Goal: Task Accomplishment & Management: Use online tool/utility

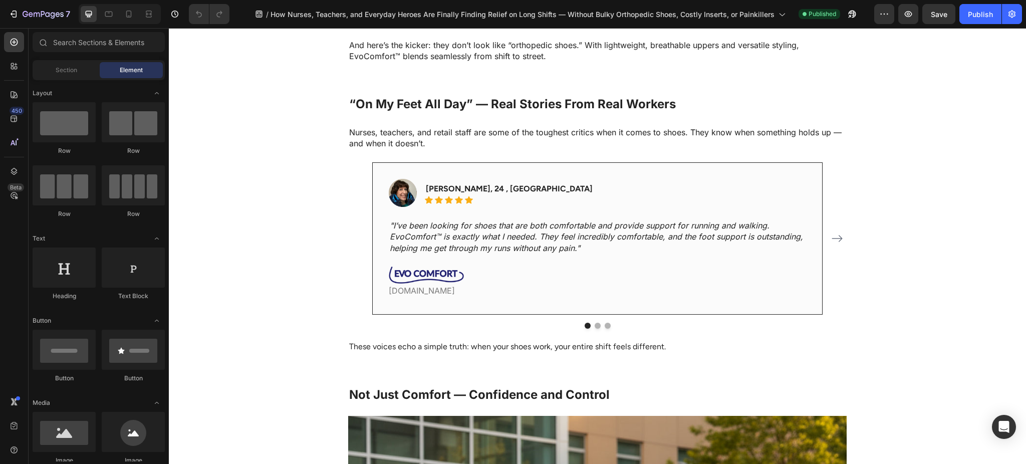
scroll to position [1424, 0]
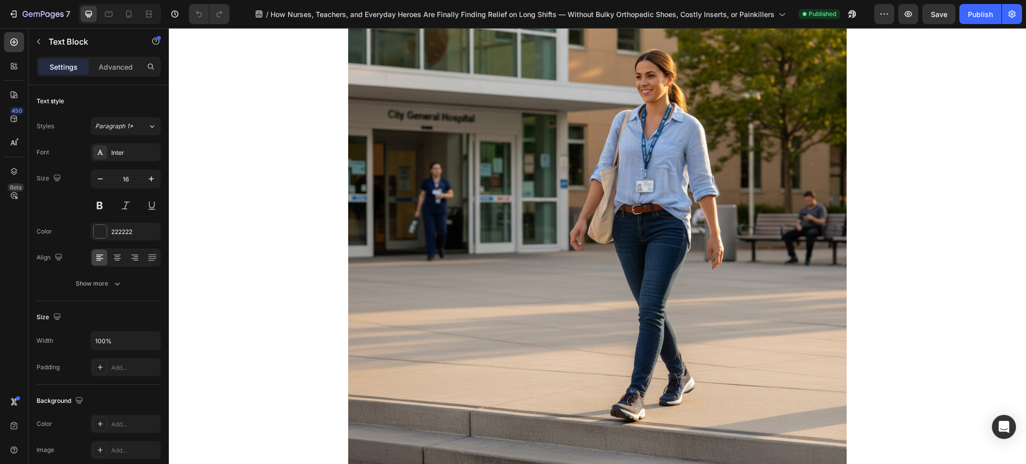
scroll to position [1869, 0]
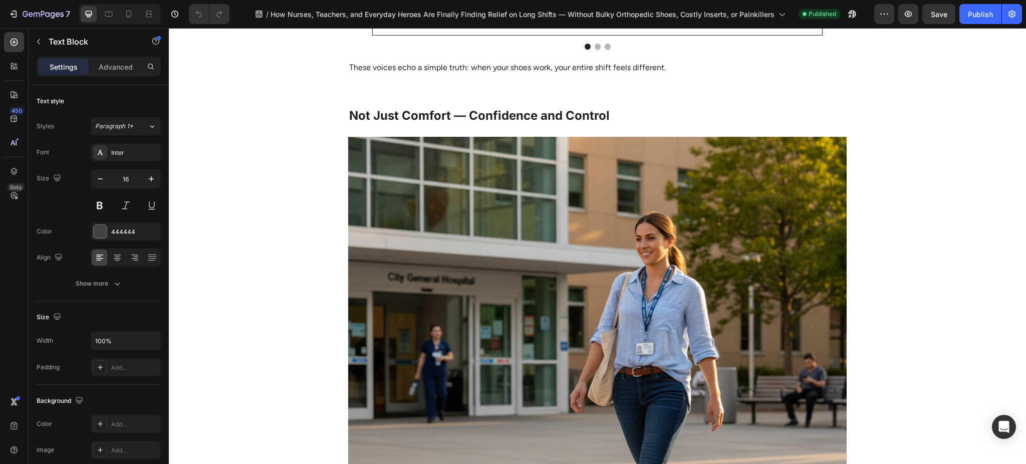
scroll to position [1691, 0]
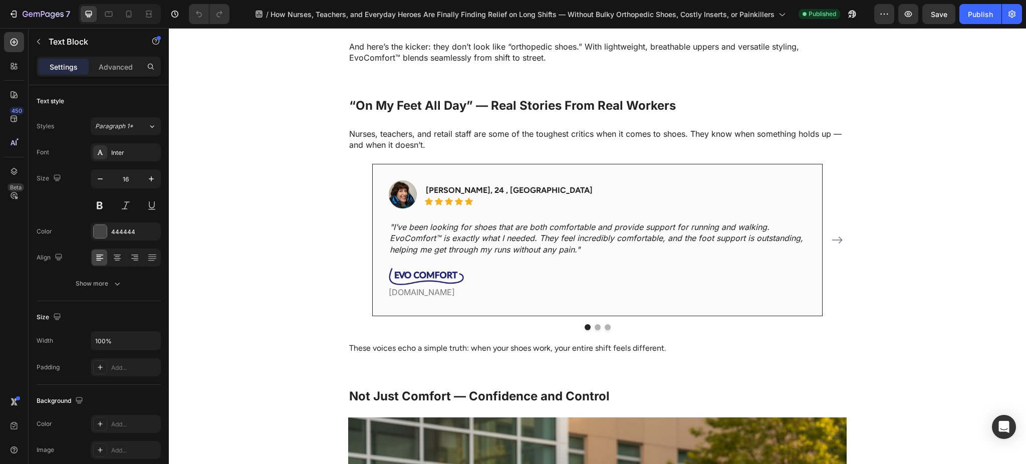
scroll to position [1424, 0]
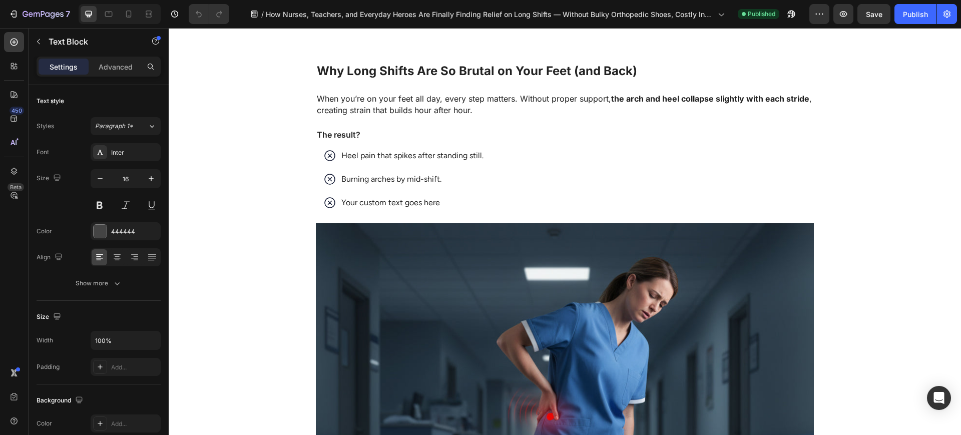
scroll to position [595, 0]
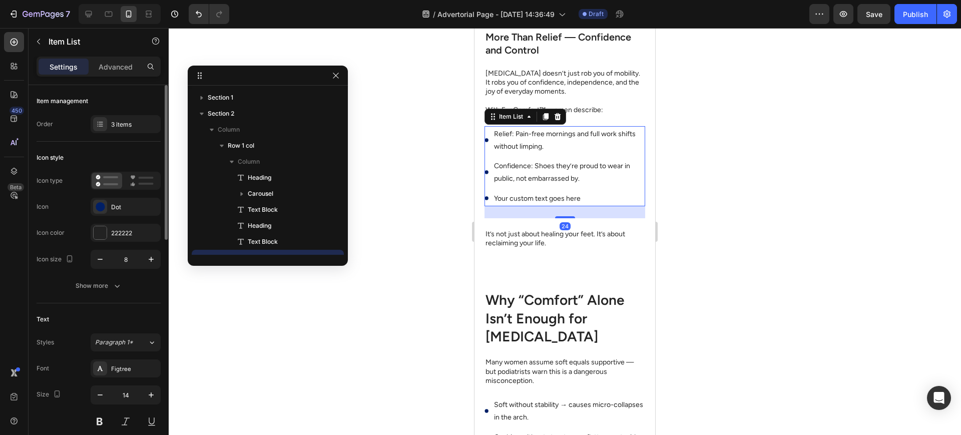
scroll to position [110, 0]
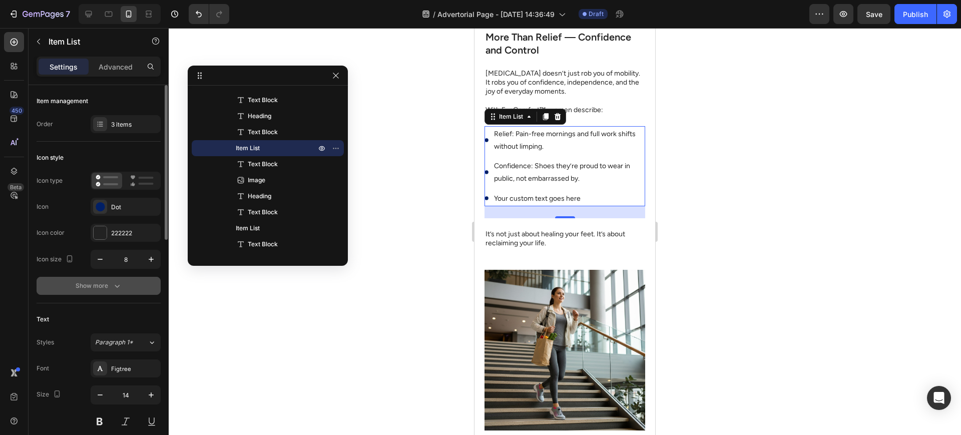
click at [120, 291] on button "Show more" at bounding box center [99, 286] width 124 height 18
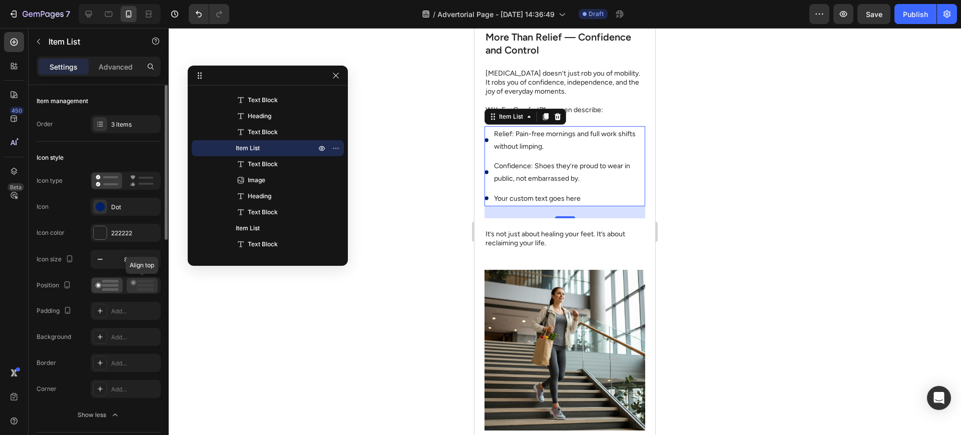
click at [146, 285] on rect at bounding box center [145, 285] width 17 height 3
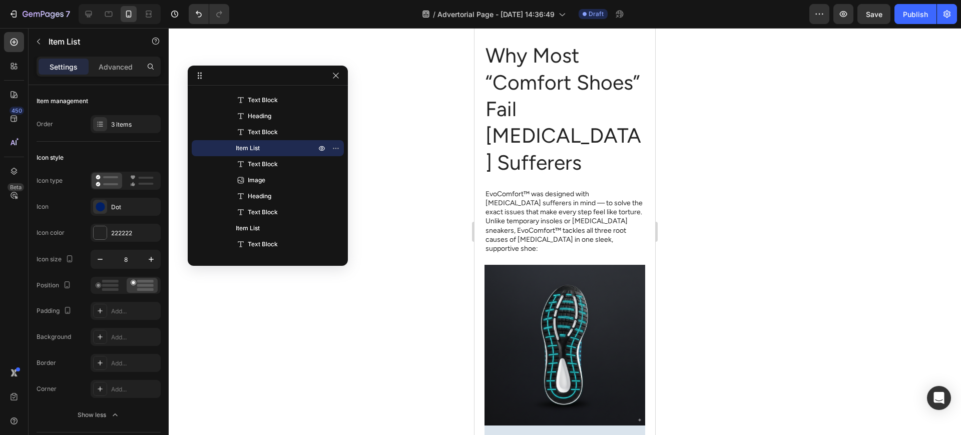
scroll to position [718, 0]
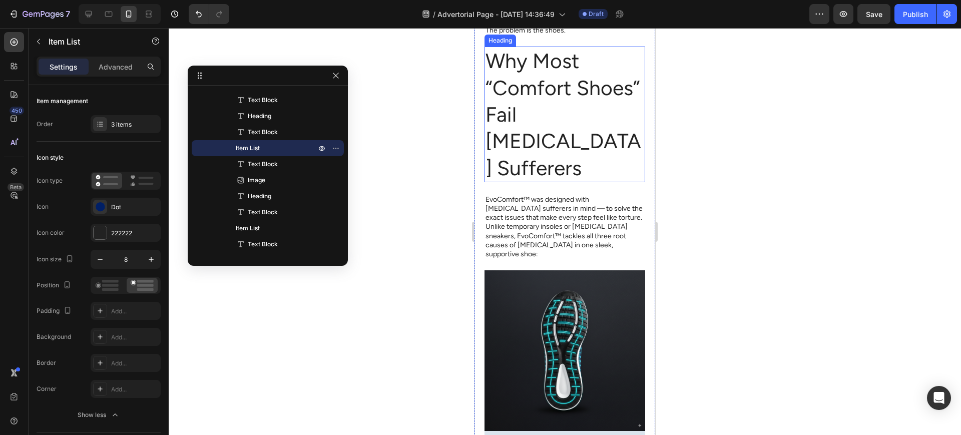
click at [565, 182] on h2 "Why Most “Comfort Shoes” Fail [MEDICAL_DATA] Sufferers" at bounding box center [565, 114] width 161 height 135
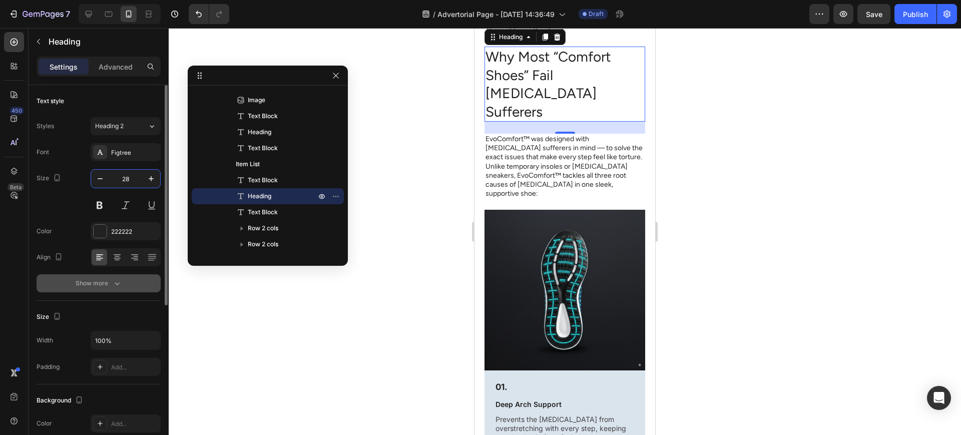
type input "28"
click at [115, 278] on icon "button" at bounding box center [117, 283] width 10 height 10
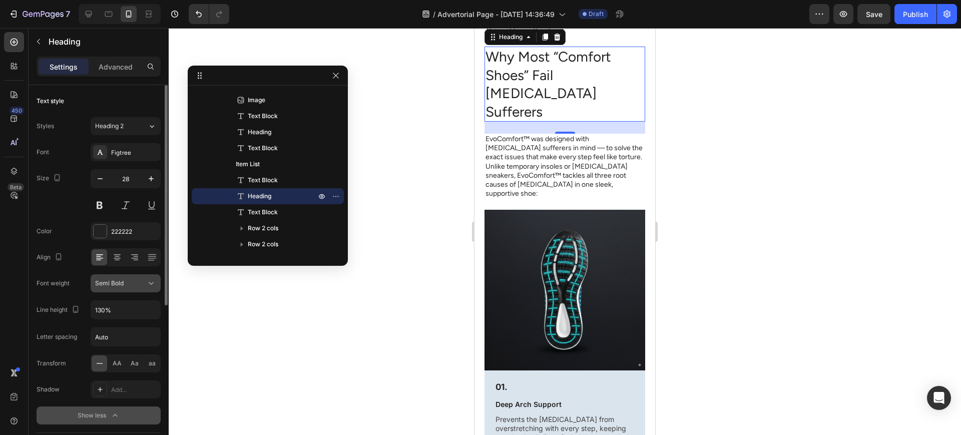
click at [151, 286] on icon at bounding box center [151, 283] width 10 height 10
click at [149, 287] on icon at bounding box center [151, 283] width 10 height 10
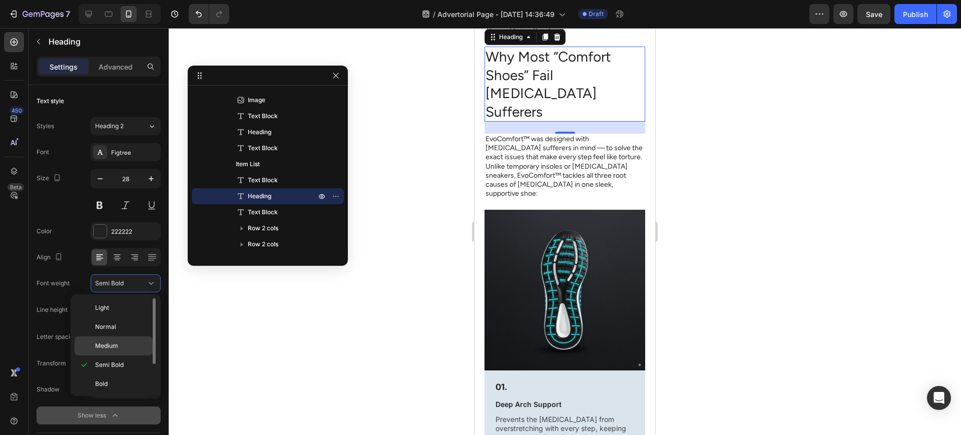
click at [124, 358] on div "Semi Bold" at bounding box center [114, 365] width 78 height 19
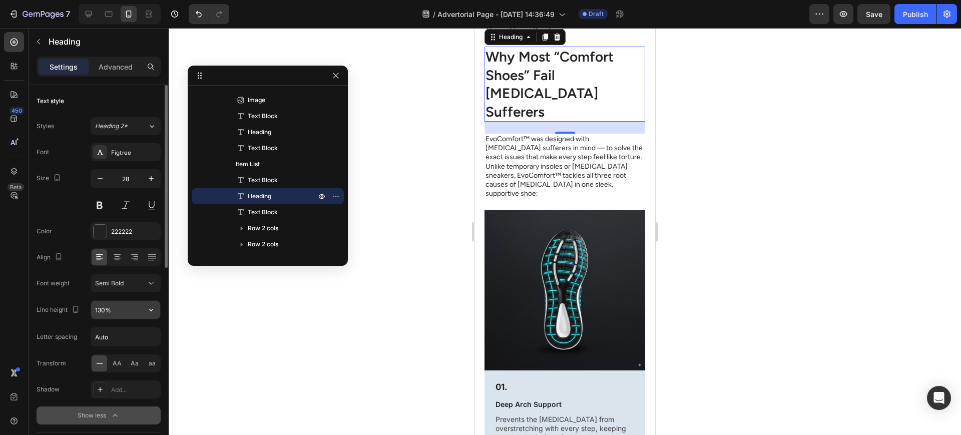
click at [94, 315] on input "130%" at bounding box center [125, 310] width 69 height 18
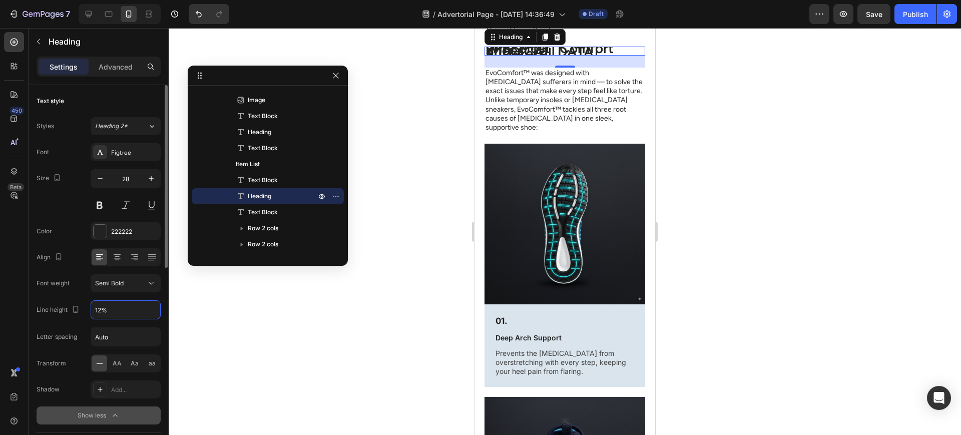
type input "120%"
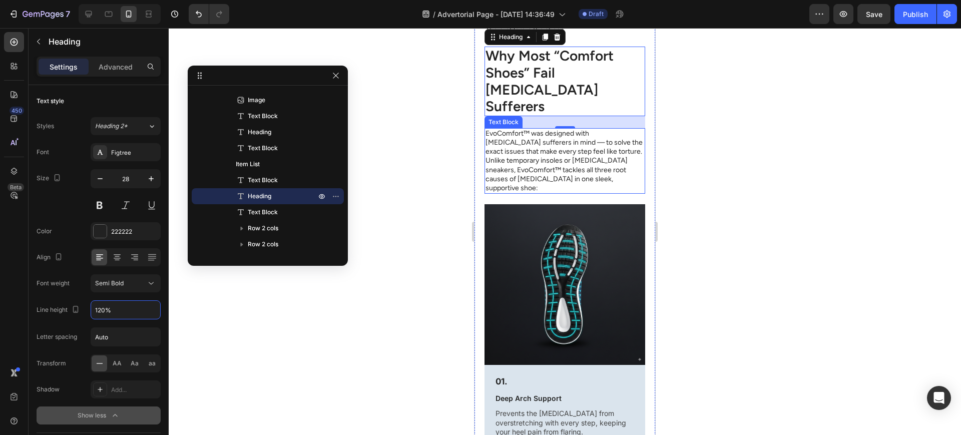
click at [560, 193] on p "EvoComfort™ was designed with [MEDICAL_DATA] sufferers in mind — to solve the e…" at bounding box center [565, 161] width 159 height 64
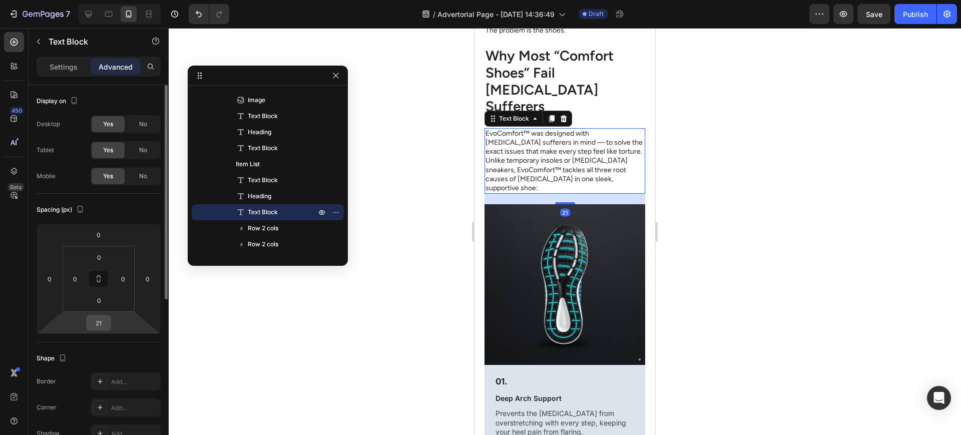
click at [101, 326] on input "21" at bounding box center [99, 322] width 20 height 15
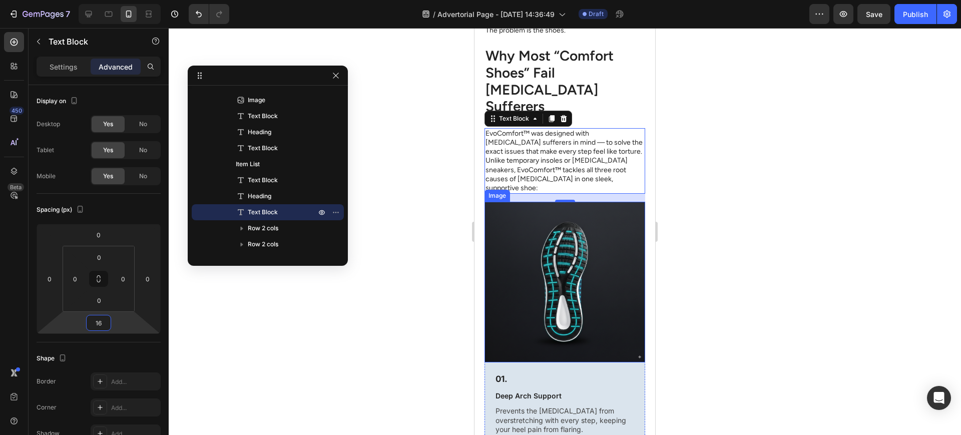
type input "1"
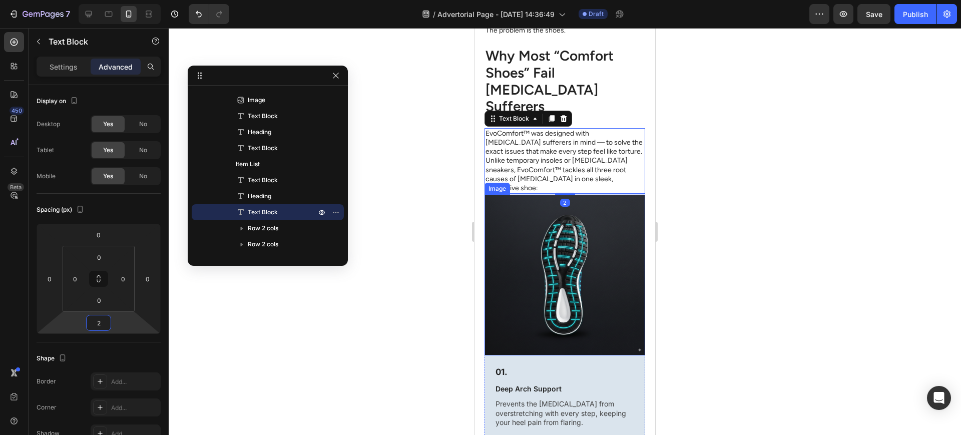
type input "24"
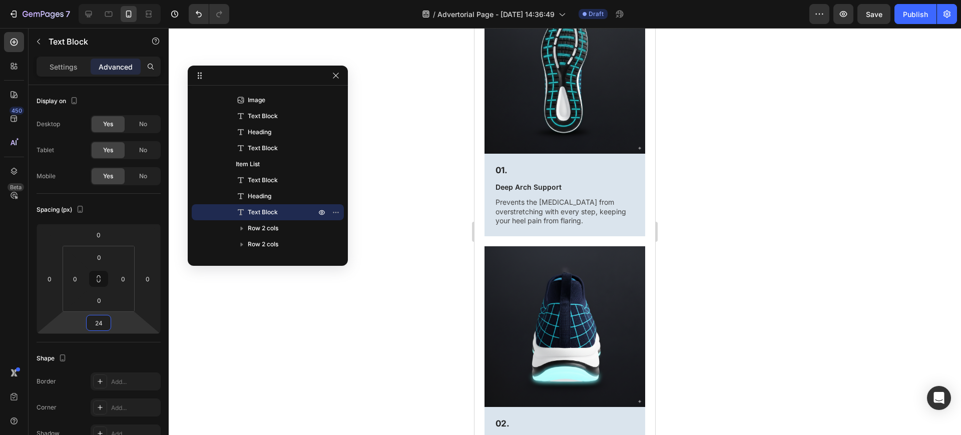
scroll to position [968, 0]
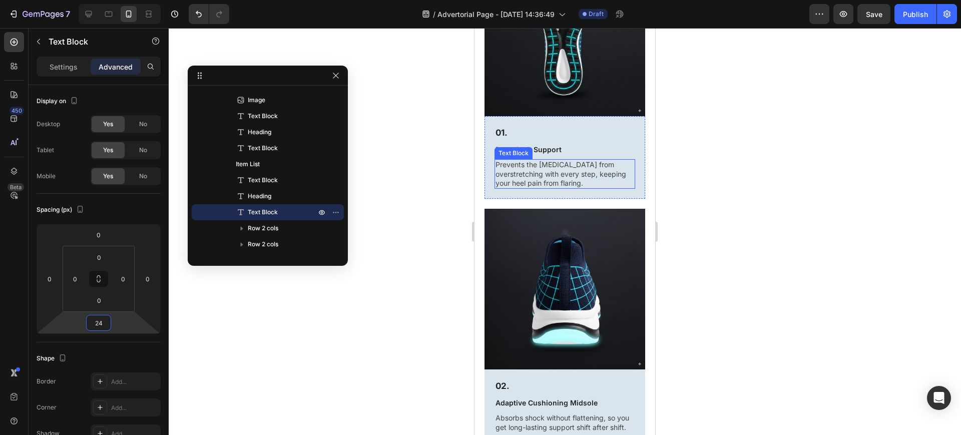
drag, startPoint x: 623, startPoint y: 247, endPoint x: 630, endPoint y: 257, distance: 12.2
click at [623, 188] on p "Prevents the [MEDICAL_DATA] from overstretching with every step, keeping your h…" at bounding box center [565, 174] width 139 height 28
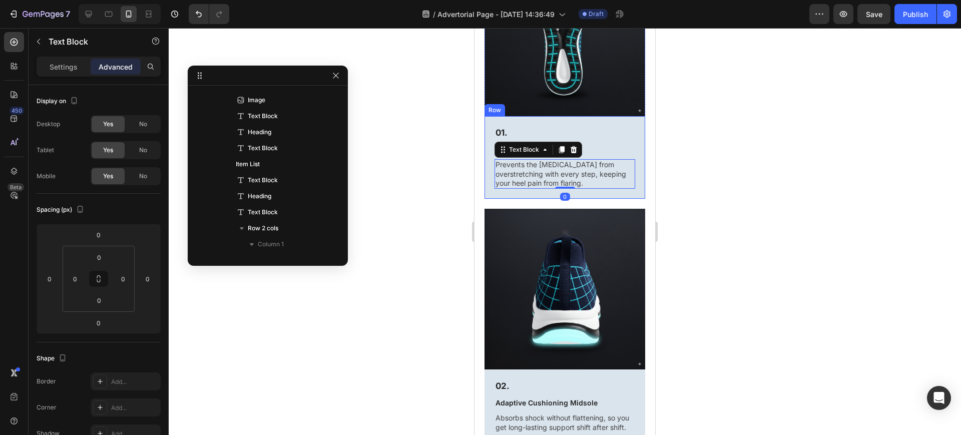
scroll to position [270, 0]
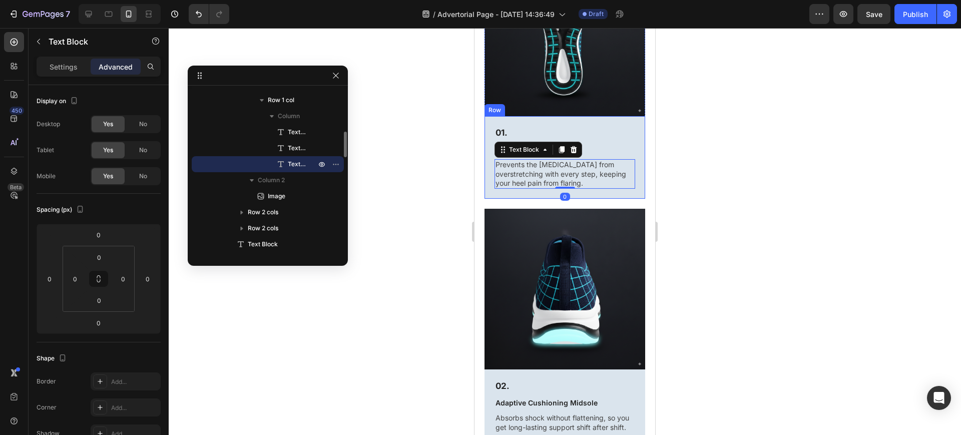
click at [632, 199] on div "01. Text Block Deep Arch Support Text Block Prevents the fascia from overstretc…" at bounding box center [565, 157] width 161 height 83
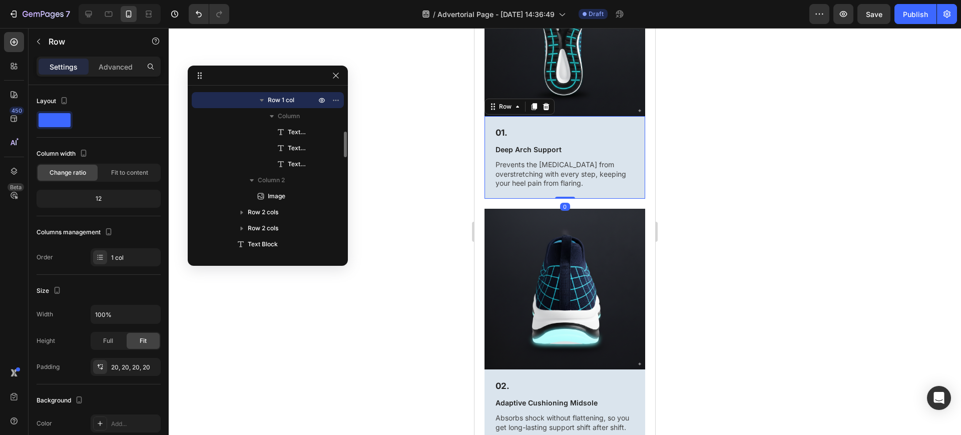
click at [632, 199] on div "01. Text Block Deep Arch Support Text Block Prevents the fascia from overstretc…" at bounding box center [565, 157] width 161 height 83
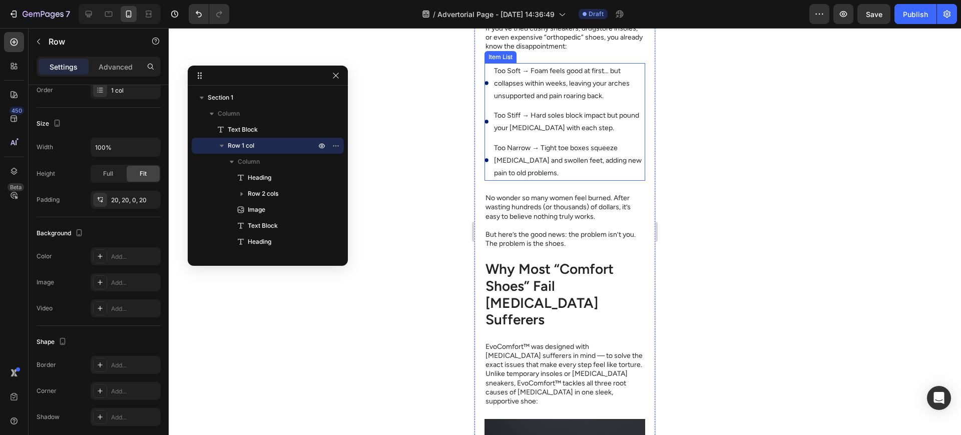
scroll to position [468, 0]
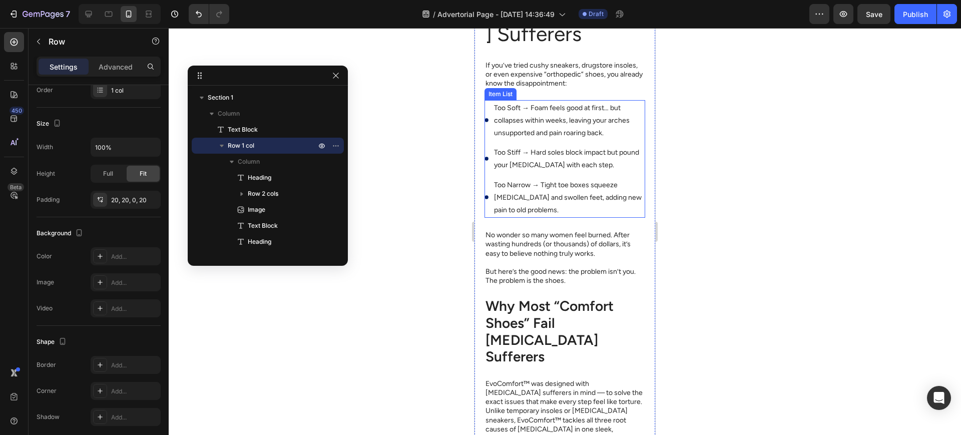
click at [554, 218] on div "Too Soft → Foam feels good at first… but collapses within weeks, leaving your a…" at bounding box center [565, 159] width 161 height 118
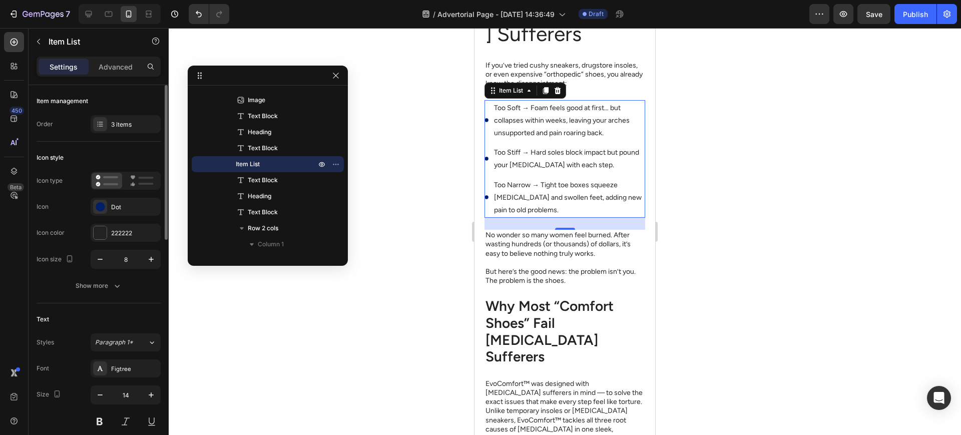
scroll to position [167, 0]
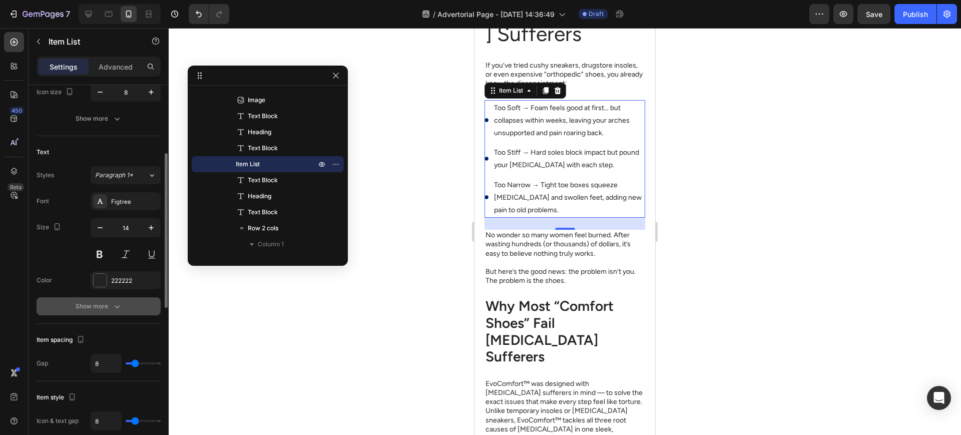
click at [128, 307] on button "Show more" at bounding box center [99, 306] width 124 height 18
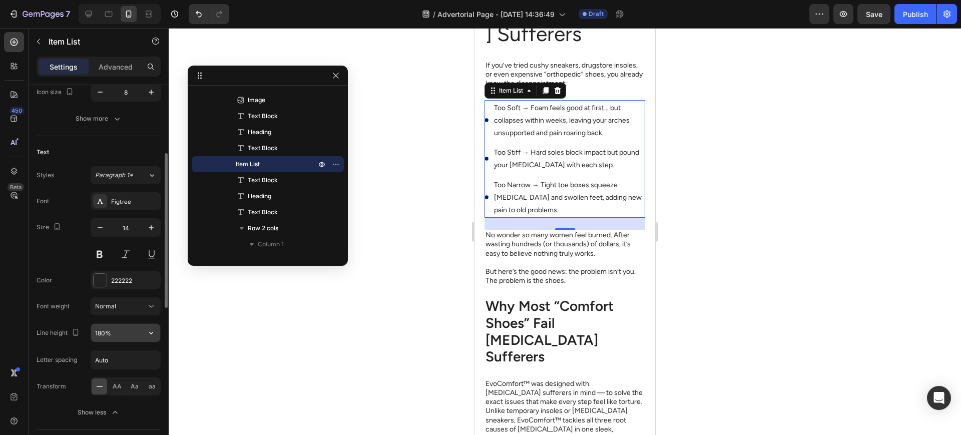
click at [106, 335] on input "180%" at bounding box center [125, 333] width 69 height 18
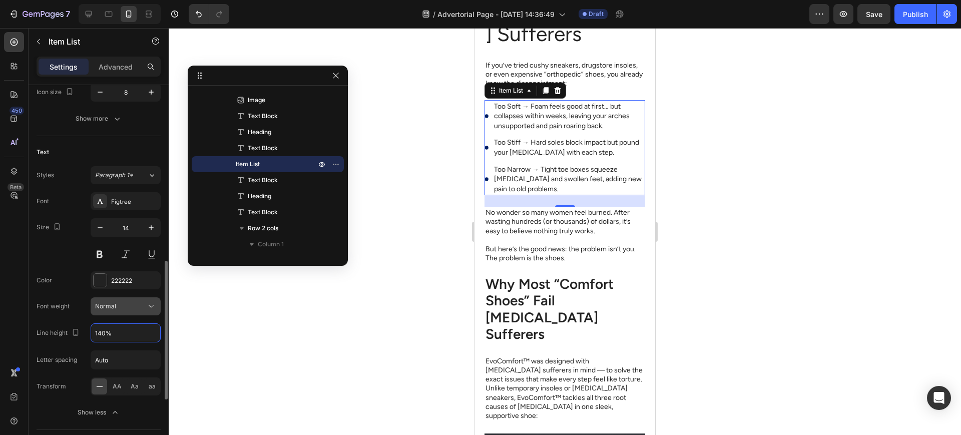
scroll to position [251, 0]
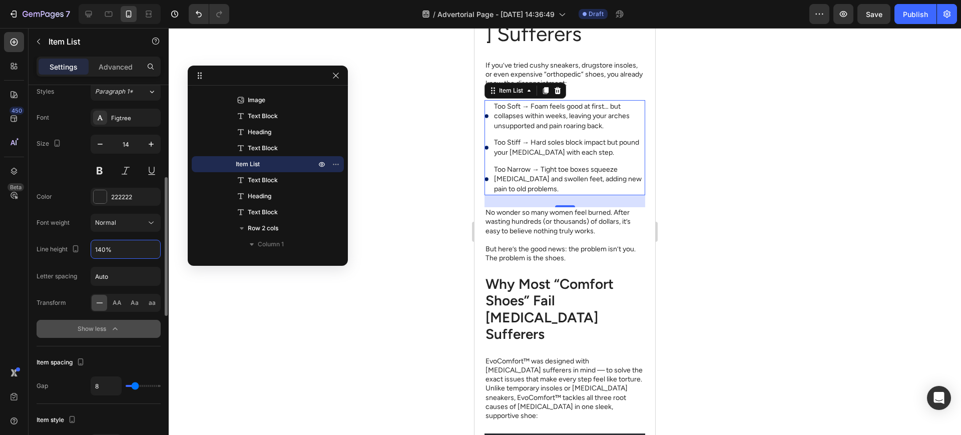
type input "140%"
click at [125, 332] on button "Show less" at bounding box center [99, 329] width 124 height 18
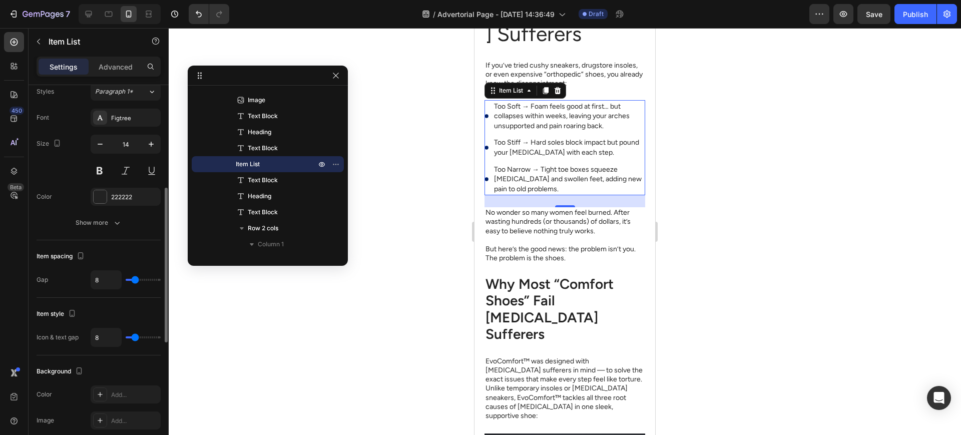
scroll to position [84, 0]
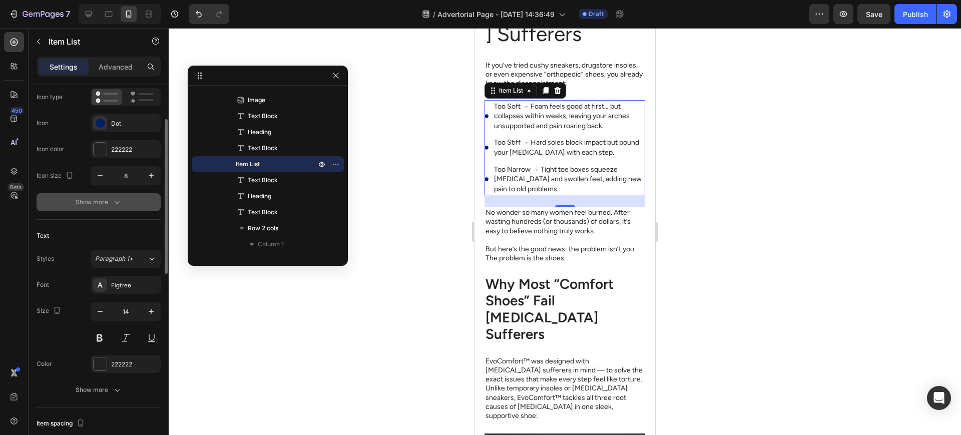
click at [144, 207] on button "Show more" at bounding box center [99, 202] width 124 height 18
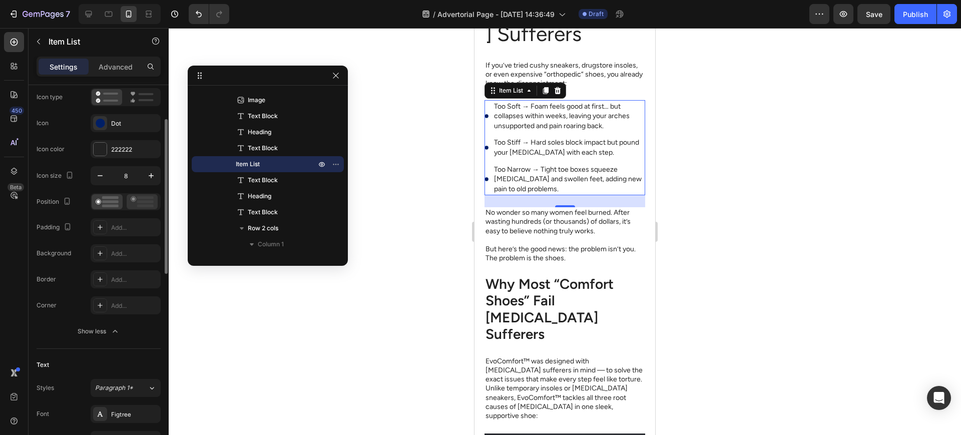
click at [149, 206] on rect at bounding box center [145, 206] width 17 height 3
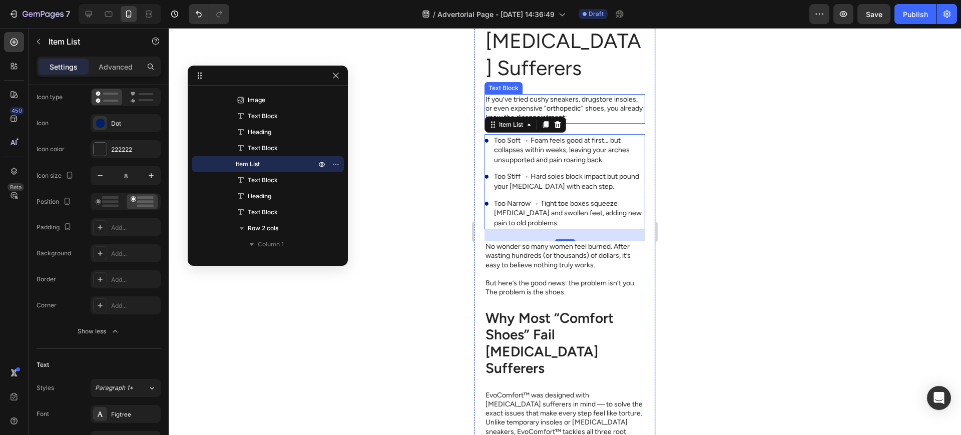
scroll to position [384, 0]
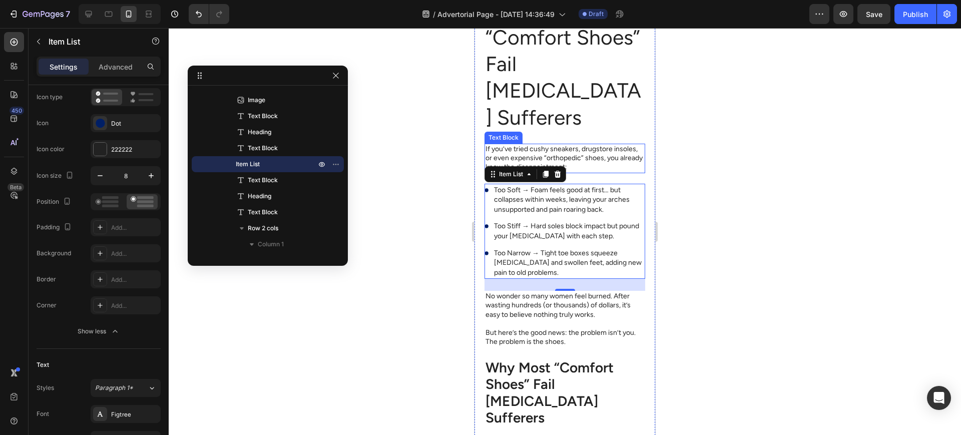
click at [581, 131] on h2 "Why Most “Comfort Shoes” Fail [MEDICAL_DATA] Sufferers" at bounding box center [565, 63] width 161 height 135
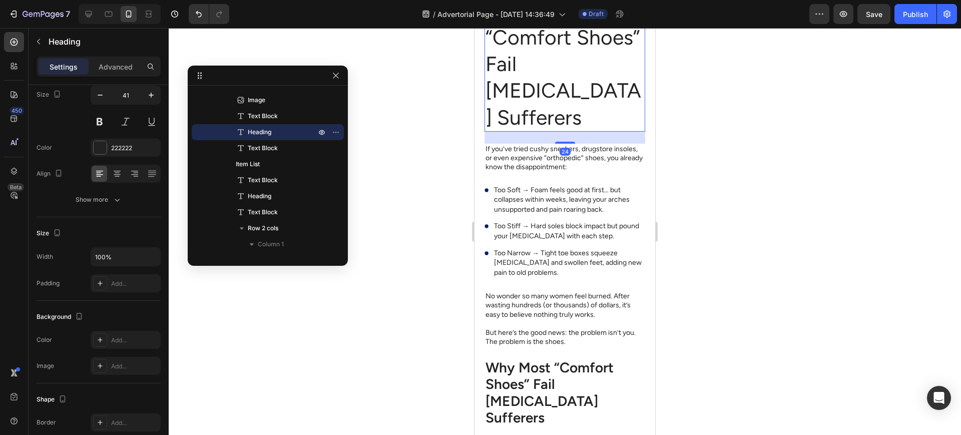
scroll to position [0, 0]
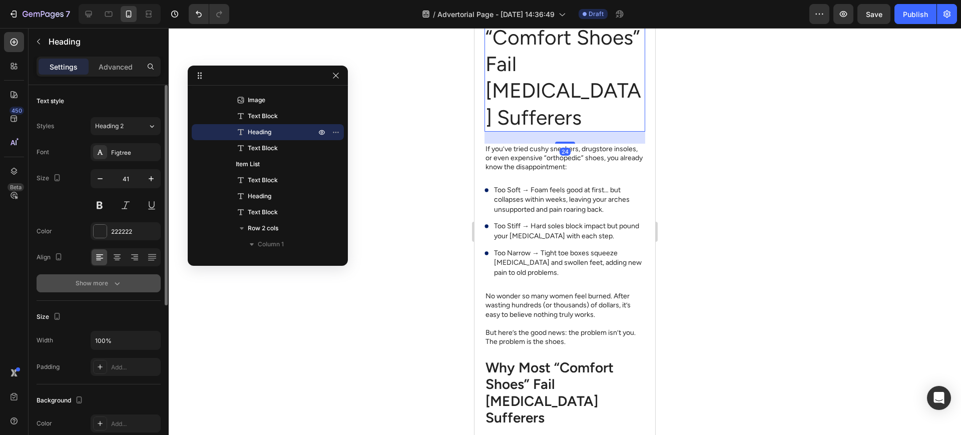
click at [138, 283] on button "Show more" at bounding box center [99, 283] width 124 height 18
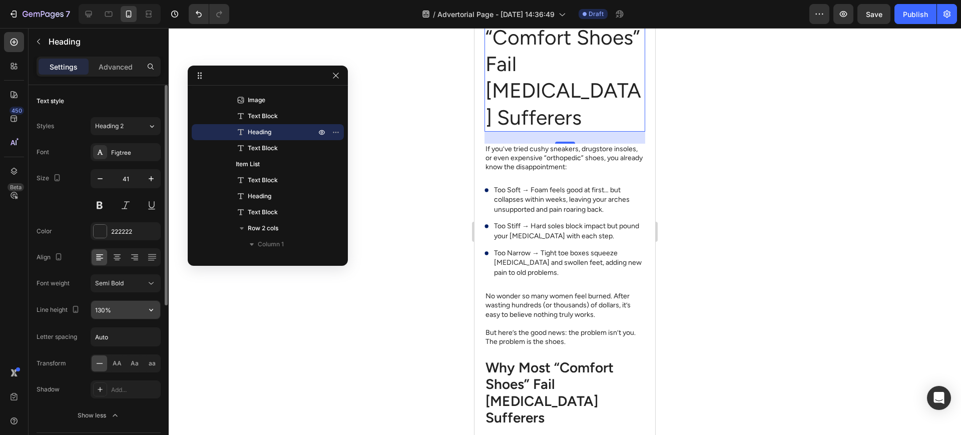
click at [130, 312] on input "130%" at bounding box center [125, 310] width 69 height 18
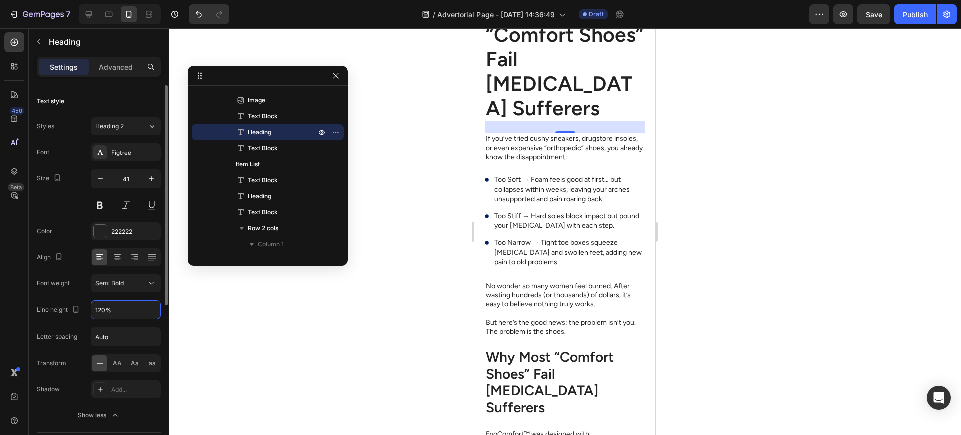
type input "120%"
click at [128, 181] on input "41" at bounding box center [125, 179] width 33 height 18
type input "28"
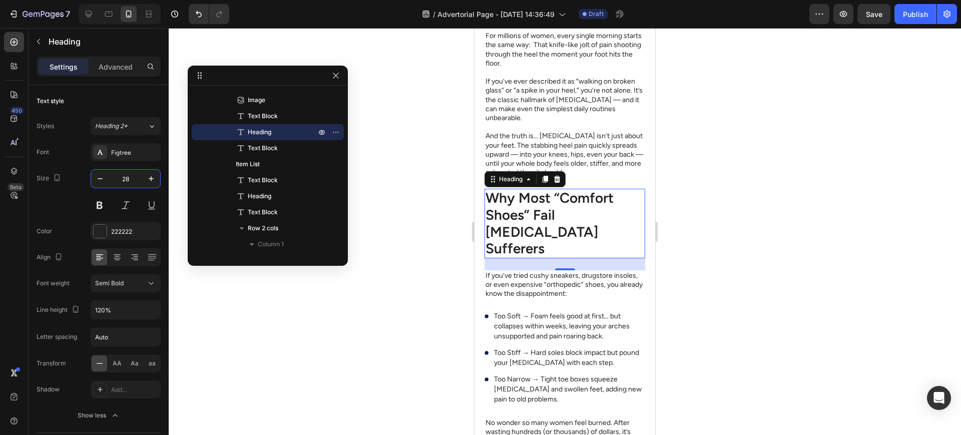
scroll to position [51, 0]
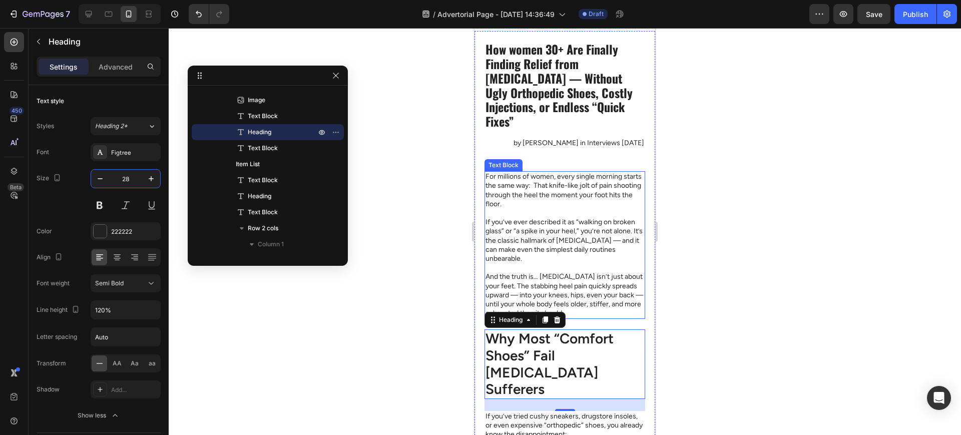
click at [572, 280] on p "For millions of women, every single morning starts the same way: That knife-lik…" at bounding box center [565, 283] width 159 height 37
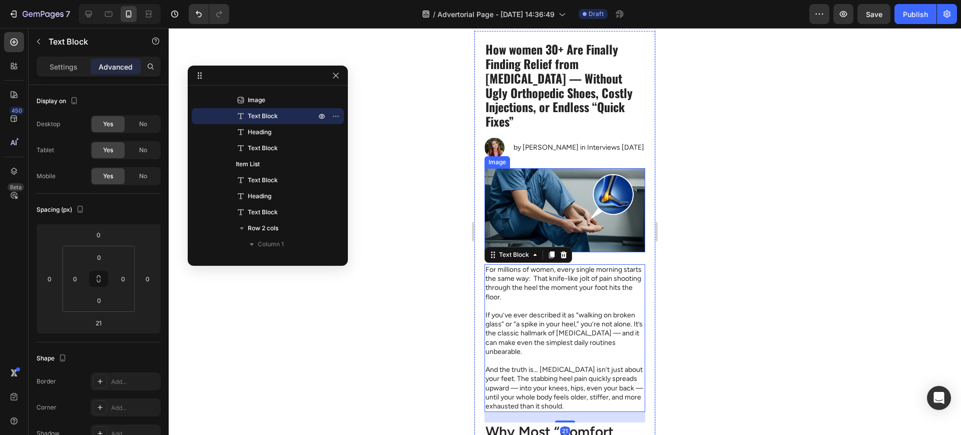
click at [568, 101] on h1 "How women 30+ Are Finally Finding Relief from [MEDICAL_DATA] — Without Ugly Ort…" at bounding box center [565, 85] width 161 height 89
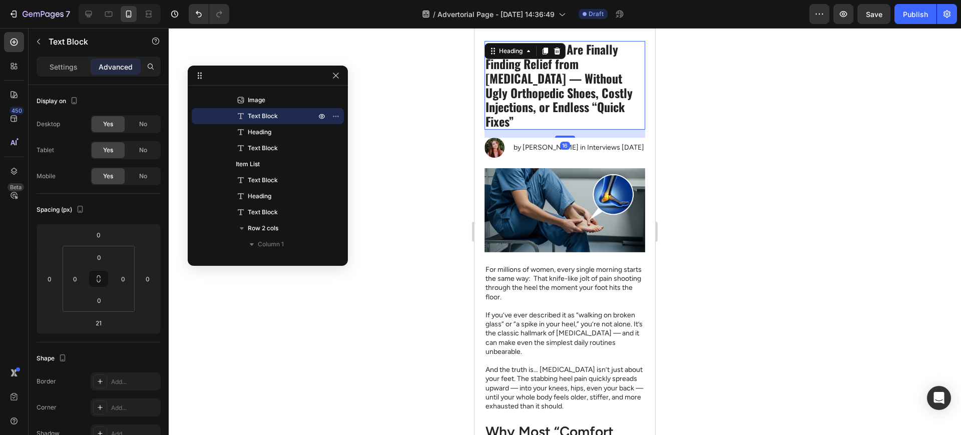
scroll to position [14, 0]
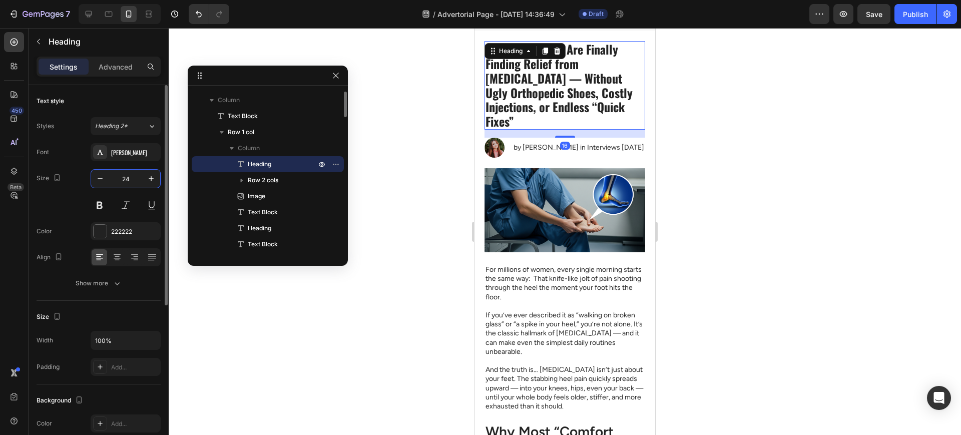
click at [119, 178] on input "24" at bounding box center [125, 179] width 33 height 18
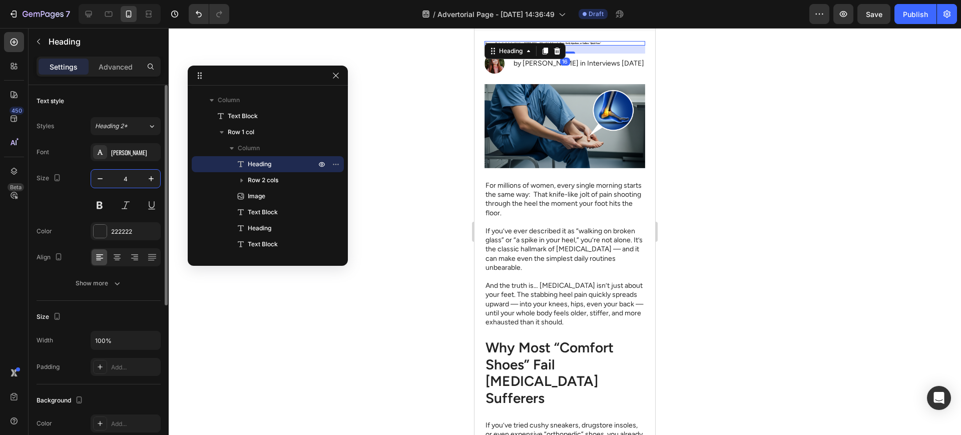
type input "40"
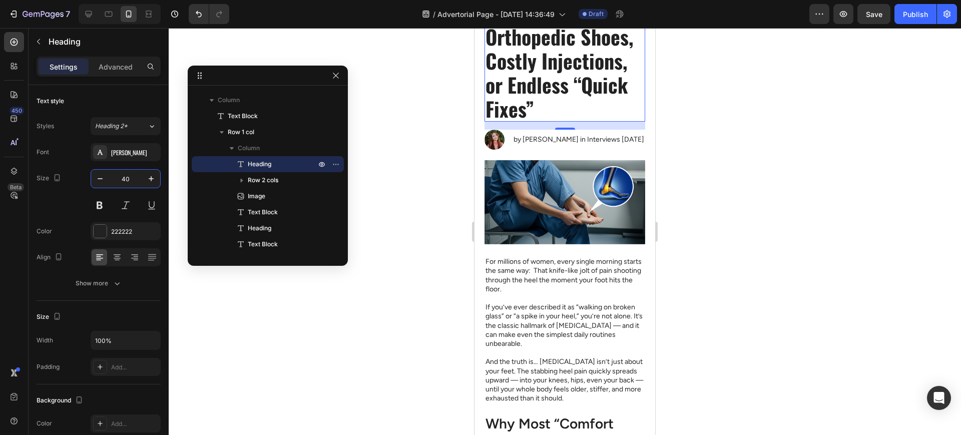
scroll to position [217, 0]
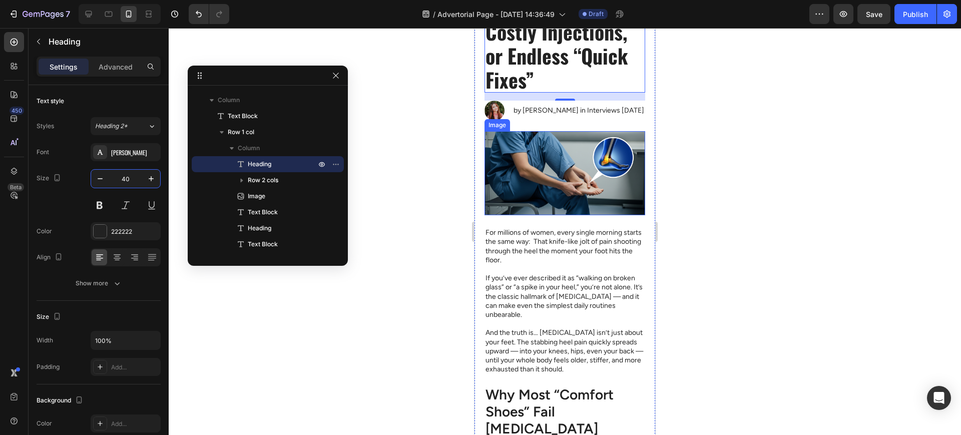
click at [566, 215] on img at bounding box center [565, 173] width 161 height 84
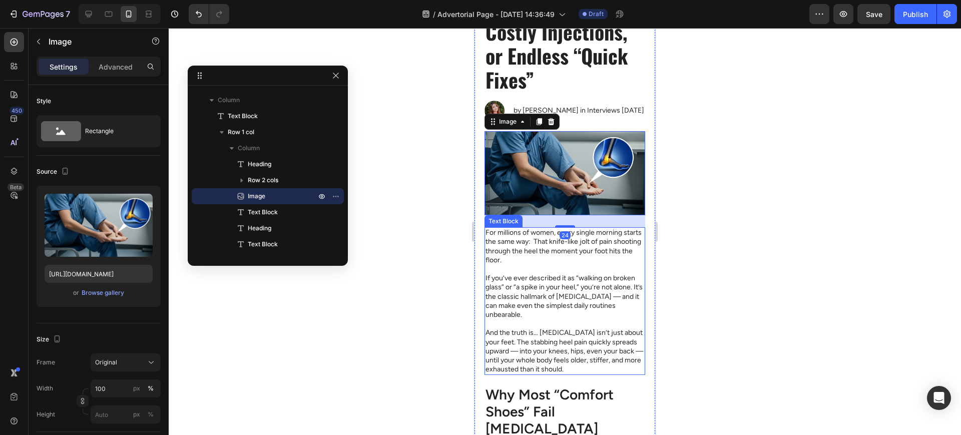
click at [557, 258] on p "For millions of women, every single morning starts the same way: That knife-lik…" at bounding box center [565, 246] width 159 height 37
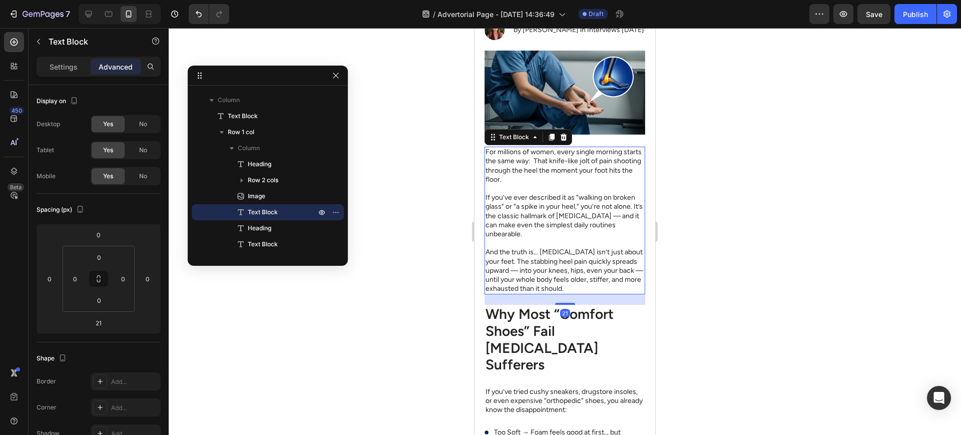
scroll to position [301, 0]
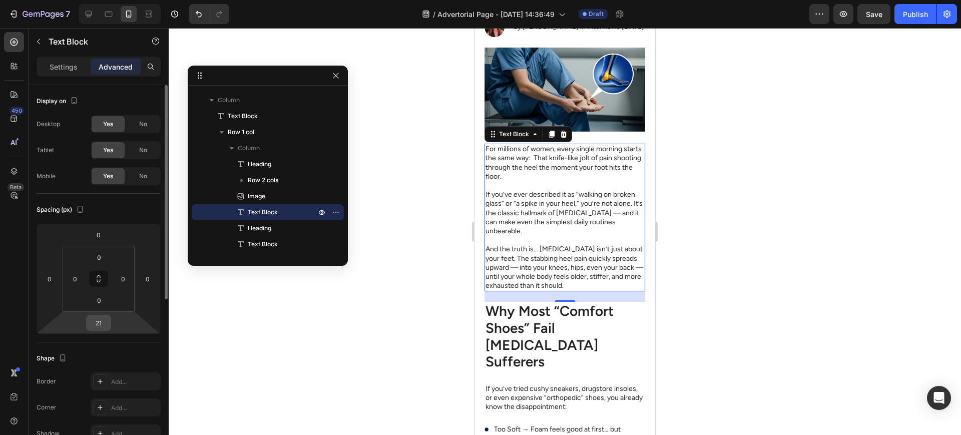
click at [102, 323] on input "21" at bounding box center [99, 322] width 20 height 15
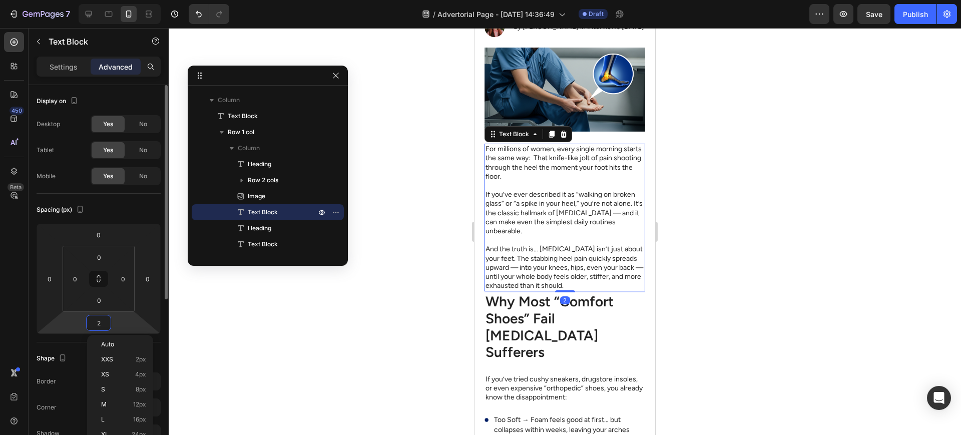
type input "24"
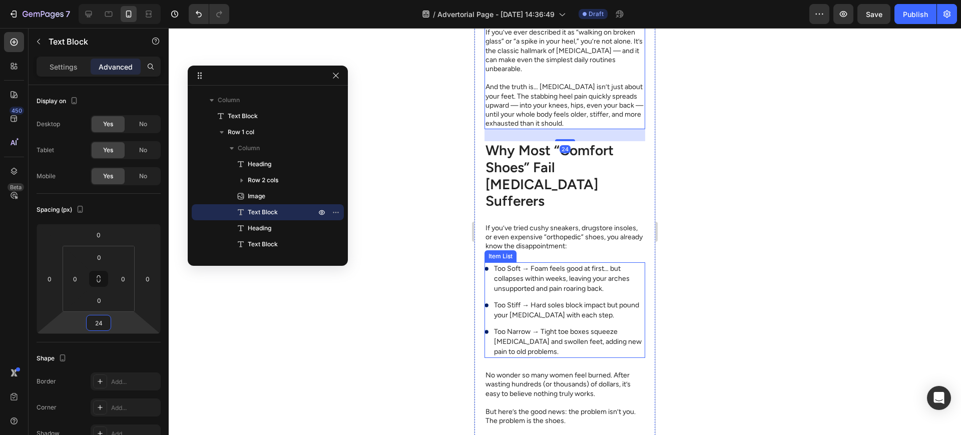
scroll to position [468, 0]
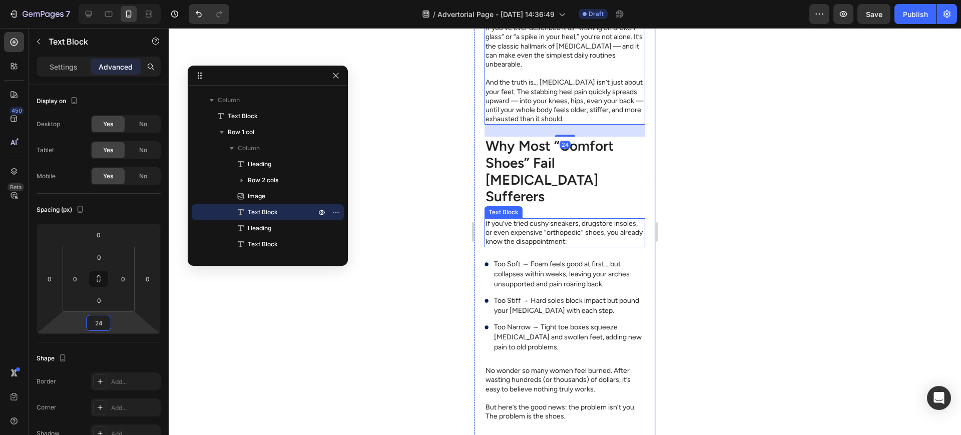
click at [558, 184] on h2 "Why Most “Comfort Shoes” Fail [MEDICAL_DATA] Sufferers" at bounding box center [565, 171] width 161 height 69
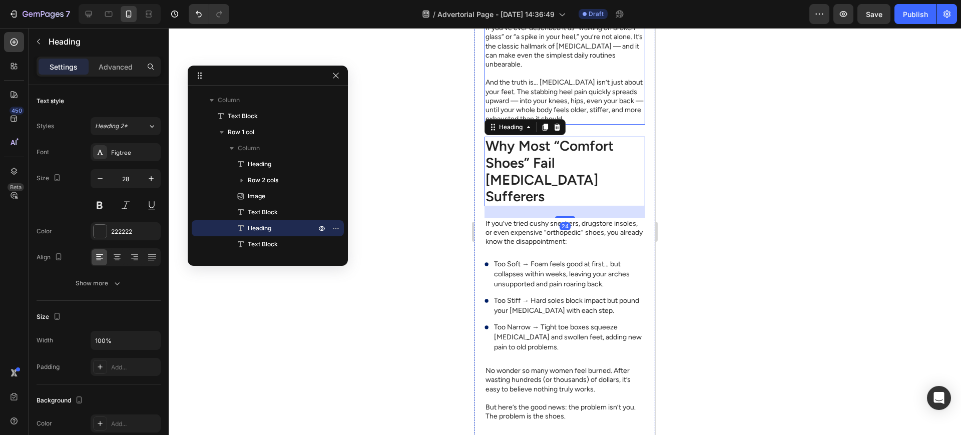
click at [574, 119] on p "And the truth is… [MEDICAL_DATA] isn’t just about your feet. The stabbing heel …" at bounding box center [565, 101] width 159 height 46
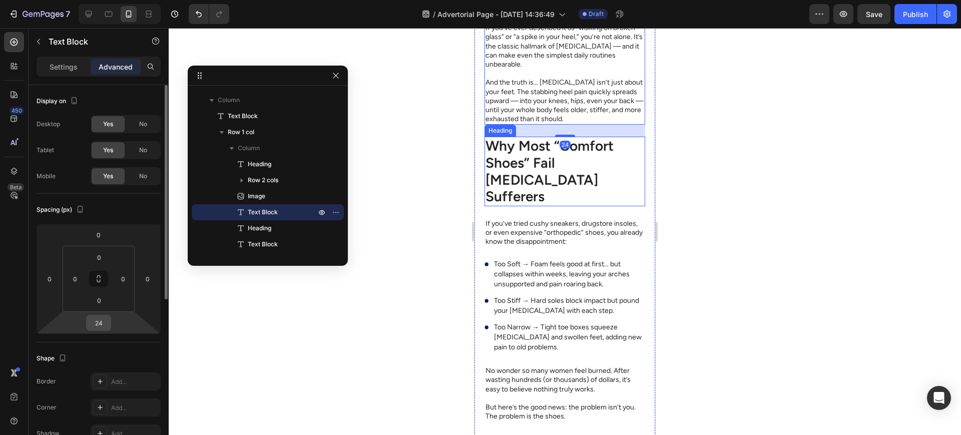
click at [99, 325] on input "24" at bounding box center [99, 322] width 20 height 15
type input "40"
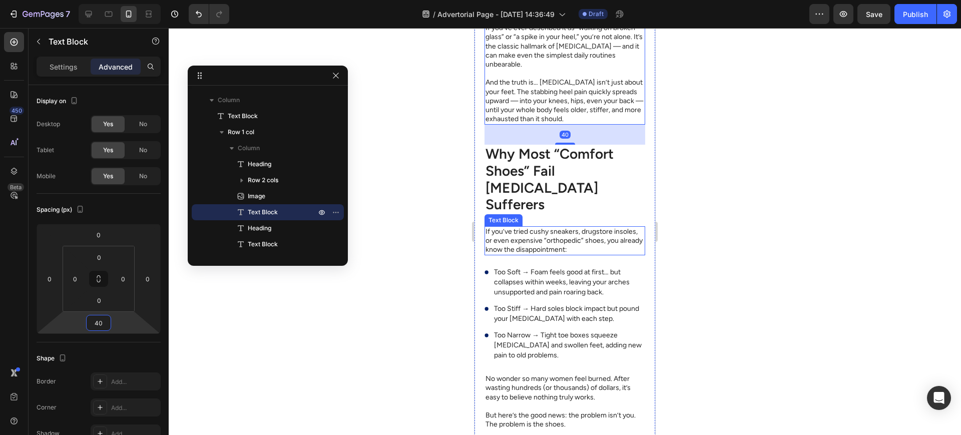
click at [643, 175] on div "How women 30+ Are Finally Finding Relief from Plantar Fasciitis — Without Ugly …" at bounding box center [565, 422] width 181 height 1616
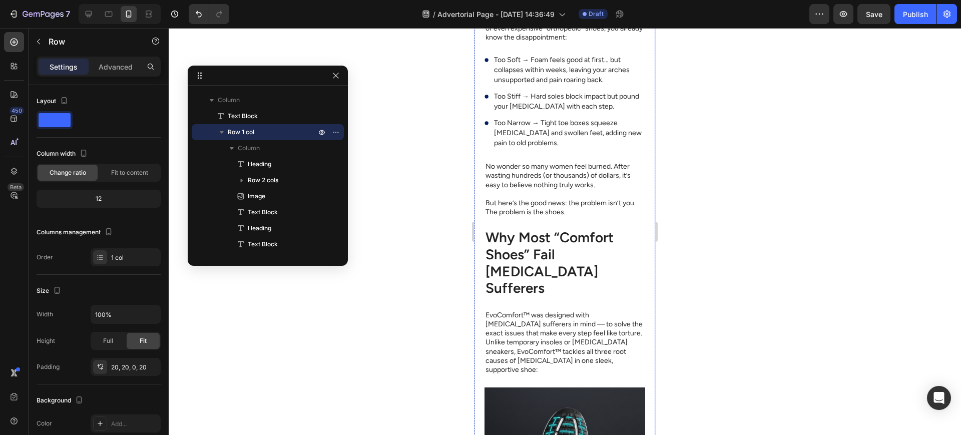
scroll to position [718, 0]
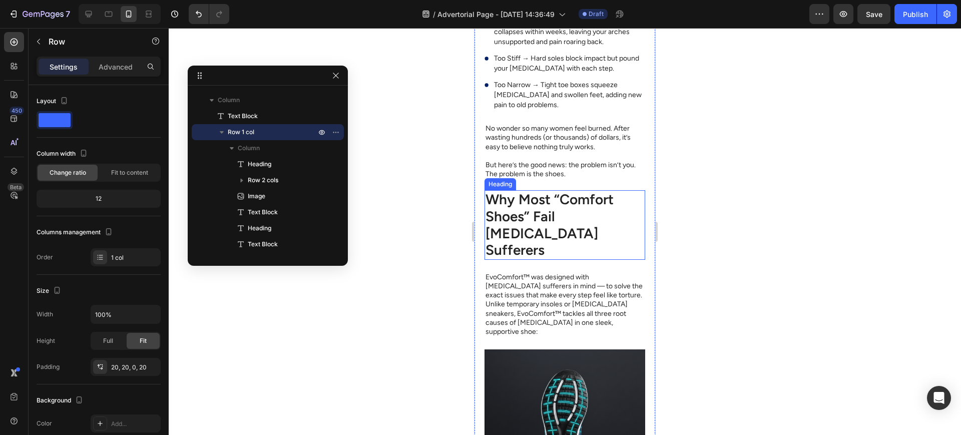
click at [577, 174] on p "But here’s the good news: the problem isn’t you. The problem is the shoes." at bounding box center [565, 170] width 159 height 18
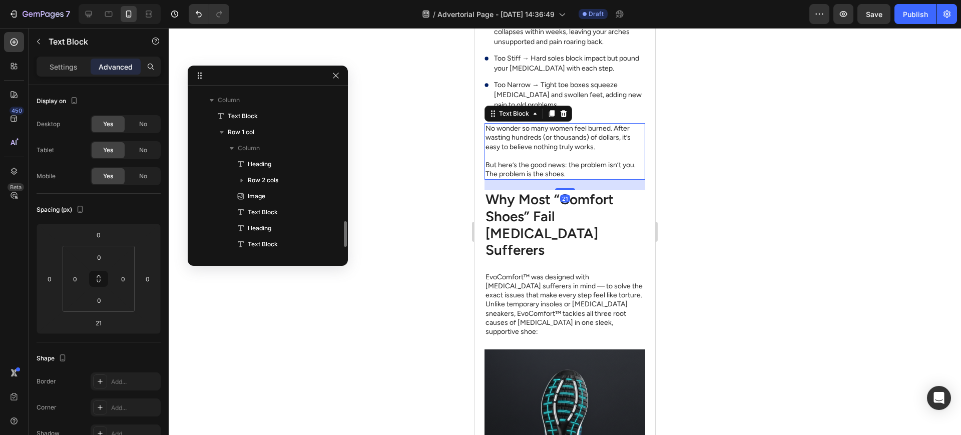
scroll to position [126, 0]
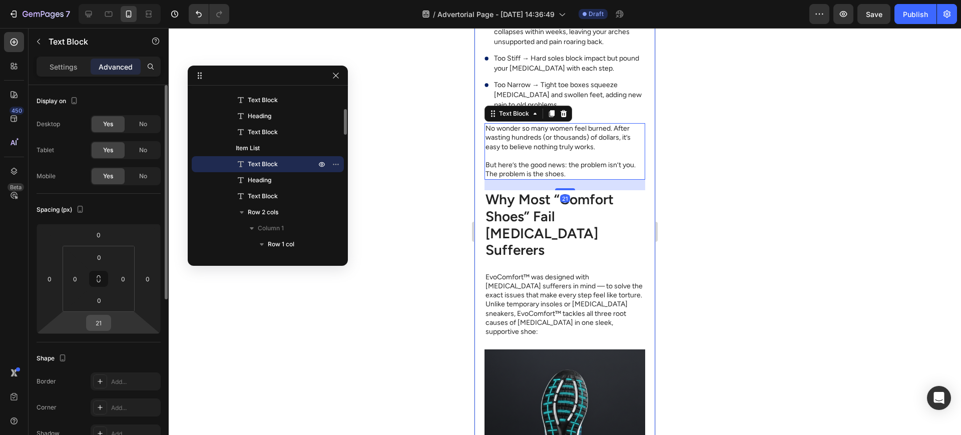
click at [96, 326] on input "21" at bounding box center [99, 322] width 20 height 15
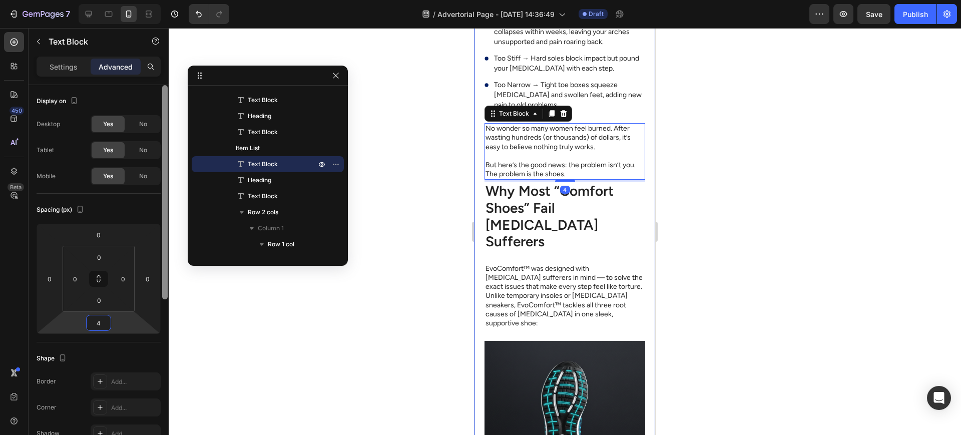
type input "40"
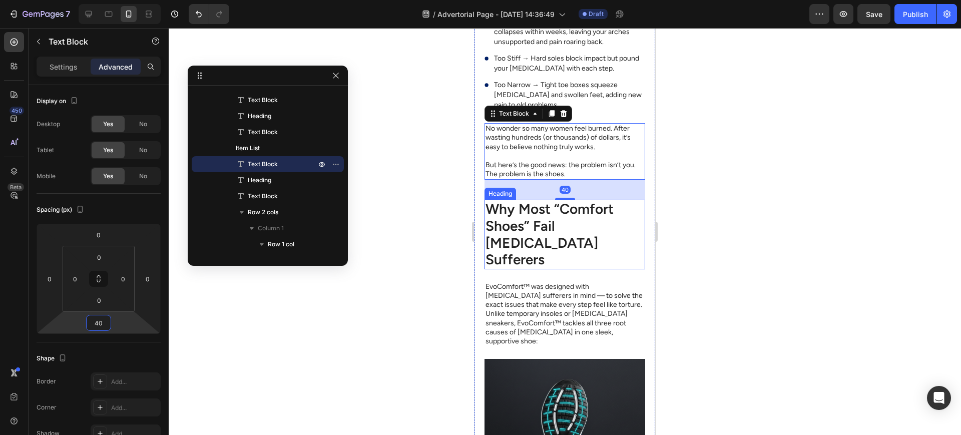
click at [571, 239] on h2 "Why Most “Comfort Shoes” Fail [MEDICAL_DATA] Sufferers" at bounding box center [565, 234] width 161 height 69
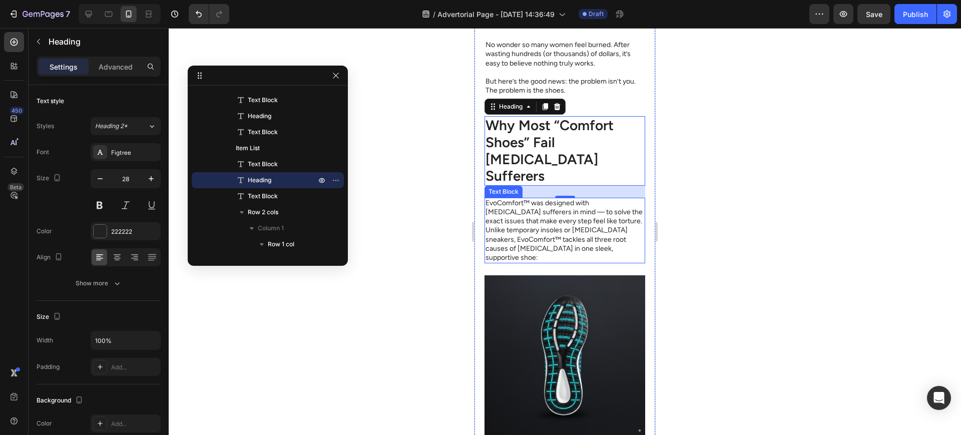
click at [567, 240] on p "EvoComfort™ was designed with [MEDICAL_DATA] sufferers in mind — to solve the e…" at bounding box center [565, 231] width 159 height 64
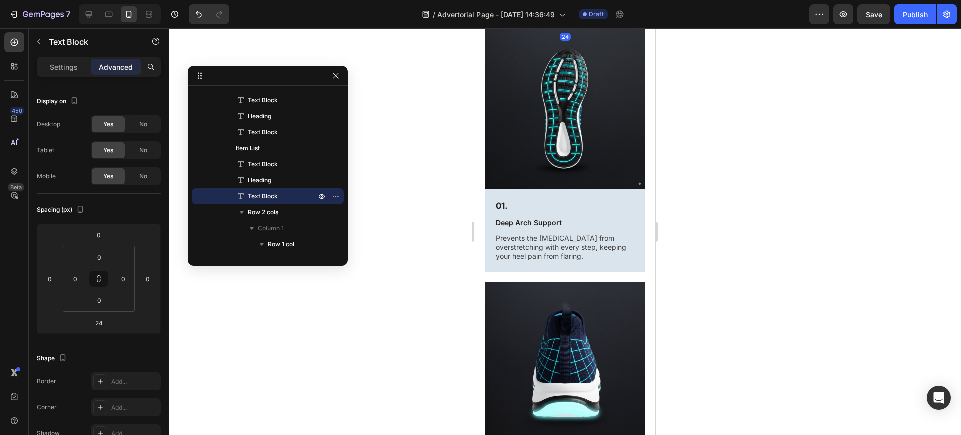
scroll to position [1052, 0]
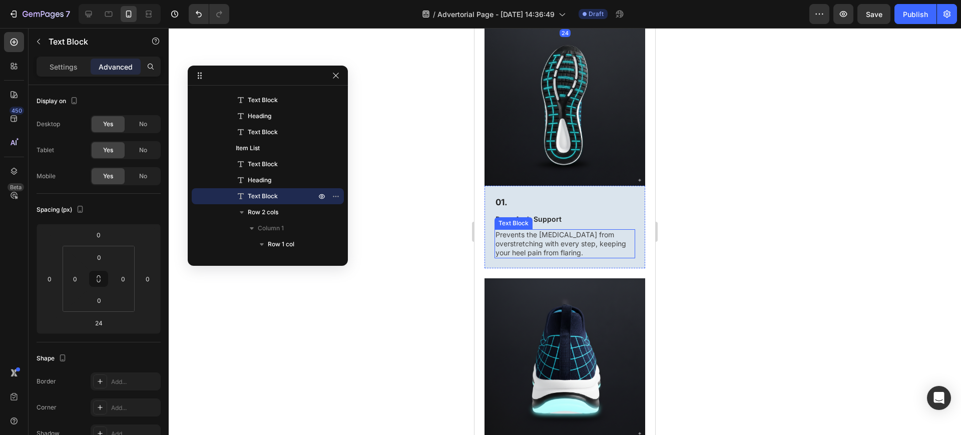
click at [555, 232] on div "Prevents the fascia from overstretching with every step, keeping your heel pain…" at bounding box center [565, 244] width 141 height 30
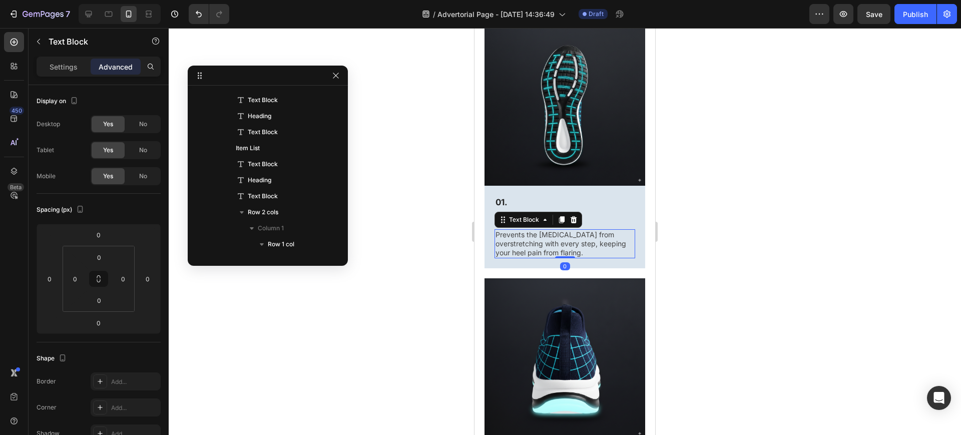
scroll to position [270, 0]
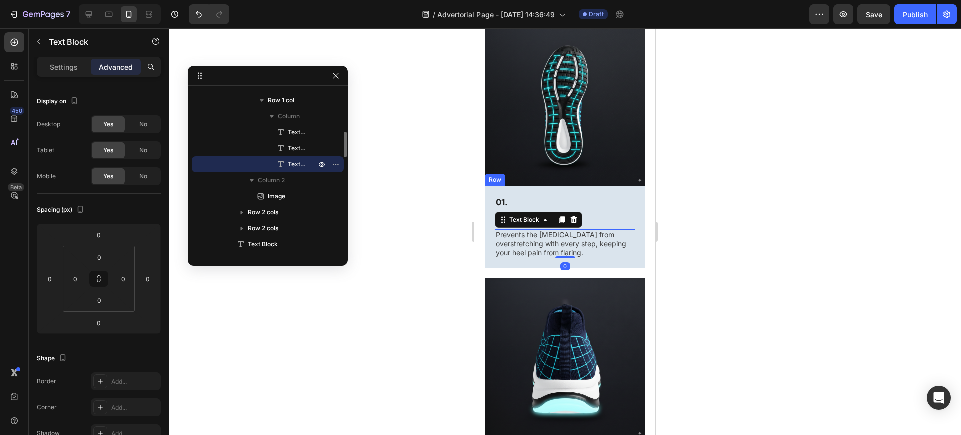
click at [585, 240] on div "01. Text Block Deep Arch Support Text Block Prevents the fascia from overstretc…" at bounding box center [565, 227] width 161 height 83
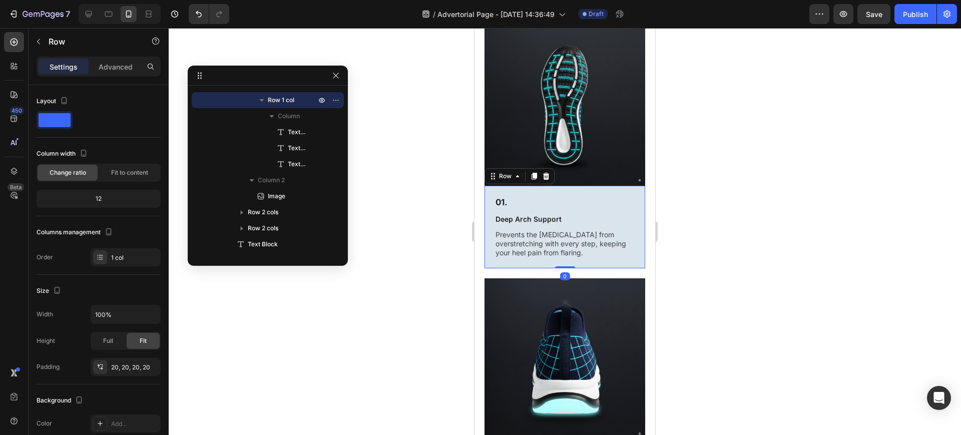
click at [116, 75] on div "Settings Advanced" at bounding box center [99, 67] width 124 height 20
drag, startPoint x: 113, startPoint y: 68, endPoint x: 107, endPoint y: 85, distance: 18.1
click at [113, 68] on p "Advanced" at bounding box center [116, 67] width 34 height 11
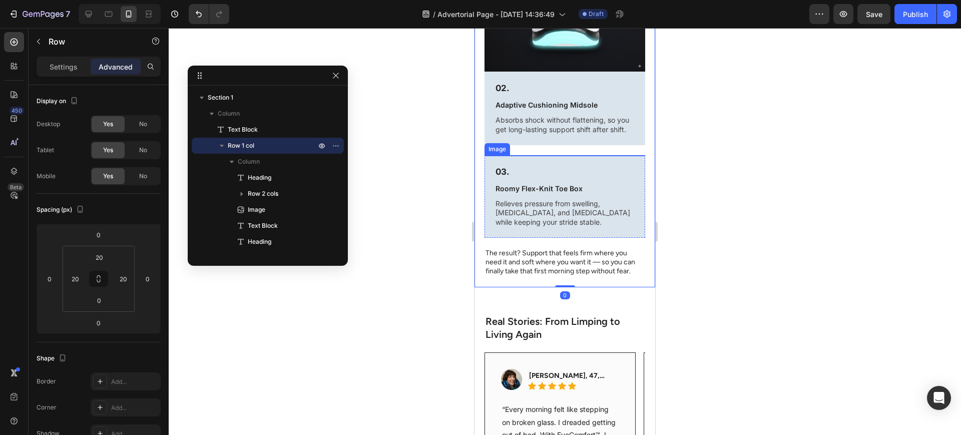
scroll to position [1553, 0]
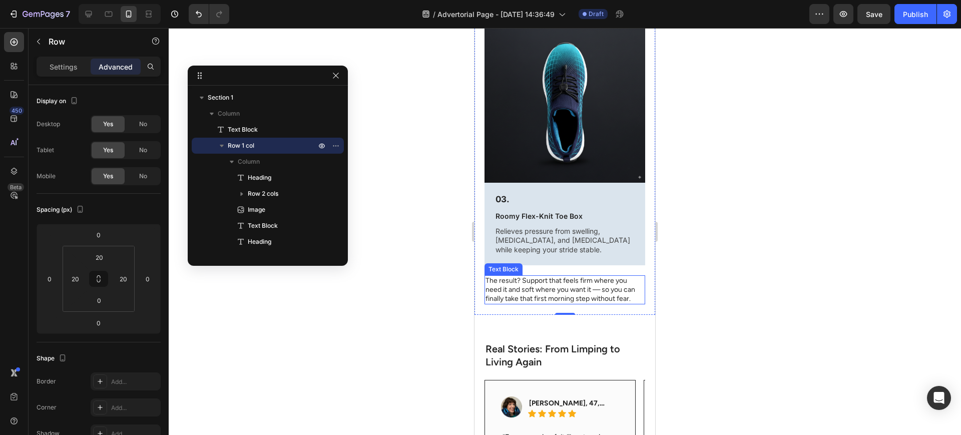
click at [566, 276] on p "The result? Support that feels firm where you need it and soft where you want i…" at bounding box center [565, 290] width 159 height 28
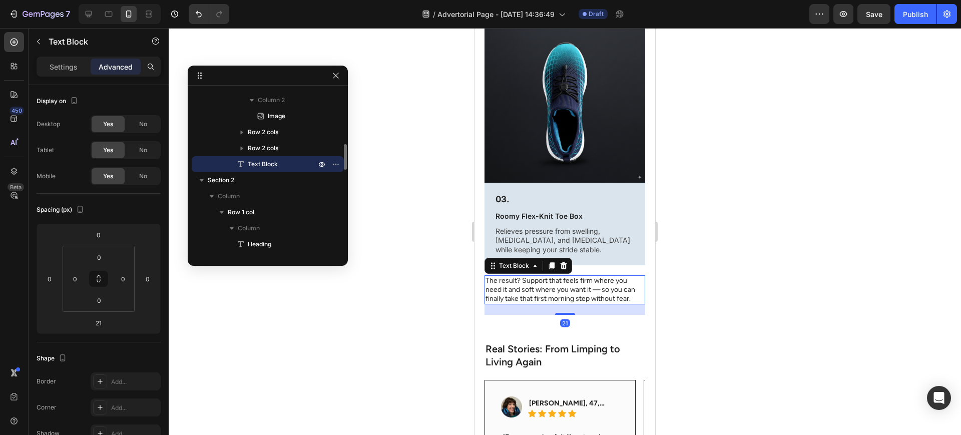
click at [572, 304] on div "21" at bounding box center [565, 309] width 161 height 11
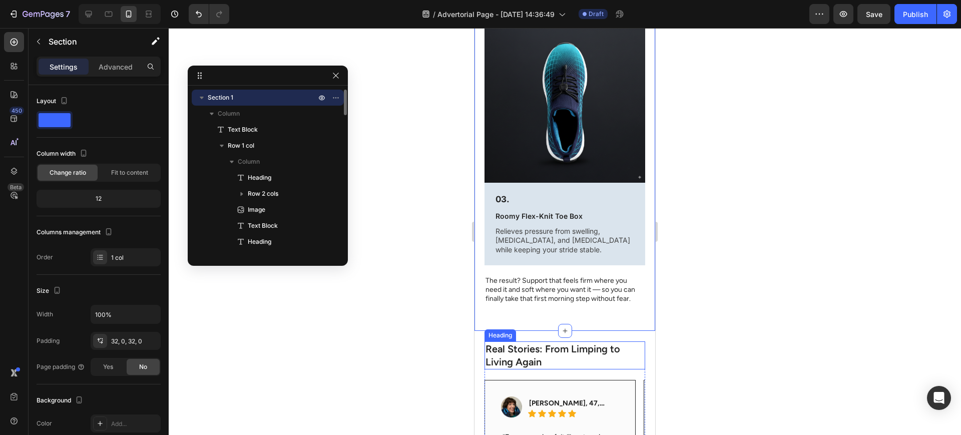
click at [585, 342] on h2 "Real Stories: From Limping to Living Again" at bounding box center [565, 356] width 161 height 28
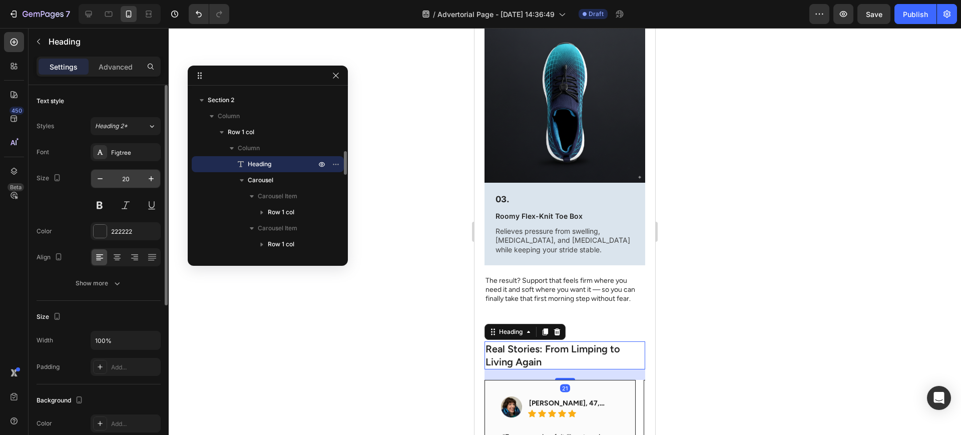
click at [129, 178] on input "20" at bounding box center [125, 179] width 33 height 18
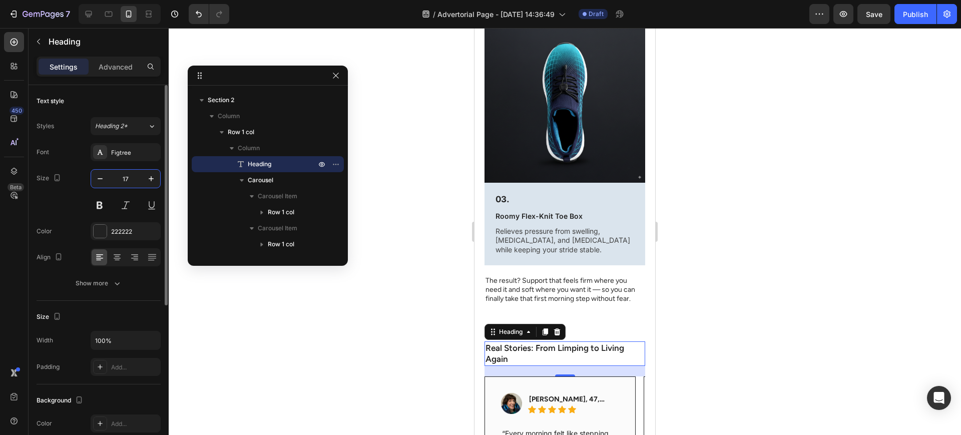
click at [131, 182] on input "17" at bounding box center [125, 179] width 33 height 18
type input "28"
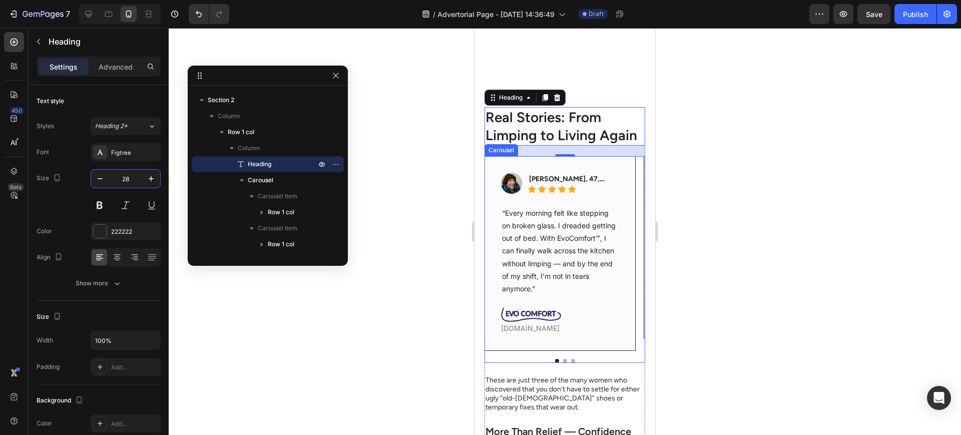
scroll to position [1886, 0]
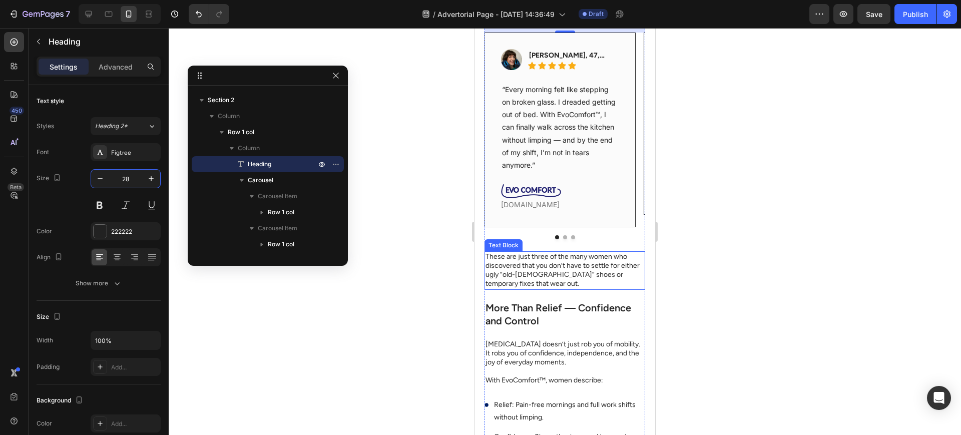
click at [581, 283] on p "These are just three of the many women who discovered that you don’t have to se…" at bounding box center [565, 270] width 159 height 37
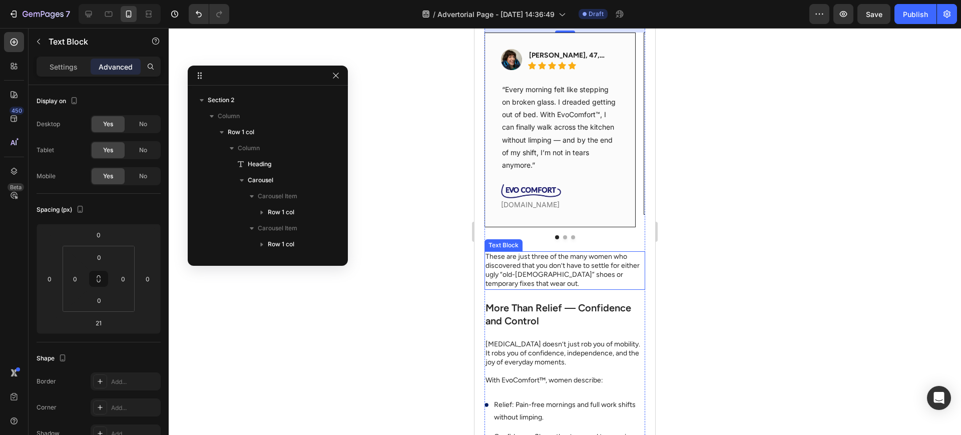
scroll to position [558, 0]
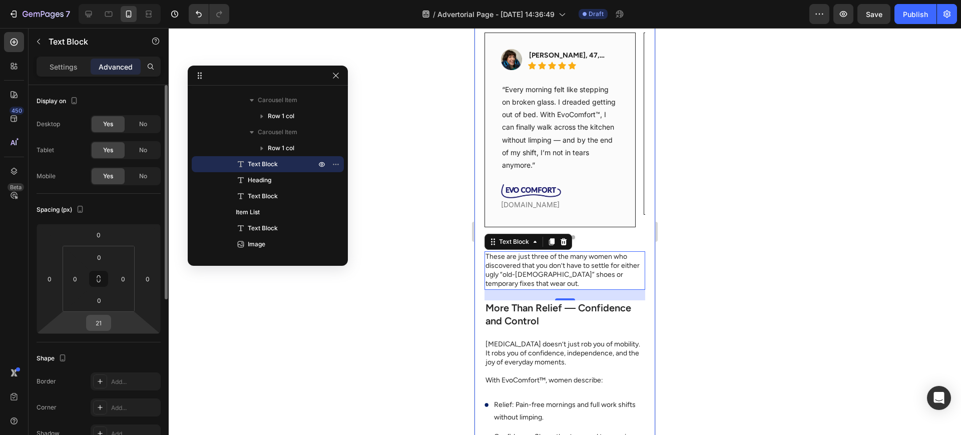
click at [102, 324] on input "21" at bounding box center [99, 322] width 20 height 15
type input "40"
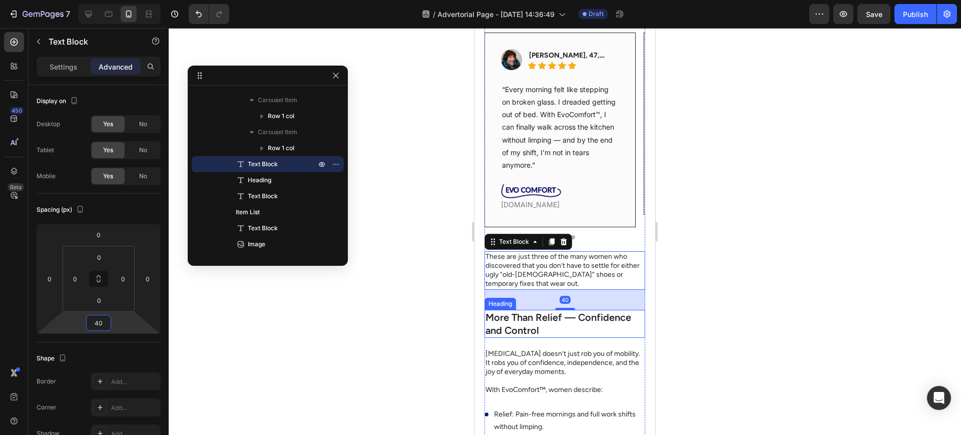
click at [556, 338] on h2 "More Than Relief — Confidence and Control" at bounding box center [565, 324] width 161 height 28
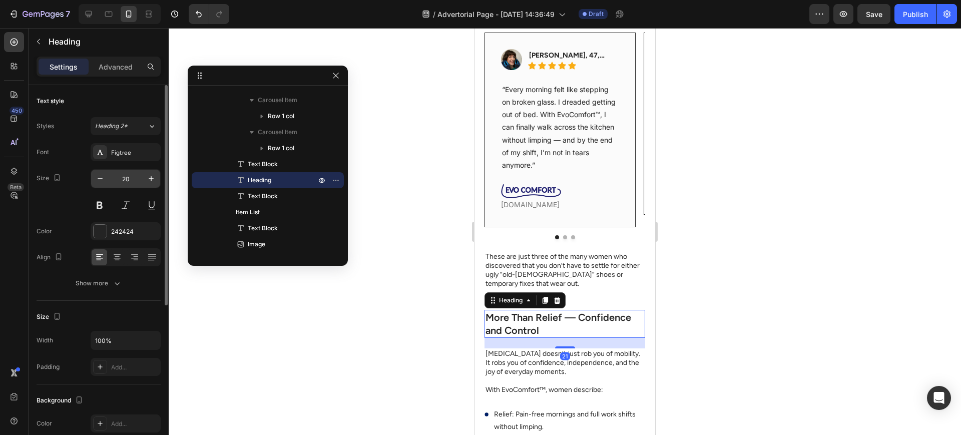
click at [121, 177] on input "20" at bounding box center [125, 179] width 33 height 18
type input "28"
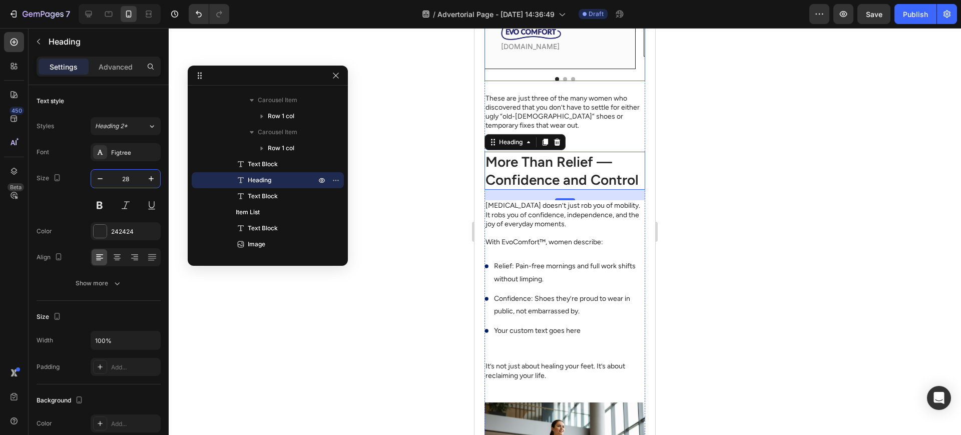
scroll to position [2054, 0]
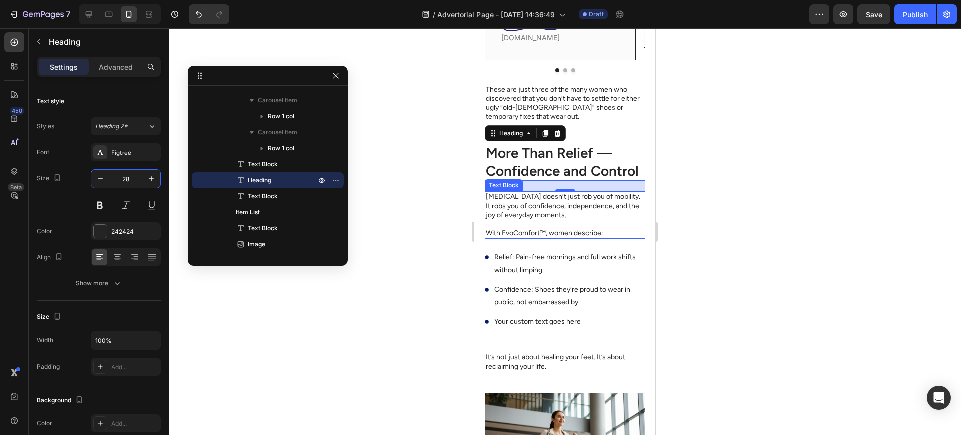
click at [556, 220] on p "[MEDICAL_DATA] doesn’t just rob you of mobility. It robs you of confidence, ind…" at bounding box center [565, 206] width 159 height 28
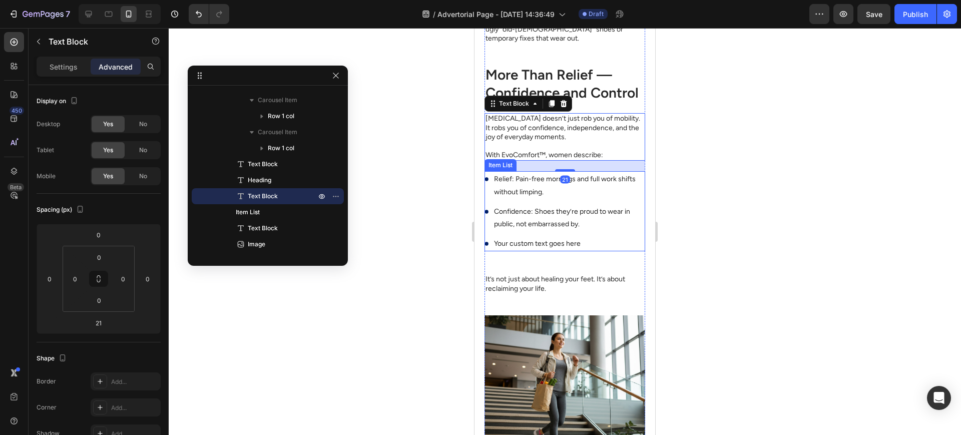
scroll to position [2137, 0]
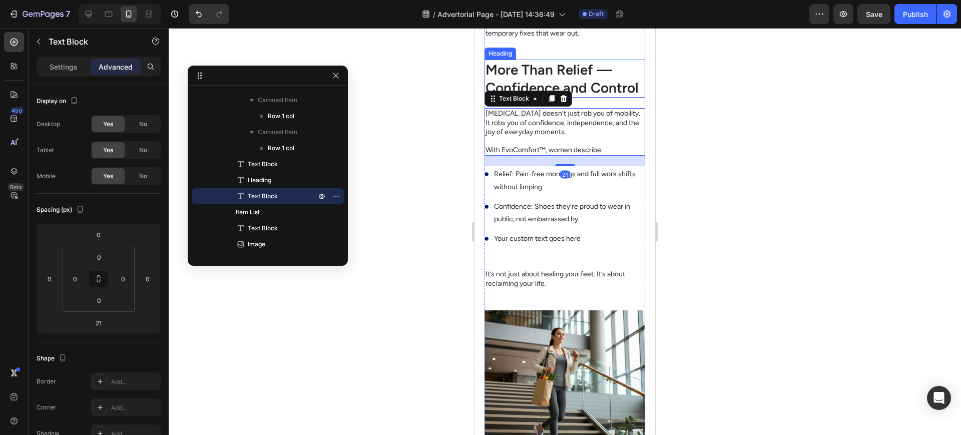
click at [589, 98] on h2 "More Than Relief — Confidence and Control" at bounding box center [565, 79] width 161 height 39
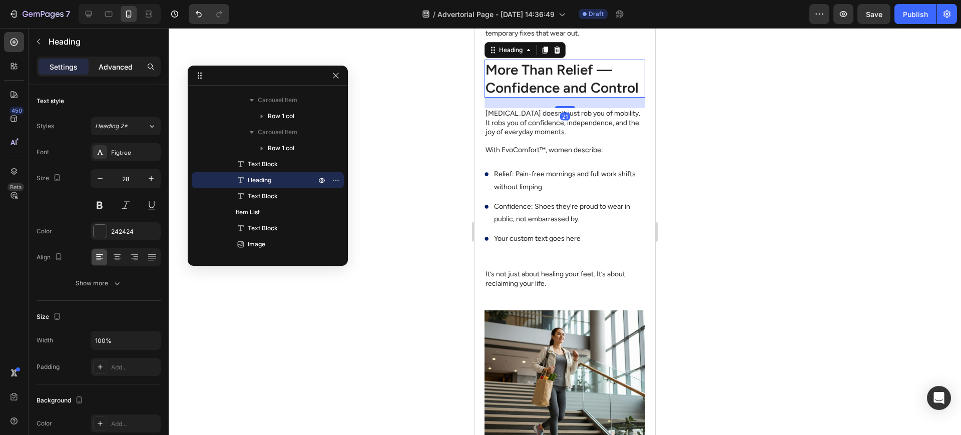
click at [120, 62] on p "Advanced" at bounding box center [116, 67] width 34 height 11
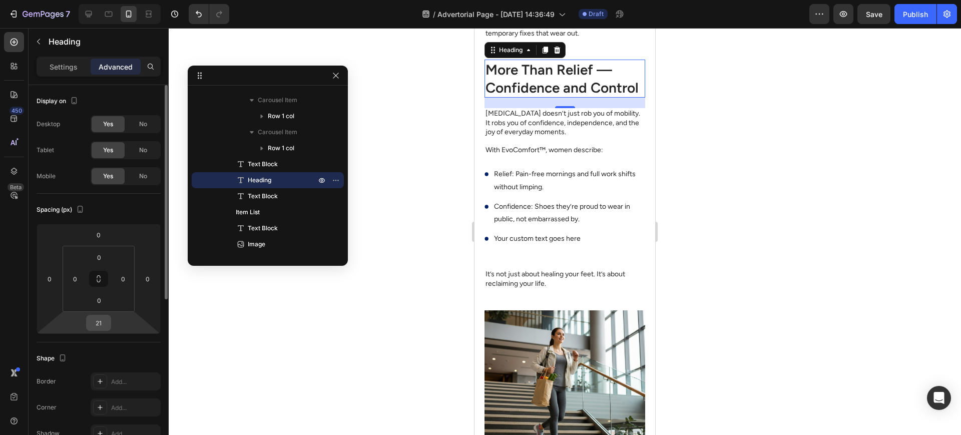
click at [100, 323] on input "21" at bounding box center [99, 322] width 20 height 15
type input "24"
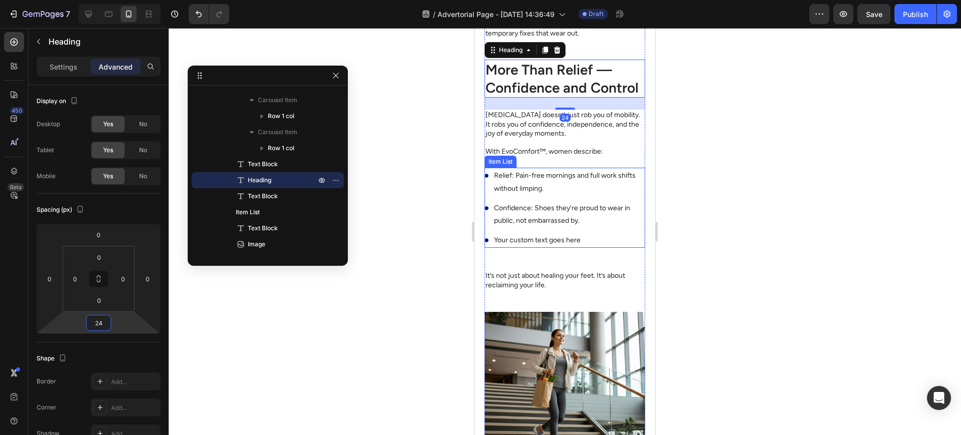
click at [562, 138] on p "[MEDICAL_DATA] doesn’t just rob you of mobility. It robs you of confidence, ind…" at bounding box center [565, 125] width 159 height 28
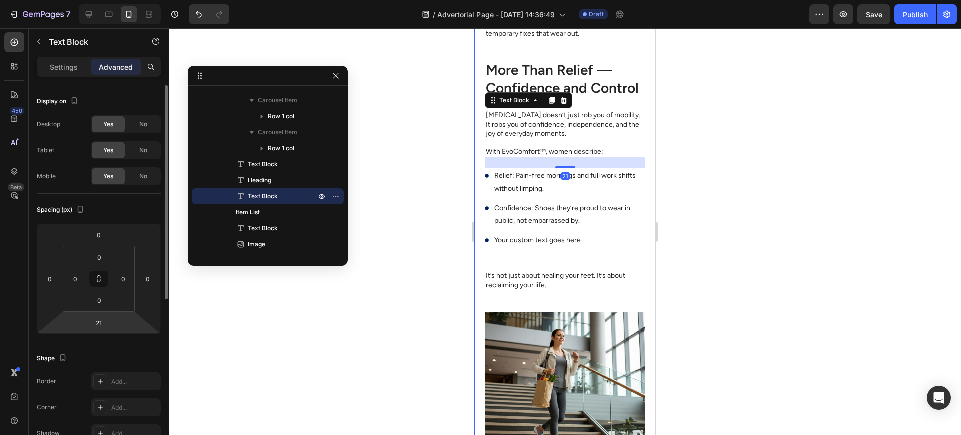
click at [106, 328] on input "21" at bounding box center [99, 322] width 20 height 15
type input "4"
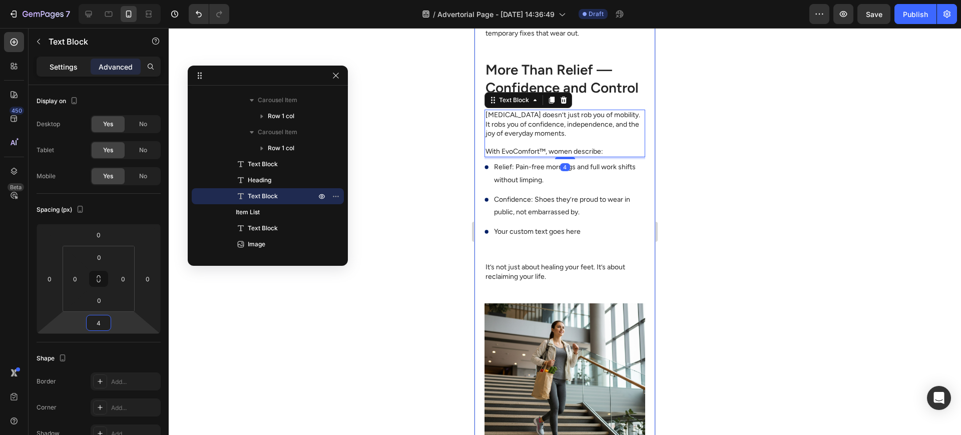
click at [59, 65] on p "Settings" at bounding box center [64, 67] width 28 height 11
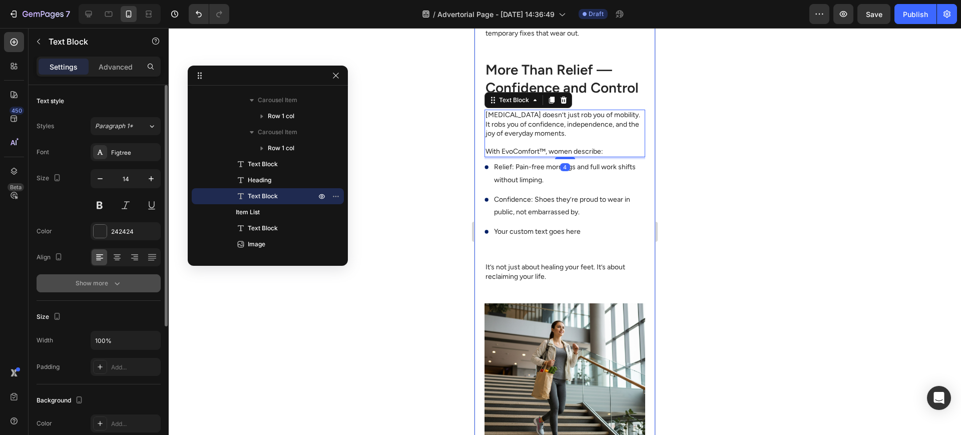
click at [108, 287] on div "Show more" at bounding box center [99, 283] width 47 height 10
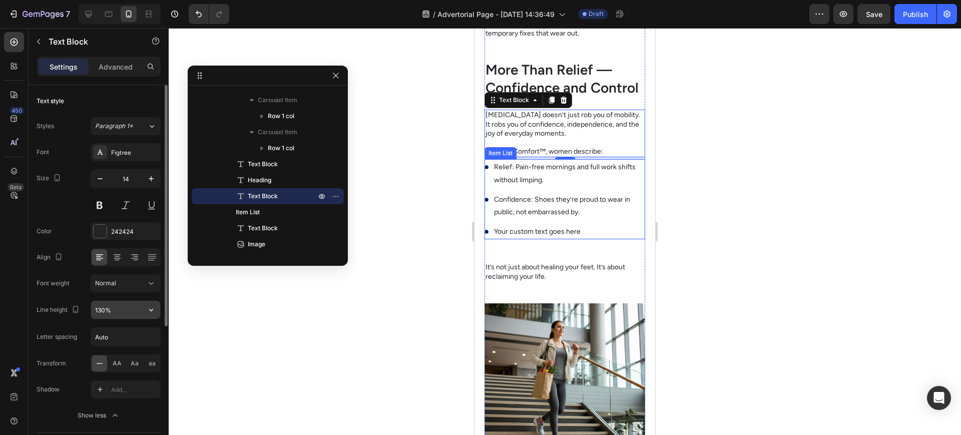
click at [95, 310] on input "130%" at bounding box center [125, 310] width 69 height 18
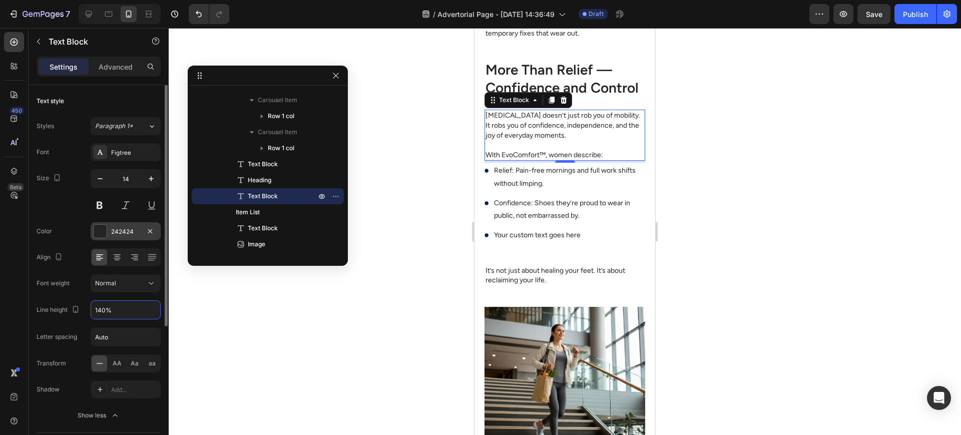
type input "140%"
drag, startPoint x: 106, startPoint y: 228, endPoint x: 165, endPoint y: 257, distance: 66.3
click at [105, 227] on div at bounding box center [100, 231] width 13 height 13
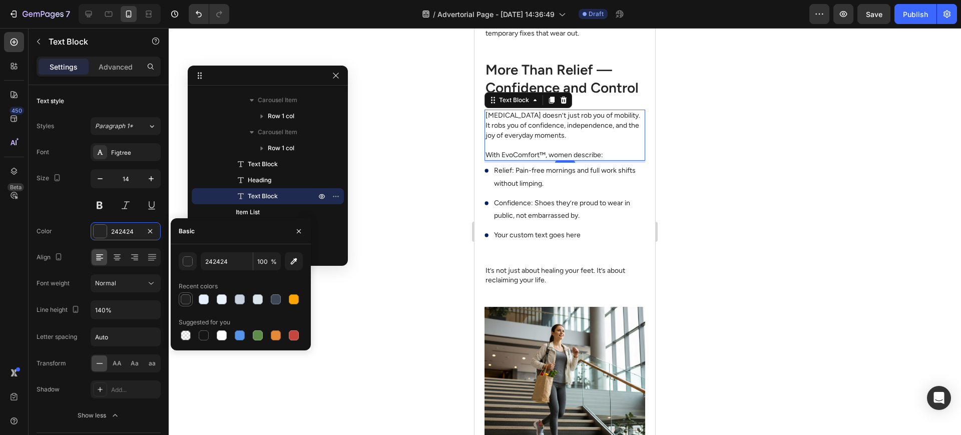
click at [191, 297] on div at bounding box center [186, 299] width 12 height 12
type input "222222"
click at [130, 281] on div "Normal" at bounding box center [120, 283] width 51 height 9
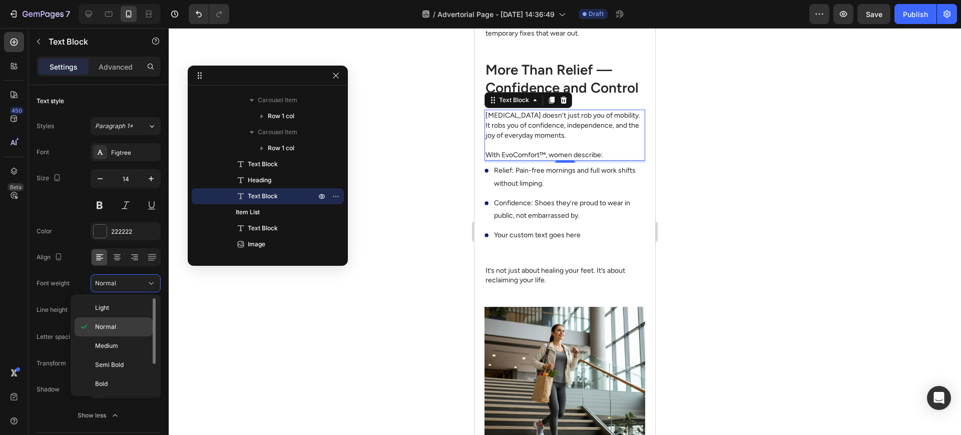
click at [126, 326] on p "Normal" at bounding box center [121, 326] width 53 height 9
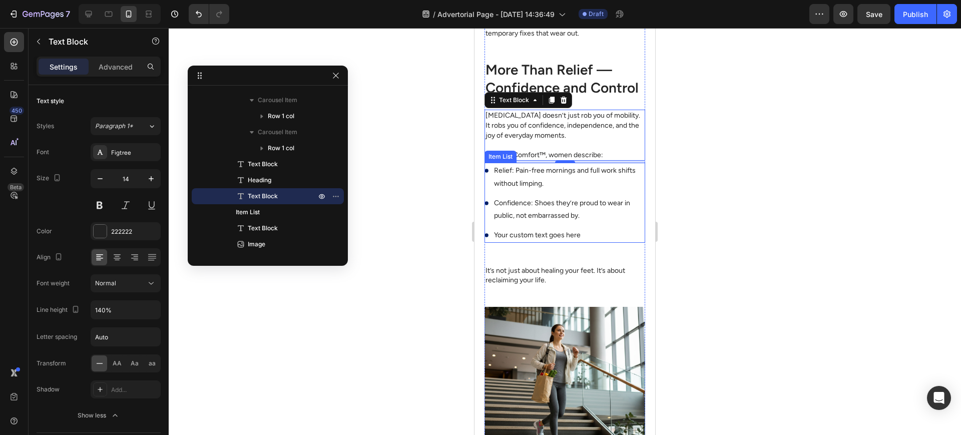
click at [633, 230] on div "Relief: Pain-free mornings and full work shifts without limping. Confidence: Sh…" at bounding box center [565, 203] width 161 height 80
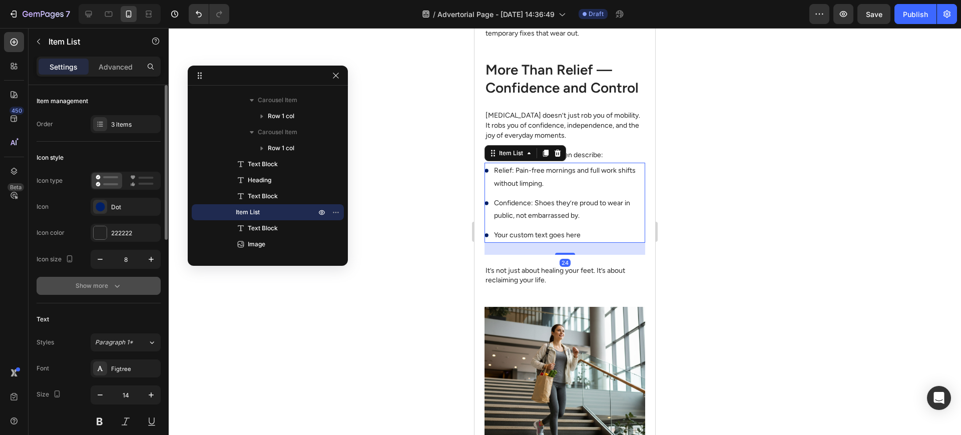
click at [113, 285] on icon "button" at bounding box center [117, 286] width 10 height 10
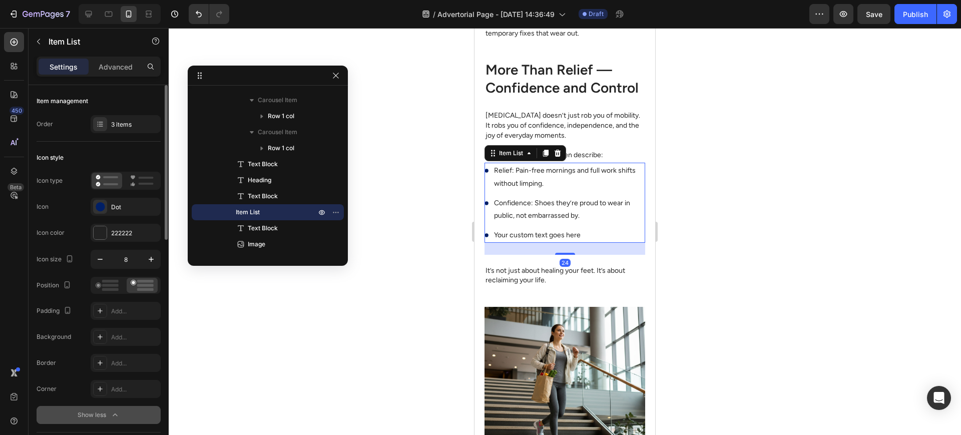
scroll to position [334, 0]
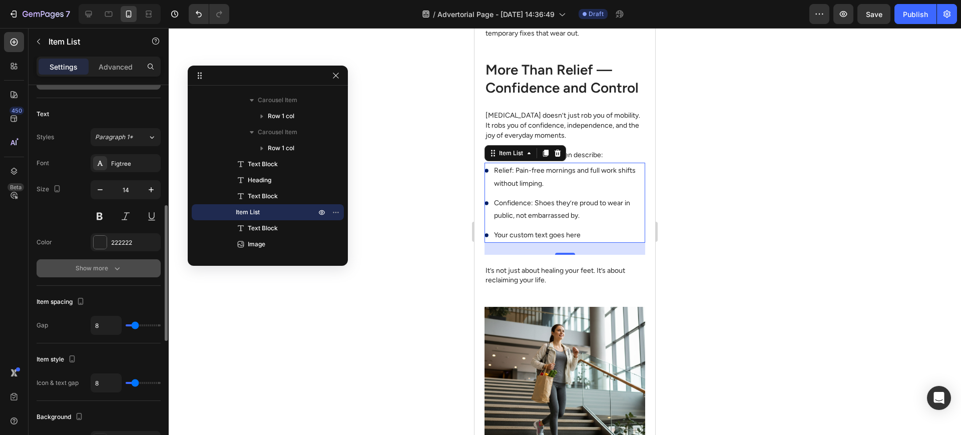
click at [127, 268] on button "Show more" at bounding box center [99, 268] width 124 height 18
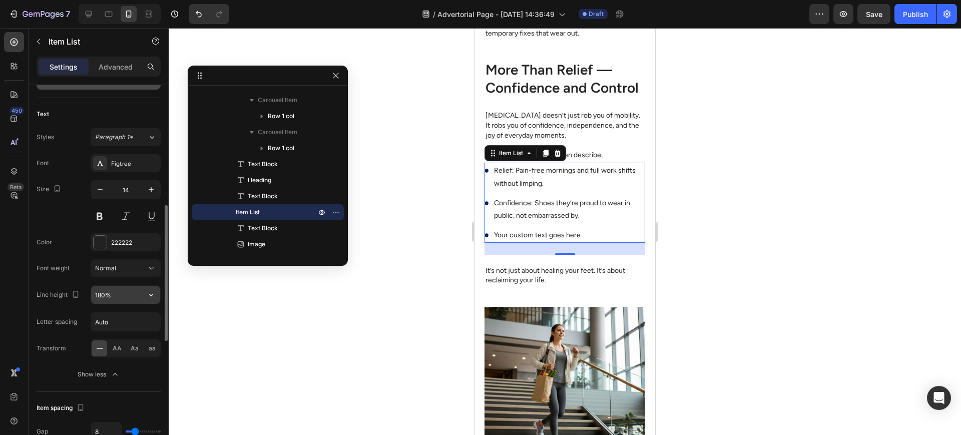
click at [97, 293] on input "180%" at bounding box center [125, 295] width 69 height 18
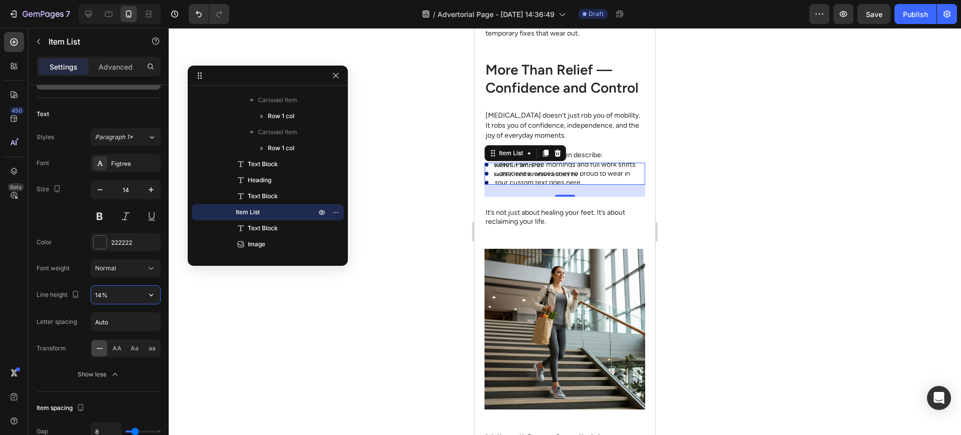
type input "140%"
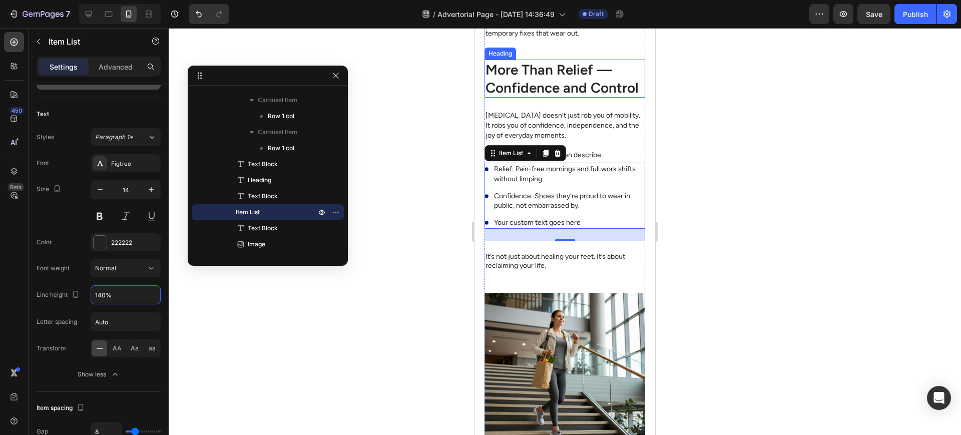
click at [579, 98] on h2 "More Than Relief — Confidence and Control" at bounding box center [565, 79] width 161 height 39
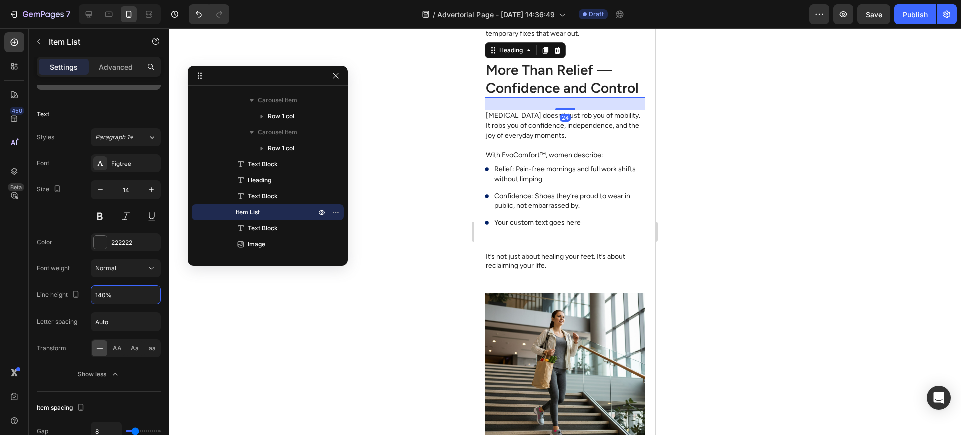
scroll to position [0, 0]
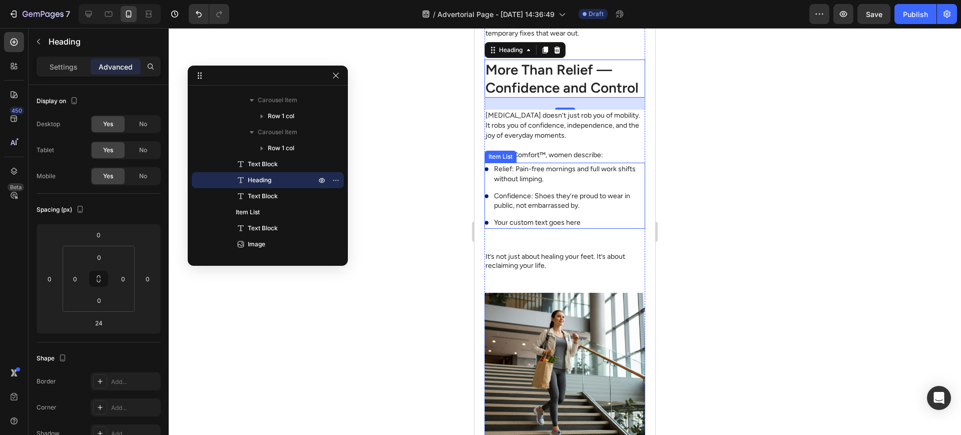
click at [511, 228] on p "Your custom text goes here" at bounding box center [569, 223] width 150 height 10
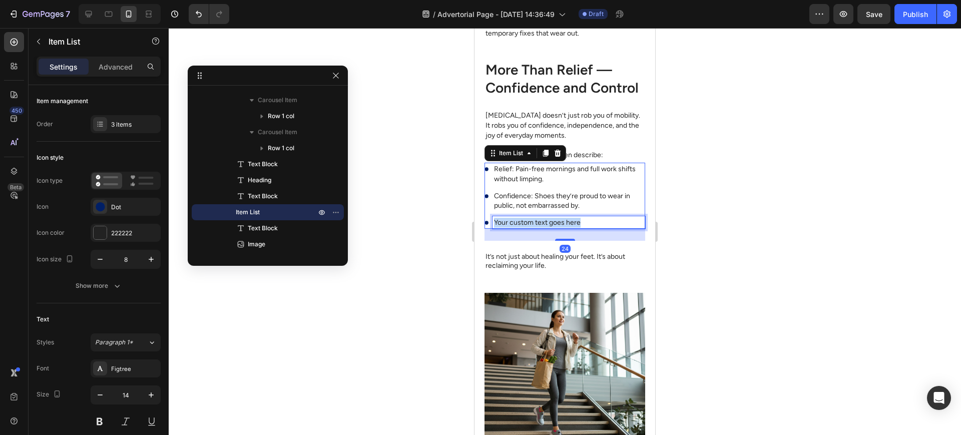
click at [512, 228] on p "Your custom text goes here" at bounding box center [569, 223] width 150 height 10
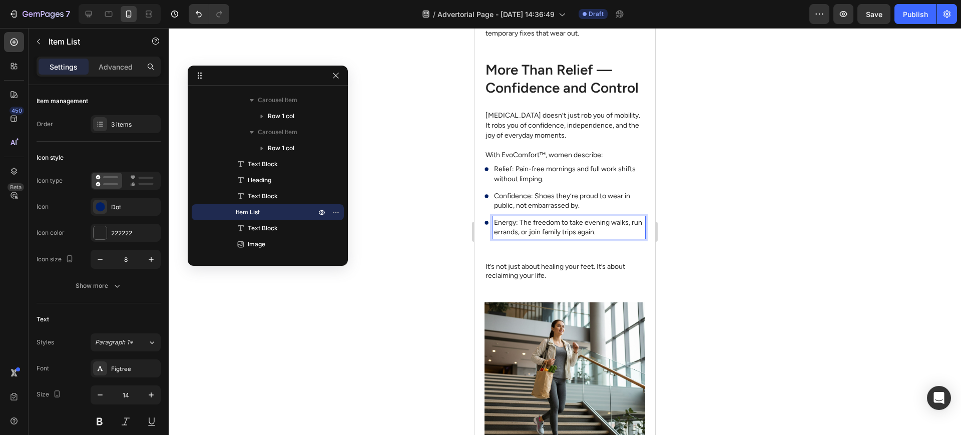
click at [428, 287] on div at bounding box center [565, 231] width 793 height 407
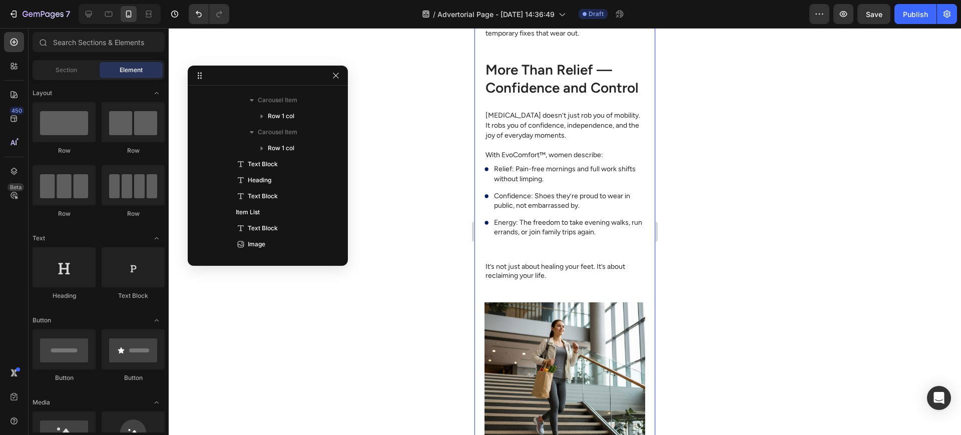
click at [569, 290] on div "Real Stories: From Limping to Living Again Heading Image [PERSON_NAME], 47, Nur…" at bounding box center [565, 275] width 161 height 1085
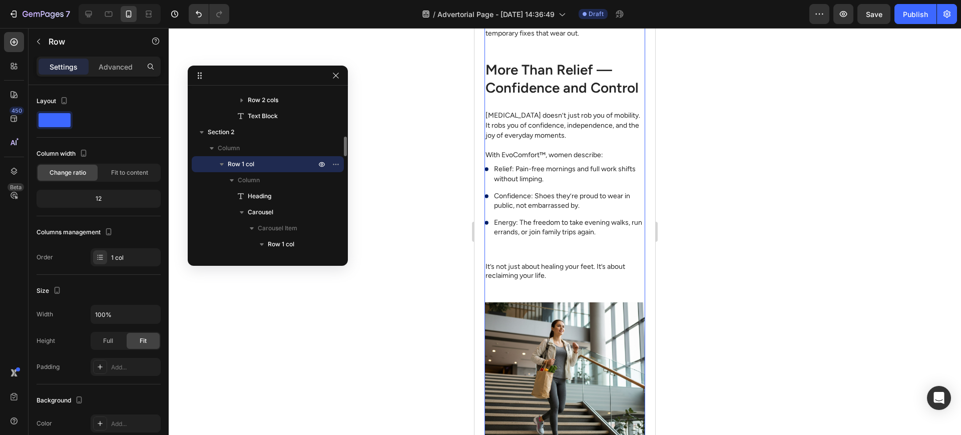
click at [566, 237] on p "Energy: The freedom to take evening walks, run errands, or join family trips ag…" at bounding box center [569, 228] width 150 height 20
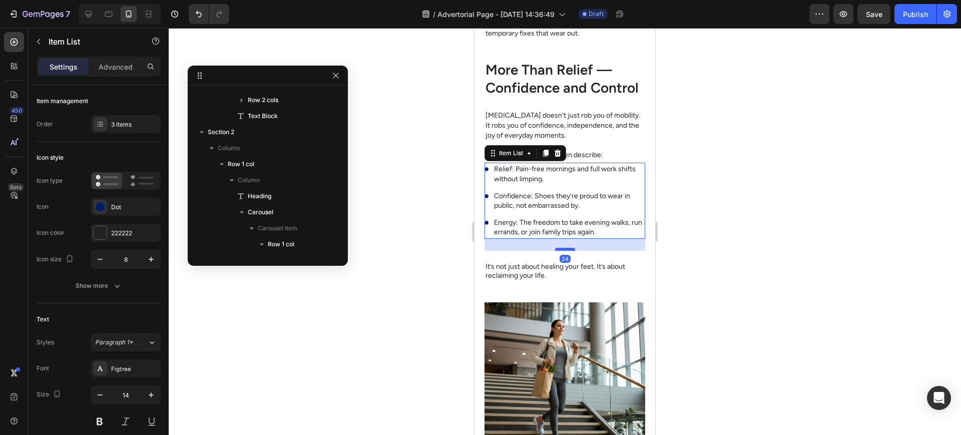
scroll to position [847, 0]
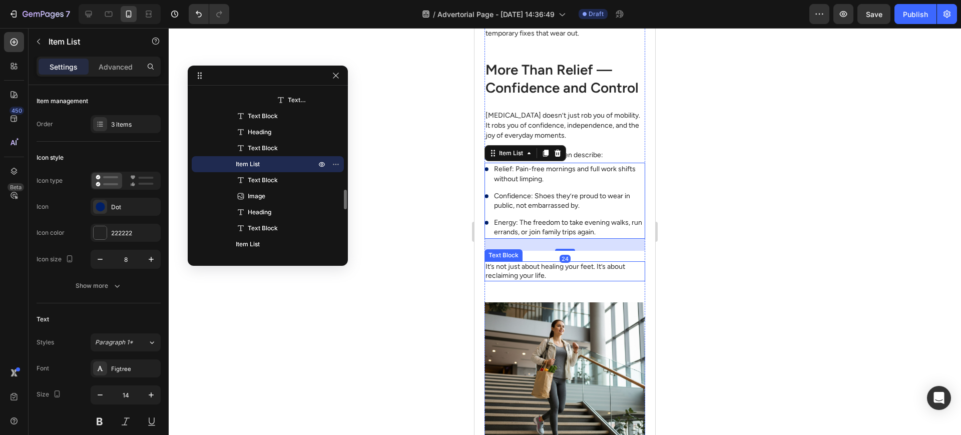
click at [526, 281] on div "It’s not just about healing your feet. It’s about reclaiming your life." at bounding box center [565, 271] width 161 height 20
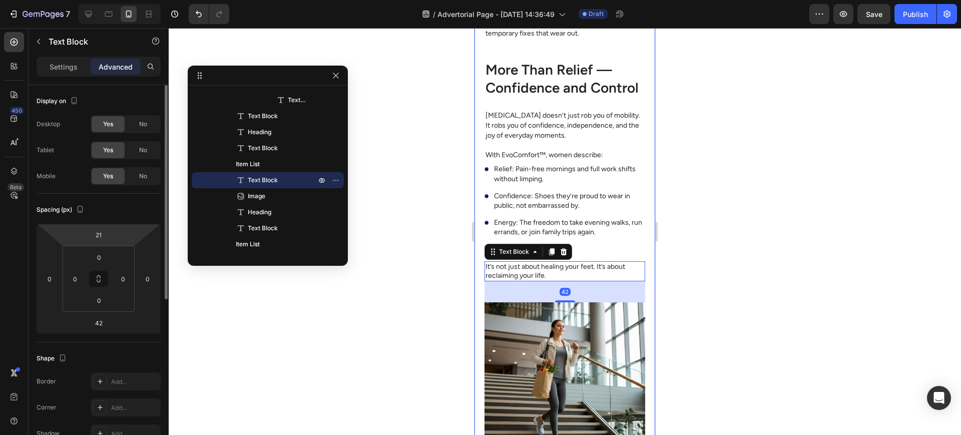
click at [110, 241] on div "21" at bounding box center [98, 235] width 25 height 16
click at [108, 237] on input "21" at bounding box center [99, 234] width 20 height 15
type input "0"
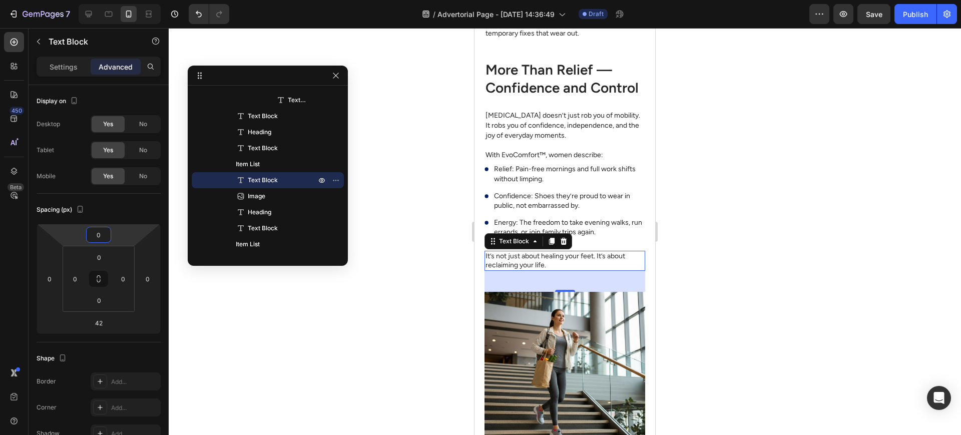
click at [406, 289] on div at bounding box center [565, 231] width 793 height 407
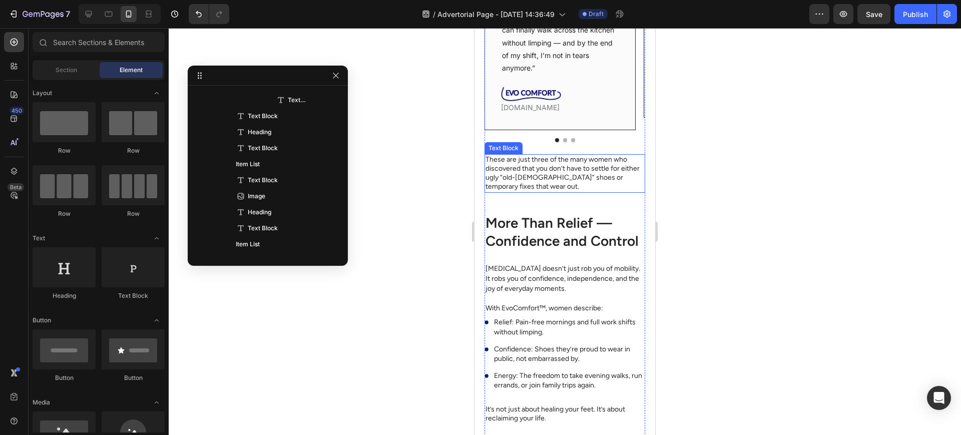
scroll to position [1970, 0]
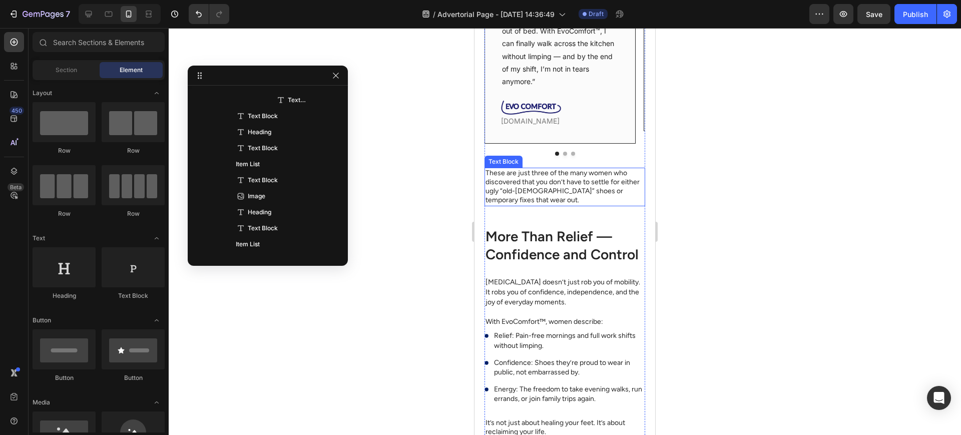
click at [560, 190] on p "These are just three of the many women who discovered that you don’t have to se…" at bounding box center [565, 187] width 159 height 37
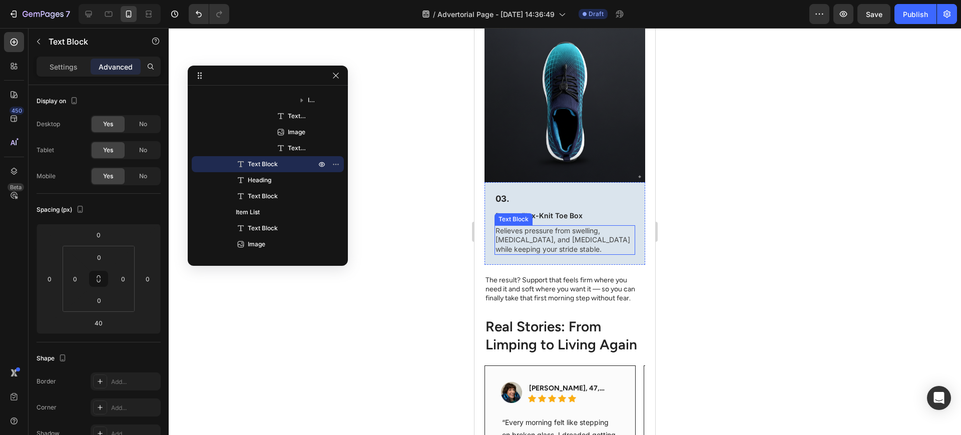
scroll to position [1553, 0]
click at [536, 276] on p "The result? Support that feels firm where you need it and soft where you want i…" at bounding box center [565, 290] width 159 height 28
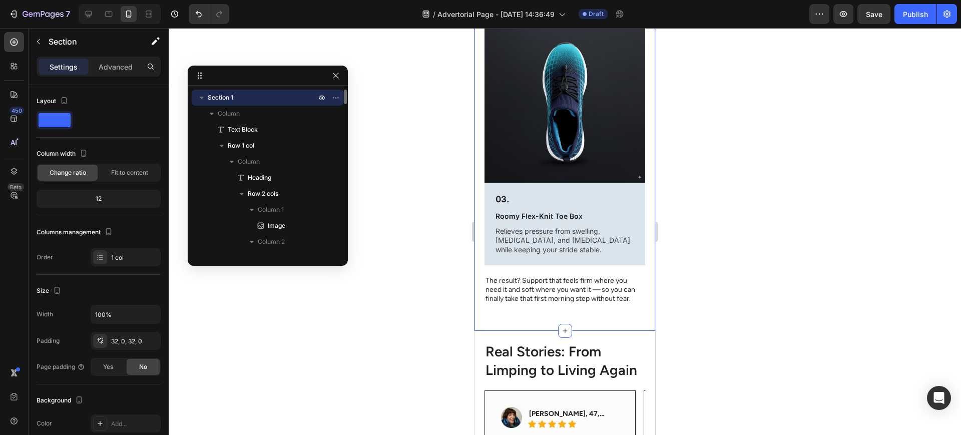
click at [524, 276] on p "The result? Support that feels firm where you need it and soft where you want i…" at bounding box center [565, 290] width 159 height 28
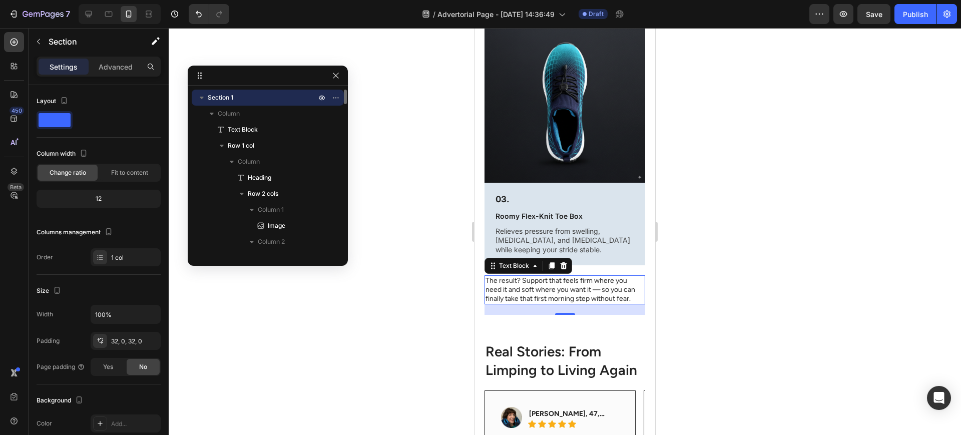
scroll to position [542, 0]
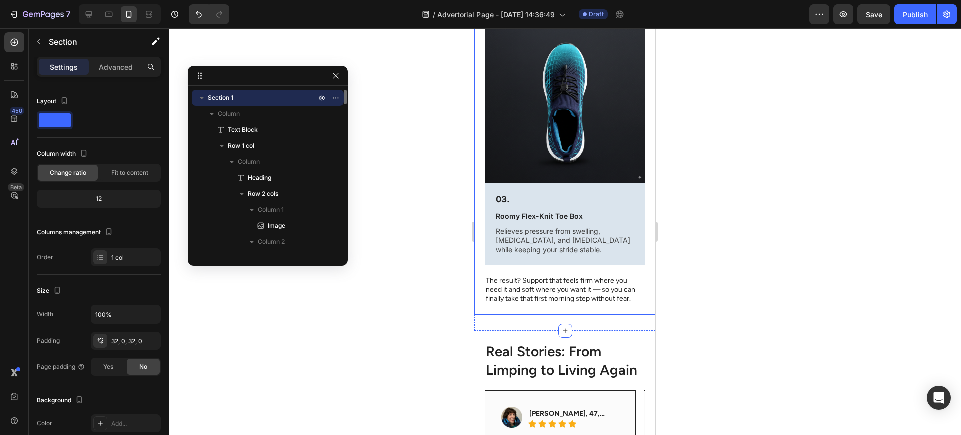
click at [561, 276] on p "The result? Support that feels firm where you need it and soft where you want i…" at bounding box center [565, 290] width 159 height 28
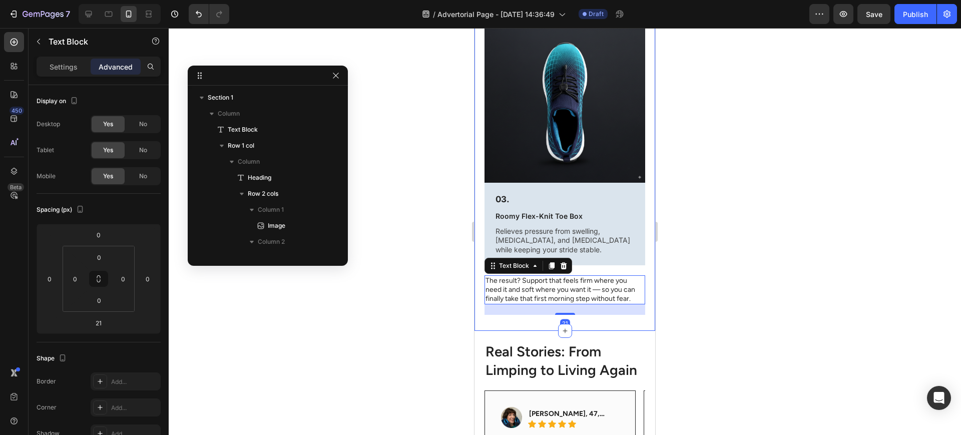
scroll to position [542, 0]
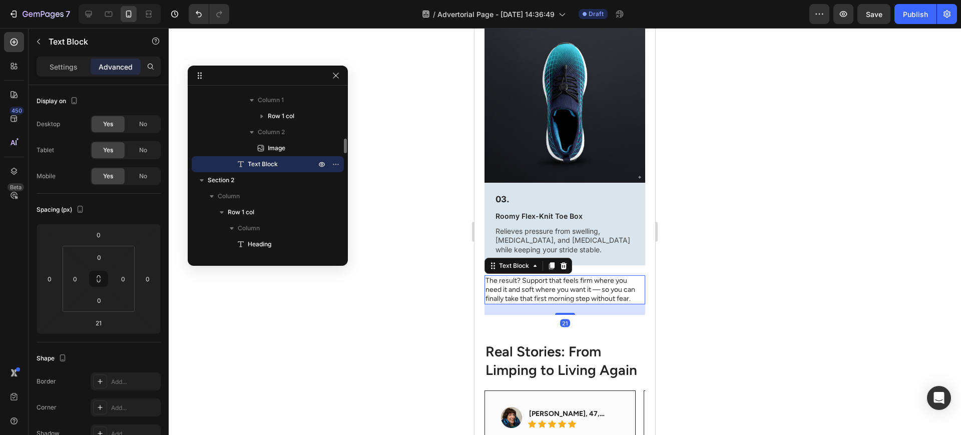
click at [559, 304] on div "21" at bounding box center [565, 309] width 161 height 11
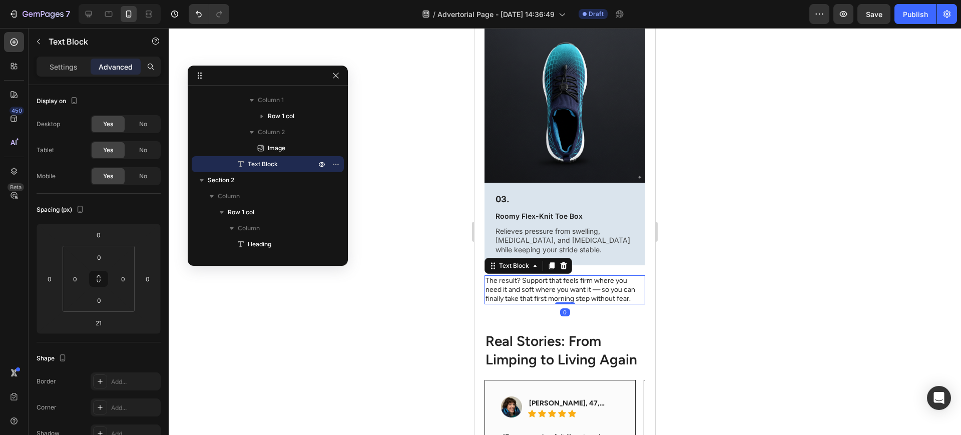
drag, startPoint x: 564, startPoint y: 288, endPoint x: 579, endPoint y: 254, distance: 37.7
click at [579, 275] on div "The result? Support that feels firm where you need it and soft where you want i…" at bounding box center [565, 290] width 161 height 30
type input "0"
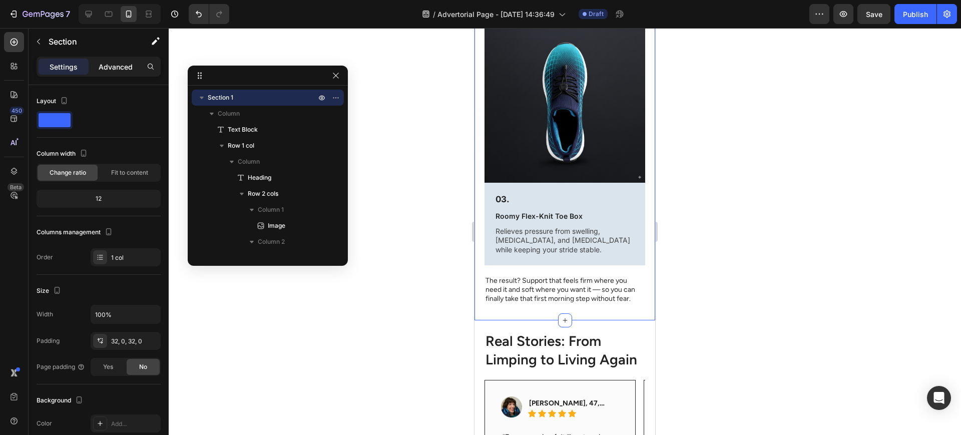
click at [119, 65] on p "Advanced" at bounding box center [116, 67] width 34 height 11
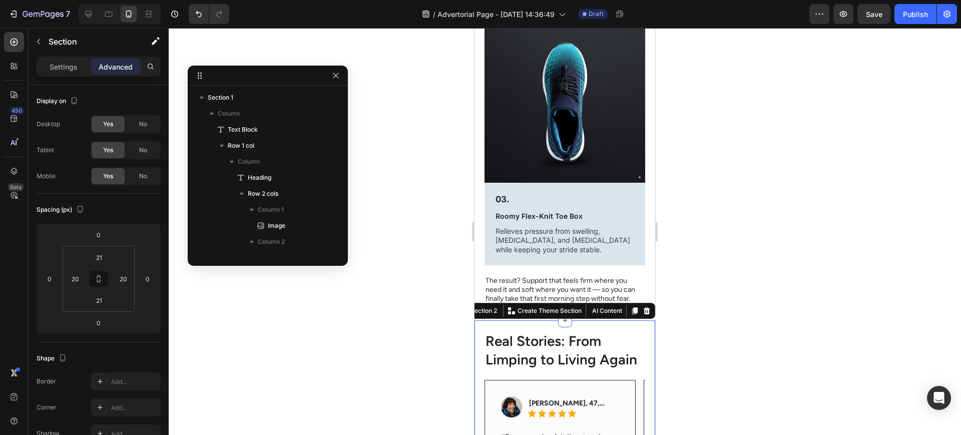
scroll to position [558, 0]
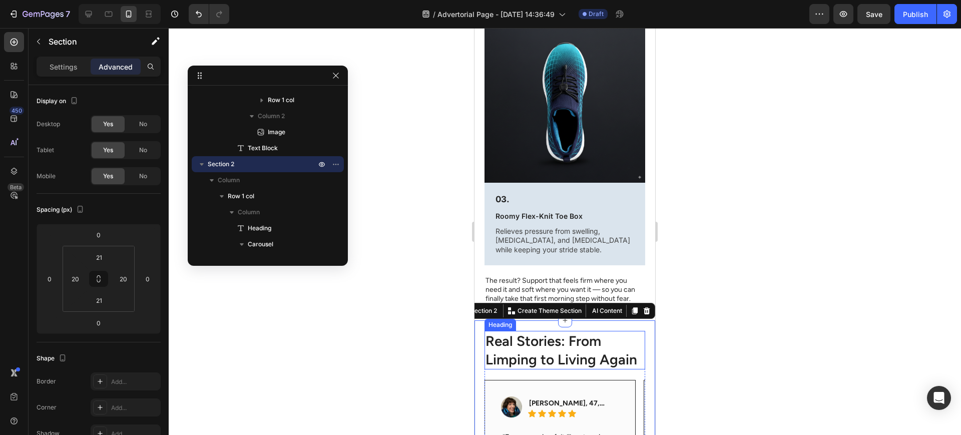
drag, startPoint x: 283, startPoint y: 330, endPoint x: 408, endPoint y: 328, distance: 124.7
click at [285, 330] on div at bounding box center [565, 231] width 793 height 407
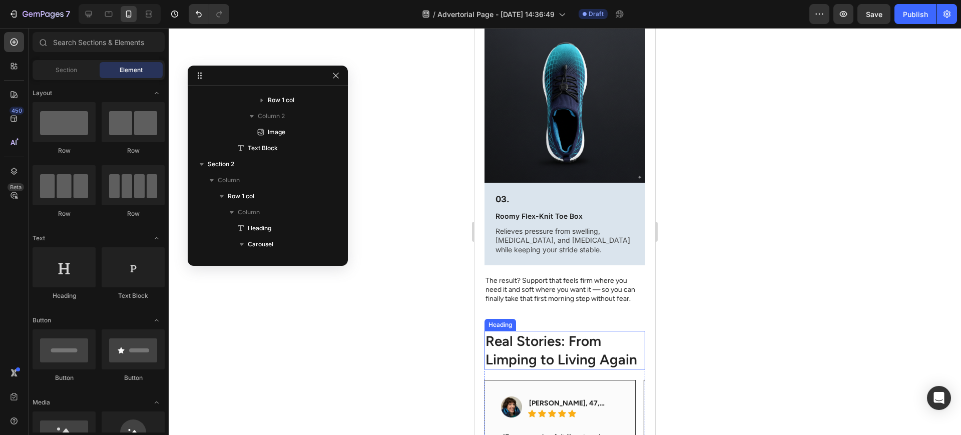
click at [465, 328] on div at bounding box center [565, 231] width 793 height 407
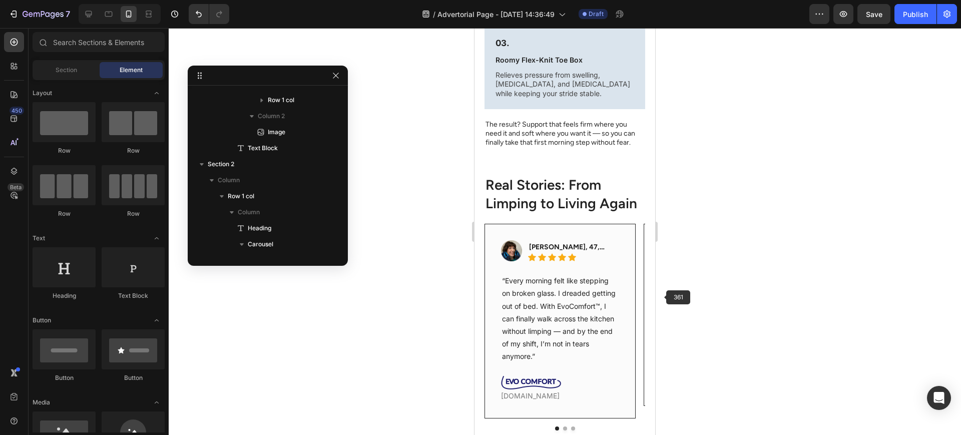
scroll to position [1720, 0]
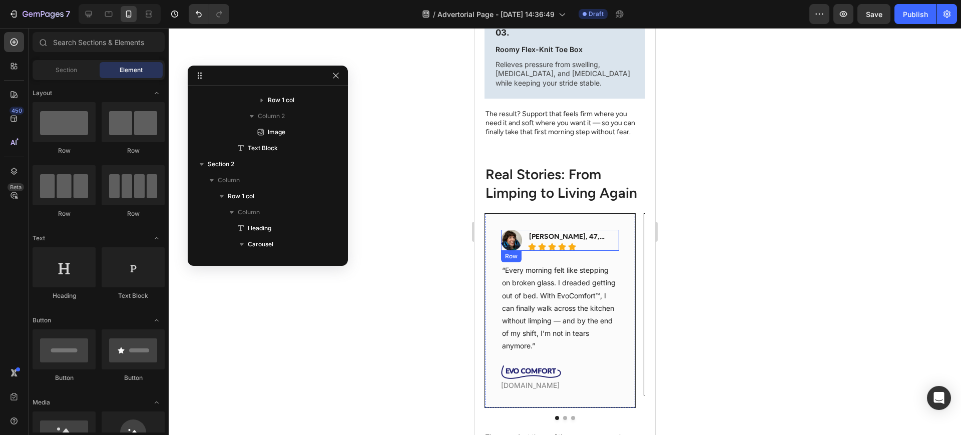
click at [577, 182] on h2 "Real Stories: From Limping to Living Again" at bounding box center [565, 183] width 161 height 39
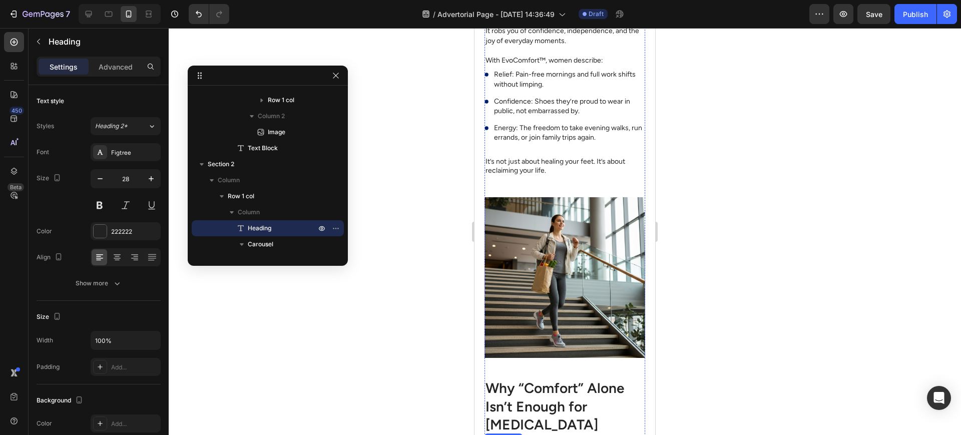
scroll to position [2220, 0]
click at [568, 217] on div "Real Stories: From Limping to Living Again Heading 21 Image Karen, 47, Nurse Te…" at bounding box center [565, 176] width 161 height 1074
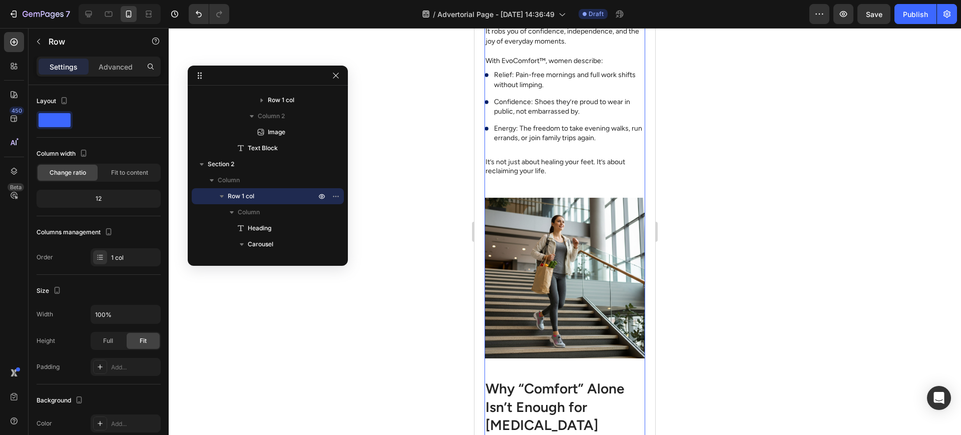
click at [535, 176] on p "It’s not just about healing your feet. It’s about reclaiming your life." at bounding box center [565, 167] width 159 height 18
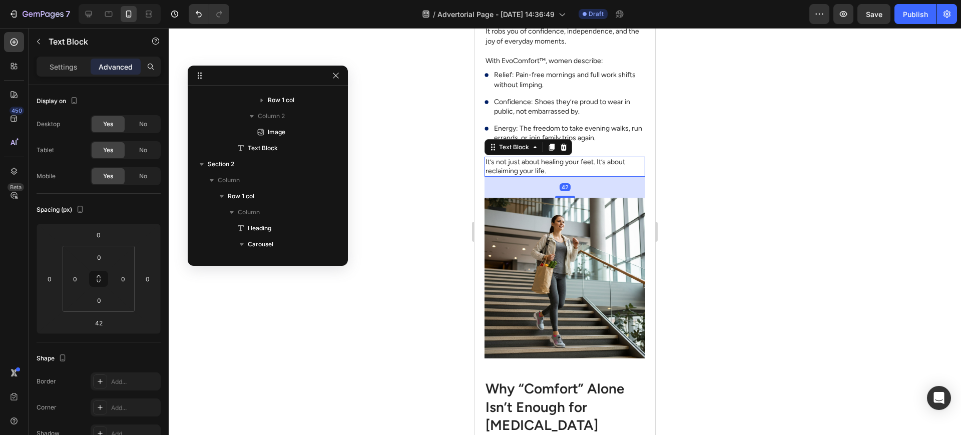
scroll to position [1776, 0]
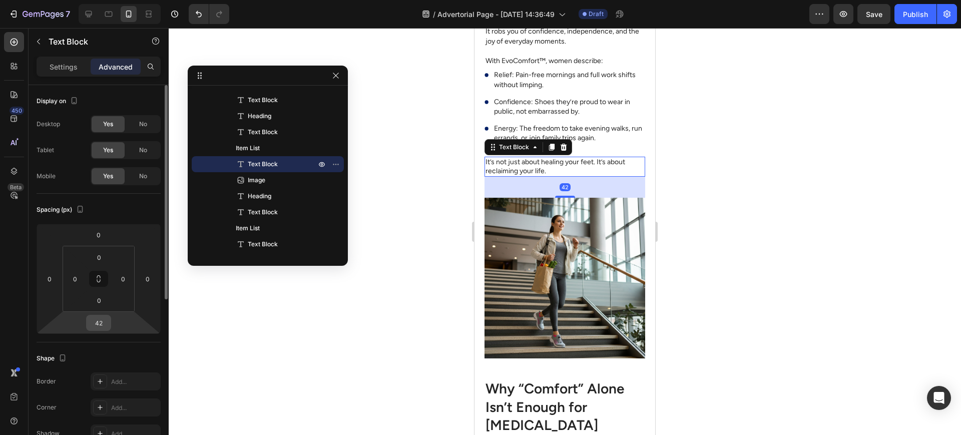
click at [102, 329] on input "42" at bounding box center [99, 322] width 20 height 15
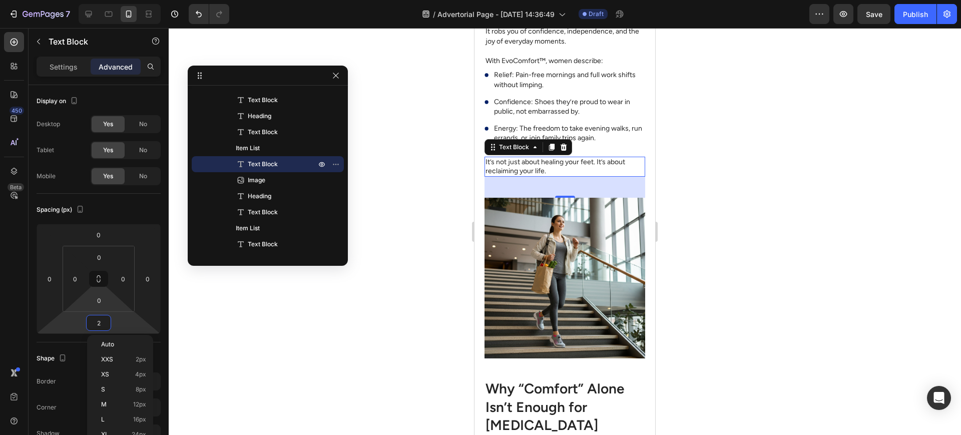
type input "24"
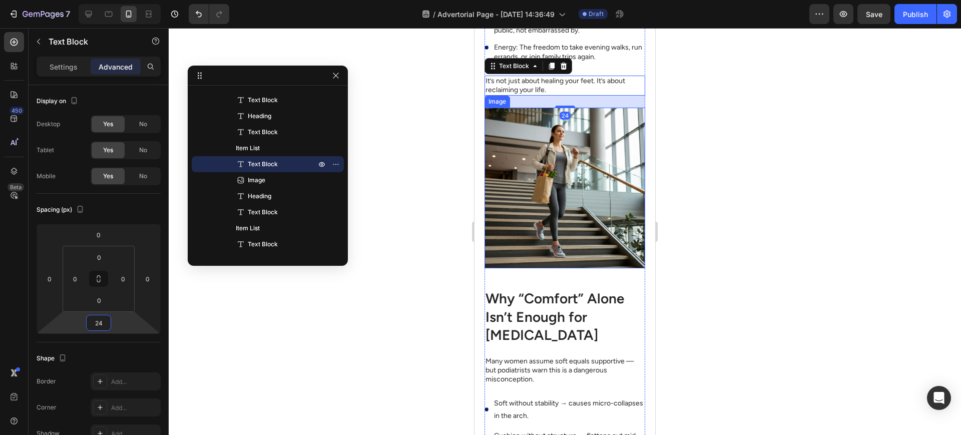
scroll to position [2304, 0]
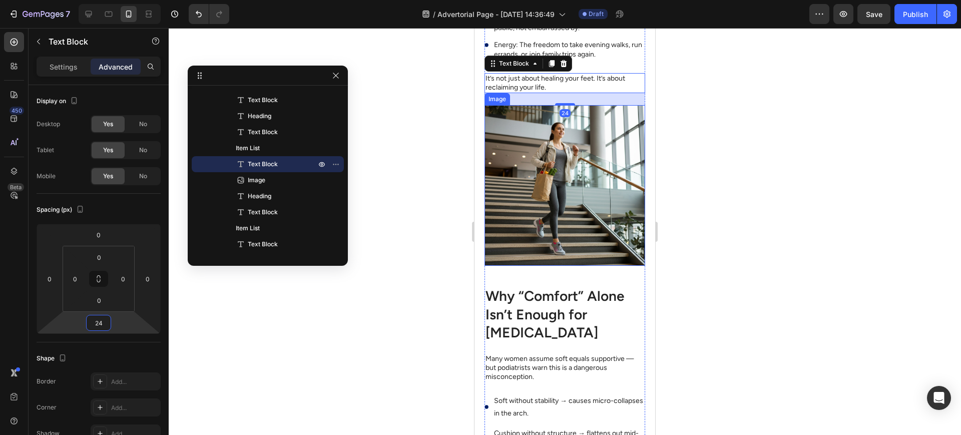
click at [557, 266] on img at bounding box center [565, 185] width 161 height 161
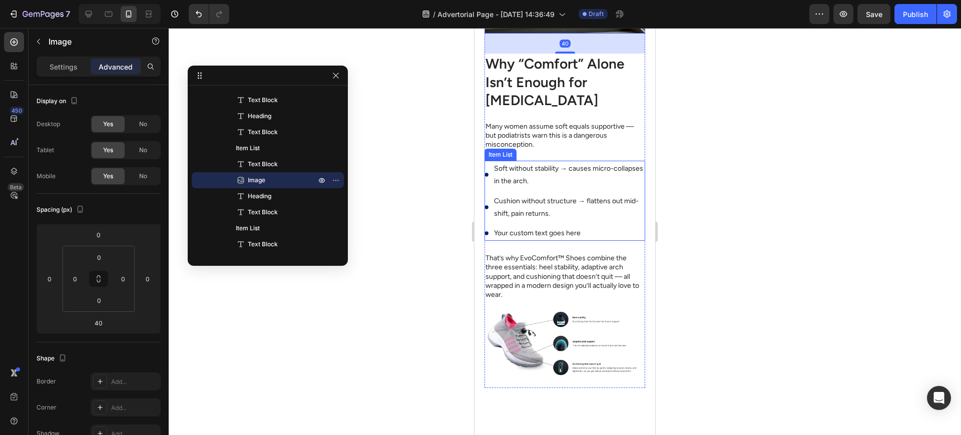
scroll to position [2554, 0]
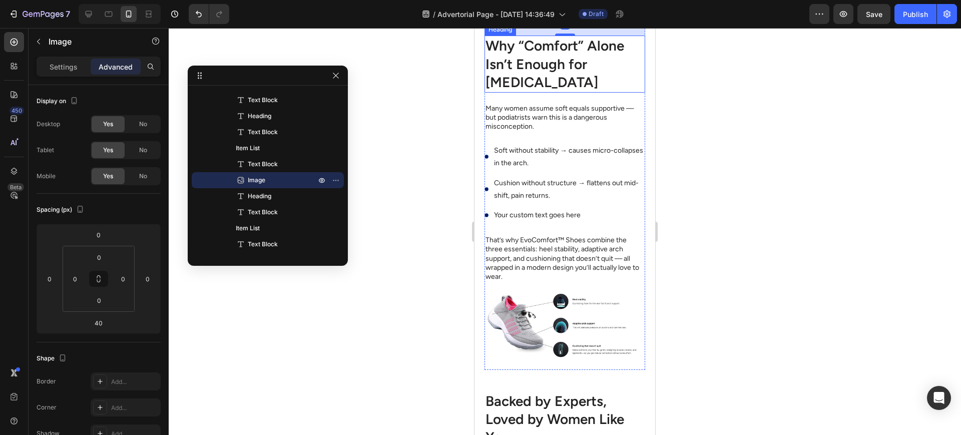
click at [546, 92] on h2 "Why “Comfort” Alone Isn’t Enough for [MEDICAL_DATA]" at bounding box center [565, 64] width 161 height 57
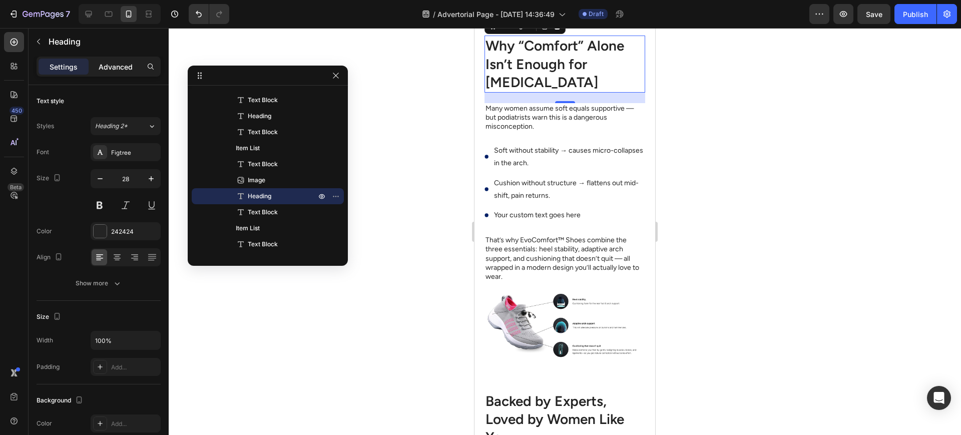
click at [117, 68] on p "Advanced" at bounding box center [116, 67] width 34 height 11
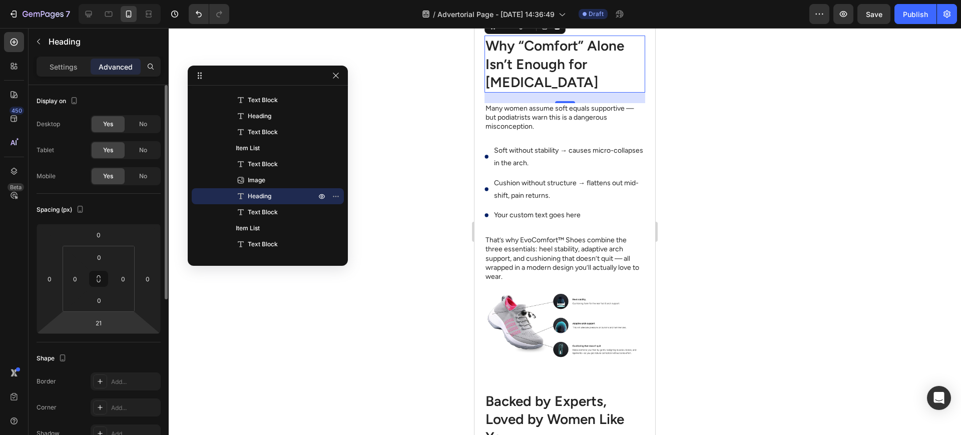
click at [100, 316] on input "21" at bounding box center [99, 322] width 20 height 15
type input "24"
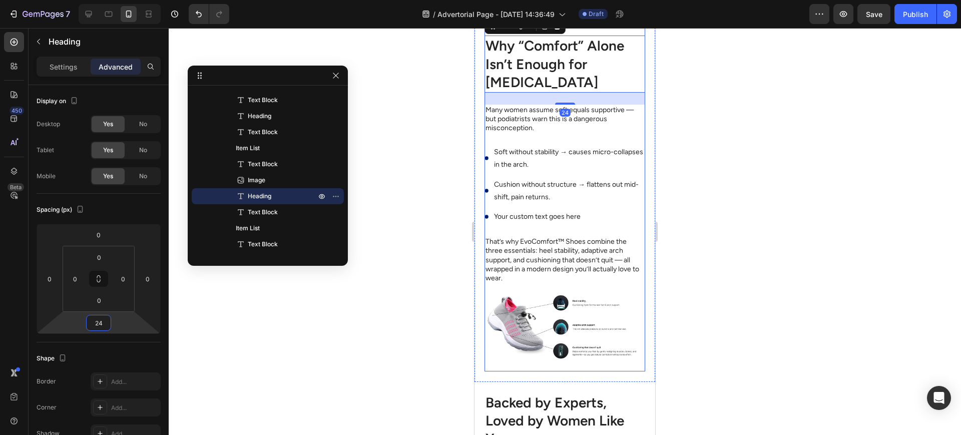
click at [554, 133] on p "Many women assume soft equals supportive — but podiatrists warn this is a dange…" at bounding box center [565, 120] width 159 height 28
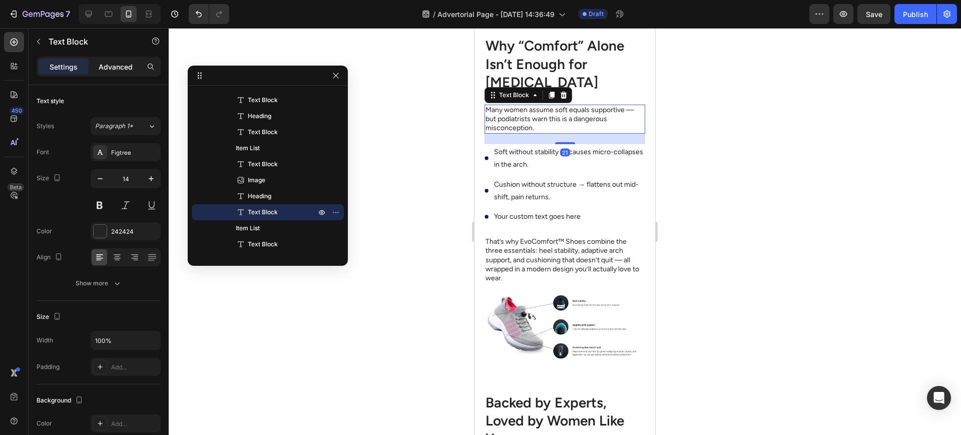
drag, startPoint x: 127, startPoint y: 78, endPoint x: 124, endPoint y: 72, distance: 6.5
click at [127, 77] on div "Settings Advanced" at bounding box center [99, 71] width 140 height 29
click at [124, 72] on div "Advanced" at bounding box center [116, 67] width 50 height 16
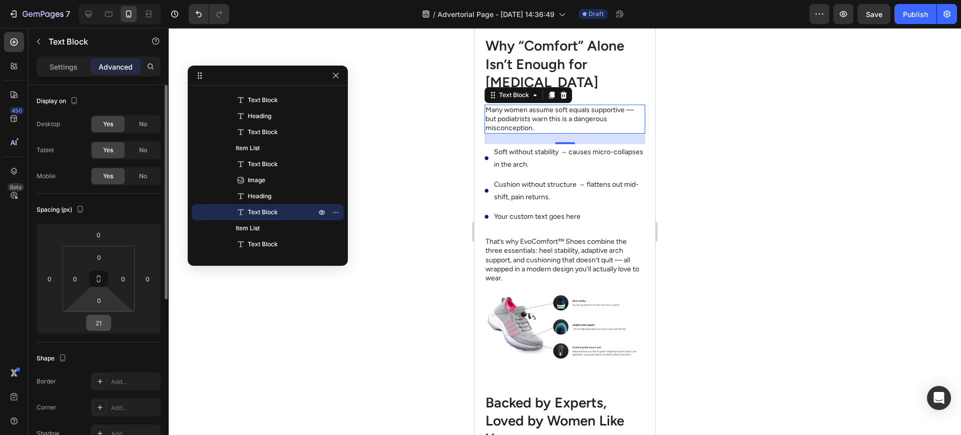
click at [95, 317] on input "21" at bounding box center [99, 322] width 20 height 15
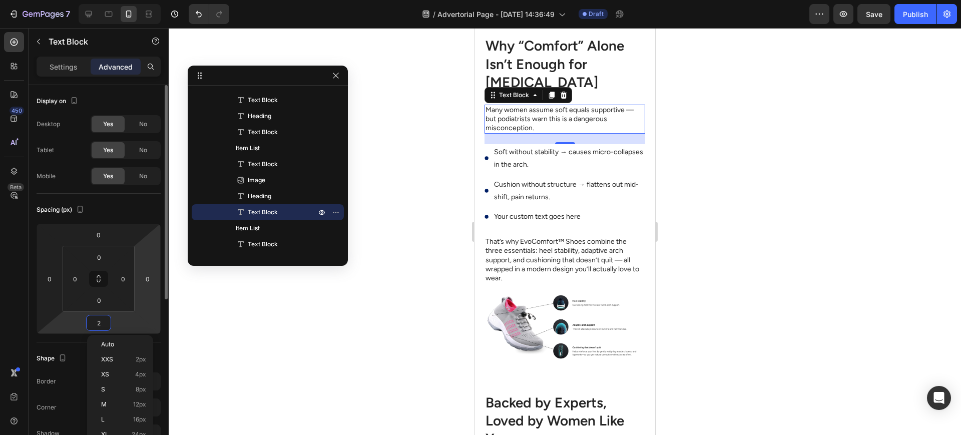
type input "24"
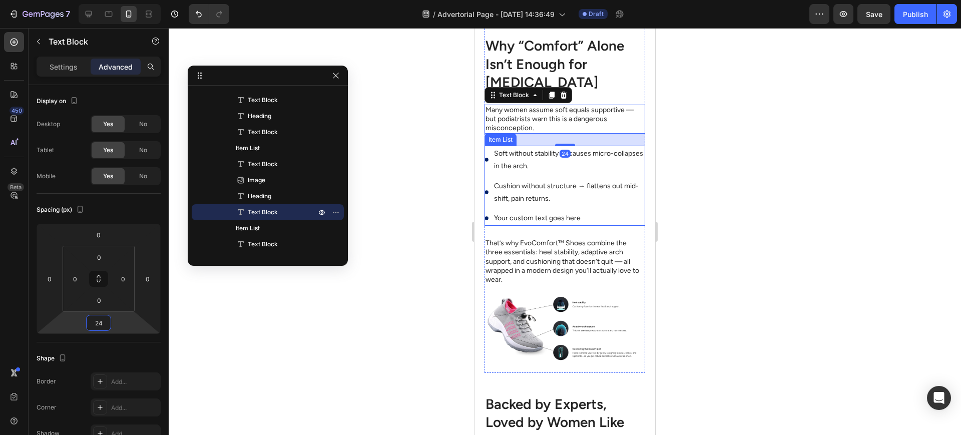
click at [632, 202] on div "Soft without stability → causes micro-collapses in the arch. Cushion without st…" at bounding box center [565, 186] width 161 height 80
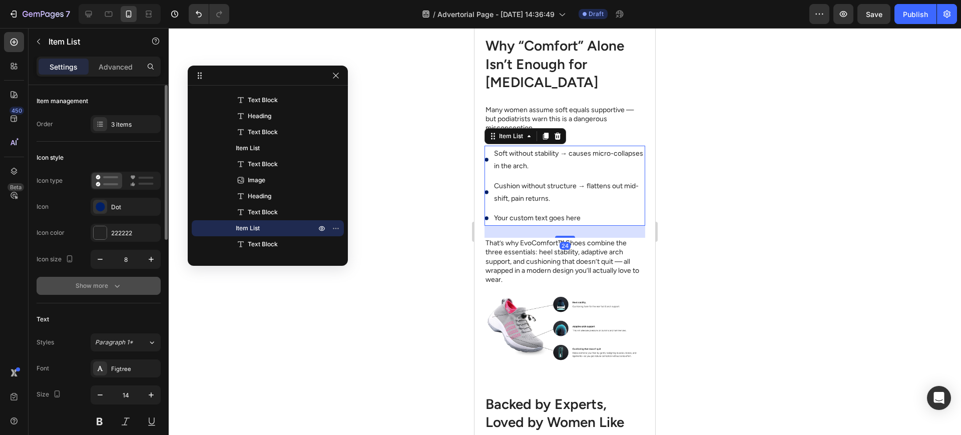
click at [130, 283] on button "Show more" at bounding box center [99, 286] width 124 height 18
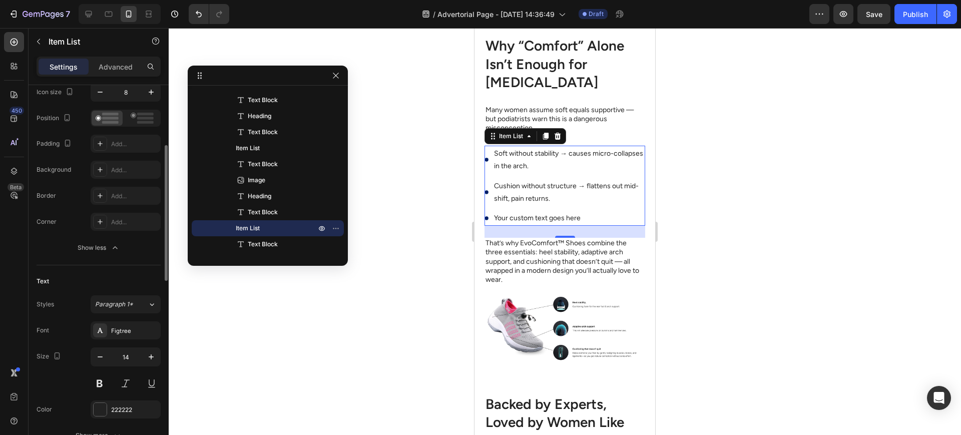
scroll to position [334, 0]
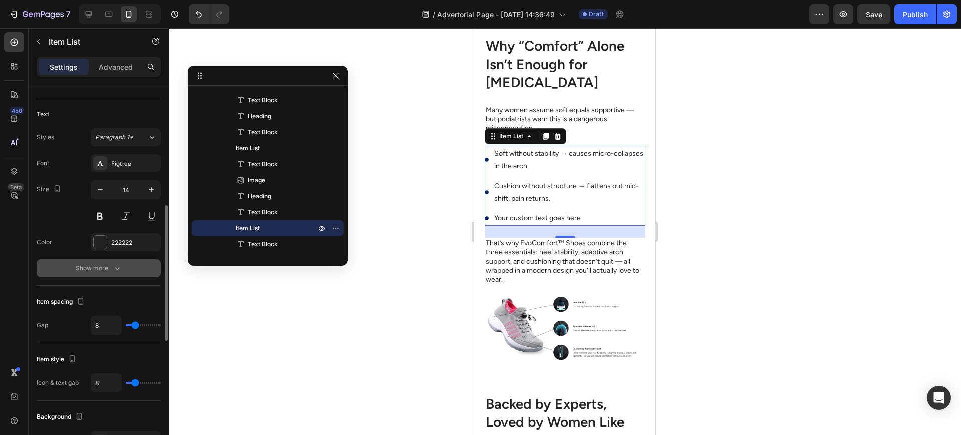
click at [105, 275] on button "Show more" at bounding box center [99, 268] width 124 height 18
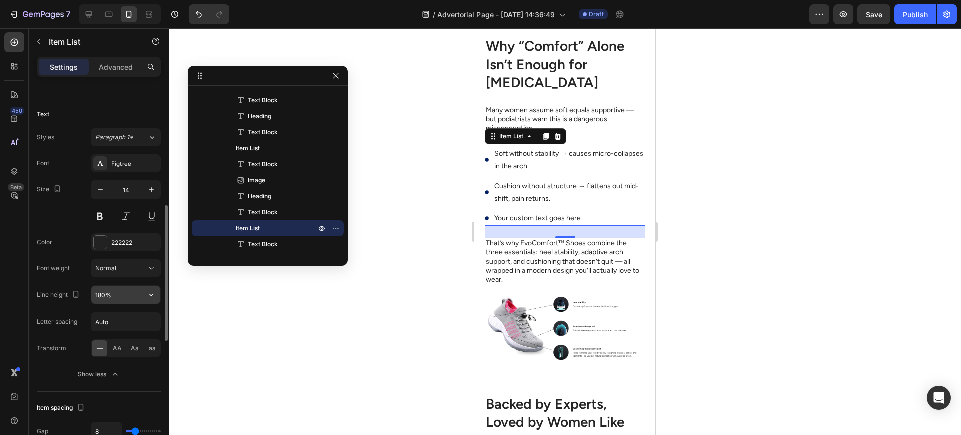
click at [99, 299] on input "180%" at bounding box center [125, 295] width 69 height 18
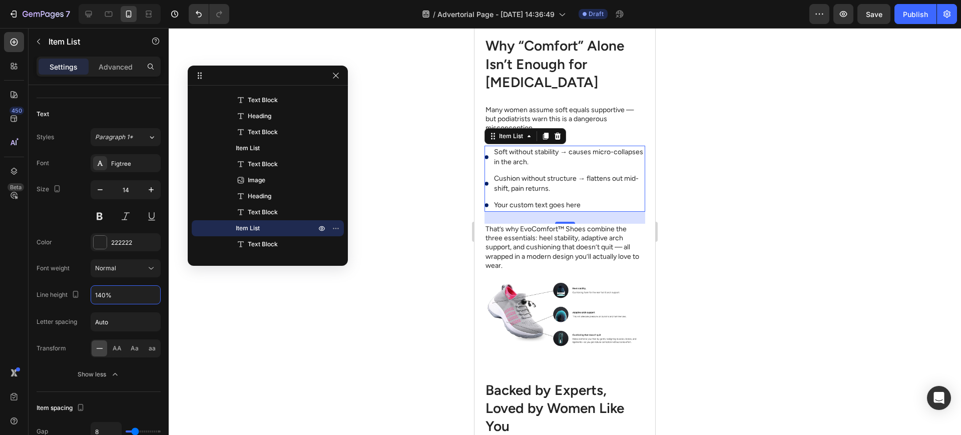
type input "140%"
click at [545, 210] on p "Your custom text goes here" at bounding box center [569, 205] width 150 height 10
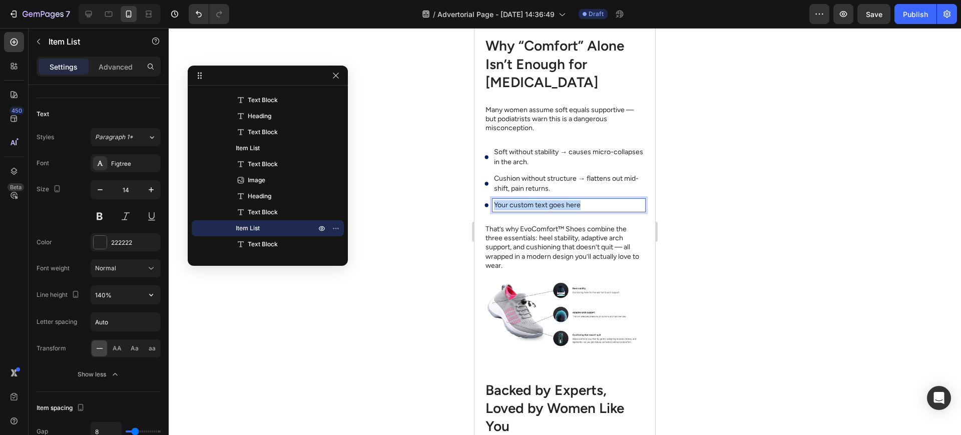
click at [545, 210] on p "Your custom text goes here" at bounding box center [569, 205] width 150 height 10
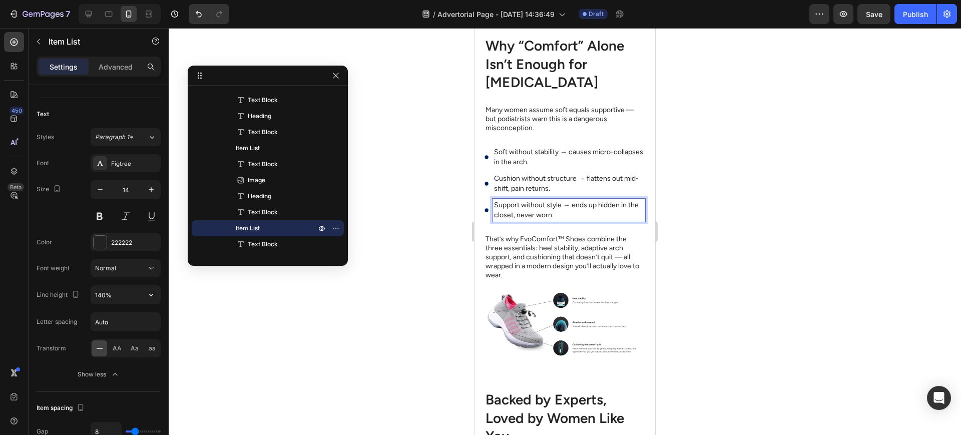
click at [450, 247] on div at bounding box center [565, 231] width 793 height 407
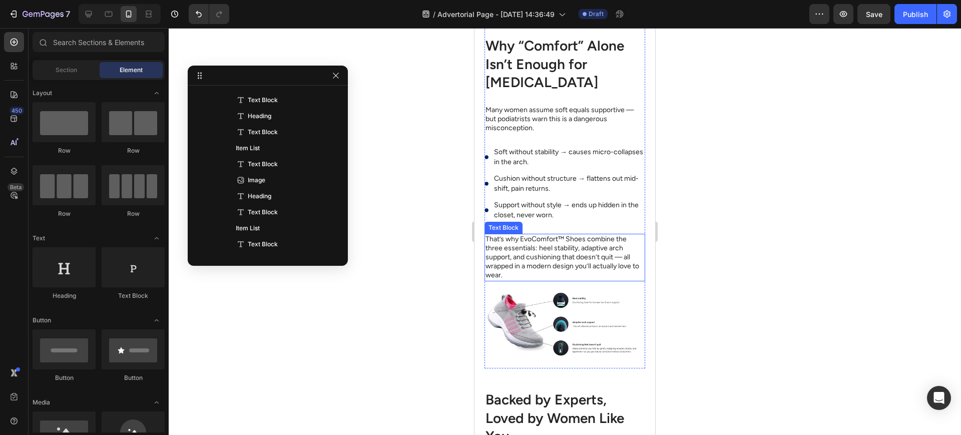
click at [556, 278] on p "That’s why EvoComfort™ Shoes combine the three essentials: heel stability, adap…" at bounding box center [565, 258] width 159 height 46
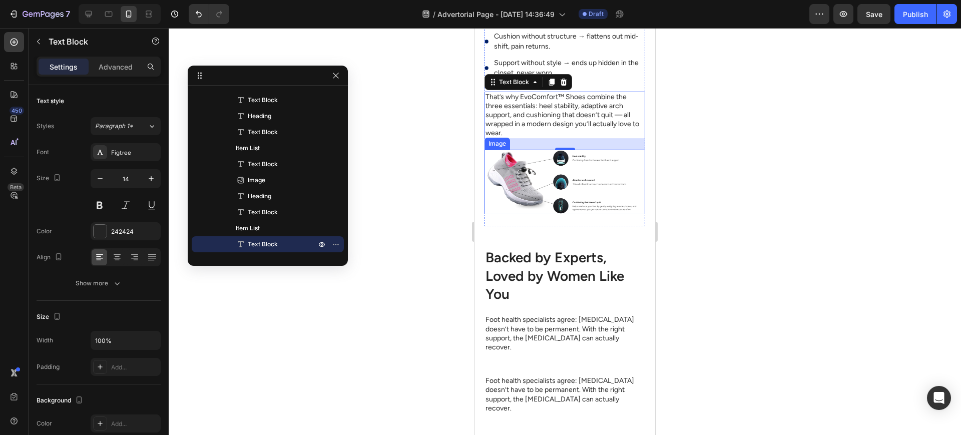
scroll to position [2637, 0]
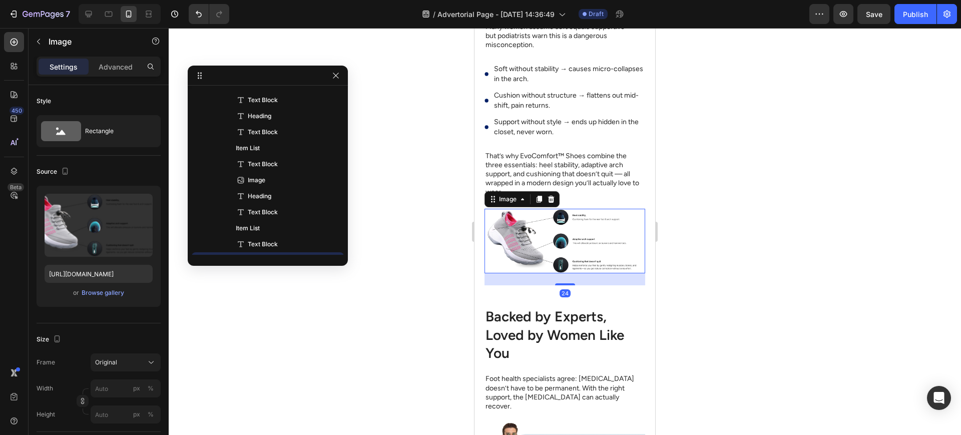
click at [540, 256] on img at bounding box center [565, 241] width 161 height 65
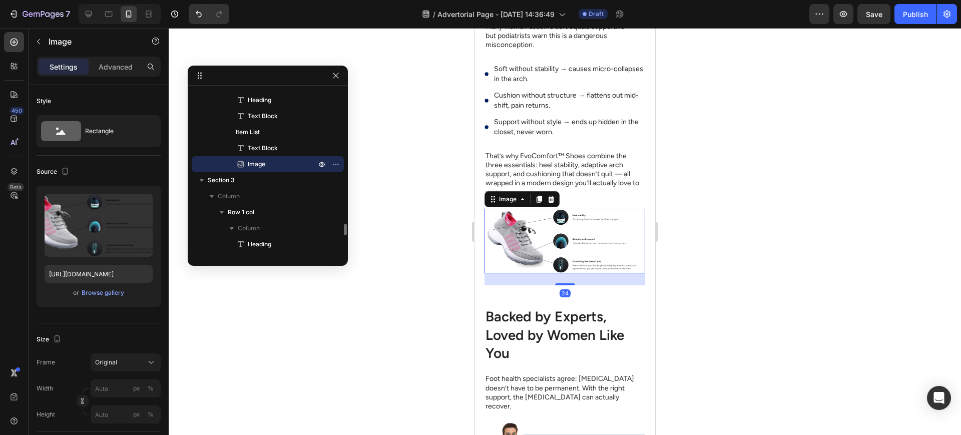
click at [609, 197] on p "That’s why EvoComfort™ Shoes combine the three essentials: heel stability, adap…" at bounding box center [565, 175] width 159 height 46
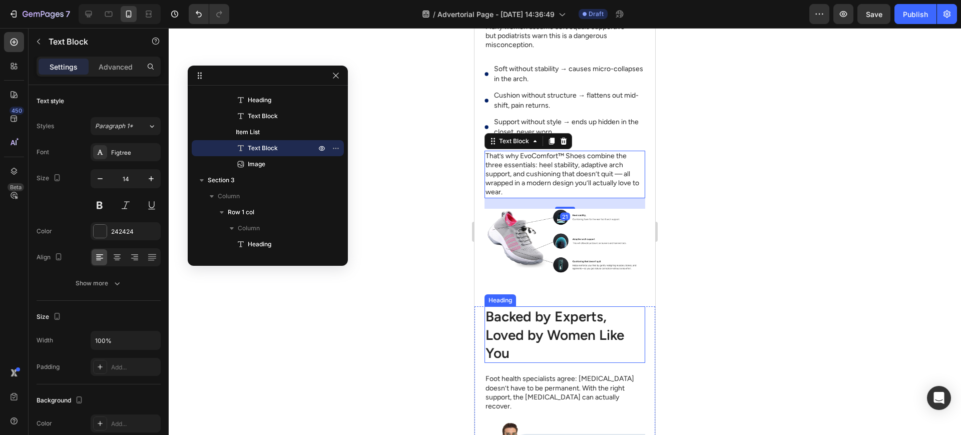
click at [560, 341] on h2 "Backed by Experts, Loved by Women Like You" at bounding box center [565, 334] width 161 height 57
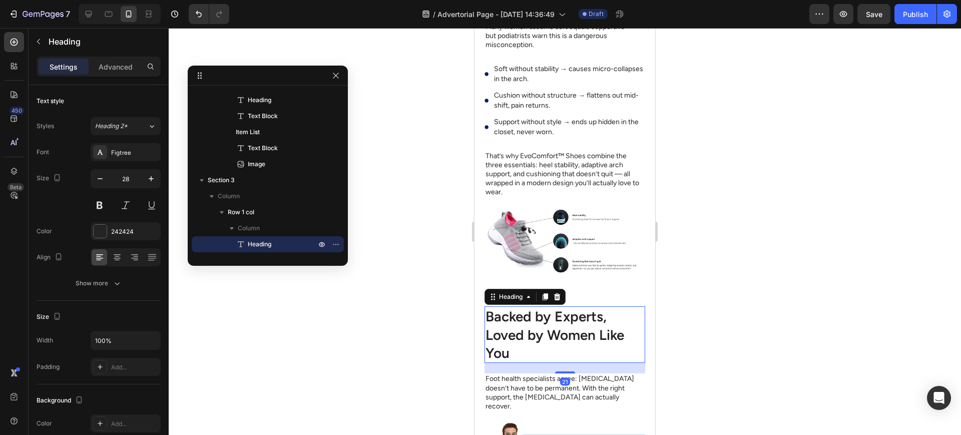
scroll to position [2721, 0]
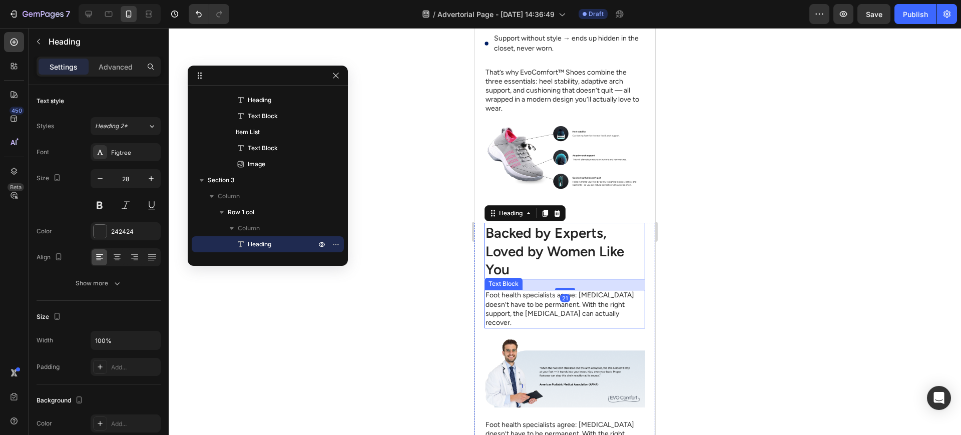
click at [571, 327] on p "Foot health specialists agree: plantar fasciitis doesn’t have to be permanent. …" at bounding box center [565, 309] width 159 height 37
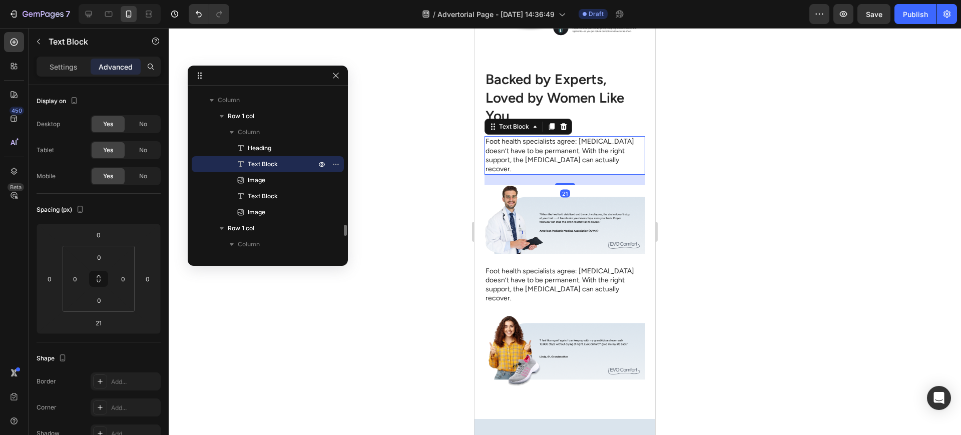
scroll to position [2888, 0]
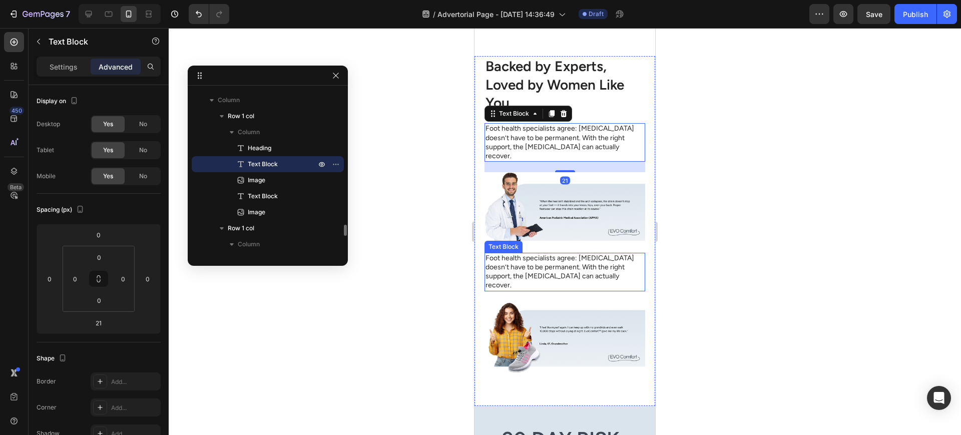
click at [587, 229] on img at bounding box center [565, 206] width 161 height 69
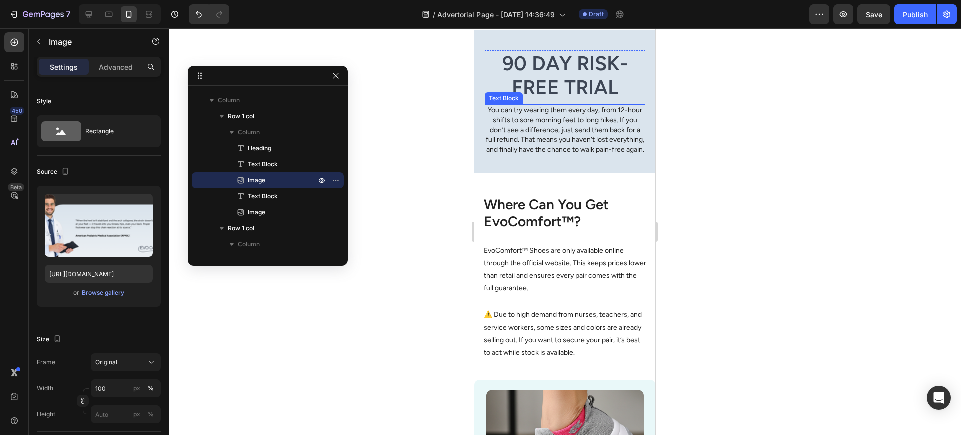
scroll to position [3305, 0]
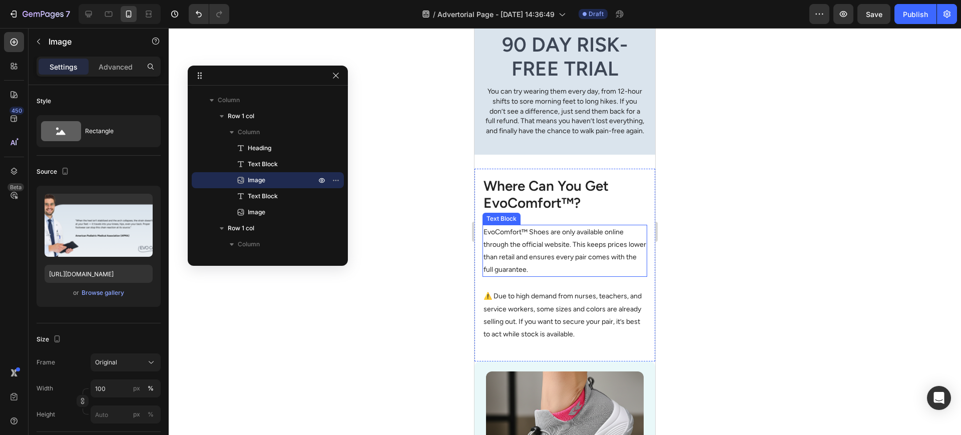
click at [565, 226] on p "EvoComfort™ Shoes are only available online through the official website. This …" at bounding box center [565, 251] width 163 height 51
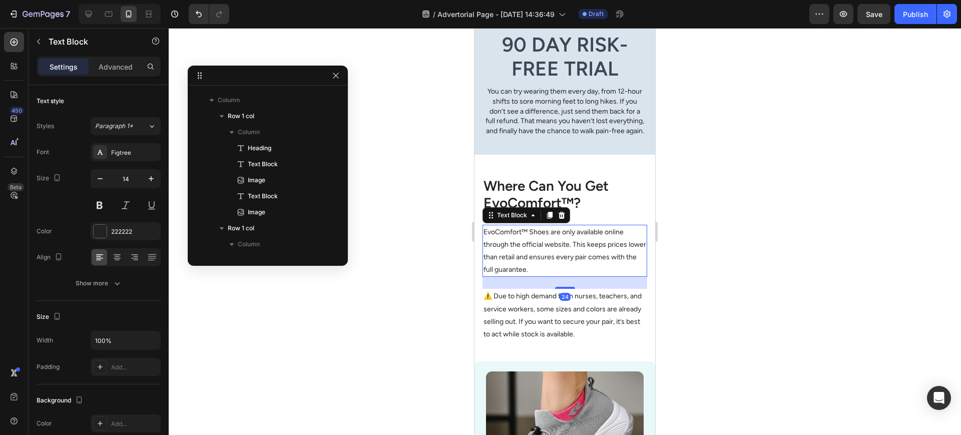
scroll to position [2177, 0]
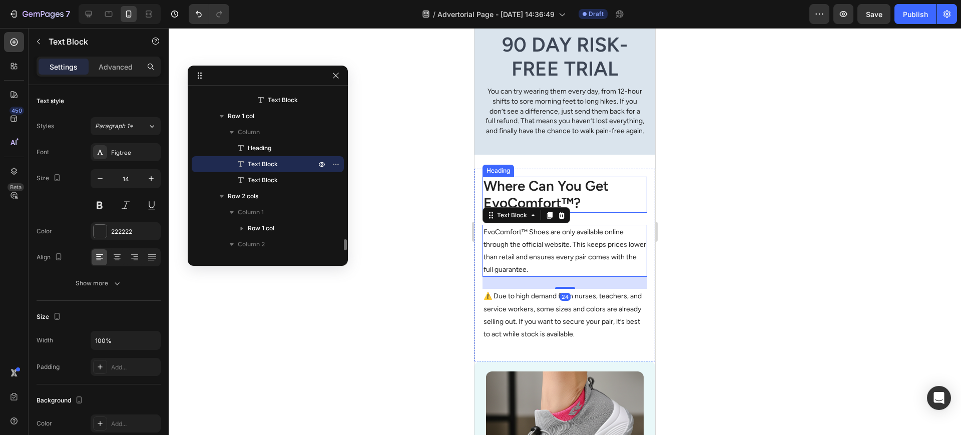
click at [591, 183] on h2 "Where Can You Get EvoComfort™?" at bounding box center [565, 195] width 165 height 36
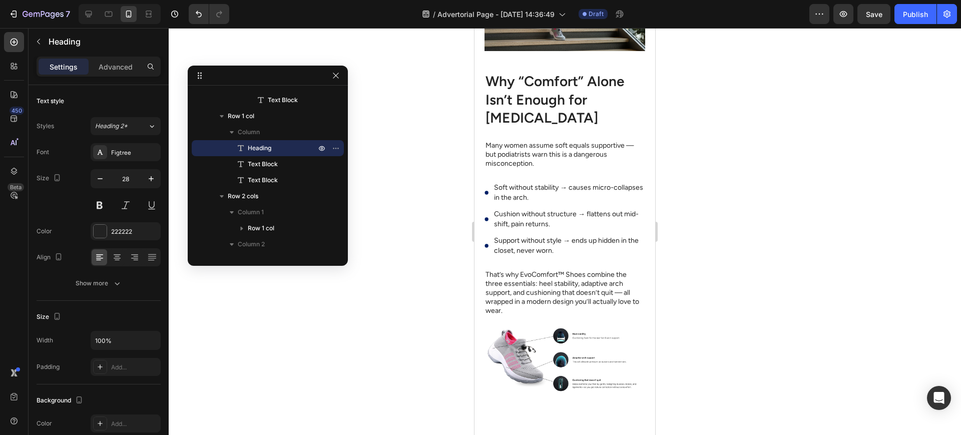
scroll to position [2399, 0]
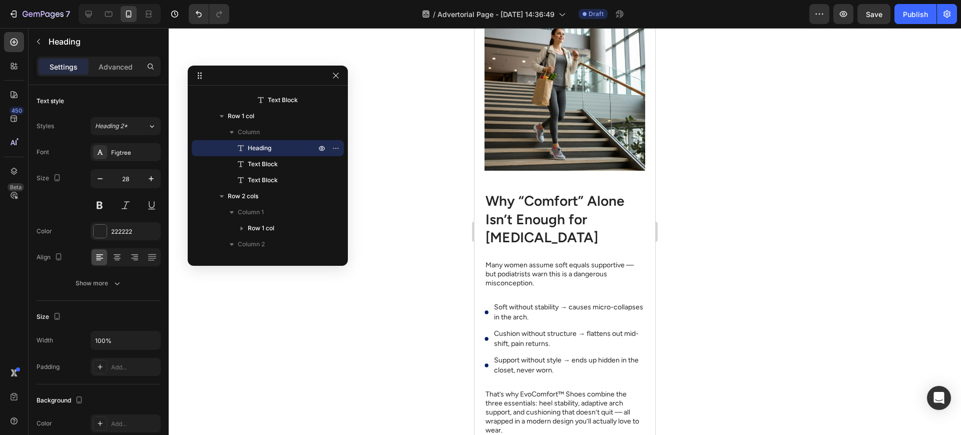
click at [560, 242] on h2 "Why “Comfort” Alone Isn’t Enough for [MEDICAL_DATA]" at bounding box center [565, 219] width 161 height 57
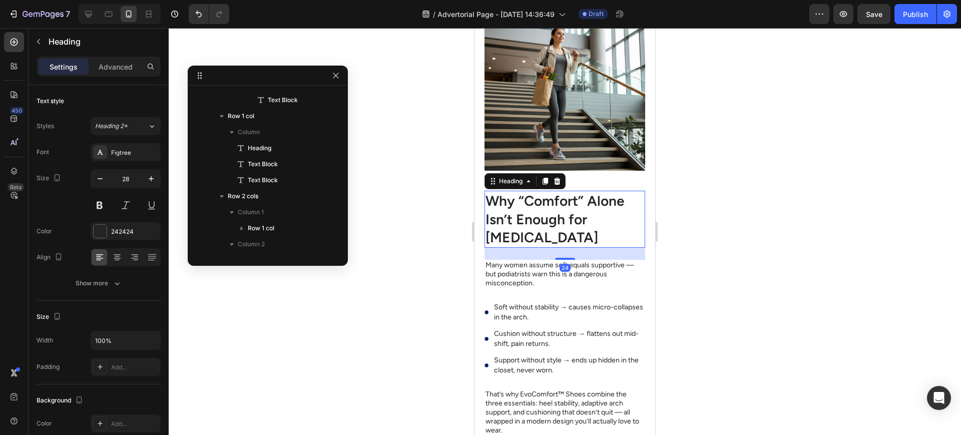
scroll to position [1808, 0]
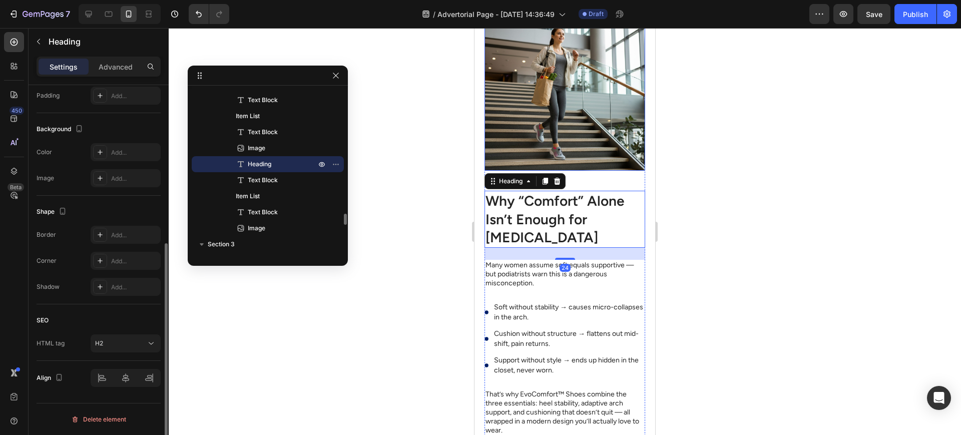
click at [607, 171] on img at bounding box center [565, 90] width 161 height 161
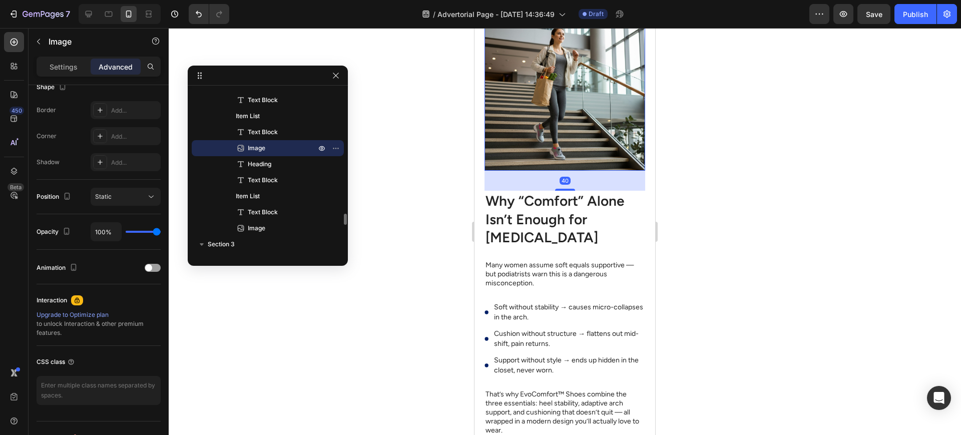
scroll to position [0, 0]
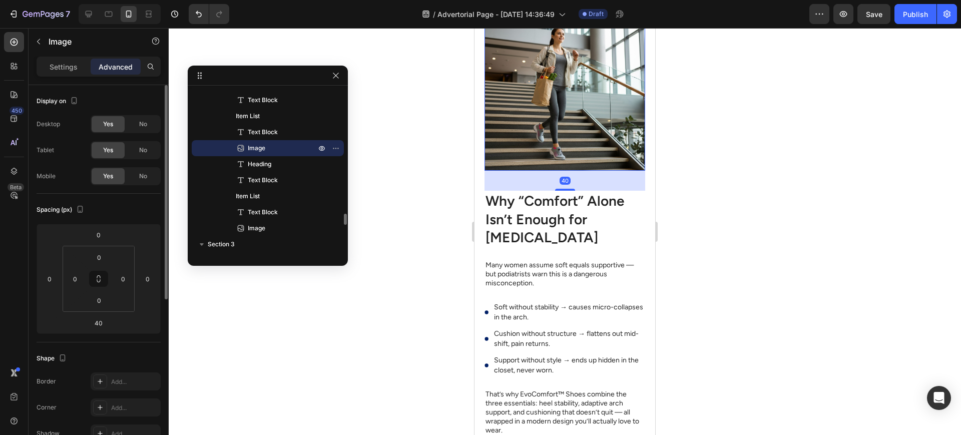
click at [575, 247] on h2 "Why “Comfort” Alone Isn’t Enough for [MEDICAL_DATA]" at bounding box center [565, 219] width 161 height 57
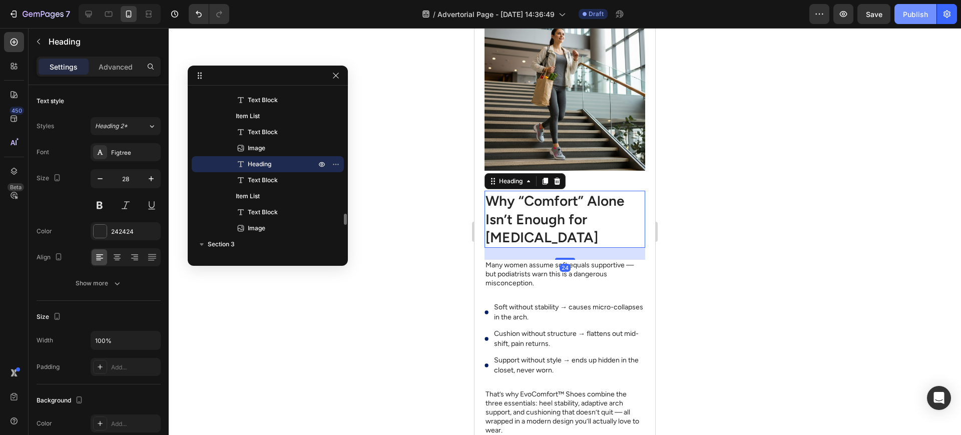
click at [909, 13] on div "Publish" at bounding box center [915, 14] width 25 height 11
click at [329, 76] on div at bounding box center [268, 76] width 160 height 20
click at [332, 77] on icon "button" at bounding box center [336, 76] width 8 height 8
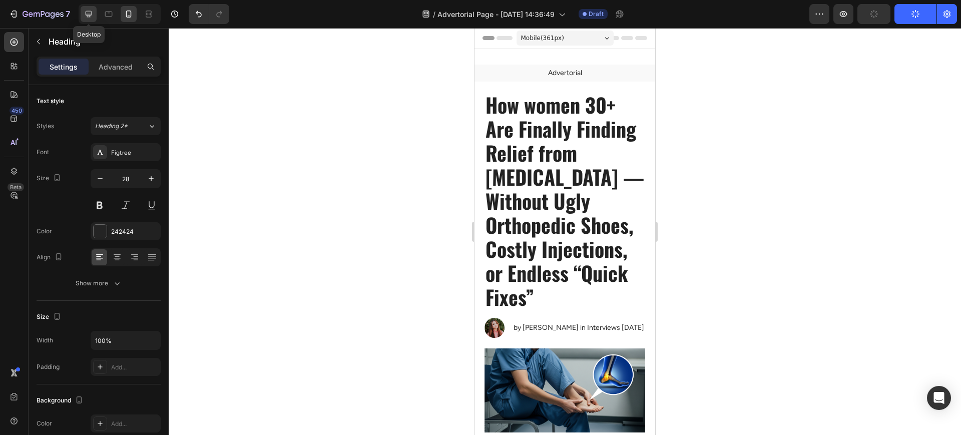
click at [90, 11] on icon at bounding box center [89, 14] width 7 height 7
type input "40"
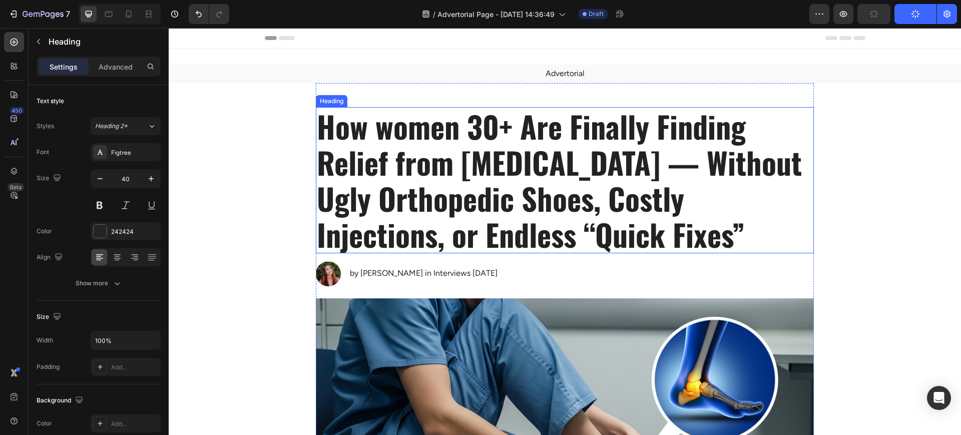
click at [480, 160] on h1 "How women 30+ Are Finally Finding Relief from [MEDICAL_DATA] — Without Ugly Ort…" at bounding box center [565, 180] width 498 height 146
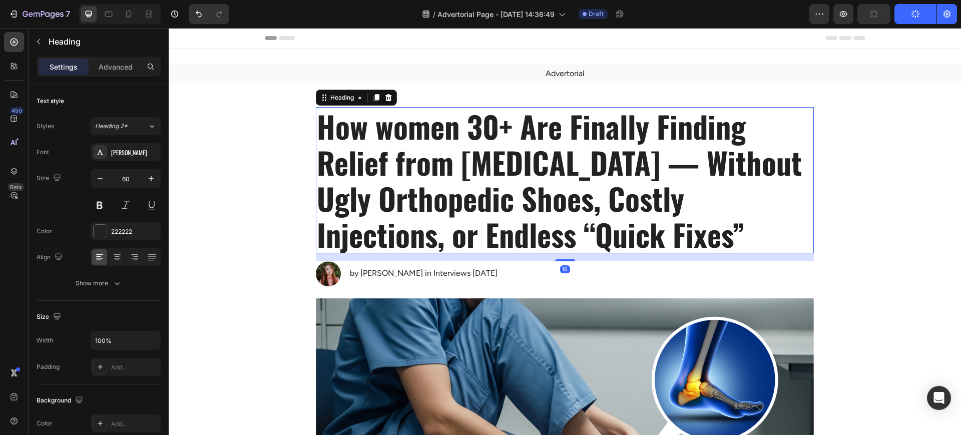
click at [480, 160] on h1 "How women 30+ Are Finally Finding Relief from [MEDICAL_DATA] — Without Ugly Ort…" at bounding box center [565, 180] width 498 height 146
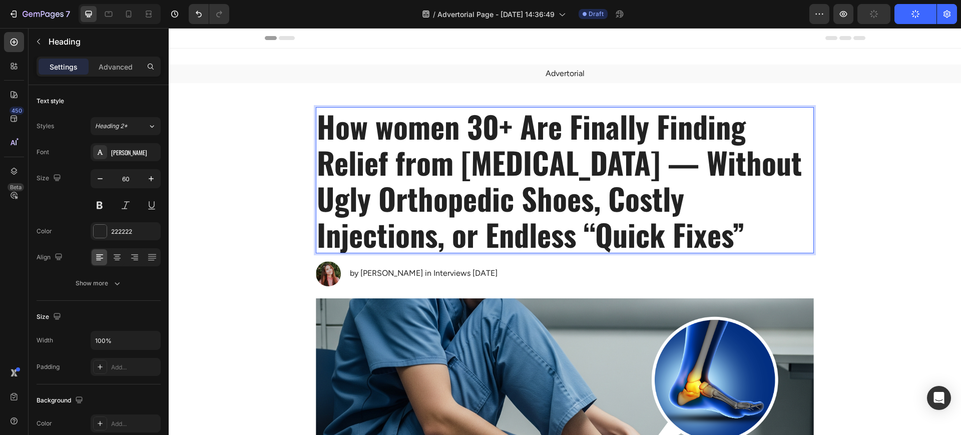
click at [479, 160] on p "How women 30+ Are Finally Finding Relief from [MEDICAL_DATA] — Without Ugly Ort…" at bounding box center [565, 180] width 496 height 144
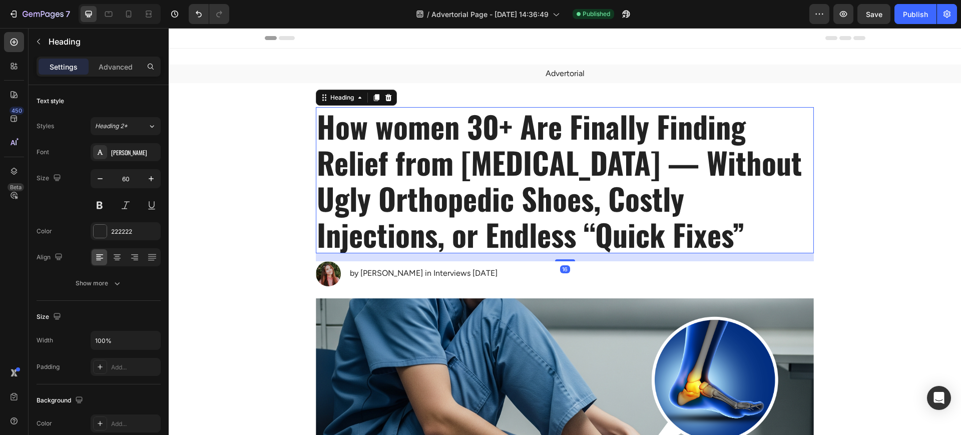
click at [429, 149] on p "How women 30+ Are Finally Finding Relief from [MEDICAL_DATA] — Without Ugly Ort…" at bounding box center [565, 180] width 496 height 144
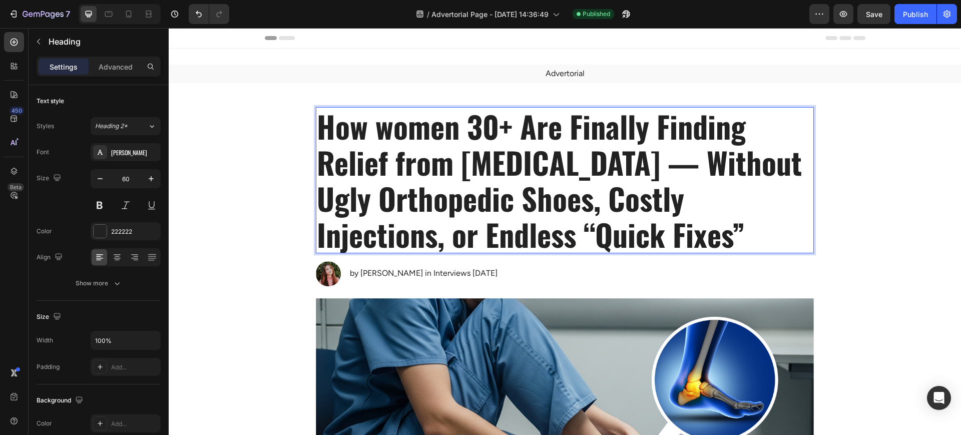
click at [429, 149] on p "How women 30+ Are Finally Finding Relief from [MEDICAL_DATA] — Without Ugly Ort…" at bounding box center [565, 180] width 496 height 144
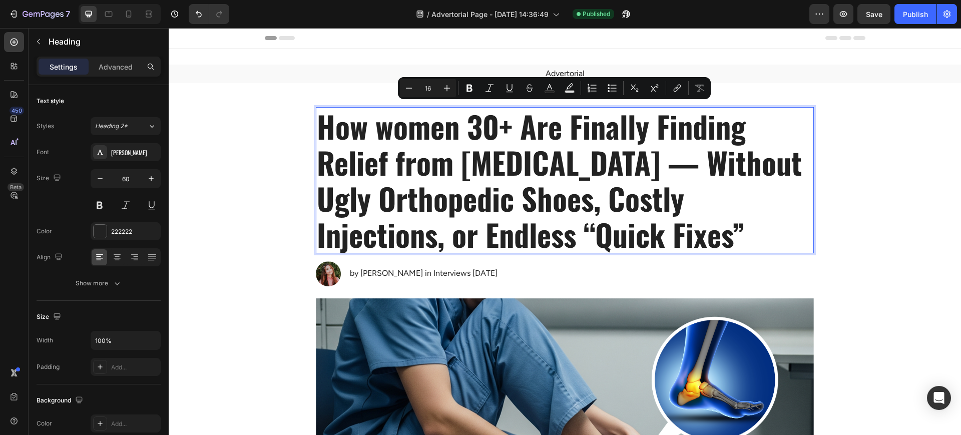
click at [199, 41] on span "Header" at bounding box center [199, 38] width 22 height 10
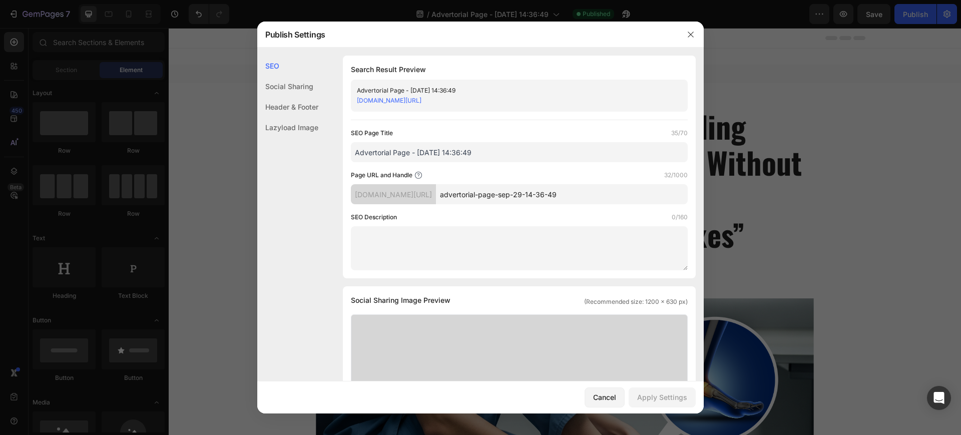
click at [457, 154] on input "Advertorial Page - Sep 29, 14:36:49" at bounding box center [519, 152] width 337 height 20
paste input "How women 30+ Are Finally Finding Relief from [MEDICAL_DATA] — Without Ugly Ort…"
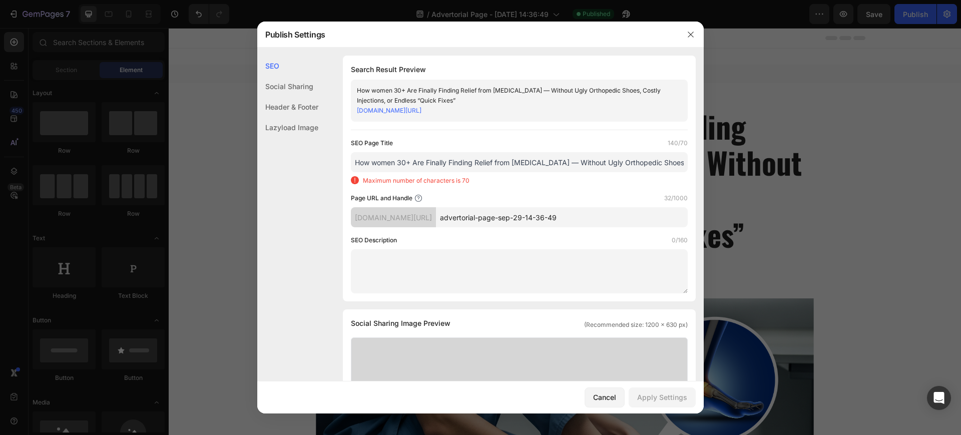
scroll to position [0, 151]
drag, startPoint x: 425, startPoint y: 163, endPoint x: 783, endPoint y: 181, distance: 358.0
click at [780, 181] on div "Publish Settings SEO Social Sharing Header & Footer Lazyload Image SEO Search R…" at bounding box center [480, 217] width 961 height 435
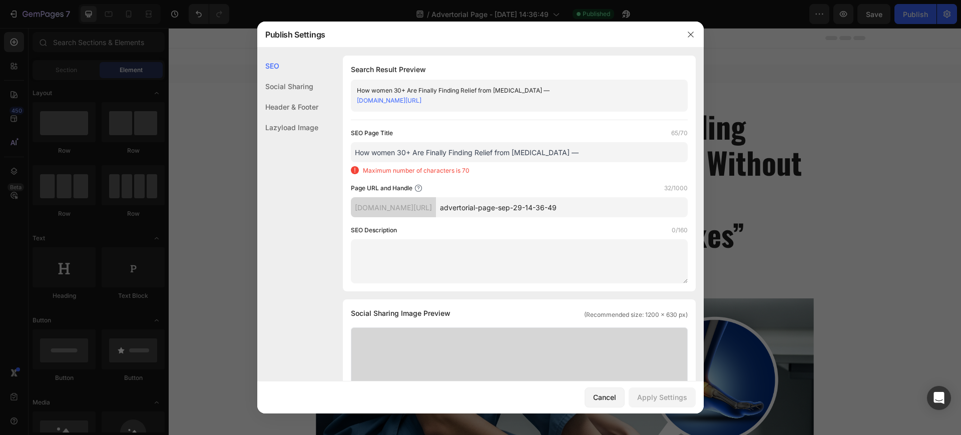
scroll to position [0, 0]
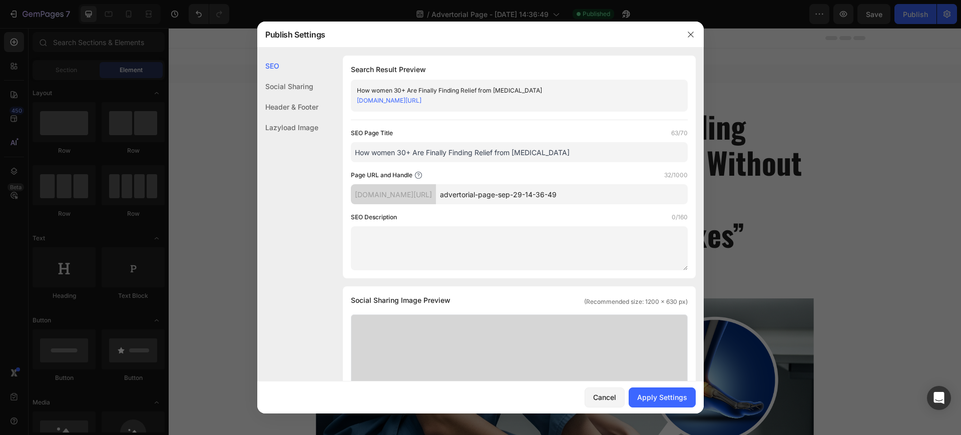
drag, startPoint x: 576, startPoint y: 156, endPoint x: 266, endPoint y: 168, distance: 310.2
type input "How women 30+ Are Finally Finding Relief from Plantar Fasciitis"
click at [567, 197] on input "advertorial-page-sep-29-14-36-49" at bounding box center [562, 194] width 252 height 20
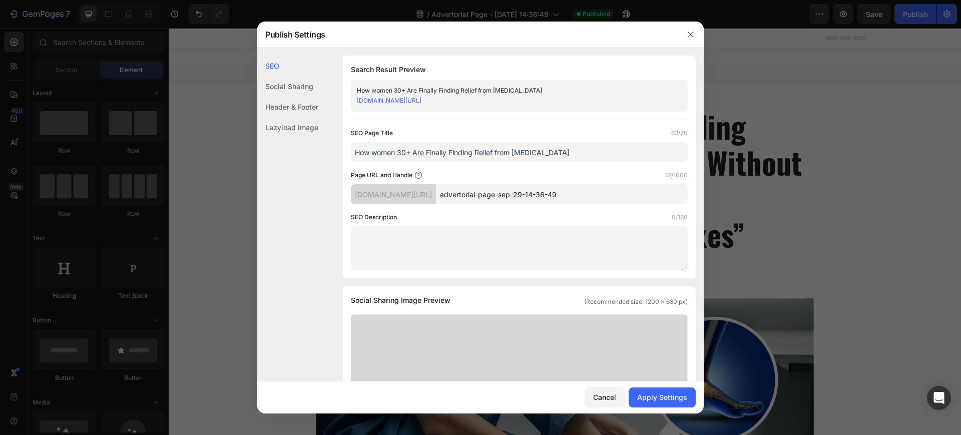
click at [567, 197] on input "advertorial-page-sep-29-14-36-49" at bounding box center [562, 194] width 252 height 20
paste input "How women 30+ Are Finally Finding Relief from Plantar Fasciitis"
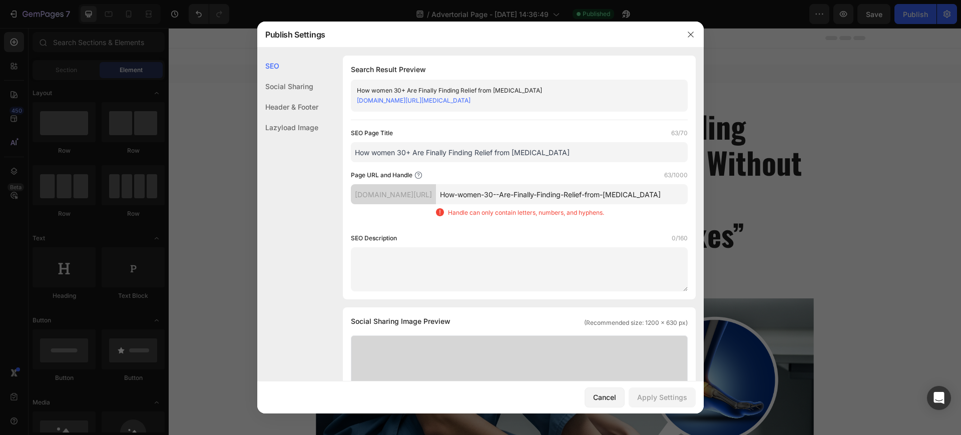
drag, startPoint x: 524, startPoint y: 195, endPoint x: 543, endPoint y: 195, distance: 18.5
click at [524, 195] on input "How-women-30--Are-Finally-Finding-Relief-from-Plantar-Fasciitis" at bounding box center [562, 194] width 252 height 20
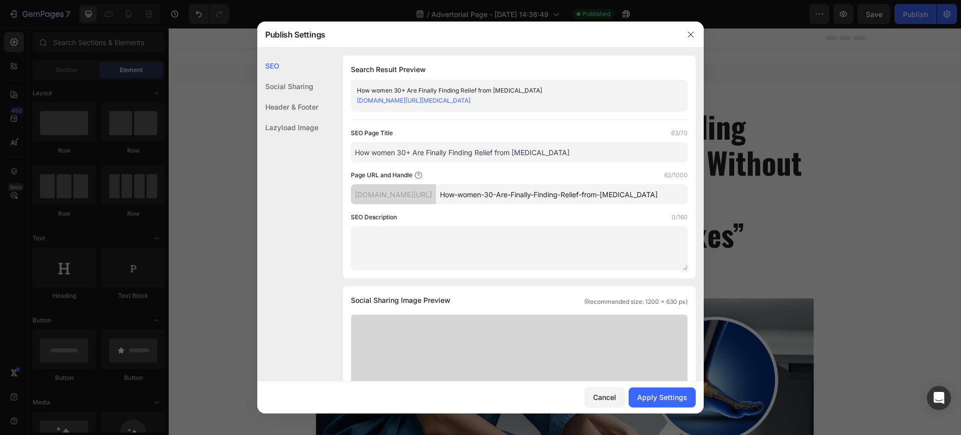
scroll to position [0, 22]
drag, startPoint x: 582, startPoint y: 194, endPoint x: 720, endPoint y: 197, distance: 137.7
click at [746, 196] on div "Publish Settings SEO Social Sharing Header & Footer Lazyload Image SEO Search R…" at bounding box center [480, 217] width 961 height 435
drag, startPoint x: 540, startPoint y: 192, endPoint x: 418, endPoint y: 202, distance: 123.1
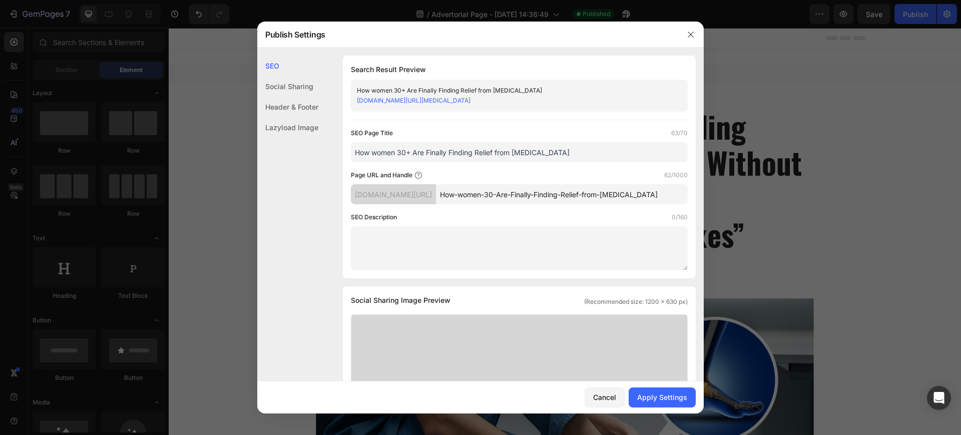
click at [418, 202] on div "cmpupv-hu.myshopify.com/pages/ How-women-30-Are-Finally-Finding-Relief-from-Pla…" at bounding box center [519, 194] width 337 height 20
drag, startPoint x: 548, startPoint y: 199, endPoint x: 557, endPoint y: 208, distance: 12.4
click at [549, 199] on input "How-women-30-Are-Finally-Finding-Relief-from-Plantar-Fasciitis" at bounding box center [562, 194] width 252 height 20
type input "How-women-30-Are-Finally-Finding-Relief-from-Plantar-Fasciitis"
click at [559, 211] on div "SEO Page Title 63/70 How women 30+ Are Finally Finding Relief from Plantar Fasc…" at bounding box center [519, 199] width 337 height 142
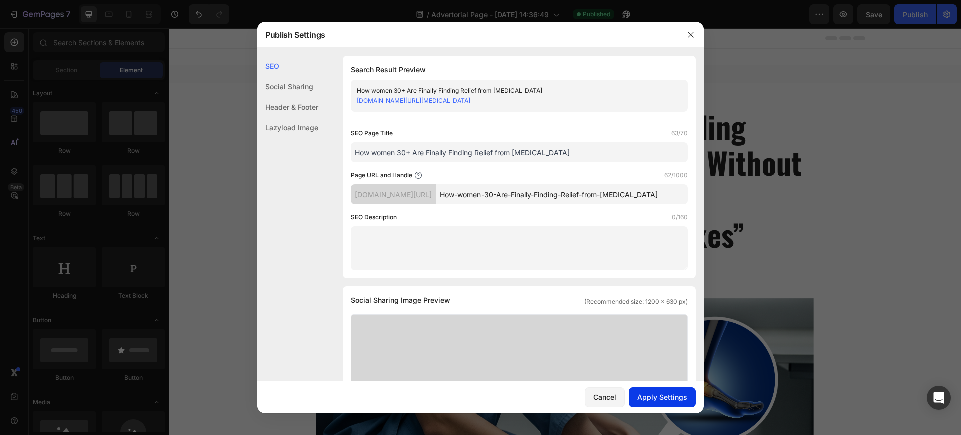
click at [648, 397] on div "Apply Settings" at bounding box center [662, 397] width 50 height 11
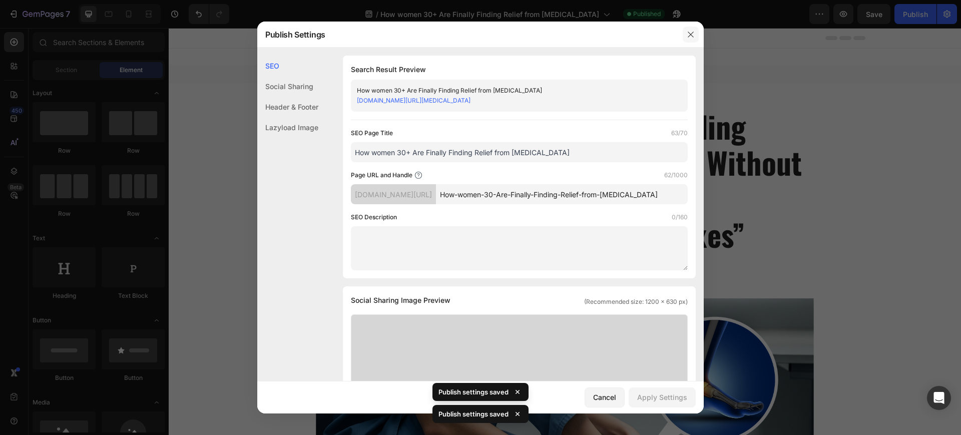
click at [689, 38] on icon "button" at bounding box center [691, 35] width 8 height 8
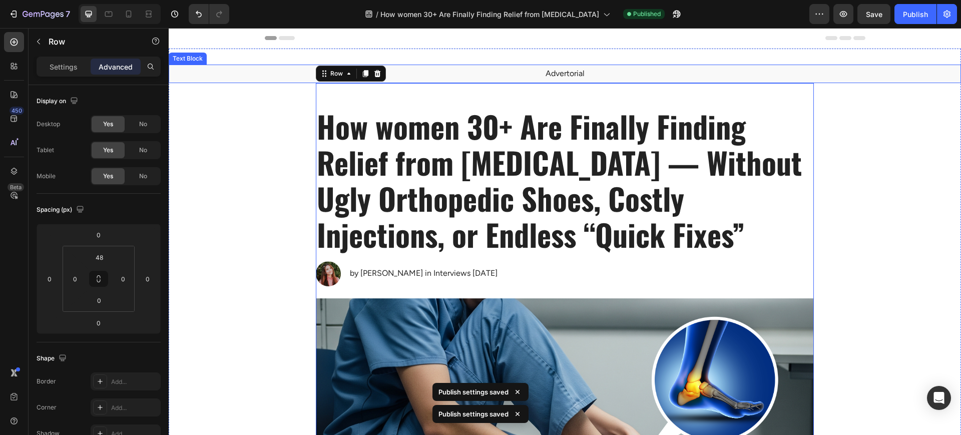
click at [561, 68] on div "Advertorial" at bounding box center [565, 74] width 793 height 19
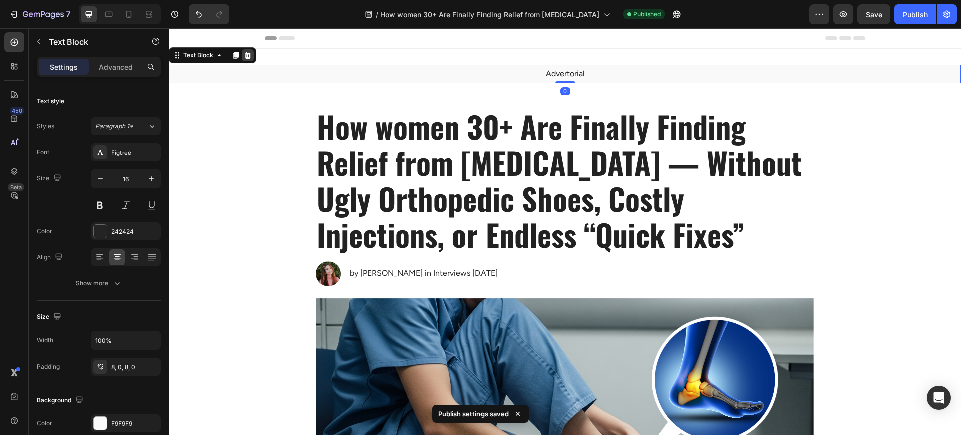
click at [247, 53] on icon at bounding box center [248, 55] width 7 height 7
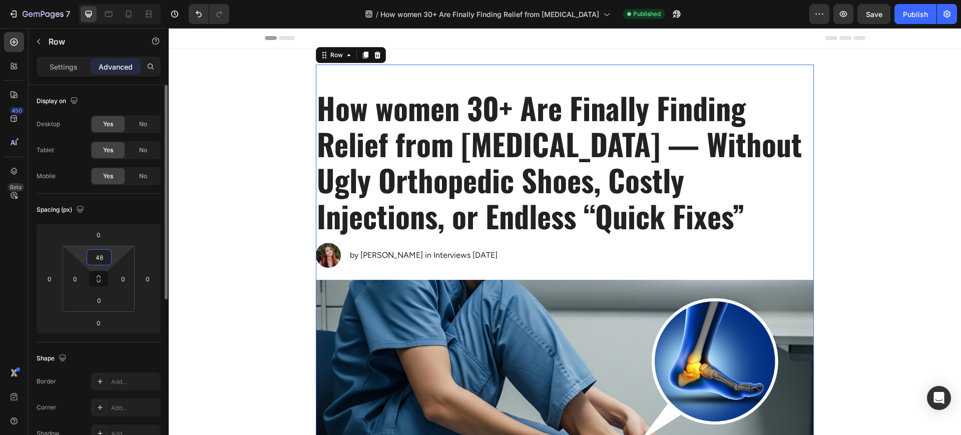
click at [100, 261] on input "48" at bounding box center [99, 257] width 20 height 15
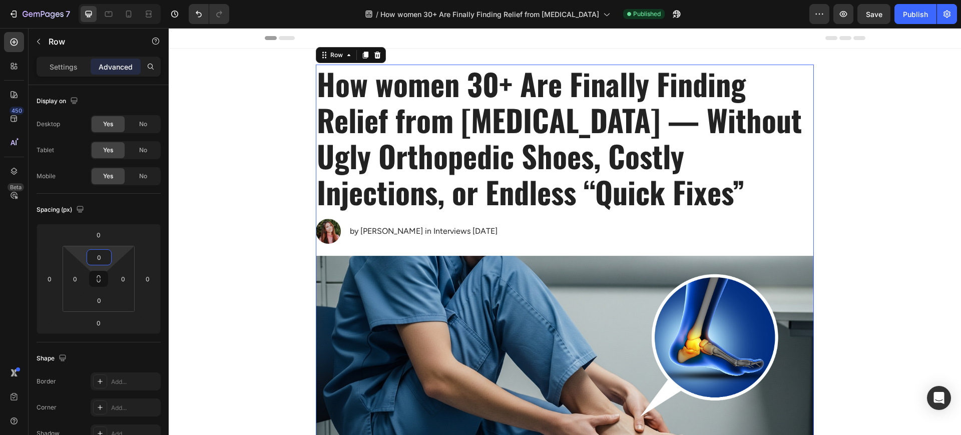
type input "0"
click at [921, 25] on div "7 Version history / How women 30+ Are Finally Finding Relief from Plantar Fasci…" at bounding box center [480, 14] width 961 height 29
click at [920, 19] on button "Publish" at bounding box center [916, 14] width 42 height 20
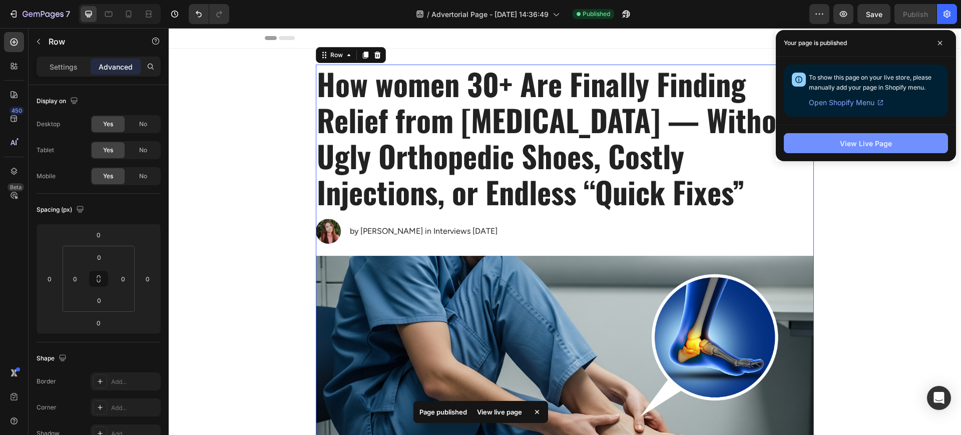
click at [881, 147] on div "View Live Page" at bounding box center [866, 143] width 52 height 11
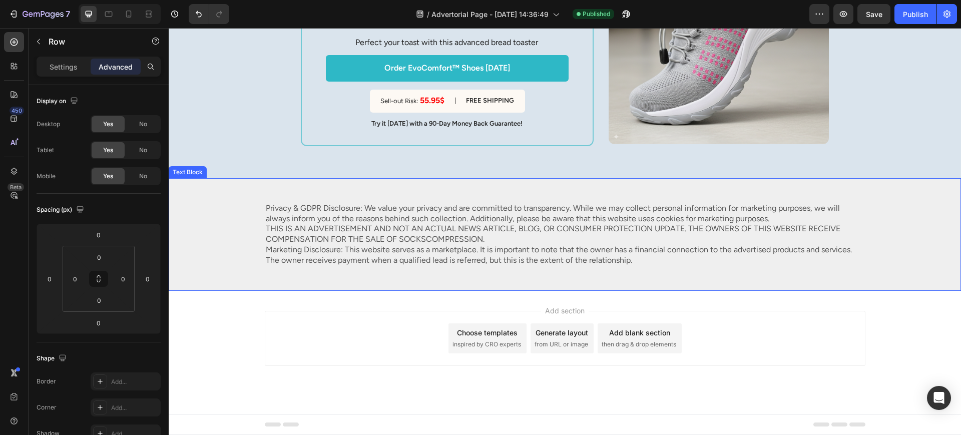
scroll to position [3560, 0]
click at [234, 221] on div "Privacy & GDPR Disclosure: We value your privacy and are committed to transpare…" at bounding box center [565, 234] width 773 height 65
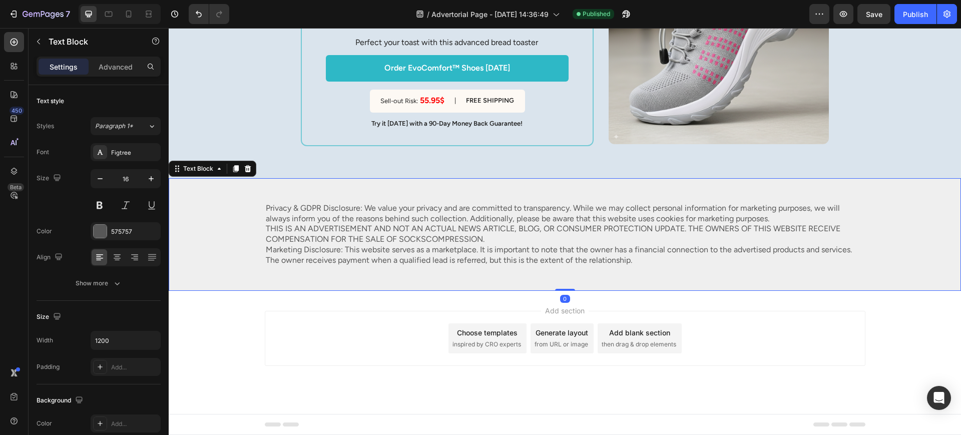
click at [251, 169] on icon at bounding box center [248, 169] width 8 height 8
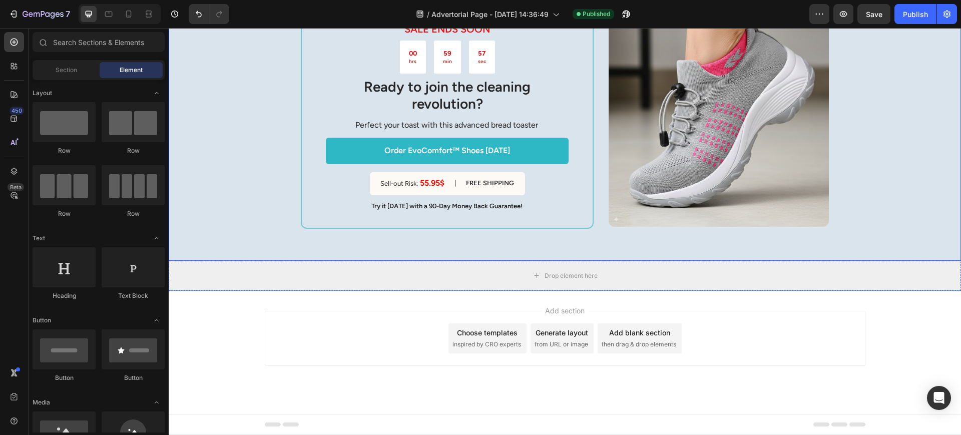
scroll to position [3477, 0]
drag, startPoint x: 342, startPoint y: 292, endPoint x: 346, endPoint y: 282, distance: 10.5
click at [342, 291] on div "Add section Choose templates inspired by CRO experts Generate layout from URL o…" at bounding box center [565, 352] width 793 height 123
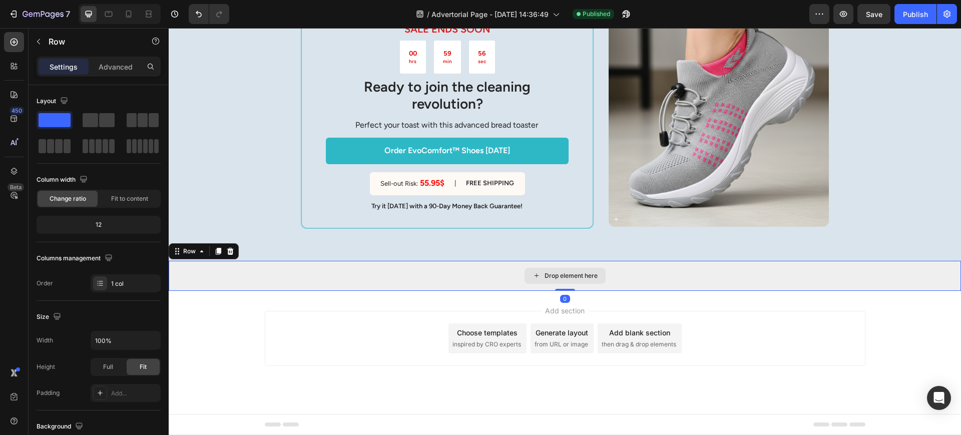
click at [346, 282] on div "Drop element here" at bounding box center [565, 276] width 793 height 30
click at [234, 252] on div at bounding box center [230, 251] width 12 height 12
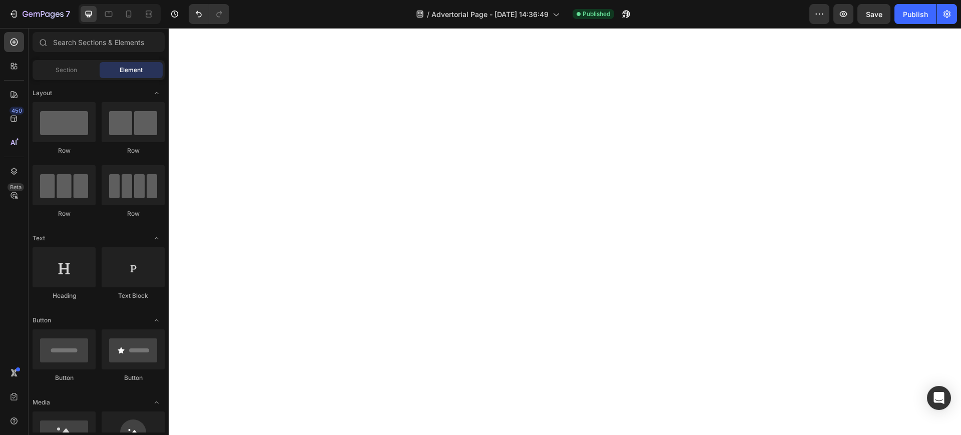
scroll to position [0, 0]
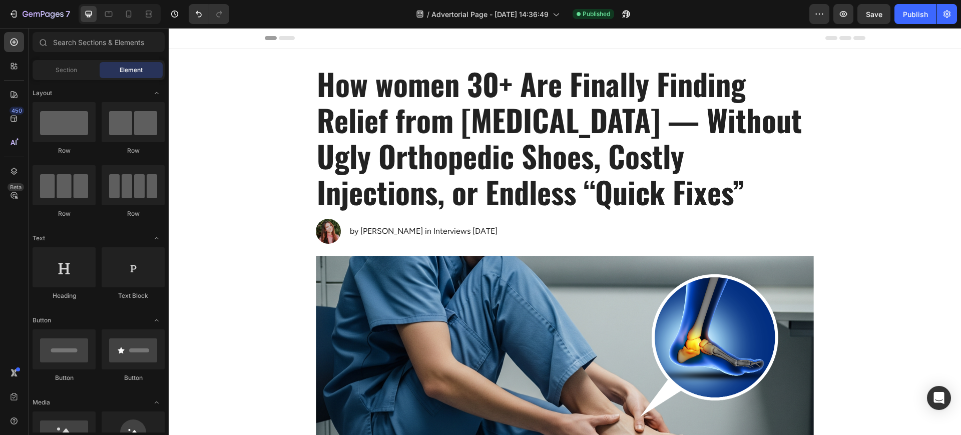
click at [198, 41] on span "Header" at bounding box center [199, 38] width 22 height 10
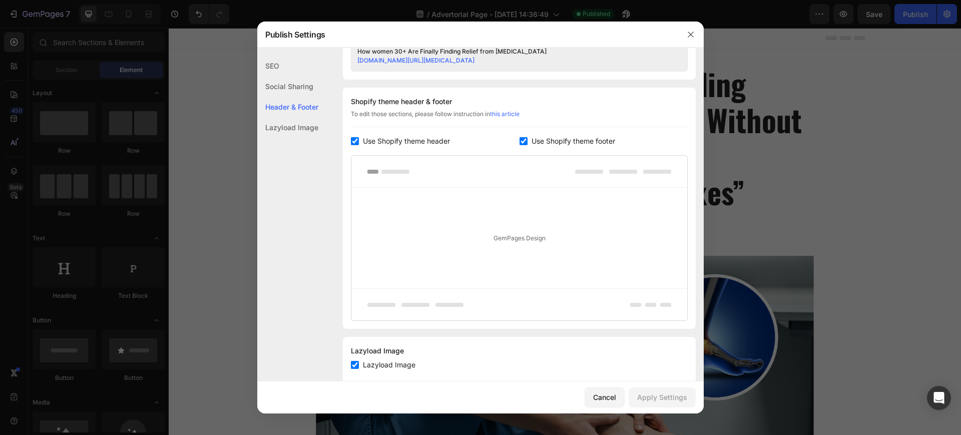
scroll to position [461, 0]
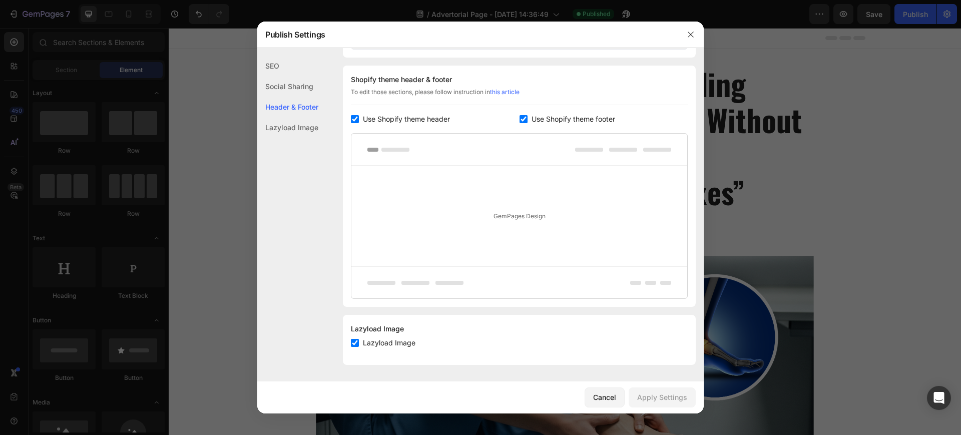
click at [419, 118] on span "Use Shopify theme header" at bounding box center [406, 119] width 87 height 12
checkbox input "false"
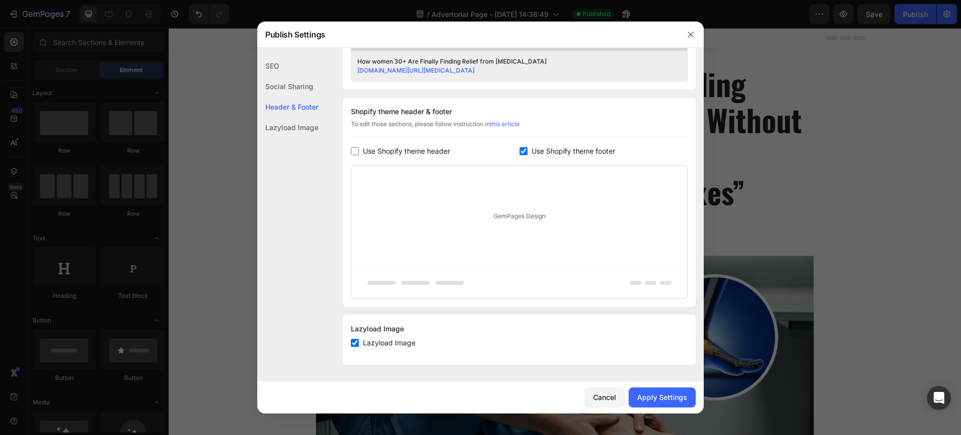
click at [559, 141] on div "Shopify theme header & footer To edit those sections, please follow instruction…" at bounding box center [519, 202] width 353 height 209
click at [565, 150] on span "Use Shopify theme footer" at bounding box center [574, 151] width 84 height 12
checkbox input "false"
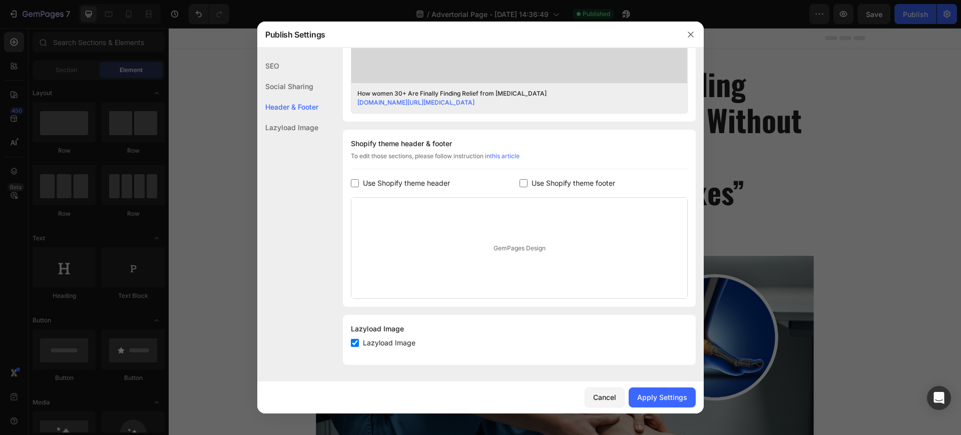
scroll to position [397, 0]
click at [655, 400] on div "Apply Settings" at bounding box center [662, 397] width 50 height 11
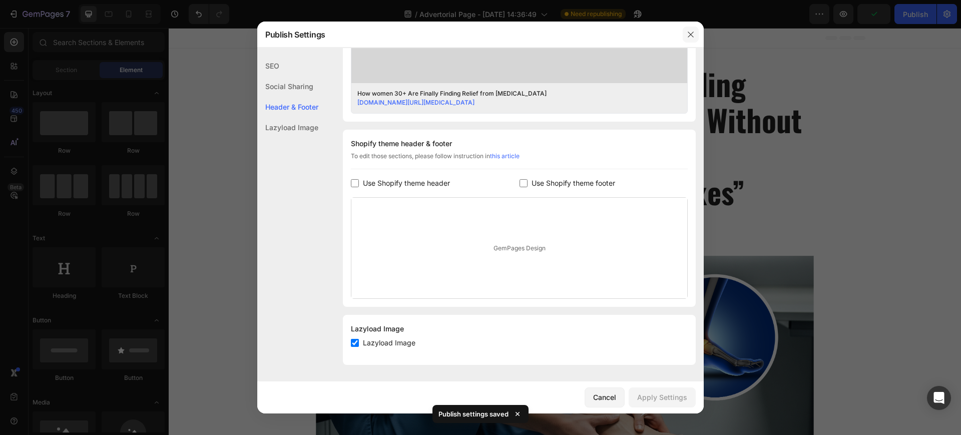
click at [690, 36] on icon "button" at bounding box center [691, 35] width 8 height 8
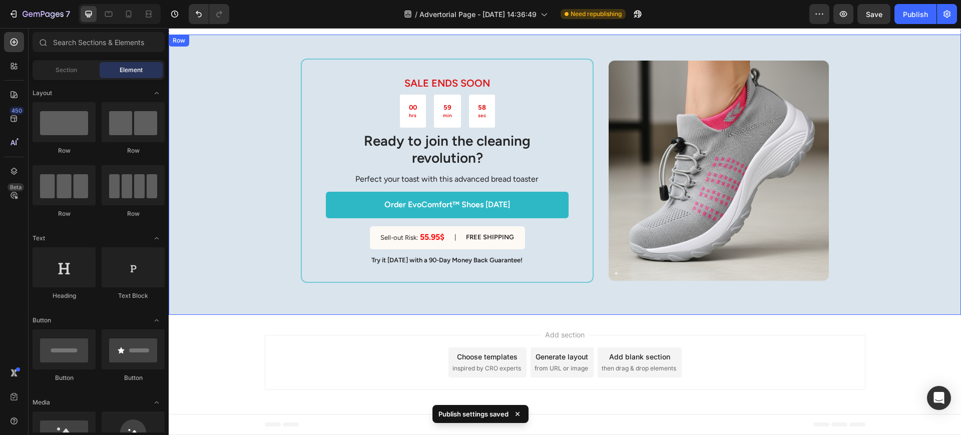
scroll to position [3089, 0]
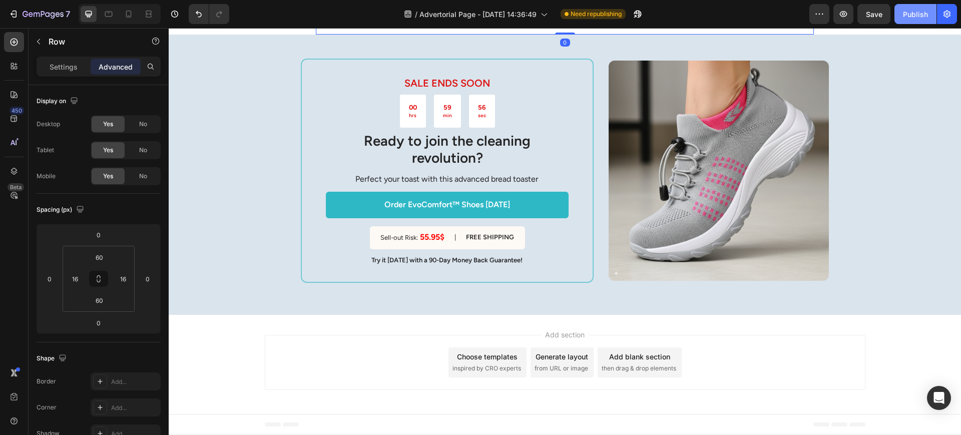
click at [904, 22] on button "Publish" at bounding box center [916, 14] width 42 height 20
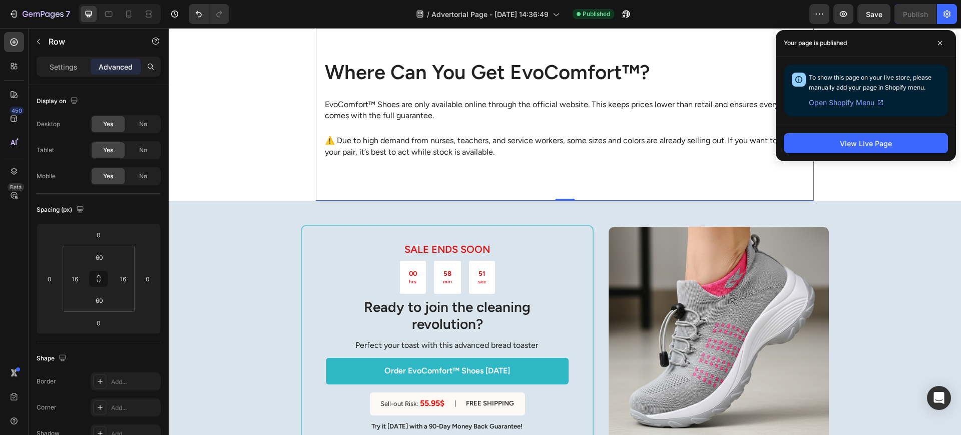
scroll to position [2756, 0]
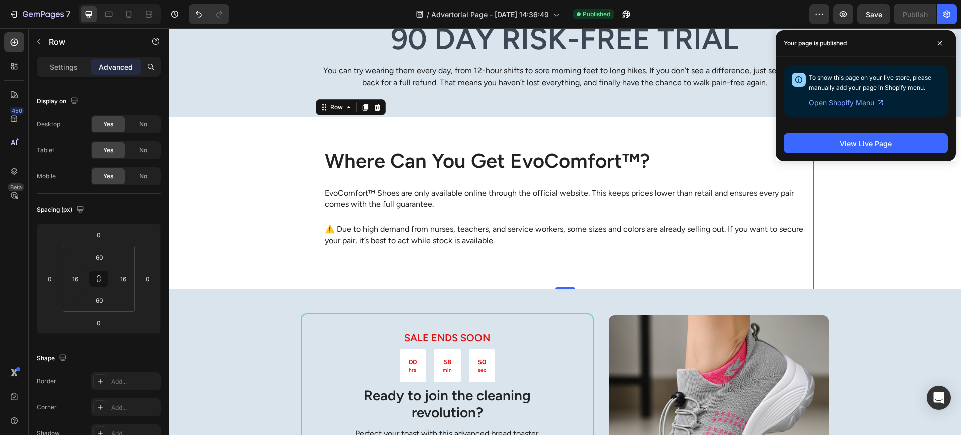
drag, startPoint x: 937, startPoint y: 46, endPoint x: 928, endPoint y: 45, distance: 8.5
click at [936, 46] on span at bounding box center [940, 43] width 16 height 16
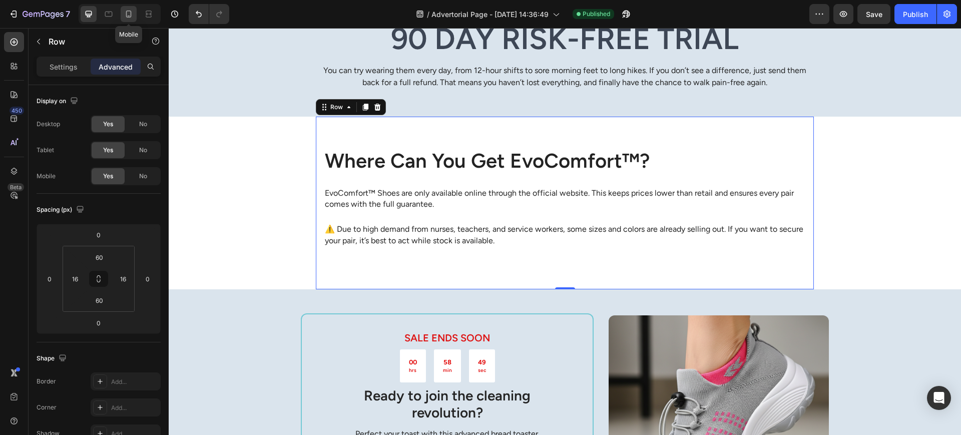
click at [134, 20] on div at bounding box center [129, 14] width 16 height 16
type input "16"
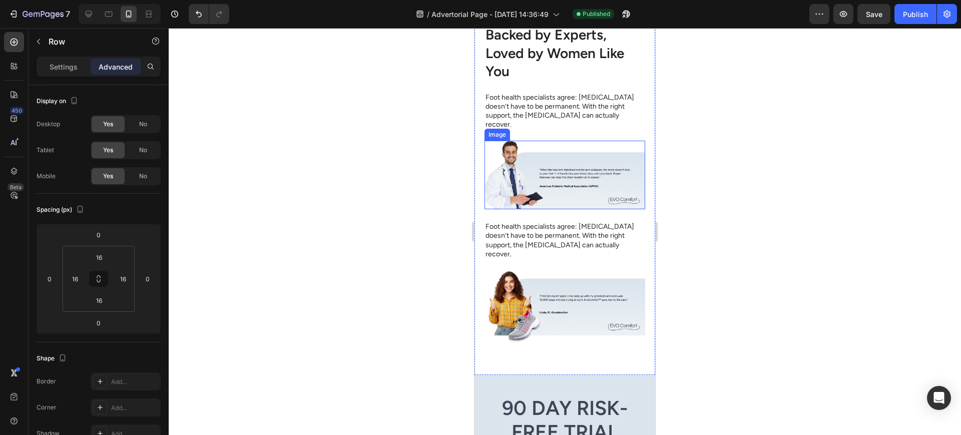
scroll to position [2532, 0]
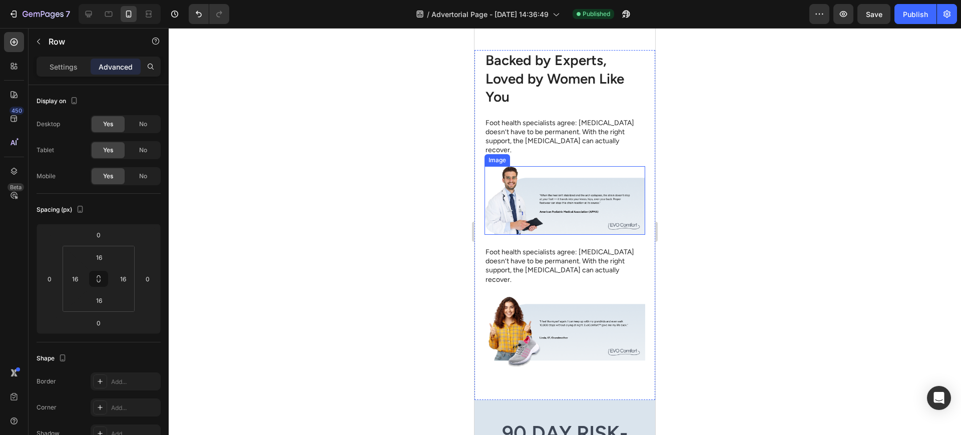
click at [567, 193] on img at bounding box center [565, 200] width 161 height 69
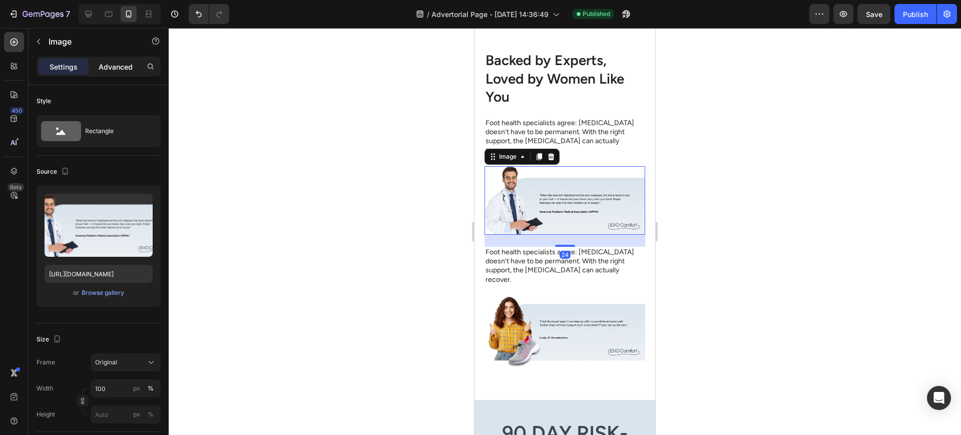
click at [127, 67] on p "Advanced" at bounding box center [116, 67] width 34 height 11
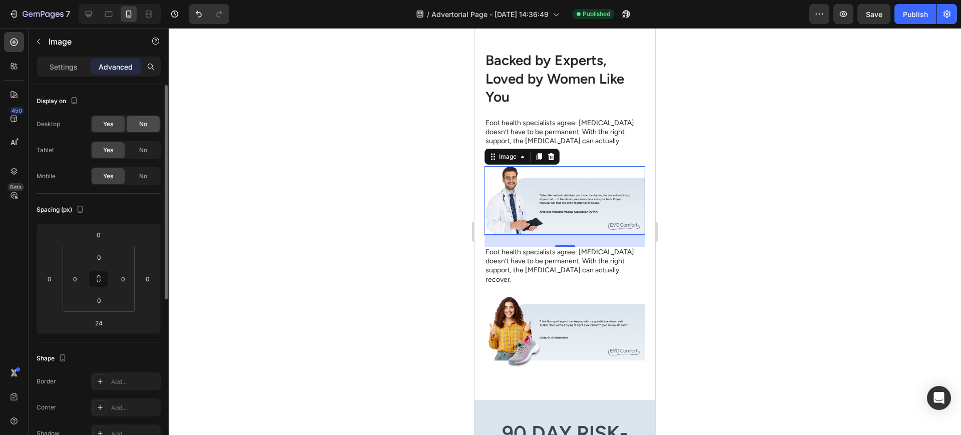
click at [140, 120] on span "No" at bounding box center [143, 124] width 8 height 9
click at [131, 128] on div "No" at bounding box center [143, 124] width 33 height 16
click at [115, 123] on div "Yes" at bounding box center [108, 124] width 33 height 16
click at [146, 176] on span "No" at bounding box center [143, 176] width 8 height 9
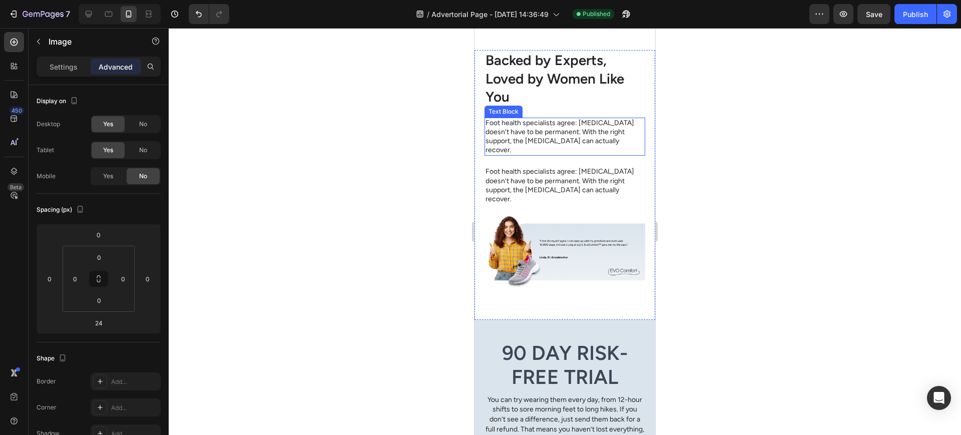
click at [584, 155] on p "Foot health specialists agree: plantar fasciitis doesn’t have to be permanent. …" at bounding box center [565, 137] width 159 height 37
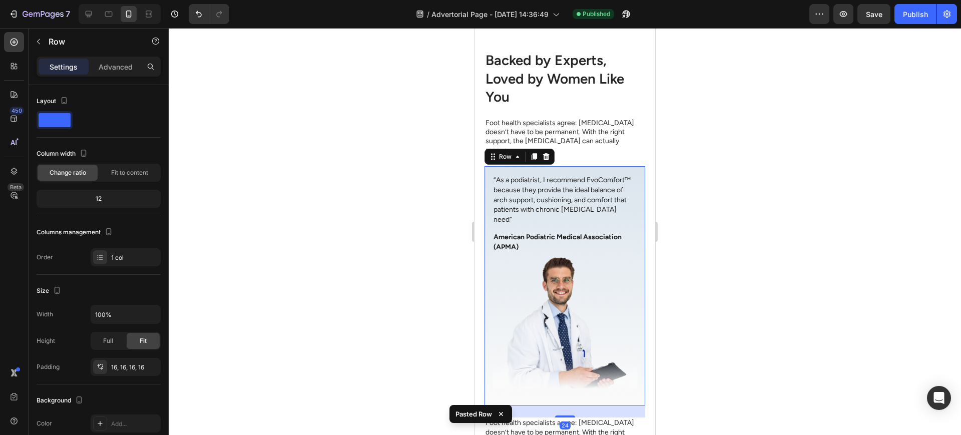
click at [613, 185] on div "Image “As a podiatrist, I recommend EvoComfort™ because they provide the ideal …" at bounding box center [565, 285] width 161 height 239
click at [110, 73] on div "Advanced" at bounding box center [116, 67] width 50 height 16
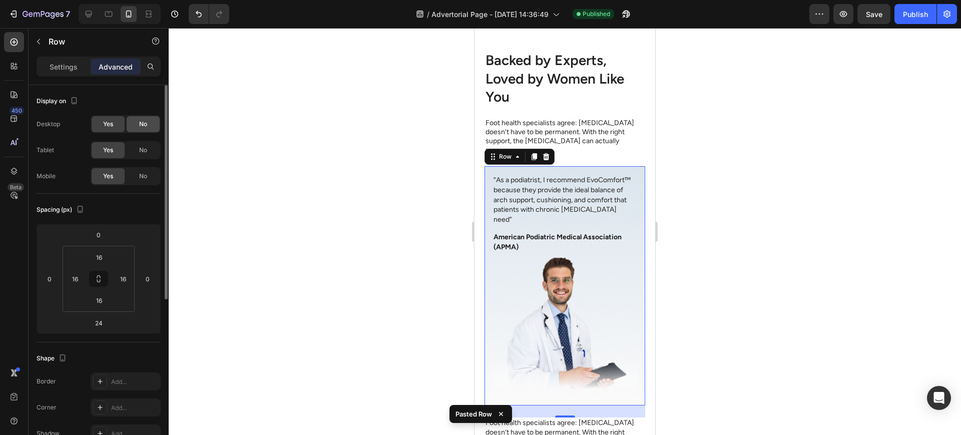
click at [142, 130] on div "No" at bounding box center [143, 124] width 33 height 16
click at [69, 69] on p "Settings" at bounding box center [64, 67] width 28 height 11
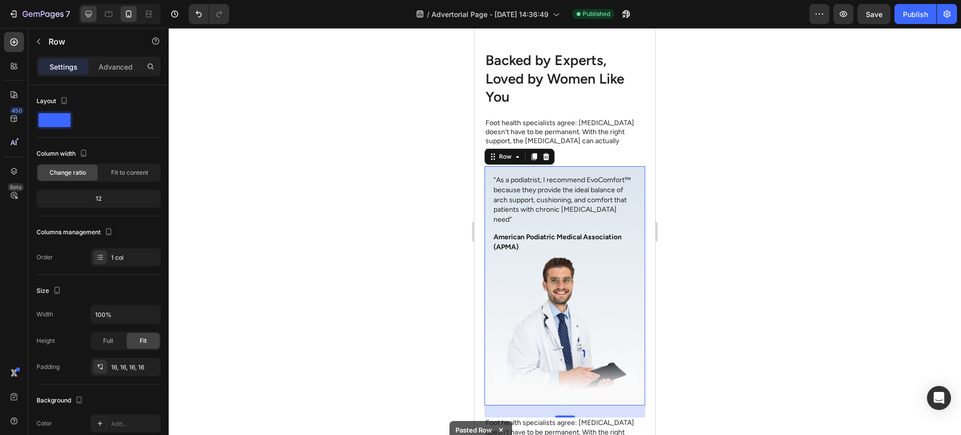
click at [93, 12] on icon at bounding box center [89, 14] width 10 height 10
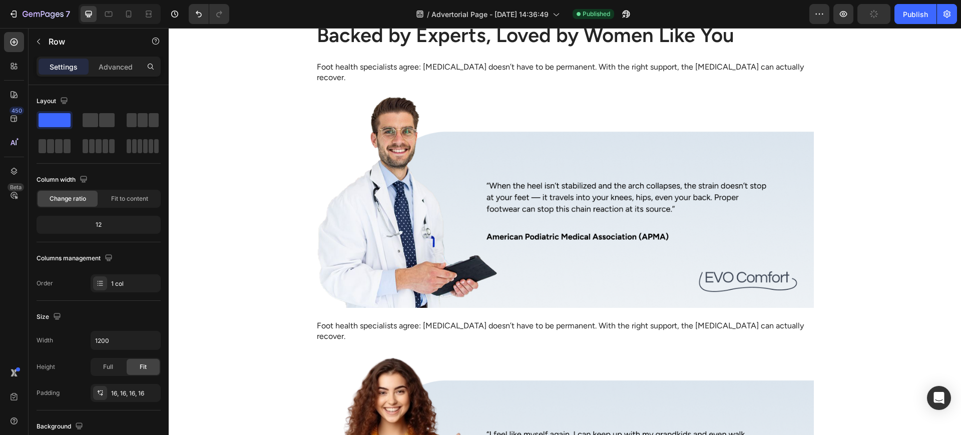
scroll to position [2840, 0]
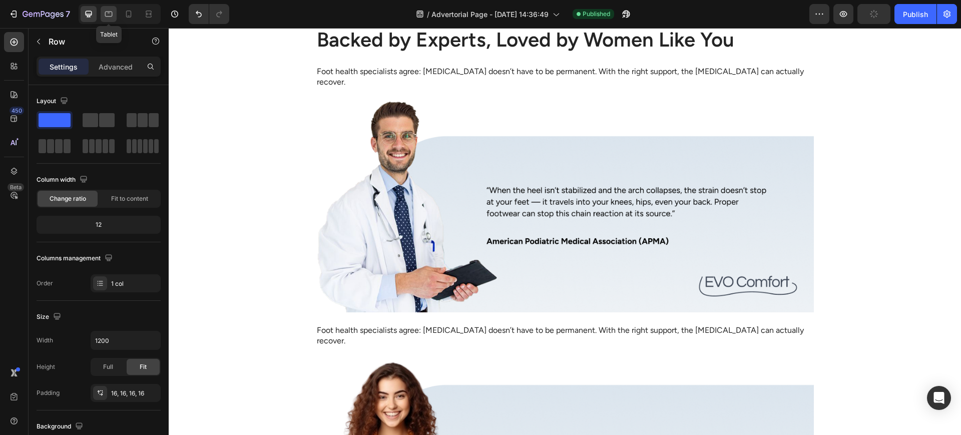
click at [101, 9] on div at bounding box center [109, 14] width 16 height 16
type input "100%"
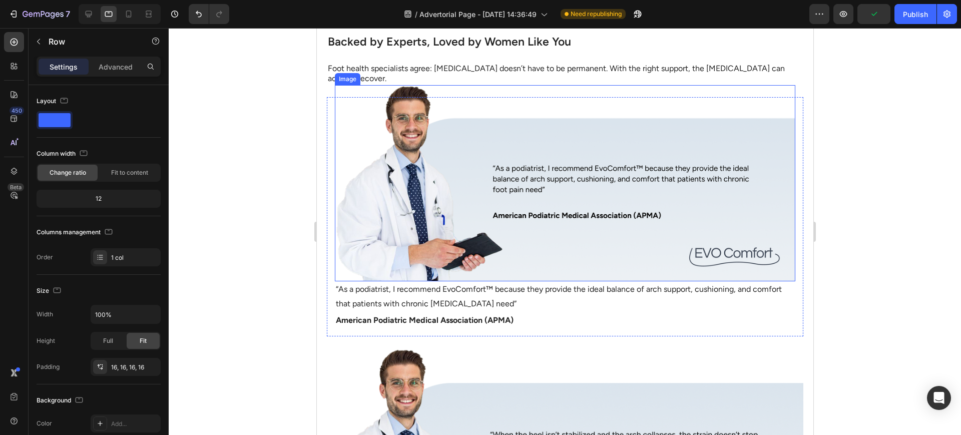
scroll to position [2778, 0]
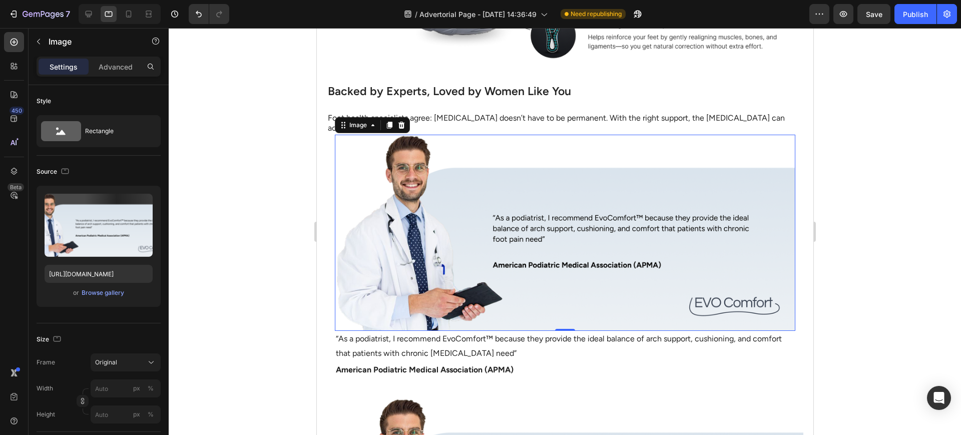
click at [336, 157] on img at bounding box center [564, 233] width 461 height 196
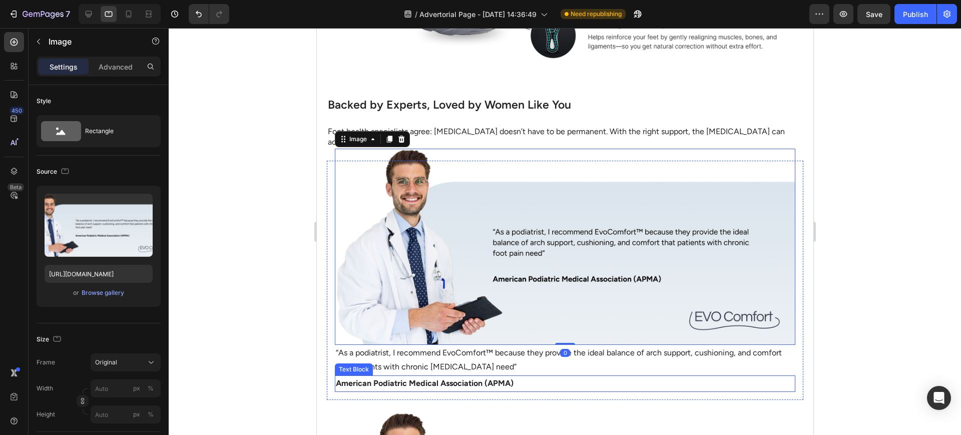
click at [571, 377] on p "American Podiatric Medical Association (APMA)" at bounding box center [564, 384] width 459 height 15
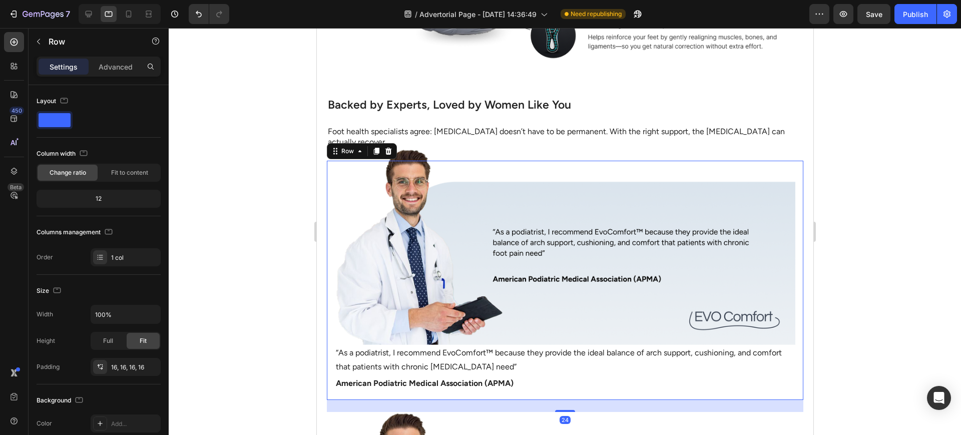
click at [619, 376] on div "Image “As a podiatrist, I recommend EvoComfort™ because they provide the ideal …" at bounding box center [564, 280] width 477 height 239
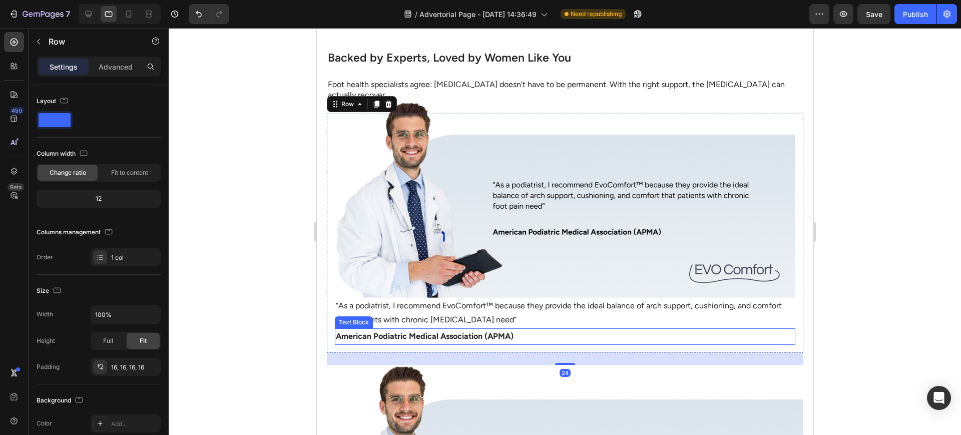
scroll to position [2945, 0]
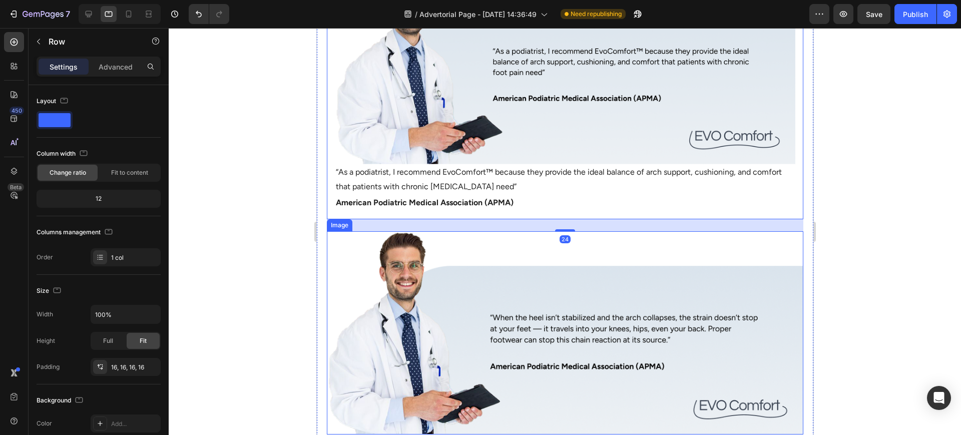
click at [498, 252] on img at bounding box center [564, 332] width 477 height 203
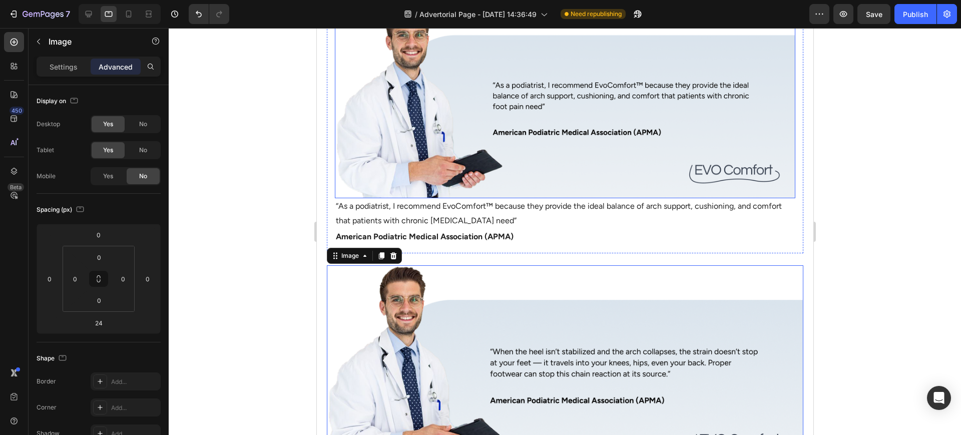
scroll to position [2778, 0]
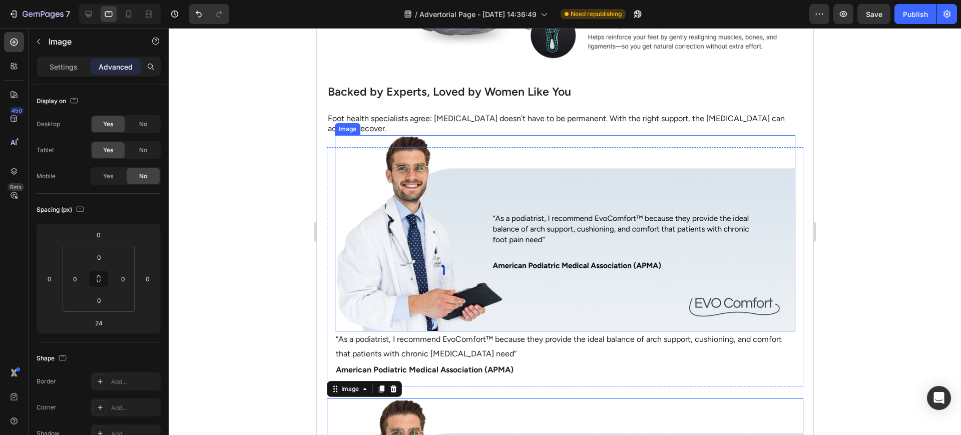
click at [531, 215] on img at bounding box center [564, 233] width 461 height 196
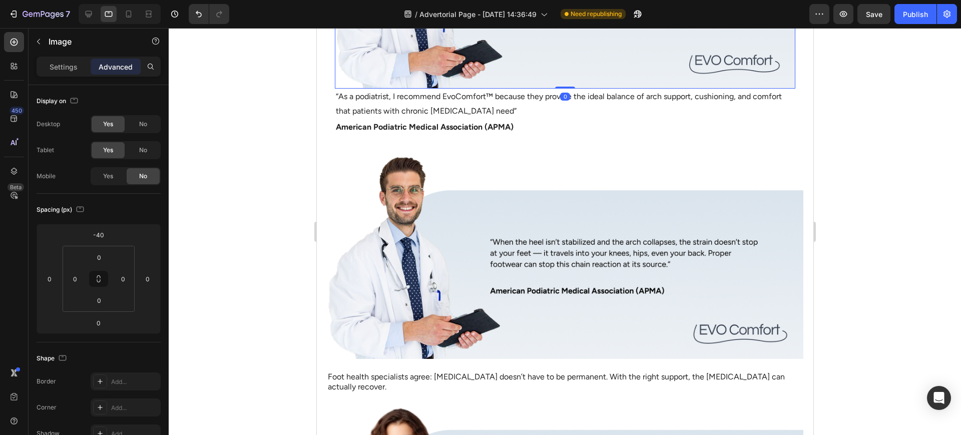
scroll to position [3028, 0]
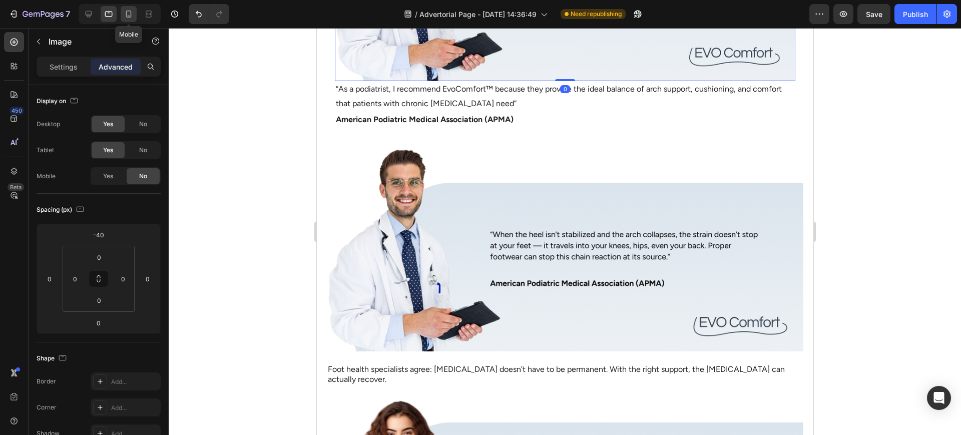
click at [132, 14] on icon at bounding box center [129, 14] width 10 height 10
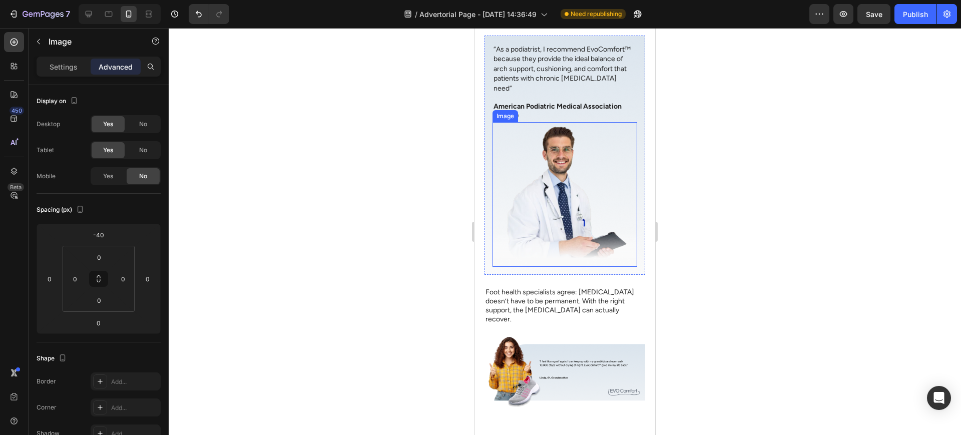
scroll to position [2893, 0]
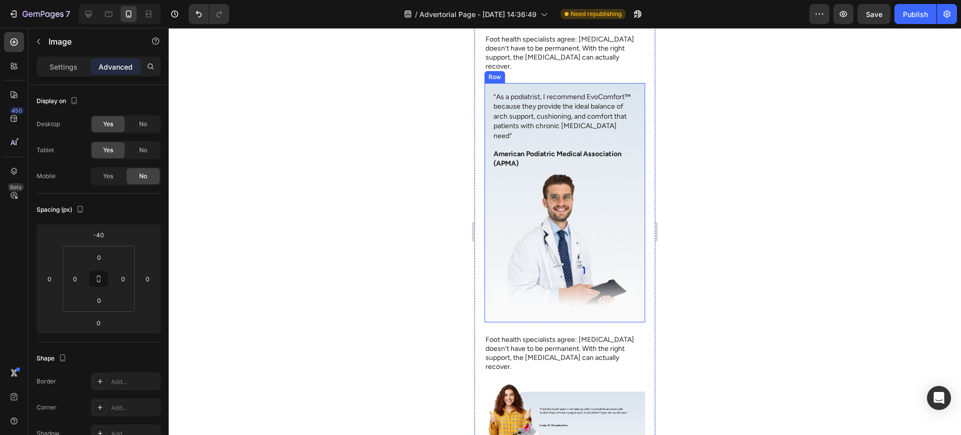
click at [629, 152] on div "Image 0 “As a podiatrist, I recommend EvoComfort™ because they provide the idea…" at bounding box center [565, 202] width 161 height 239
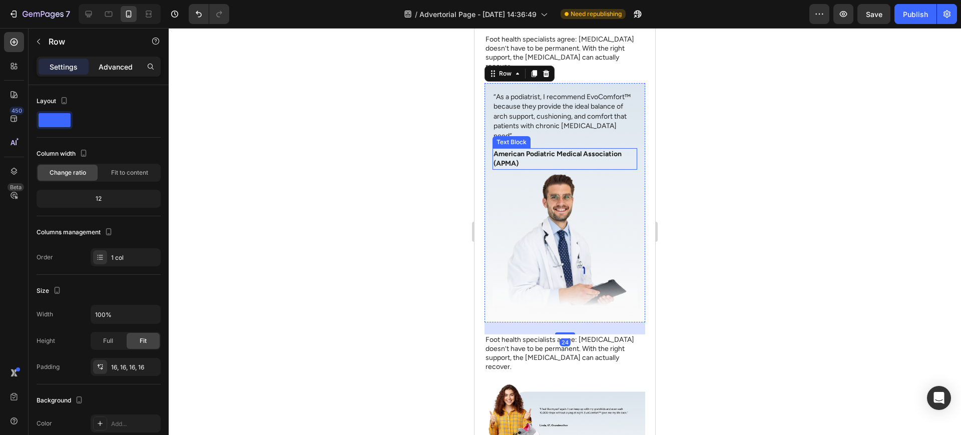
click at [106, 65] on p "Advanced" at bounding box center [116, 67] width 34 height 11
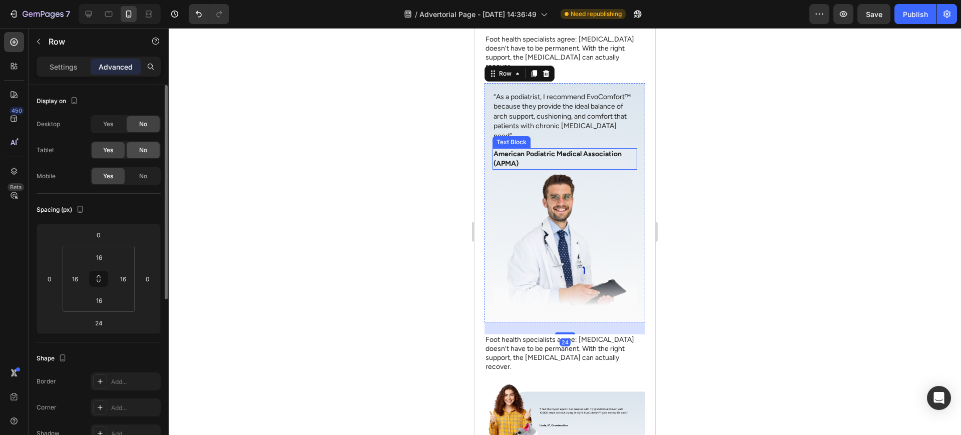
click at [143, 147] on span "No" at bounding box center [143, 150] width 8 height 9
click at [107, 19] on icon at bounding box center [109, 14] width 10 height 10
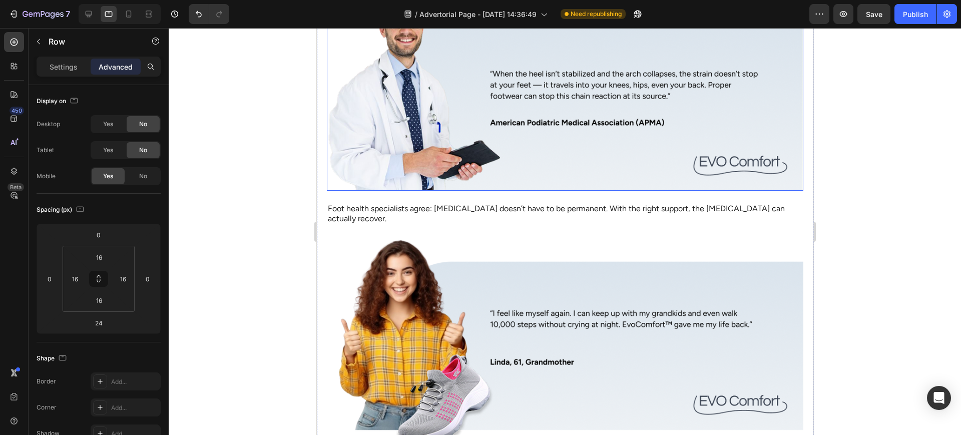
click at [521, 153] on img at bounding box center [564, 88] width 477 height 203
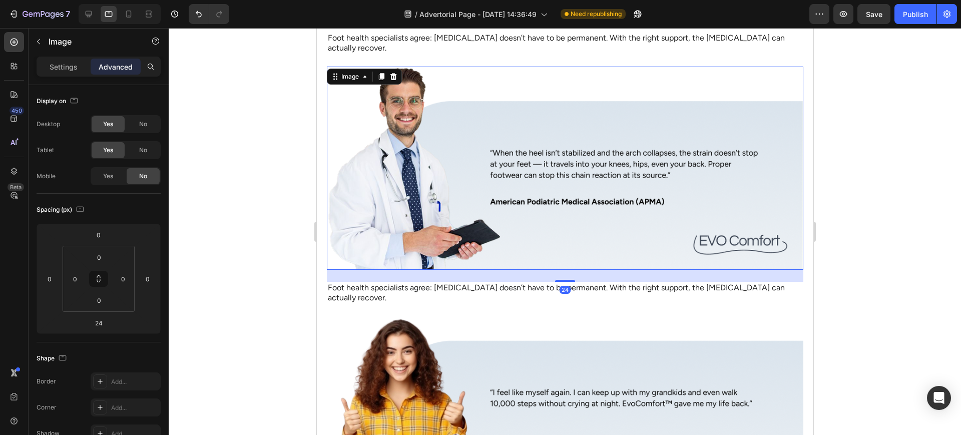
scroll to position [2854, 0]
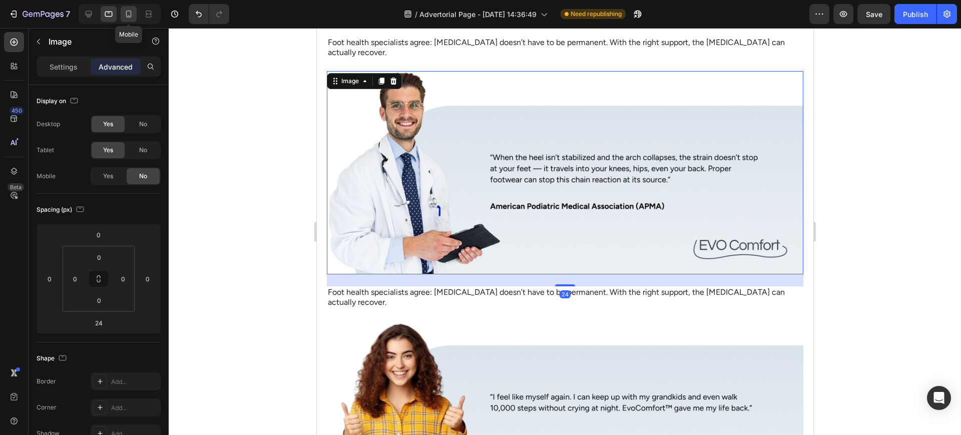
click at [129, 14] on icon at bounding box center [129, 14] width 10 height 10
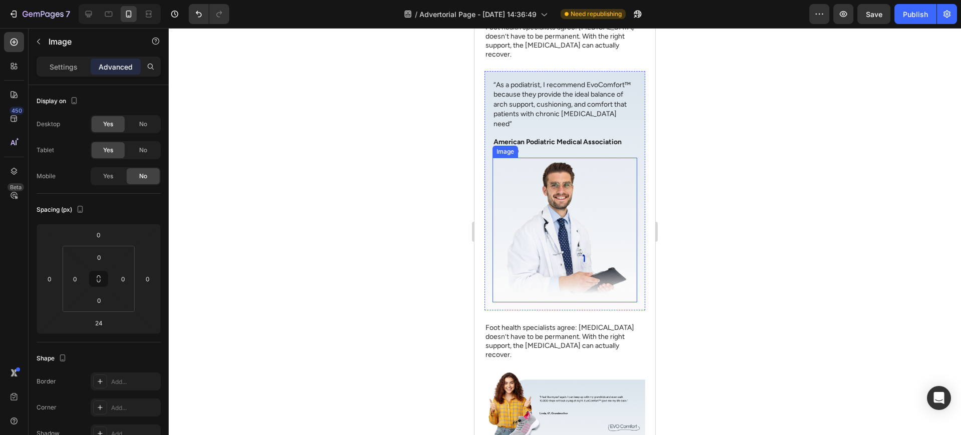
scroll to position [2905, 0]
click at [633, 116] on div "Image “As a podiatrist, I recommend EvoComfort™ because they provide the ideal …" at bounding box center [565, 191] width 161 height 239
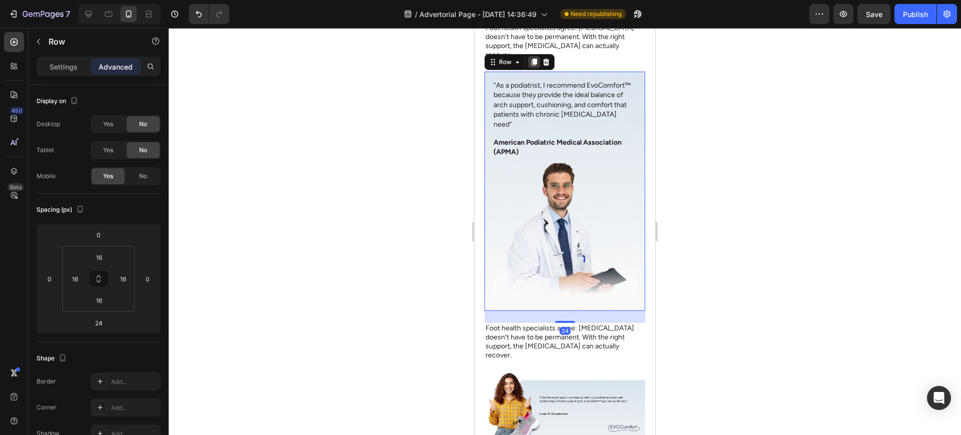
click at [534, 59] on icon at bounding box center [535, 62] width 6 height 7
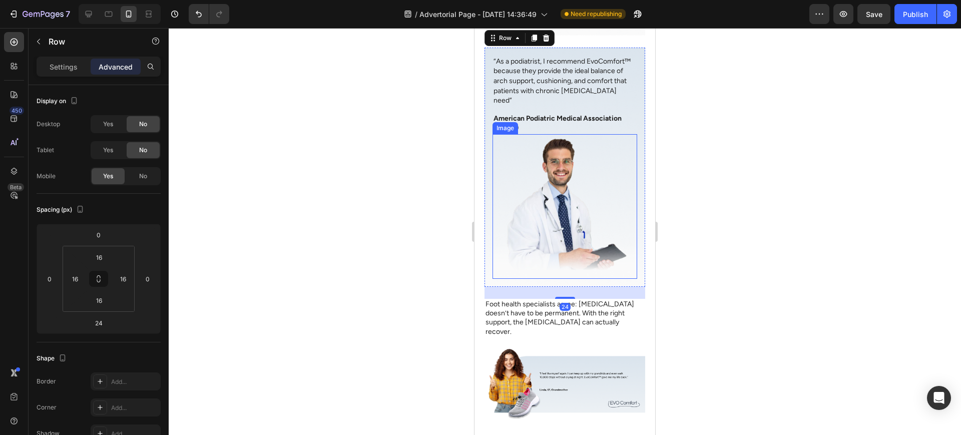
scroll to position [3229, 0]
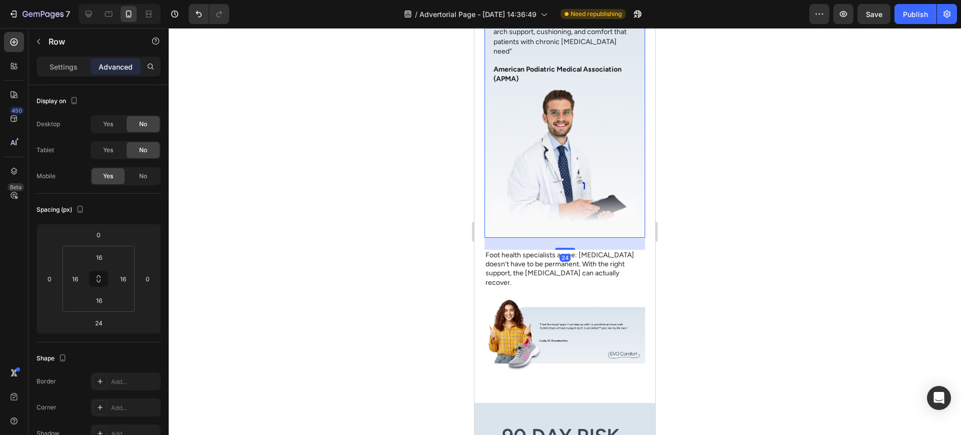
click at [527, 299] on img at bounding box center [565, 335] width 161 height 72
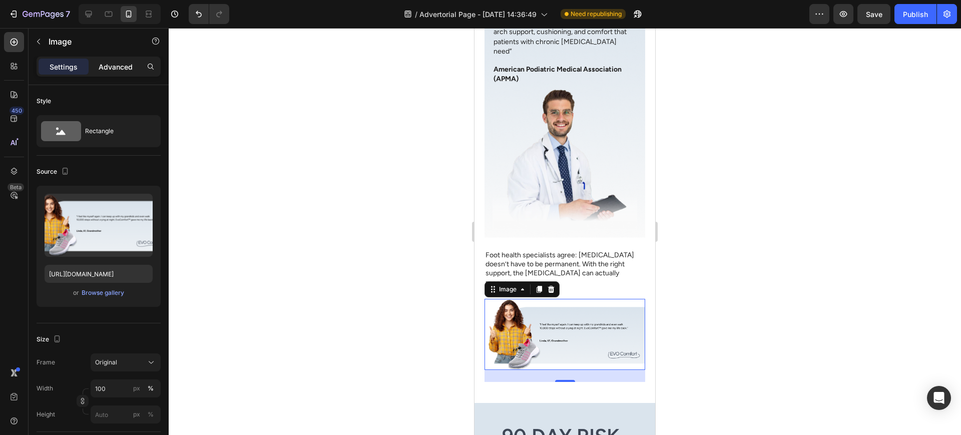
click at [112, 60] on div "Advanced" at bounding box center [116, 67] width 50 height 16
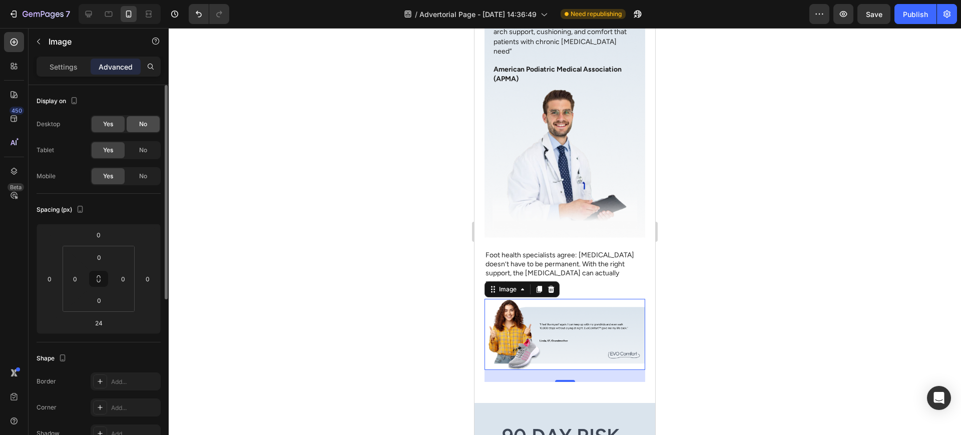
click at [150, 128] on div "No" at bounding box center [143, 124] width 33 height 16
click at [105, 125] on span "Yes" at bounding box center [108, 124] width 10 height 9
click at [141, 177] on span "No" at bounding box center [143, 176] width 8 height 9
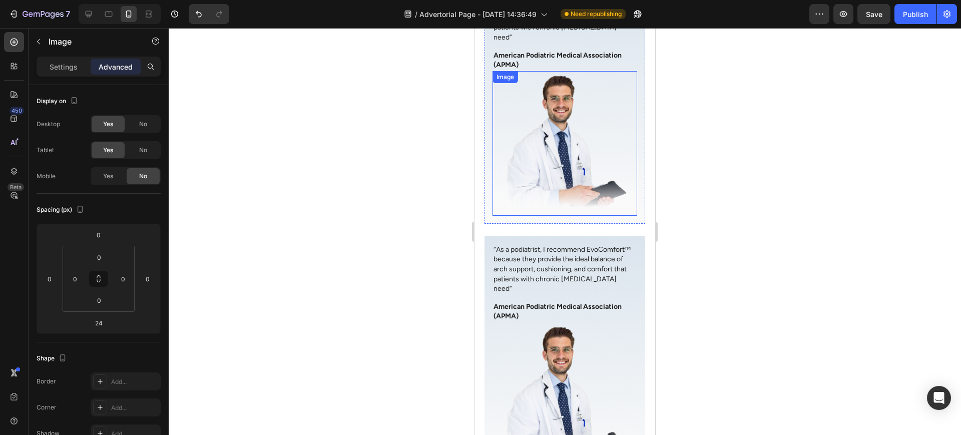
scroll to position [2979, 0]
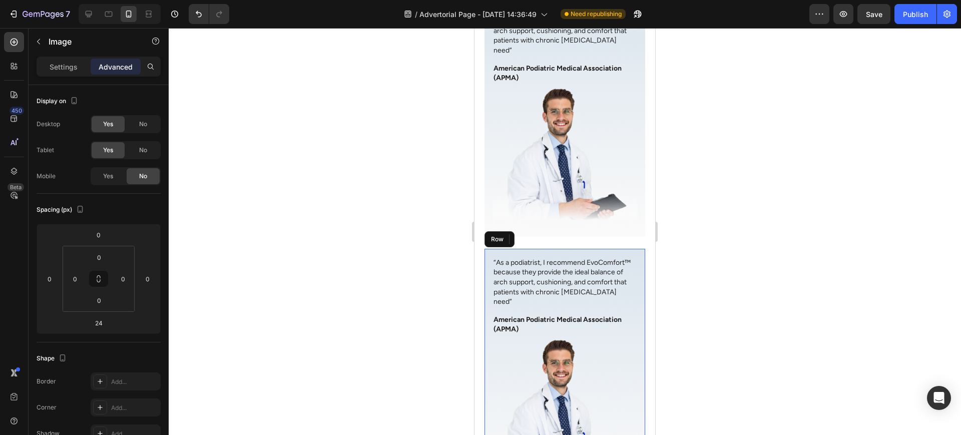
click at [611, 249] on div "Image “As a podiatrist, I recommend EvoComfort™ because they provide the ideal …" at bounding box center [565, 368] width 161 height 239
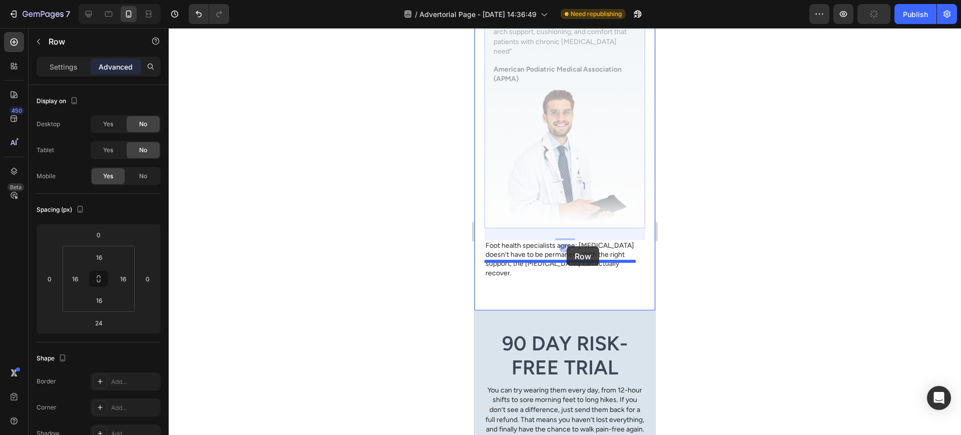
drag, startPoint x: 495, startPoint y: 221, endPoint x: 605, endPoint y: 248, distance: 113.4
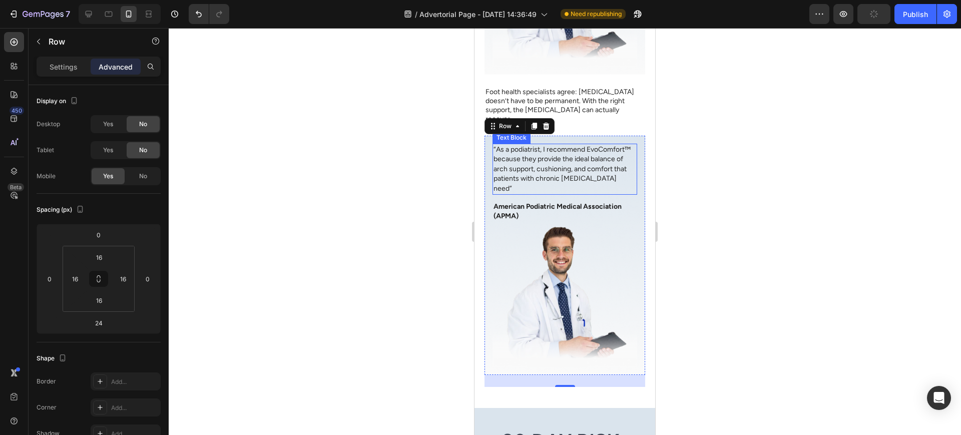
scroll to position [3155, 0]
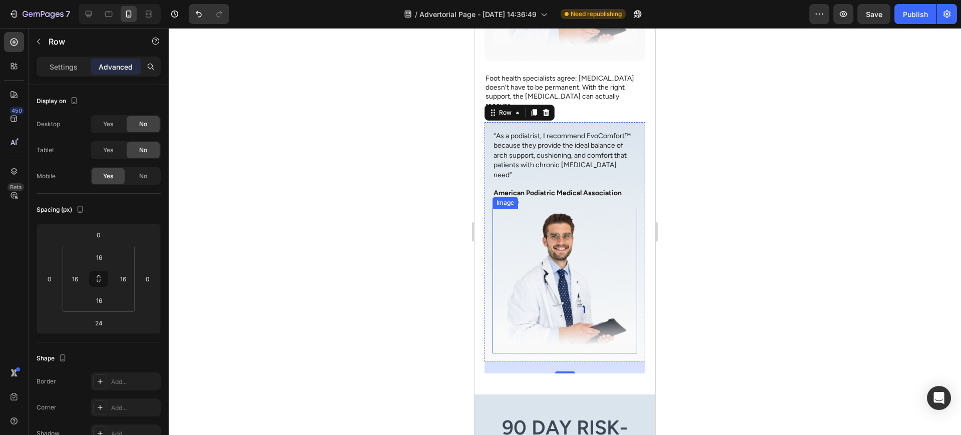
click at [568, 234] on img at bounding box center [565, 281] width 145 height 145
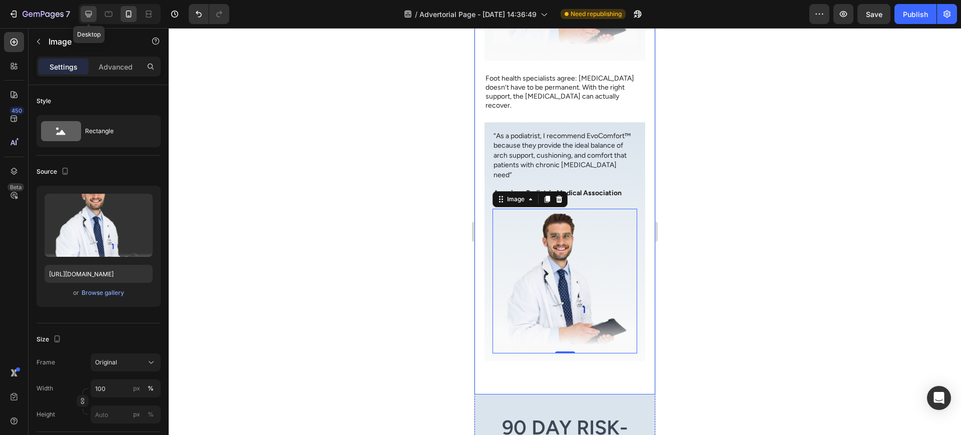
click at [87, 15] on icon at bounding box center [89, 14] width 10 height 10
type input "https://cdn.shopify.com/s/files/1/2005/9307/files/image_demo.jpg"
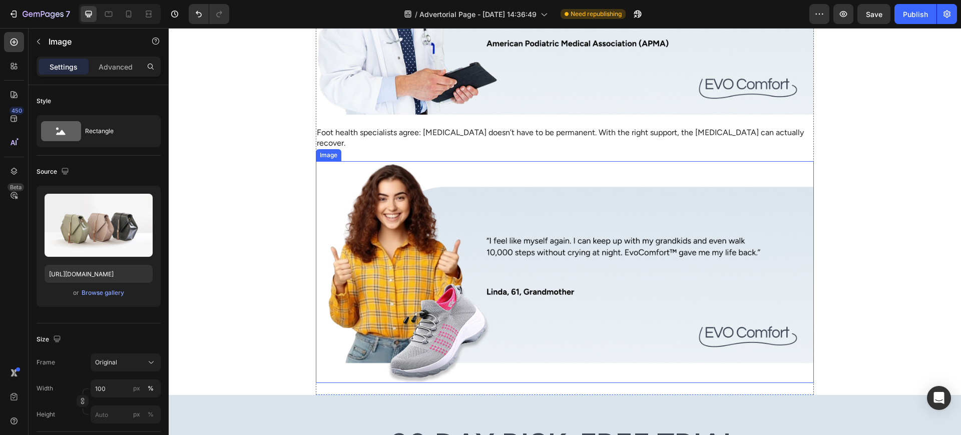
scroll to position [2979, 0]
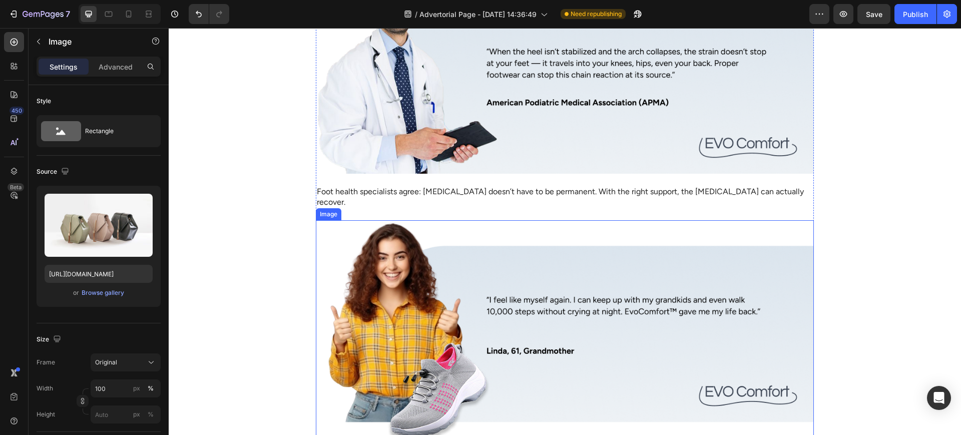
click at [383, 292] on img at bounding box center [565, 331] width 498 height 222
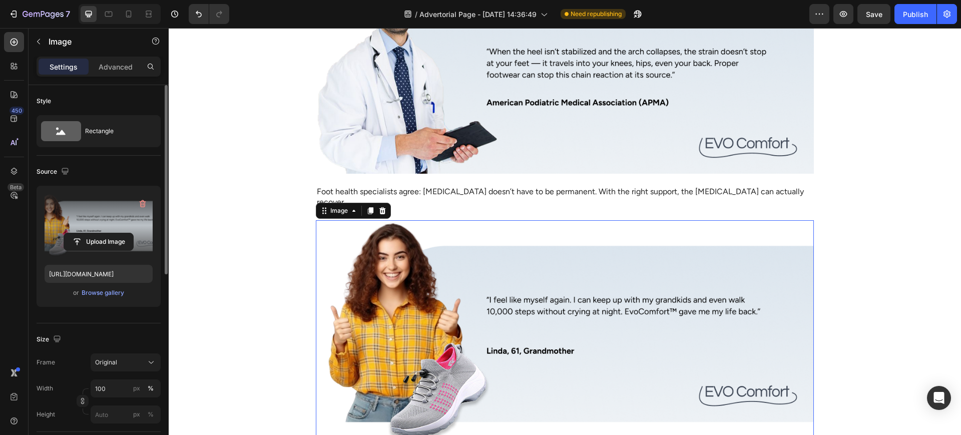
click at [97, 228] on label at bounding box center [99, 225] width 108 height 63
click at [97, 233] on input "file" at bounding box center [98, 241] width 69 height 17
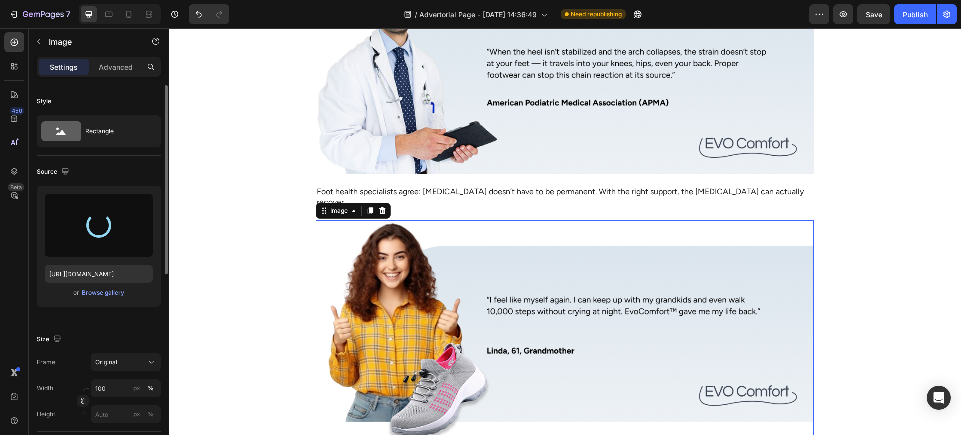
type input "https://cdn.shopify.com/s/files/1/0947/1416/7571/files/gempages_579492319821038…"
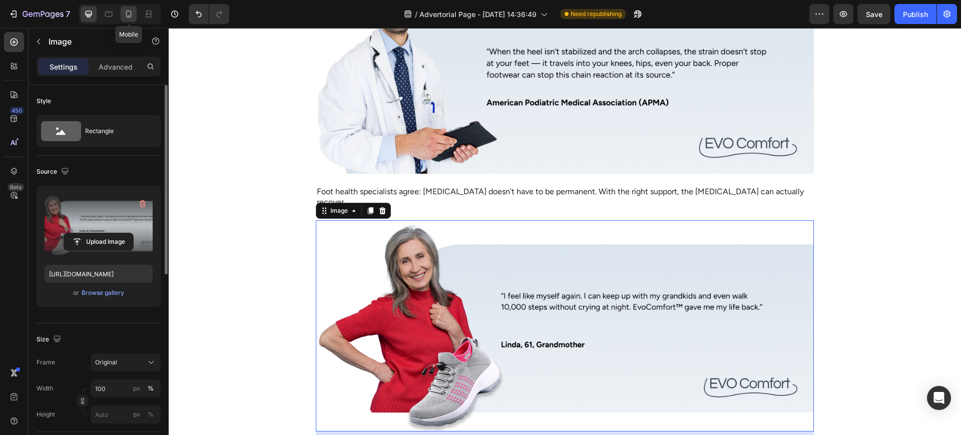
click at [133, 7] on div at bounding box center [129, 14] width 16 height 16
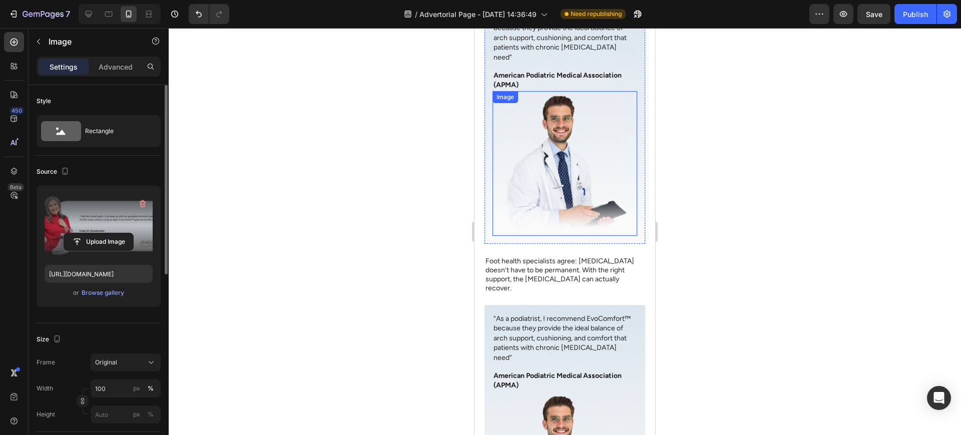
scroll to position [3139, 0]
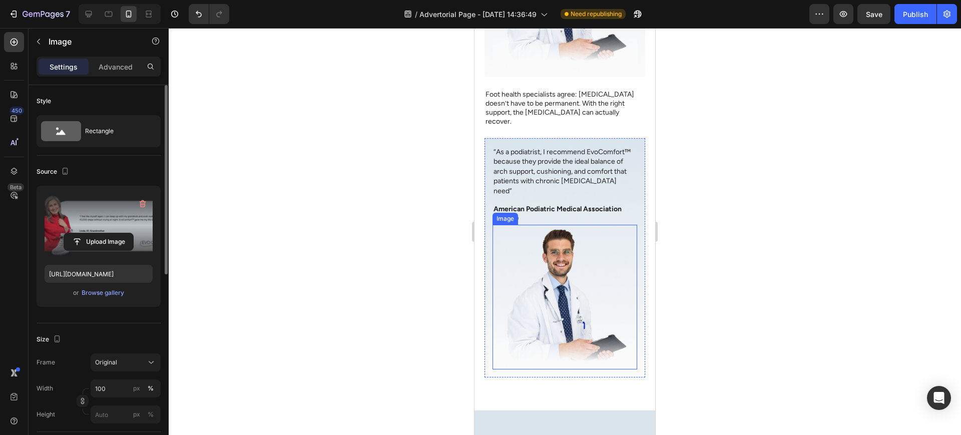
click at [571, 225] on img at bounding box center [565, 297] width 145 height 145
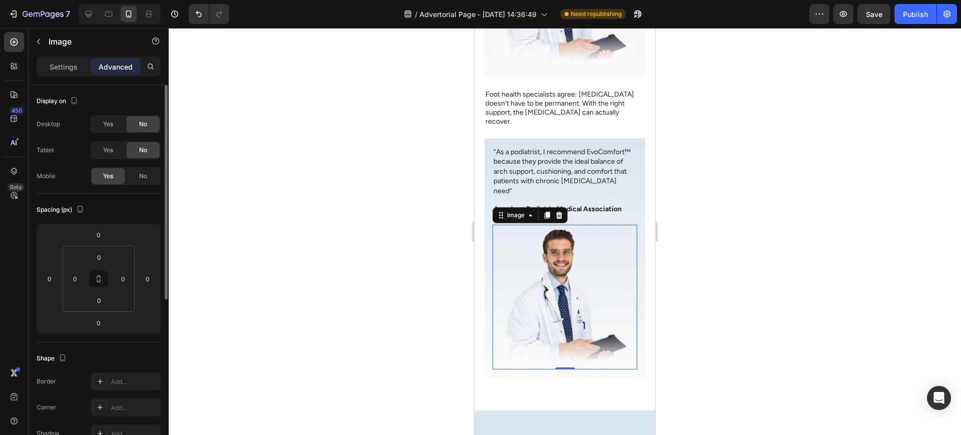
click at [549, 225] on img at bounding box center [565, 297] width 145 height 145
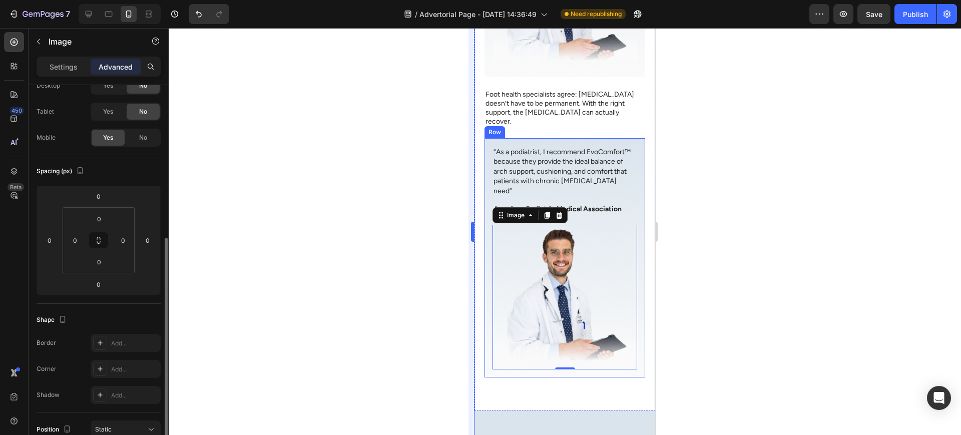
scroll to position [0, 0]
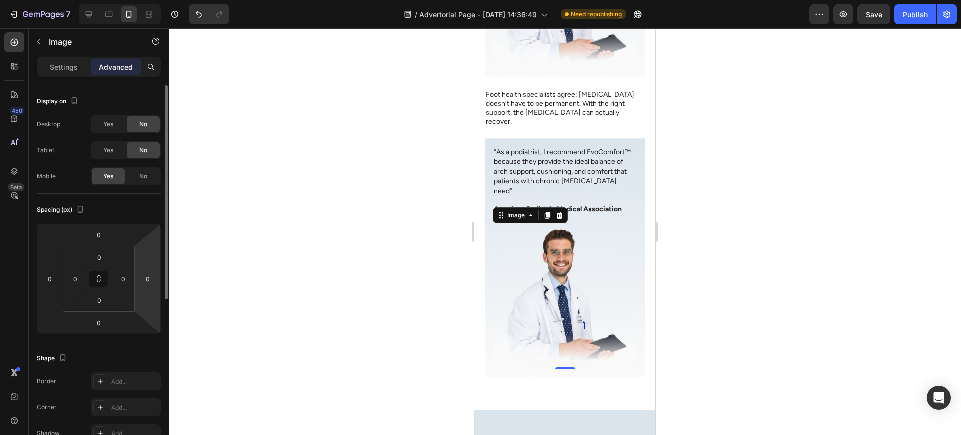
click at [533, 262] on img at bounding box center [565, 297] width 145 height 145
click at [69, 66] on p "Settings" at bounding box center [64, 67] width 28 height 11
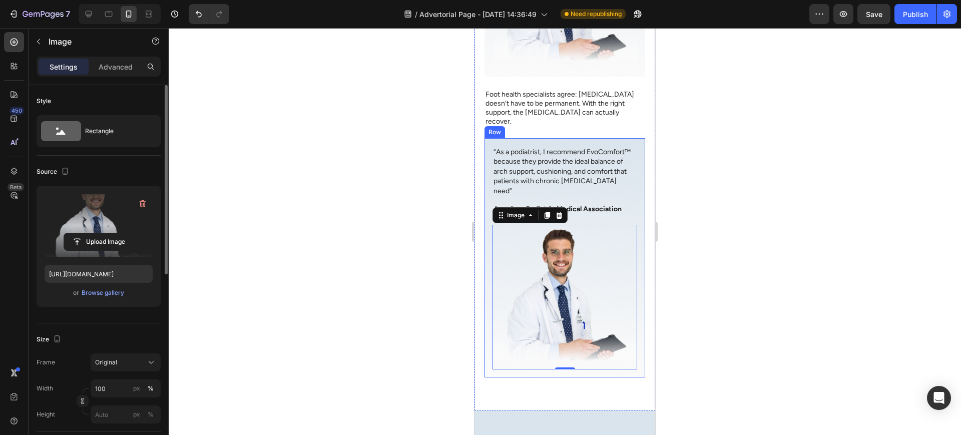
click at [103, 214] on label at bounding box center [99, 225] width 108 height 63
click at [103, 233] on input "file" at bounding box center [98, 241] width 69 height 17
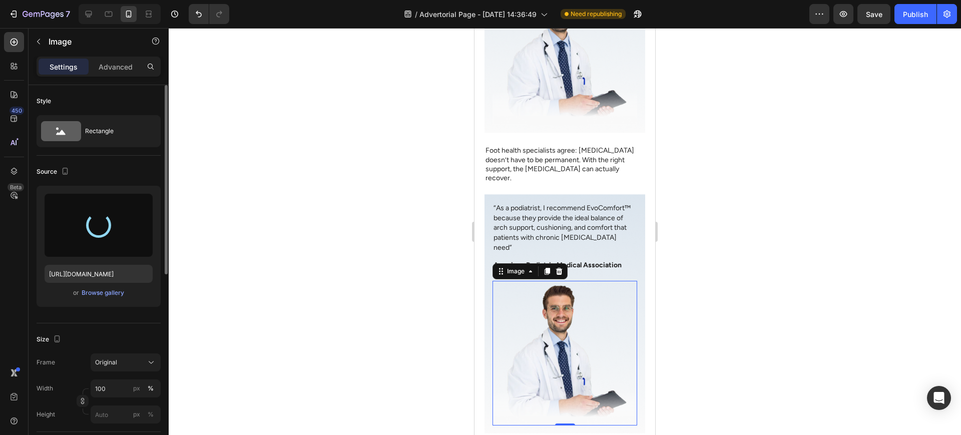
scroll to position [2805, 0]
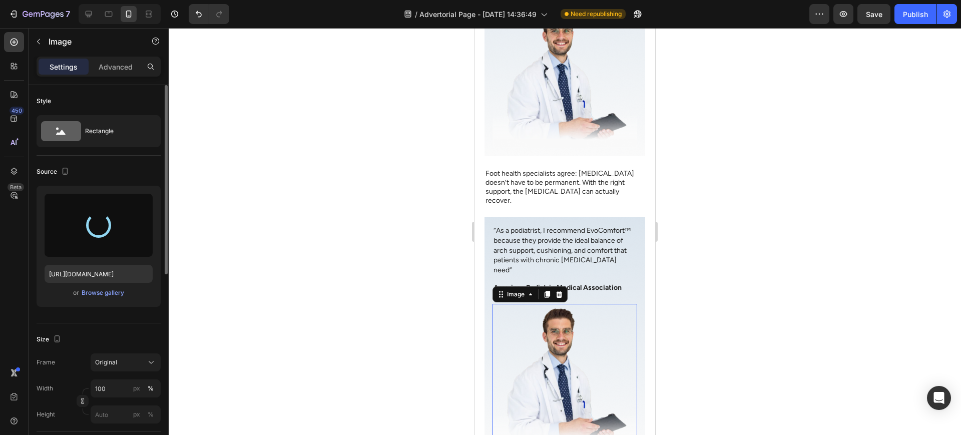
type input "https://cdn.shopify.com/s/files/1/0947/1416/7571/files/gempages_579492319821038…"
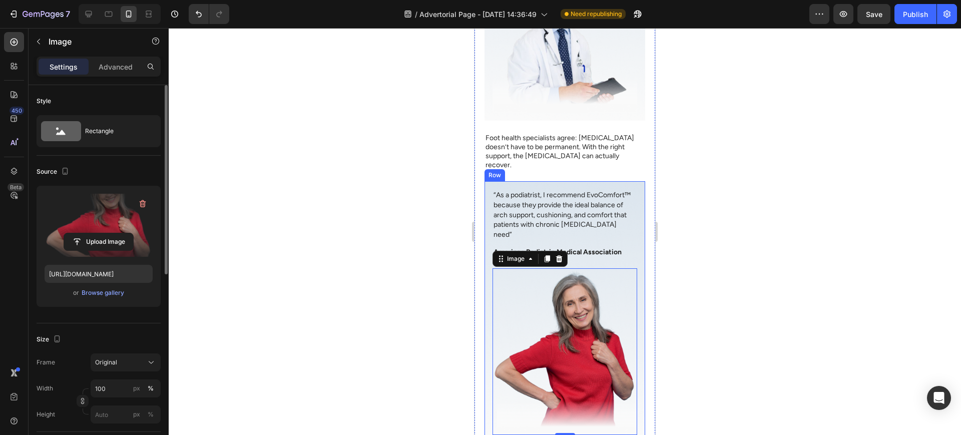
scroll to position [2888, 0]
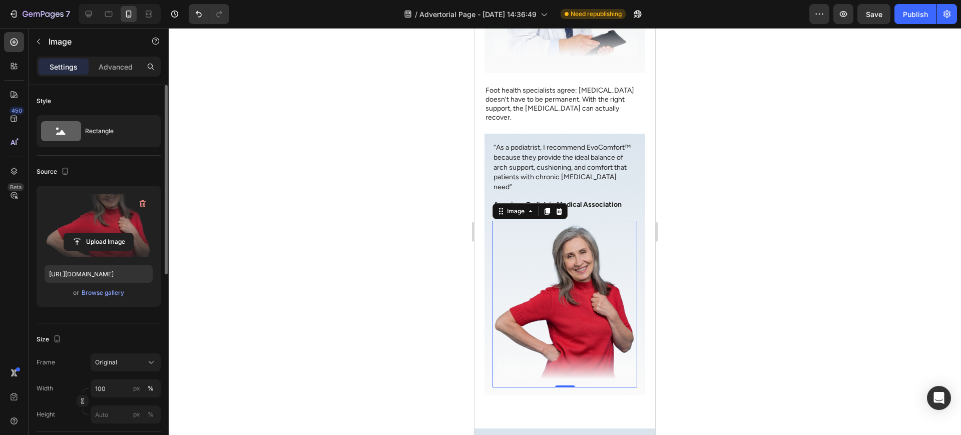
click at [728, 255] on div at bounding box center [565, 231] width 793 height 407
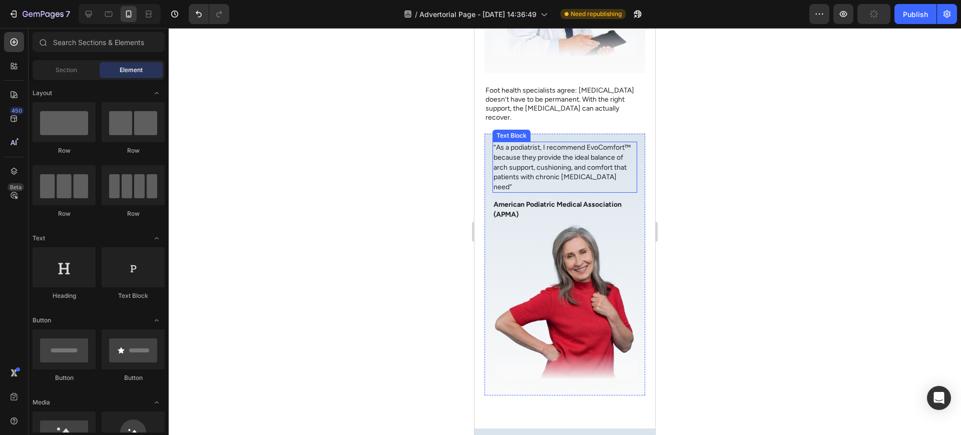
click at [549, 146] on p "“As a podiatrist, I recommend EvoComfort™ because they provide the ideal balanc…" at bounding box center [565, 167] width 143 height 49
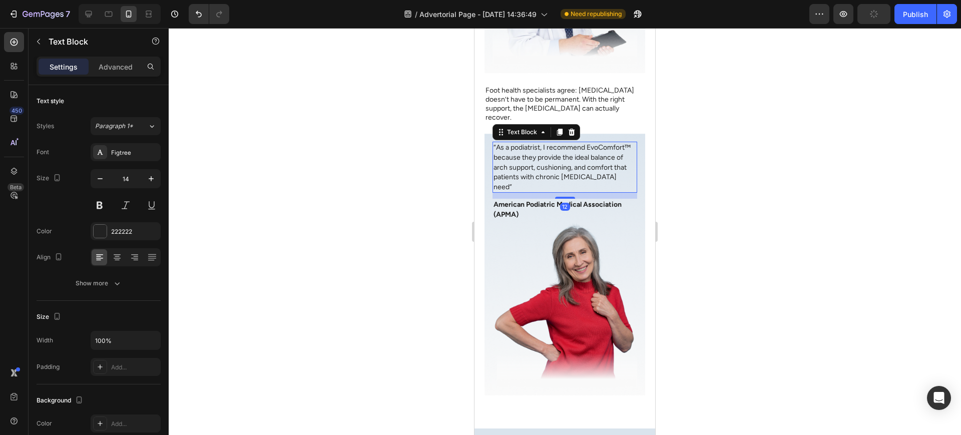
click at [549, 146] on p "“As a podiatrist, I recommend EvoComfort™ because they provide the ideal balanc…" at bounding box center [565, 167] width 143 height 49
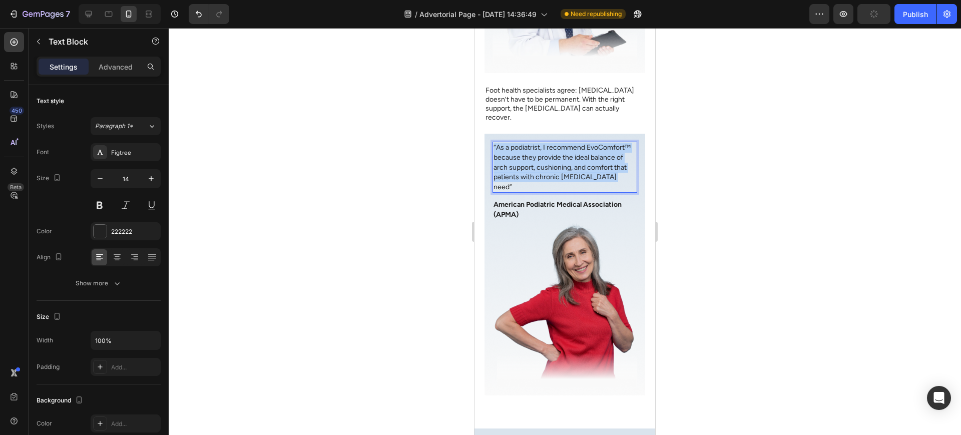
click at [549, 146] on p "“As a podiatrist, I recommend EvoComfort™ because they provide the ideal balanc…" at bounding box center [565, 167] width 143 height 49
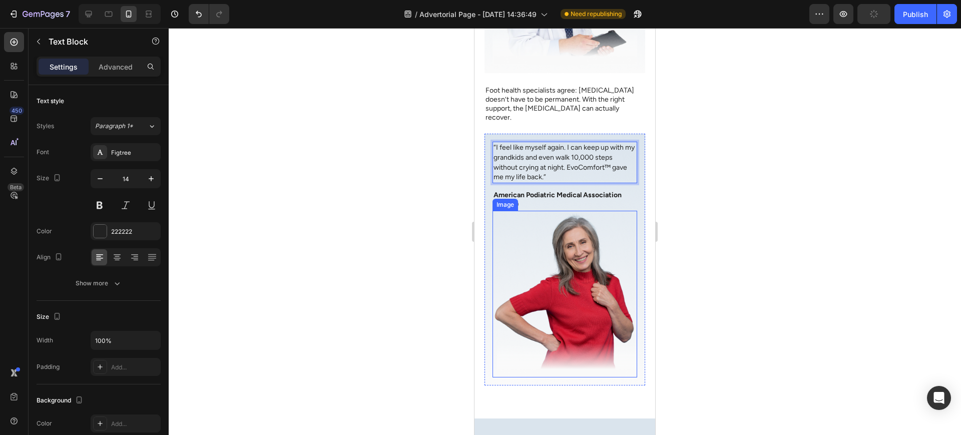
click at [525, 190] on p "American Podiatric Medical Association (APMA)" at bounding box center [565, 200] width 143 height 20
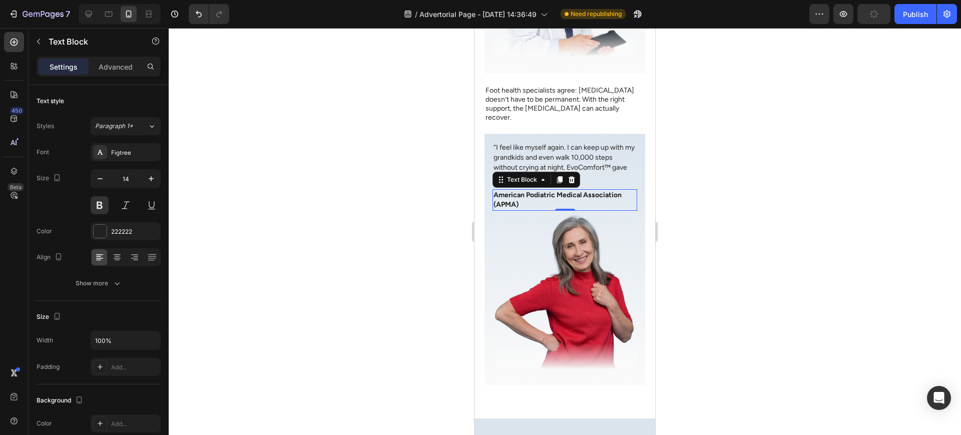
click at [525, 190] on p "American Podiatric Medical Association (APMA)" at bounding box center [565, 200] width 143 height 20
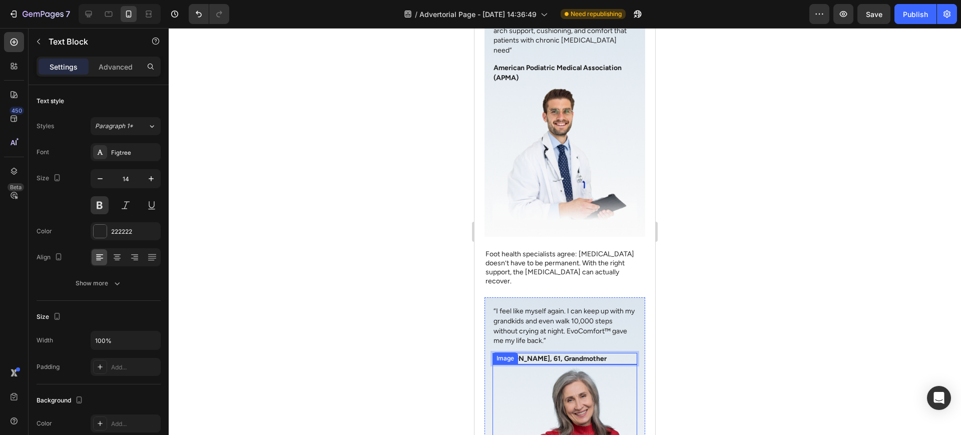
scroll to position [2721, 0]
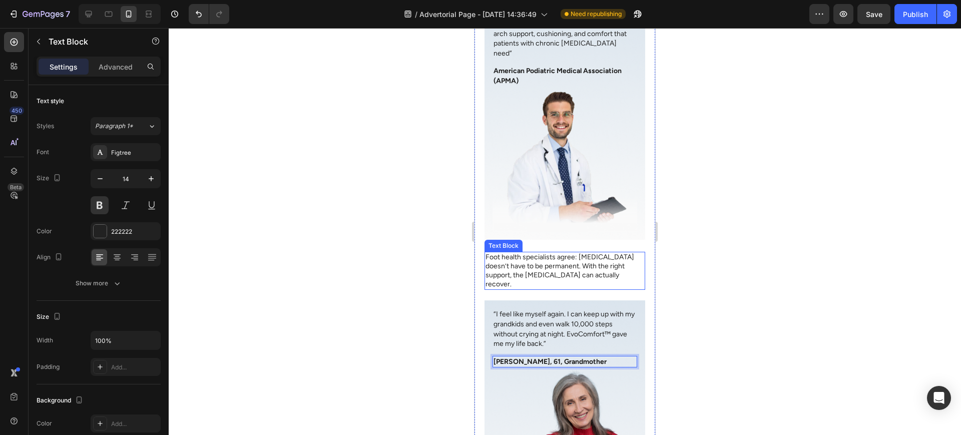
click at [555, 253] on p "Foot health specialists agree: plantar fasciitis doesn’t have to be permanent. …" at bounding box center [565, 271] width 159 height 37
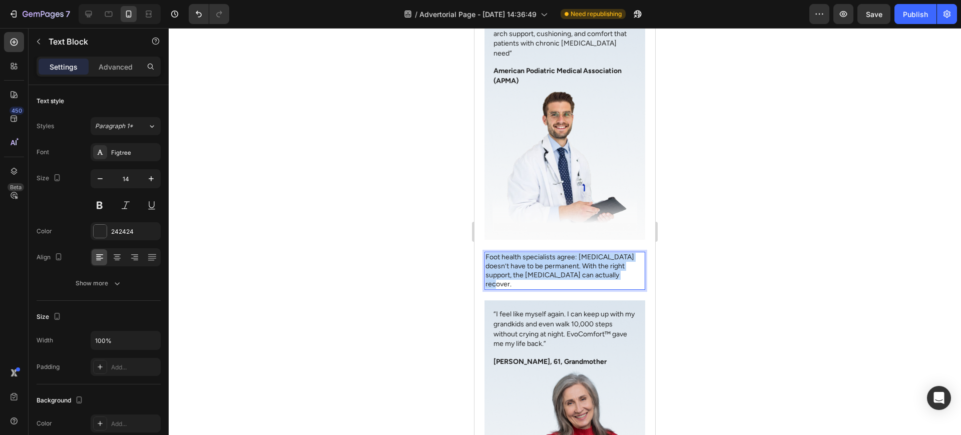
click at [555, 253] on p "Foot health specialists agree: plantar fasciitis doesn’t have to be permanent. …" at bounding box center [565, 271] width 159 height 37
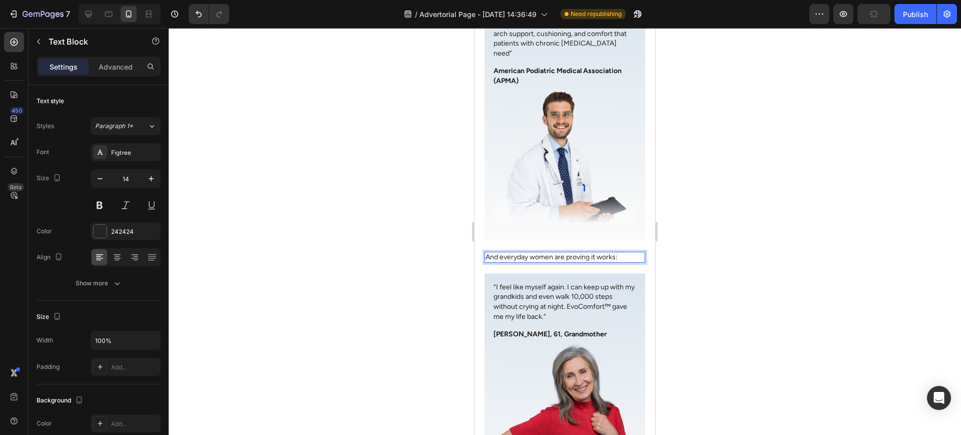
click at [735, 249] on div at bounding box center [565, 231] width 793 height 407
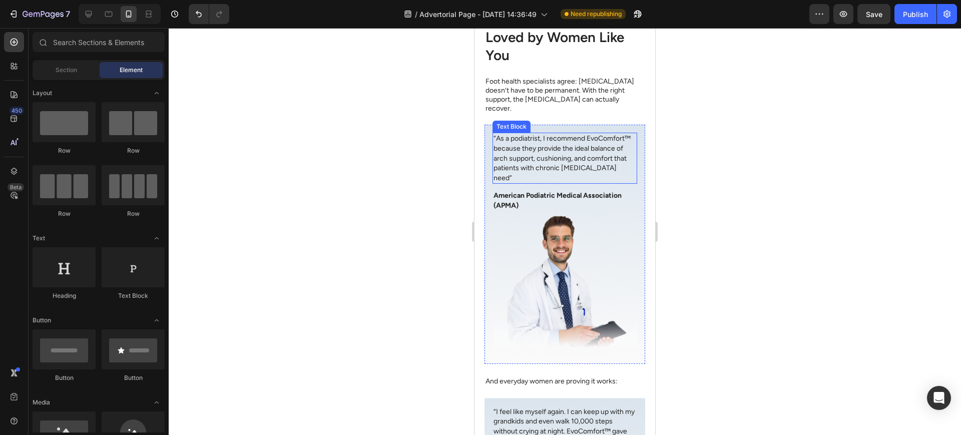
scroll to position [2555, 0]
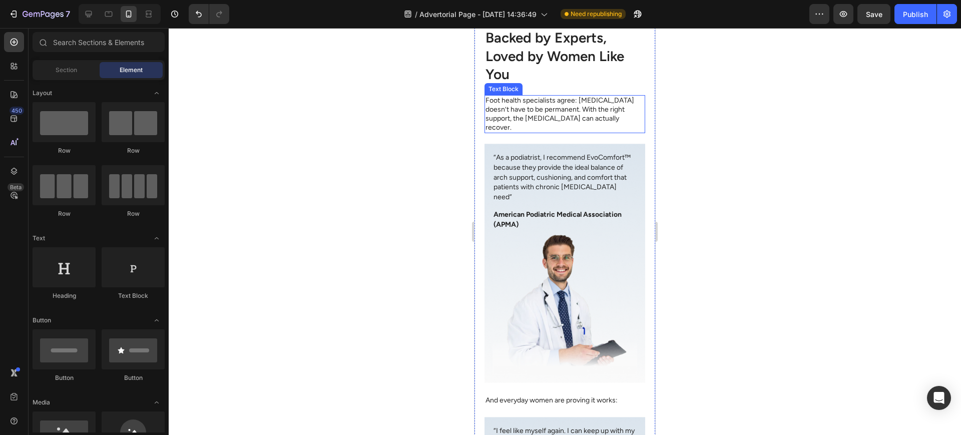
click at [590, 131] on p "Foot health specialists agree: plantar fasciitis doesn’t have to be permanent. …" at bounding box center [565, 114] width 159 height 37
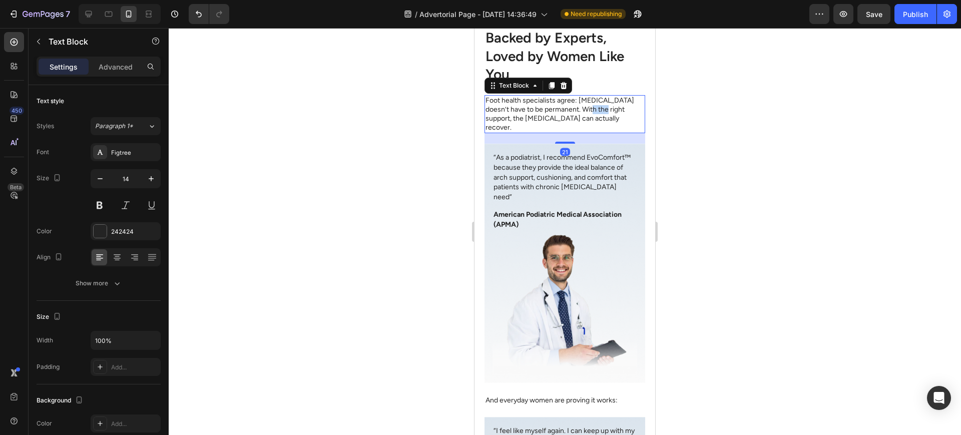
click at [590, 131] on p "Foot health specialists agree: plantar fasciitis doesn’t have to be permanent. …" at bounding box center [565, 114] width 159 height 37
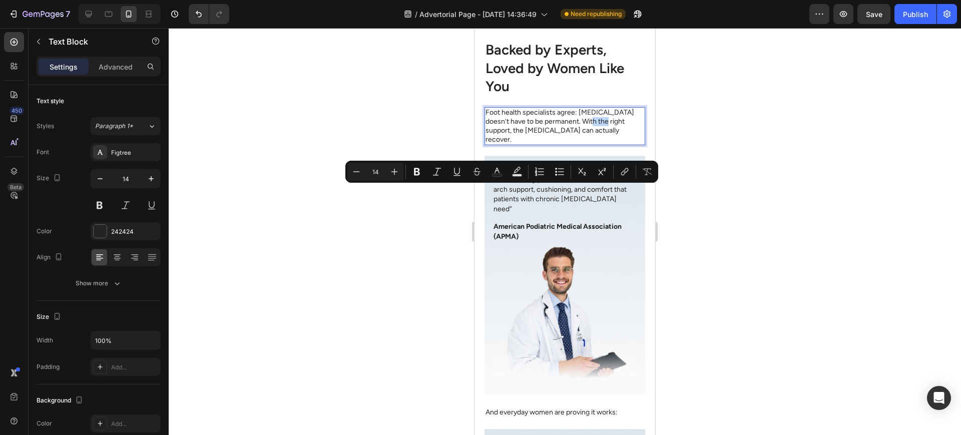
scroll to position [2479, 0]
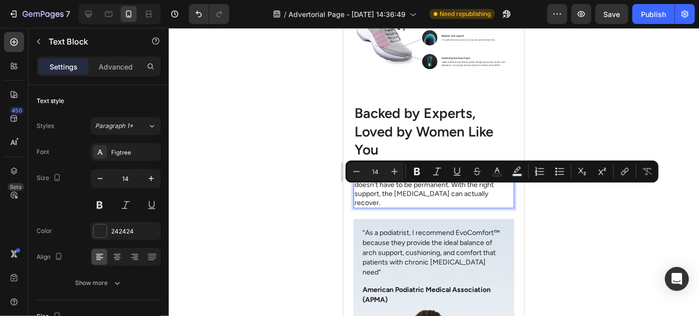
click at [482, 199] on p "Foot health specialists agree: plantar fasciitis doesn’t have to be permanent. …" at bounding box center [433, 189] width 159 height 37
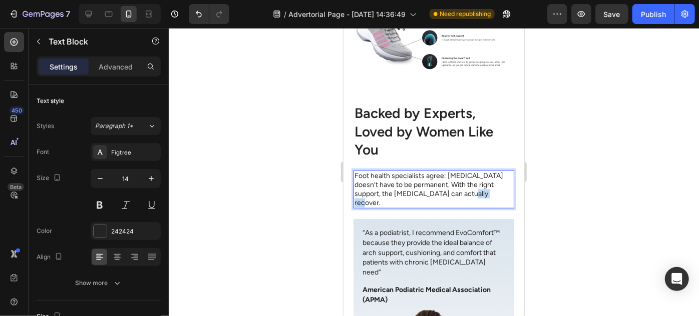
drag, startPoint x: 479, startPoint y: 200, endPoint x: 453, endPoint y: 199, distance: 25.5
click at [453, 199] on p "Foot health specialists agree: plantar fasciitis doesn’t have to be permanent. …" at bounding box center [433, 189] width 159 height 37
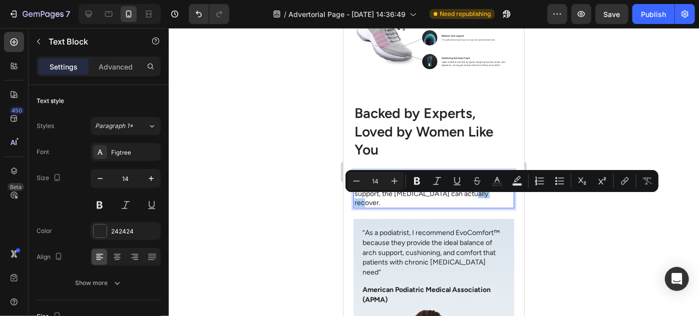
drag, startPoint x: 442, startPoint y: 182, endPoint x: 402, endPoint y: 190, distance: 41.0
click at [441, 182] on icon "Editor contextual toolbar" at bounding box center [437, 181] width 10 height 10
click at [299, 212] on div at bounding box center [434, 172] width 530 height 288
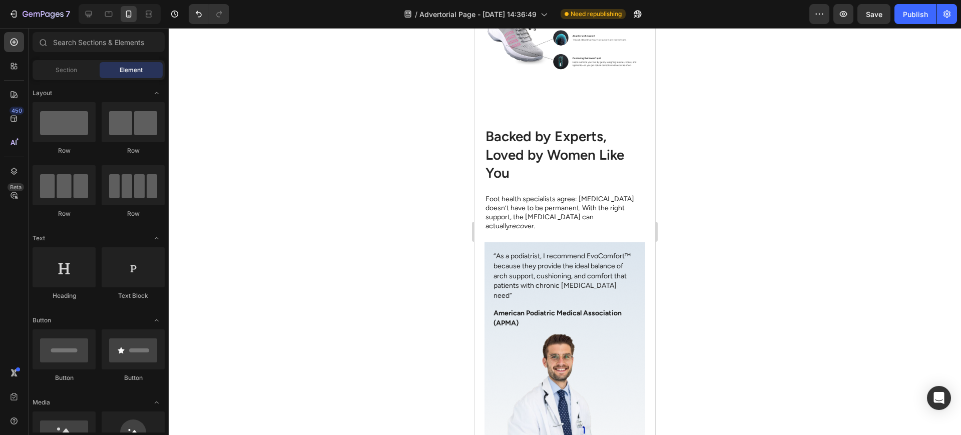
click at [716, 251] on div at bounding box center [565, 231] width 793 height 407
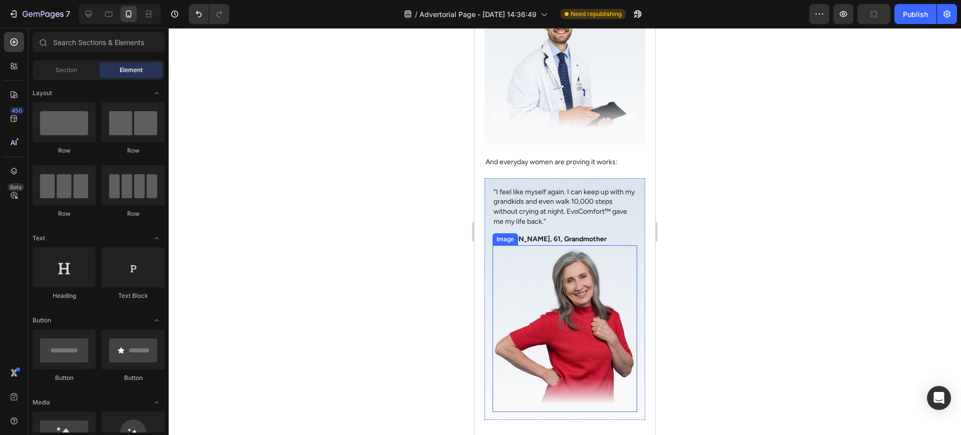
scroll to position [2813, 0]
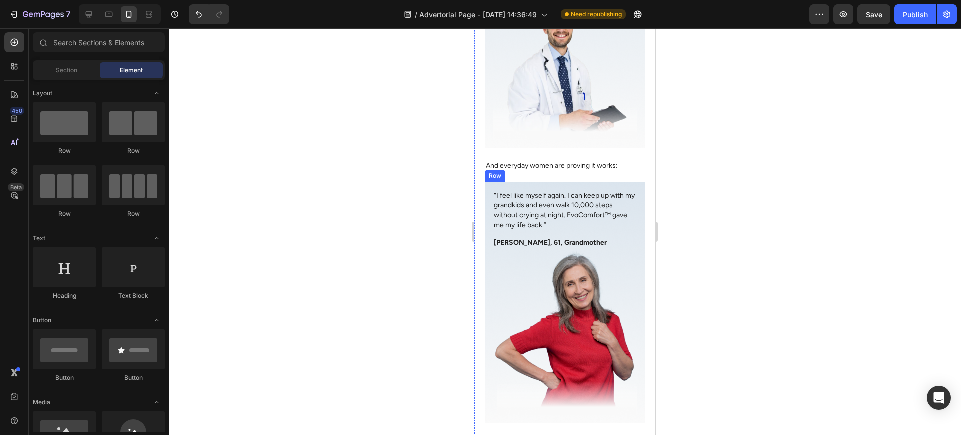
click at [525, 388] on div "Image “I feel like myself again. I can keep up with my grandkids and even walk …" at bounding box center [565, 303] width 161 height 242
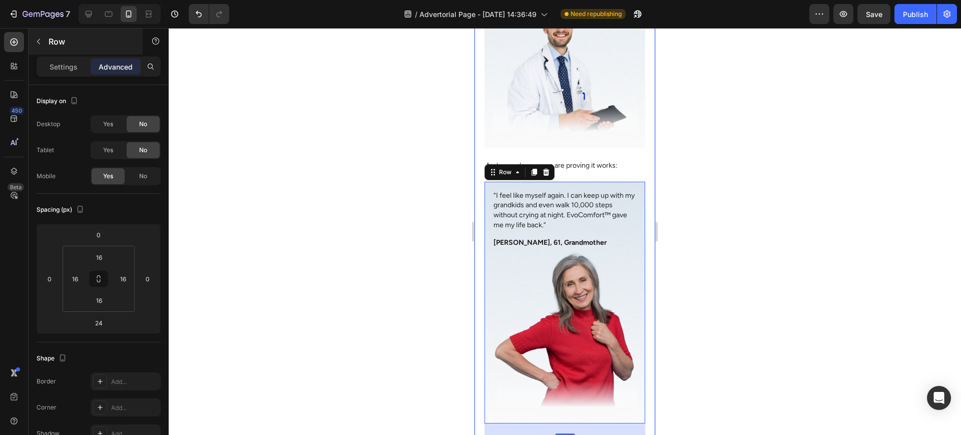
click at [41, 41] on icon "button" at bounding box center [39, 42] width 8 height 8
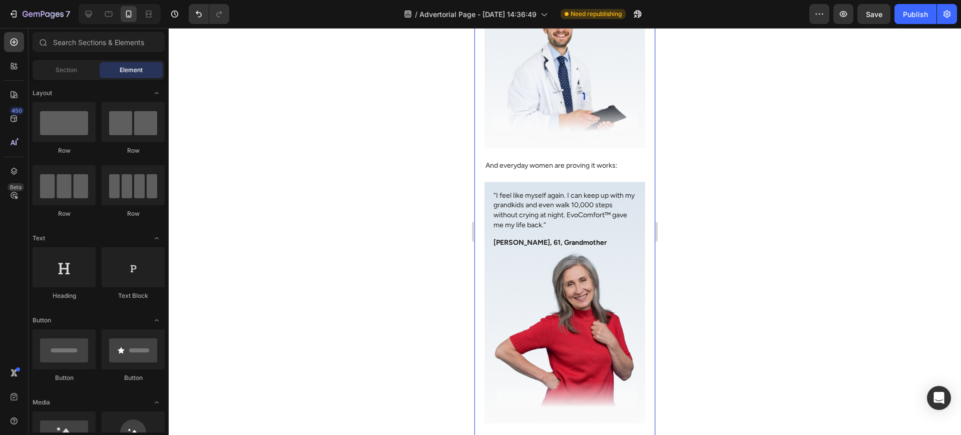
scroll to position [167, 0]
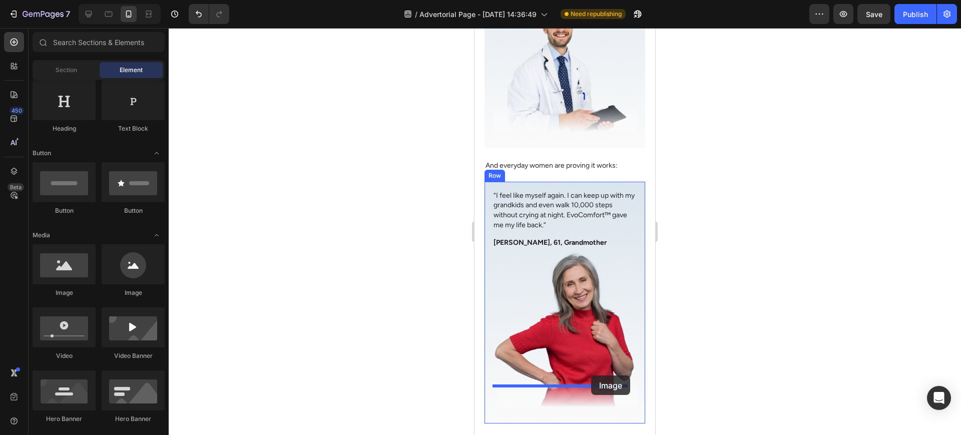
drag, startPoint x: 763, startPoint y: 356, endPoint x: 1131, endPoint y: 404, distance: 371.2
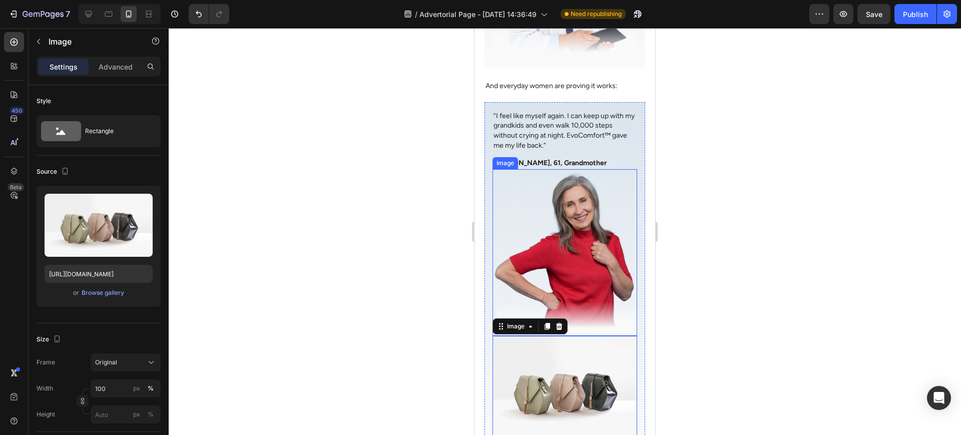
scroll to position [2896, 0]
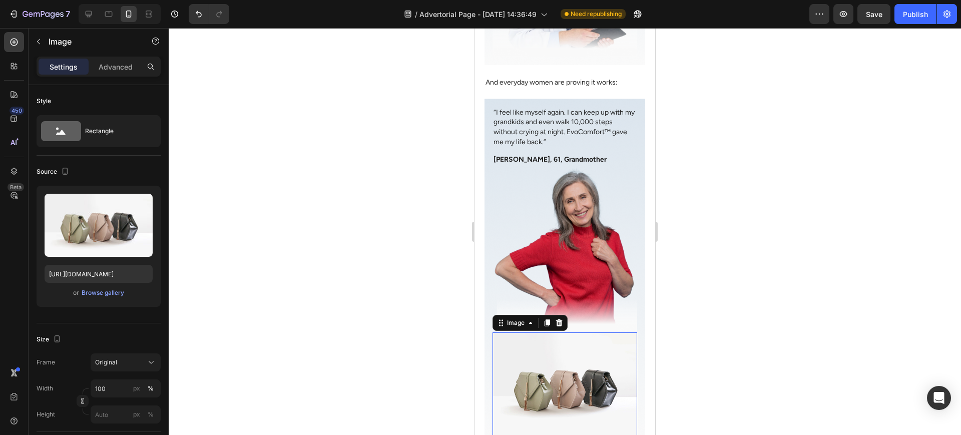
drag, startPoint x: 531, startPoint y: 331, endPoint x: 887, endPoint y: 359, distance: 357.6
click at [531, 332] on img at bounding box center [565, 386] width 145 height 109
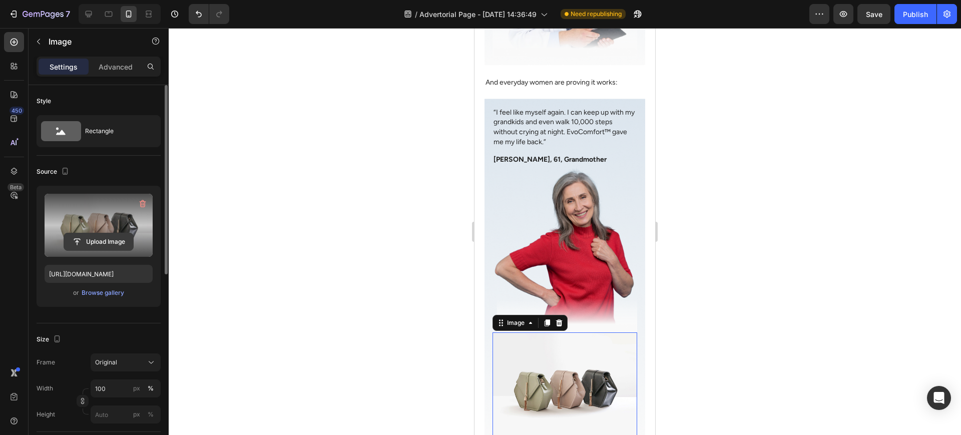
click at [132, 240] on input "file" at bounding box center [98, 241] width 69 height 17
click at [107, 241] on input "file" at bounding box center [98, 241] width 69 height 17
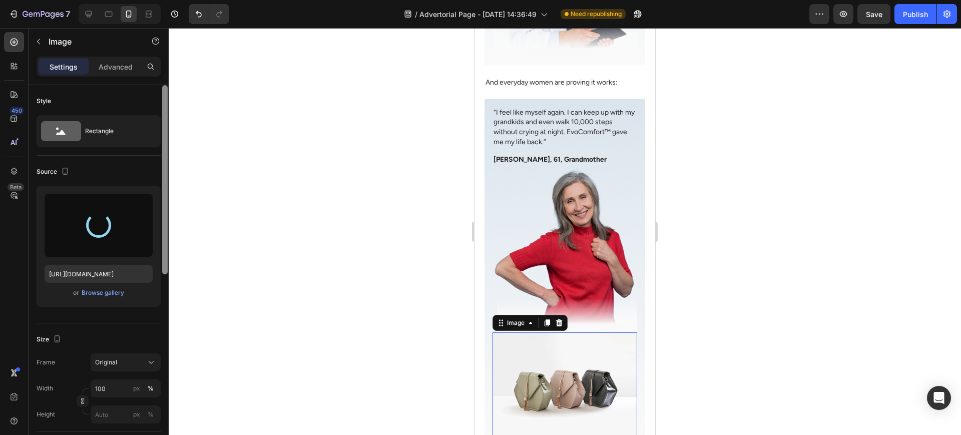
type input "https://cdn.shopify.com/s/files/1/0947/1416/7571/files/gempages_579492319821038…"
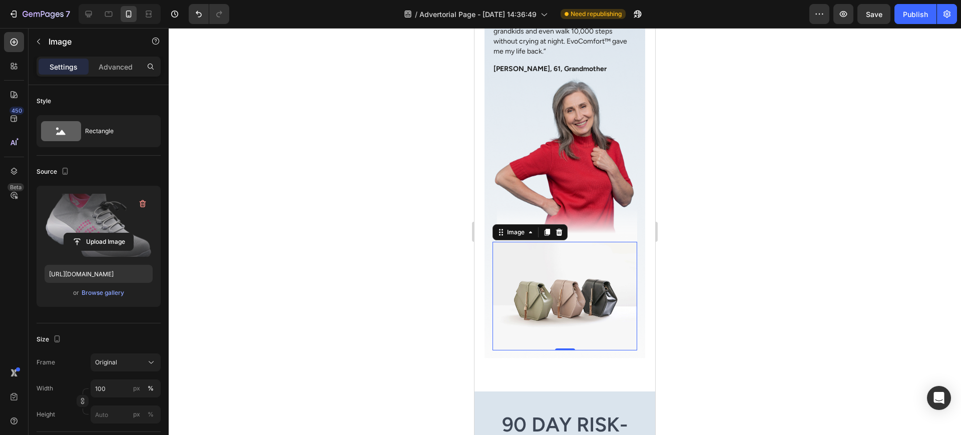
scroll to position [3063, 0]
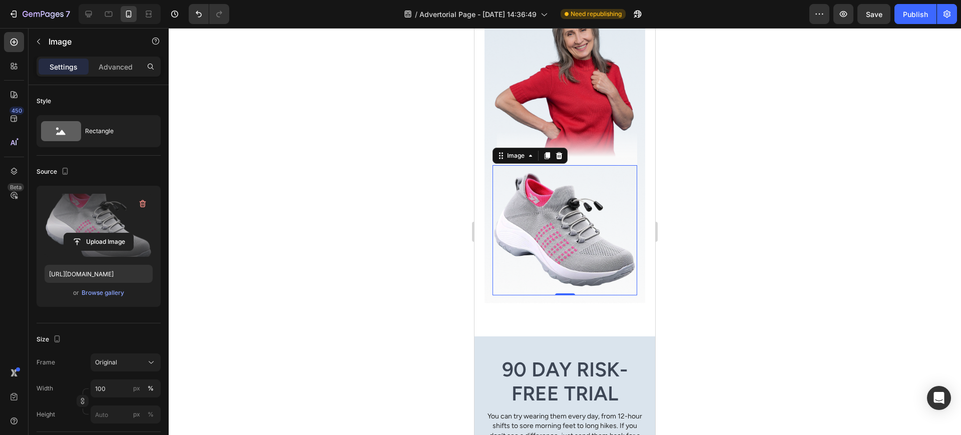
click at [583, 192] on img at bounding box center [565, 230] width 145 height 130
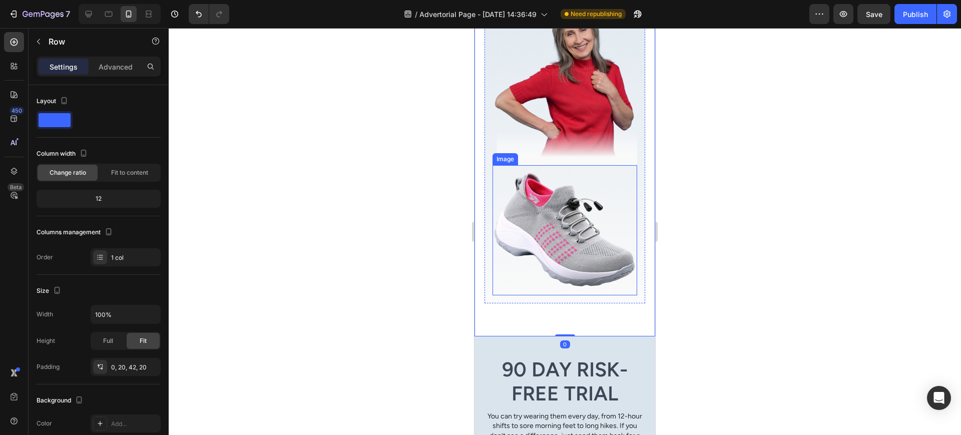
click at [560, 185] on img at bounding box center [565, 230] width 145 height 130
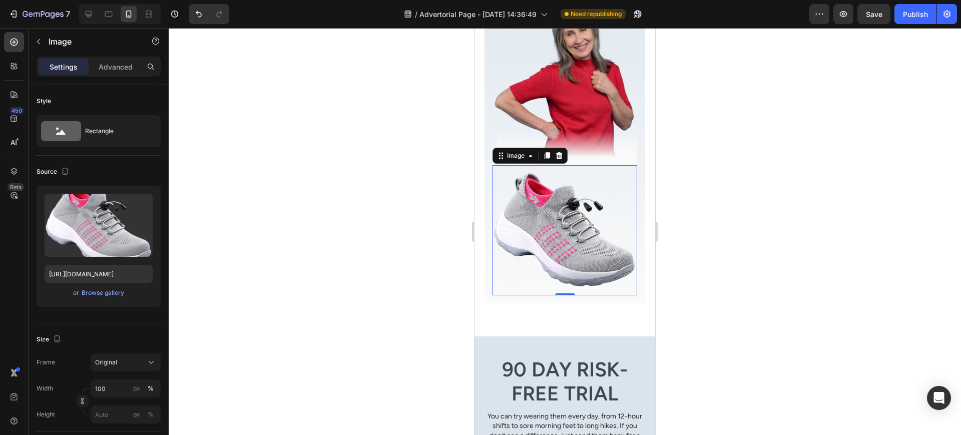
click at [561, 181] on img at bounding box center [565, 230] width 145 height 130
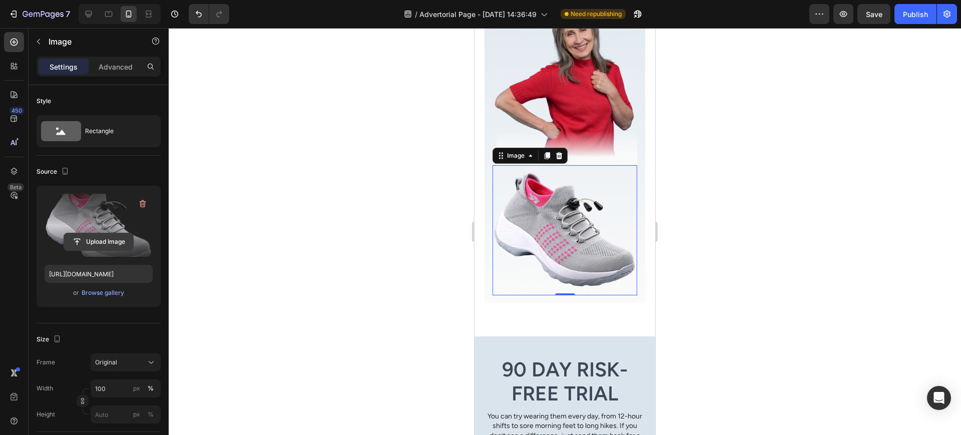
click at [111, 238] on input "file" at bounding box center [98, 241] width 69 height 17
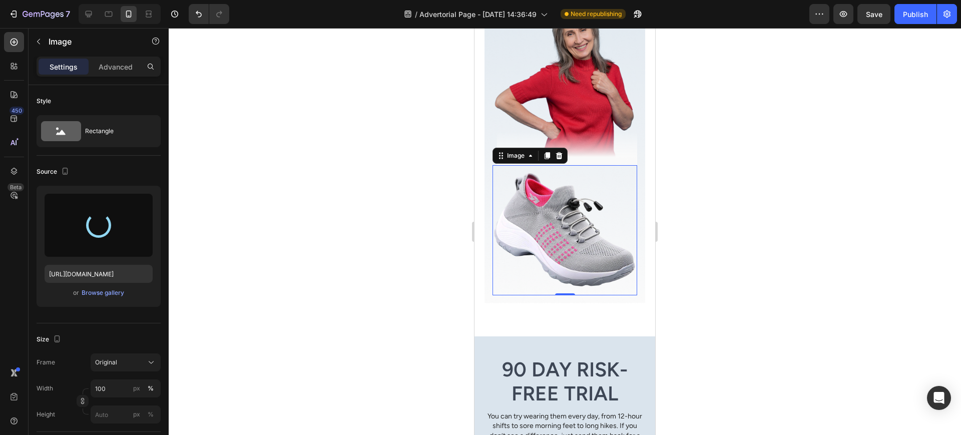
type input "https://cdn.shopify.com/s/files/1/0947/1416/7571/files/gempages_579492319821038…"
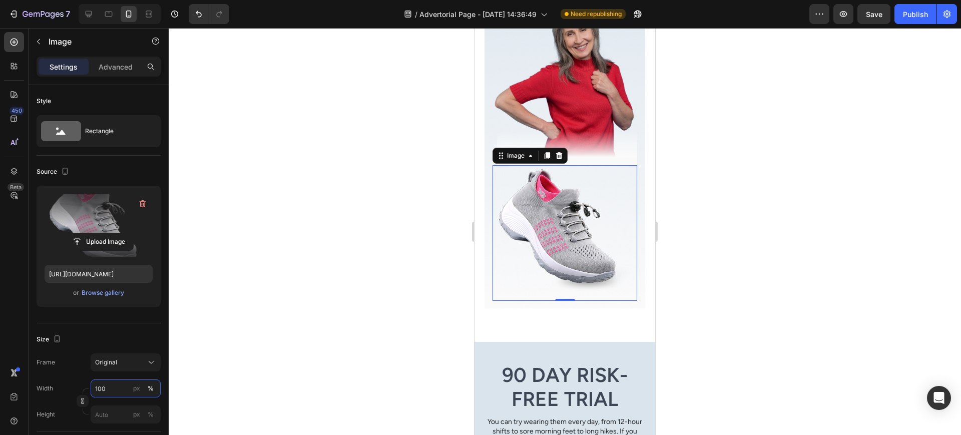
click at [123, 392] on input "100" at bounding box center [126, 389] width 70 height 18
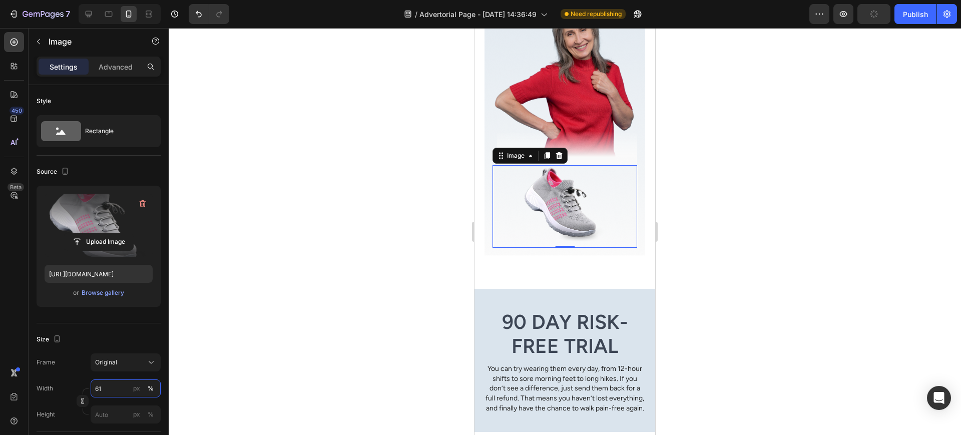
type input "6"
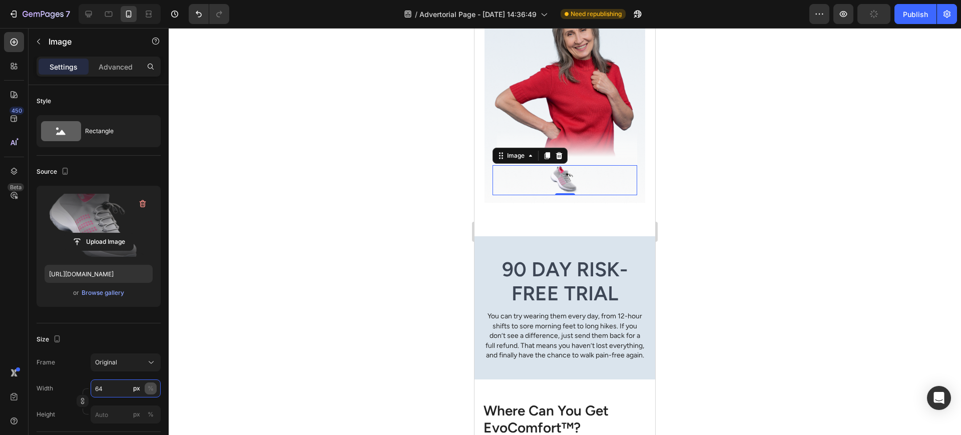
type input "6"
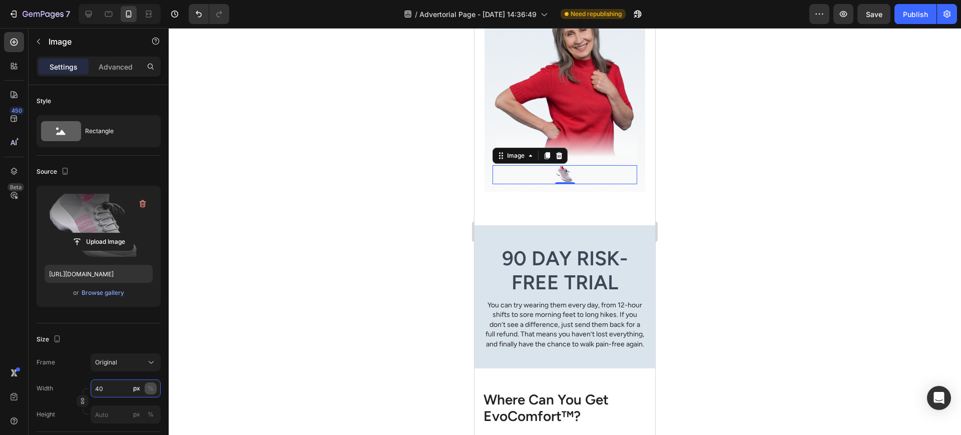
type input "4"
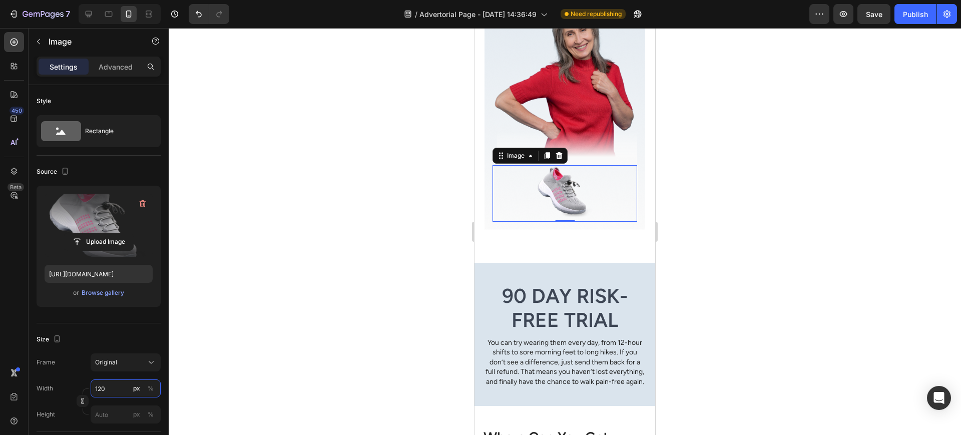
scroll to position [84, 0]
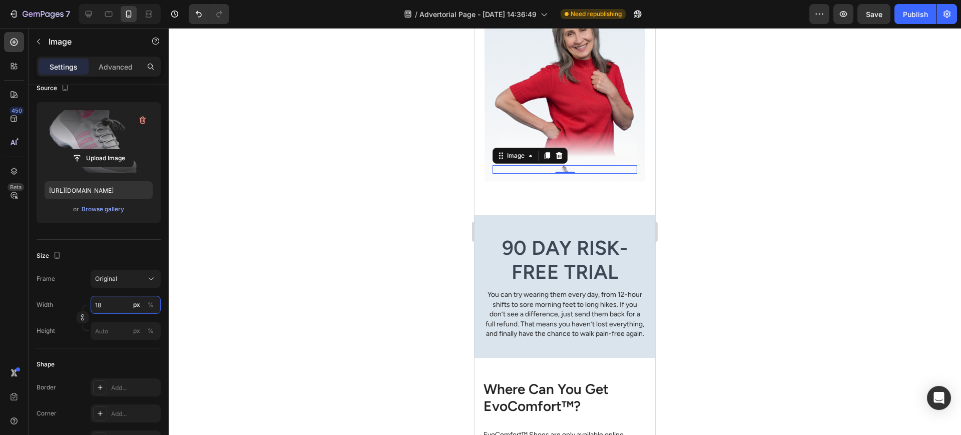
type input "180"
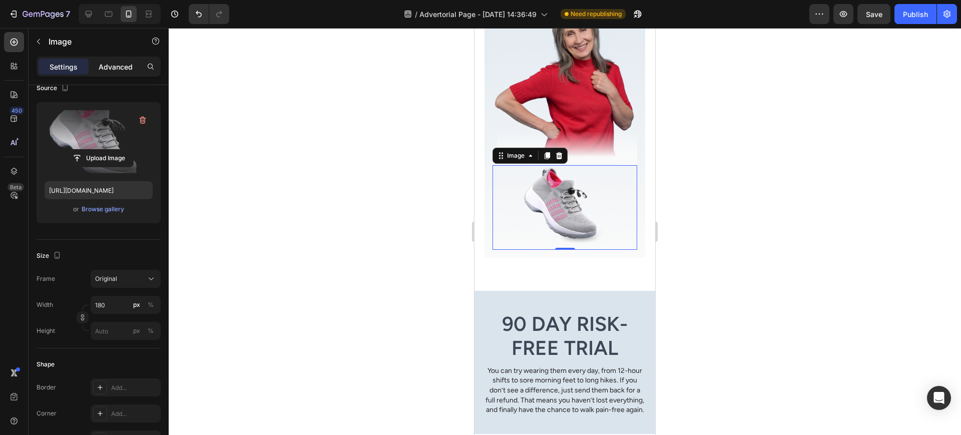
click at [126, 64] on p "Advanced" at bounding box center [116, 67] width 34 height 11
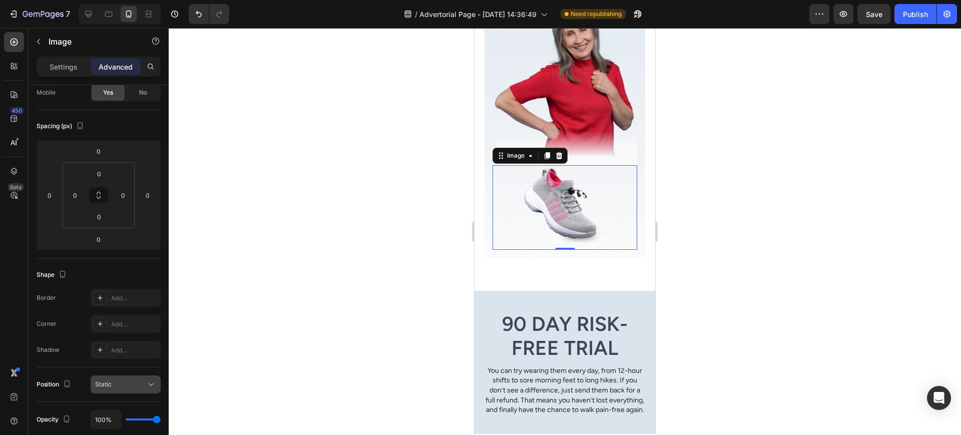
click at [135, 379] on button "Static" at bounding box center [126, 385] width 70 height 18
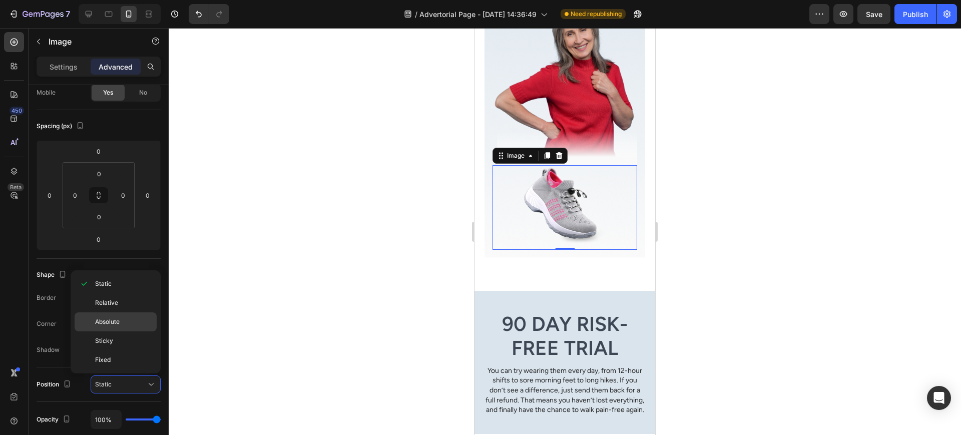
click at [139, 326] on div "Absolute" at bounding box center [116, 321] width 82 height 19
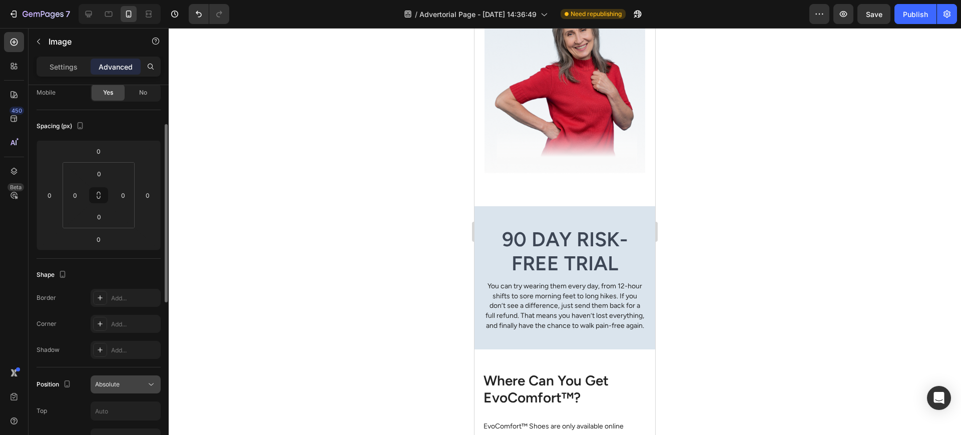
click at [134, 377] on button "Absolute" at bounding box center [126, 385] width 70 height 18
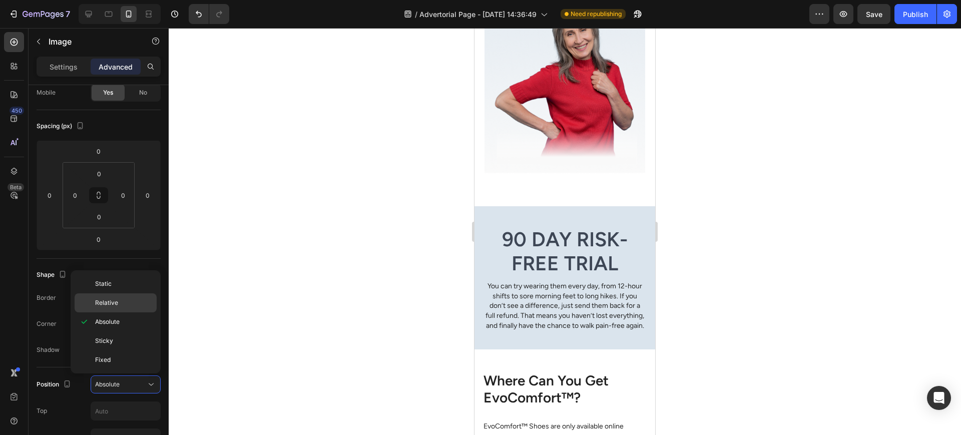
click at [136, 297] on div "Relative" at bounding box center [116, 302] width 82 height 19
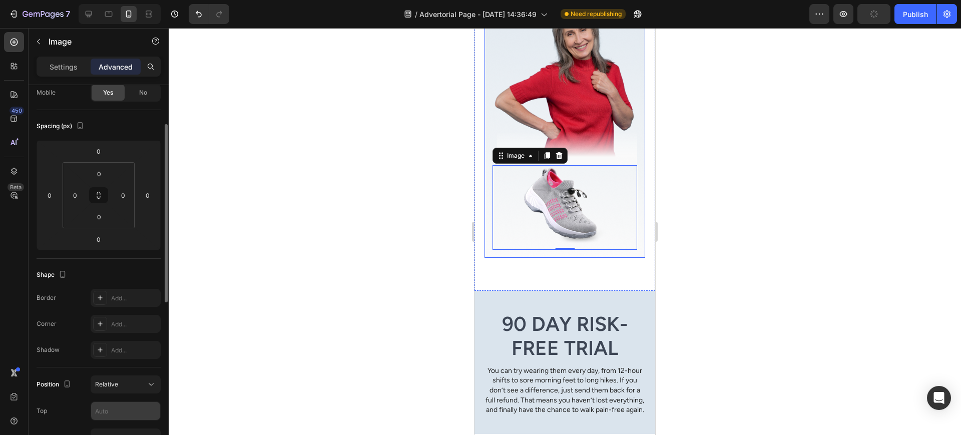
scroll to position [167, 0]
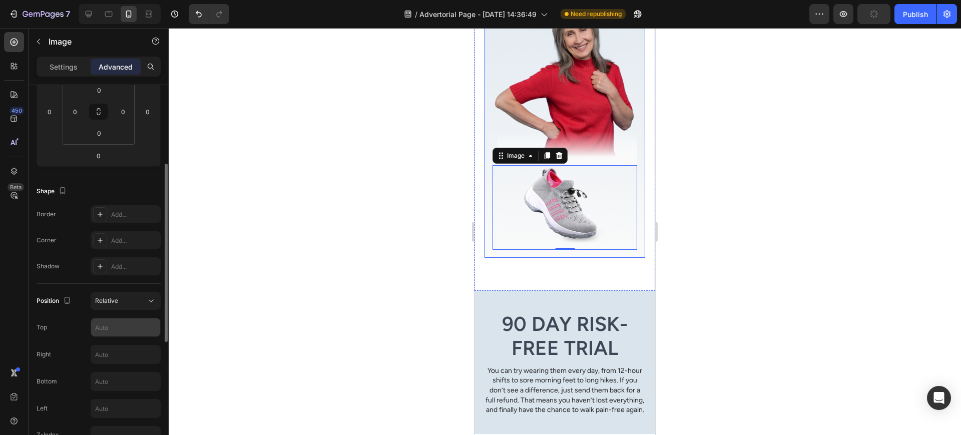
click at [119, 334] on input "text" at bounding box center [125, 327] width 69 height 18
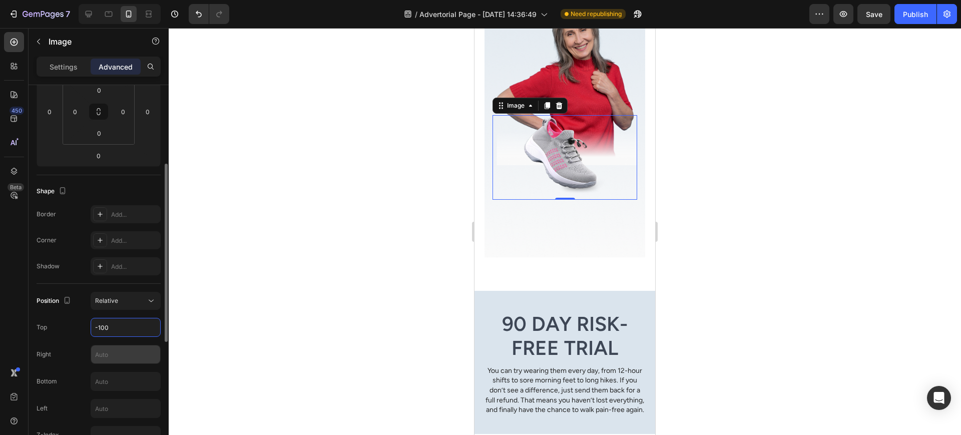
type input "-100"
click at [121, 355] on input "text" at bounding box center [125, 355] width 69 height 18
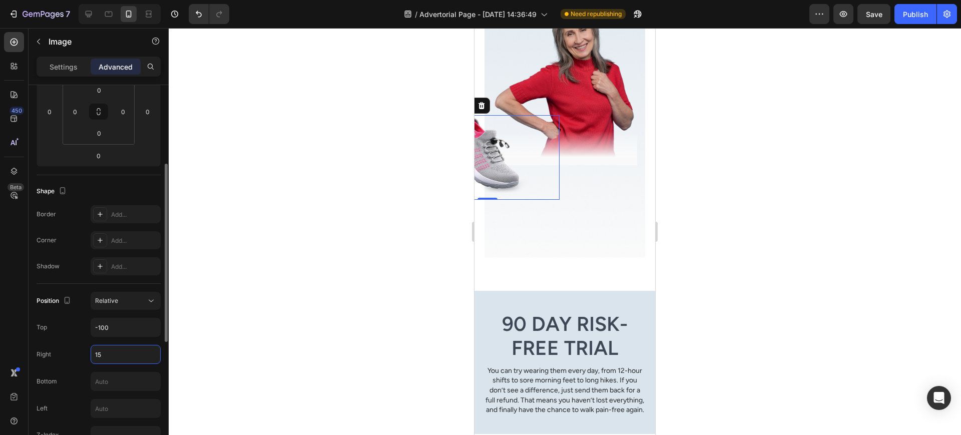
type input "1"
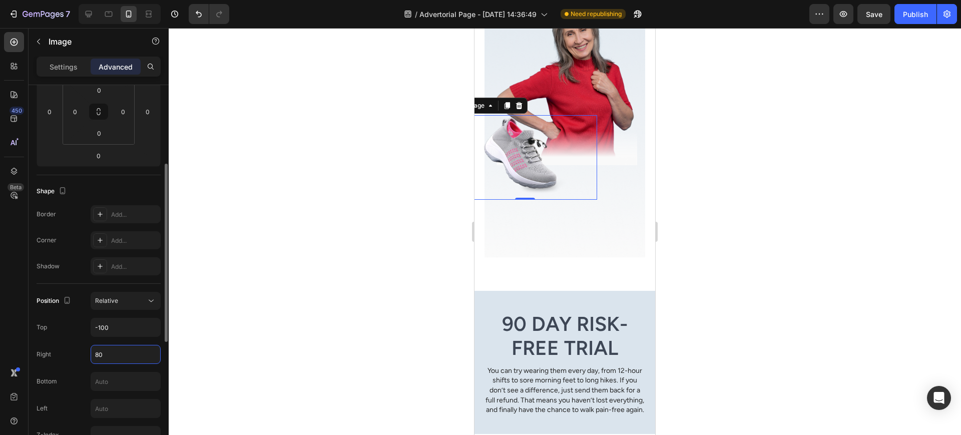
type input "8"
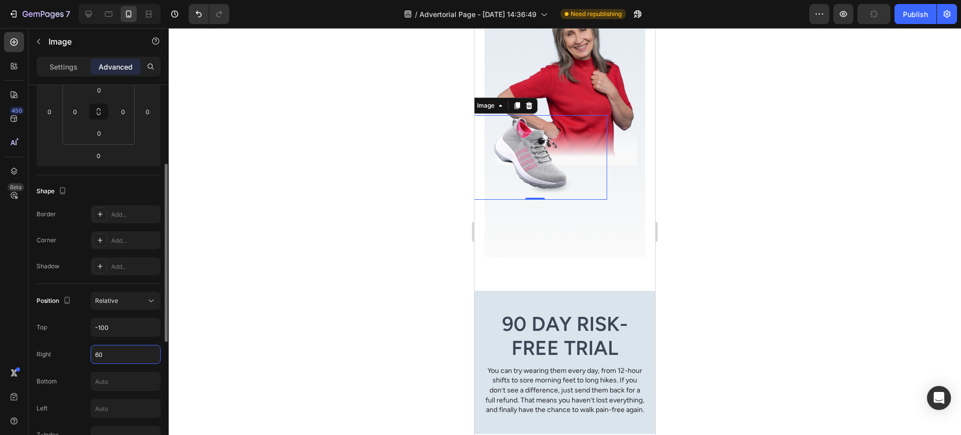
type input "6"
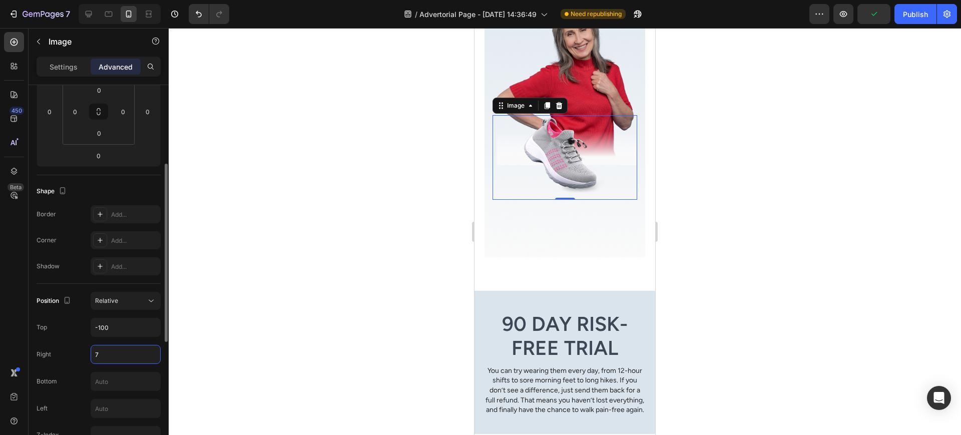
type input "70"
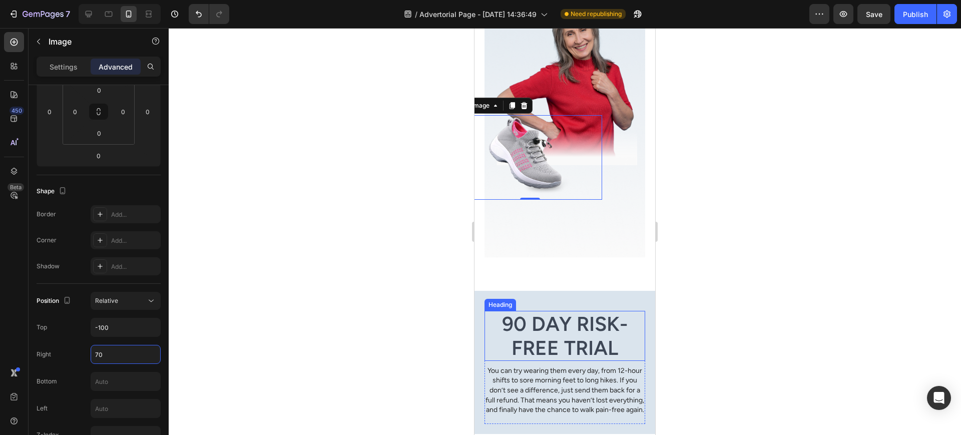
click at [822, 185] on div at bounding box center [565, 231] width 793 height 407
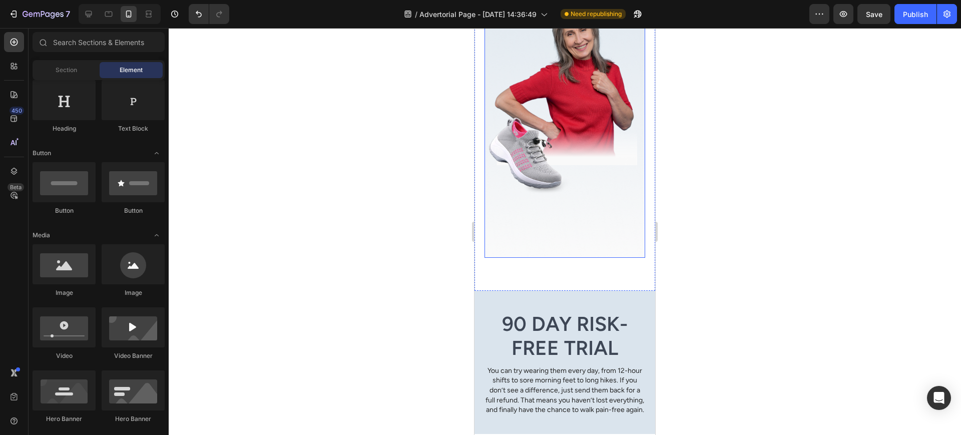
click at [581, 207] on div "Image “I feel like myself again. I can keep up with my grandkids and even walk …" at bounding box center [565, 94] width 145 height 310
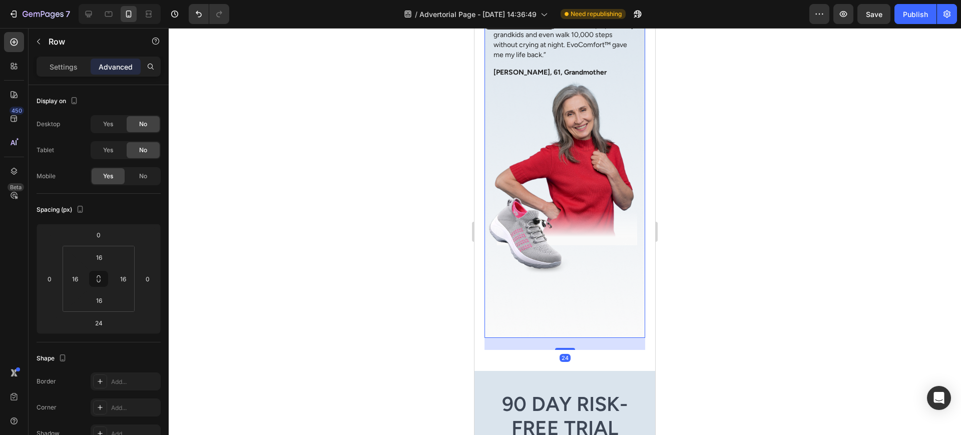
scroll to position [2980, 0]
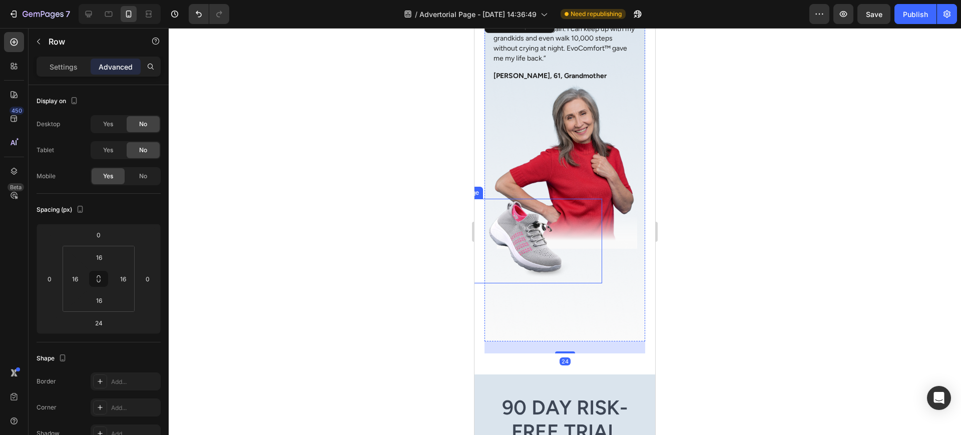
click at [572, 236] on div at bounding box center [530, 241] width 145 height 85
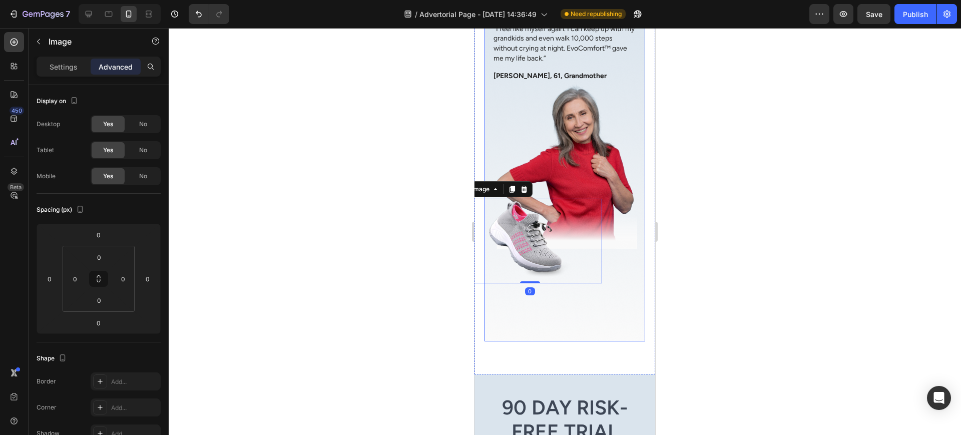
click at [604, 247] on div "Image “I feel like myself again. I can keep up with my grandkids and even walk …" at bounding box center [565, 178] width 145 height 310
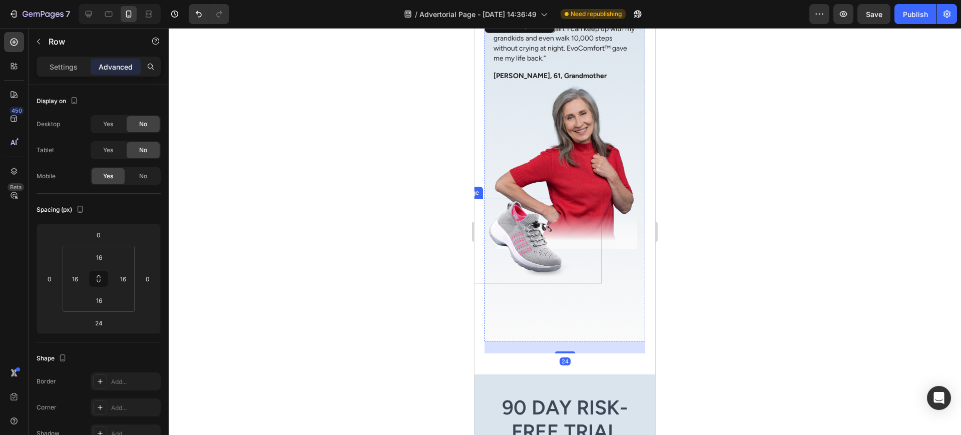
click at [597, 212] on img at bounding box center [565, 165] width 145 height 167
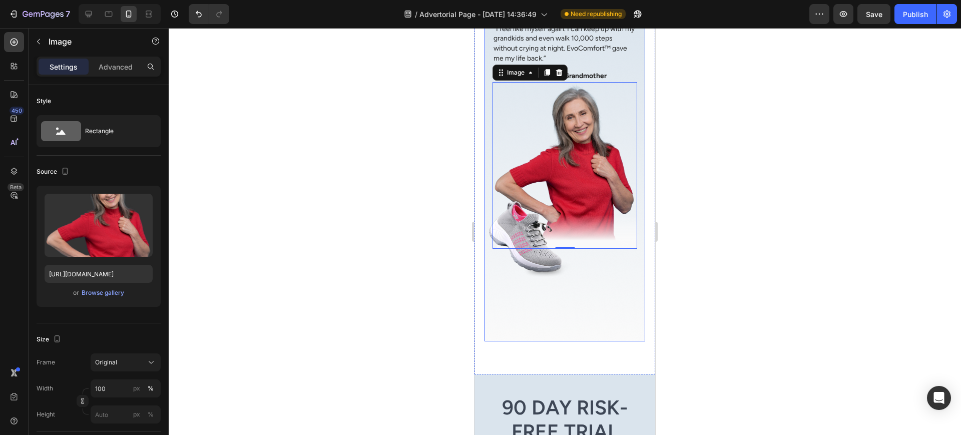
click at [583, 275] on div "Image “I feel like myself again. I can keep up with my grandkids and even walk …" at bounding box center [565, 178] width 145 height 310
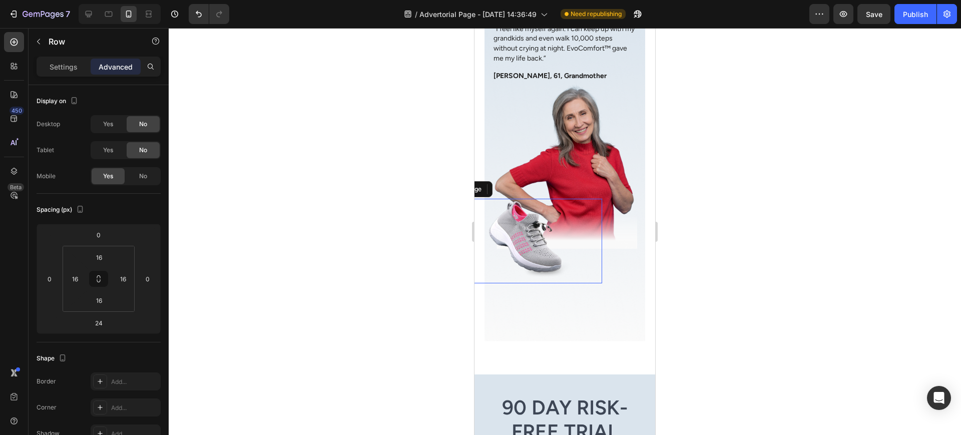
click at [585, 240] on div at bounding box center [530, 241] width 145 height 85
click at [613, 227] on div "Image “I feel like myself again. I can keep up with my grandkids and even walk …" at bounding box center [565, 178] width 145 height 310
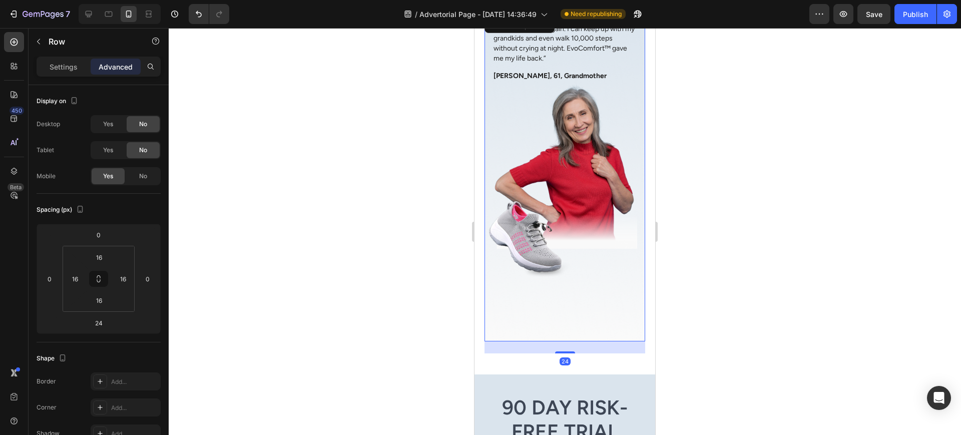
click at [584, 277] on div "Image “I feel like myself again. I can keep up with my grandkids and even walk …" at bounding box center [565, 178] width 145 height 310
click at [578, 294] on div "Image “I feel like myself again. I can keep up with my grandkids and even walk …" at bounding box center [565, 178] width 145 height 310
click at [601, 203] on img at bounding box center [565, 165] width 145 height 167
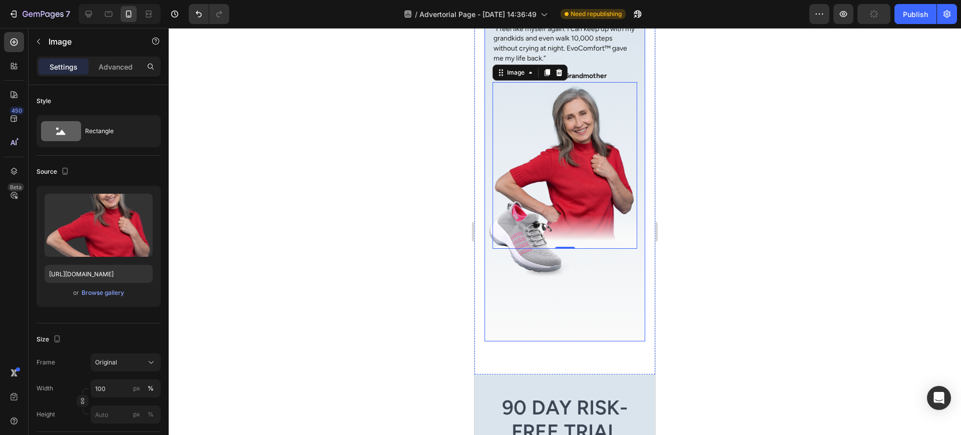
click at [605, 243] on div "Image “I feel like myself again. I can keep up with my grandkids and even walk …" at bounding box center [565, 178] width 145 height 310
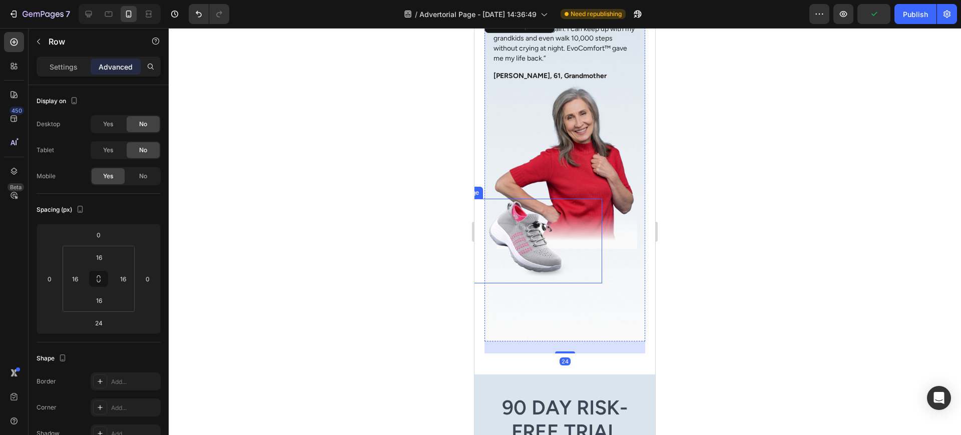
click at [544, 211] on img at bounding box center [530, 241] width 90 height 85
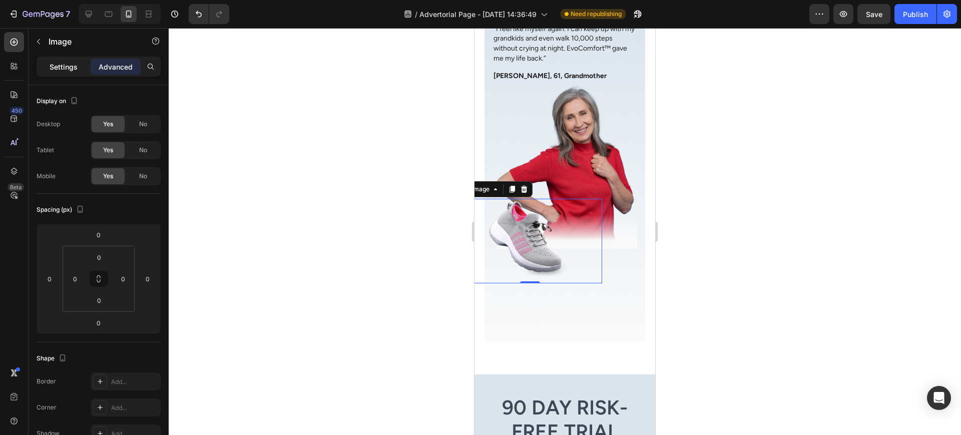
click at [73, 70] on p "Settings" at bounding box center [64, 67] width 28 height 11
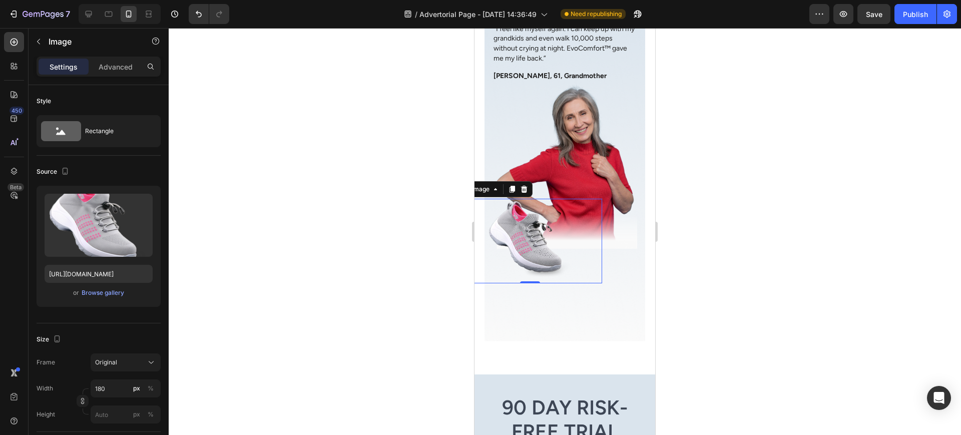
click at [110, 68] on p "Advanced" at bounding box center [116, 67] width 34 height 11
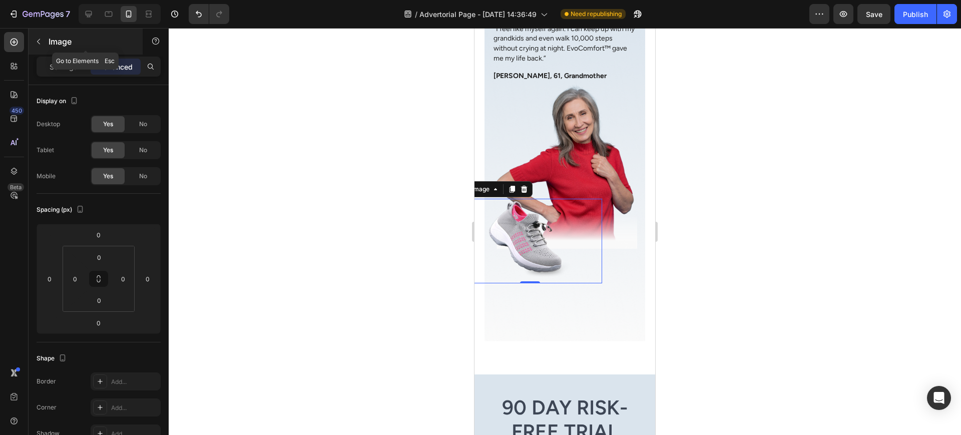
click at [38, 47] on button "button" at bounding box center [39, 42] width 16 height 16
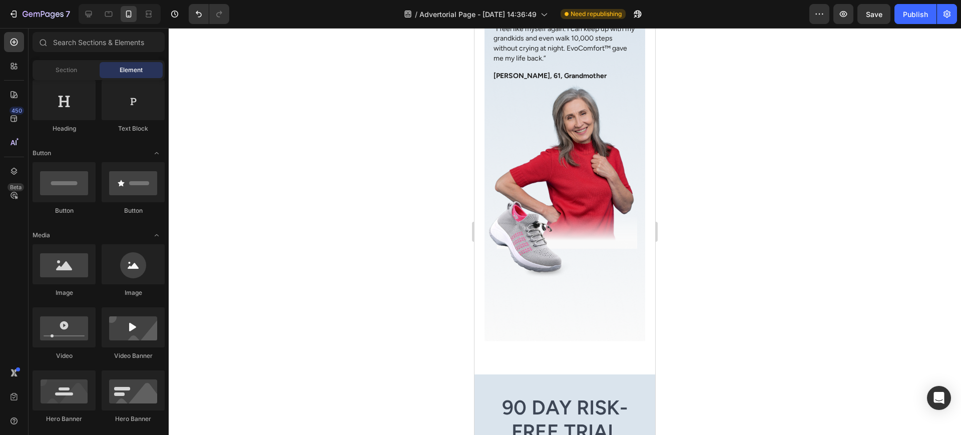
click at [586, 217] on div at bounding box center [530, 241] width 145 height 85
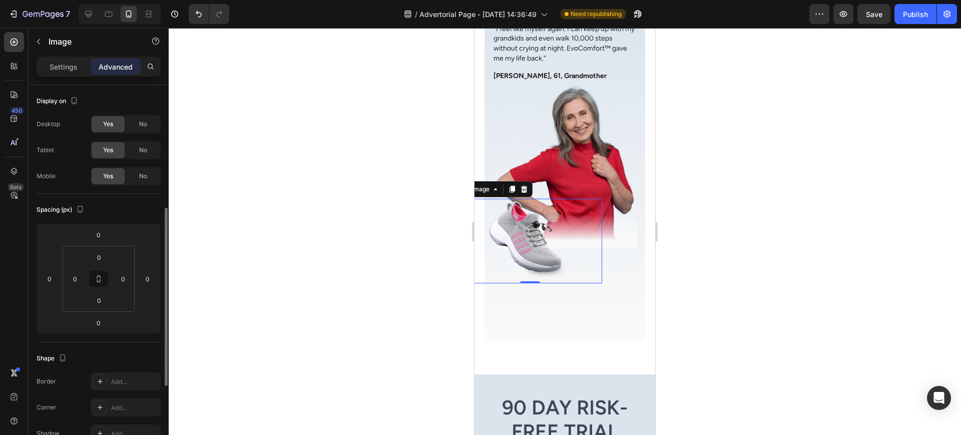
scroll to position [84, 0]
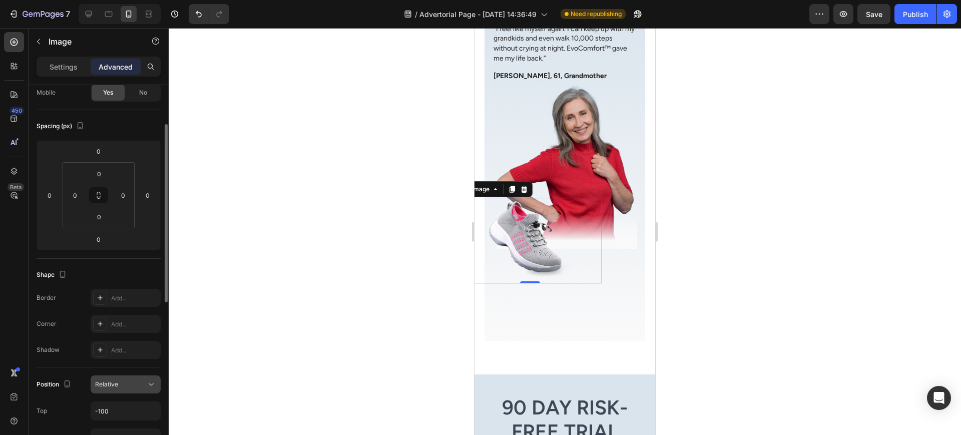
click at [143, 389] on div "Relative" at bounding box center [120, 384] width 51 height 9
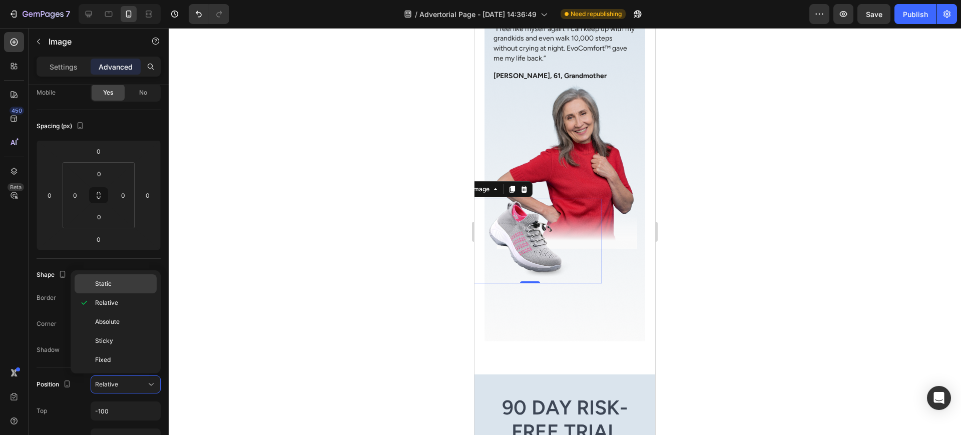
click at [137, 278] on div "Static" at bounding box center [116, 283] width 82 height 19
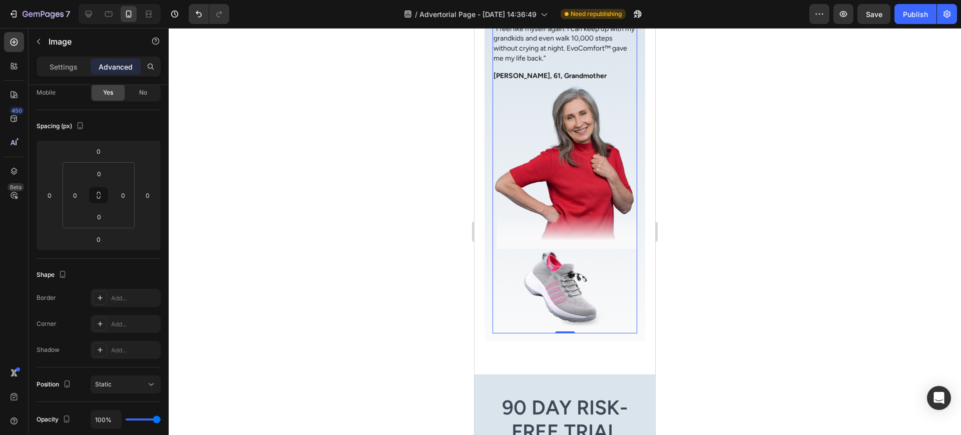
click at [566, 271] on img at bounding box center [565, 291] width 90 height 85
click at [565, 255] on img at bounding box center [565, 291] width 90 height 85
drag, startPoint x: 564, startPoint y: 248, endPoint x: 554, endPoint y: 242, distance: 12.1
click at [564, 249] on img at bounding box center [565, 291] width 90 height 85
click at [537, 249] on img at bounding box center [565, 291] width 90 height 85
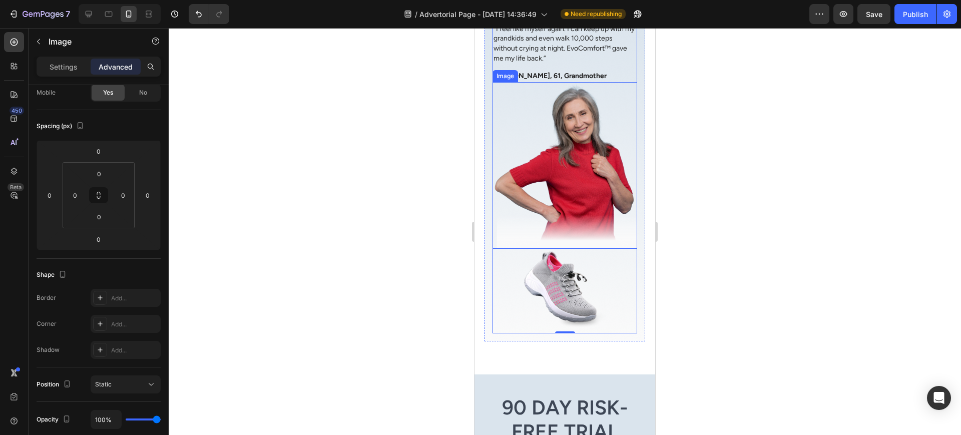
click at [537, 198] on img at bounding box center [565, 165] width 145 height 167
click at [564, 254] on img at bounding box center [565, 291] width 90 height 85
drag, startPoint x: 532, startPoint y: 239, endPoint x: 557, endPoint y: 205, distance: 42.3
click at [533, 249] on img at bounding box center [565, 291] width 90 height 85
click at [557, 205] on img at bounding box center [565, 165] width 145 height 167
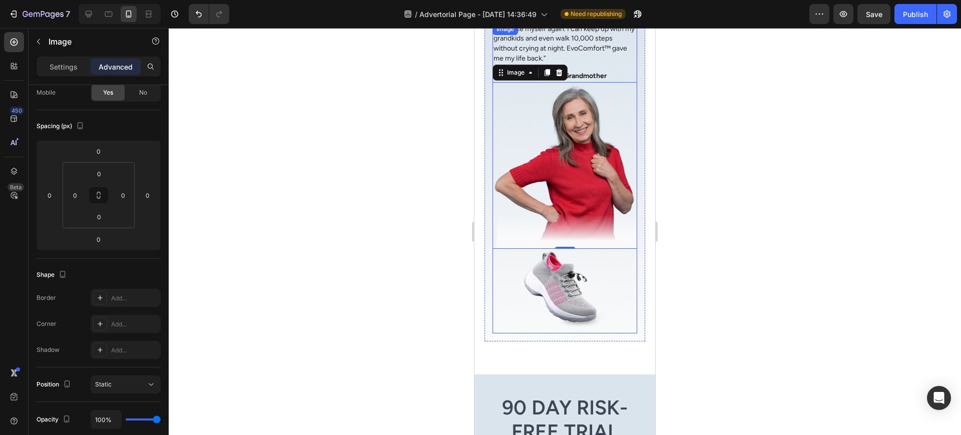
click at [544, 249] on img at bounding box center [565, 291] width 90 height 85
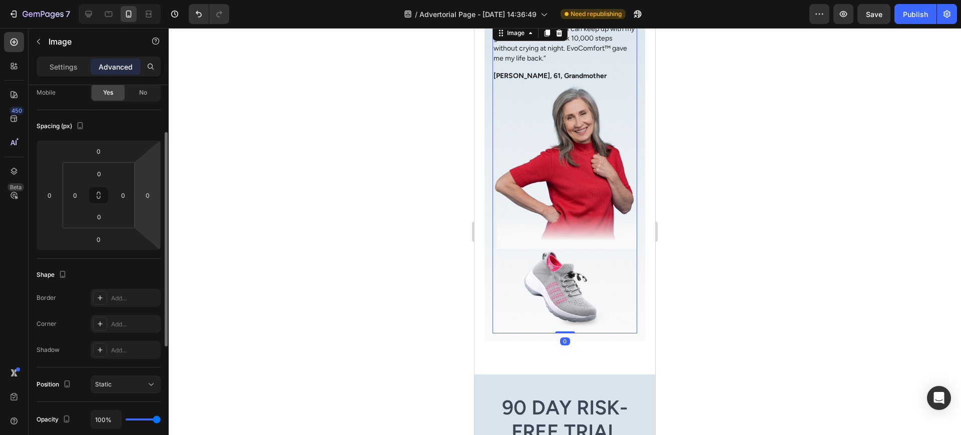
scroll to position [251, 0]
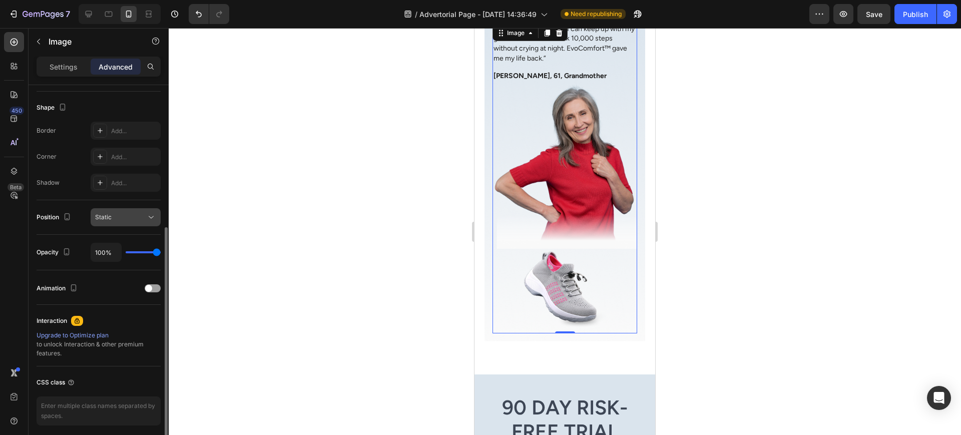
click at [151, 221] on icon at bounding box center [151, 217] width 10 height 10
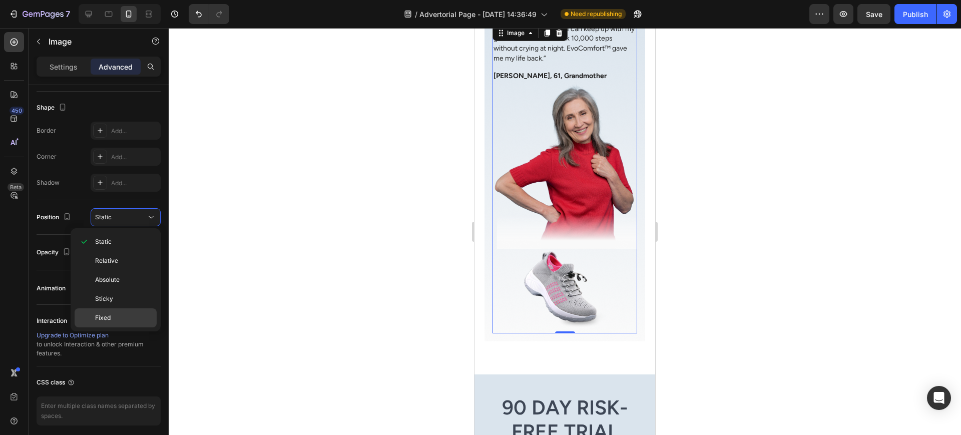
click at [127, 312] on div "Fixed" at bounding box center [116, 317] width 82 height 19
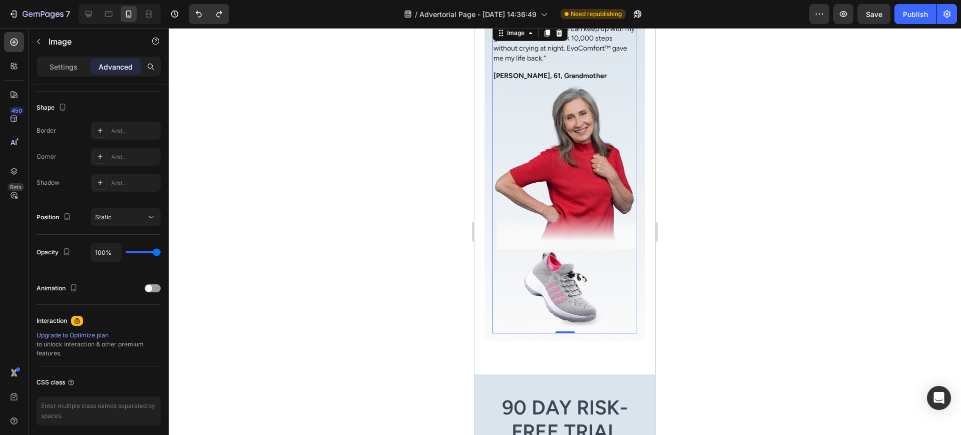
click at [571, 253] on img at bounding box center [565, 291] width 90 height 85
click at [544, 258] on img at bounding box center [565, 291] width 90 height 85
click at [559, 219] on div "Image" at bounding box center [565, 165] width 145 height 167
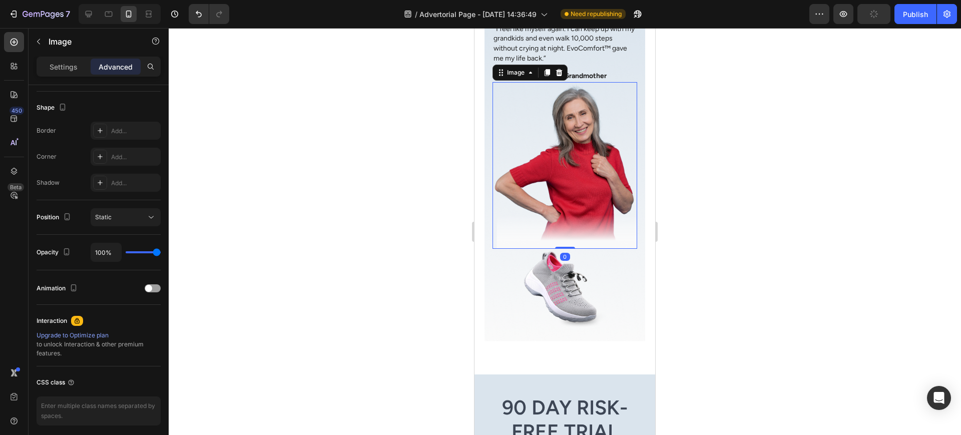
click at [585, 146] on img at bounding box center [565, 165] width 145 height 167
click at [552, 258] on img at bounding box center [565, 291] width 90 height 85
drag, startPoint x: 506, startPoint y: 230, endPoint x: 513, endPoint y: 235, distance: 8.8
click at [508, 254] on div "Image" at bounding box center [516, 258] width 22 height 9
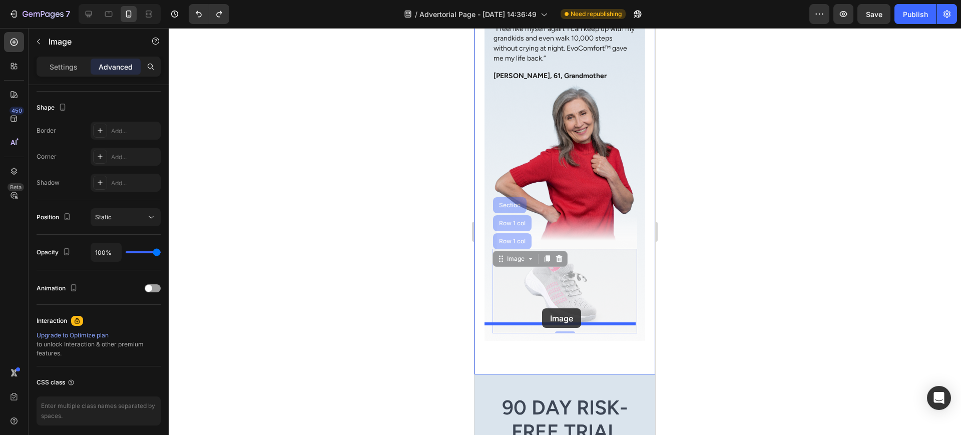
drag, startPoint x: 507, startPoint y: 231, endPoint x: 542, endPoint y: 308, distance: 85.4
type input "24"
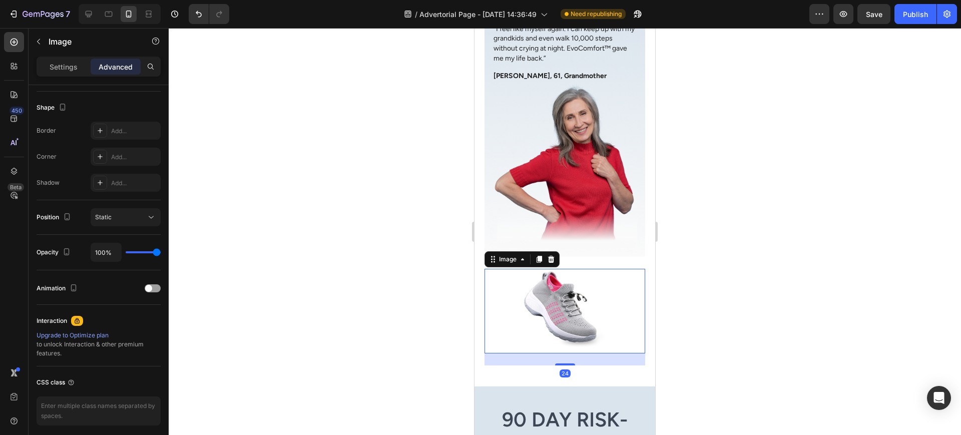
click at [594, 212] on img at bounding box center [565, 165] width 145 height 167
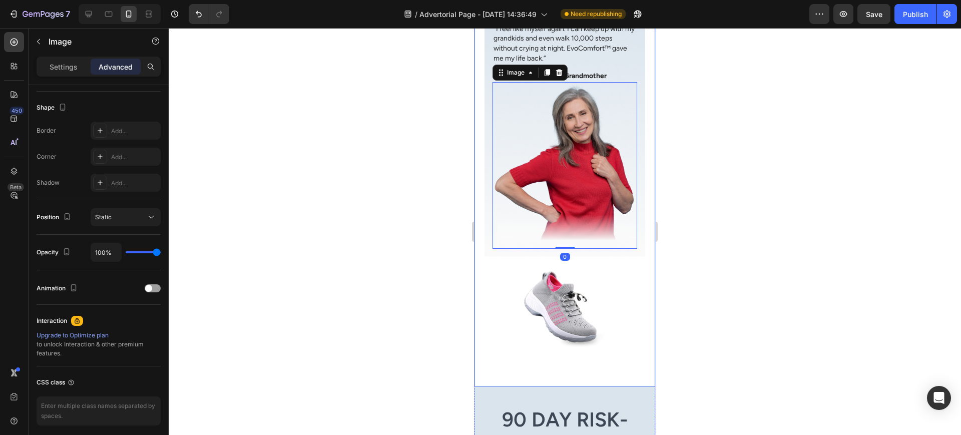
drag, startPoint x: 615, startPoint y: 222, endPoint x: 635, endPoint y: 217, distance: 20.0
click at [616, 222] on div "Image “I feel like myself again. I can keep up with my grandkids and even walk …" at bounding box center [565, 136] width 161 height 242
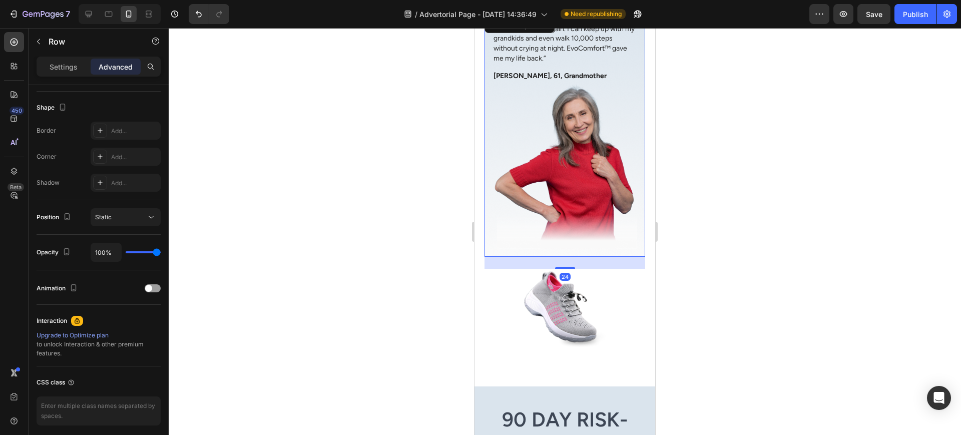
scroll to position [0, 0]
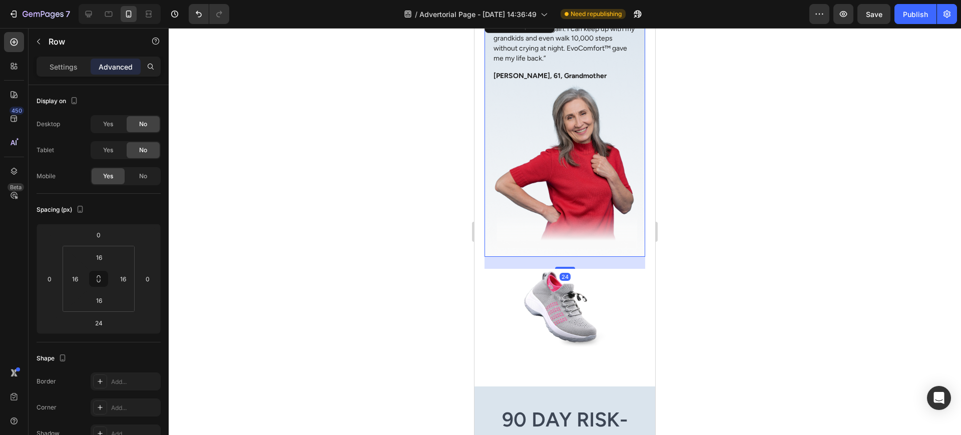
click at [636, 215] on div "Backed by Experts, Loved by Women Like You Heading Foot health specialists agre…" at bounding box center [565, 5] width 181 height 761
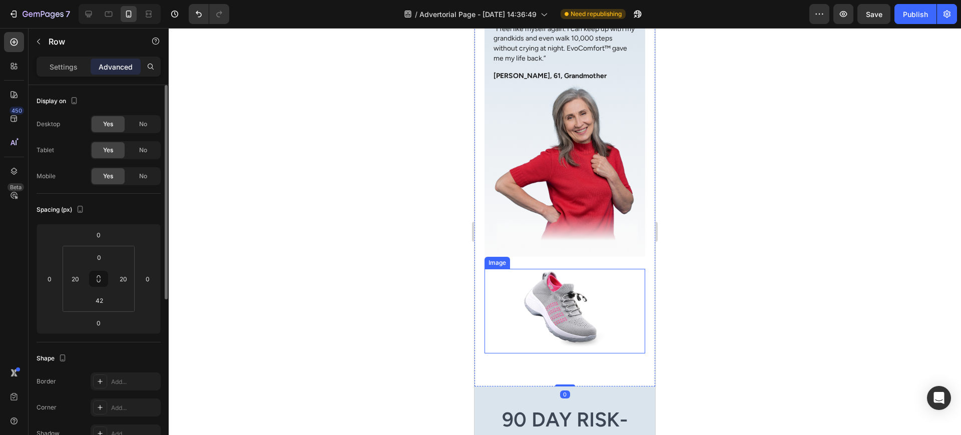
click at [583, 269] on img at bounding box center [565, 311] width 90 height 85
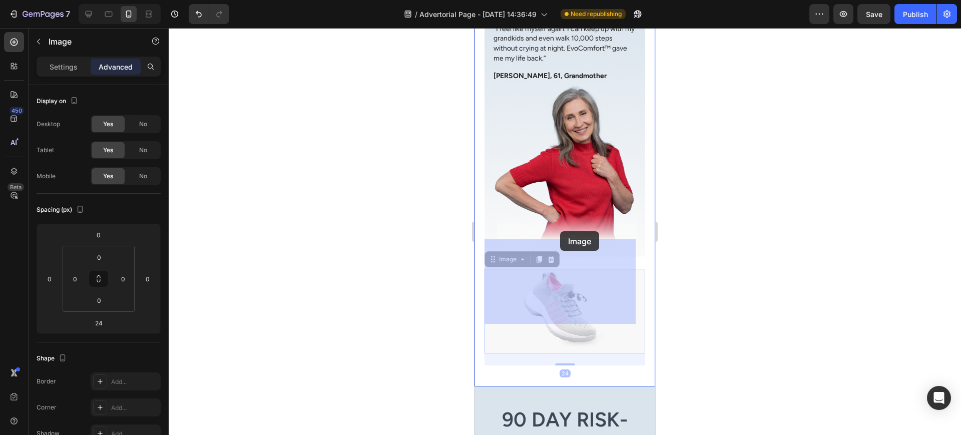
drag, startPoint x: 496, startPoint y: 230, endPoint x: 560, endPoint y: 237, distance: 64.4
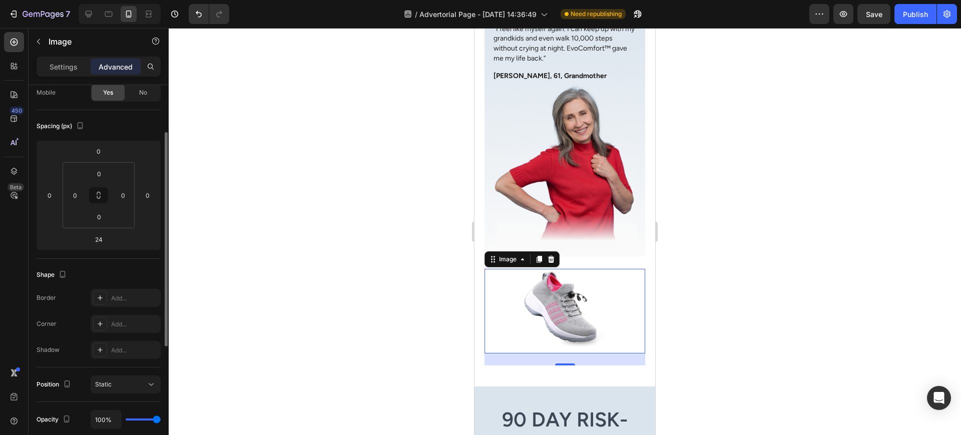
scroll to position [251, 0]
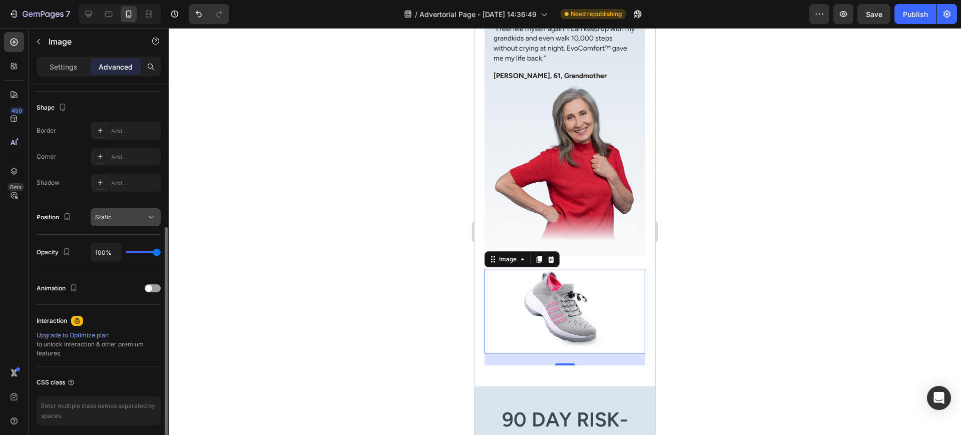
click at [139, 213] on div "Static" at bounding box center [120, 217] width 51 height 9
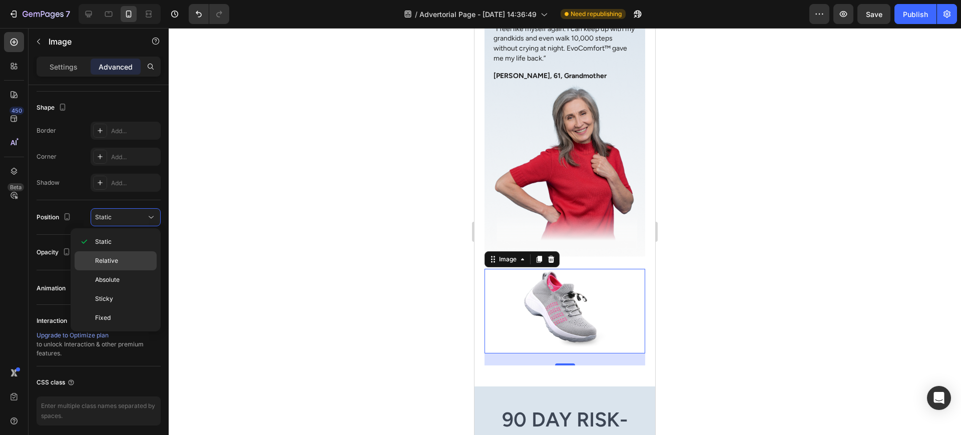
click at [138, 256] on p "Relative" at bounding box center [123, 260] width 57 height 9
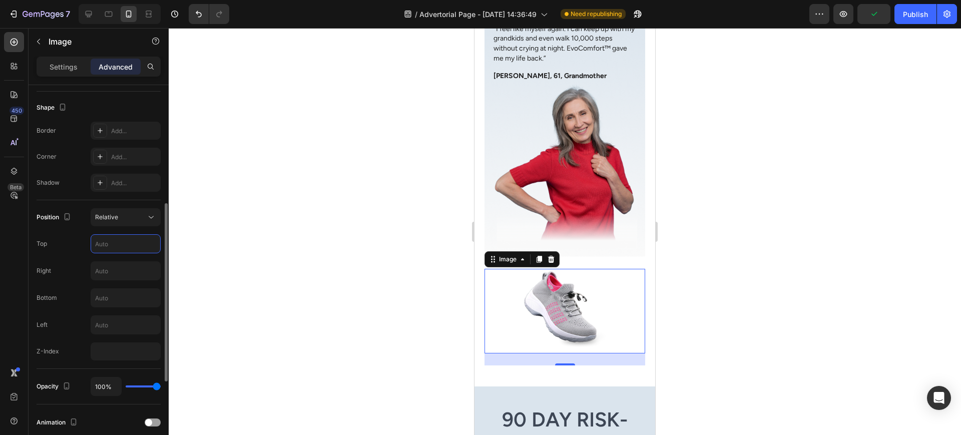
click at [117, 249] on input "text" at bounding box center [125, 244] width 69 height 18
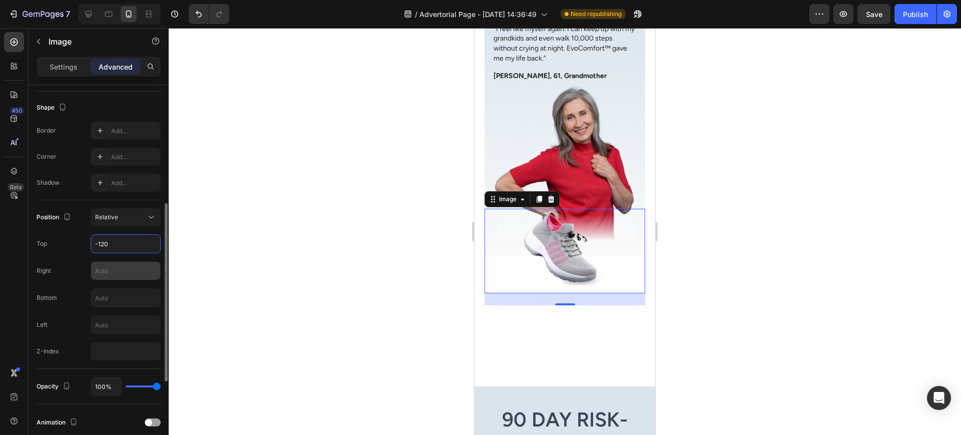
type input "-120"
click at [129, 275] on input "text" at bounding box center [125, 271] width 69 height 18
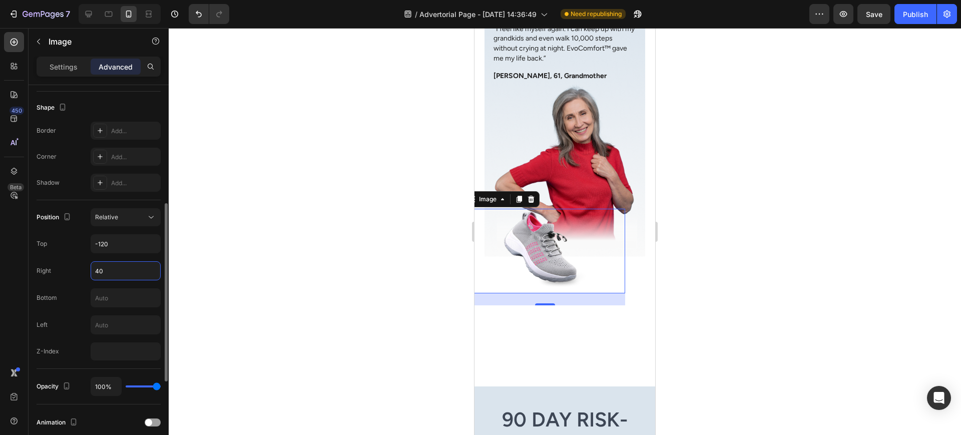
type input "4"
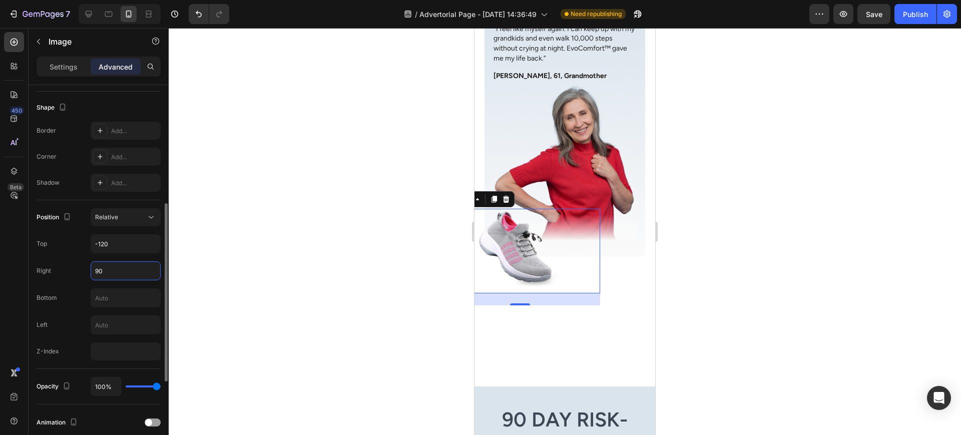
type input "9"
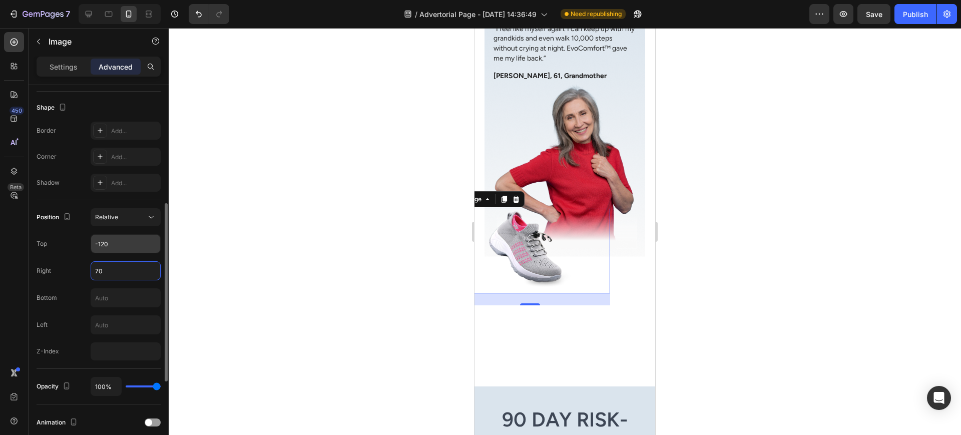
type input "70"
click at [122, 251] on input "-120" at bounding box center [125, 244] width 69 height 18
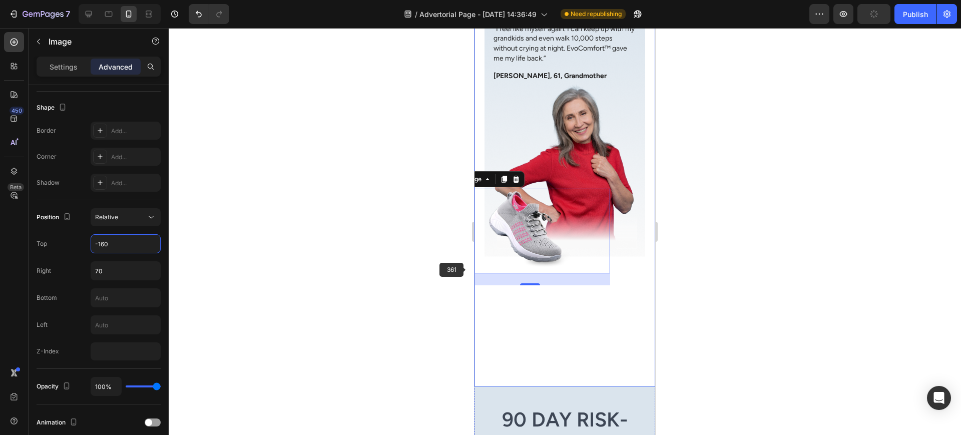
type input "-160"
click at [722, 236] on div at bounding box center [565, 231] width 793 height 407
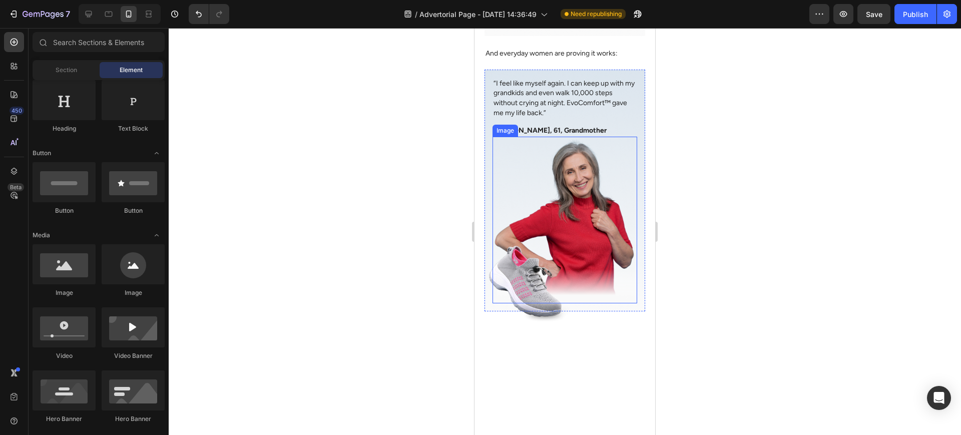
scroll to position [2980, 0]
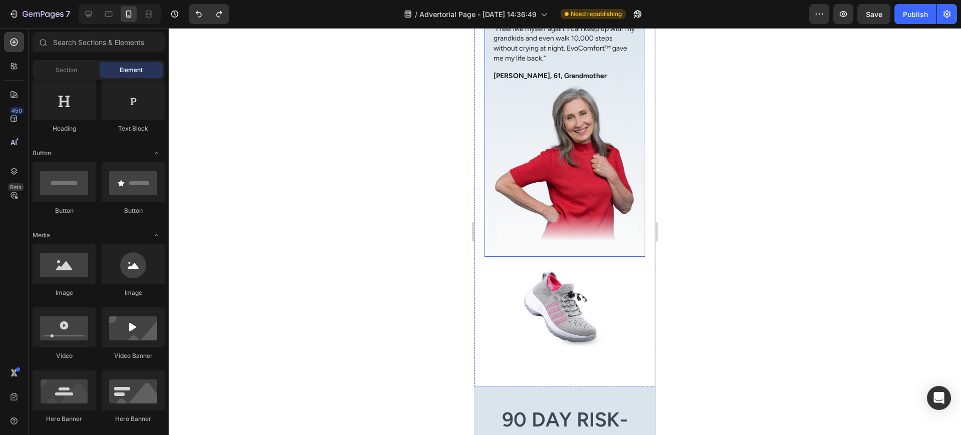
click at [596, 211] on img at bounding box center [565, 165] width 145 height 167
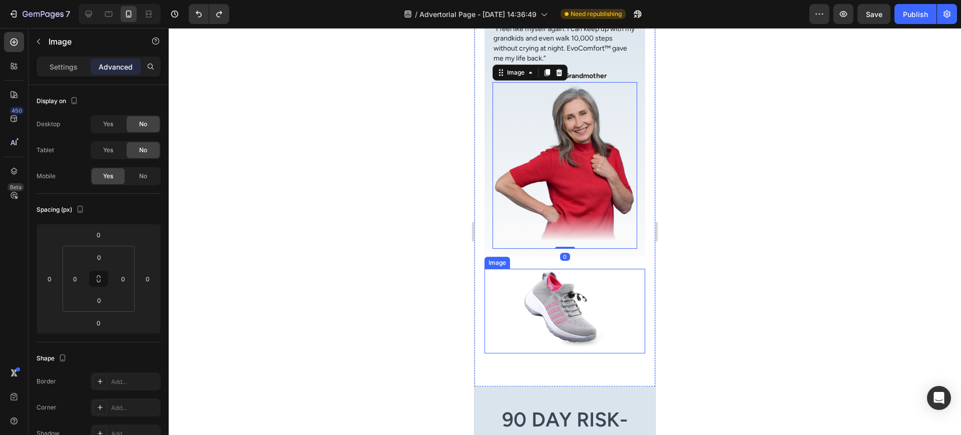
click at [571, 269] on img at bounding box center [565, 311] width 90 height 85
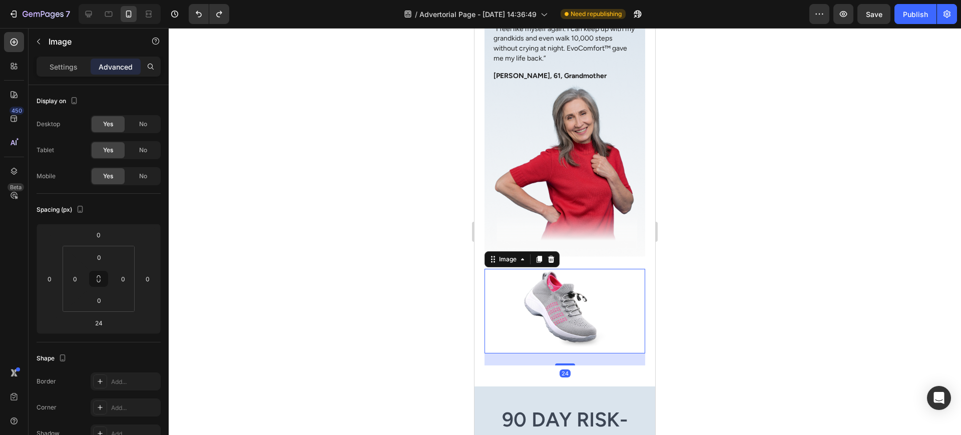
scroll to position [251, 0]
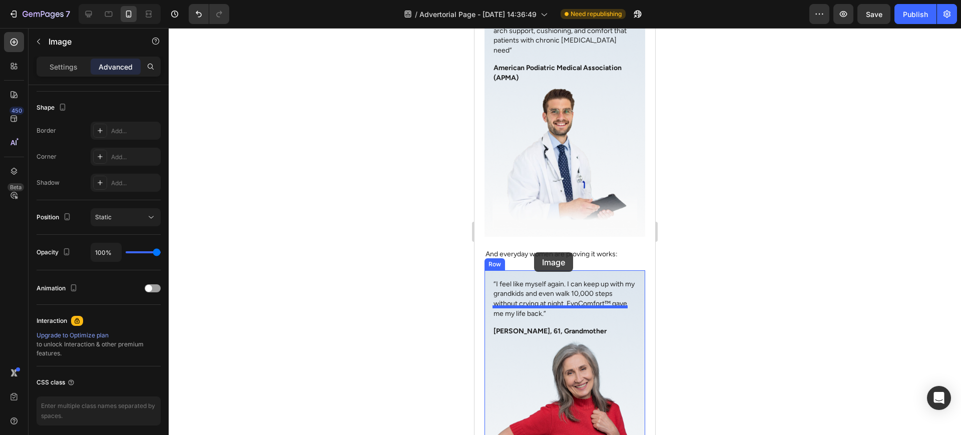
drag, startPoint x: 495, startPoint y: 232, endPoint x: 536, endPoint y: 273, distance: 58.1
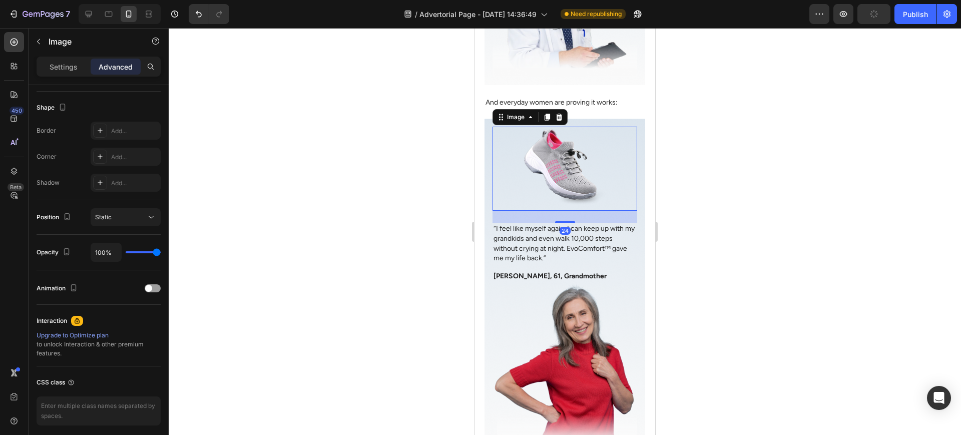
scroll to position [2891, 0]
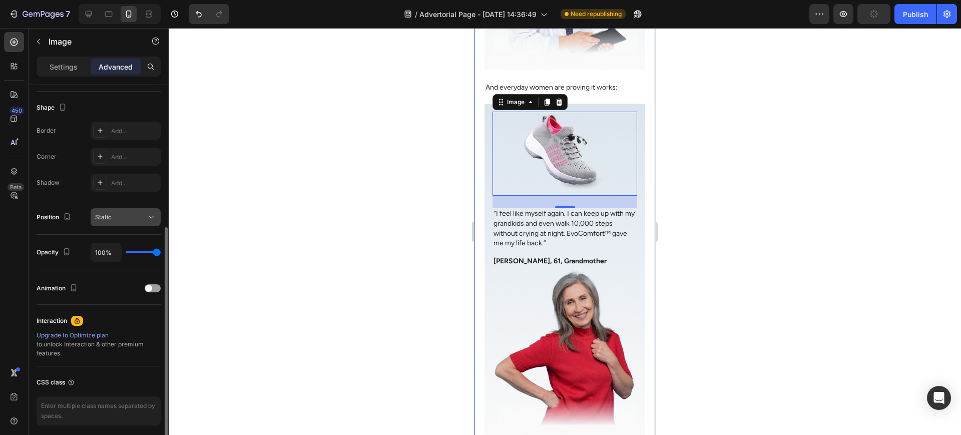
click at [153, 216] on icon at bounding box center [151, 217] width 5 height 3
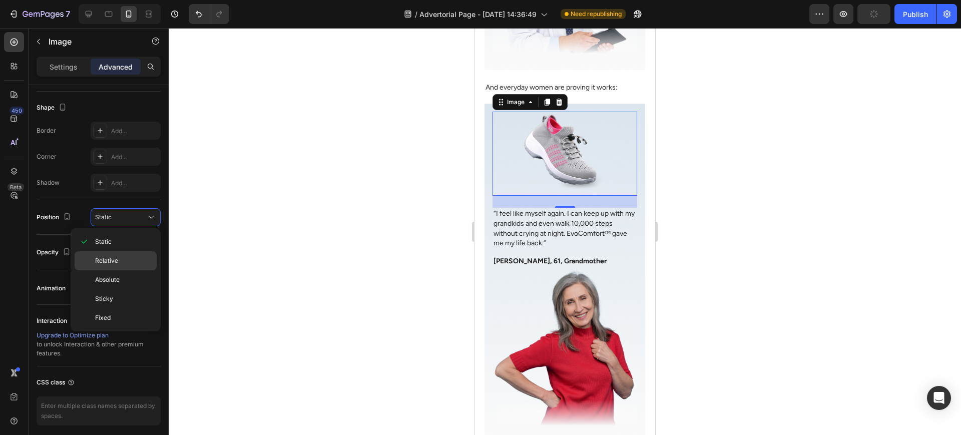
click at [135, 262] on p "Relative" at bounding box center [123, 260] width 57 height 9
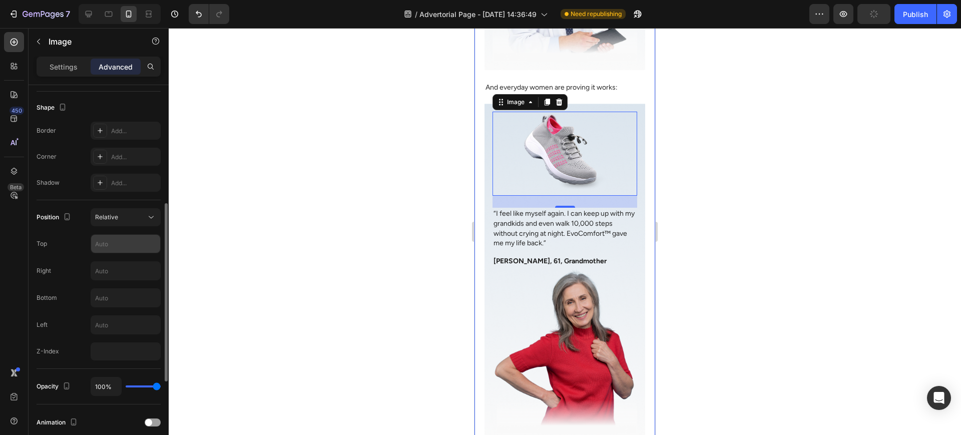
click at [127, 242] on input "text" at bounding box center [125, 244] width 69 height 18
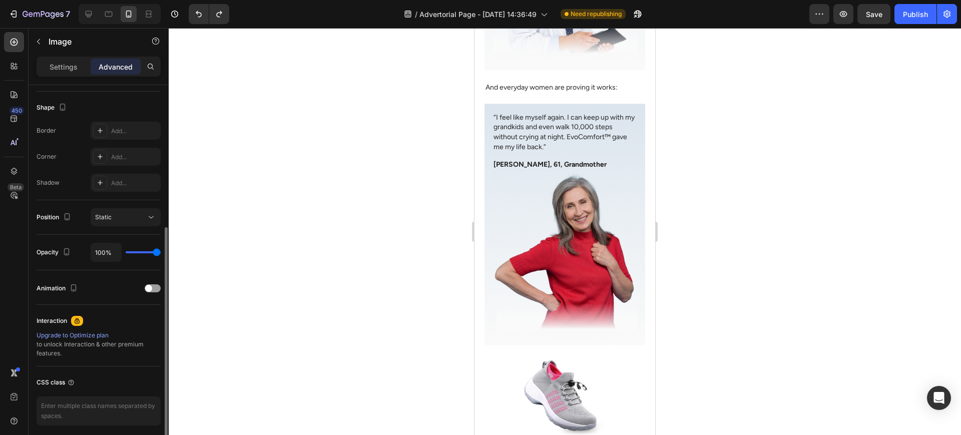
click at [557, 358] on img at bounding box center [565, 400] width 90 height 85
click at [554, 372] on img at bounding box center [565, 400] width 90 height 85
click at [576, 358] on img at bounding box center [565, 400] width 90 height 85
drag, startPoint x: 537, startPoint y: 371, endPoint x: 542, endPoint y: 364, distance: 8.6
click at [537, 370] on img at bounding box center [565, 400] width 90 height 85
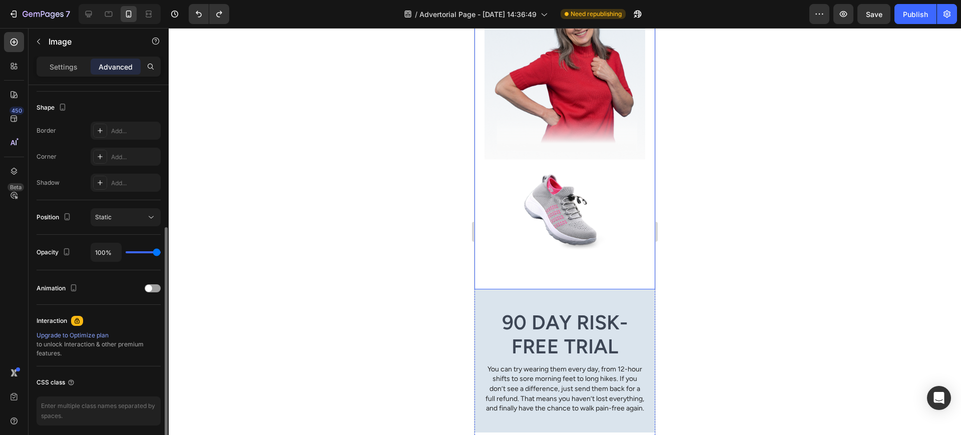
scroll to position [3142, 0]
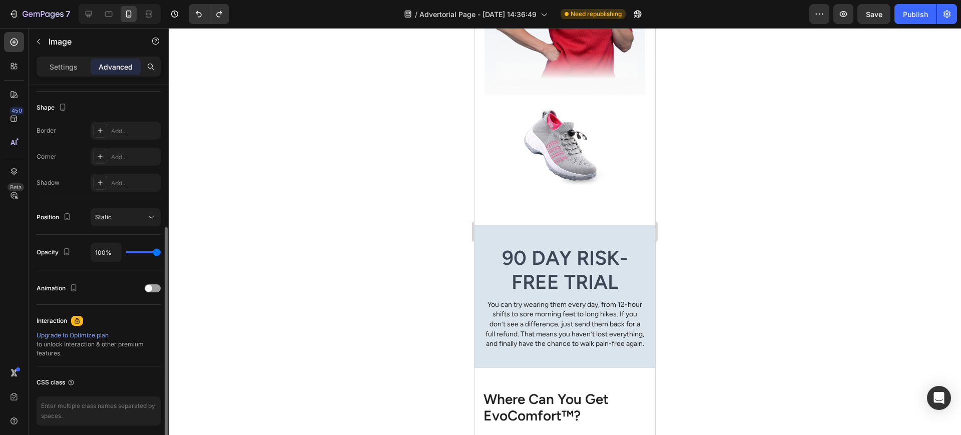
click at [564, 107] on img at bounding box center [565, 149] width 90 height 85
click at [141, 210] on button "Static" at bounding box center [126, 217] width 70 height 18
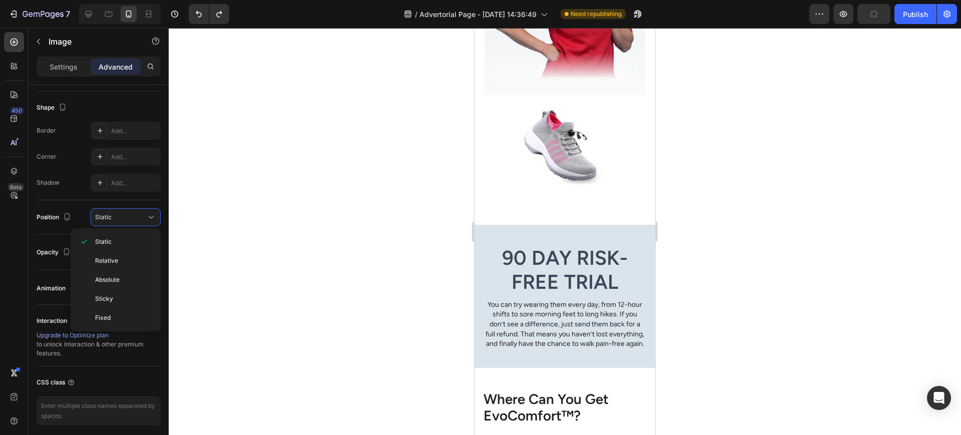
click at [566, 107] on img at bounding box center [565, 149] width 90 height 85
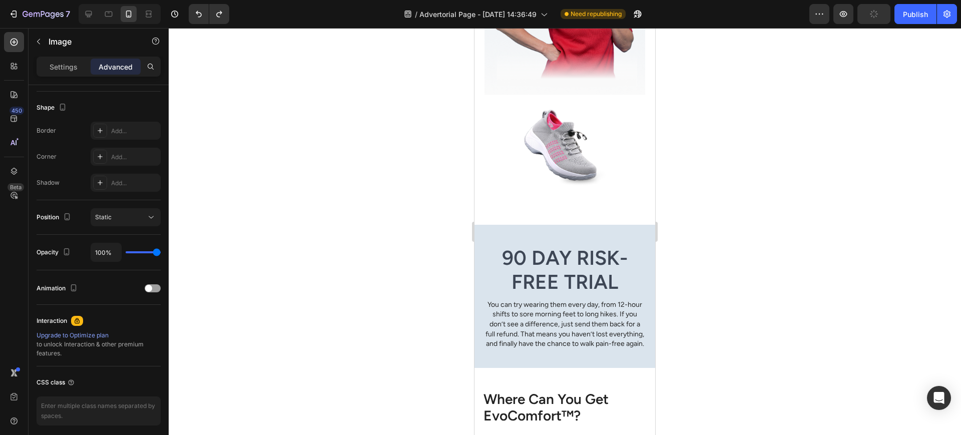
type input "0"
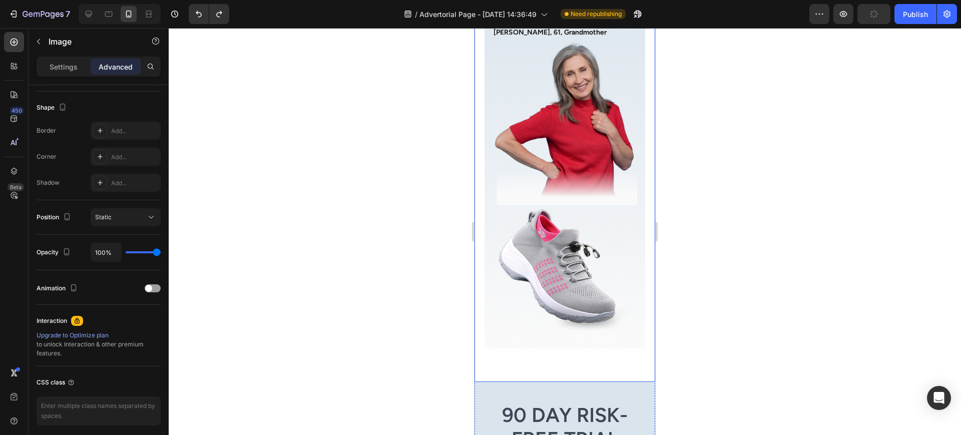
scroll to position [2975, 0]
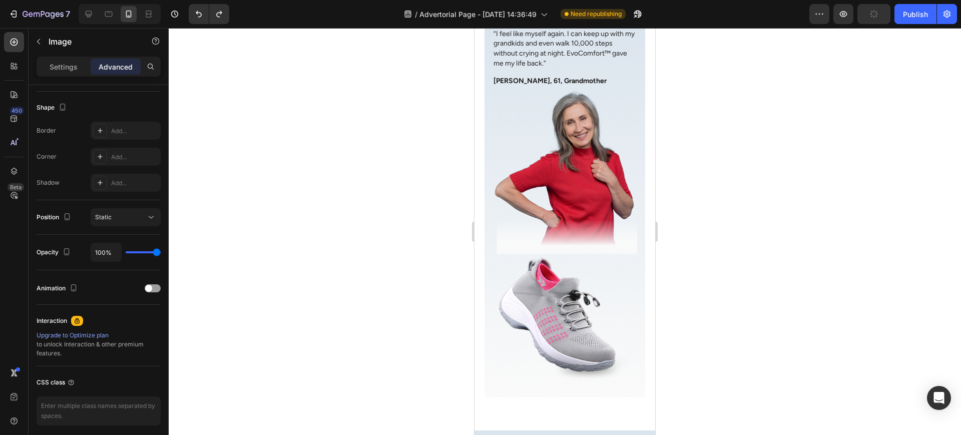
click at [547, 254] on img at bounding box center [565, 322] width 145 height 136
click at [561, 223] on div "Image" at bounding box center [565, 170] width 145 height 167
click at [547, 269] on img at bounding box center [565, 322] width 145 height 136
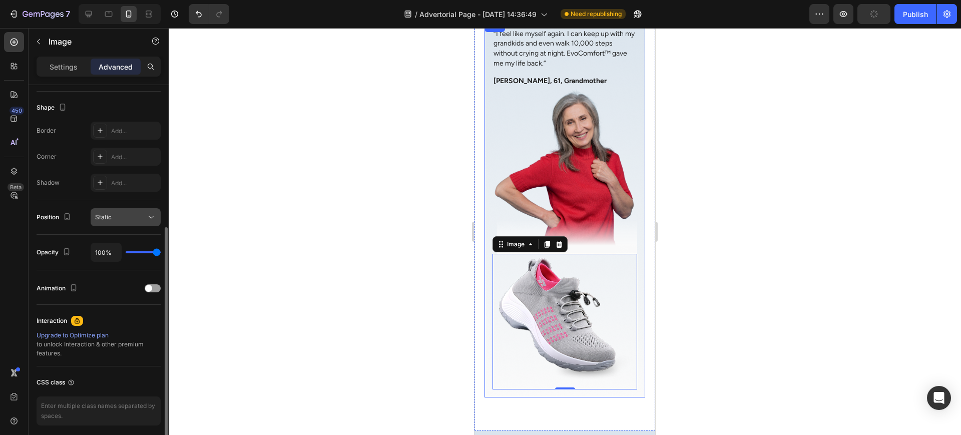
click at [131, 226] on div "Position Static" at bounding box center [99, 217] width 124 height 35
click at [130, 218] on div "Static" at bounding box center [120, 217] width 51 height 9
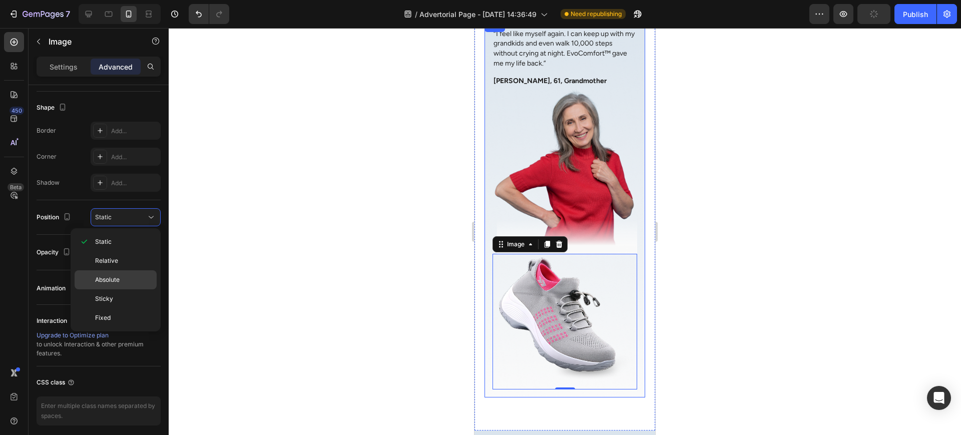
click at [134, 279] on p "Absolute" at bounding box center [123, 279] width 57 height 9
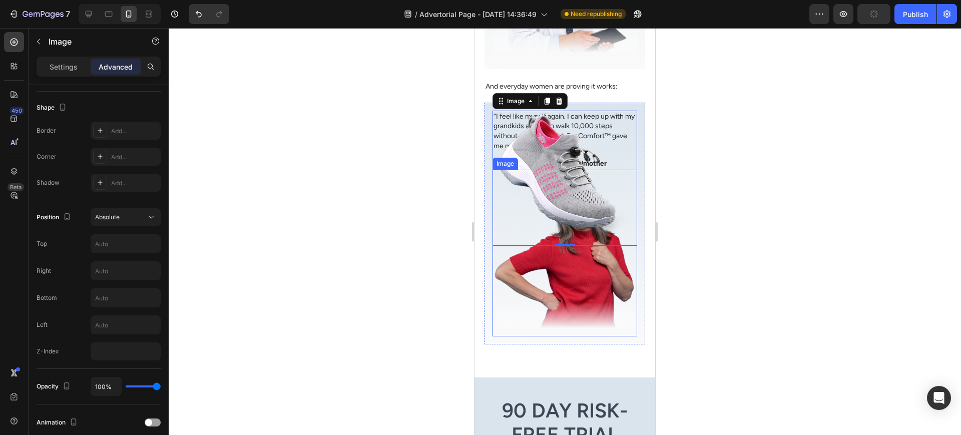
scroll to position [2891, 0]
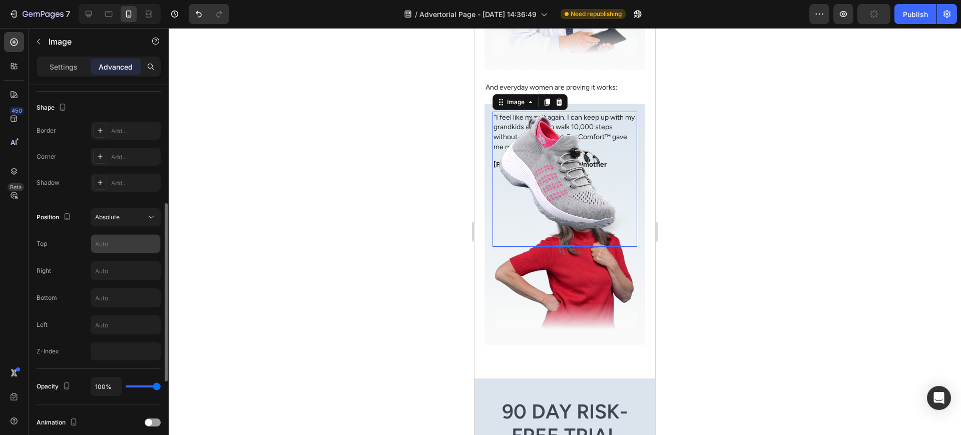
click at [139, 247] on input "text" at bounding box center [125, 244] width 69 height 18
type input "-"
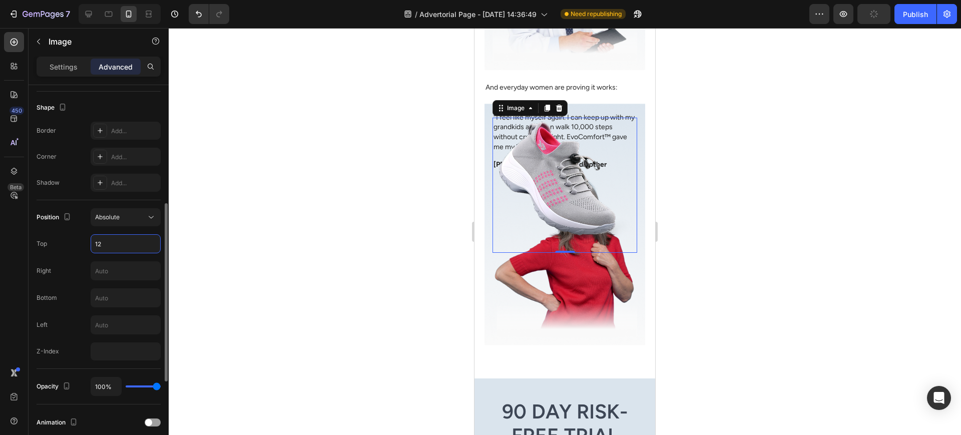
type input "1"
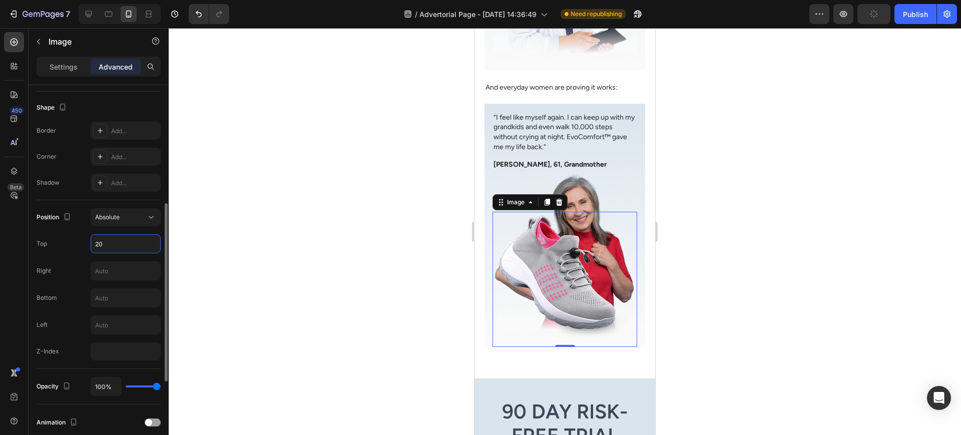
type input "2"
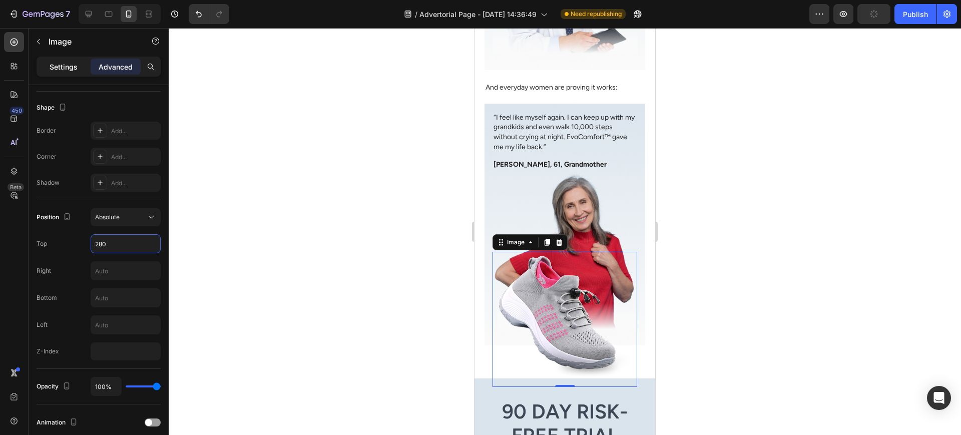
type input "280"
click at [71, 65] on p "Settings" at bounding box center [64, 67] width 28 height 11
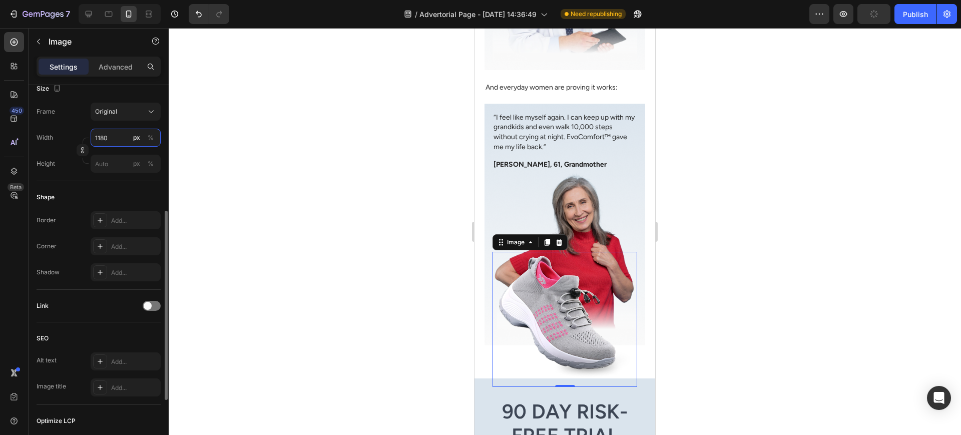
click at [118, 137] on input "1180" at bounding box center [126, 138] width 70 height 18
click at [138, 111] on div "Original" at bounding box center [119, 111] width 49 height 9
click at [106, 192] on span "Original" at bounding box center [106, 192] width 22 height 9
click at [129, 139] on input "1180" at bounding box center [126, 138] width 70 height 18
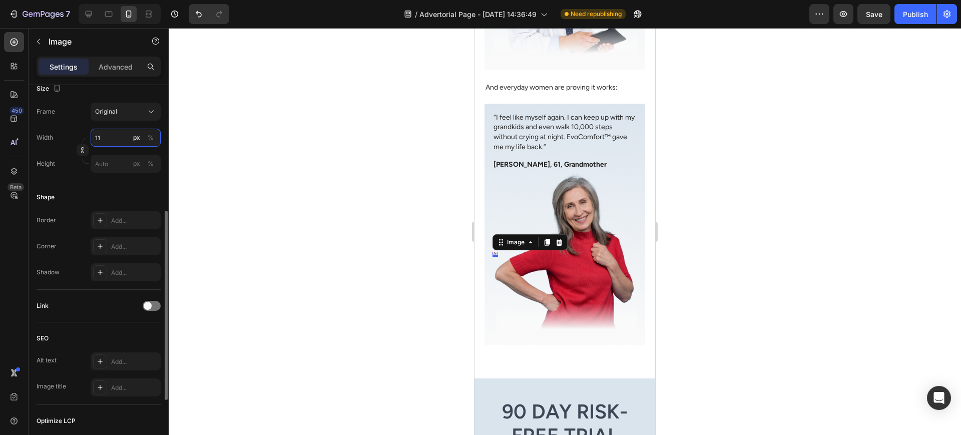
type input "1"
type input "2"
type input "1"
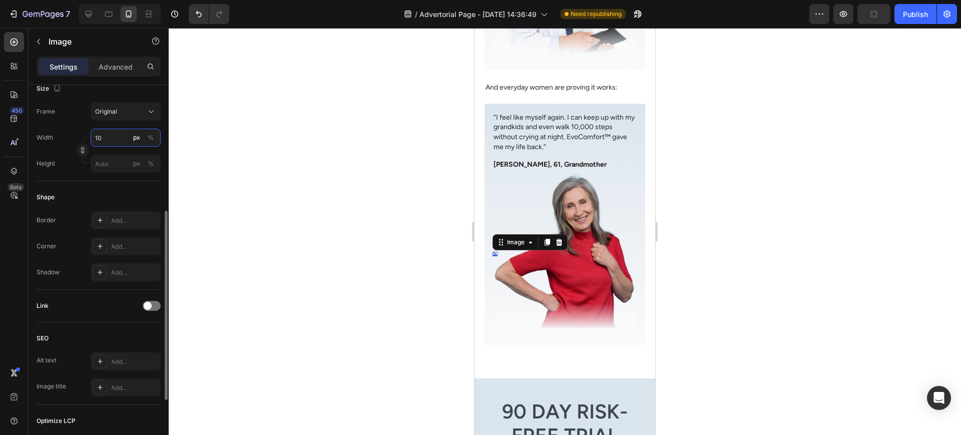
type input "1"
type input "140"
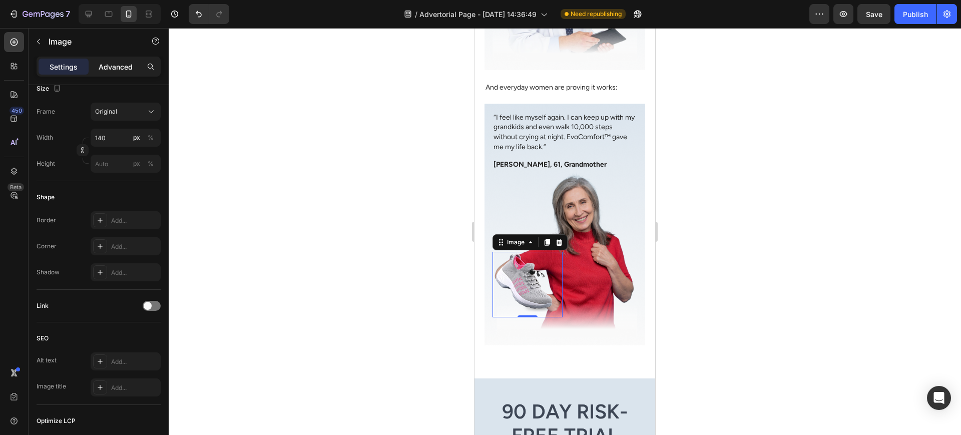
click at [117, 60] on div "Advanced" at bounding box center [116, 67] width 50 height 16
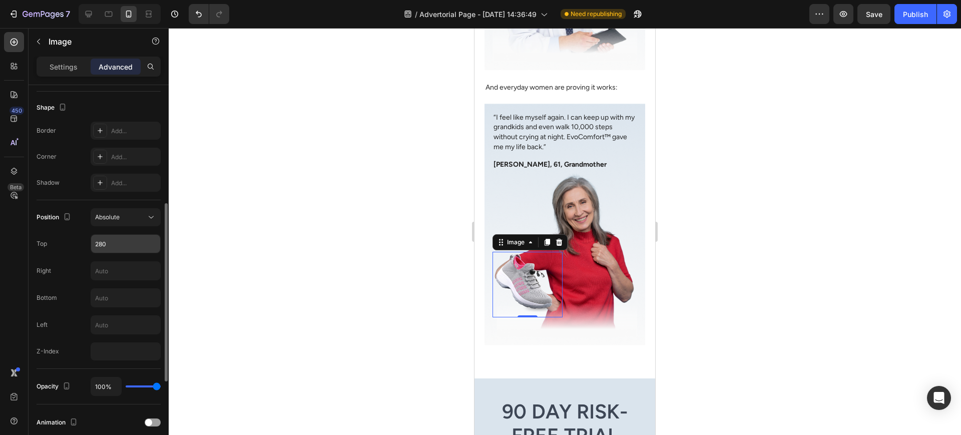
click at [117, 247] on input "280" at bounding box center [125, 244] width 69 height 18
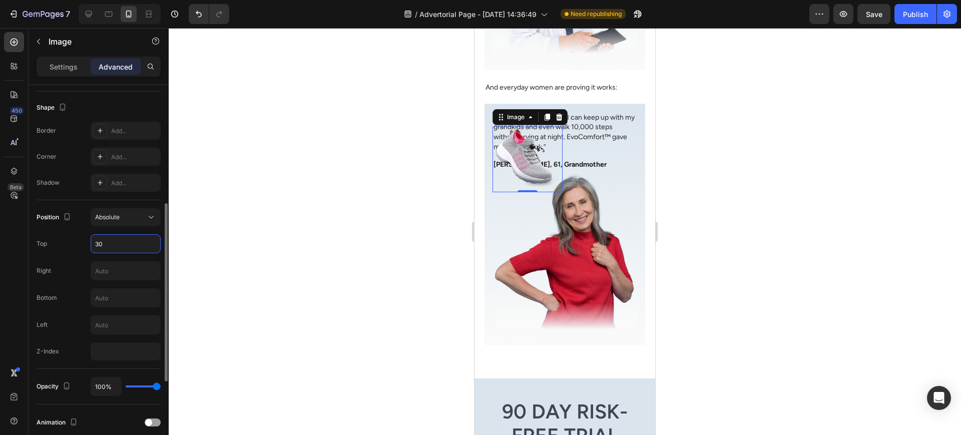
type input "3"
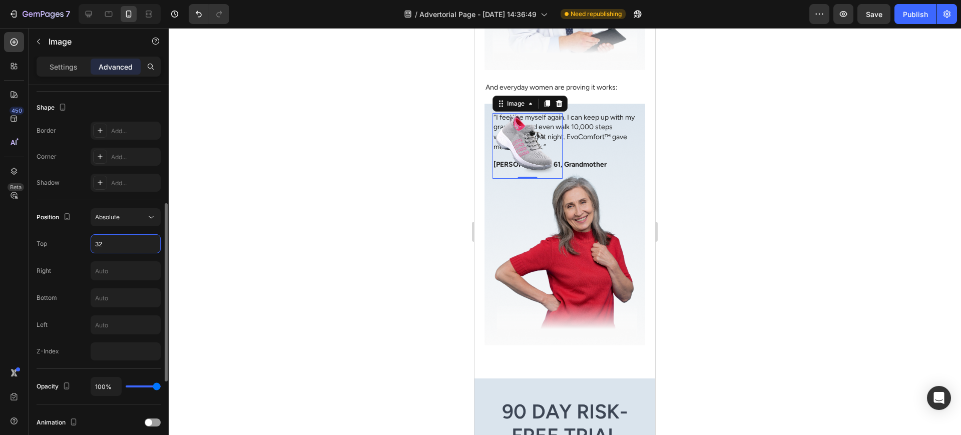
type input "320"
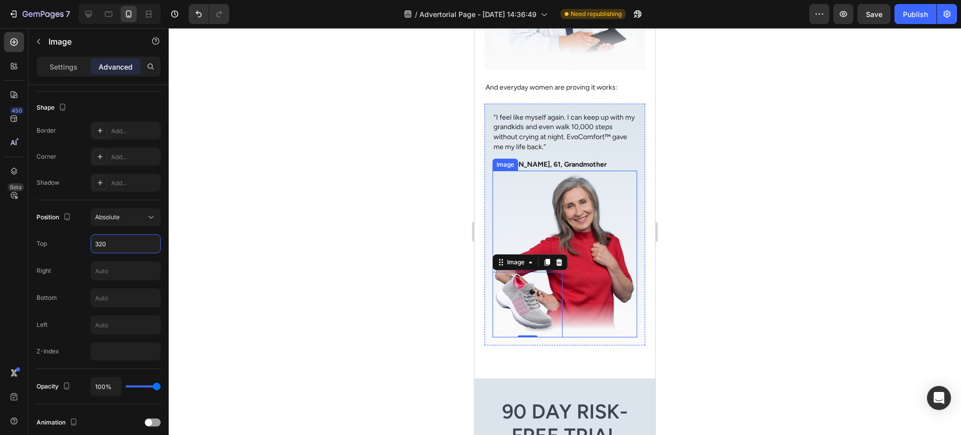
click at [605, 247] on img at bounding box center [565, 254] width 145 height 167
click at [705, 261] on div at bounding box center [565, 231] width 793 height 407
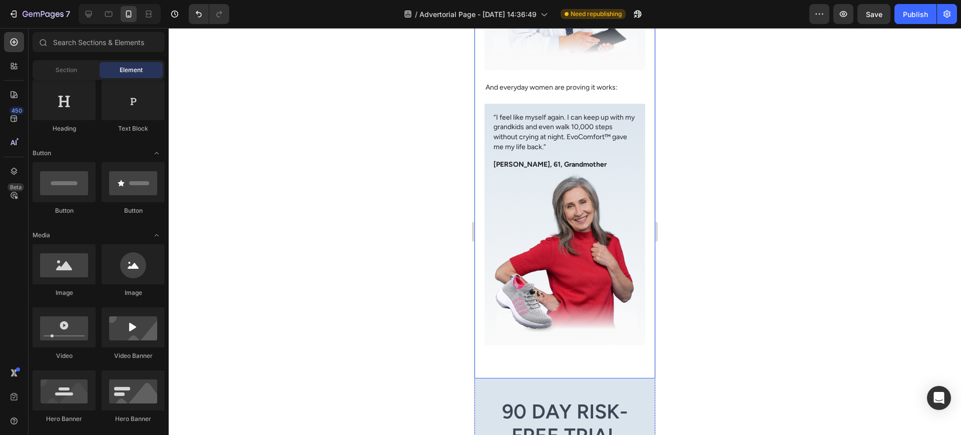
click at [629, 331] on div "Backed by Experts, Loved by Women Like You Heading Foot health specialists agre…" at bounding box center [565, 46] width 181 height 664
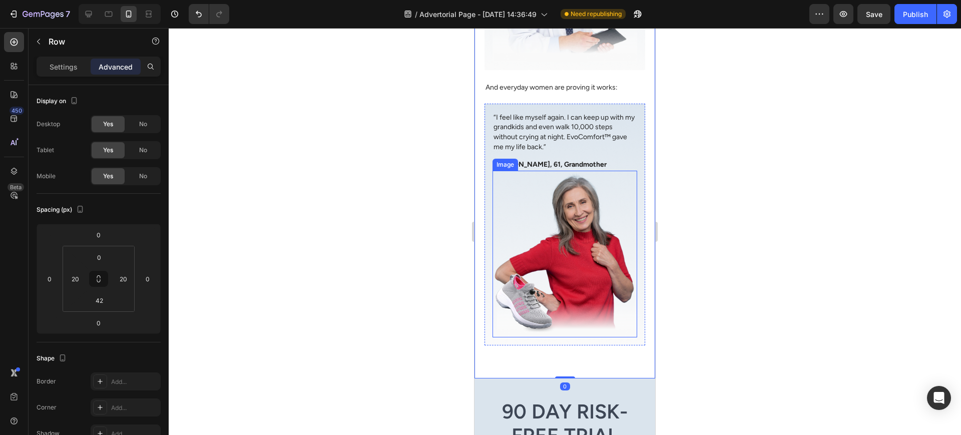
click at [622, 304] on img at bounding box center [565, 254] width 145 height 167
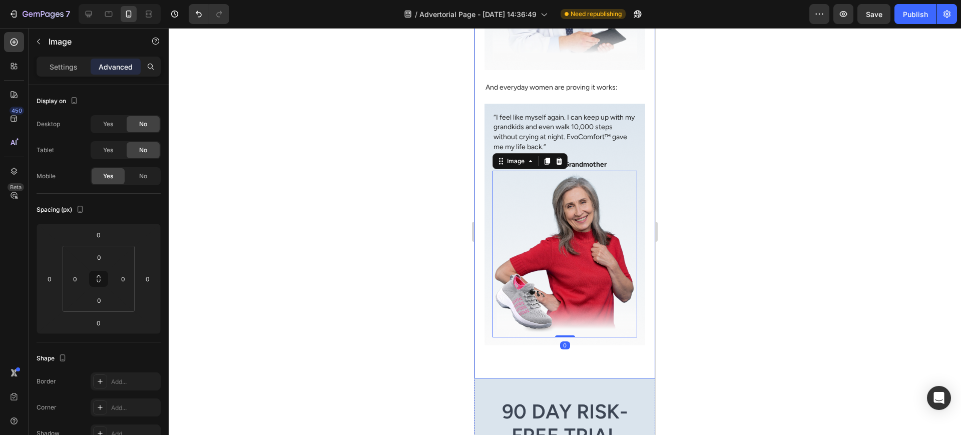
click at [604, 341] on div "Backed by Experts, Loved by Women Like You Heading Foot health specialists agre…" at bounding box center [565, 46] width 181 height 664
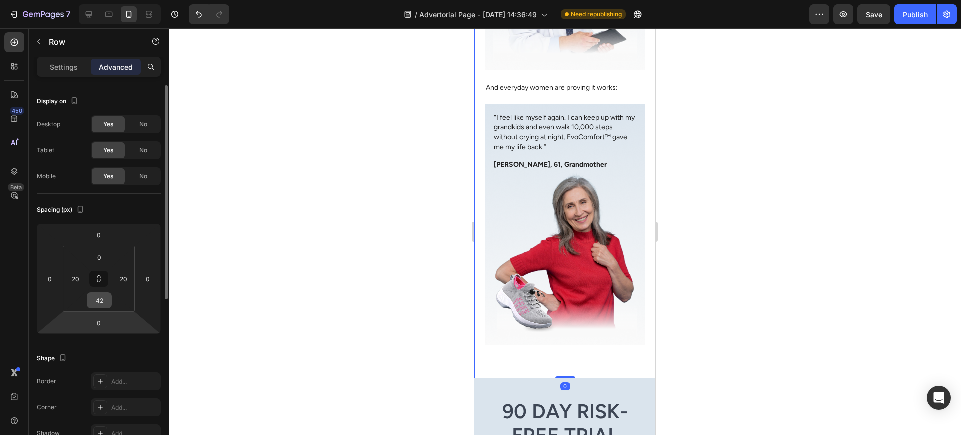
click at [109, 305] on input "42" at bounding box center [99, 300] width 20 height 15
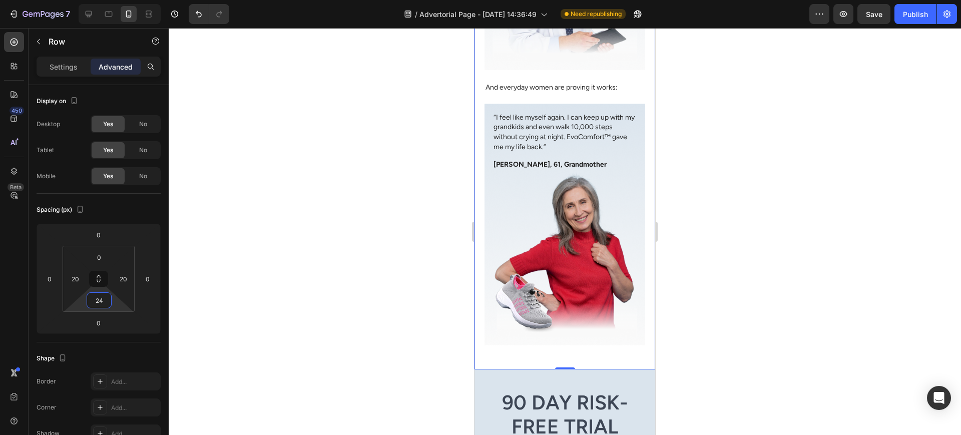
type input "24"
click at [766, 300] on div at bounding box center [565, 231] width 793 height 407
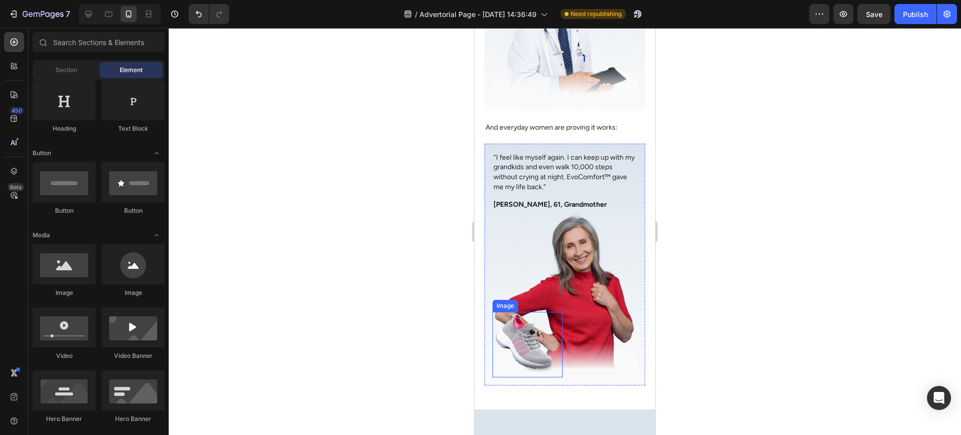
scroll to position [2724, 0]
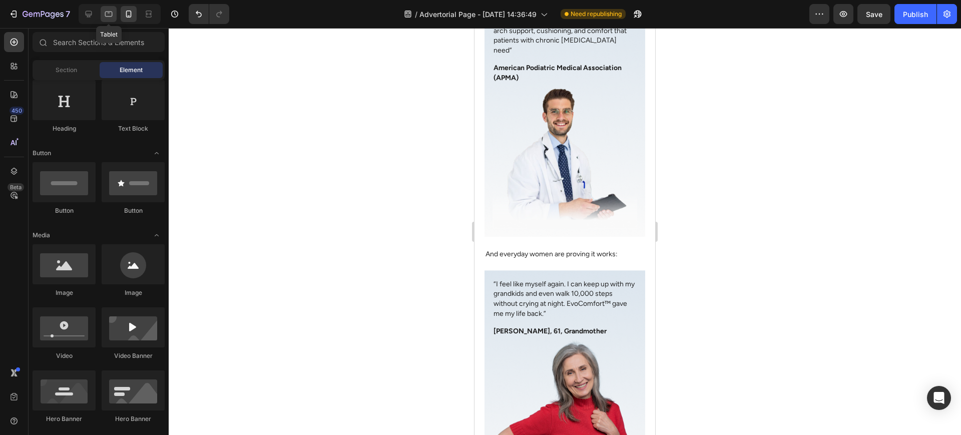
click at [112, 12] on icon at bounding box center [109, 14] width 10 height 10
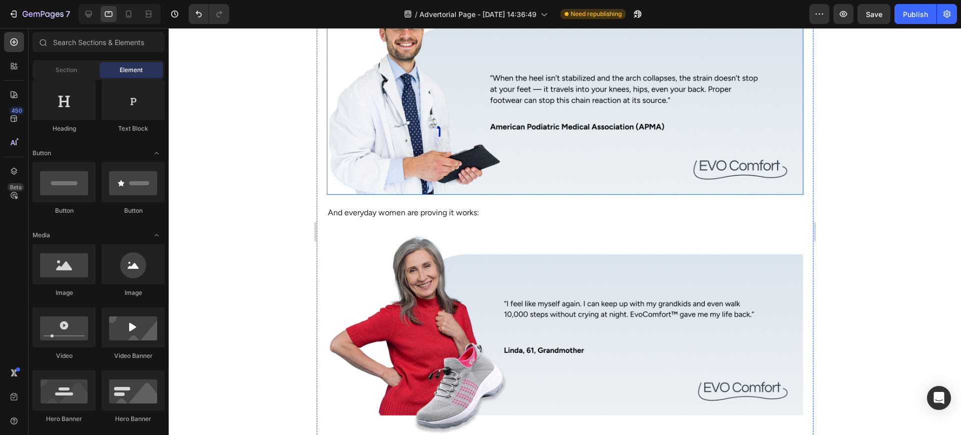
scroll to position [2846, 0]
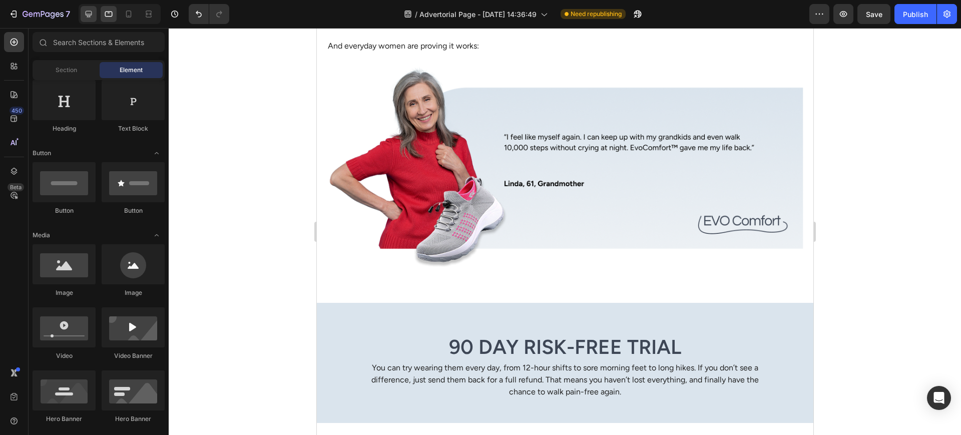
click at [83, 16] on div at bounding box center [89, 14] width 16 height 16
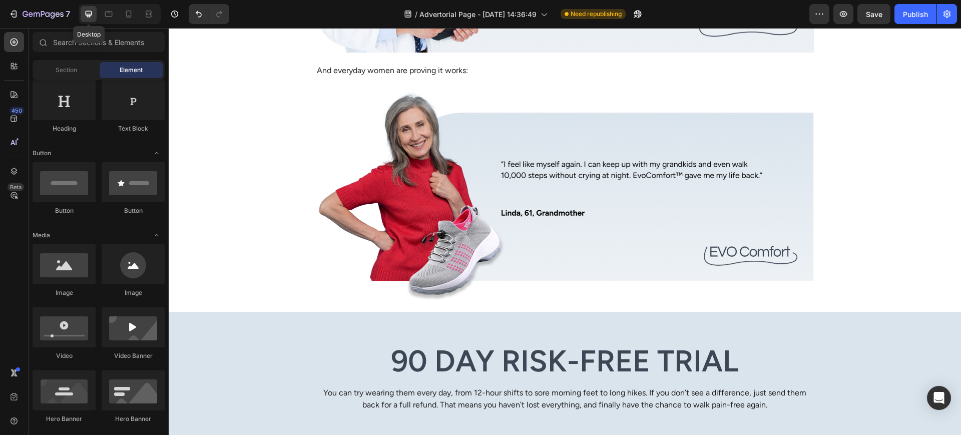
scroll to position [2839, 0]
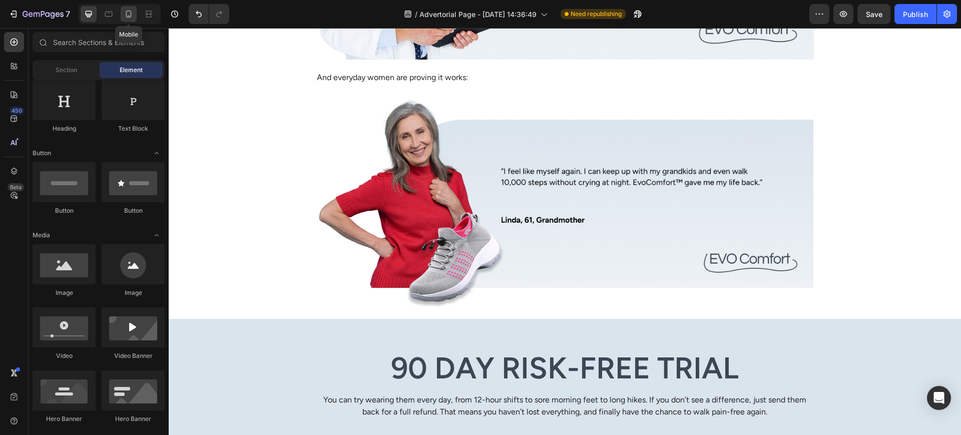
click at [128, 13] on icon at bounding box center [129, 14] width 10 height 10
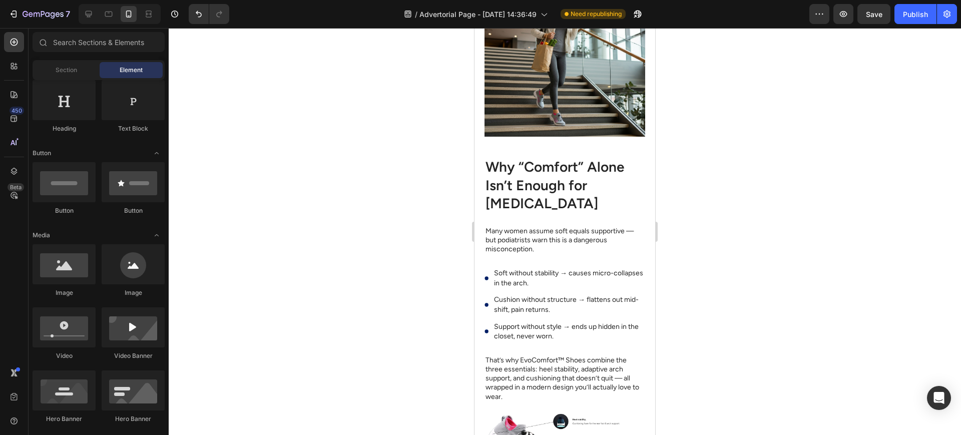
scroll to position [2071, 0]
click at [634, 318] on div "Soft without stability → causes micro-collapses in the arch. Cushion without st…" at bounding box center [565, 305] width 161 height 76
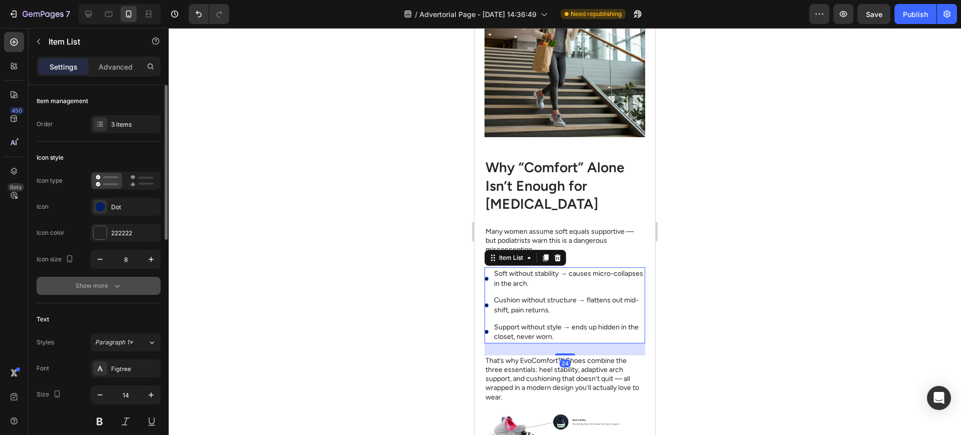
click at [134, 285] on button "Show more" at bounding box center [99, 286] width 124 height 18
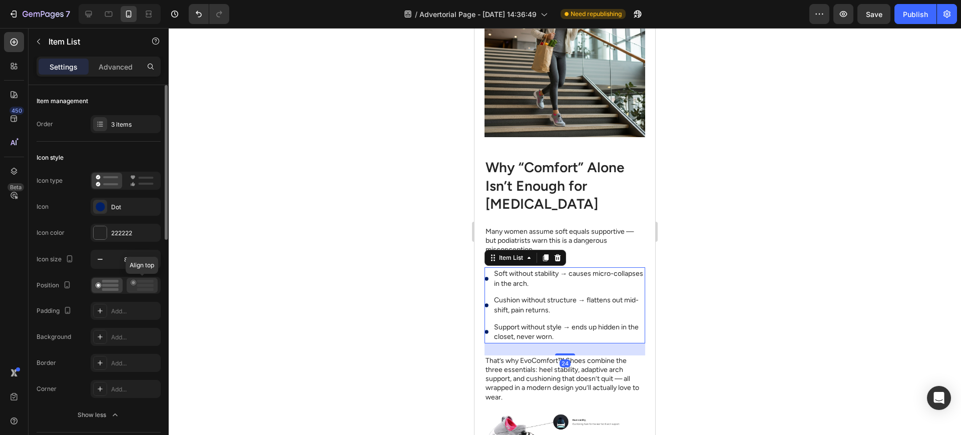
click at [145, 287] on icon at bounding box center [142, 285] width 23 height 11
click at [130, 263] on input "8" at bounding box center [125, 259] width 33 height 18
type input "6"
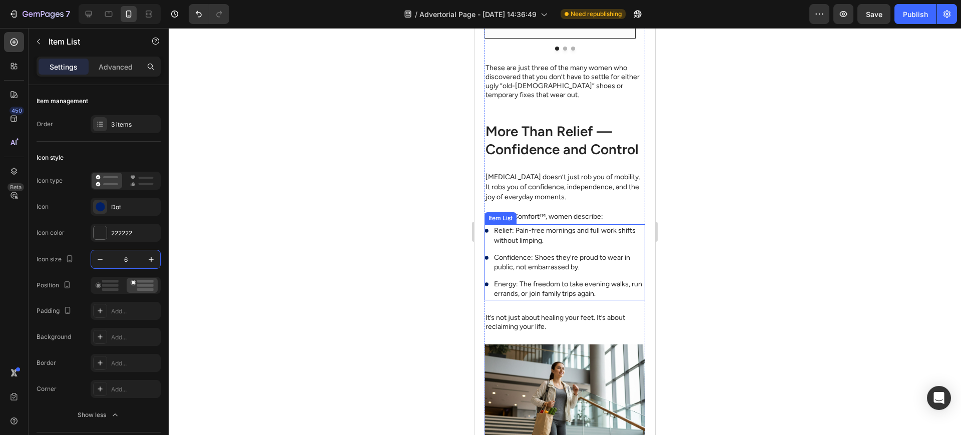
scroll to position [1653, 0]
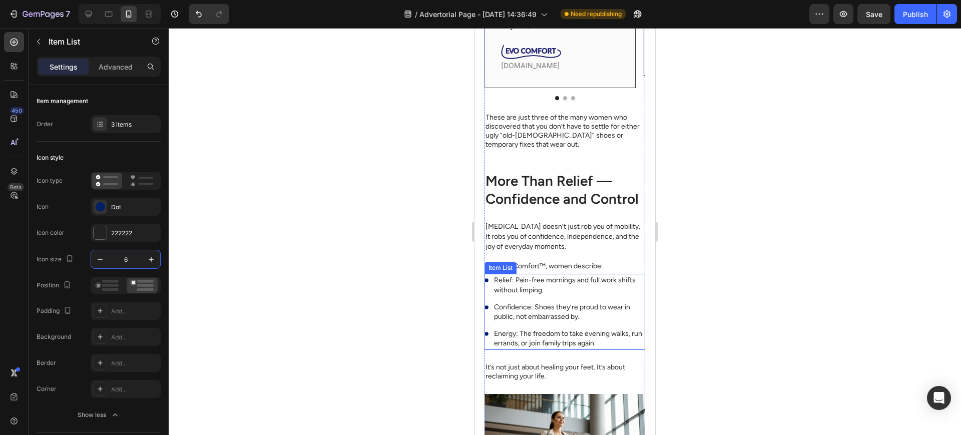
click at [634, 335] on div "Relief: Pain-free mornings and full work shifts without limping. Confidence: Sh…" at bounding box center [565, 312] width 161 height 76
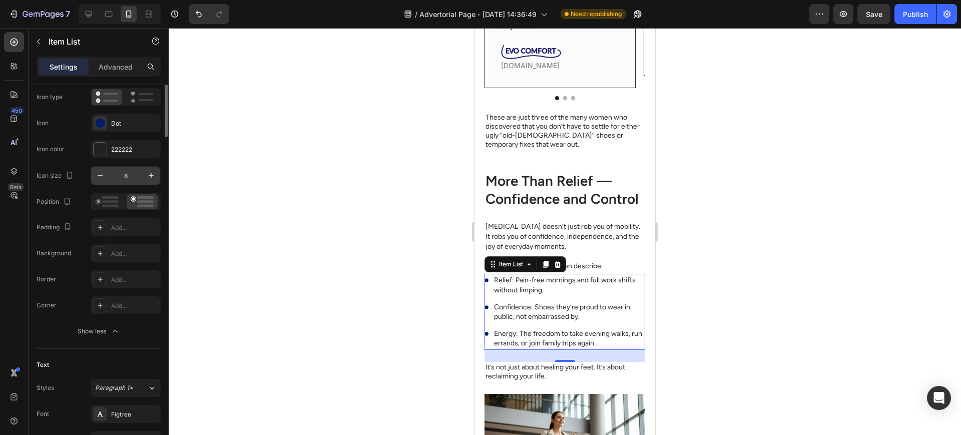
scroll to position [0, 0]
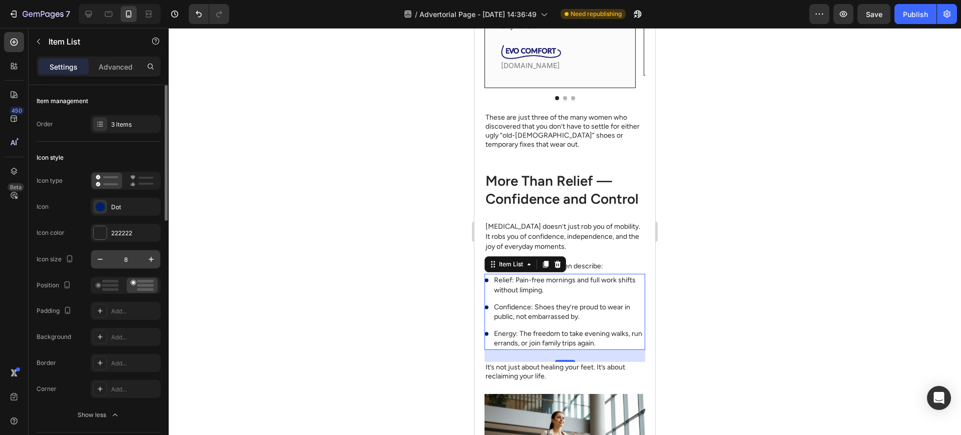
click at [129, 266] on input "8" at bounding box center [125, 259] width 33 height 18
type input "6"
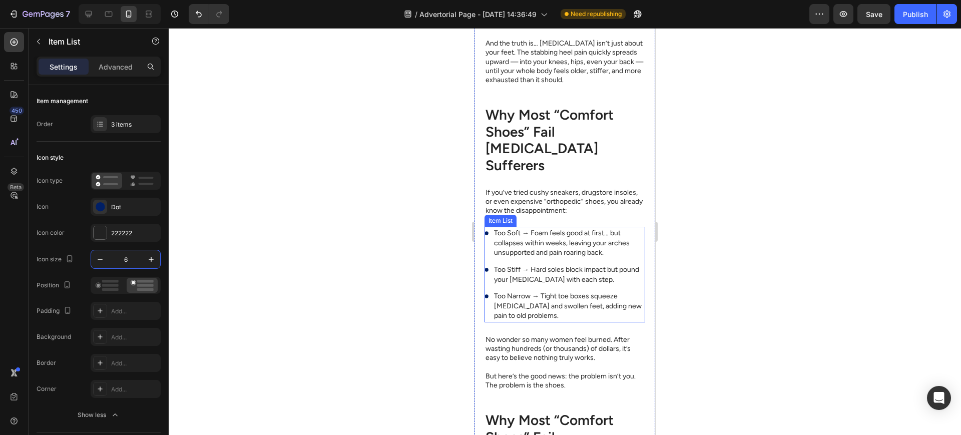
scroll to position [485, 0]
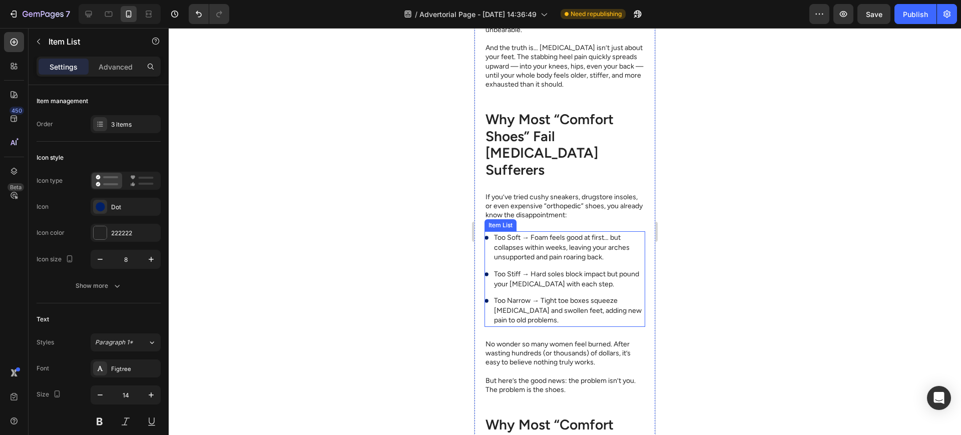
click at [634, 267] on div "Too Soft → Foam feels good at first… but collapses within weeks, leaving your a…" at bounding box center [565, 279] width 161 height 96
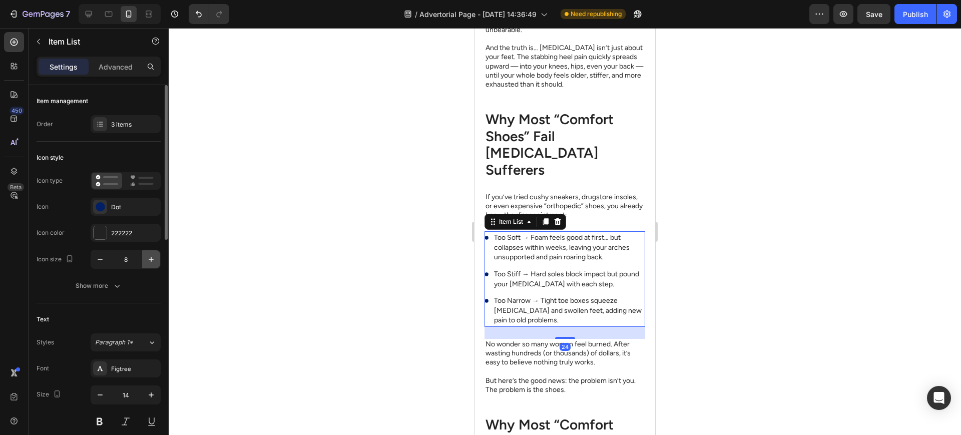
click at [143, 259] on button "button" at bounding box center [151, 259] width 18 height 18
click at [132, 254] on input "9" at bounding box center [125, 259] width 33 height 18
type input "6"
click at [100, 288] on div "Show more" at bounding box center [99, 286] width 47 height 10
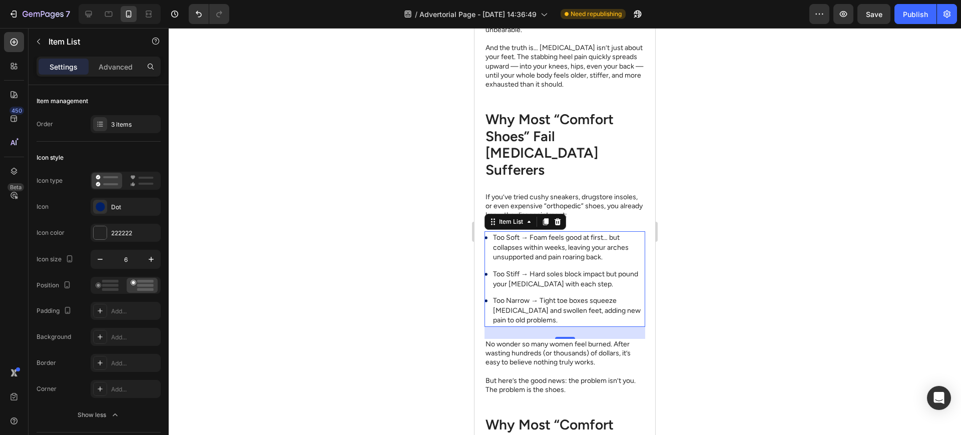
click at [527, 310] on p "Too Narrow → Tight toe boxes squeeze [MEDICAL_DATA] and swollen feet, adding ne…" at bounding box center [568, 311] width 151 height 30
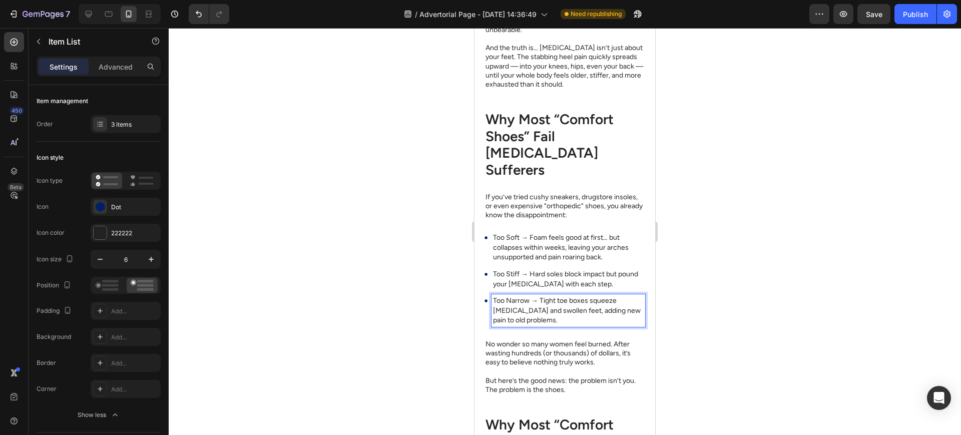
click at [707, 278] on div at bounding box center [565, 231] width 793 height 407
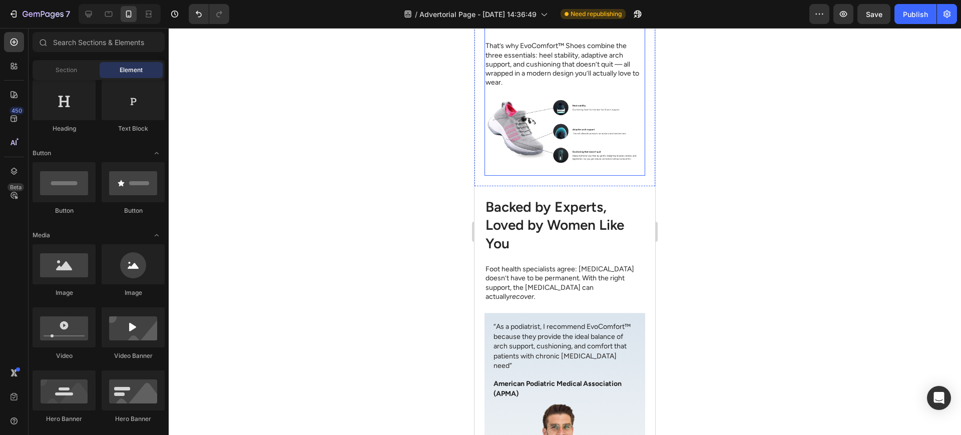
scroll to position [2655, 0]
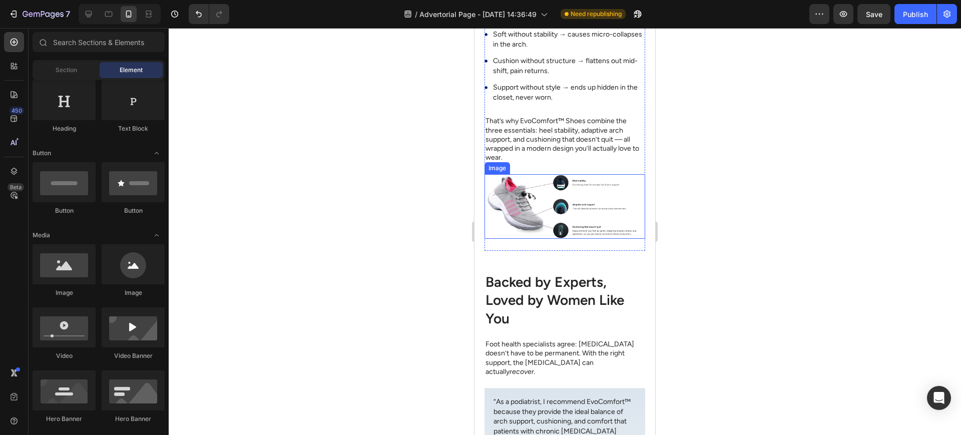
click at [556, 222] on img at bounding box center [565, 206] width 161 height 65
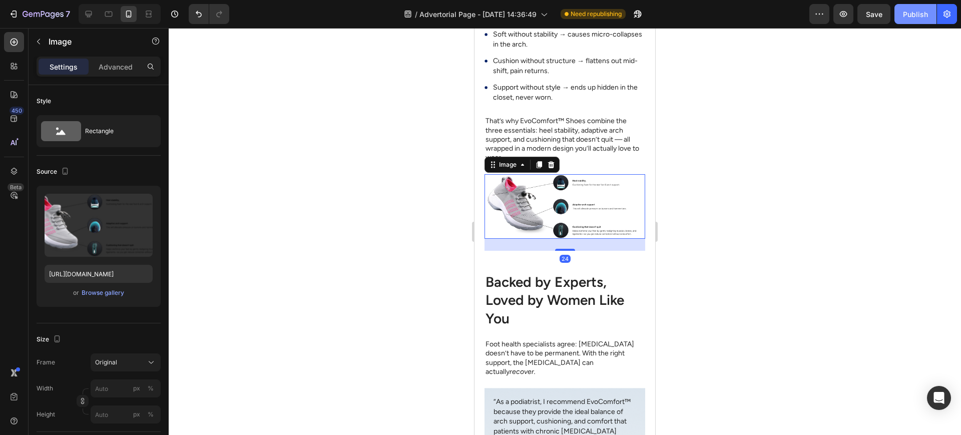
click at [910, 14] on div "Publish" at bounding box center [915, 14] width 25 height 11
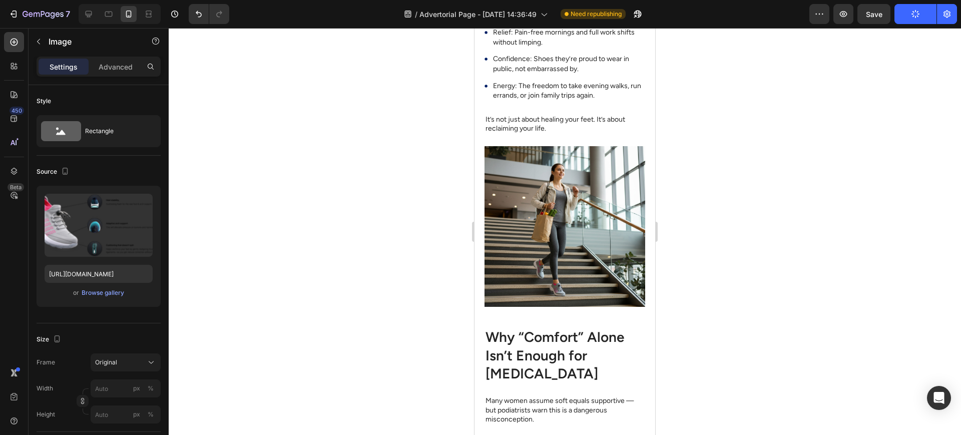
scroll to position [2250, 0]
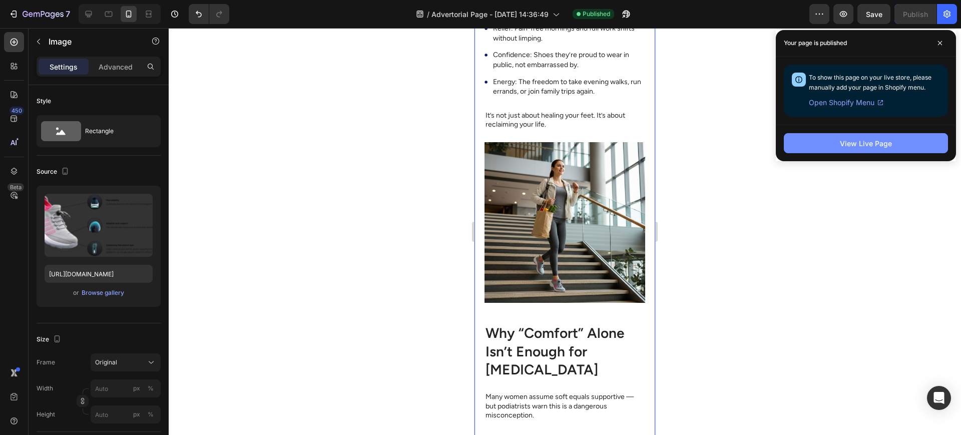
click at [849, 142] on div "View Live Page" at bounding box center [866, 143] width 52 height 11
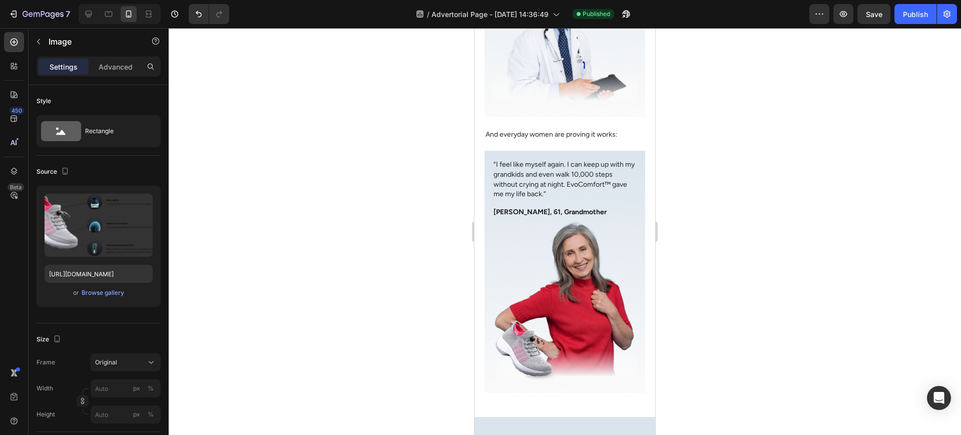
scroll to position [3251, 0]
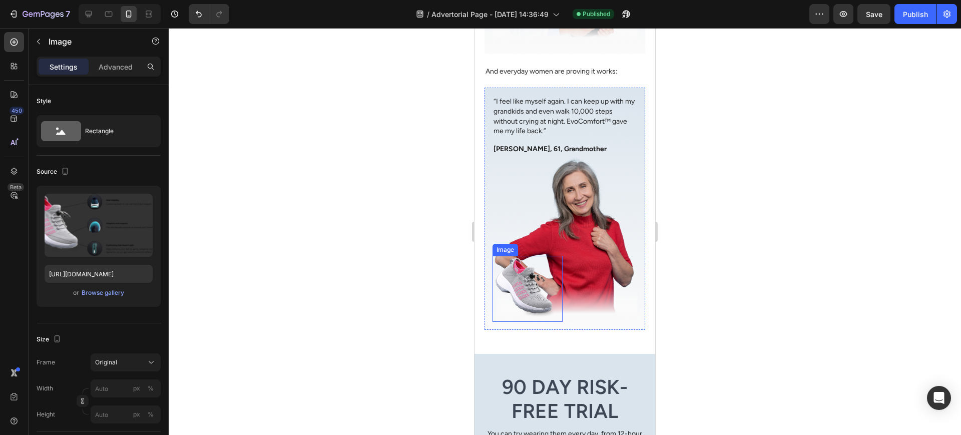
click at [525, 256] on img at bounding box center [528, 289] width 70 height 66
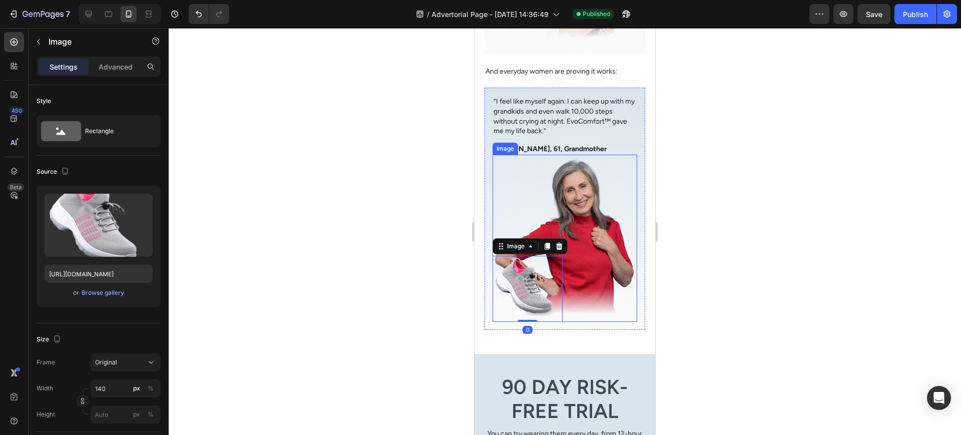
click at [598, 269] on img at bounding box center [565, 238] width 145 height 167
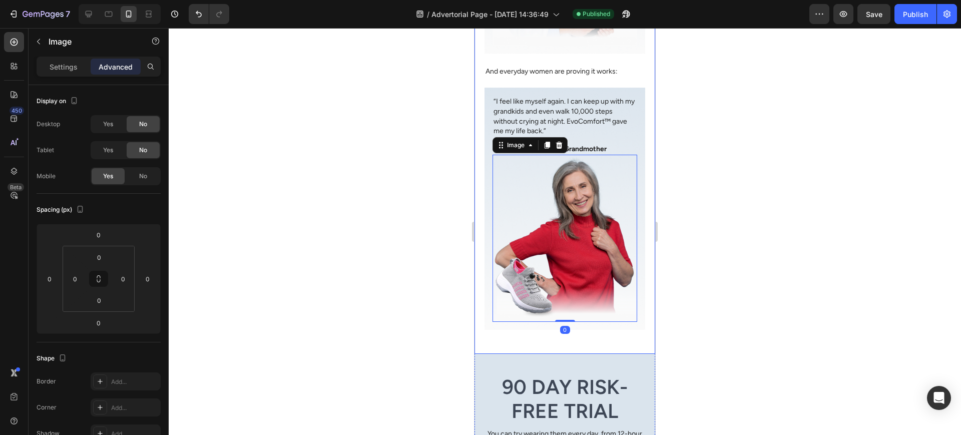
click at [607, 302] on div "Backed by Experts, Loved by Women Like You Heading Foot health specialists agre…" at bounding box center [565, 20] width 161 height 643
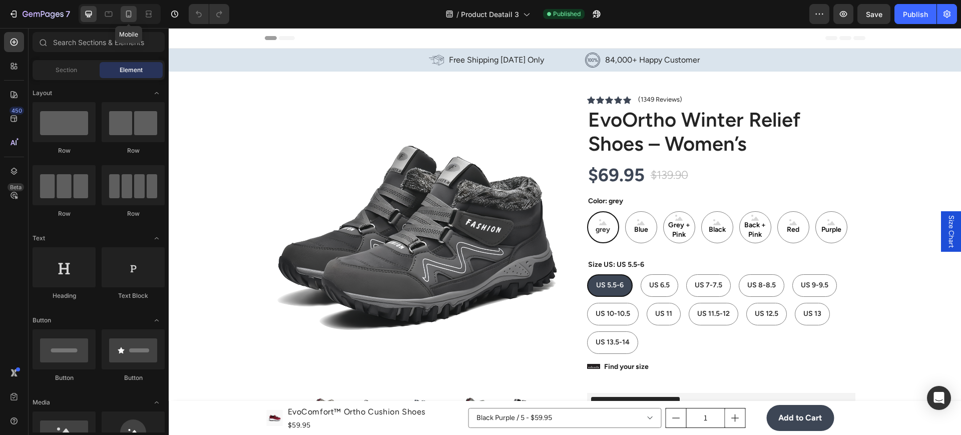
click at [129, 22] on div at bounding box center [129, 14] width 16 height 16
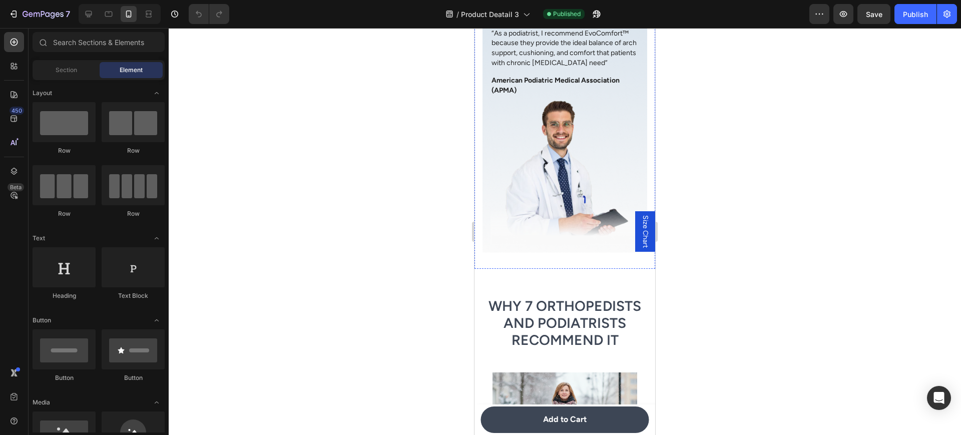
scroll to position [2253, 0]
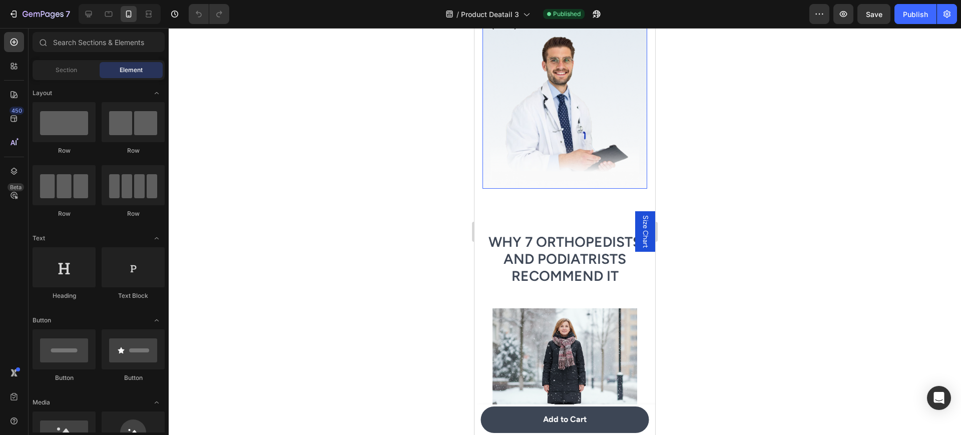
click at [635, 189] on div "Image “As a podiatrist, I recommend EvoComfort™ because they provide the ideal …" at bounding box center [565, 72] width 165 height 234
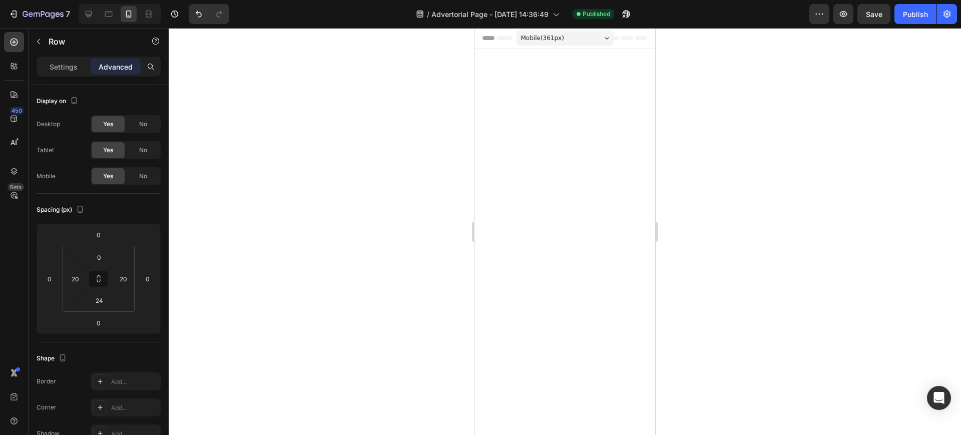
scroll to position [3251, 0]
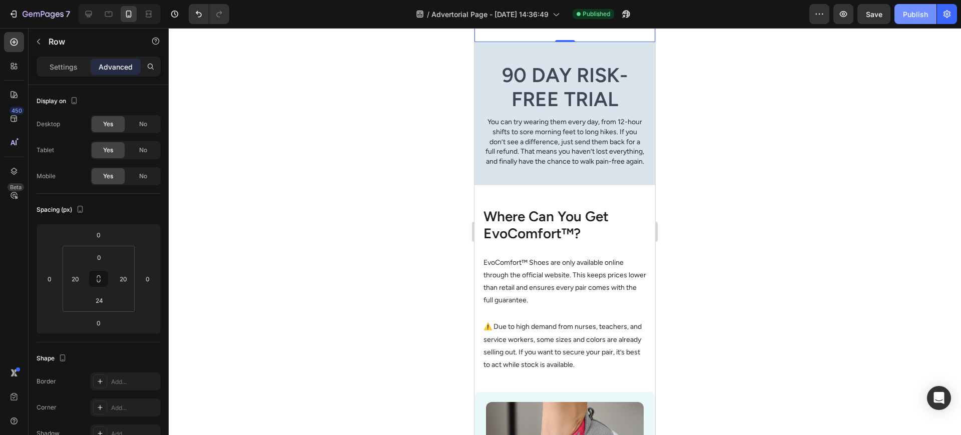
click at [919, 16] on div "Publish" at bounding box center [915, 14] width 25 height 11
click at [509, 177] on img at bounding box center [528, 144] width 70 height 66
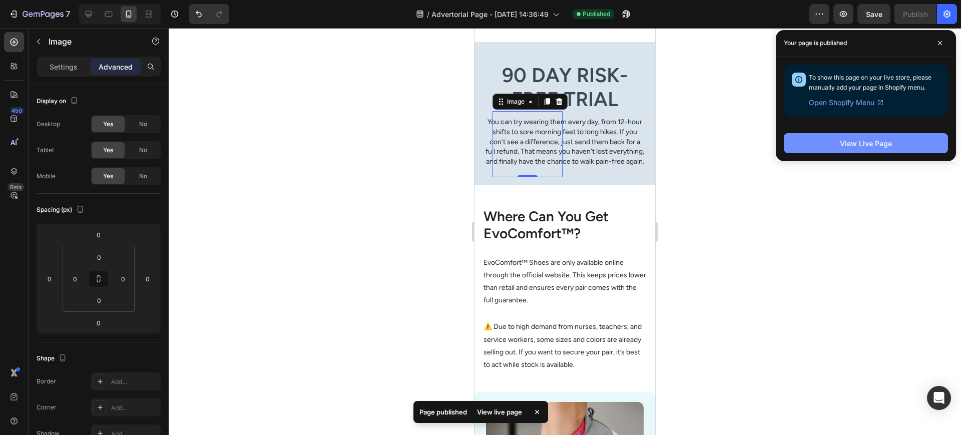
click at [847, 141] on div "View Live Page" at bounding box center [866, 143] width 52 height 11
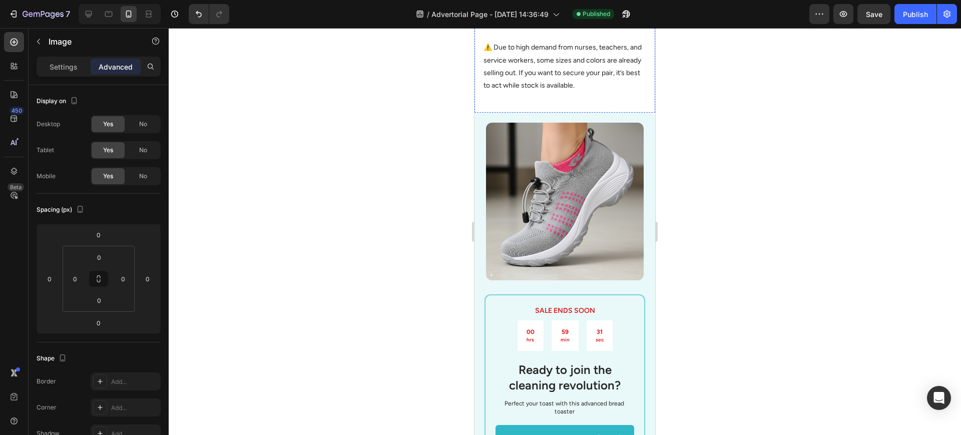
scroll to position [3335, 0]
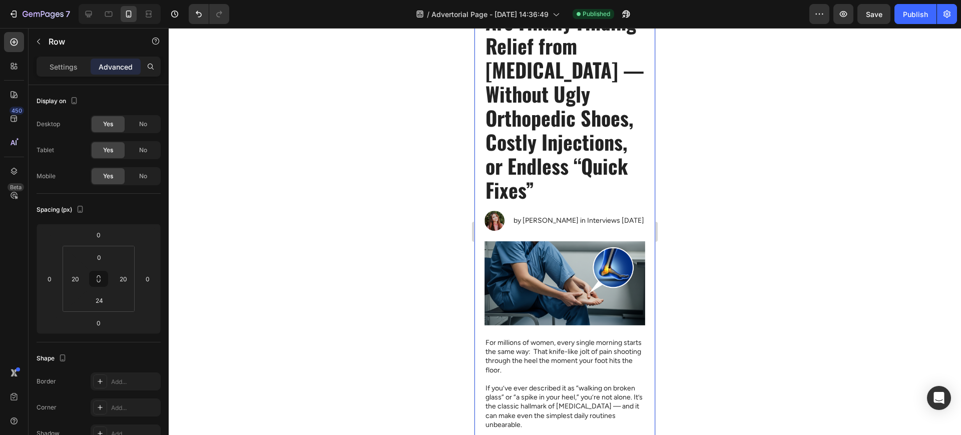
scroll to position [0, 0]
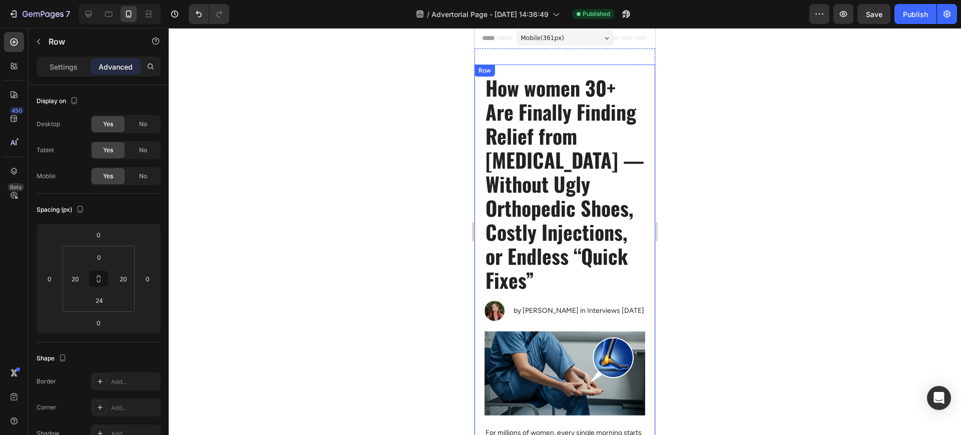
click at [552, 229] on h1 "How women 30+ Are Finally Finding Relief from [MEDICAL_DATA] — Without Ugly Ort…" at bounding box center [565, 184] width 161 height 218
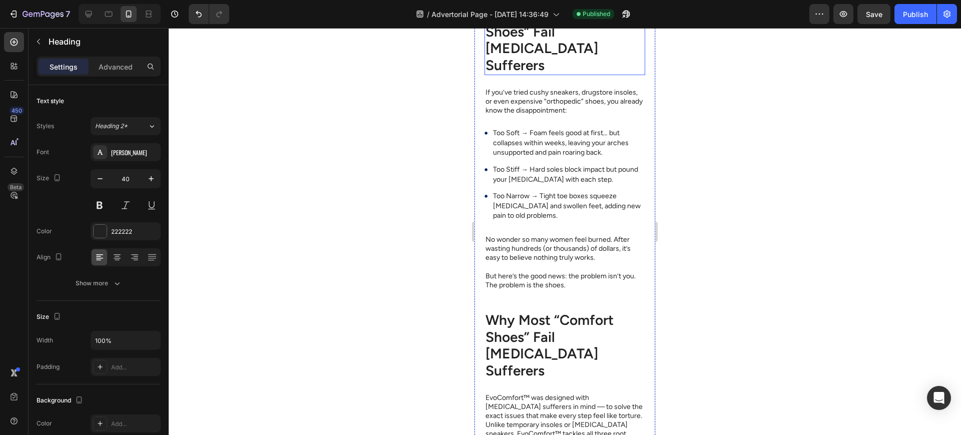
scroll to position [667, 0]
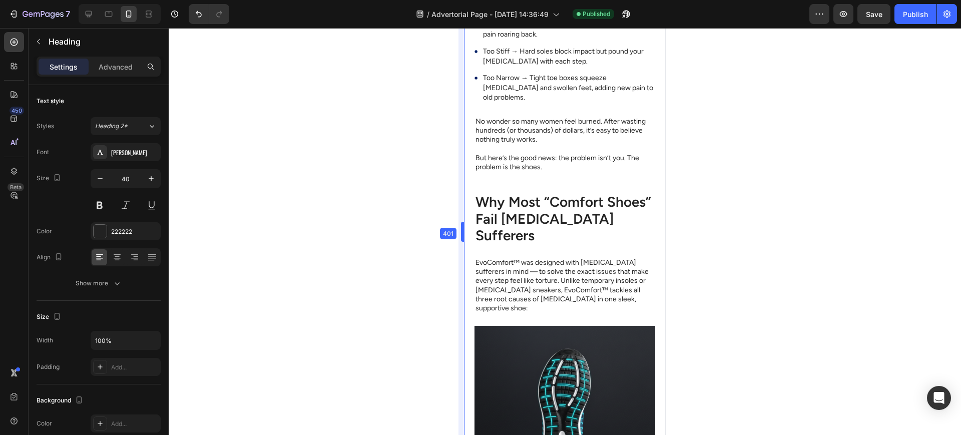
drag, startPoint x: 472, startPoint y: 229, endPoint x: 452, endPoint y: 230, distance: 20.0
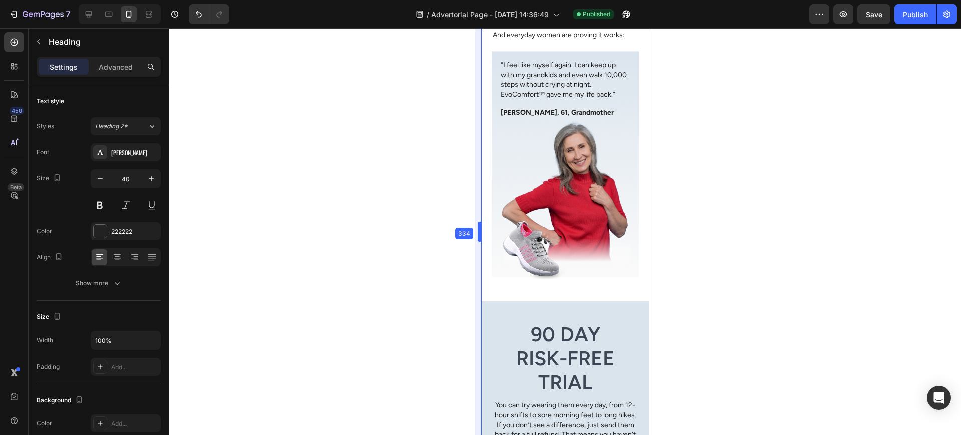
scroll to position [3261, 0]
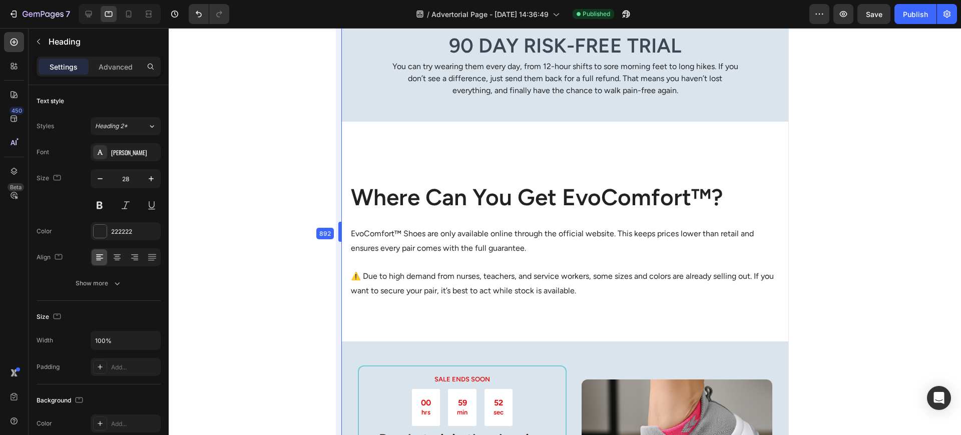
type input "40"
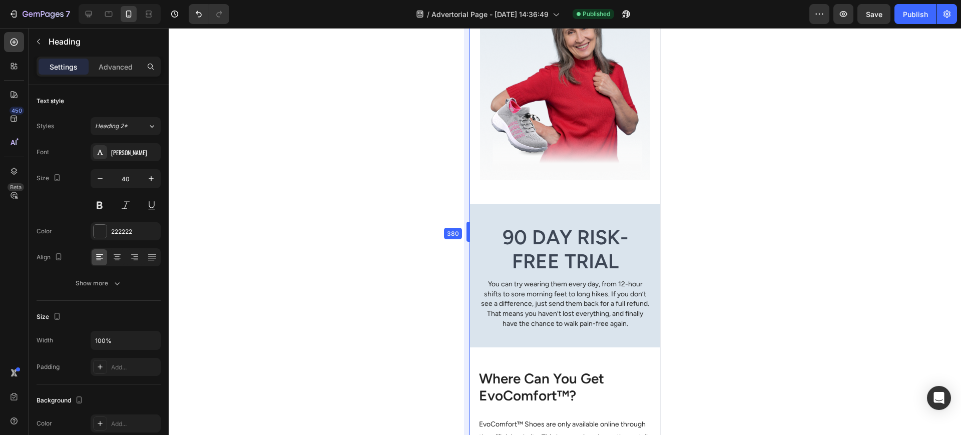
drag, startPoint x: 463, startPoint y: 231, endPoint x: 473, endPoint y: 241, distance: 14.2
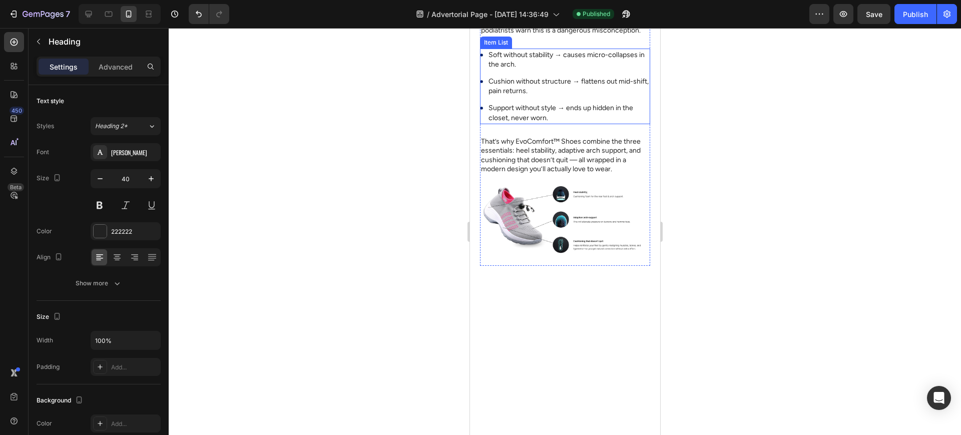
scroll to position [2670, 0]
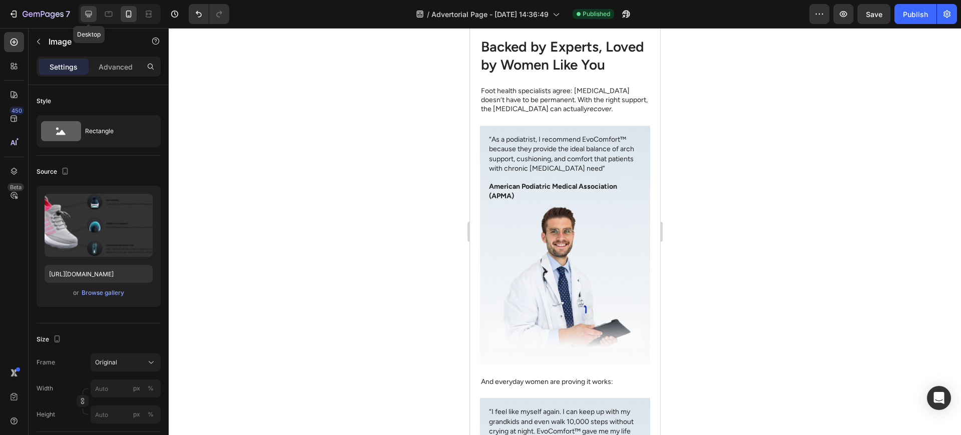
drag, startPoint x: 95, startPoint y: 15, endPoint x: 102, endPoint y: 21, distance: 9.2
click at [95, 15] on div at bounding box center [89, 14] width 16 height 16
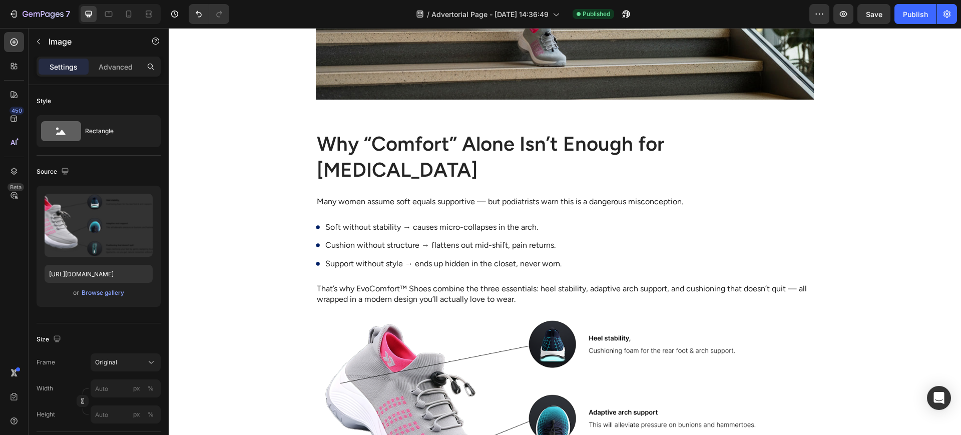
scroll to position [2303, 0]
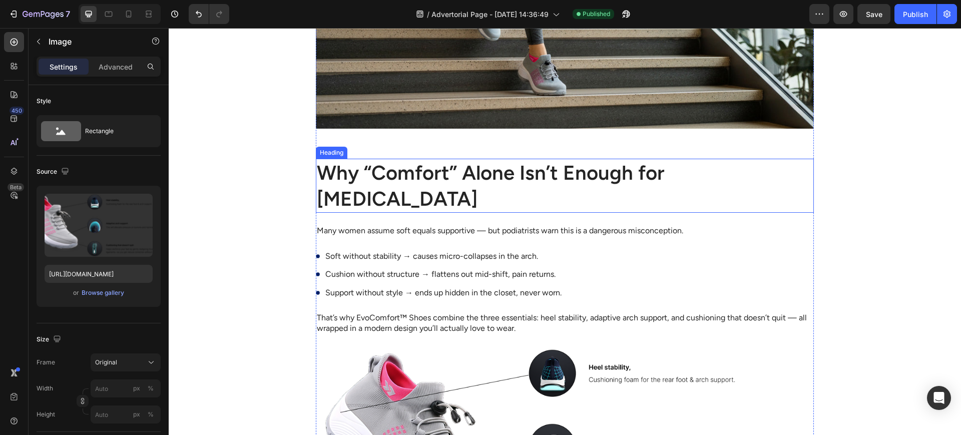
click at [555, 177] on h2 "Why “Comfort” Alone Isn’t Enough for [MEDICAL_DATA]" at bounding box center [565, 186] width 498 height 54
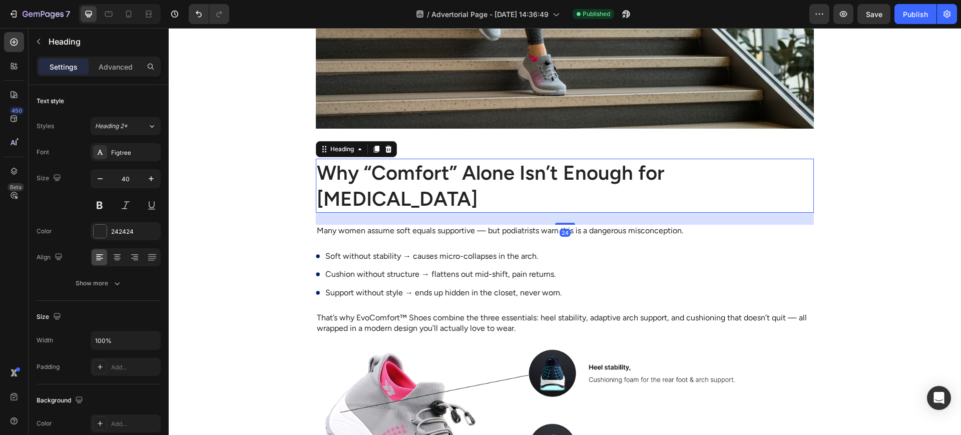
click at [555, 177] on h2 "Why “Comfort” Alone Isn’t Enough for [MEDICAL_DATA]" at bounding box center [565, 186] width 498 height 54
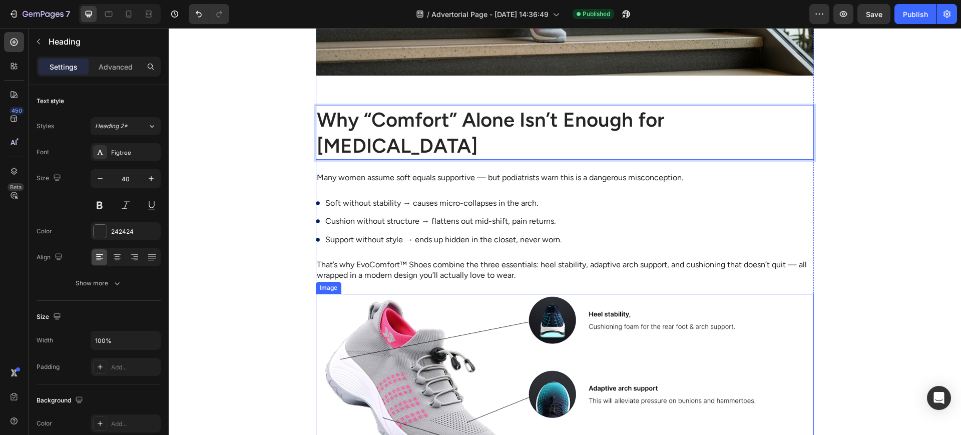
scroll to position [2470, 0]
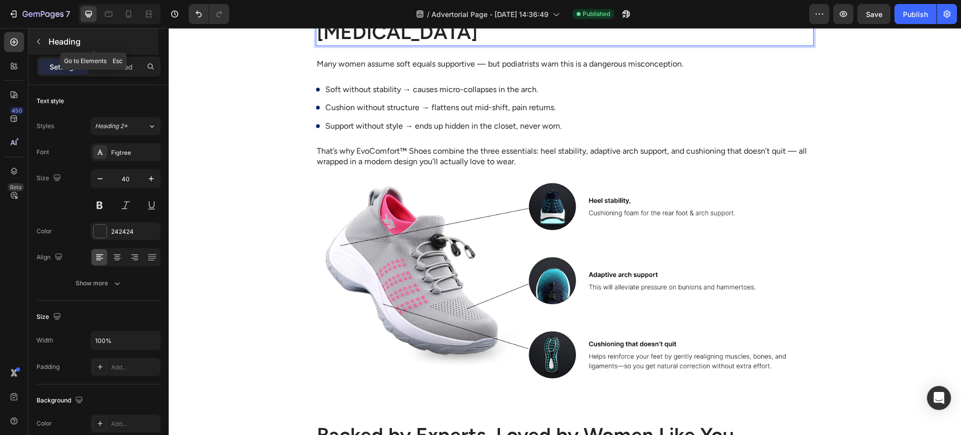
drag, startPoint x: 44, startPoint y: 34, endPoint x: 67, endPoint y: 62, distance: 37.0
click at [43, 34] on button "button" at bounding box center [39, 42] width 16 height 16
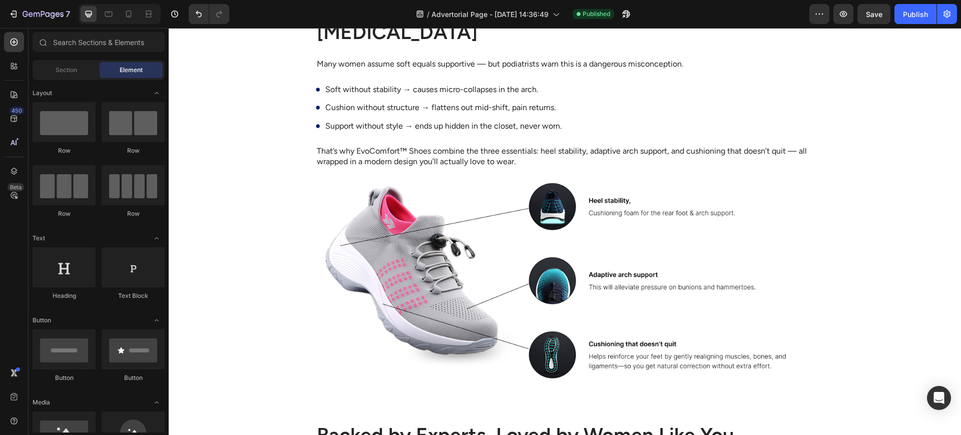
scroll to position [0, 0]
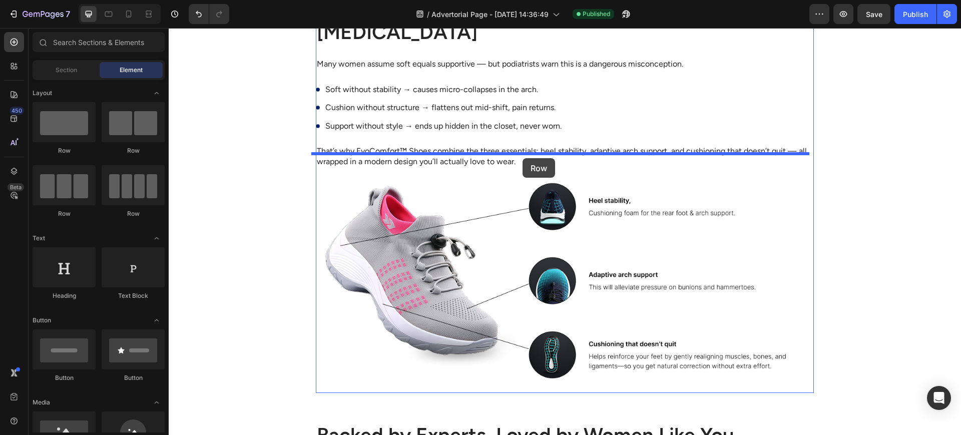
drag, startPoint x: 302, startPoint y: 150, endPoint x: 523, endPoint y: 158, distance: 220.5
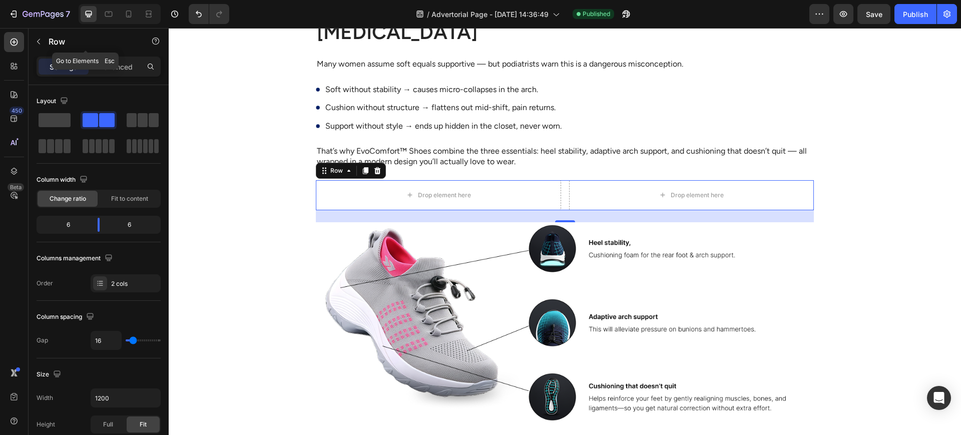
drag, startPoint x: 39, startPoint y: 37, endPoint x: 45, endPoint y: 46, distance: 10.8
click at [39, 36] on button "button" at bounding box center [39, 42] width 16 height 16
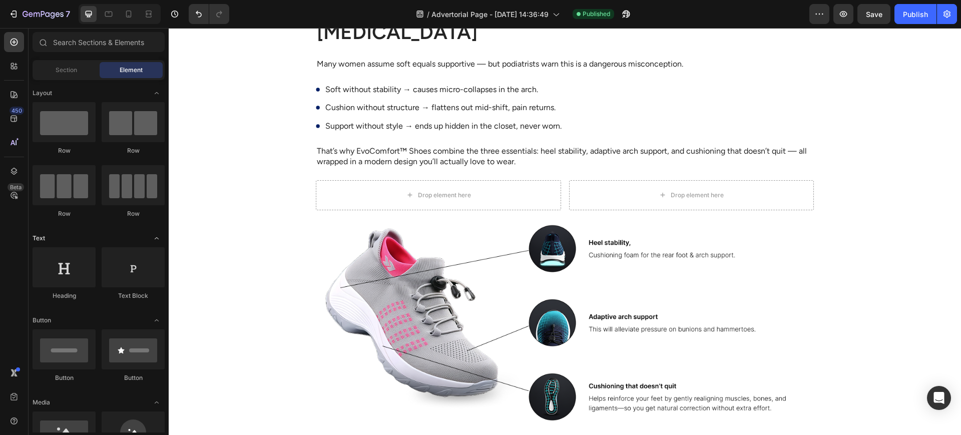
scroll to position [167, 0]
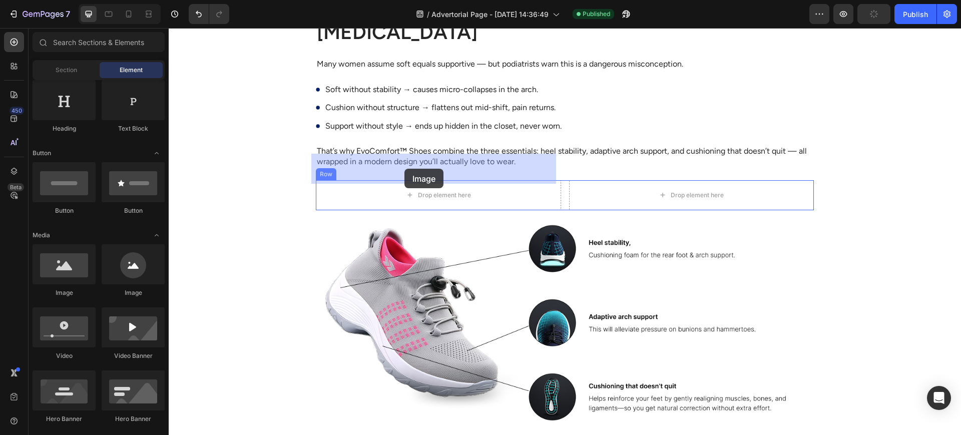
drag, startPoint x: 232, startPoint y: 303, endPoint x: 407, endPoint y: 168, distance: 220.9
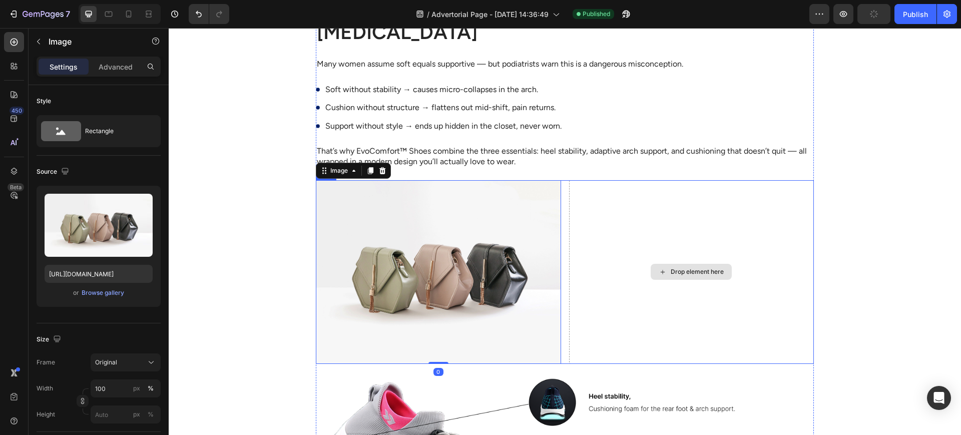
click at [590, 226] on div "Drop element here" at bounding box center [691, 272] width 245 height 184
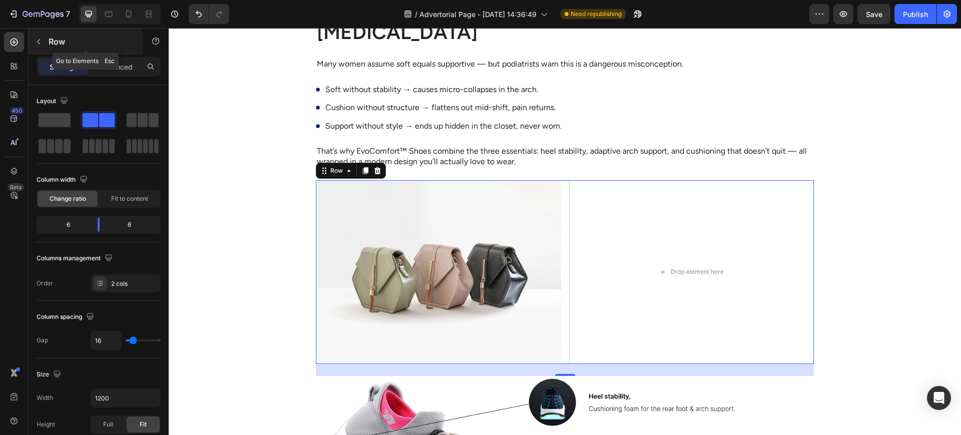
click at [41, 44] on icon "button" at bounding box center [39, 42] width 8 height 8
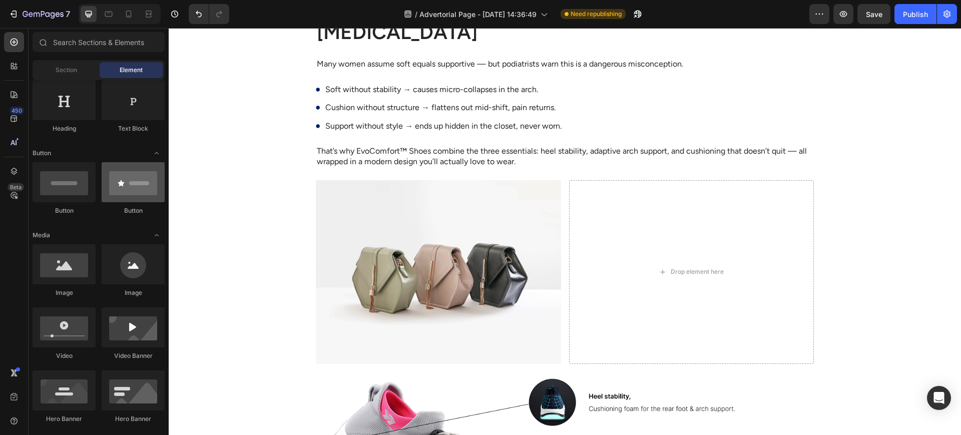
scroll to position [0, 0]
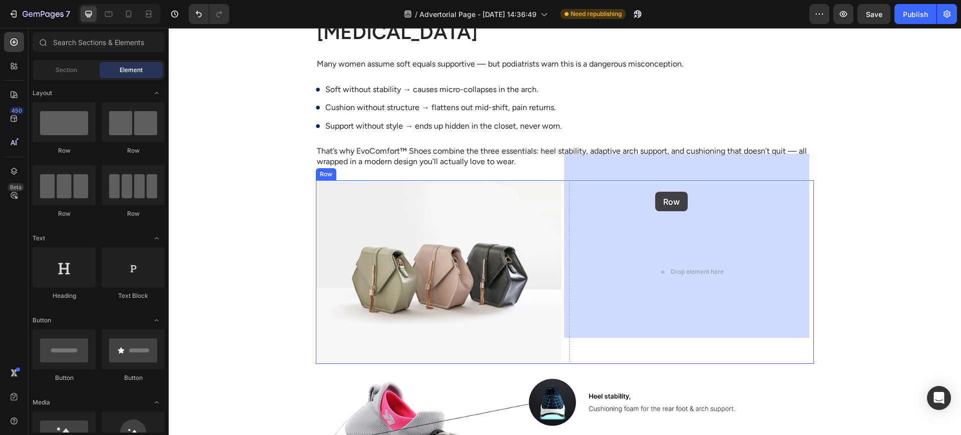
drag, startPoint x: 270, startPoint y: 186, endPoint x: 682, endPoint y: 216, distance: 413.2
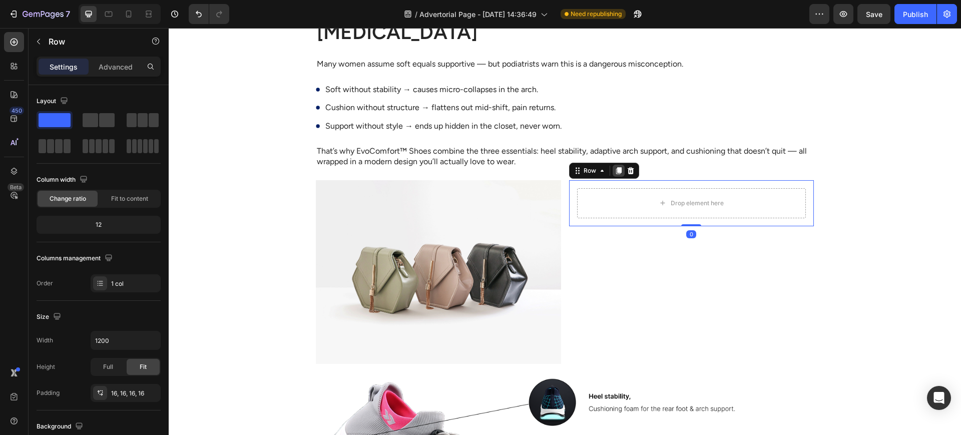
click at [613, 165] on div at bounding box center [619, 171] width 12 height 12
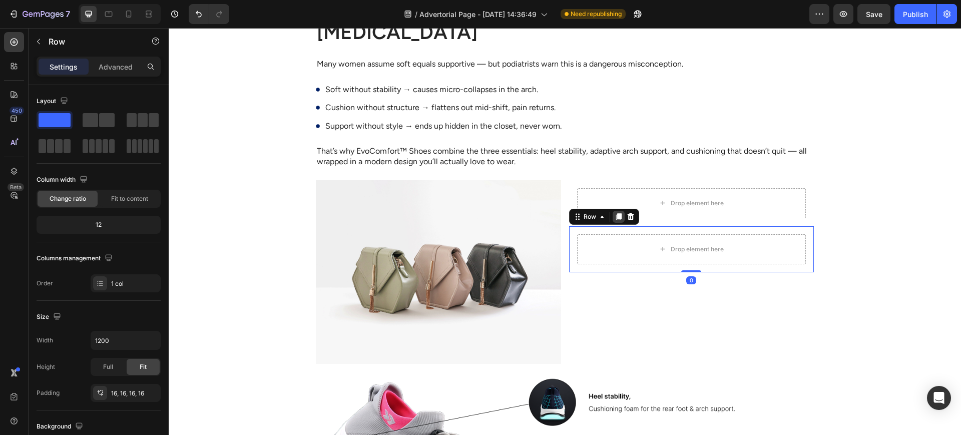
click at [616, 213] on icon at bounding box center [619, 216] width 6 height 7
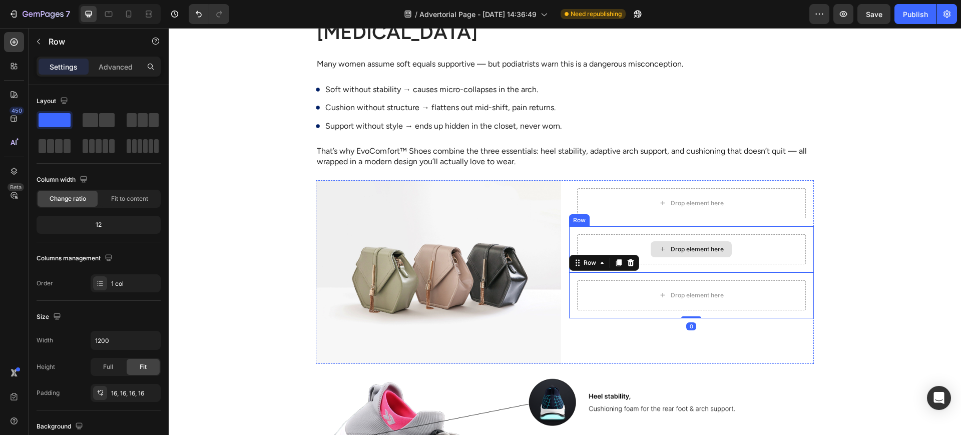
click at [607, 188] on div "Drop element here" at bounding box center [691, 203] width 229 height 30
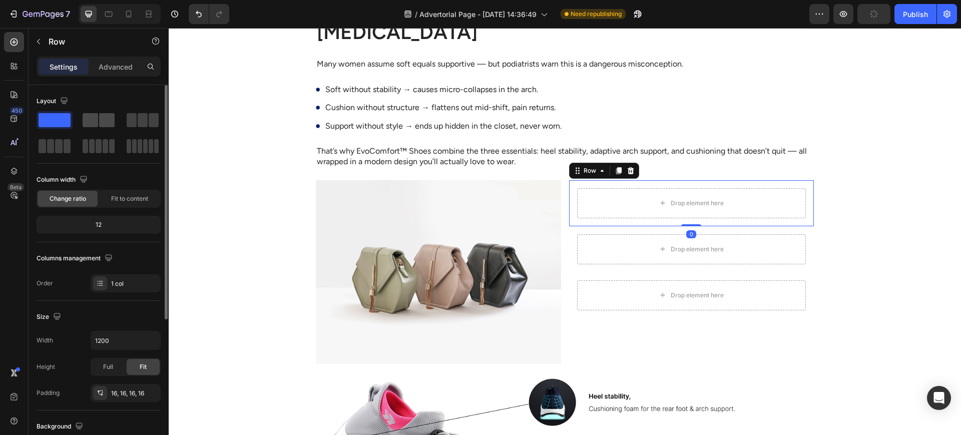
click at [90, 123] on span at bounding box center [91, 120] width 16 height 14
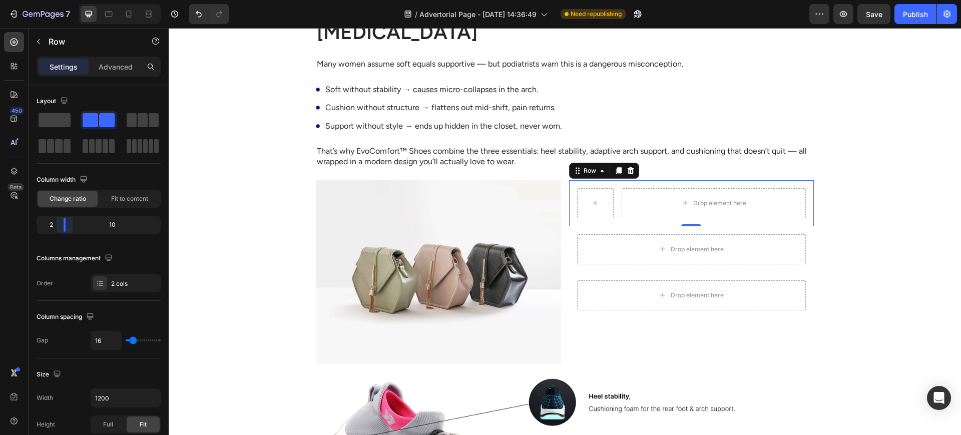
drag, startPoint x: 93, startPoint y: 226, endPoint x: 62, endPoint y: 232, distance: 32.0
click at [62, 0] on body "7 Version history / Advertorial Page - Sep 29, 14:36:49 Need republishing Previ…" at bounding box center [480, 0] width 961 height 0
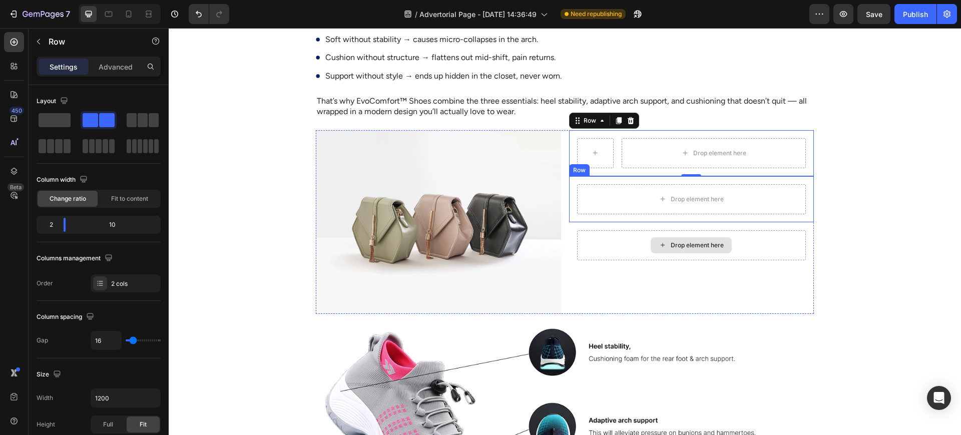
scroll to position [2554, 0]
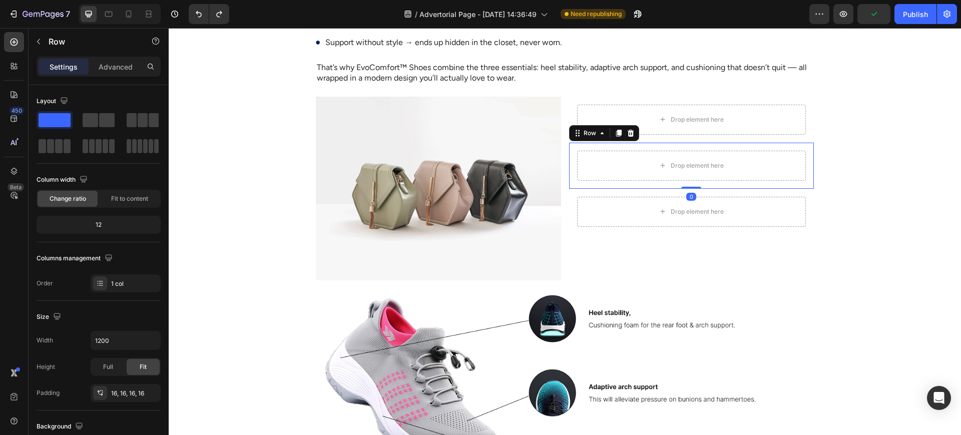
click at [630, 157] on div "Drop element here Row 0" at bounding box center [691, 166] width 245 height 46
click at [605, 197] on div "Drop element here" at bounding box center [691, 212] width 229 height 30
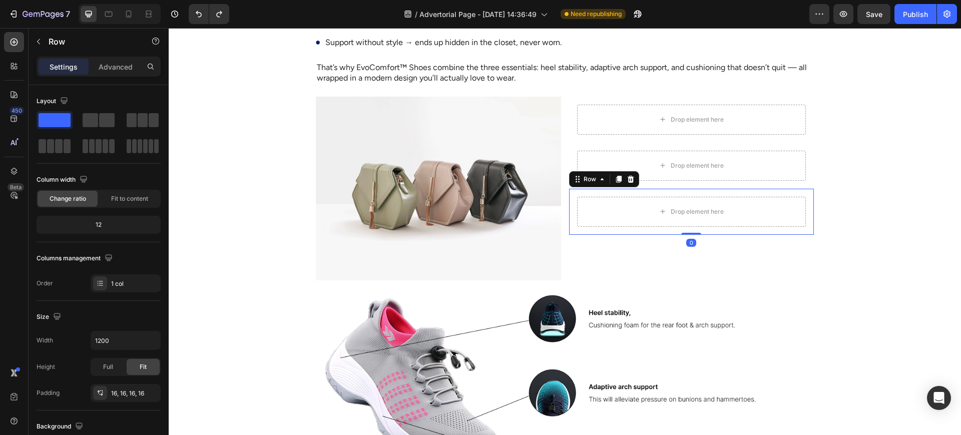
click at [641, 156] on div "Drop element here Row" at bounding box center [691, 166] width 245 height 46
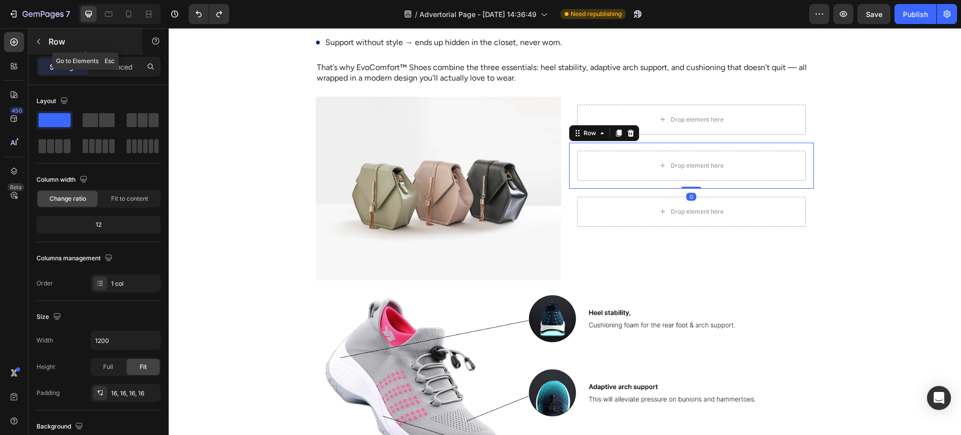
click at [38, 40] on icon "button" at bounding box center [39, 42] width 8 height 8
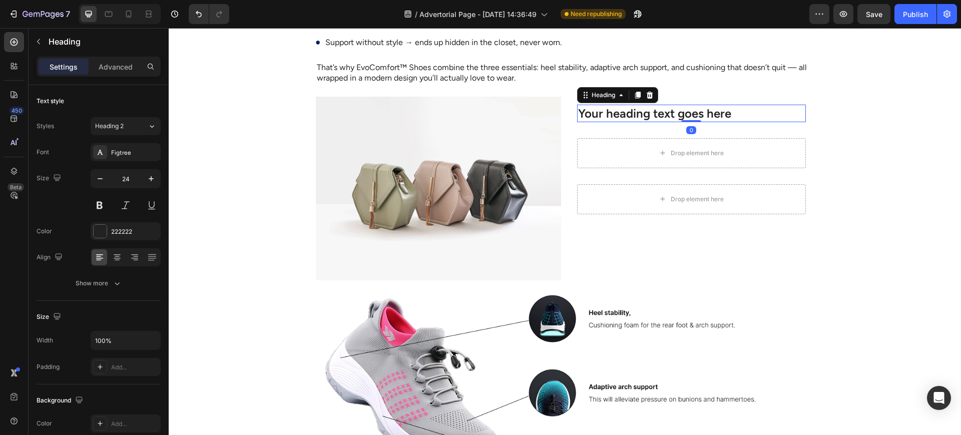
click at [45, 41] on button "button" at bounding box center [39, 42] width 16 height 16
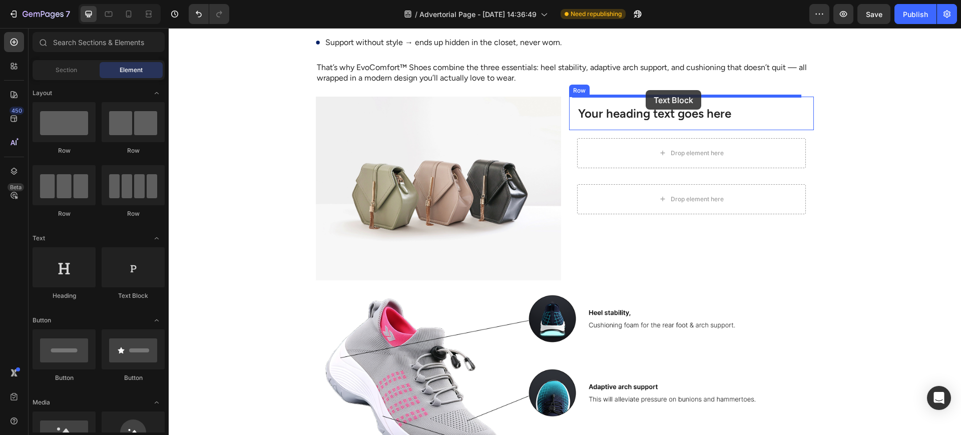
drag, startPoint x: 327, startPoint y: 309, endPoint x: 646, endPoint y: 90, distance: 386.4
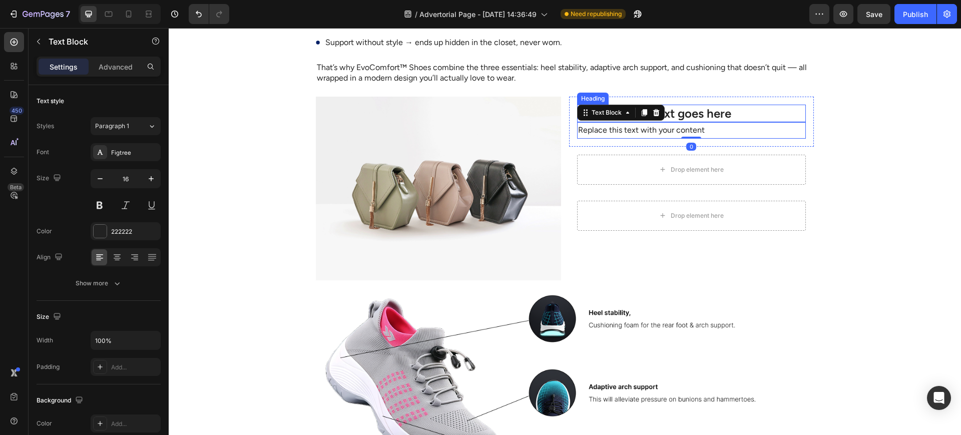
click at [726, 105] on h2 "Your heading text goes here" at bounding box center [691, 114] width 229 height 18
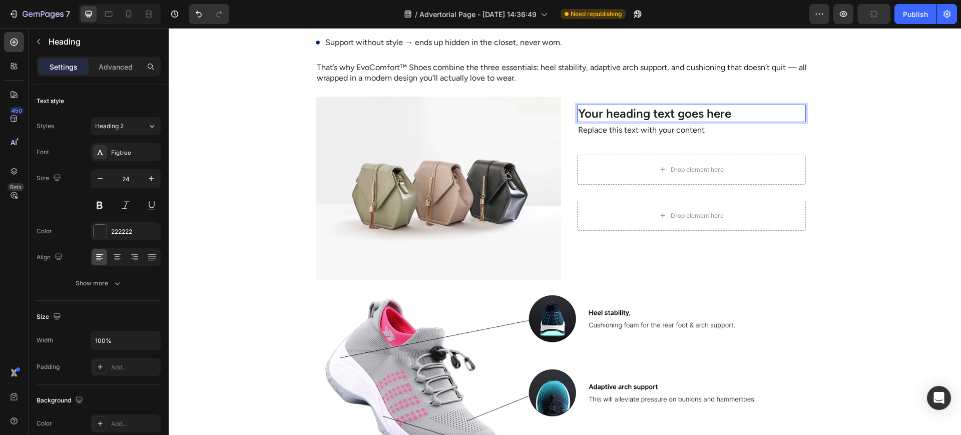
click at [657, 105] on h2 "Your heading text goes here" at bounding box center [691, 114] width 229 height 18
click at [657, 106] on p "Your heading text goes here" at bounding box center [691, 114] width 227 height 16
click at [602, 122] on div "Replace this text with your content" at bounding box center [691, 130] width 229 height 17
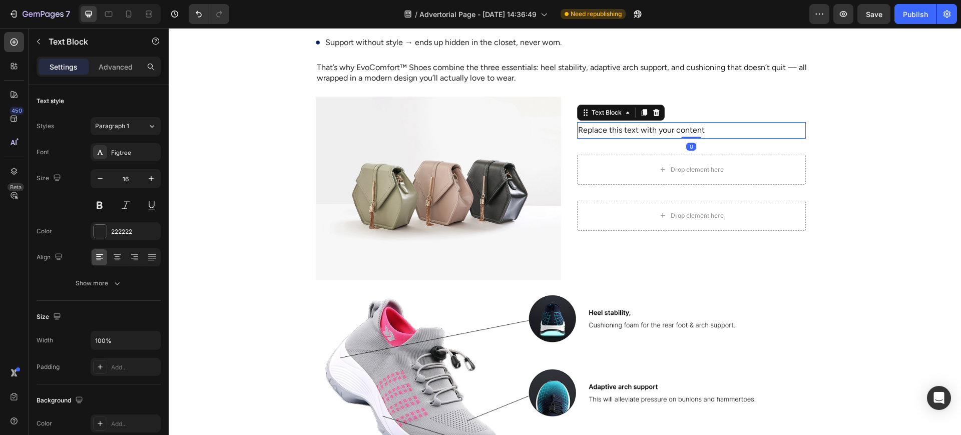
click at [602, 122] on div "Replace this text with your content" at bounding box center [691, 130] width 229 height 17
click at [602, 123] on p "Replace this text with your content" at bounding box center [691, 130] width 227 height 15
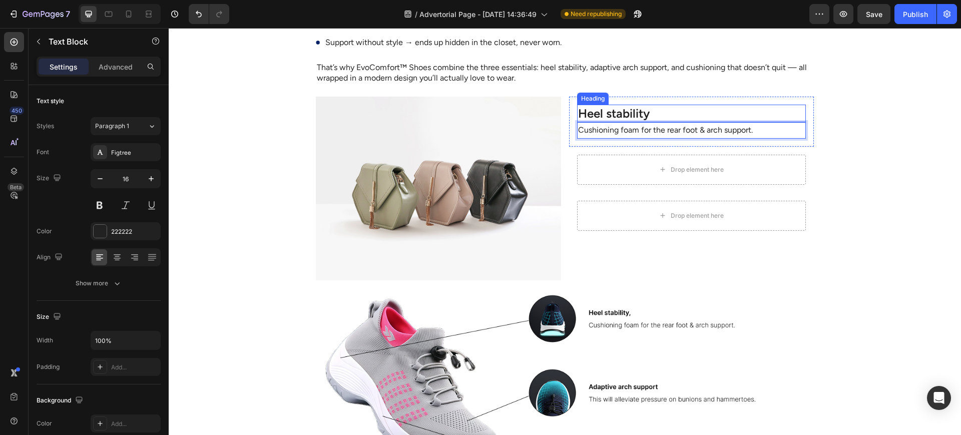
click at [705, 106] on p "Heel stability" at bounding box center [691, 114] width 227 height 16
click at [777, 155] on div "Drop element here" at bounding box center [691, 170] width 229 height 30
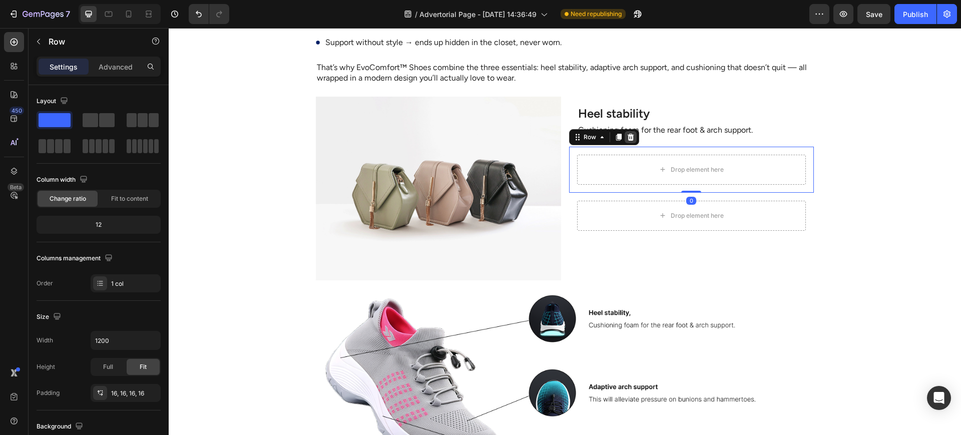
click at [627, 133] on icon at bounding box center [631, 137] width 8 height 8
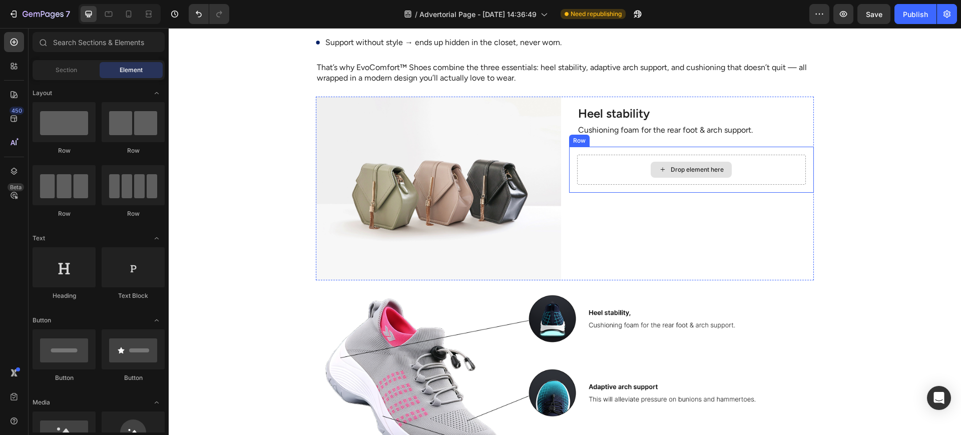
click at [625, 155] on div "Drop element here" at bounding box center [691, 170] width 229 height 30
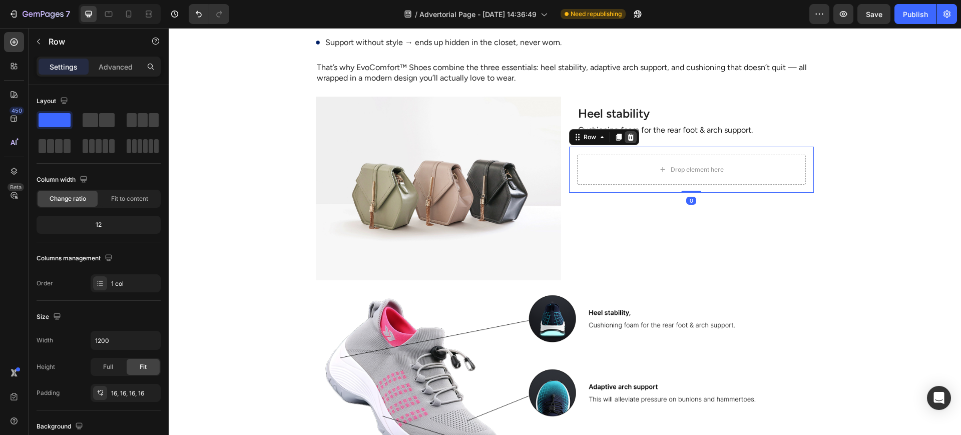
click at [627, 133] on icon at bounding box center [630, 136] width 7 height 7
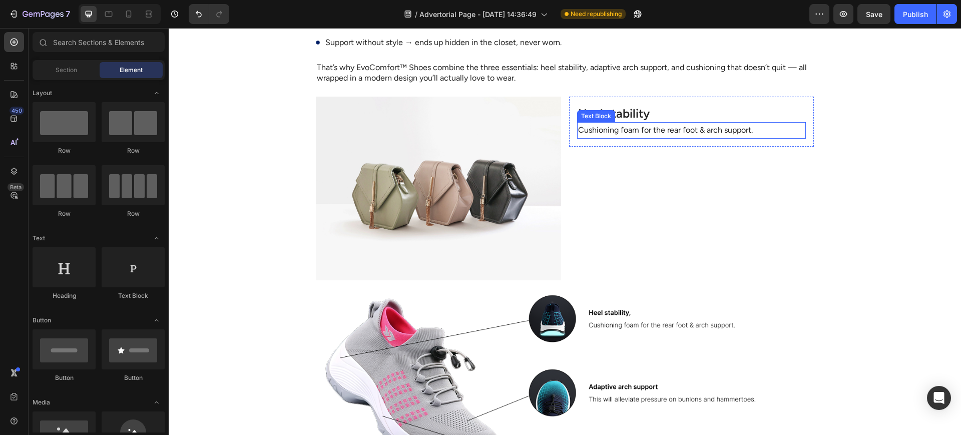
click at [783, 123] on p "Cushioning foam for the rear foot & arch support." at bounding box center [691, 130] width 227 height 15
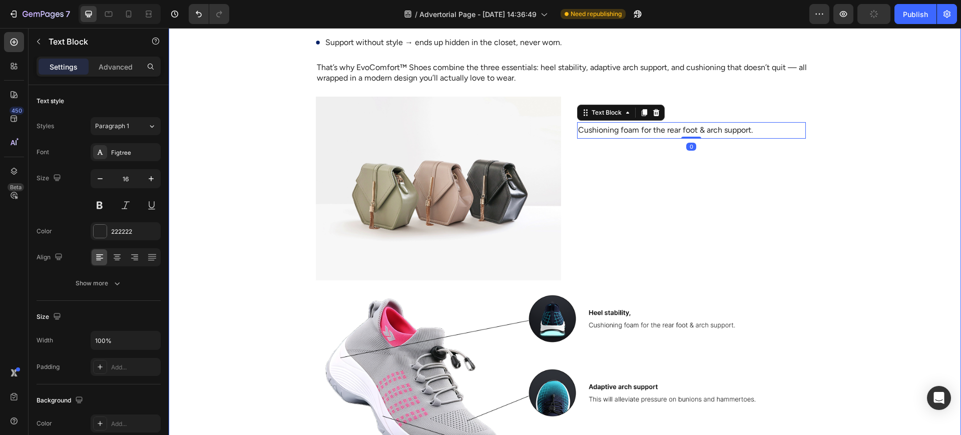
click at [804, 97] on div "Heel stability Heading Cushioning foam for the rear foot & arch support. Text B…" at bounding box center [691, 122] width 245 height 50
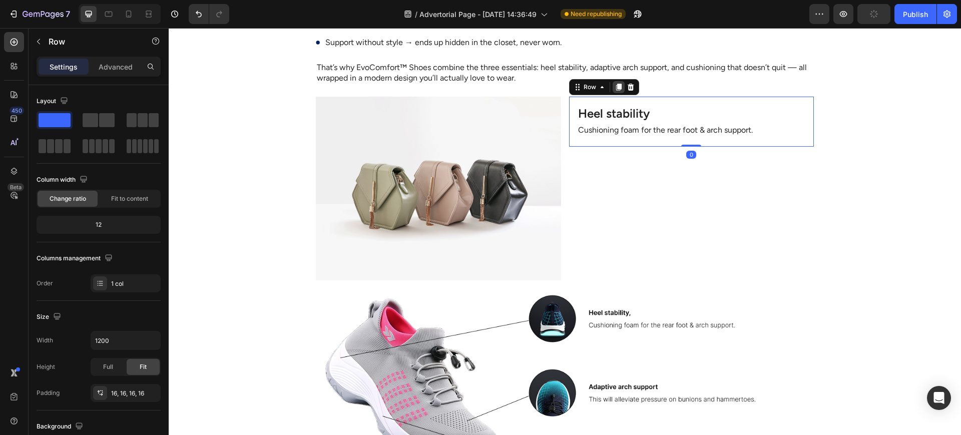
click at [615, 83] on icon at bounding box center [619, 87] width 8 height 8
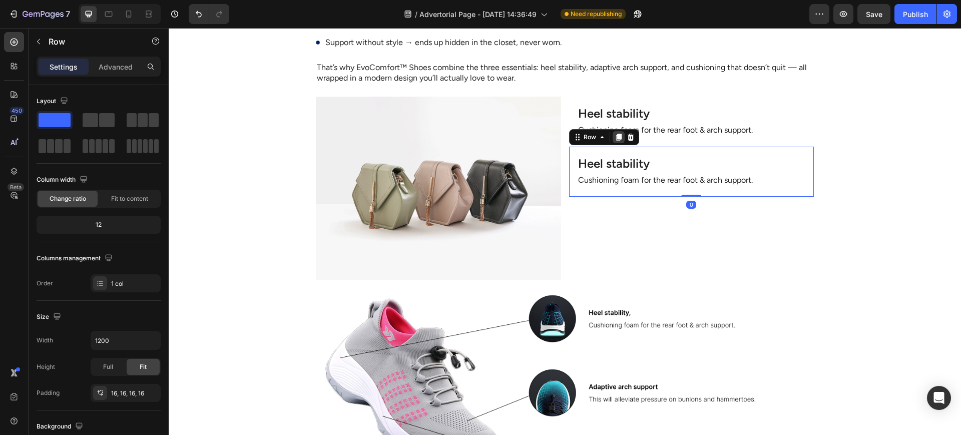
click at [616, 134] on icon at bounding box center [619, 137] width 6 height 7
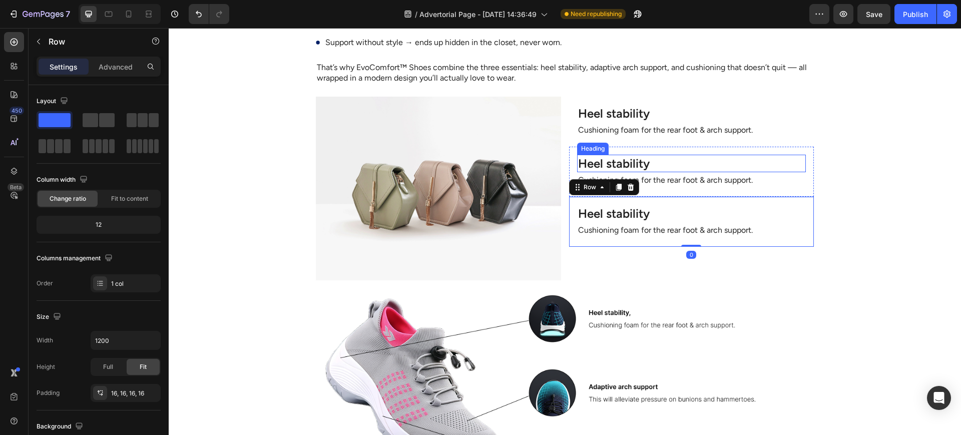
click at [627, 155] on h2 "Heel stability" at bounding box center [691, 164] width 229 height 18
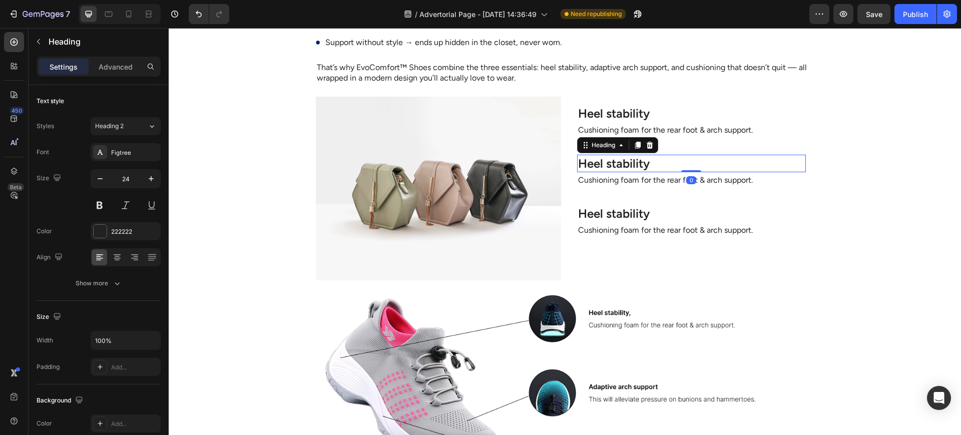
click at [627, 155] on h2 "Heel stability" at bounding box center [691, 164] width 229 height 18
click at [627, 156] on p "Heel stability" at bounding box center [691, 164] width 227 height 16
click at [649, 173] on p "Cushioning foam for the rear foot & arch support." at bounding box center [691, 180] width 227 height 15
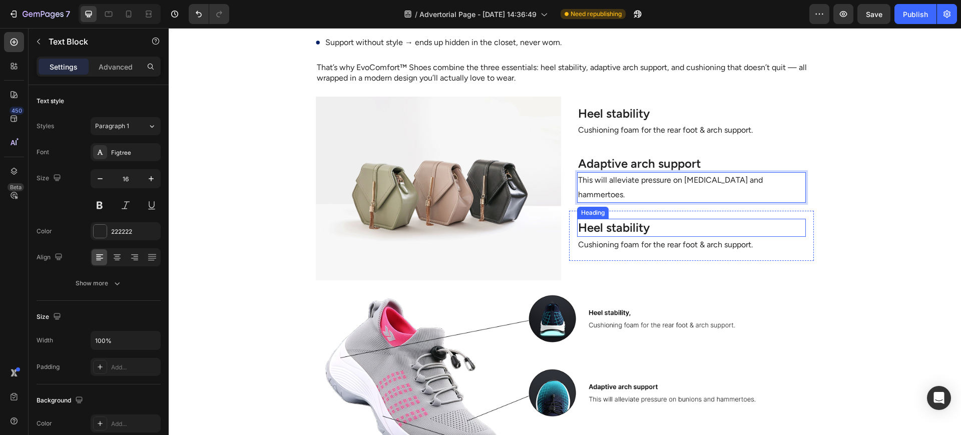
click at [620, 219] on h2 "Heel stability" at bounding box center [691, 228] width 229 height 18
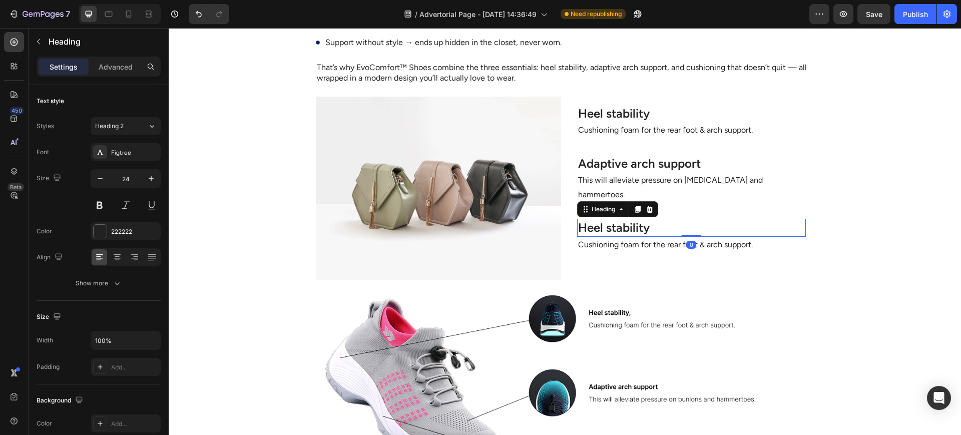
click at [620, 219] on h2 "Heel stability" at bounding box center [691, 228] width 229 height 18
click at [620, 220] on p "Heel stability" at bounding box center [691, 228] width 227 height 16
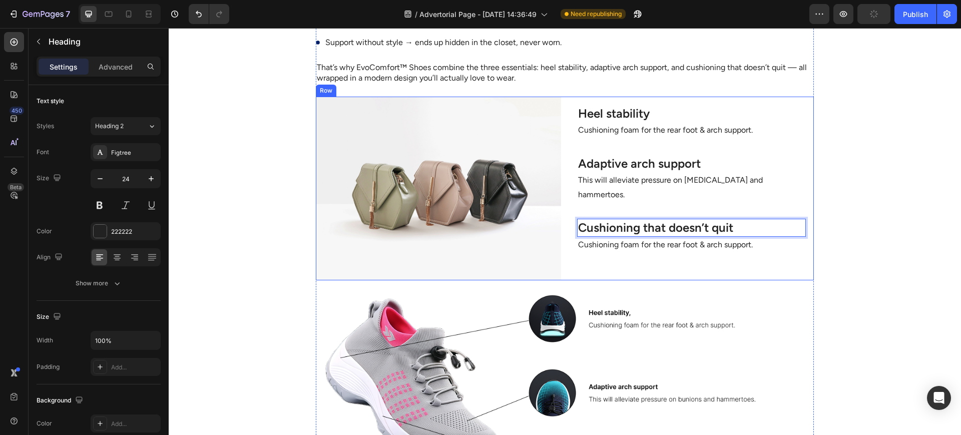
click at [620, 238] on p "Cushioning foam for the rear foot & arch support." at bounding box center [691, 245] width 227 height 15
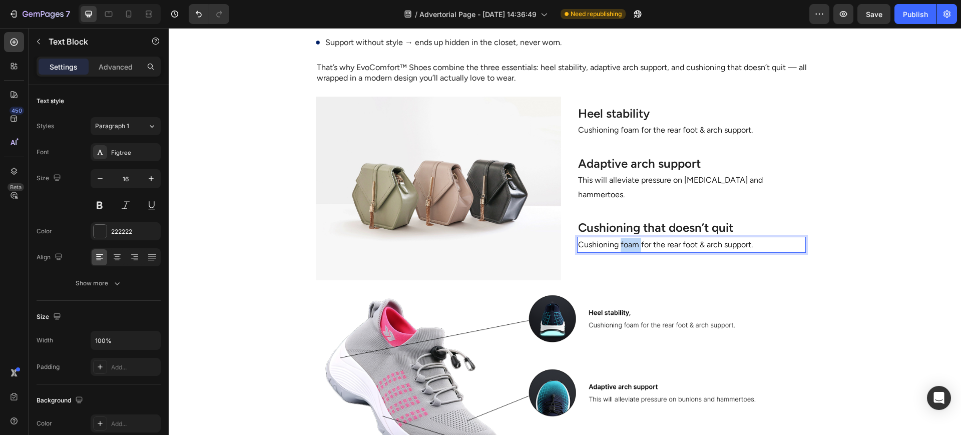
click at [620, 238] on p "Cushioning foam for the rear foot & arch support." at bounding box center [691, 245] width 227 height 15
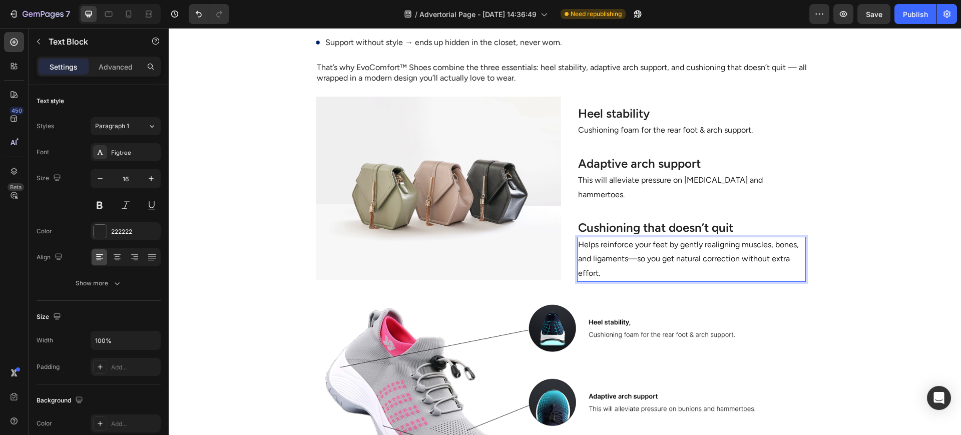
click at [653, 239] on p "Helps reinforce your feet by gently realigning muscles, bones, and ligaments—so…" at bounding box center [691, 259] width 227 height 43
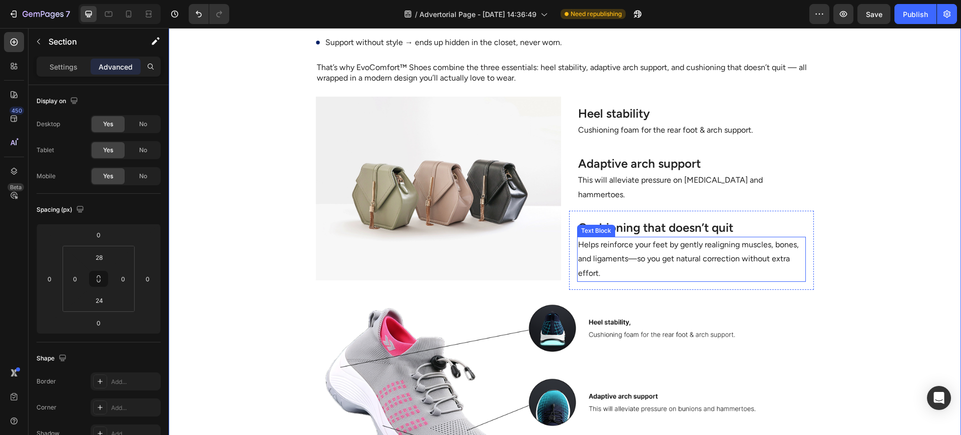
click at [780, 238] on p "Helps reinforce your feet by gently realigning muscles, bones, and ligaments—so…" at bounding box center [691, 259] width 227 height 43
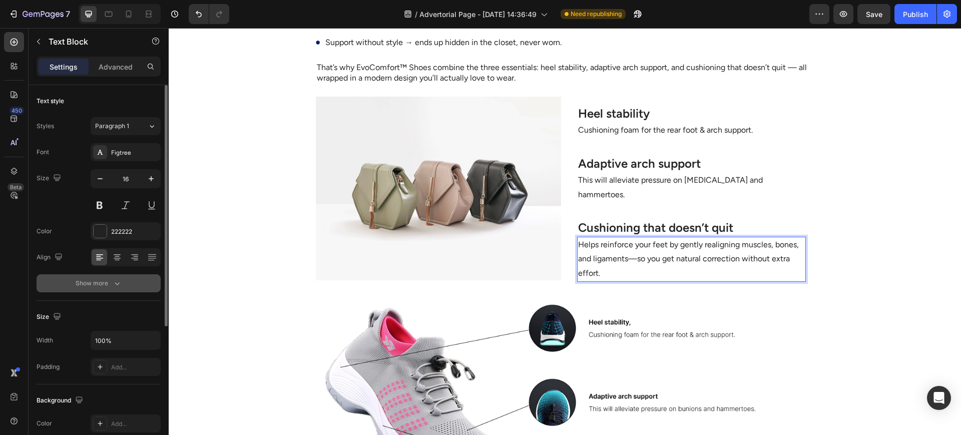
click at [117, 290] on button "Show more" at bounding box center [99, 283] width 124 height 18
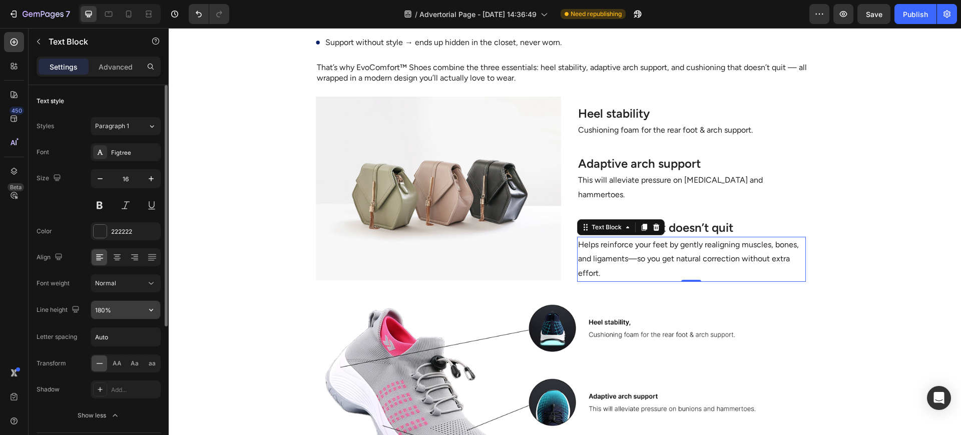
click at [106, 312] on input "180%" at bounding box center [125, 310] width 69 height 18
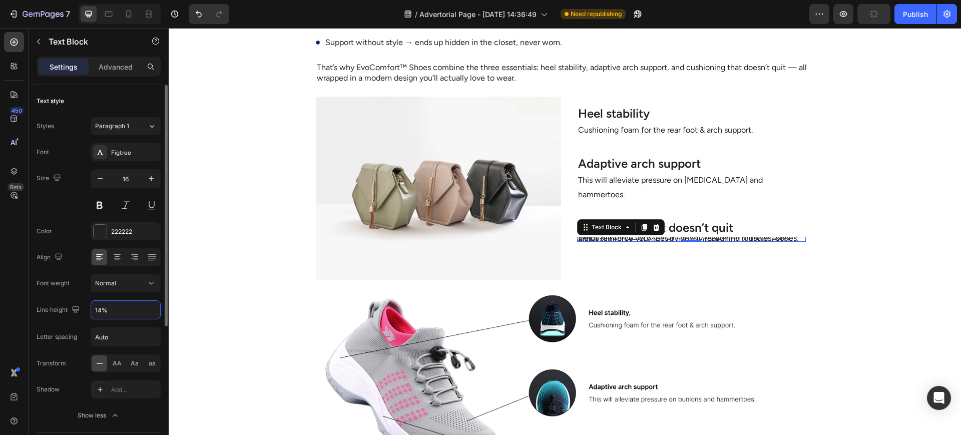
type input "140%"
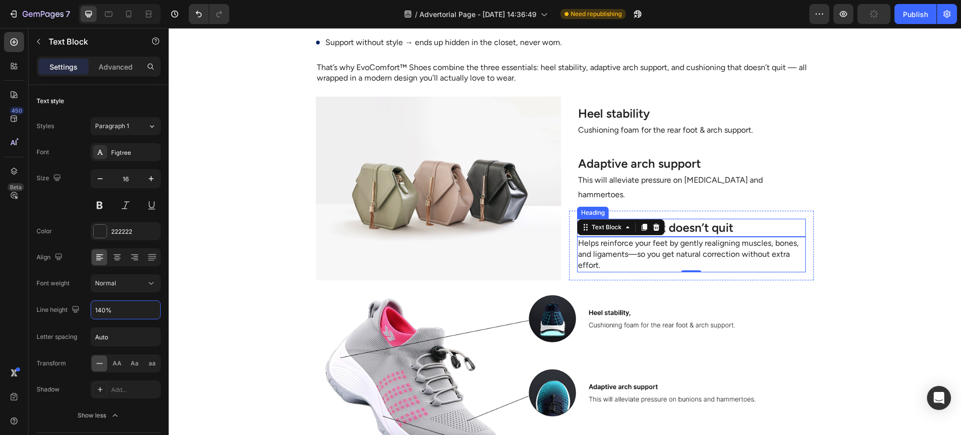
click at [691, 173] on p "This will alleviate pressure on [MEDICAL_DATA] and hammertoes." at bounding box center [691, 187] width 227 height 29
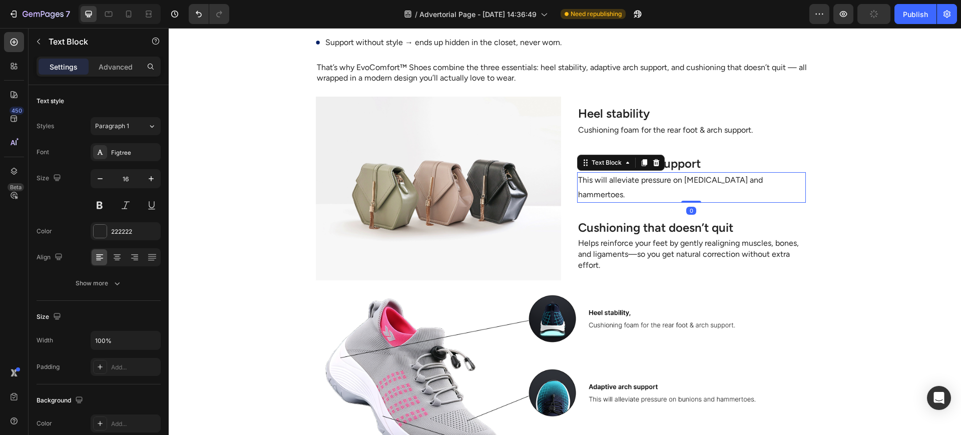
click at [681, 201] on div at bounding box center [691, 202] width 20 height 2
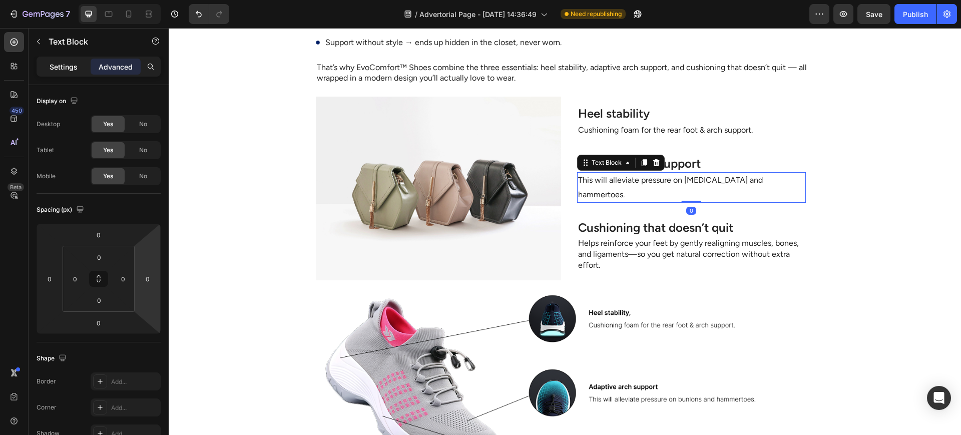
click at [75, 69] on p "Settings" at bounding box center [64, 67] width 28 height 11
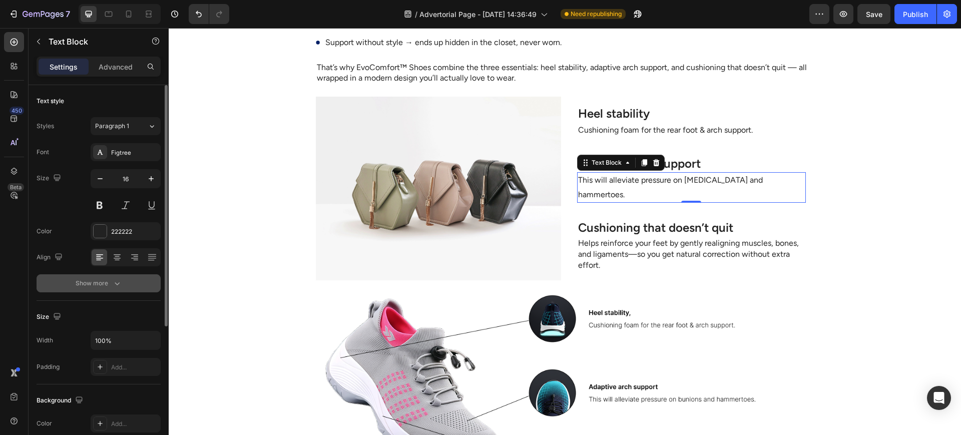
click at [126, 290] on button "Show more" at bounding box center [99, 283] width 124 height 18
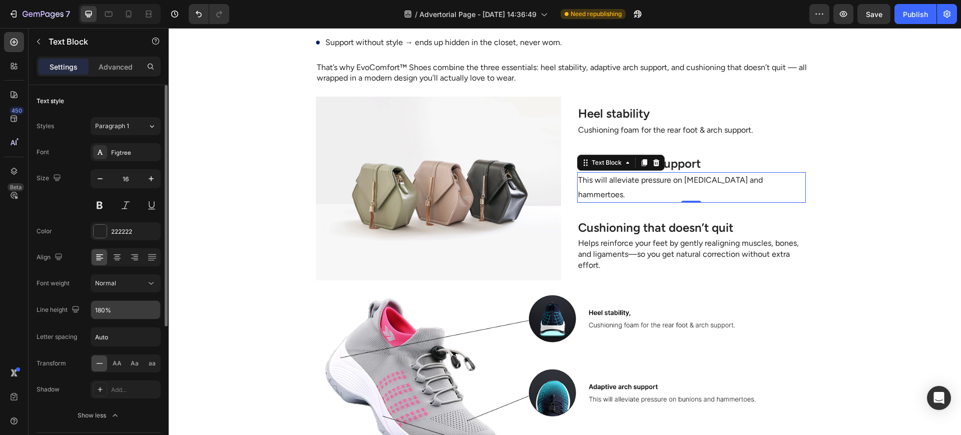
click at [99, 313] on input "180%" at bounding box center [125, 310] width 69 height 18
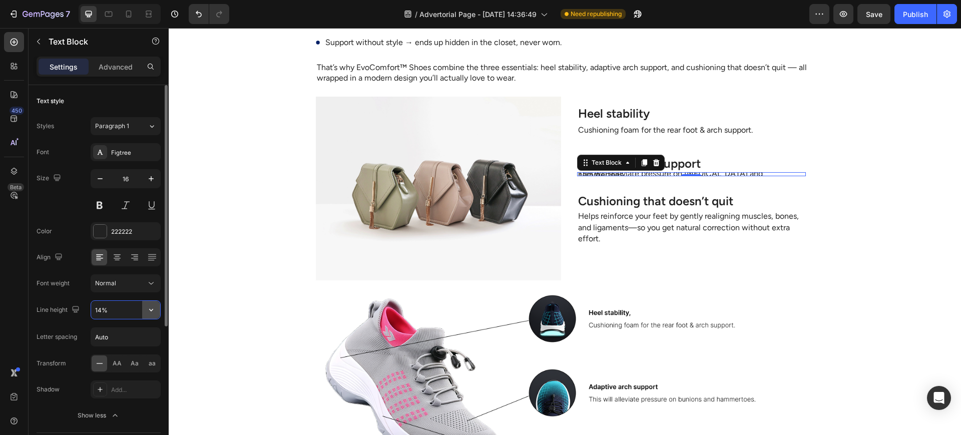
type input "140%"
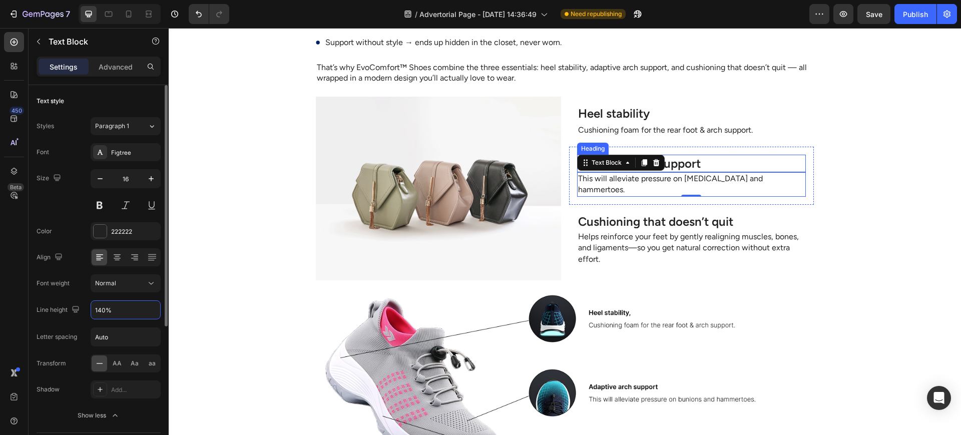
click at [702, 123] on p "Cushioning foam for the rear foot & arch support." at bounding box center [691, 130] width 227 height 15
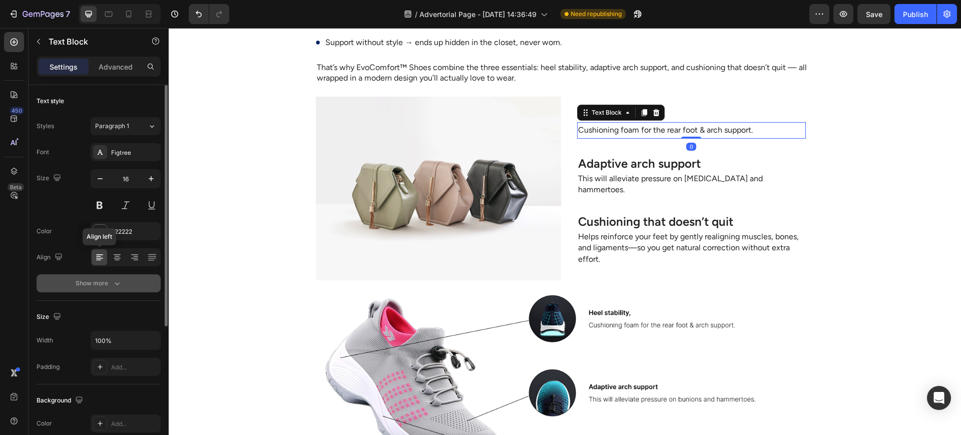
click at [108, 284] on div "Show more" at bounding box center [99, 283] width 47 height 10
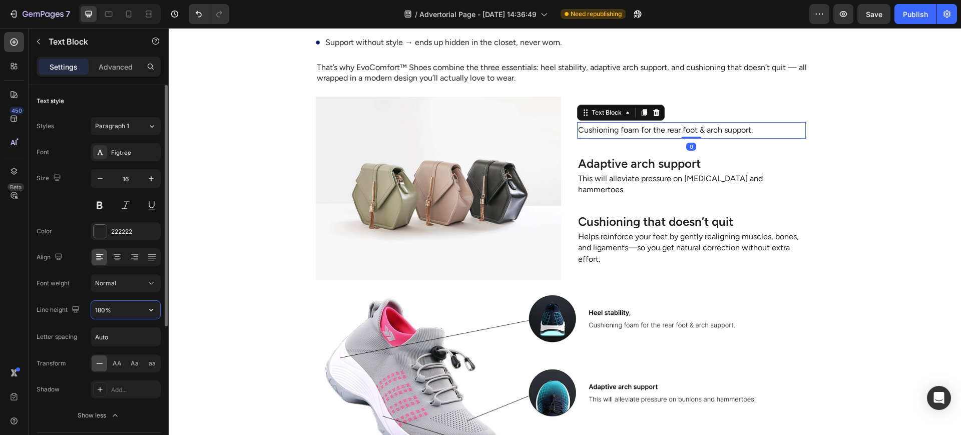
click at [98, 304] on input "180%" at bounding box center [125, 310] width 69 height 18
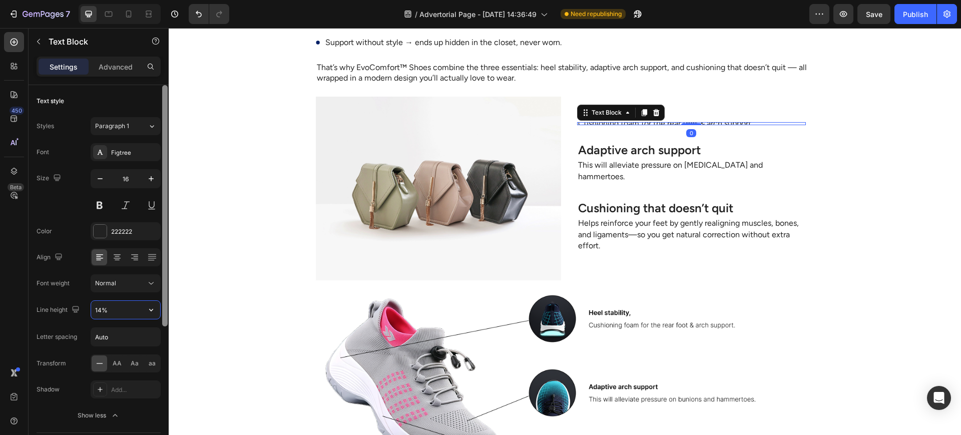
type input "140%"
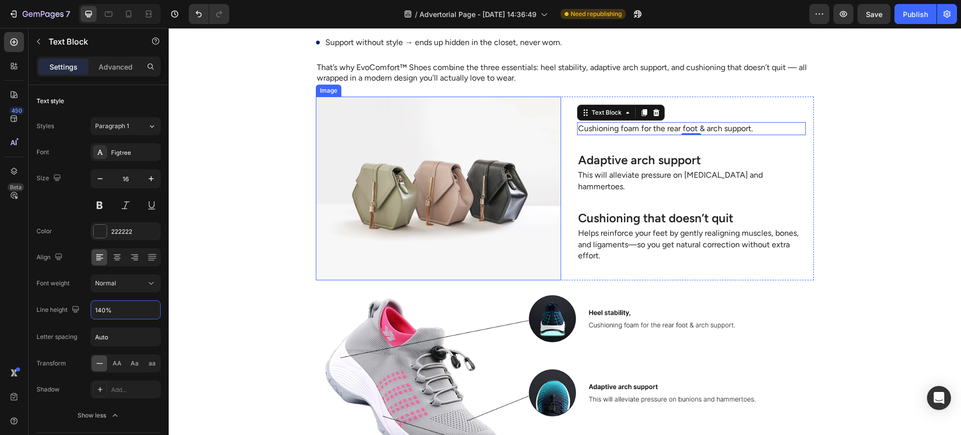
click at [540, 178] on img at bounding box center [438, 189] width 245 height 184
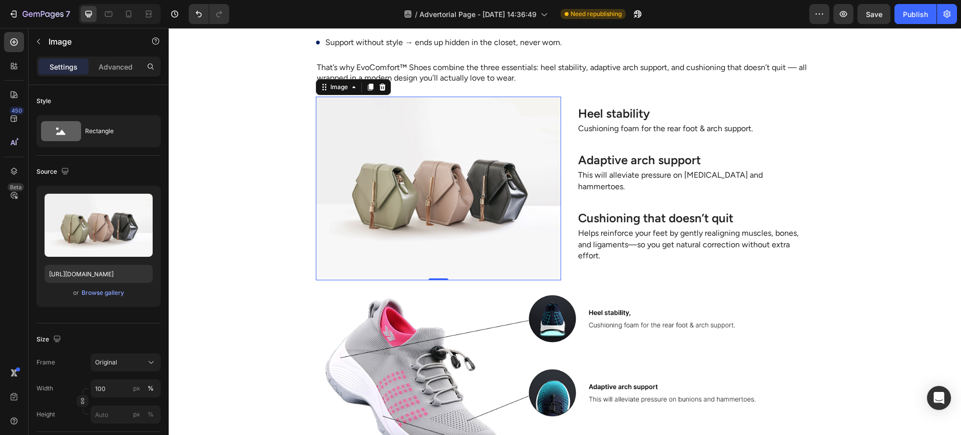
click at [399, 178] on img at bounding box center [438, 189] width 245 height 184
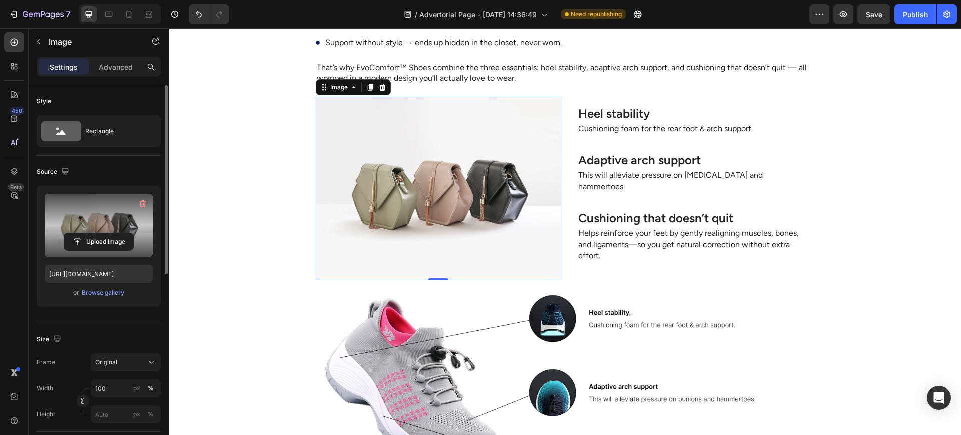
click at [125, 227] on label at bounding box center [99, 225] width 108 height 63
click at [125, 233] on input "file" at bounding box center [98, 241] width 69 height 17
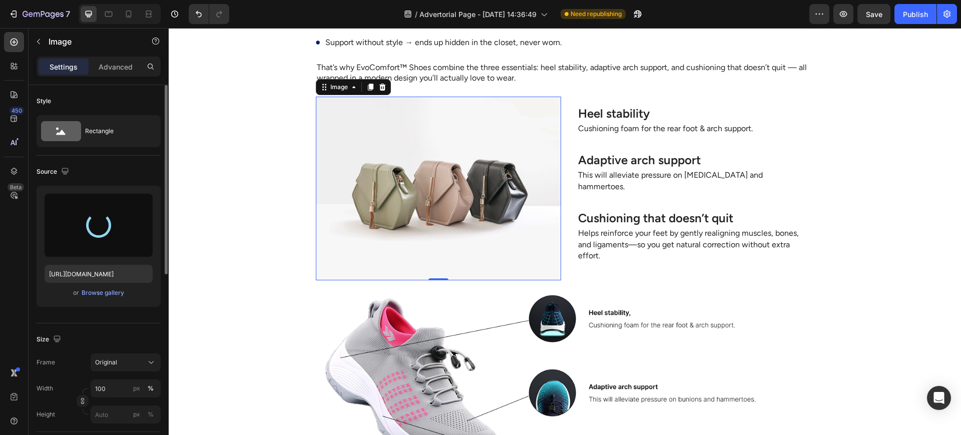
type input "https://cdn.shopify.com/s/files/1/0947/1416/7571/files/gempages_579492319821038…"
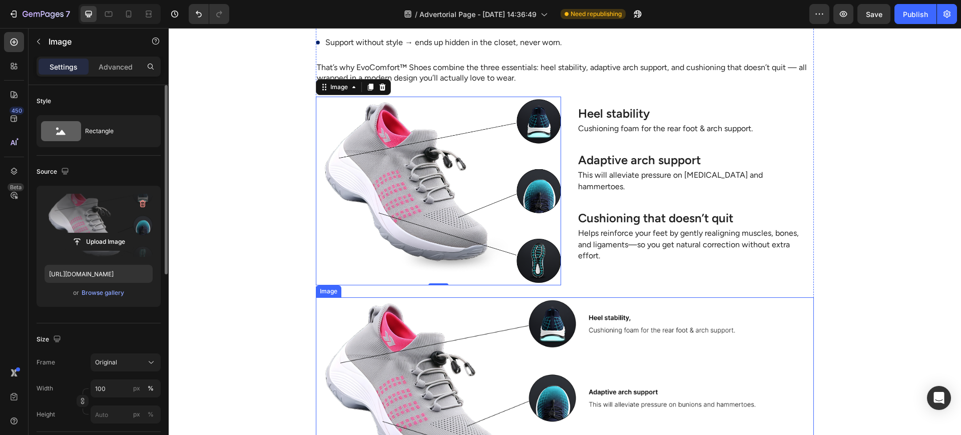
click at [565, 297] on img at bounding box center [565, 397] width 498 height 201
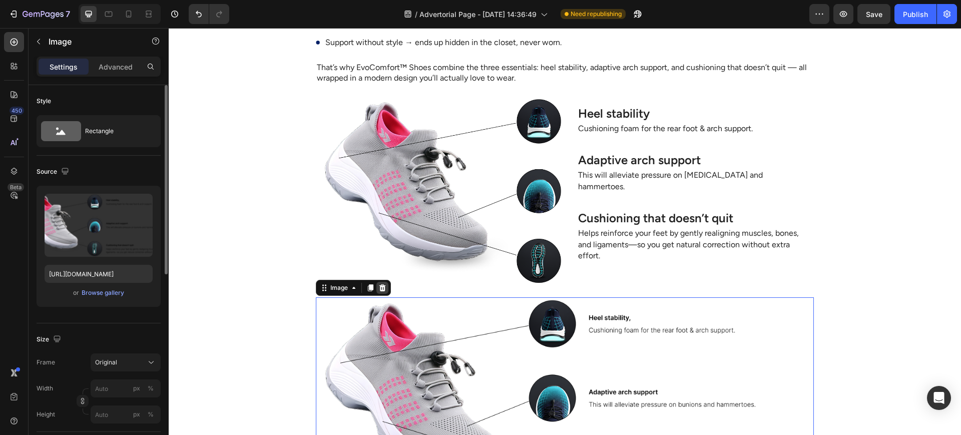
click at [377, 282] on div at bounding box center [383, 288] width 12 height 12
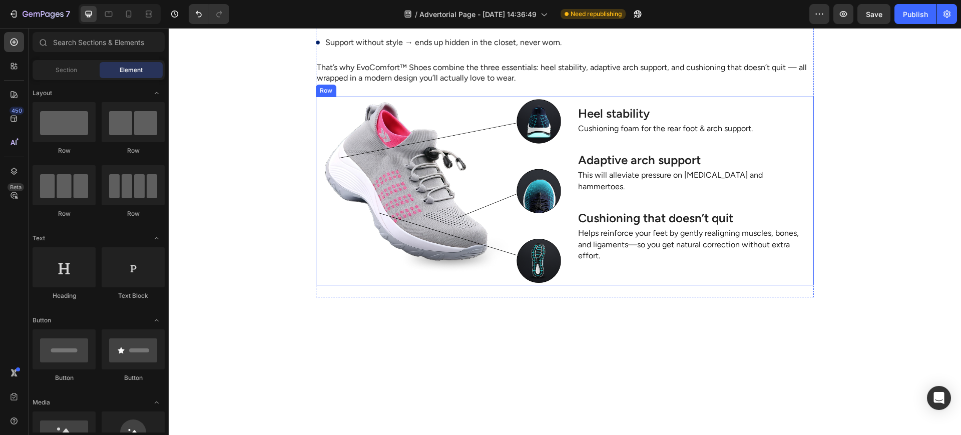
click at [714, 245] on div "Heel stability Heading Cushioning foam for the rear foot & arch support. Text B…" at bounding box center [691, 191] width 245 height 189
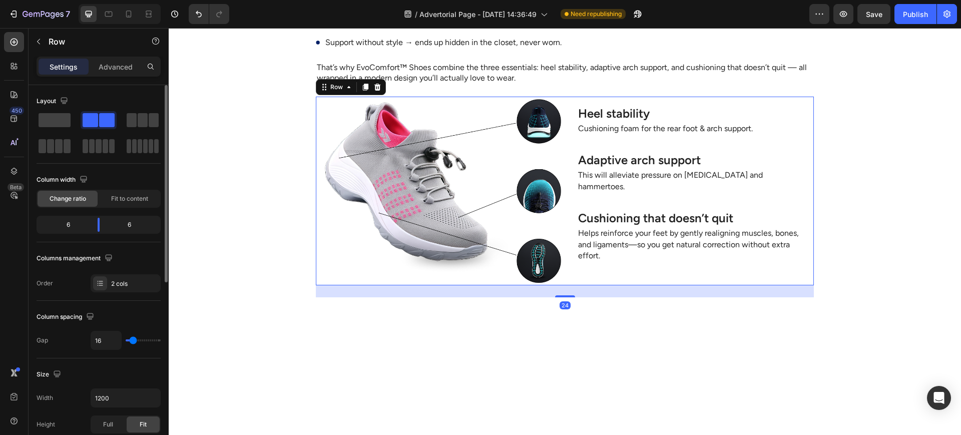
scroll to position [334, 0]
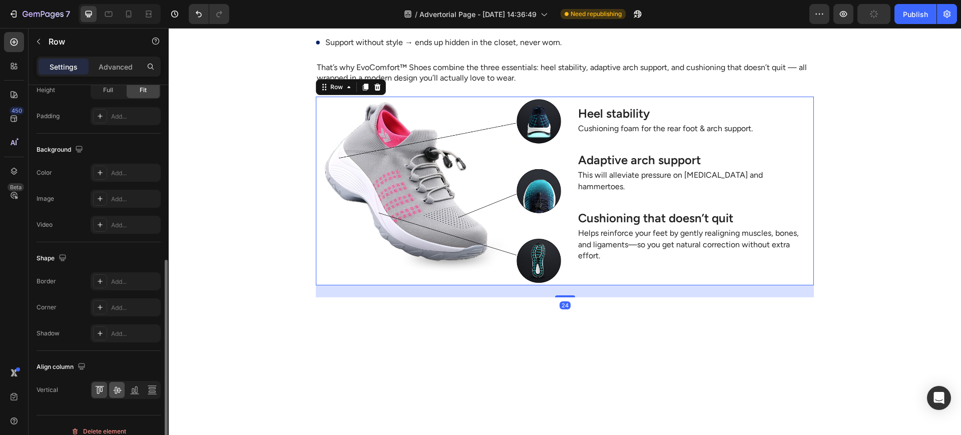
click at [116, 388] on icon at bounding box center [117, 390] width 10 height 10
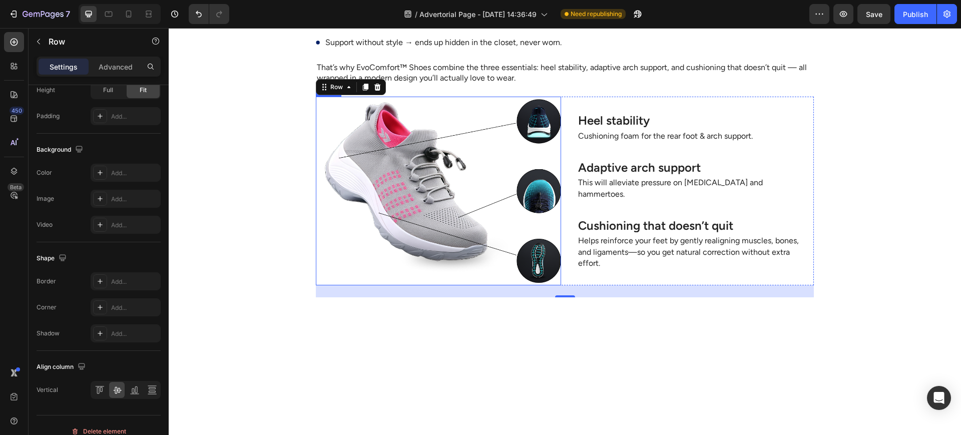
click at [608, 126] on div "Heel stability Heading Cushioning foam for the rear foot & arch support. Text B…" at bounding box center [691, 127] width 245 height 47
click at [683, 104] on div "Heel stability Heading Cushioning foam for the rear foot & arch support. Text B…" at bounding box center [691, 127] width 245 height 47
click at [688, 97] on div "Heel stability Heading Cushioning foam for the rear foot & arch support. Text B…" at bounding box center [691, 191] width 245 height 189
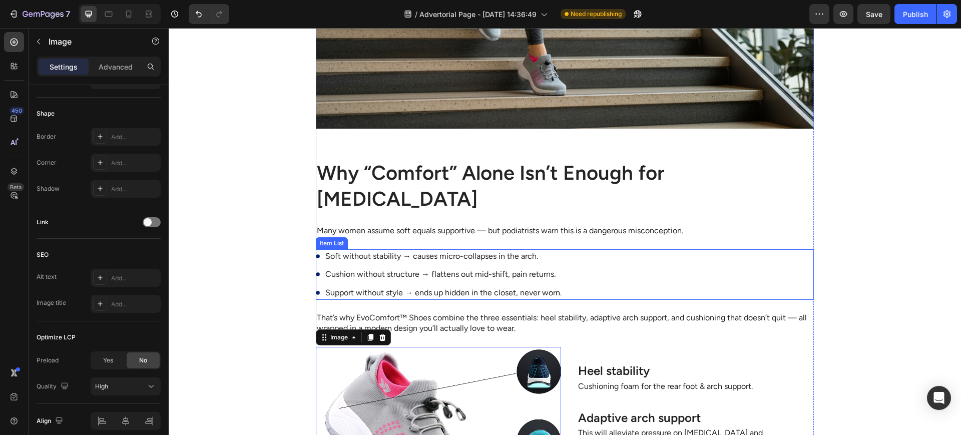
scroll to position [0, 0]
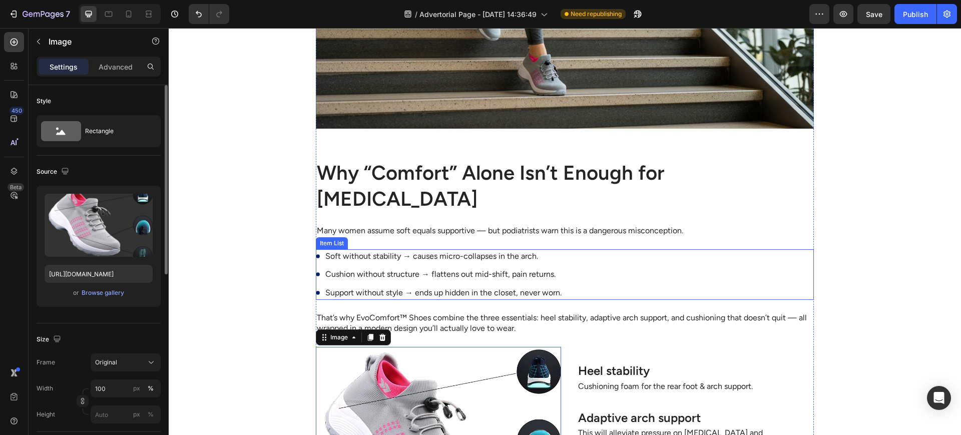
click at [578, 381] on p "Cushioning foam for the rear foot & arch support." at bounding box center [691, 386] width 227 height 11
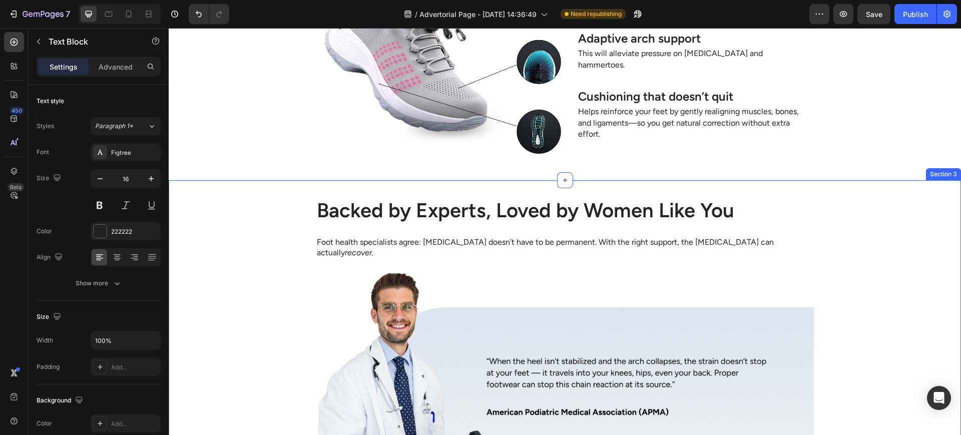
scroll to position [2554, 0]
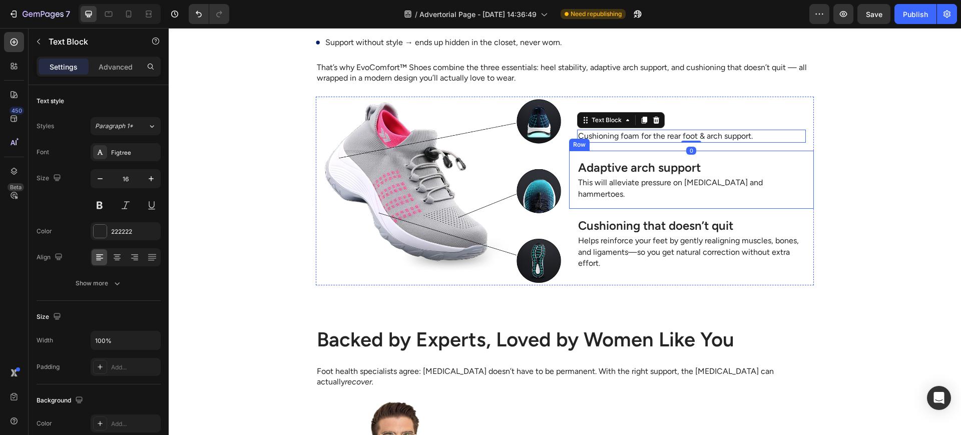
click at [569, 139] on div "Row" at bounding box center [579, 145] width 21 height 12
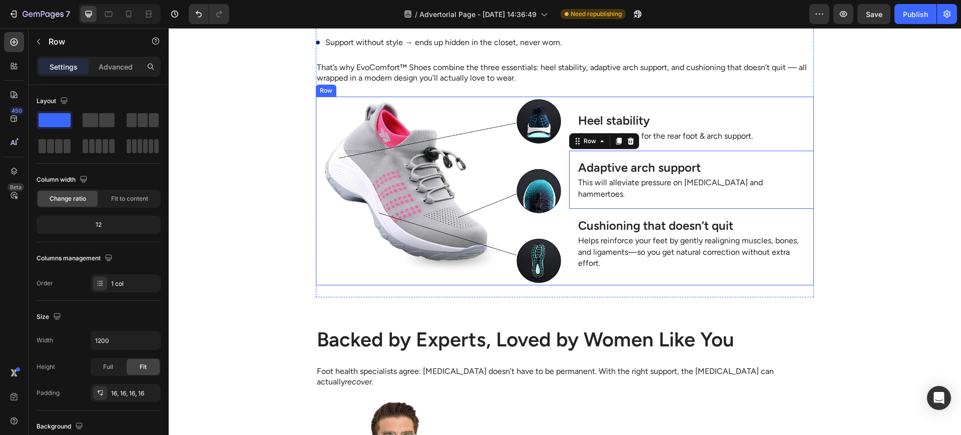
click at [558, 114] on div "Image Heel stability Heading Cushioning foam for the rear foot & arch support. …" at bounding box center [565, 191] width 498 height 189
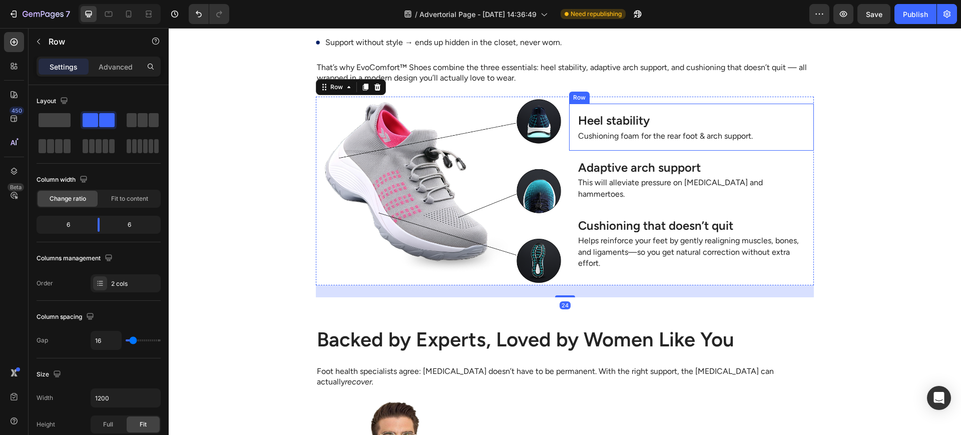
click at [569, 104] on div "Heel stability Heading Cushioning foam for the rear foot & arch support. Text B…" at bounding box center [691, 127] width 245 height 47
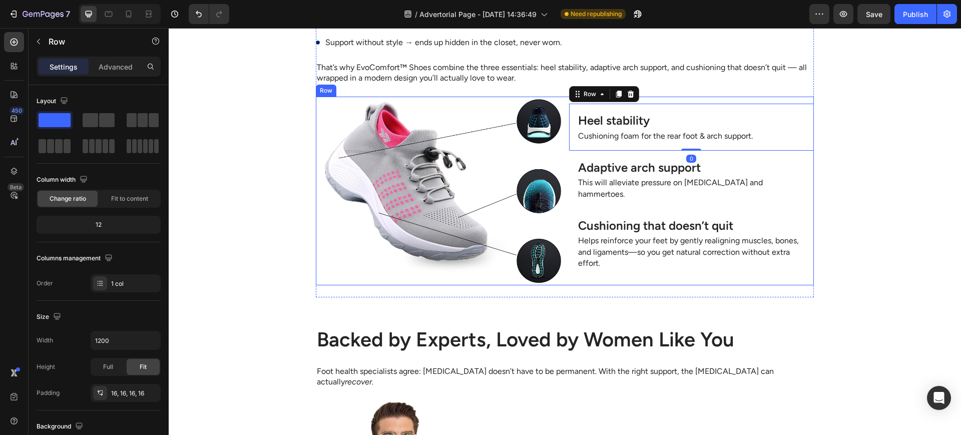
click at [651, 97] on div "Heel stability Heading Cushioning foam for the rear foot & arch support. Text B…" at bounding box center [691, 191] width 245 height 189
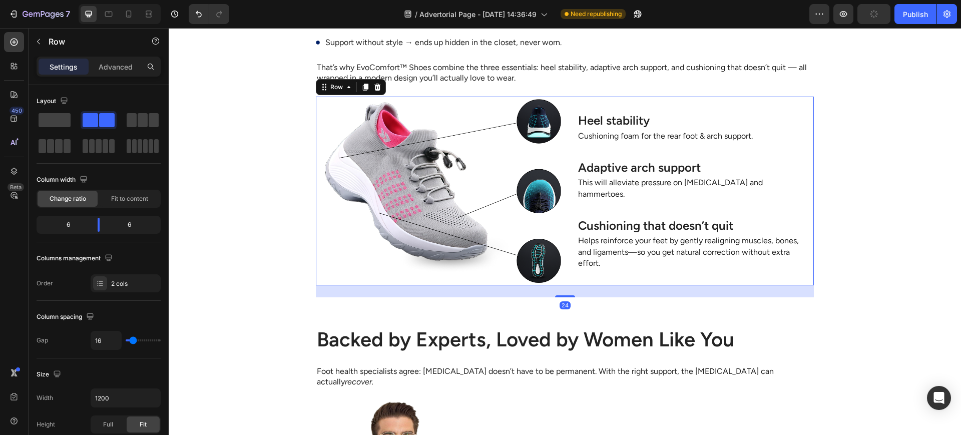
click at [652, 97] on div "Heel stability Heading Cushioning foam for the rear foot & arch support. Text B…" at bounding box center [691, 191] width 245 height 189
drag, startPoint x: 107, startPoint y: 279, endPoint x: 143, endPoint y: 321, distance: 55.4
click at [107, 279] on div "2 cols" at bounding box center [126, 283] width 70 height 18
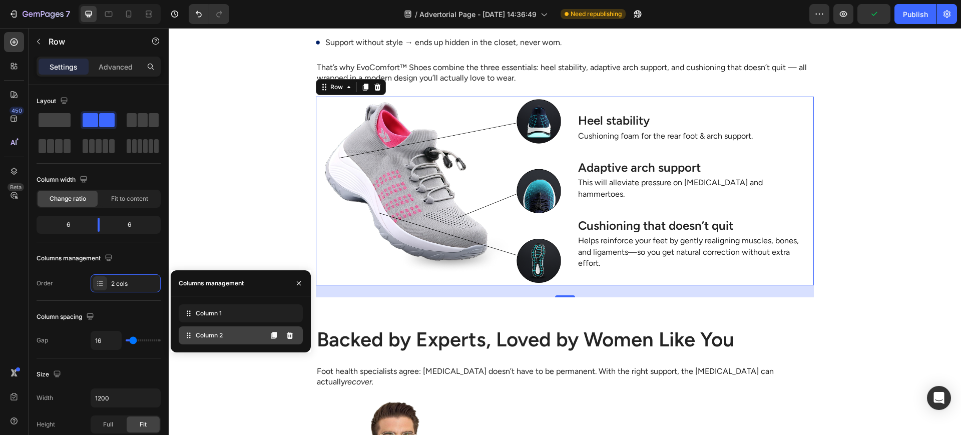
click at [204, 336] on span "Column 2" at bounding box center [209, 335] width 27 height 9
click at [211, 336] on span "Column 2" at bounding box center [209, 335] width 27 height 9
type input "11"
type input "44"
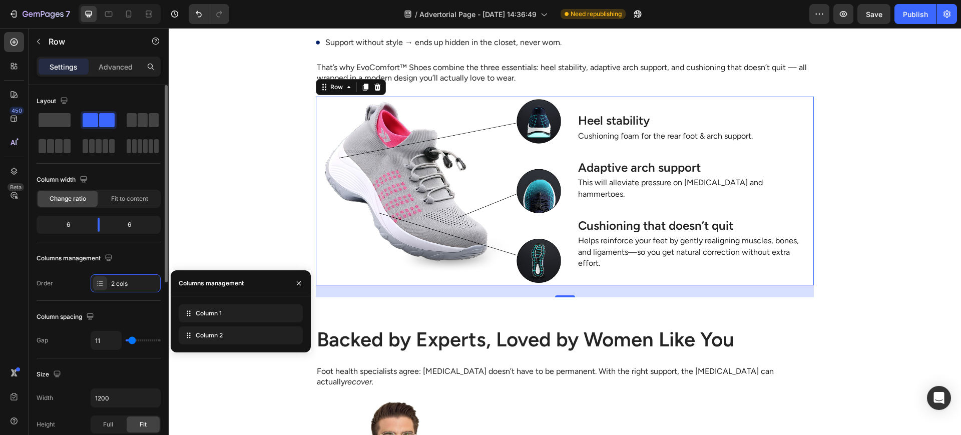
type input "44"
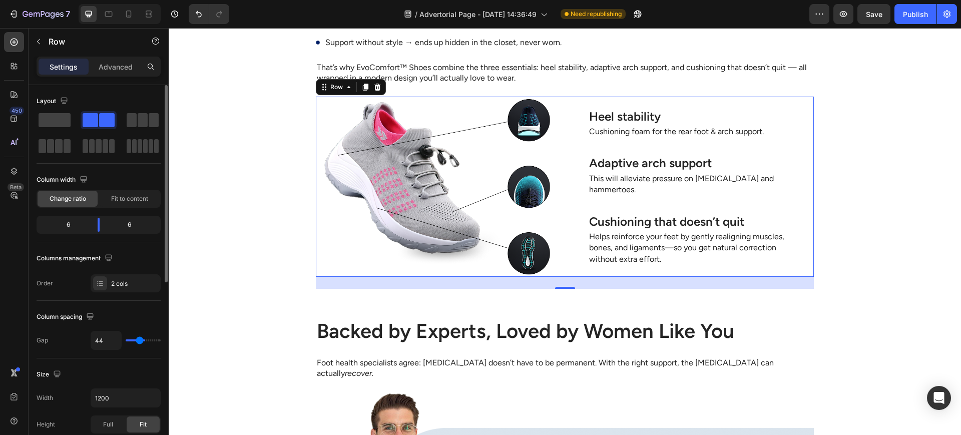
type input "60"
type input "58"
type input "31"
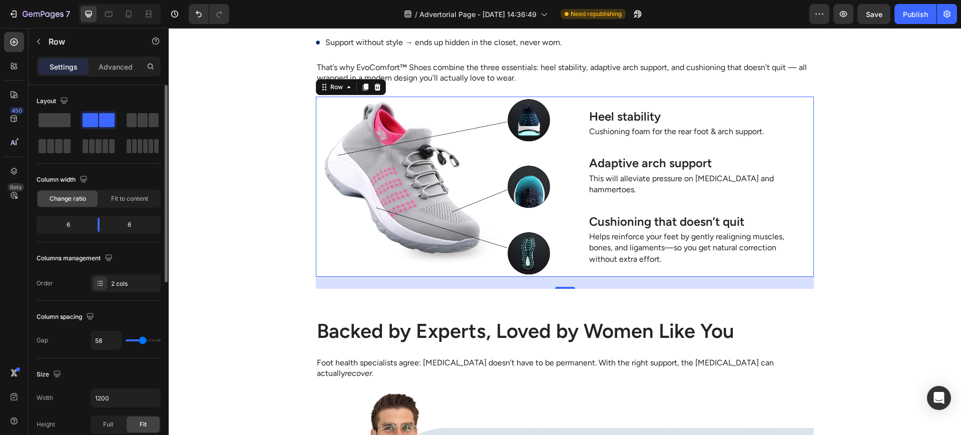
type input "31"
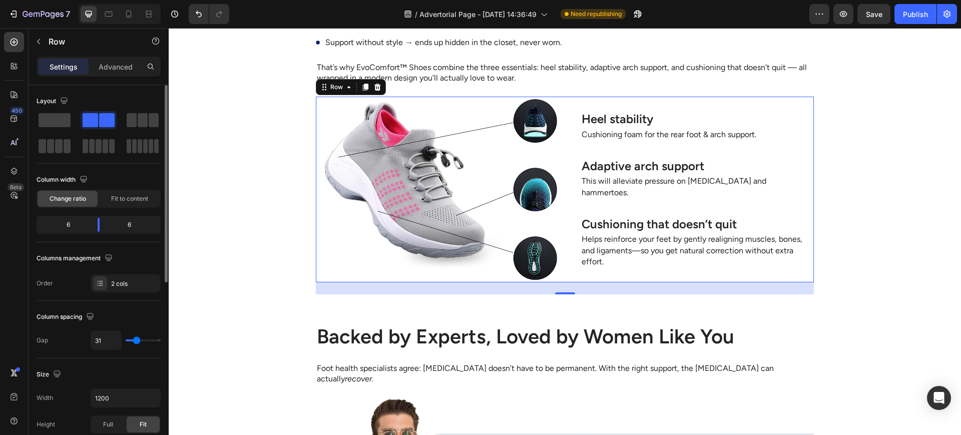
type input "33"
type input "36"
type input "38"
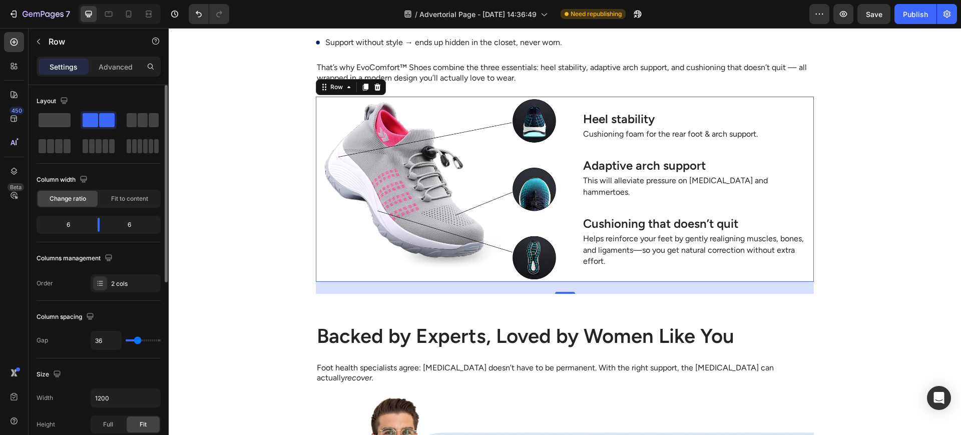
type input "38"
type input "36"
type input "31"
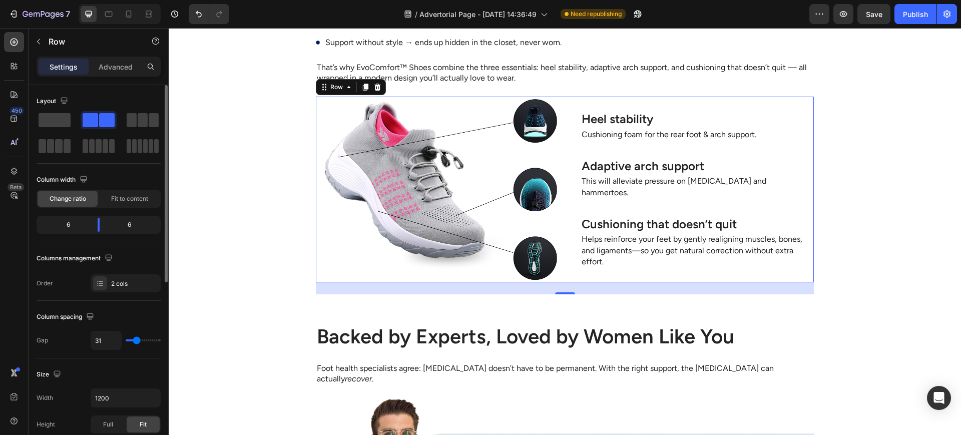
type input "29"
type input "27"
type input "0"
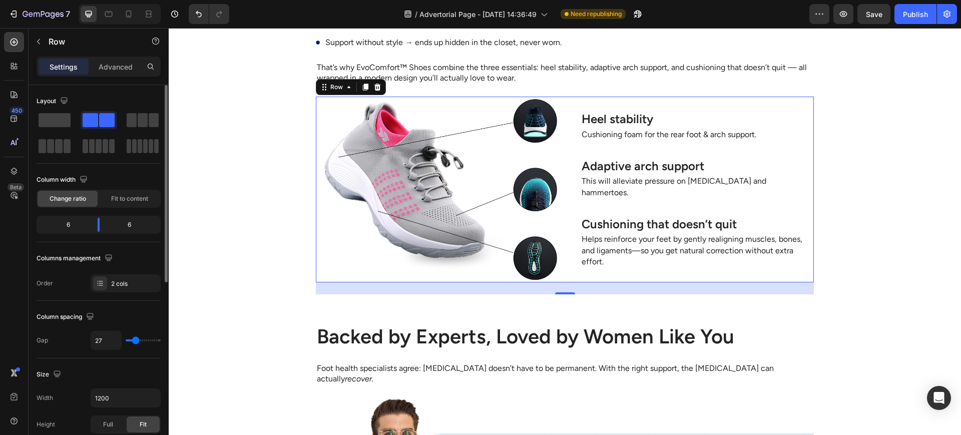
type input "0"
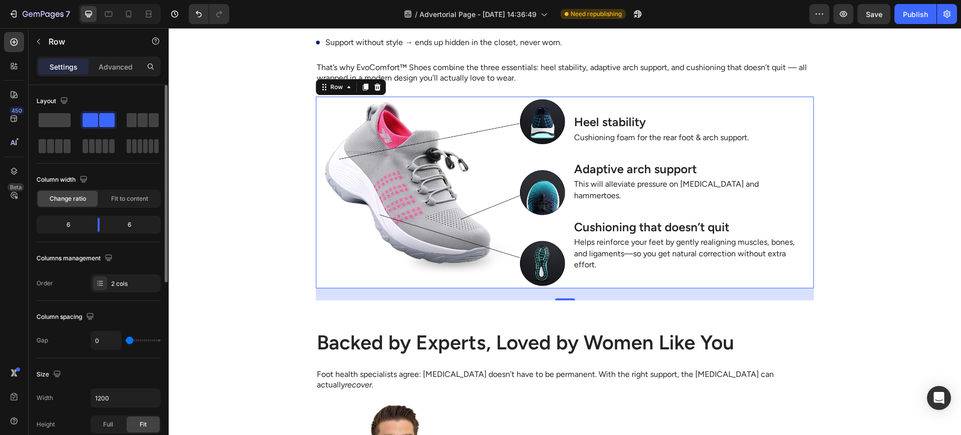
type input "7"
type input "11"
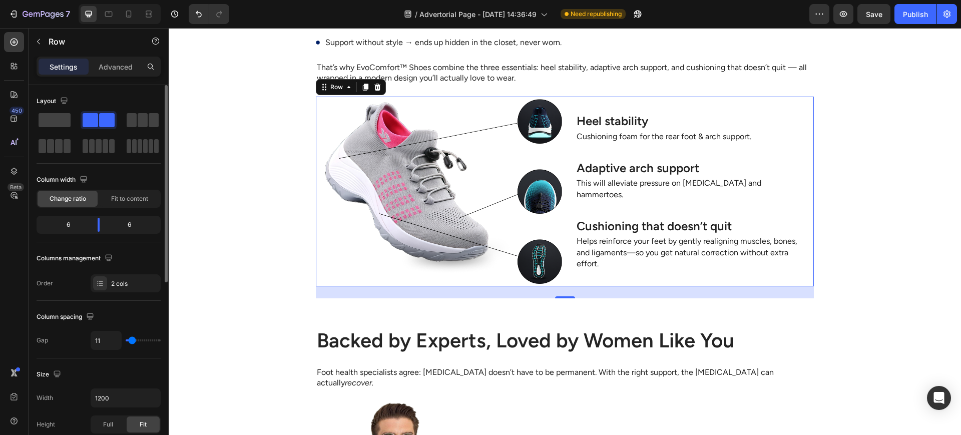
type input "13"
click at [133, 342] on input "range" at bounding box center [143, 340] width 35 height 2
click at [720, 131] on p "Cushioning foam for the rear foot & arch support." at bounding box center [691, 136] width 228 height 11
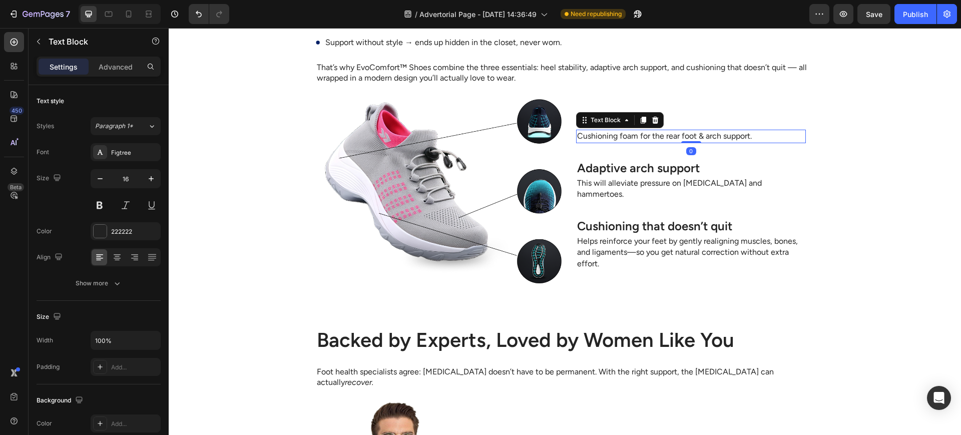
click at [725, 113] on p "Heel stability" at bounding box center [691, 121] width 228 height 16
click at [797, 104] on div "Heel stability Heading 0 Cushioning foam for the rear foot & arch support. Text…" at bounding box center [691, 127] width 246 height 47
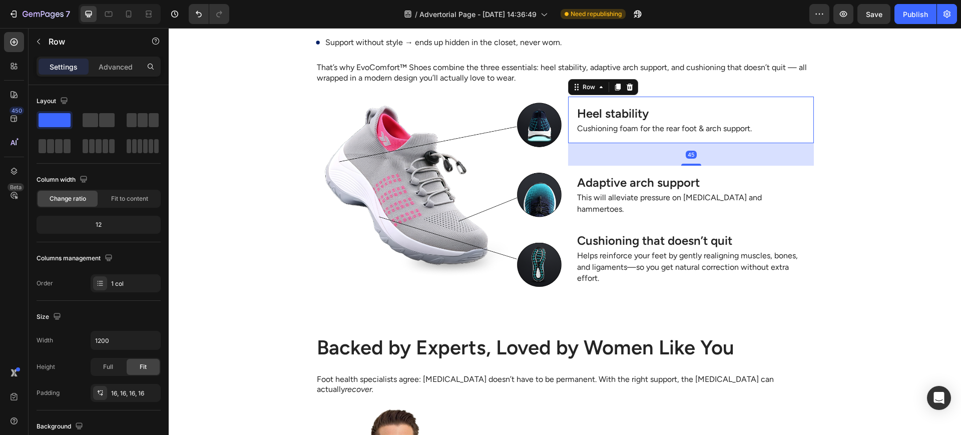
drag, startPoint x: 687, startPoint y: 129, endPoint x: 695, endPoint y: 151, distance: 24.1
click at [695, 151] on div "Heel stability Heading Cushioning foam for the rear foot & arch support. Text B…" at bounding box center [691, 195] width 246 height 197
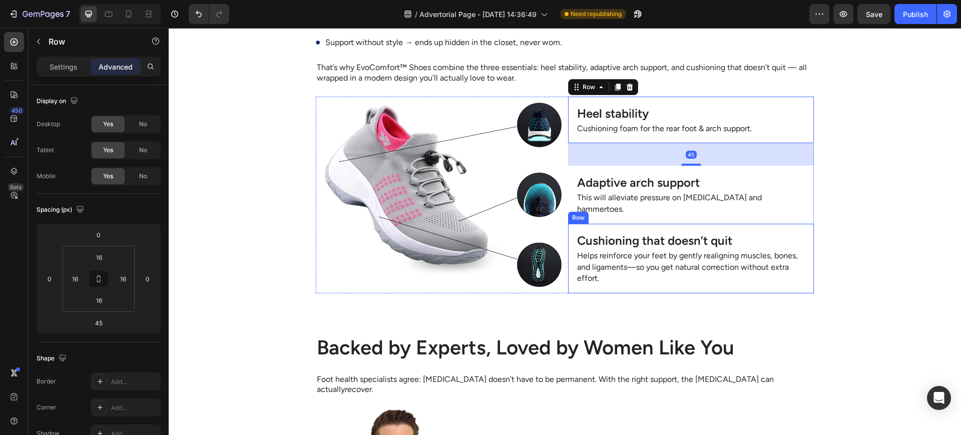
click at [686, 185] on div "Adaptive arch support Heading This will alleviate pressure on [MEDICAL_DATA] an…" at bounding box center [691, 195] width 246 height 58
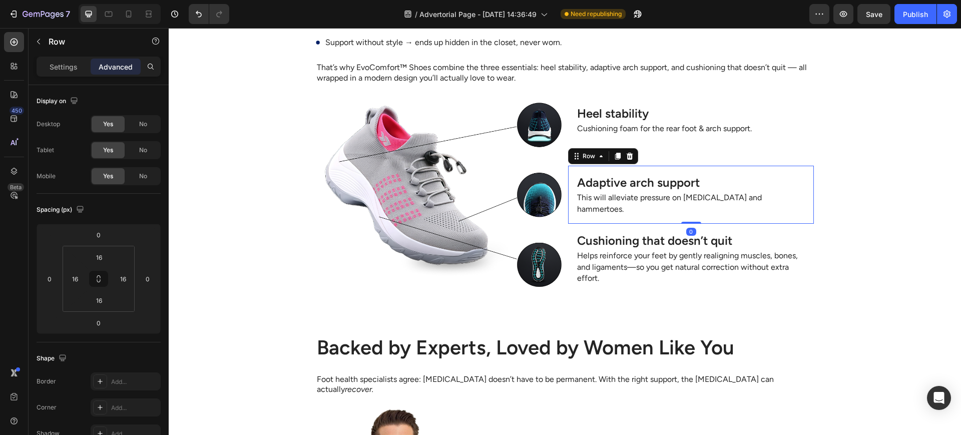
drag, startPoint x: 686, startPoint y: 188, endPoint x: 697, endPoint y: 166, distance: 24.2
click at [697, 166] on div "Adaptive arch support Heading This will alleviate pressure on bunions and hamme…" at bounding box center [691, 195] width 246 height 58
click at [602, 179] on div "Text Block" at bounding box center [595, 185] width 38 height 12
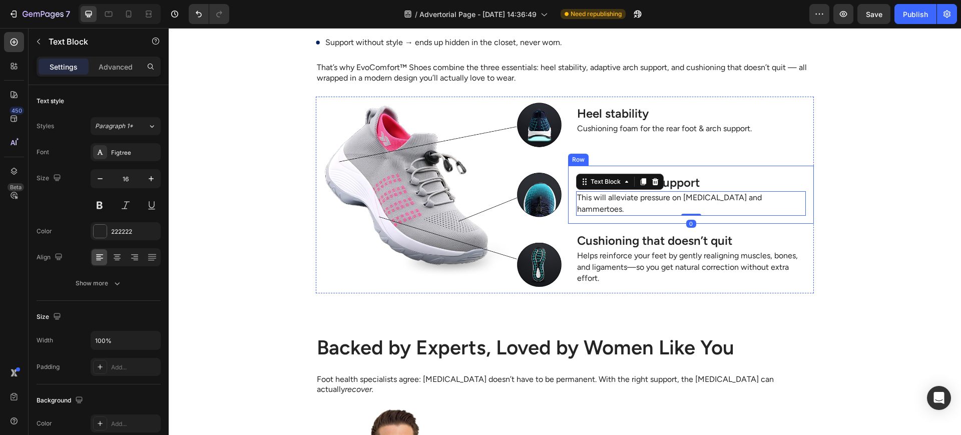
click at [568, 178] on div "Adaptive arch support Heading This will alleviate pressure on bunions and hamme…" at bounding box center [691, 195] width 246 height 58
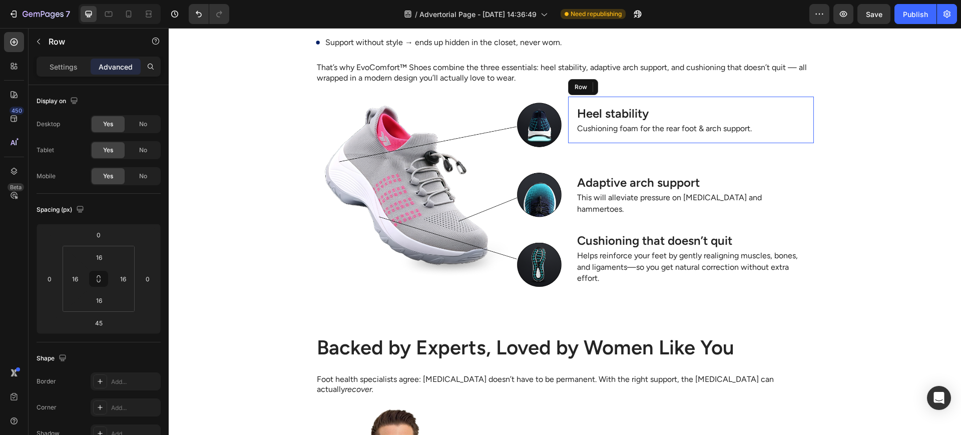
click at [576, 115] on div "Heel stability Heading Cushioning foam for the rear foot & arch support. Text B…" at bounding box center [691, 120] width 246 height 47
click at [579, 123] on p "Cushioning foam for the rear foot & arch support." at bounding box center [691, 128] width 228 height 11
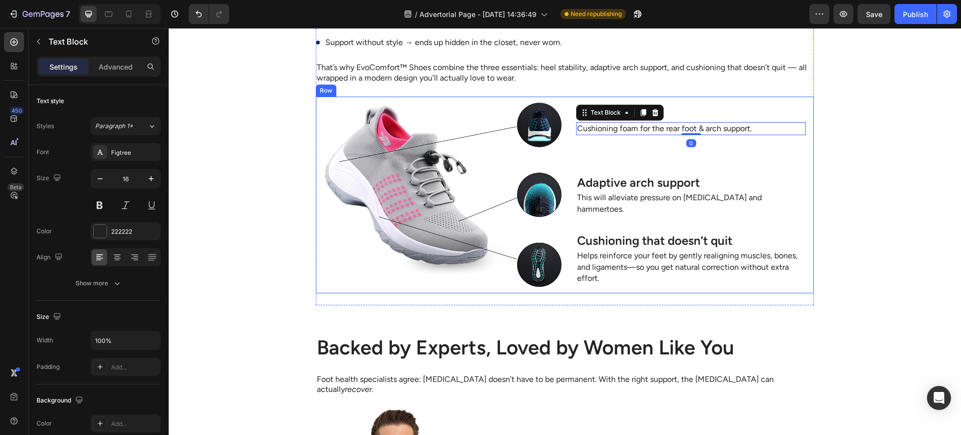
click at [568, 109] on div "Heel stability Heading Cushioning foam for the rear foot & arch support. Text B…" at bounding box center [691, 120] width 246 height 47
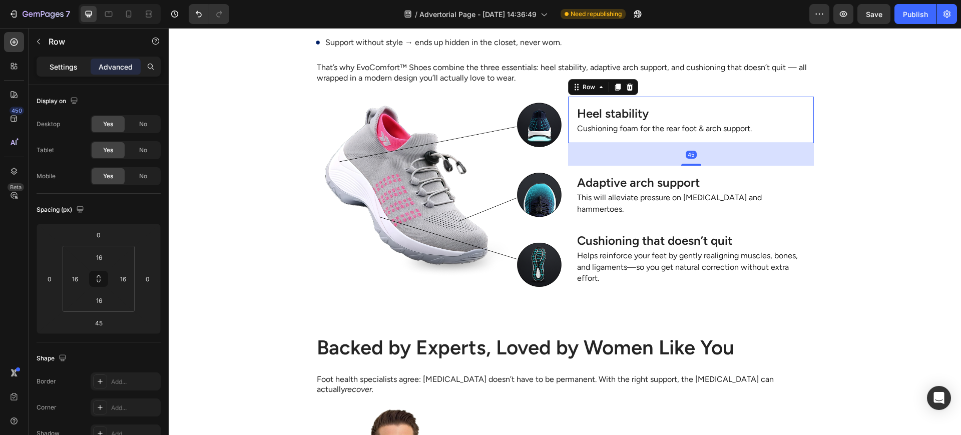
click at [57, 68] on p "Settings" at bounding box center [64, 67] width 28 height 11
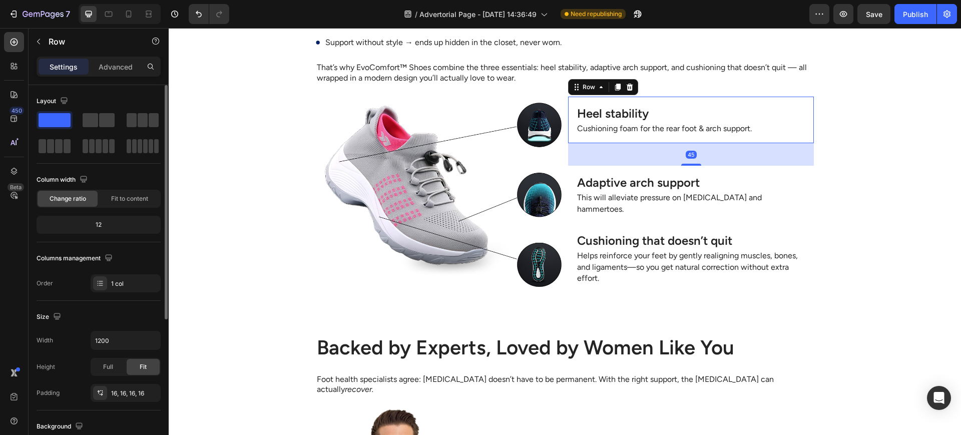
click at [100, 109] on div "Layout" at bounding box center [99, 101] width 124 height 16
click at [104, 116] on span at bounding box center [107, 120] width 16 height 14
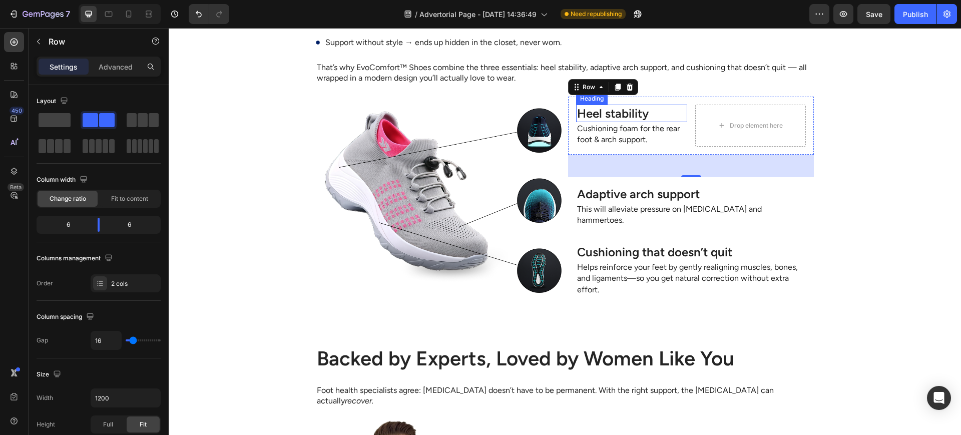
click at [646, 106] on p "Heel stability" at bounding box center [631, 114] width 109 height 16
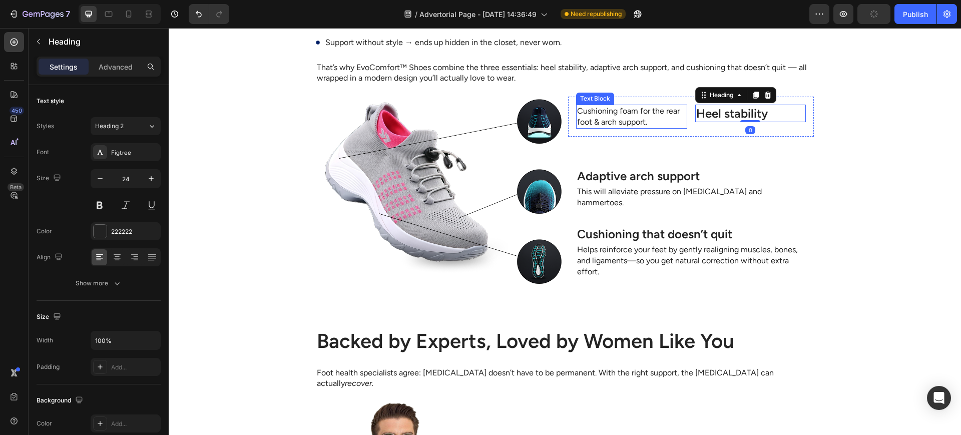
click at [662, 106] on p "Cushioning foam for the rear foot & arch support." at bounding box center [631, 117] width 109 height 23
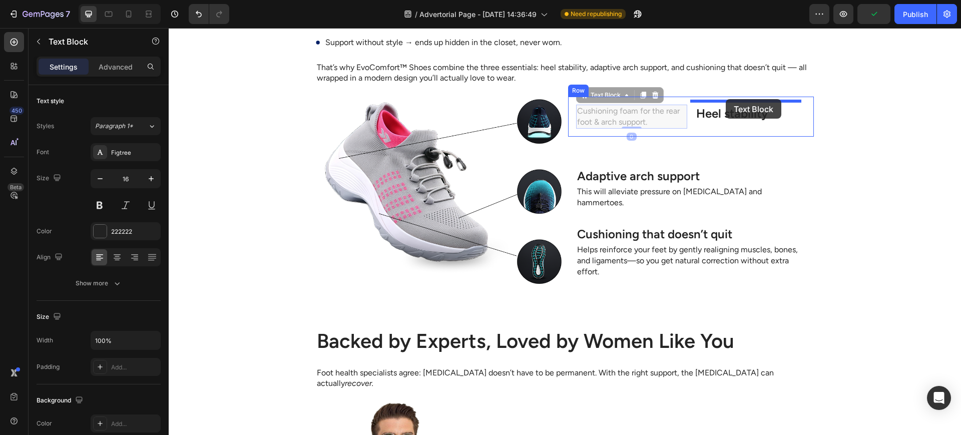
drag, startPoint x: 585, startPoint y: 76, endPoint x: 726, endPoint y: 99, distance: 143.2
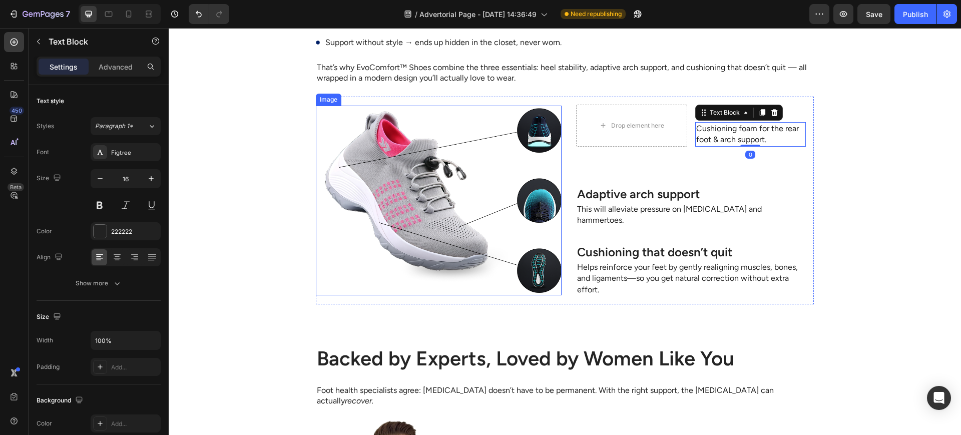
click at [526, 106] on img at bounding box center [439, 201] width 246 height 190
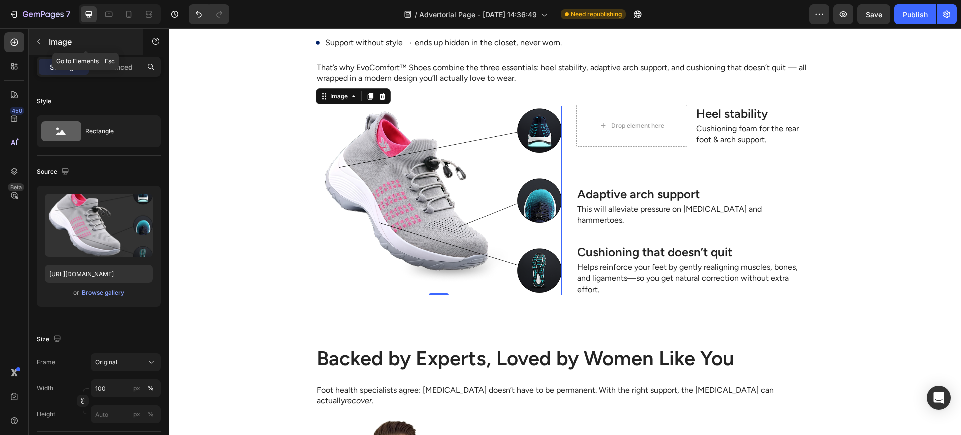
click at [47, 37] on div "Image" at bounding box center [86, 42] width 114 height 26
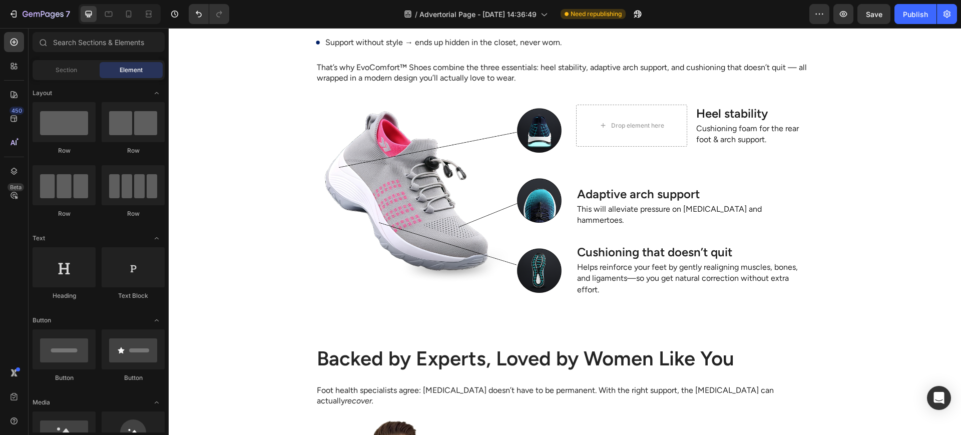
scroll to position [84, 0]
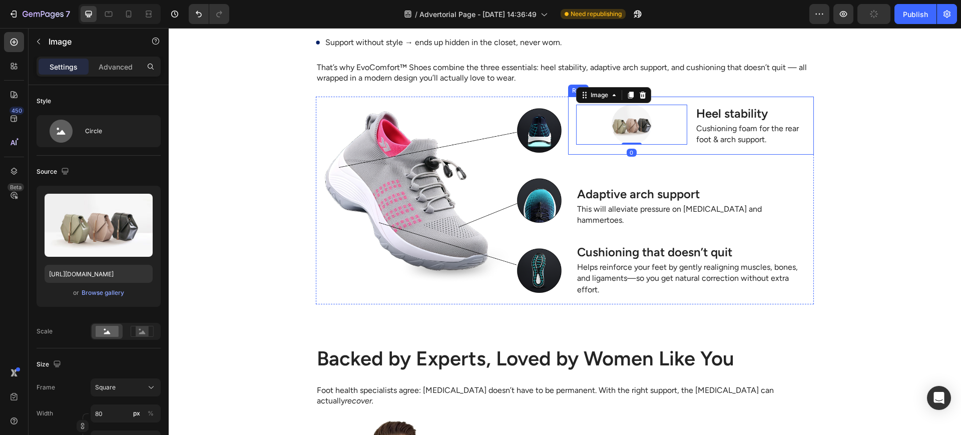
click at [686, 112] on div "Image 0 Heel stability Heading Cushioning foam for the rear foot & arch support…" at bounding box center [691, 126] width 246 height 58
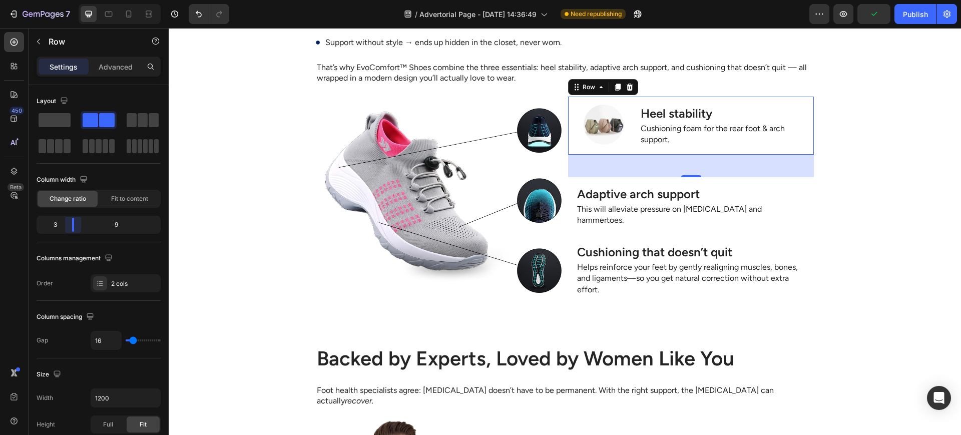
drag, startPoint x: 99, startPoint y: 225, endPoint x: 64, endPoint y: 226, distance: 34.6
click at [64, 0] on body "7 Version history / Advertorial Page - Sep 29, 14:36:49 Need republishing Previ…" at bounding box center [480, 0] width 961 height 0
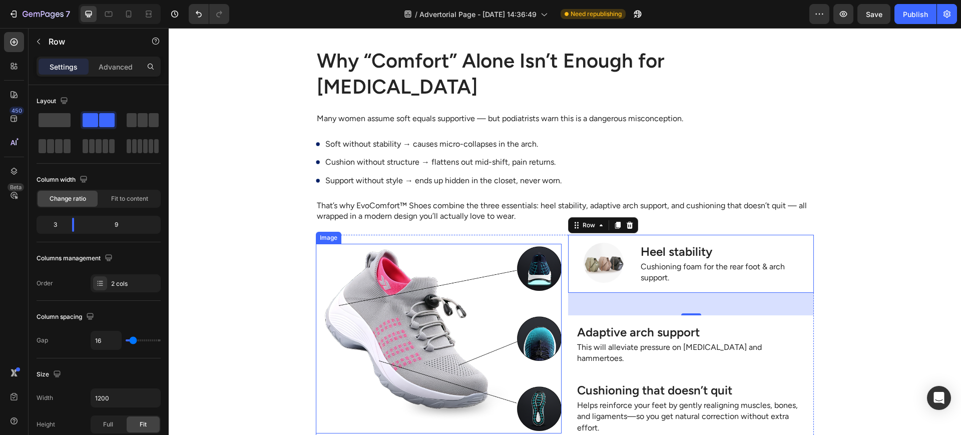
scroll to position [2470, 0]
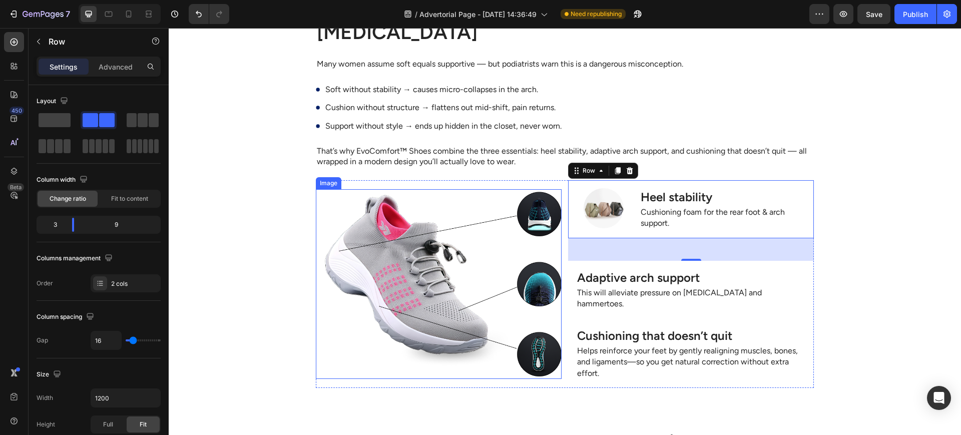
click at [443, 255] on img at bounding box center [439, 284] width 246 height 190
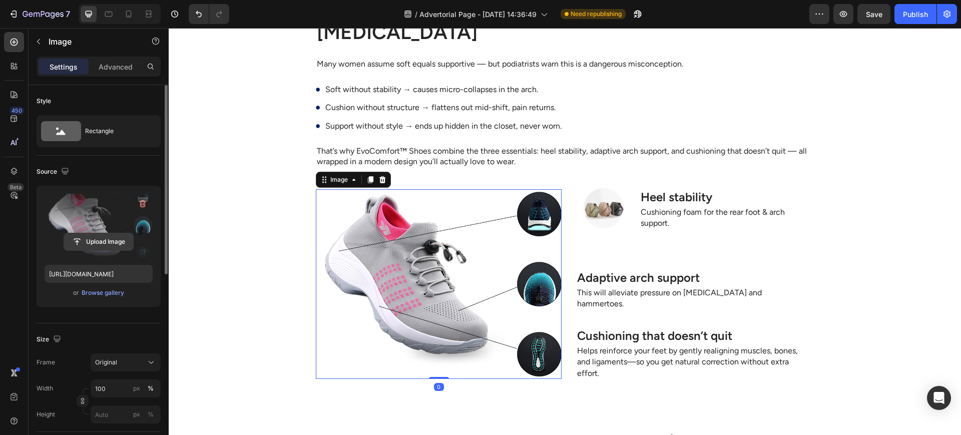
click at [100, 241] on input "file" at bounding box center [98, 241] width 69 height 17
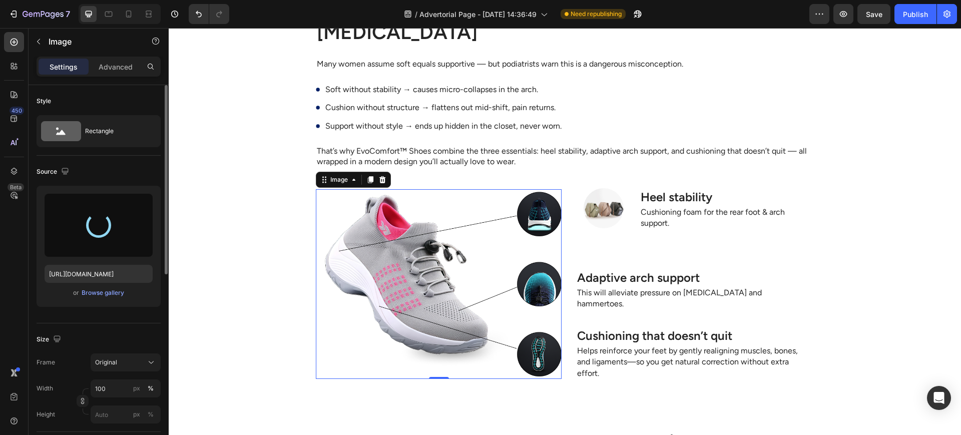
type input "[URL][DOMAIN_NAME]"
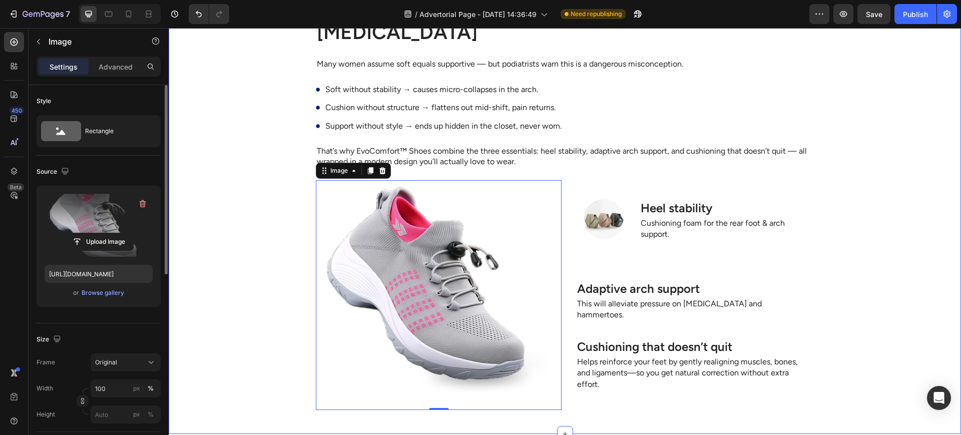
click at [590, 242] on div "Image Heel stability Heading Cushioning foam for the rear foot & arch support. …" at bounding box center [691, 295] width 246 height 230
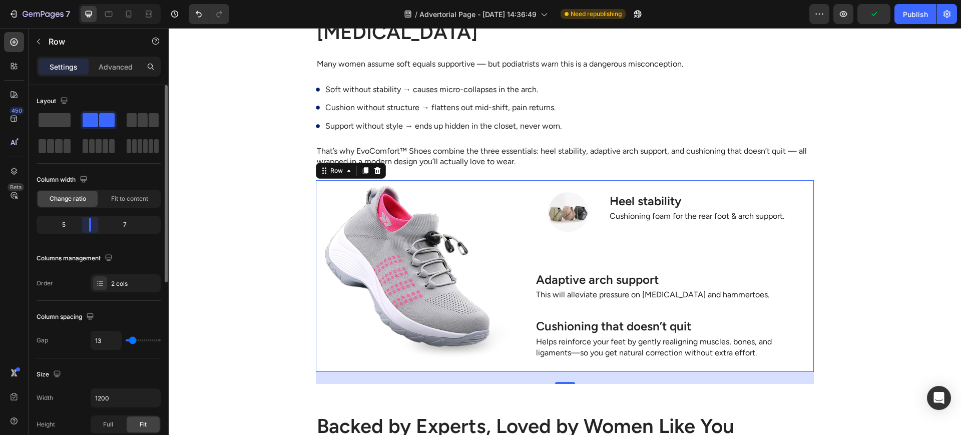
drag, startPoint x: 99, startPoint y: 227, endPoint x: 86, endPoint y: 219, distance: 15.3
click at [86, 0] on body "7 Version history / Advertorial Page - Sep 29, 14:36:49 Need republishing Previ…" at bounding box center [480, 0] width 961 height 0
click at [601, 206] on div "Image Heel stability Heading Cushioning foam for the rear foot & arch support. …" at bounding box center [670, 212] width 287 height 56
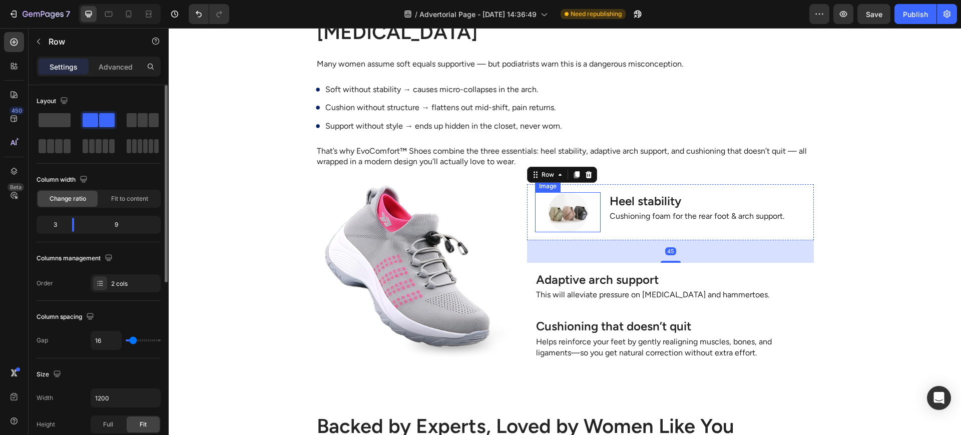
click at [548, 192] on img at bounding box center [568, 212] width 40 height 40
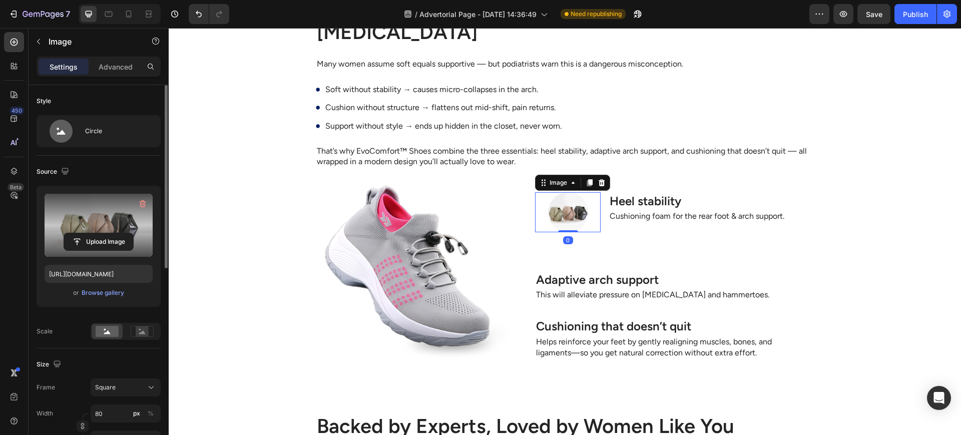
click at [116, 231] on label at bounding box center [99, 225] width 108 height 63
click at [116, 233] on input "file" at bounding box center [98, 241] width 69 height 17
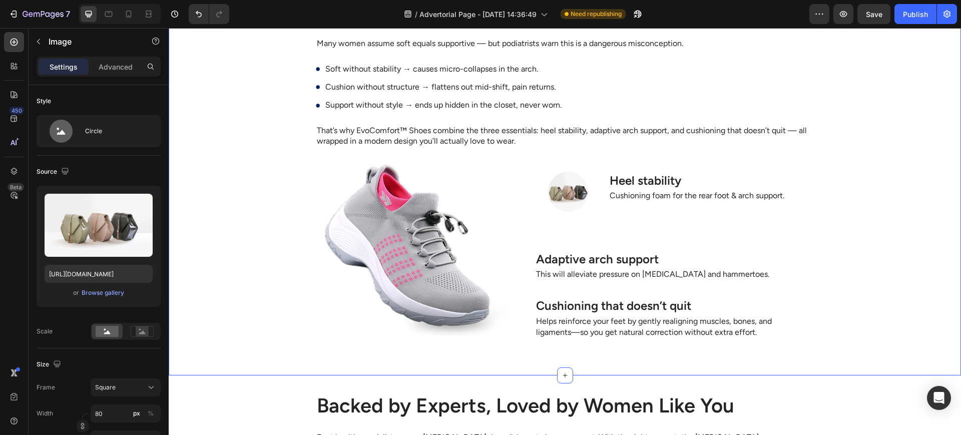
scroll to position [2468, 0]
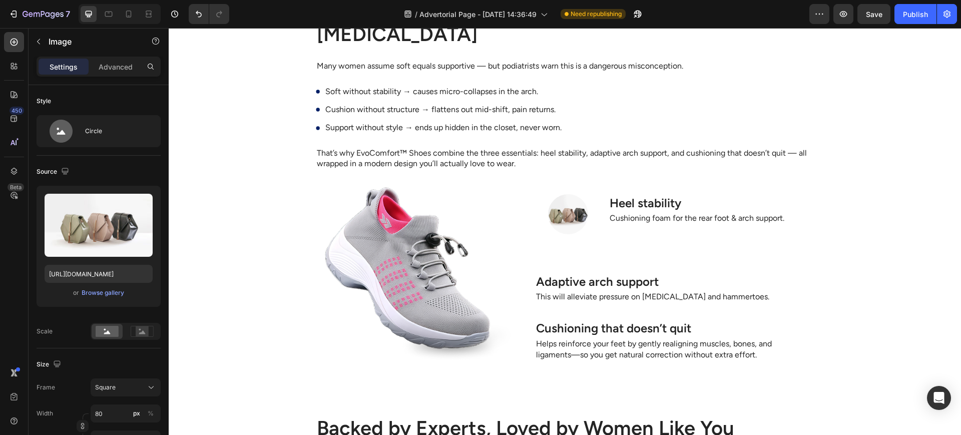
click at [576, 194] on img at bounding box center [568, 214] width 40 height 40
click at [572, 194] on img at bounding box center [568, 214] width 40 height 40
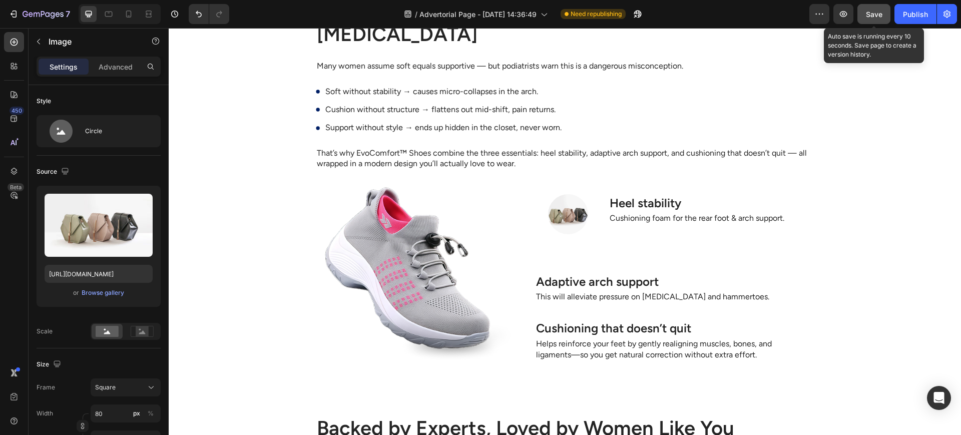
click at [873, 17] on span "Save" at bounding box center [874, 14] width 17 height 9
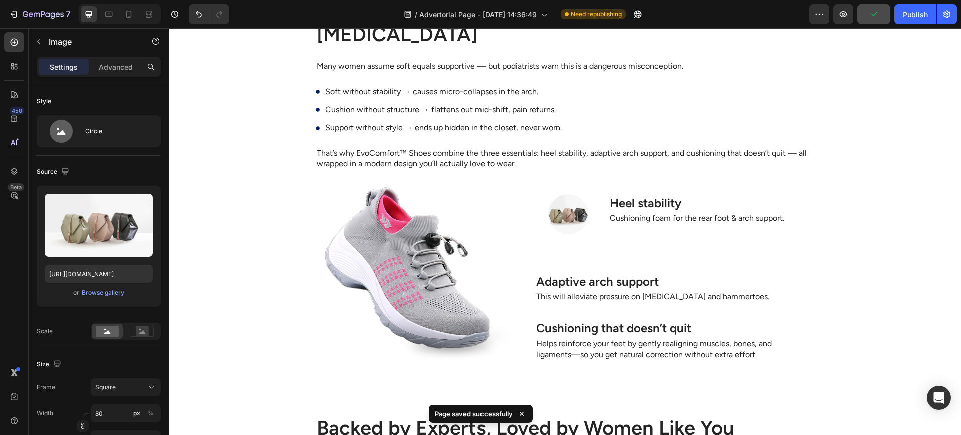
click at [582, 194] on div at bounding box center [568, 214] width 66 height 40
click at [573, 195] on img at bounding box center [568, 214] width 40 height 40
click at [562, 194] on img at bounding box center [568, 214] width 40 height 40
click at [567, 194] on img at bounding box center [568, 214] width 40 height 40
click at [640, 200] on div "Text Block" at bounding box center [628, 206] width 39 height 12
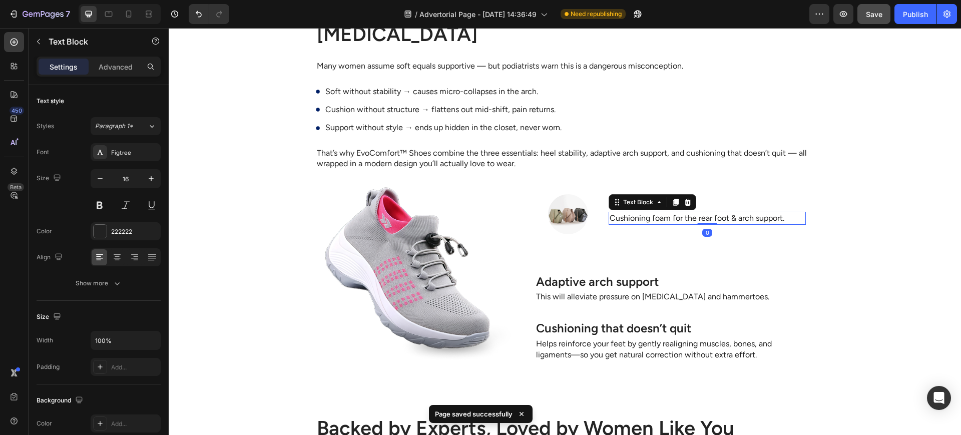
click at [743, 186] on div "Image Heel stability Heading Cushioning foam for the rear foot & arch support. …" at bounding box center [670, 214] width 287 height 56
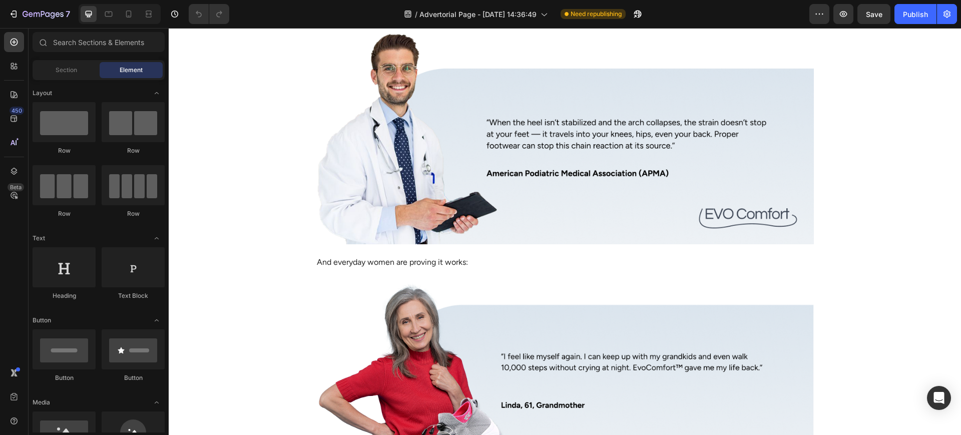
scroll to position [2337, 0]
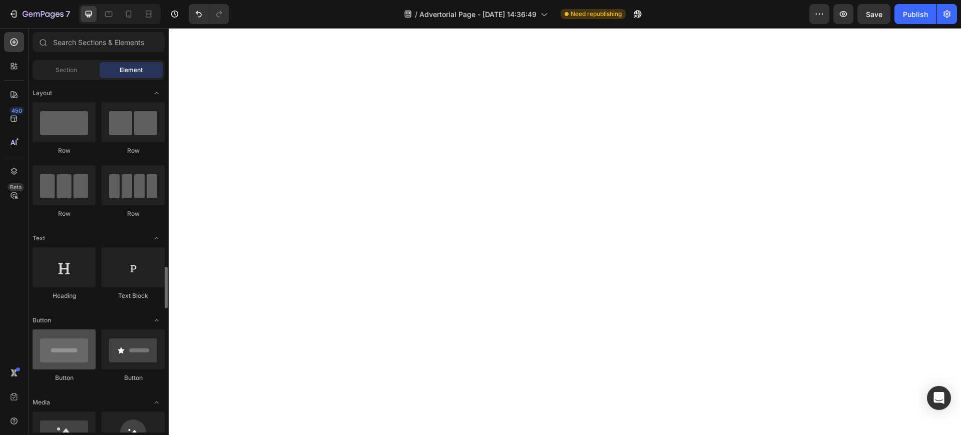
scroll to position [167, 0]
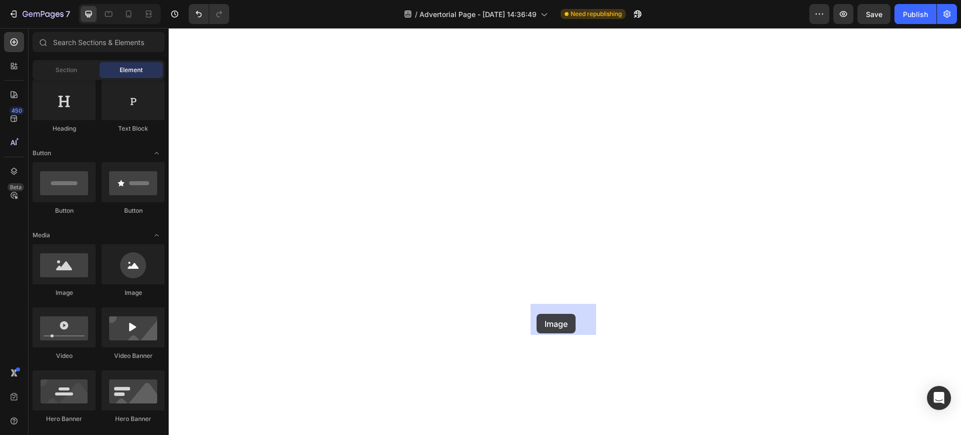
drag, startPoint x: 248, startPoint y: 302, endPoint x: 539, endPoint y: 314, distance: 290.7
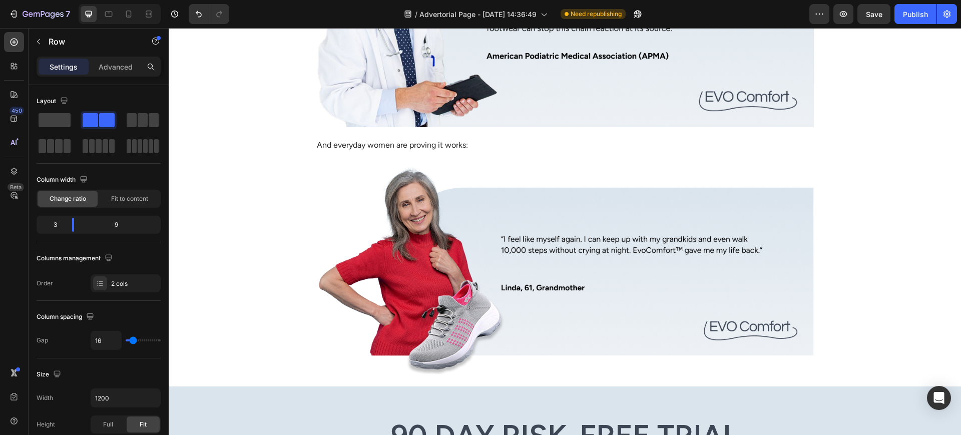
scroll to position [2504, 0]
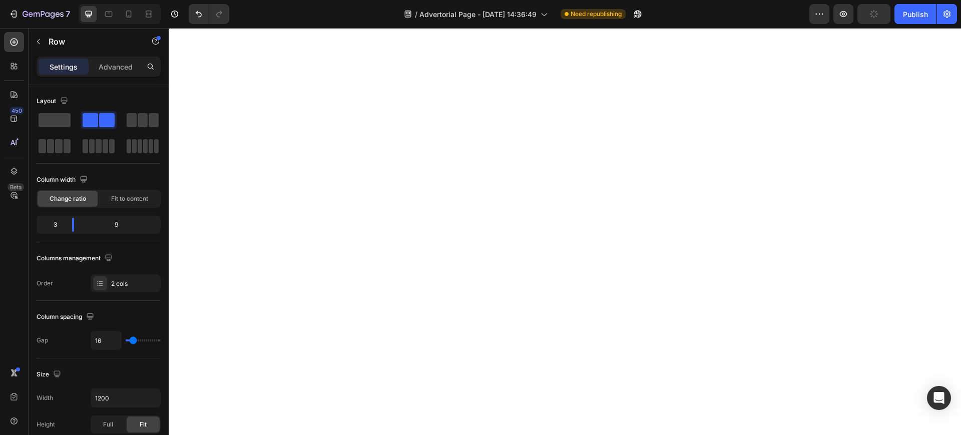
scroll to position [2587, 0]
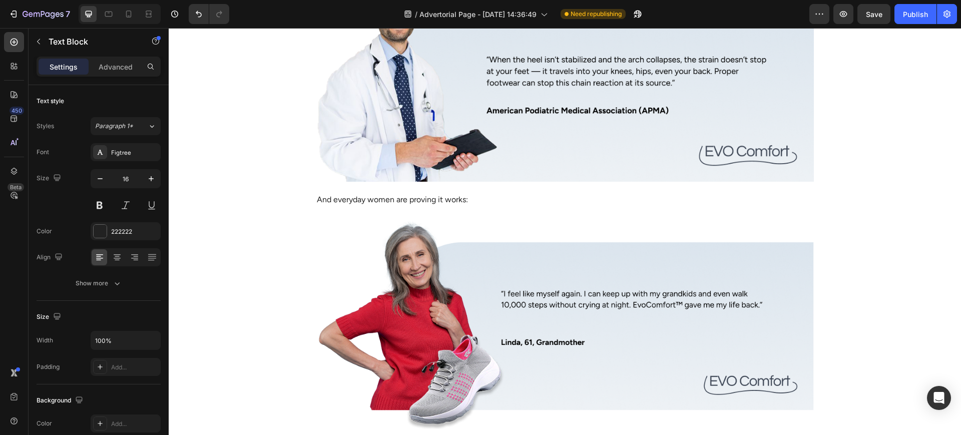
copy p "This will alleviate pressure on [MEDICAL_DATA] and hammertoes."
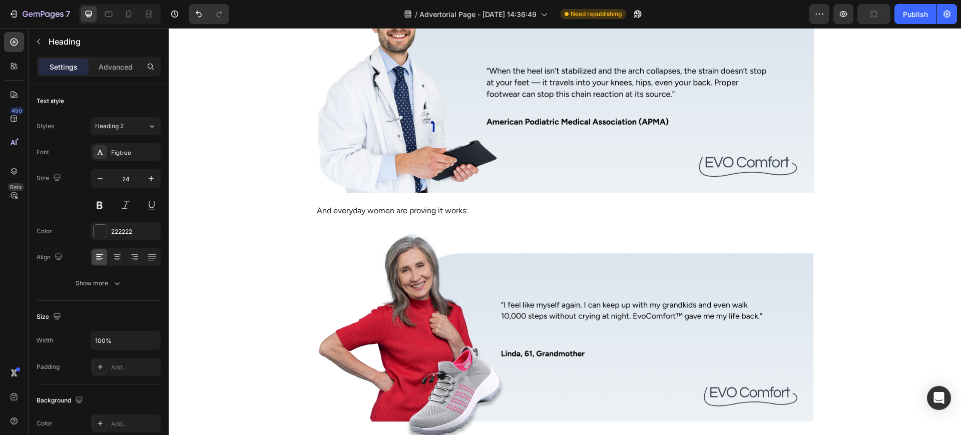
copy p "Helps reinforce your feet by gently realigning muscles, bones, and ligaments—so…"
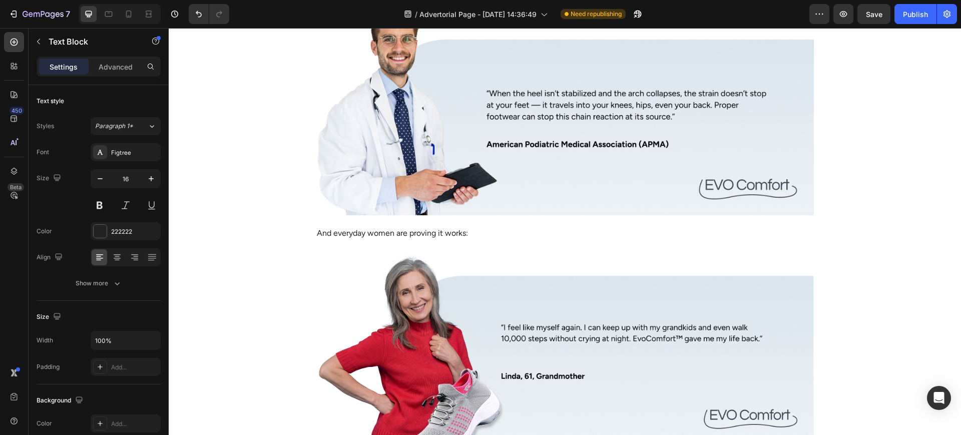
drag, startPoint x: 796, startPoint y: 329, endPoint x: 802, endPoint y: 326, distance: 6.7
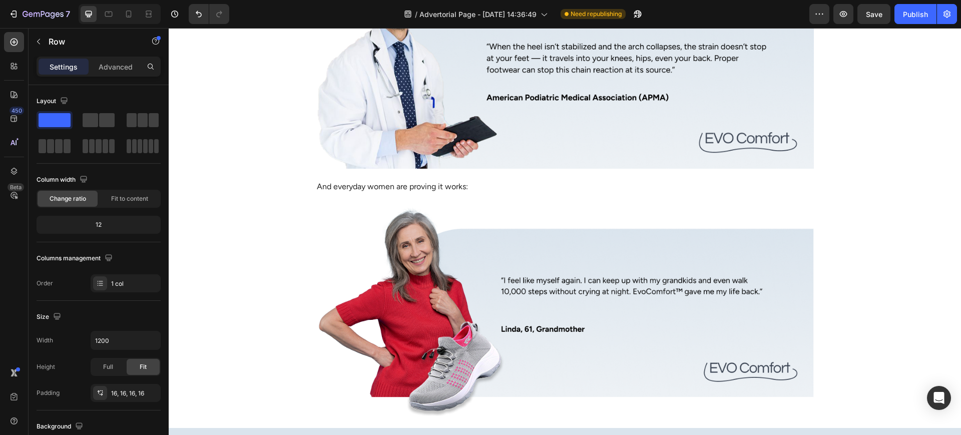
drag, startPoint x: 804, startPoint y: 330, endPoint x: 630, endPoint y: 310, distance: 175.0
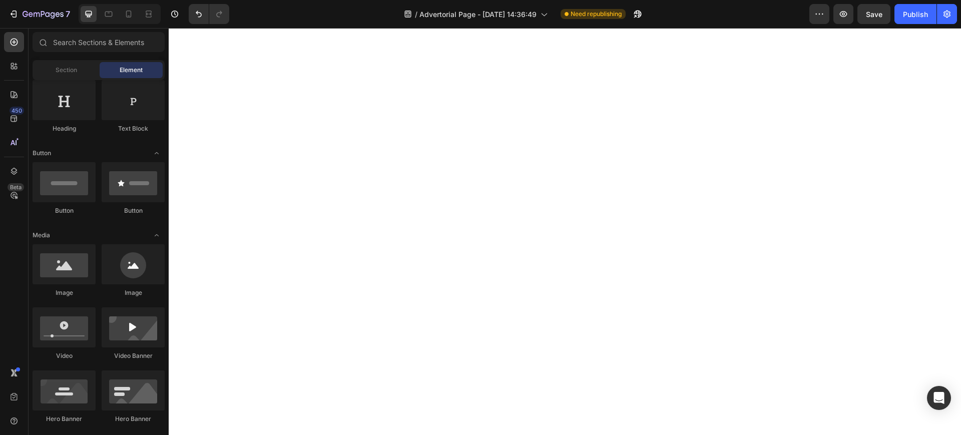
scroll to position [2504, 0]
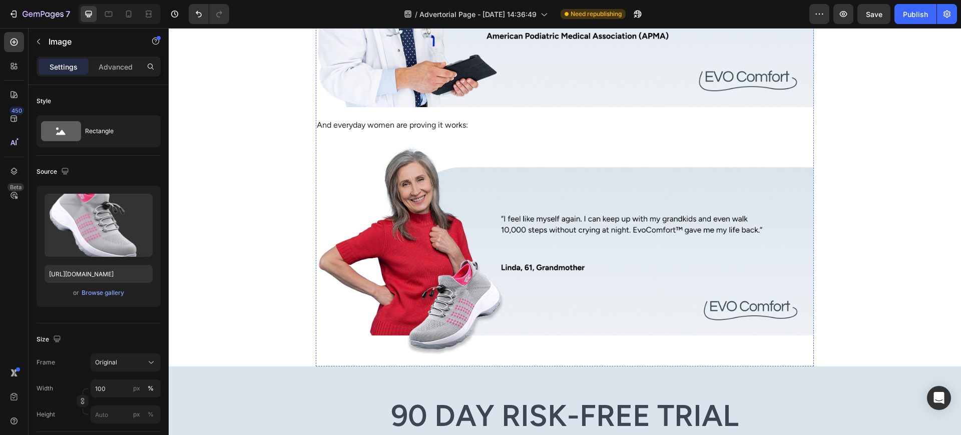
scroll to position [2587, 0]
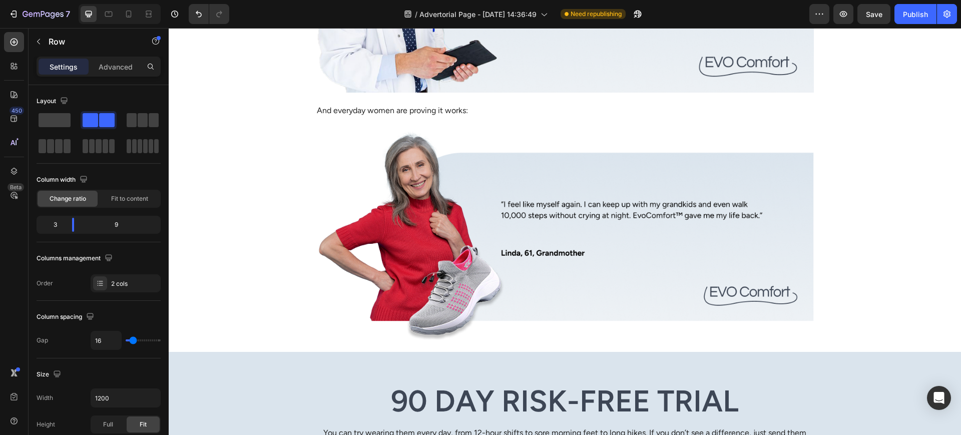
drag, startPoint x: 668, startPoint y: 302, endPoint x: 672, endPoint y: 208, distance: 93.7
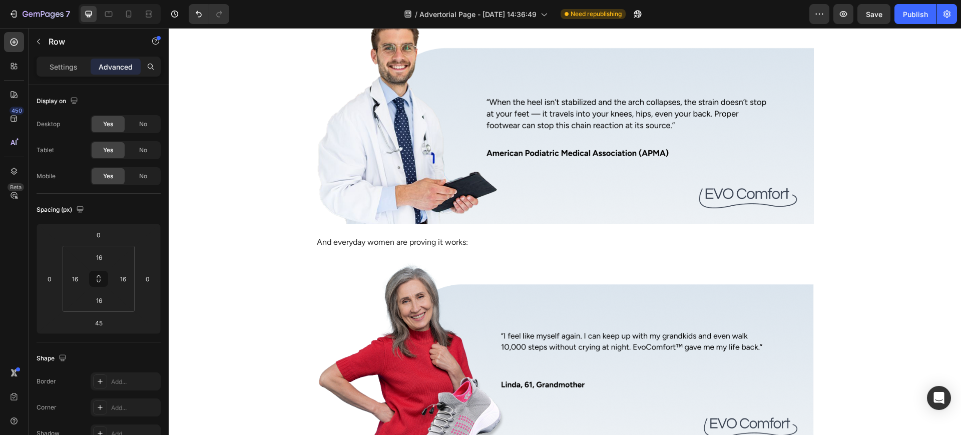
scroll to position [2420, 0]
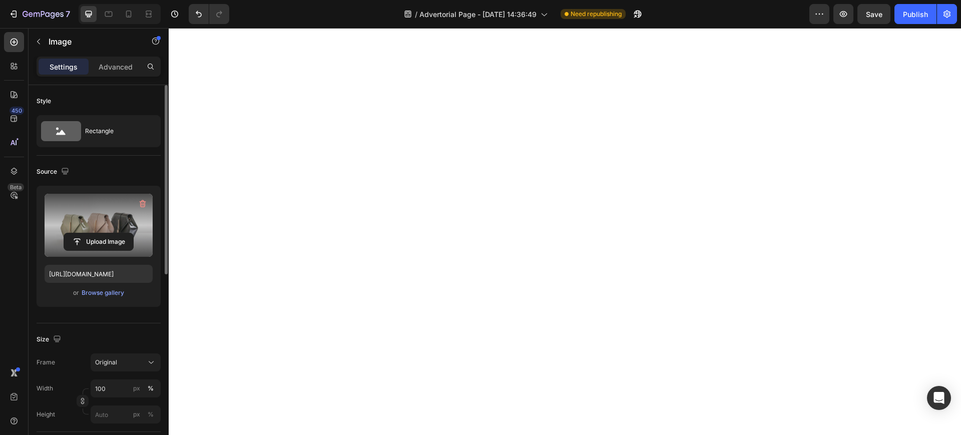
click at [62, 226] on label at bounding box center [99, 225] width 108 height 63
click at [64, 233] on input "file" at bounding box center [98, 241] width 69 height 17
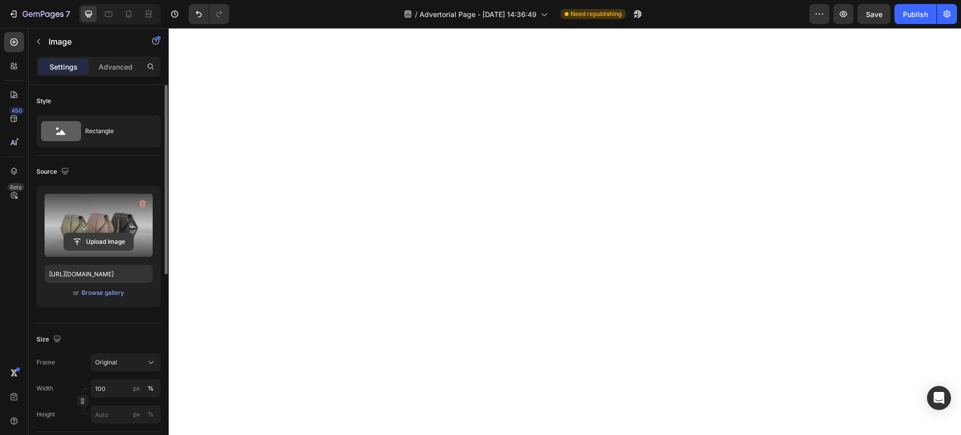
click at [128, 241] on input "file" at bounding box center [98, 241] width 69 height 17
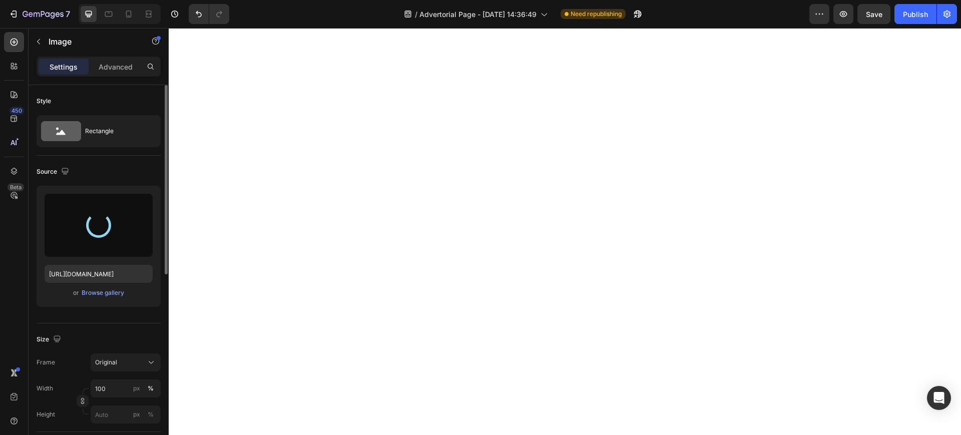
type input "https://cdn.shopify.com/s/files/1/0947/1416/7571/files/gempages_579492319821038…"
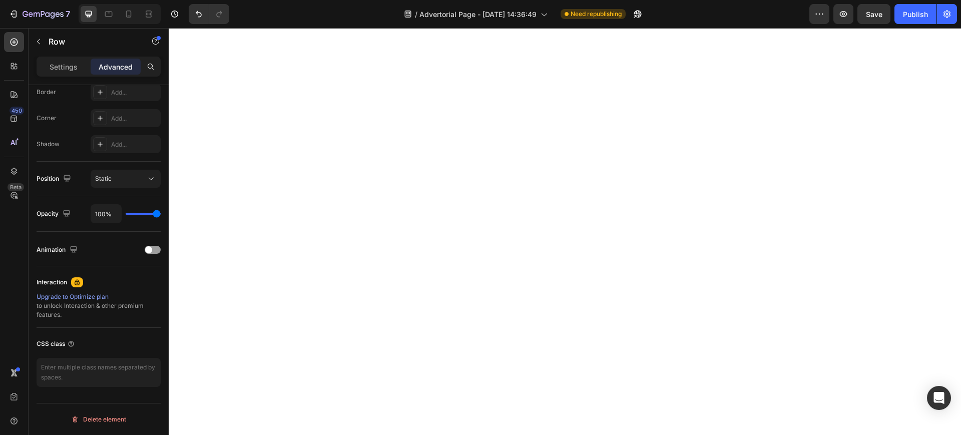
scroll to position [0, 0]
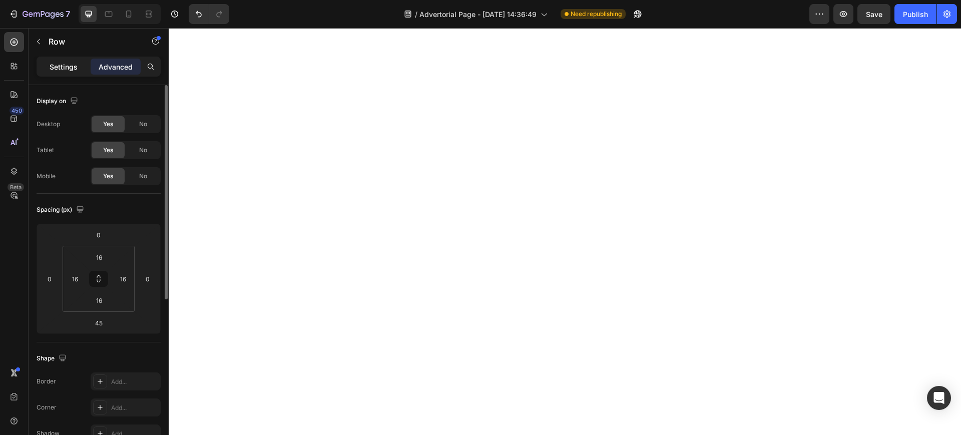
click at [60, 69] on p "Settings" at bounding box center [64, 67] width 28 height 11
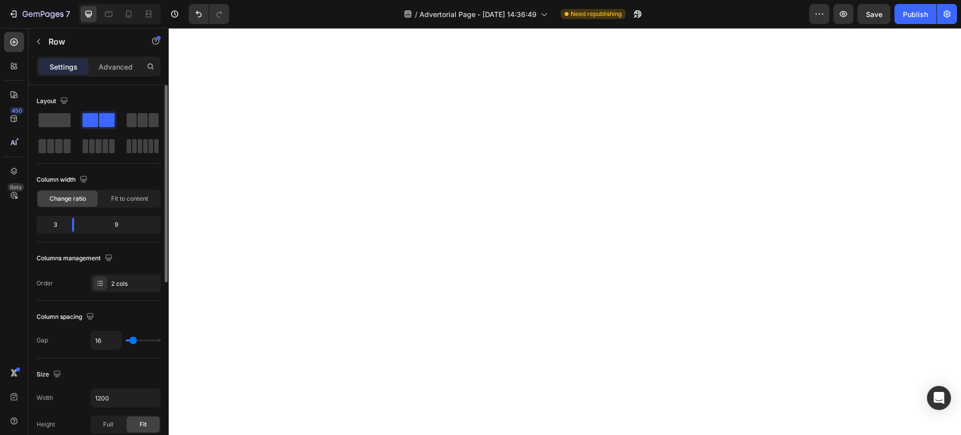
scroll to position [347, 0]
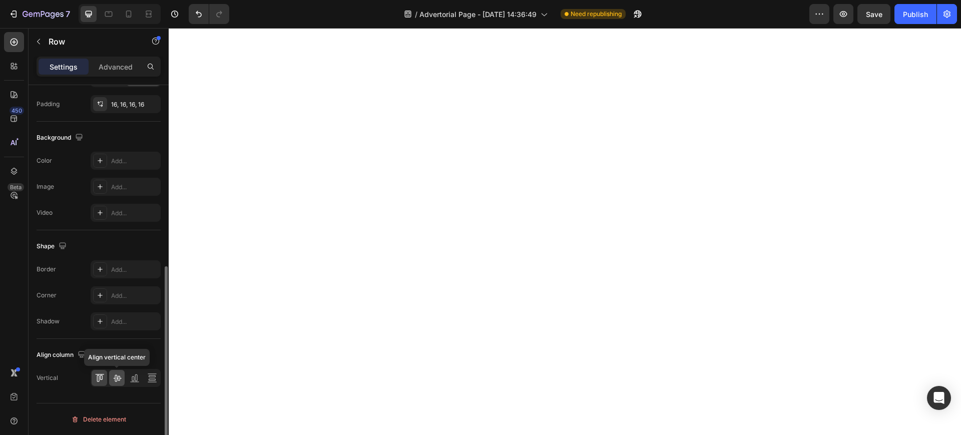
click at [116, 377] on icon at bounding box center [117, 378] width 10 height 10
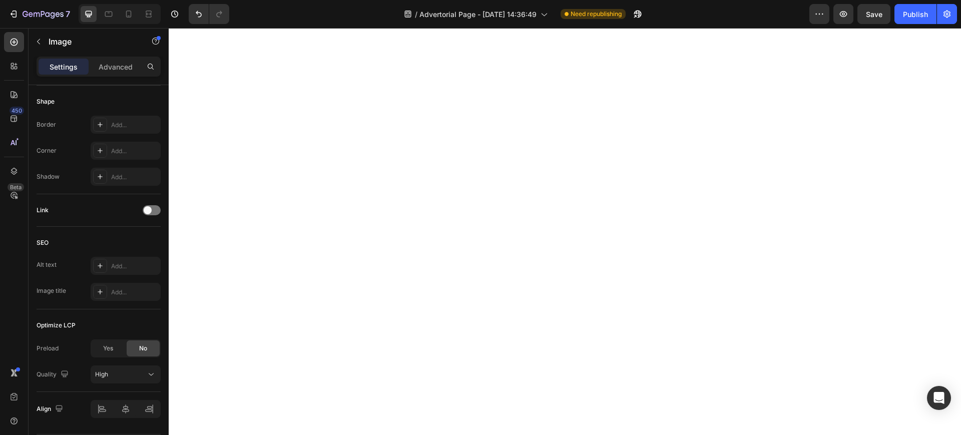
scroll to position [0, 0]
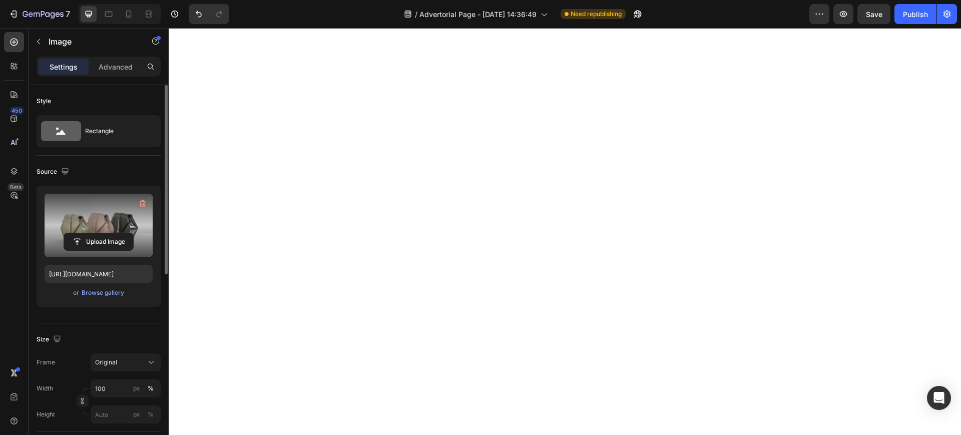
click at [102, 229] on label at bounding box center [99, 225] width 108 height 63
click at [102, 233] on input "file" at bounding box center [98, 241] width 69 height 17
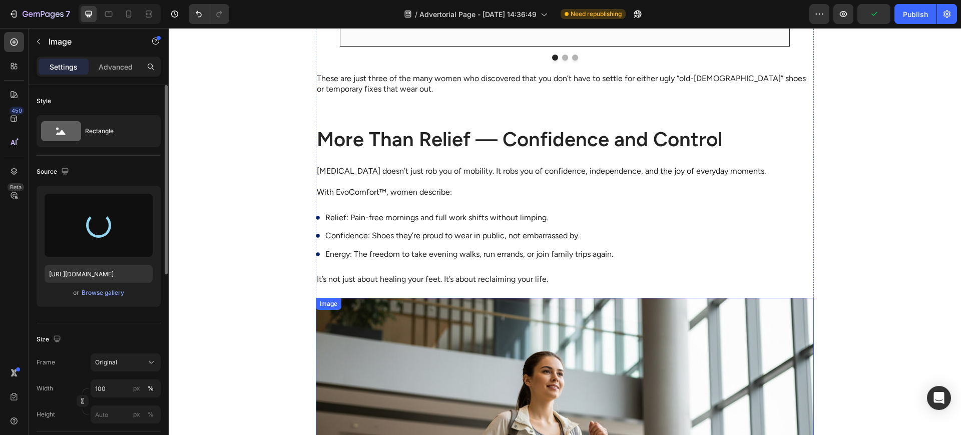
type input "https://cdn.shopify.com/s/files/1/0947/1416/7571/files/gempages_579492319821038…"
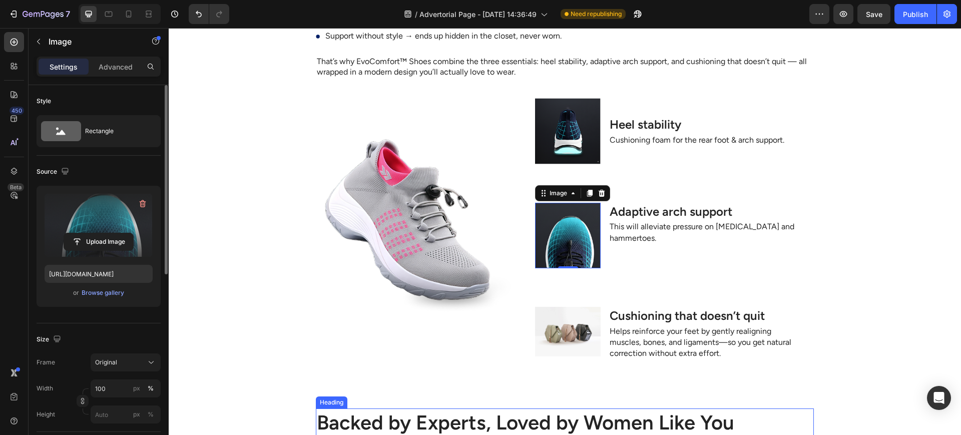
scroll to position [2504, 0]
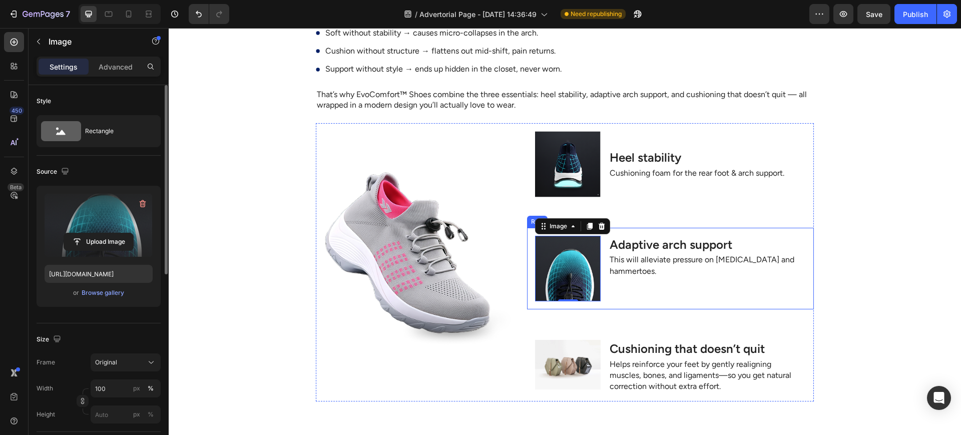
click at [664, 284] on div "Adaptive arch support Heading This will alleviate pressure on bunions and hamme…" at bounding box center [707, 269] width 197 height 66
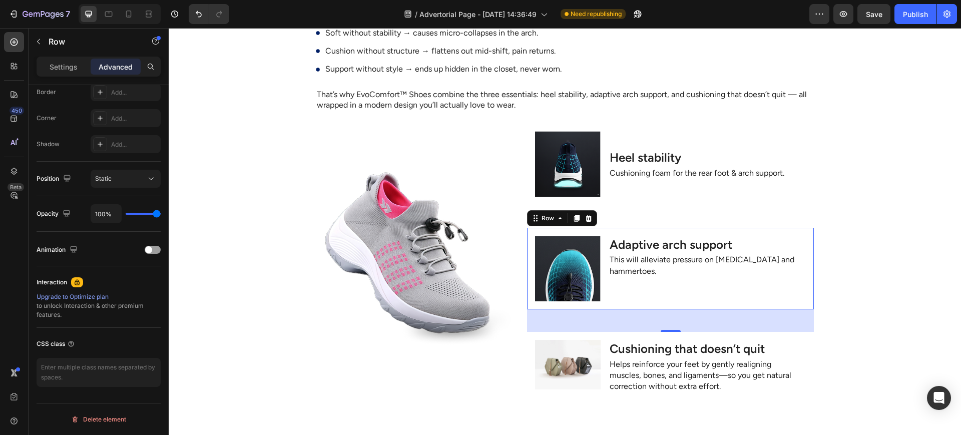
scroll to position [0, 0]
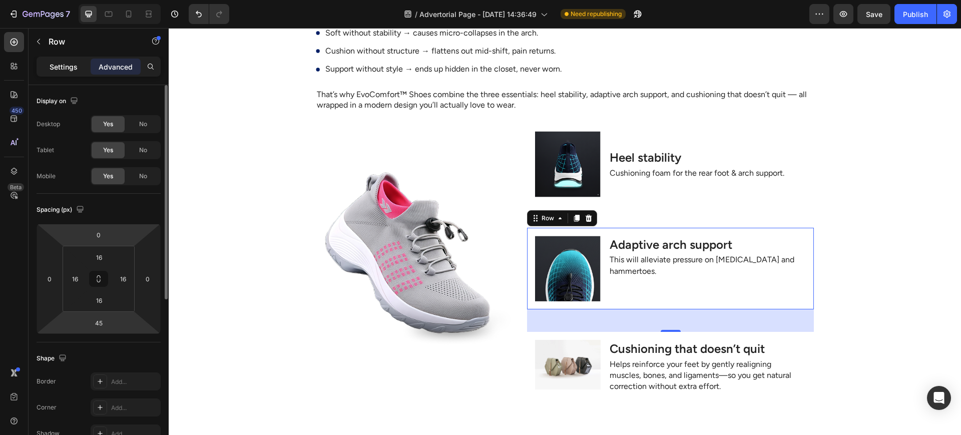
click at [73, 72] on div "Settings" at bounding box center [64, 67] width 50 height 16
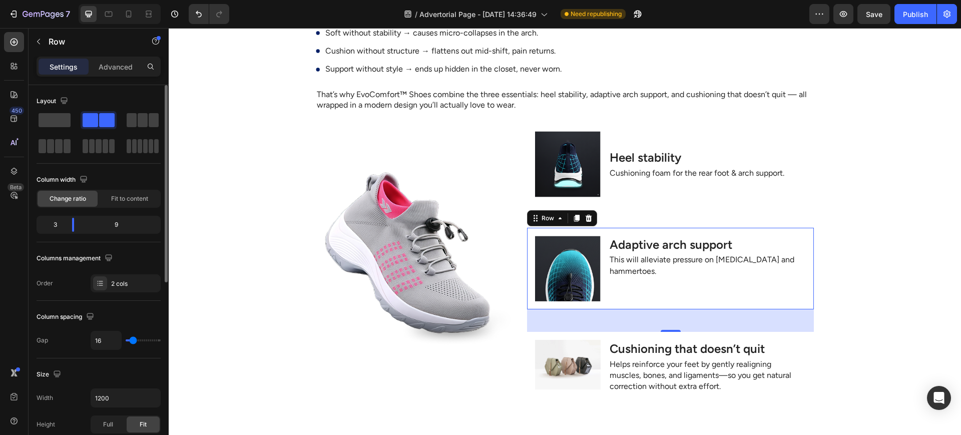
scroll to position [347, 0]
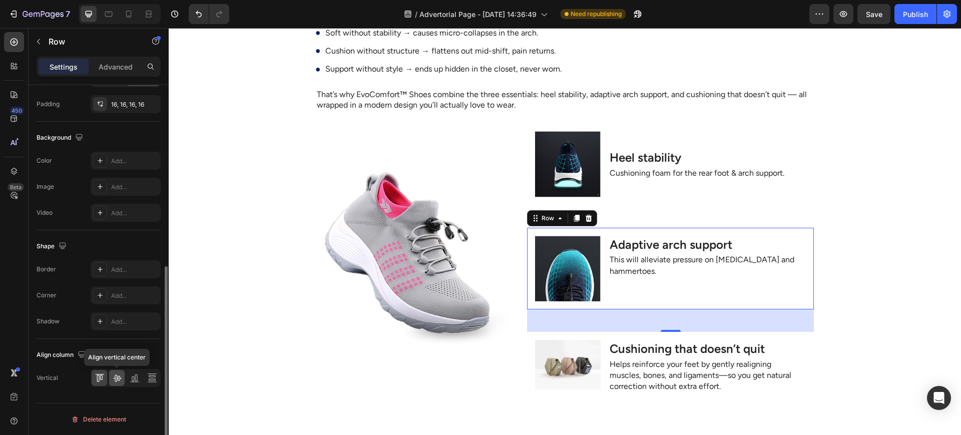
click at [117, 374] on icon at bounding box center [117, 378] width 10 height 10
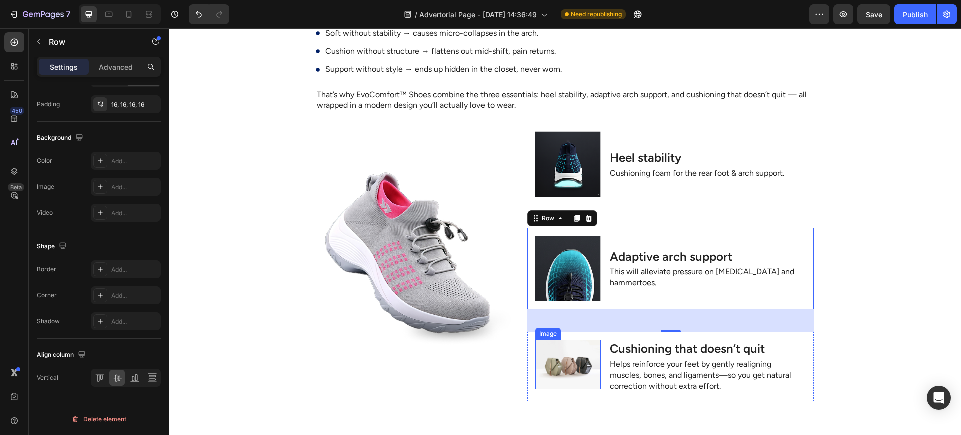
click at [582, 347] on img at bounding box center [568, 364] width 66 height 49
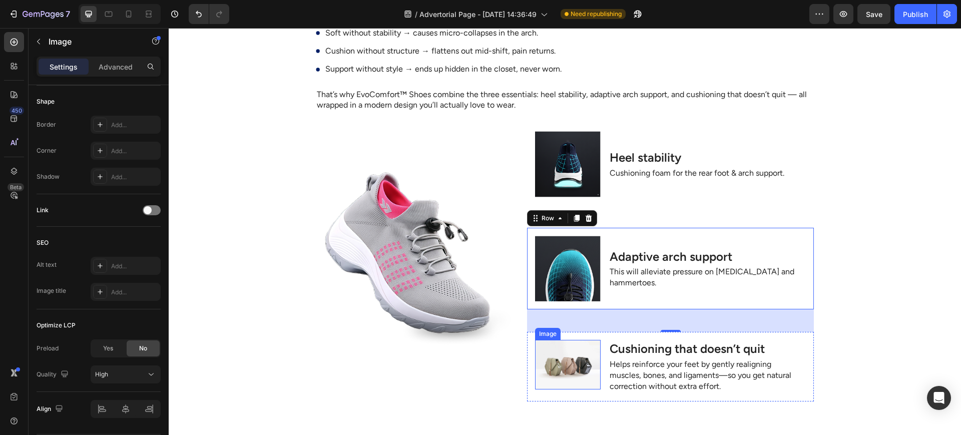
scroll to position [0, 0]
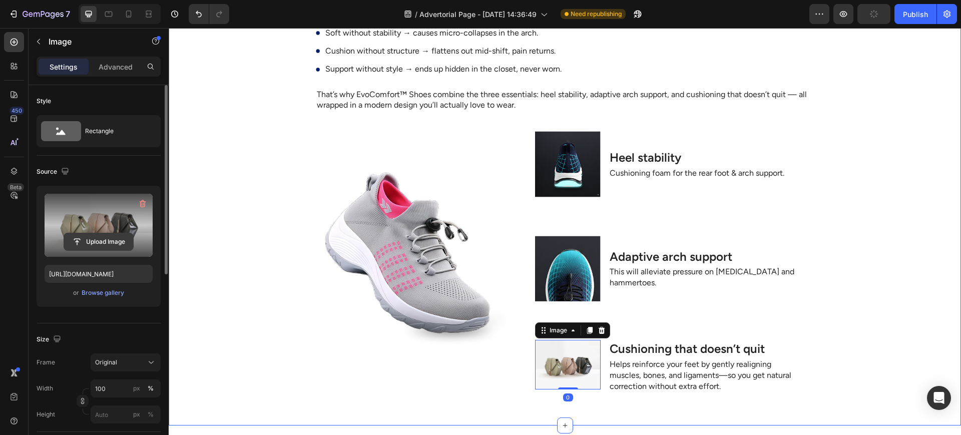
click at [132, 243] on input "file" at bounding box center [98, 241] width 69 height 17
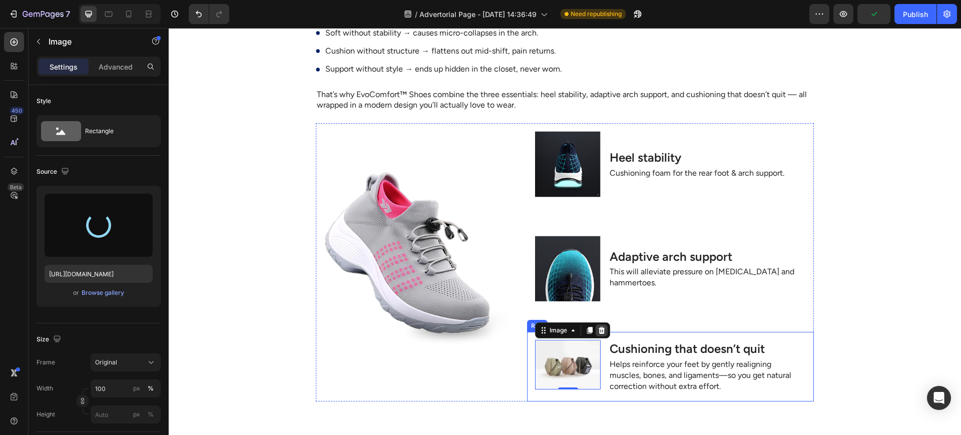
type input "https://cdn.shopify.com/s/files/1/0947/1416/7571/files/gempages_579492319821038…"
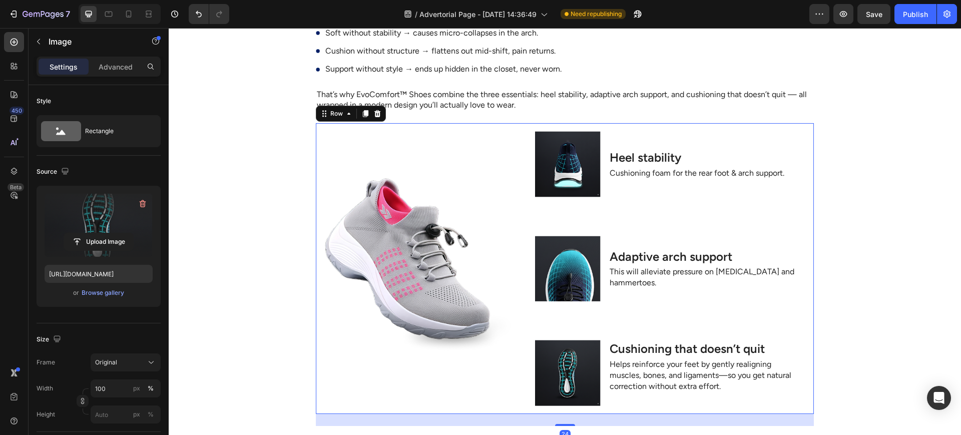
click at [474, 364] on div "Image" at bounding box center [418, 268] width 205 height 290
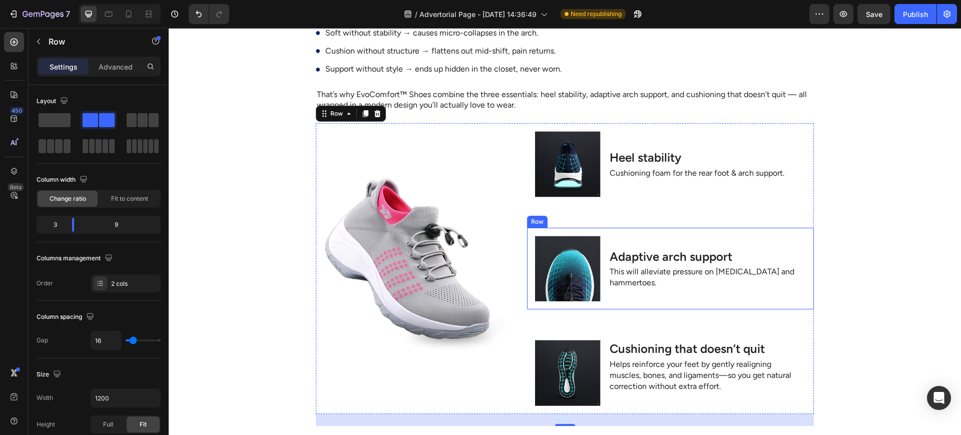
click at [603, 302] on div "Image Adaptive arch support Heading This will alleviate pressure on bunions and…" at bounding box center [670, 269] width 287 height 82
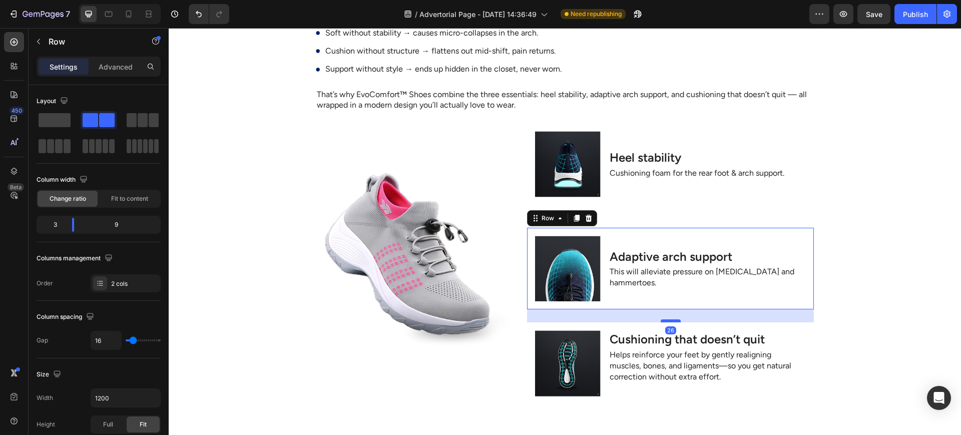
drag, startPoint x: 670, startPoint y: 326, endPoint x: 672, endPoint y: 316, distance: 9.8
click at [672, 319] on div at bounding box center [671, 320] width 20 height 3
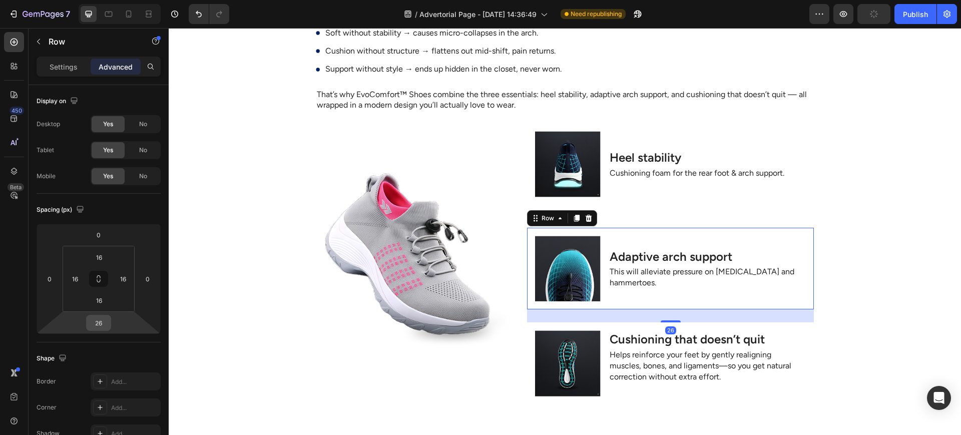
click at [103, 319] on input "26" at bounding box center [99, 322] width 20 height 15
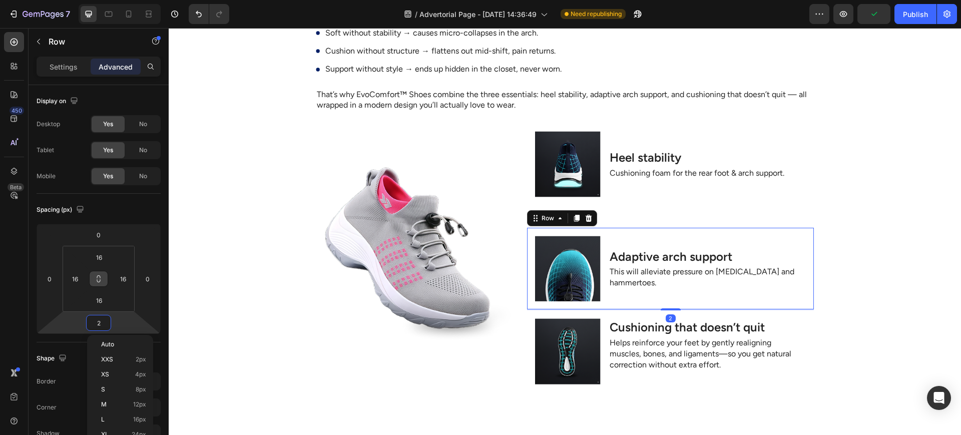
type input "20"
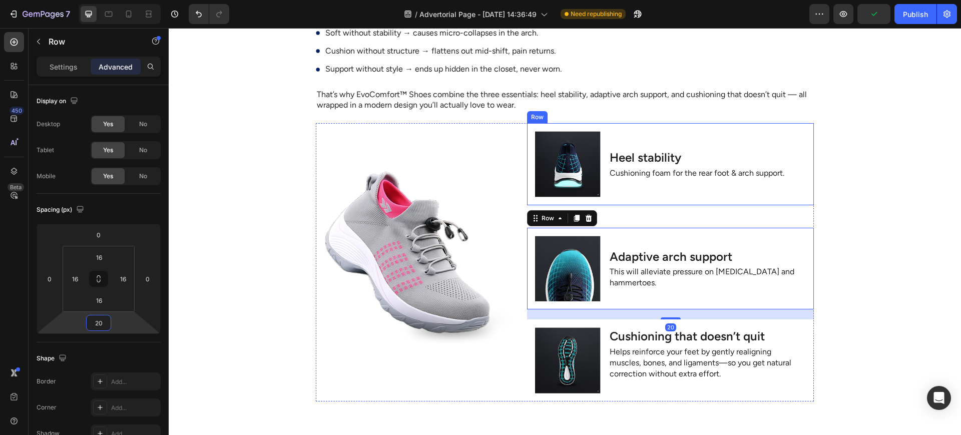
click at [615, 187] on div "Heel stability Heading Cushioning foam for the rear foot & arch support. Text B…" at bounding box center [707, 164] width 197 height 66
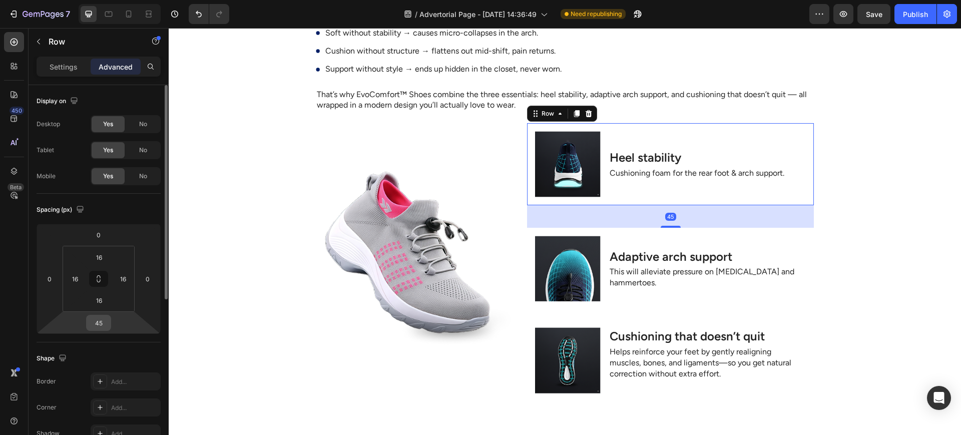
click at [98, 324] on input "45" at bounding box center [99, 322] width 20 height 15
type input "20"
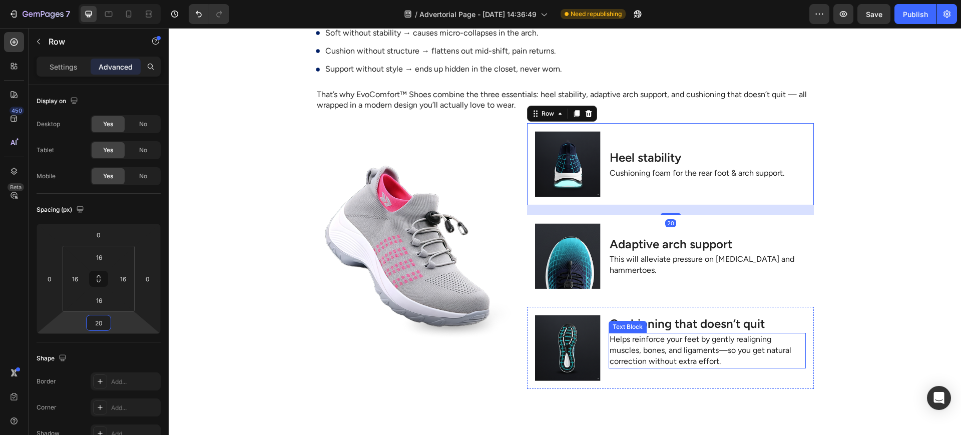
click at [670, 373] on div "Cushioning that doesn’t quit Heading Helps reinforce your feet by gently realig…" at bounding box center [707, 348] width 197 height 66
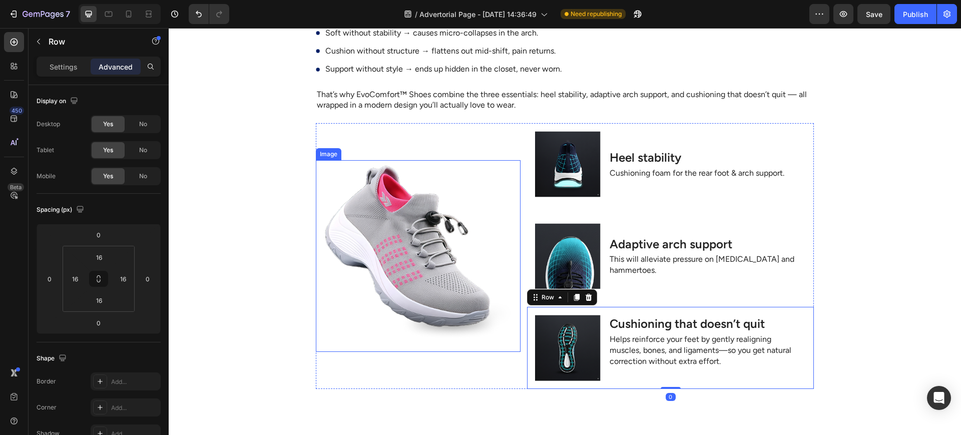
click at [448, 273] on img at bounding box center [418, 256] width 205 height 192
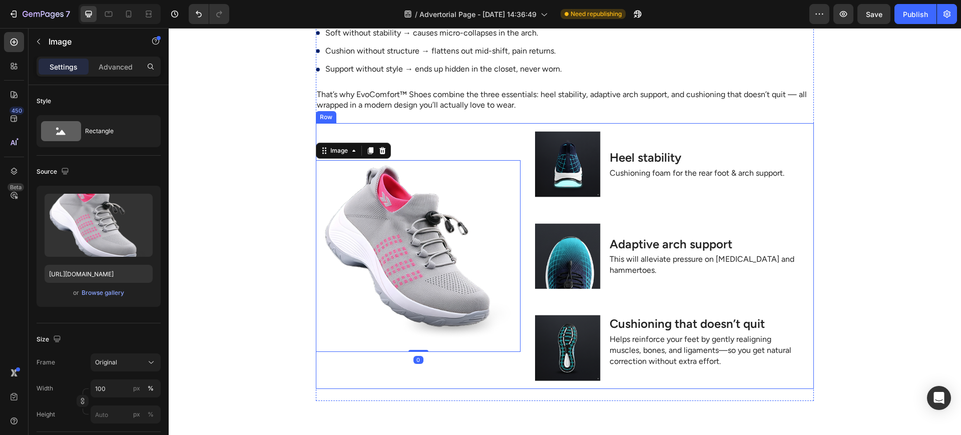
click at [520, 288] on div "Image 0 Image Heel stability Heading Cushioning foam for the rear foot & arch s…" at bounding box center [565, 255] width 498 height 265
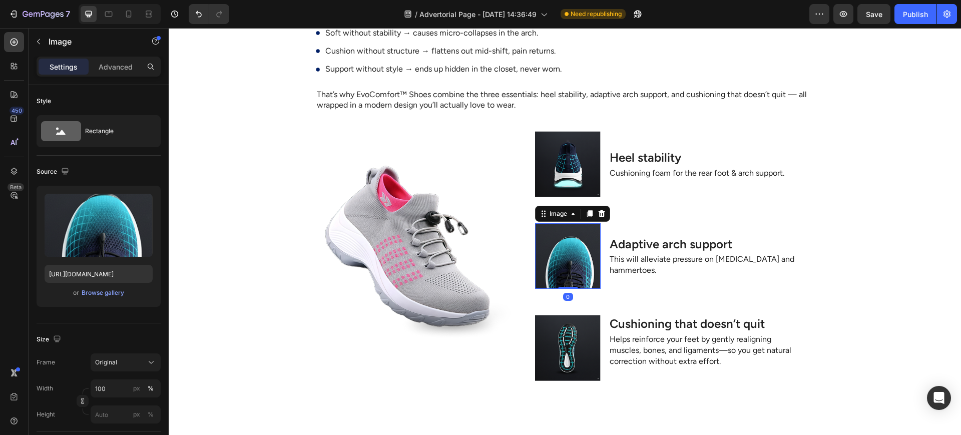
click at [559, 268] on img at bounding box center [568, 256] width 66 height 66
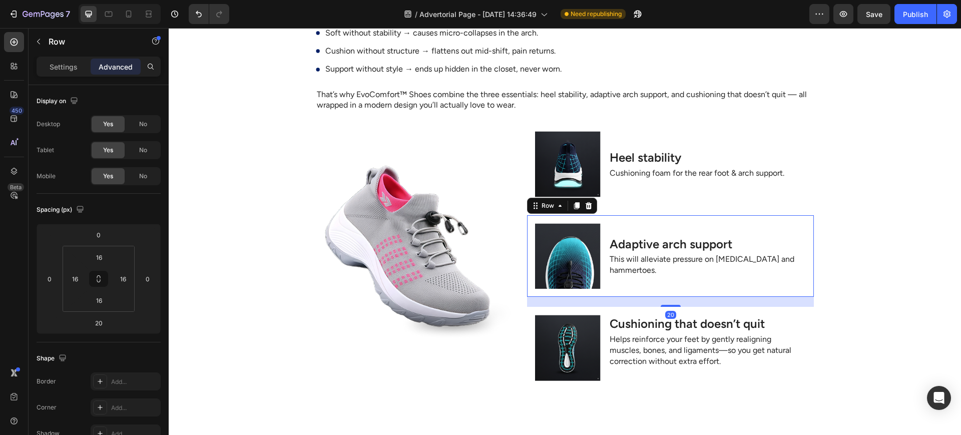
click at [791, 293] on div "Image Adaptive arch support Heading This will alleviate pressure on bunions and…" at bounding box center [670, 256] width 287 height 82
drag, startPoint x: 861, startPoint y: 285, endPoint x: 843, endPoint y: 283, distance: 18.2
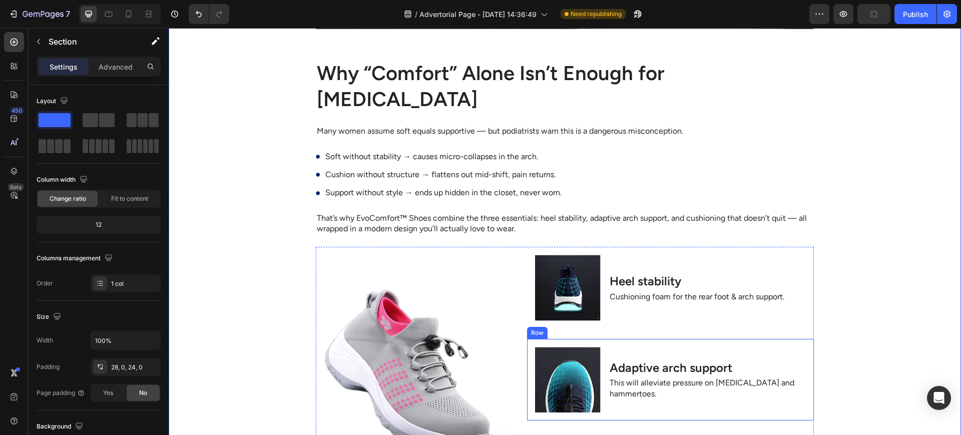
scroll to position [2504, 0]
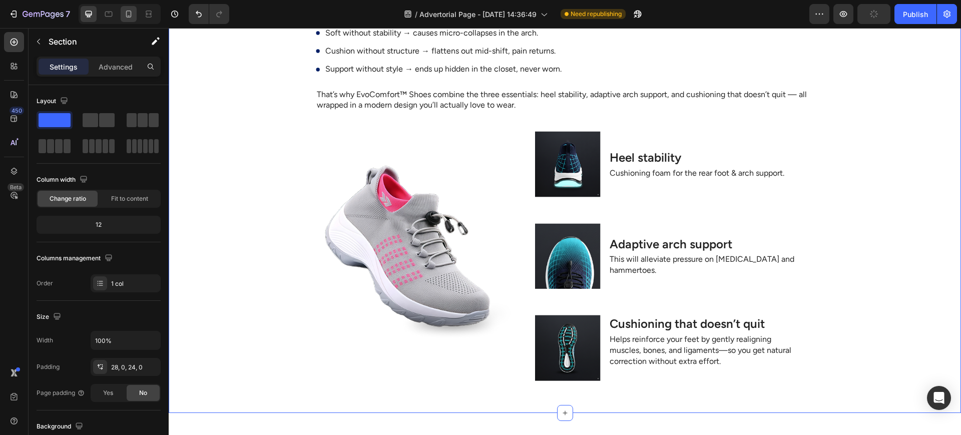
click at [137, 15] on div at bounding box center [120, 14] width 82 height 20
click at [134, 15] on div at bounding box center [129, 14] width 16 height 16
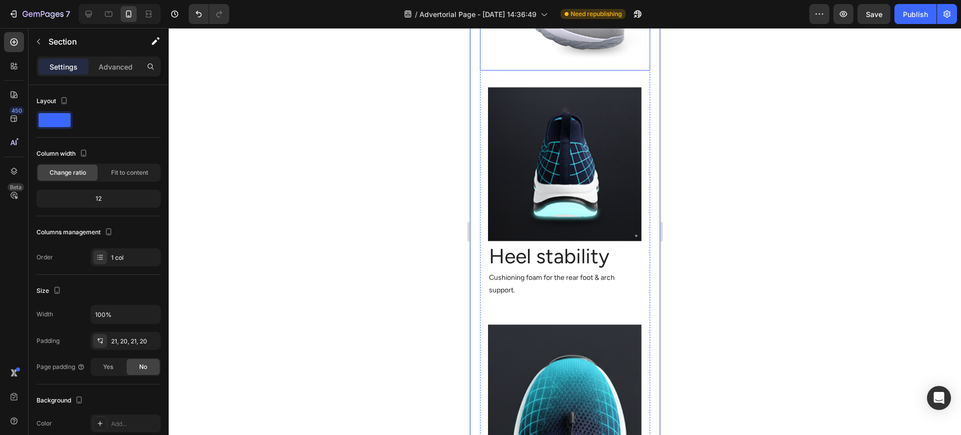
scroll to position [2627, 0]
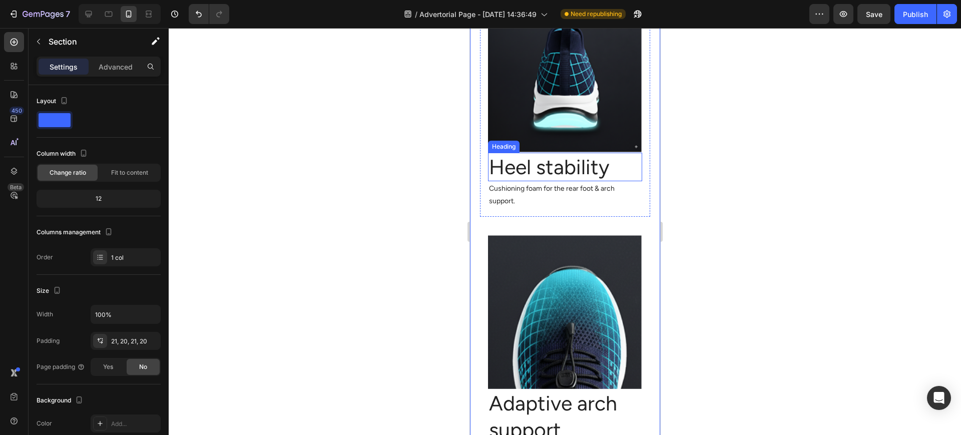
click at [567, 174] on h2 "Heel stability" at bounding box center [565, 167] width 154 height 29
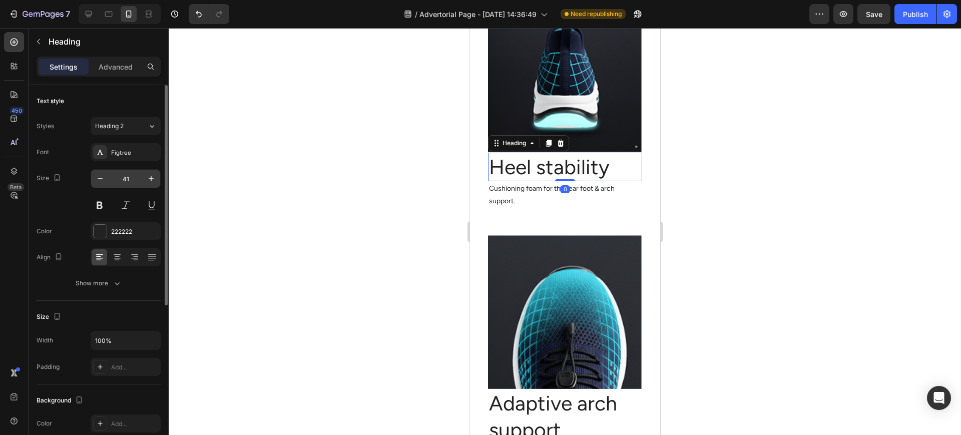
click at [129, 173] on input "41" at bounding box center [125, 179] width 33 height 18
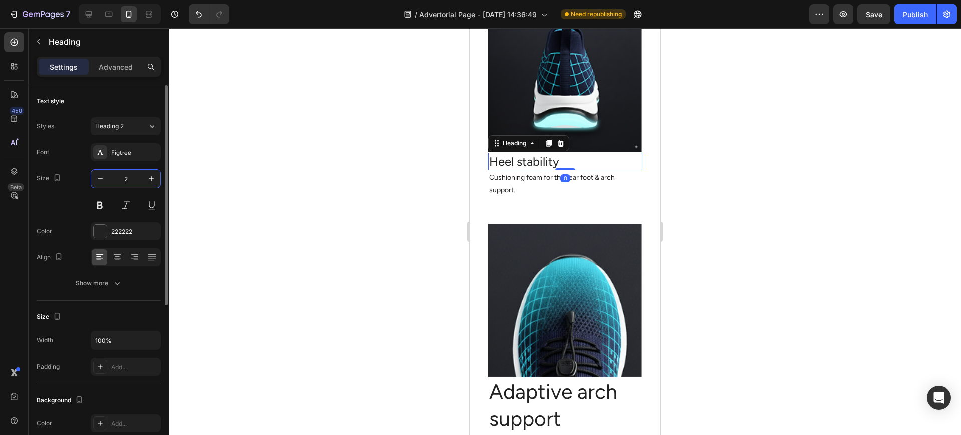
type input "24"
click at [517, 189] on p "Cushioning foam for the rear foot & arch support." at bounding box center [565, 183] width 152 height 25
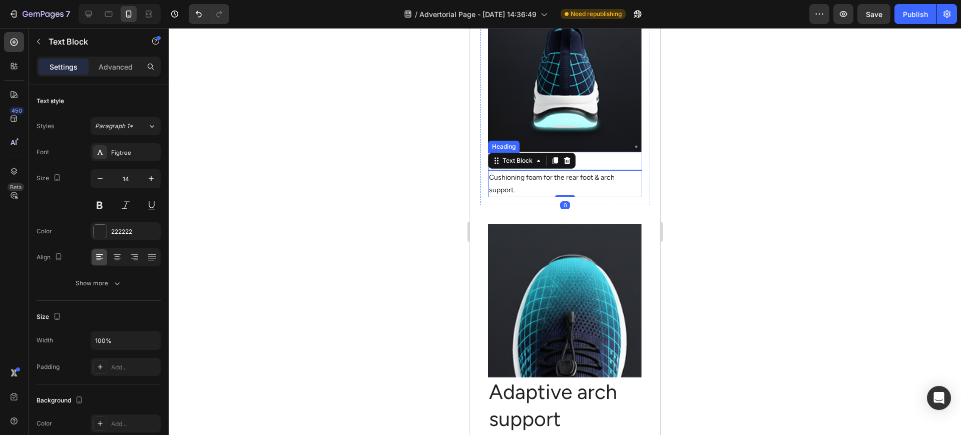
click at [595, 166] on h2 "Heel stability" at bounding box center [565, 162] width 154 height 18
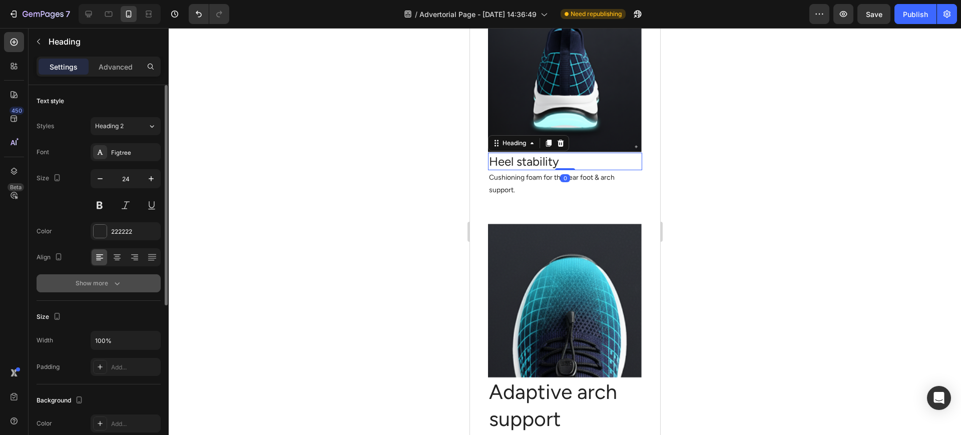
click at [129, 275] on button "Show more" at bounding box center [99, 283] width 124 height 18
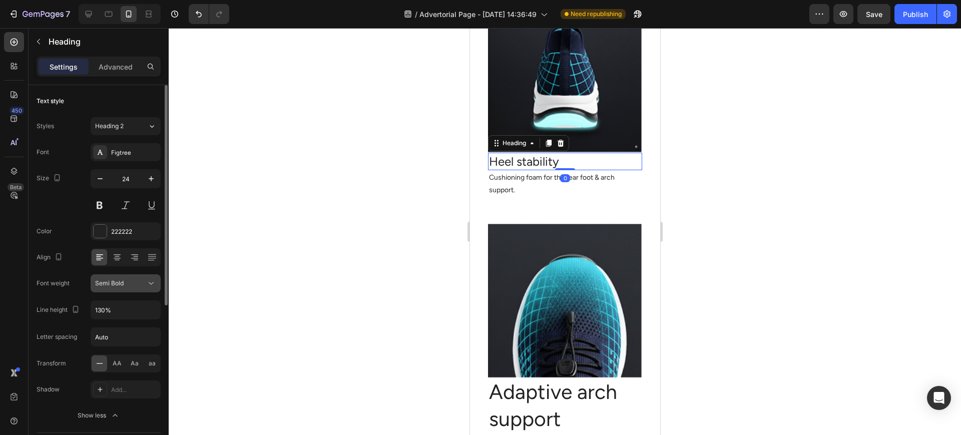
click at [143, 281] on div "Semi Bold" at bounding box center [120, 283] width 51 height 9
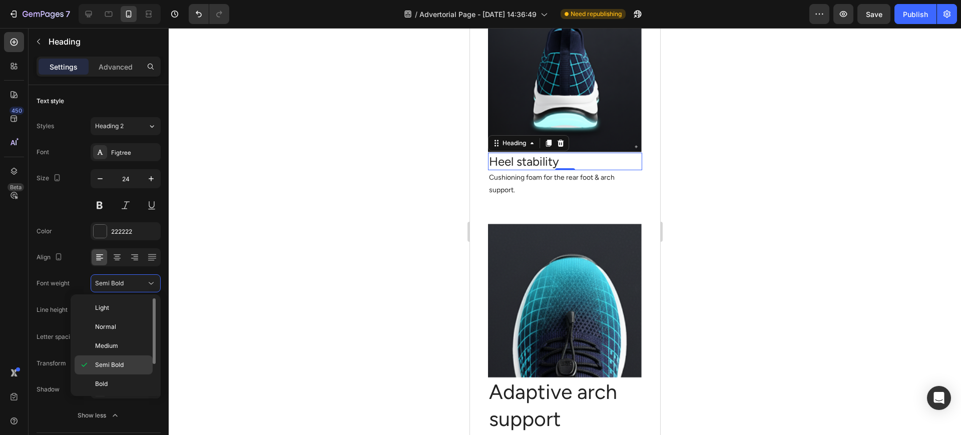
click at [124, 363] on p "Semi Bold" at bounding box center [121, 365] width 53 height 9
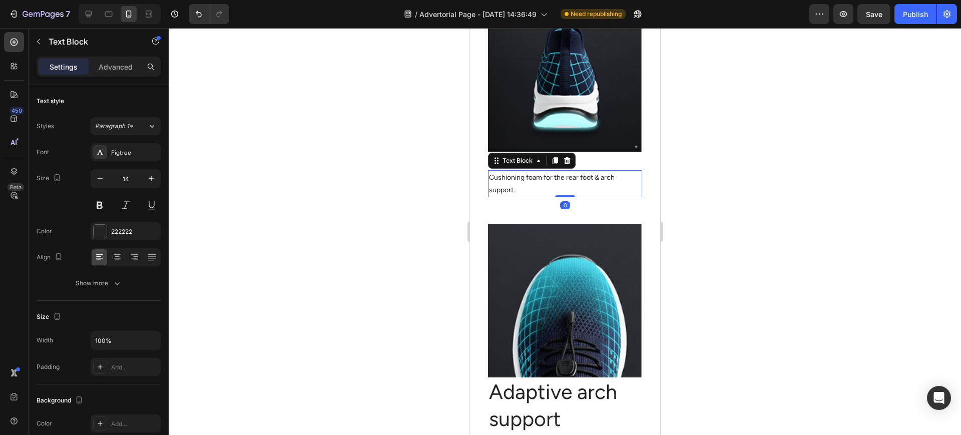
click at [597, 181] on p "Cushioning foam for the rear foot & arch support." at bounding box center [565, 183] width 152 height 25
click at [609, 169] on h2 "Heel stability" at bounding box center [565, 162] width 154 height 18
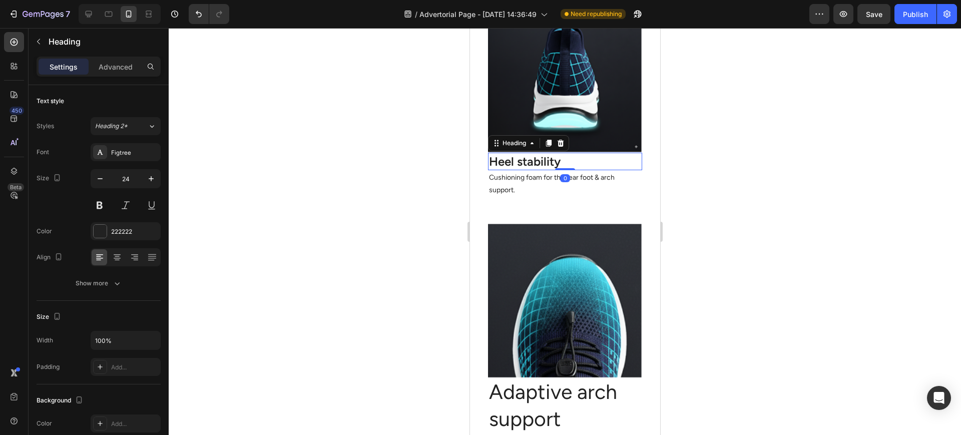
click at [741, 207] on div at bounding box center [565, 231] width 793 height 407
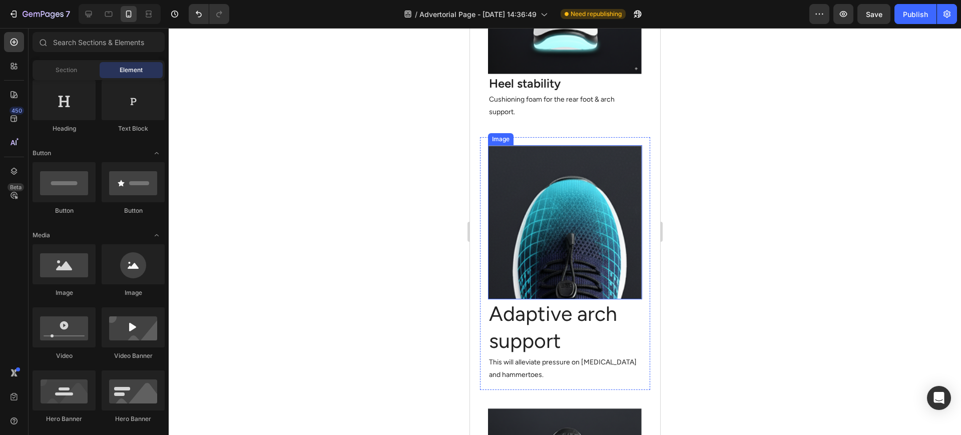
scroll to position [2710, 0]
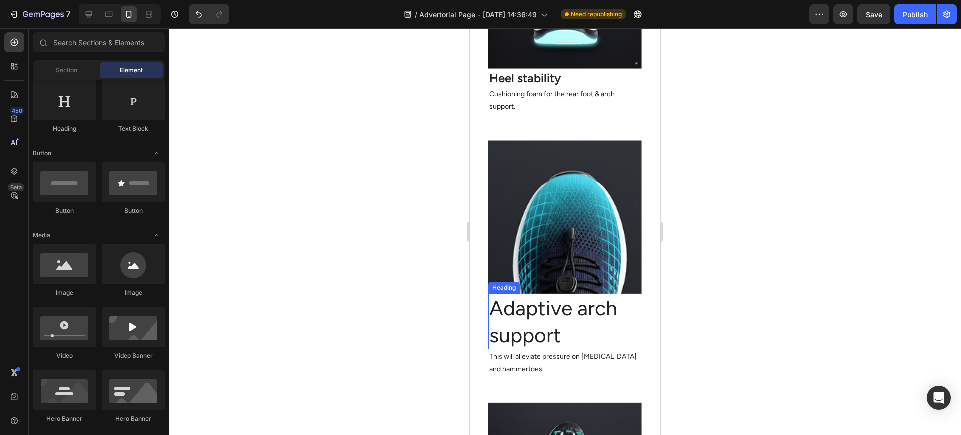
click at [564, 305] on p "Adaptive arch support" at bounding box center [565, 322] width 152 height 54
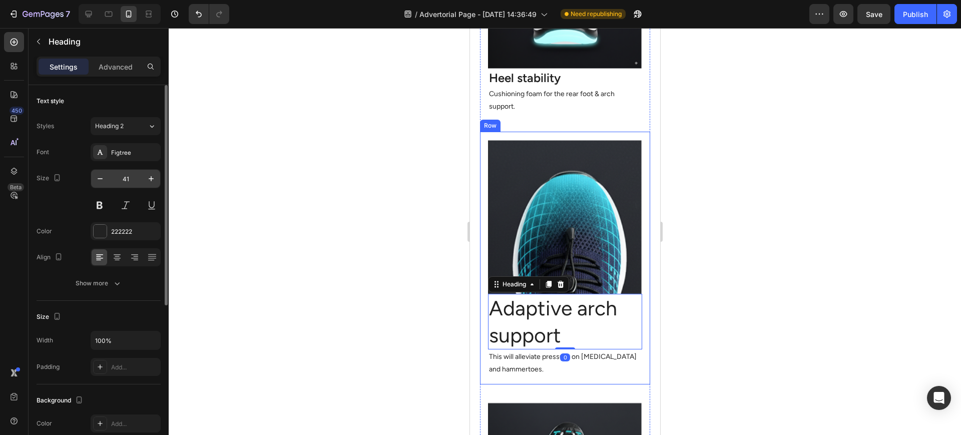
click at [130, 174] on input "41" at bounding box center [125, 179] width 33 height 18
type input "28"
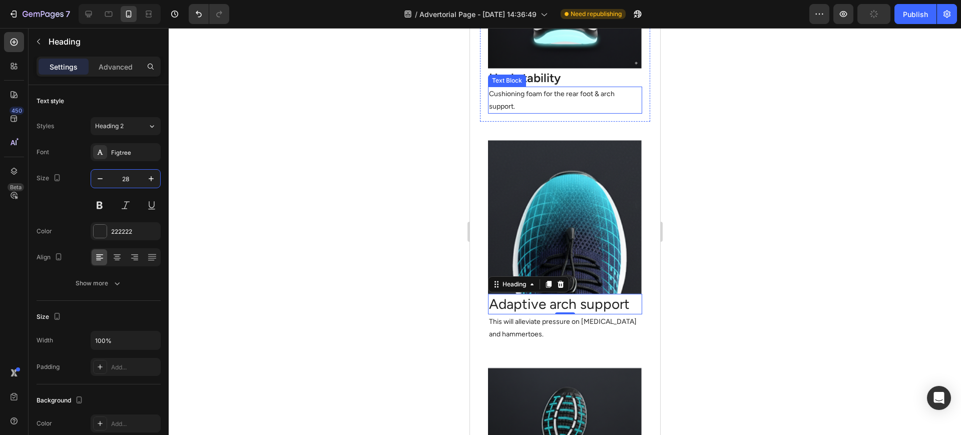
click at [542, 82] on h2 "Heel stability" at bounding box center [565, 78] width 154 height 18
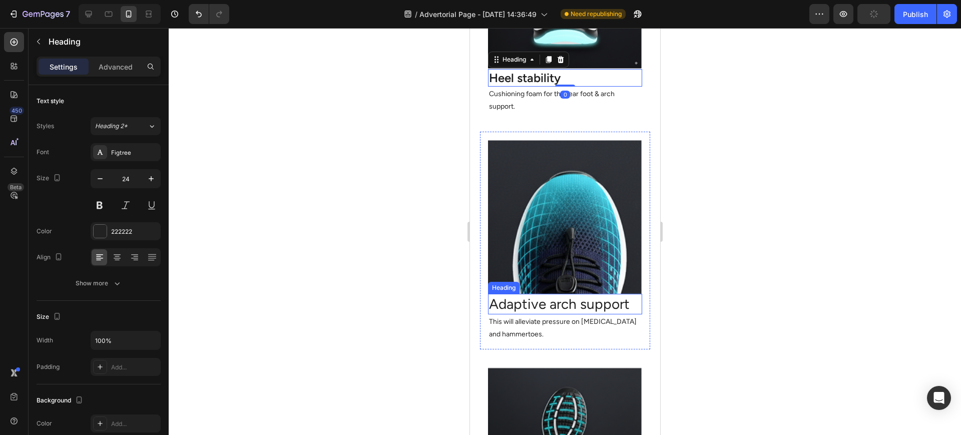
click at [533, 299] on p "Adaptive arch support" at bounding box center [565, 304] width 152 height 18
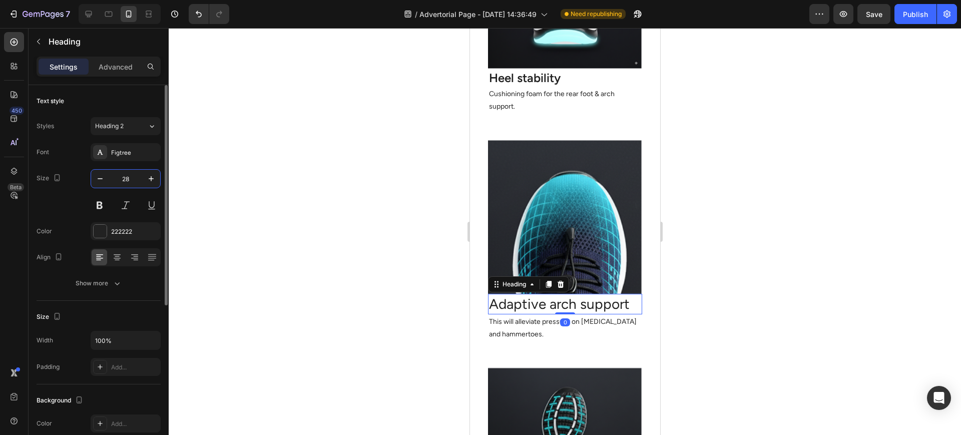
click at [133, 180] on input "28" at bounding box center [125, 179] width 33 height 18
type input "24"
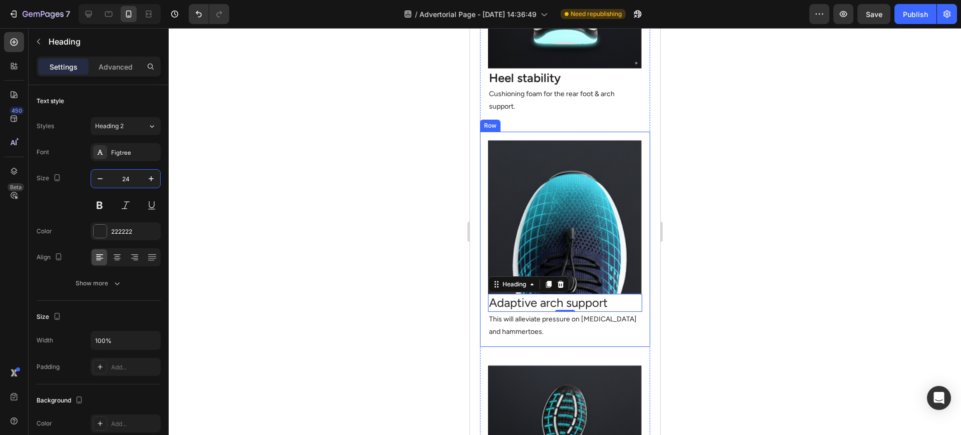
click at [485, 298] on div "Image Adaptive arch support Heading 0 This will alleviate pressure on bunions a…" at bounding box center [565, 239] width 170 height 215
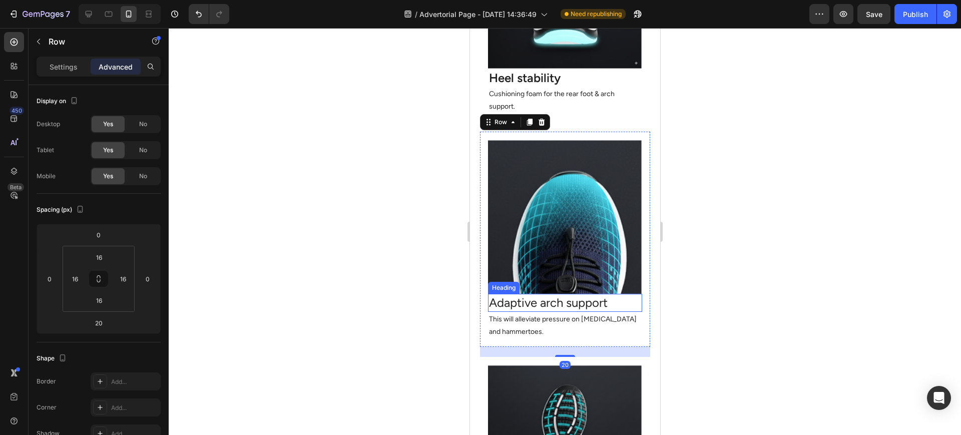
click at [556, 299] on p "Adaptive arch support" at bounding box center [565, 303] width 152 height 16
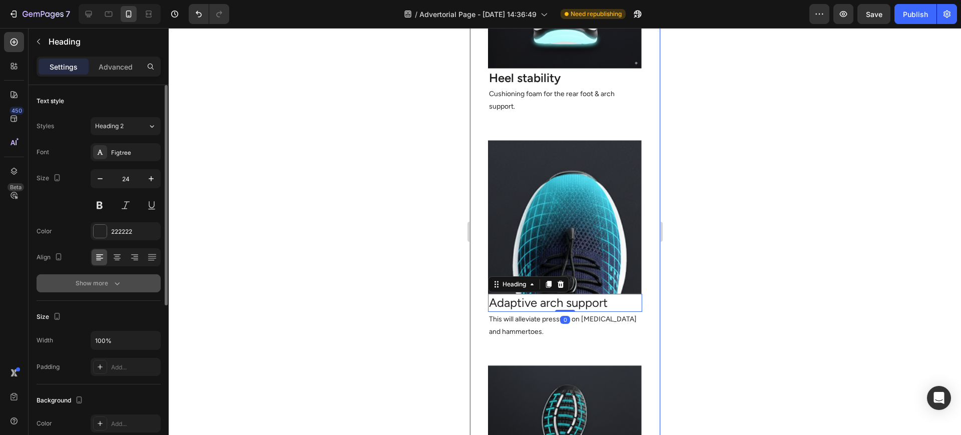
click at [136, 281] on button "Show more" at bounding box center [99, 283] width 124 height 18
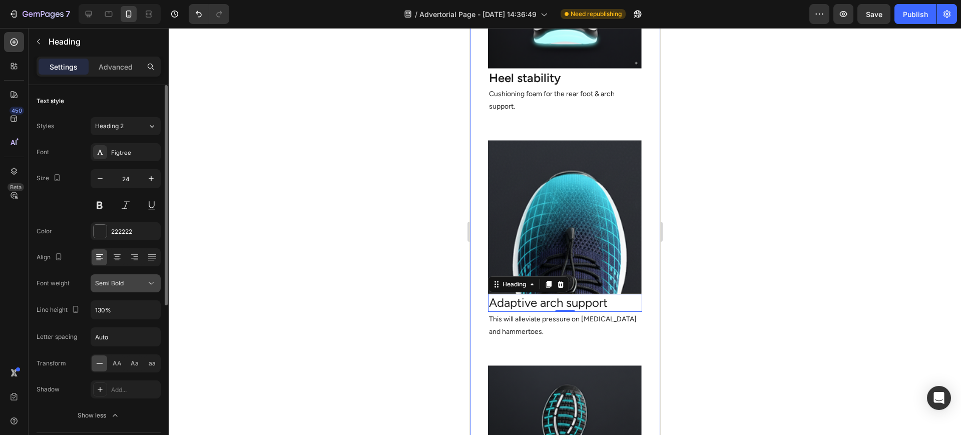
click at [150, 283] on icon at bounding box center [151, 283] width 5 height 3
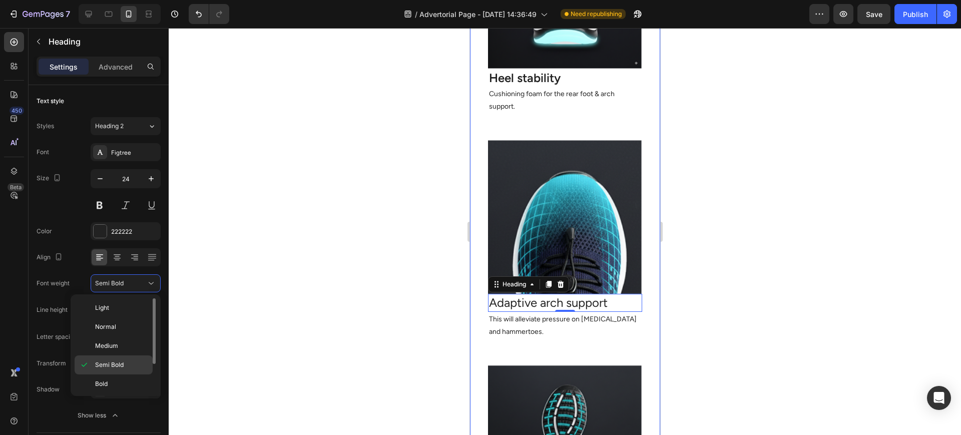
click at [124, 367] on p "Semi Bold" at bounding box center [121, 365] width 53 height 9
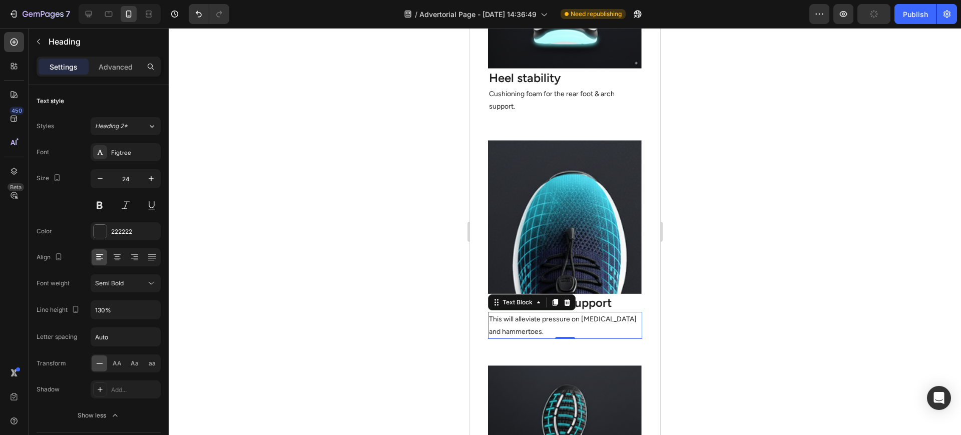
click at [550, 327] on p "This will alleviate pressure on [MEDICAL_DATA] and hammertoes." at bounding box center [565, 325] width 152 height 25
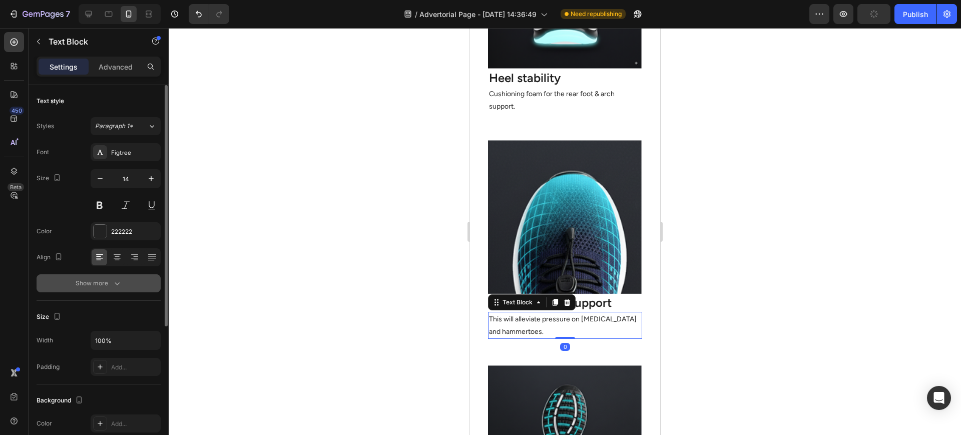
click at [121, 289] on button "Show more" at bounding box center [99, 283] width 124 height 18
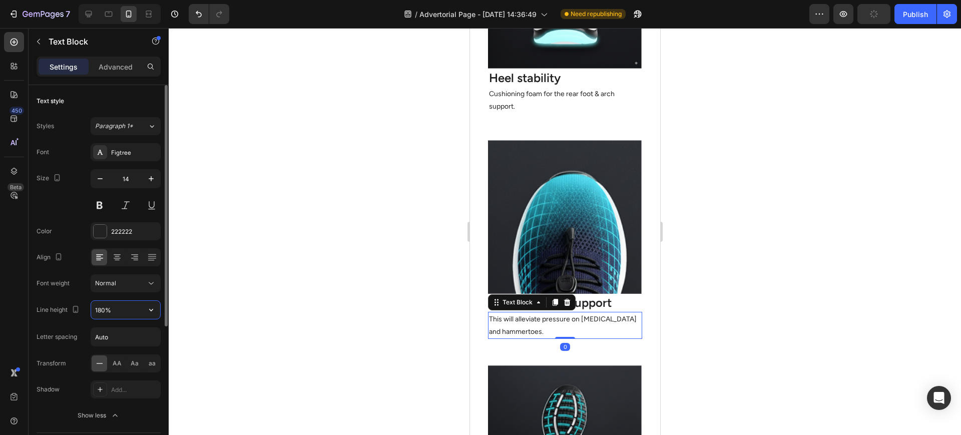
click at [101, 311] on input "180%" at bounding box center [125, 310] width 69 height 18
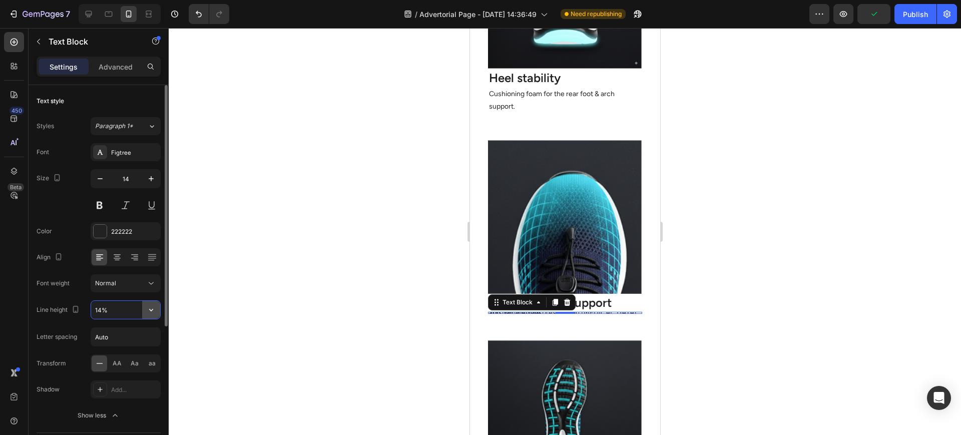
type input "140%"
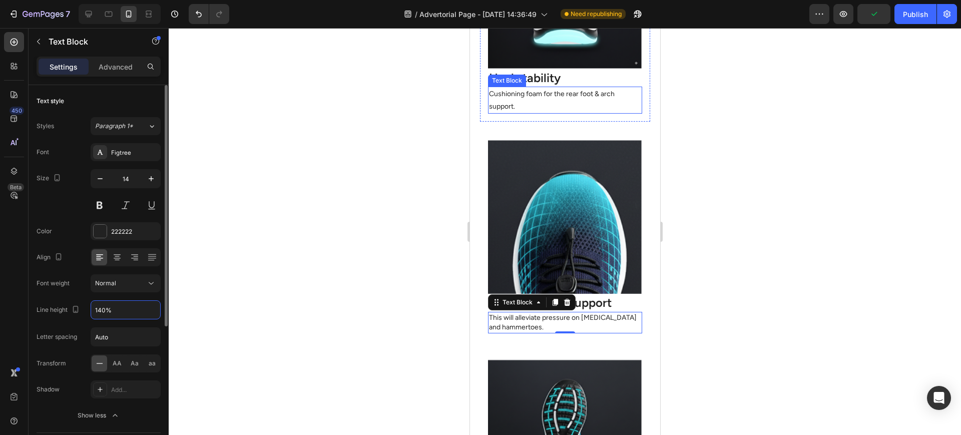
click at [568, 108] on p "Cushioning foam for the rear foot & arch support." at bounding box center [565, 100] width 152 height 25
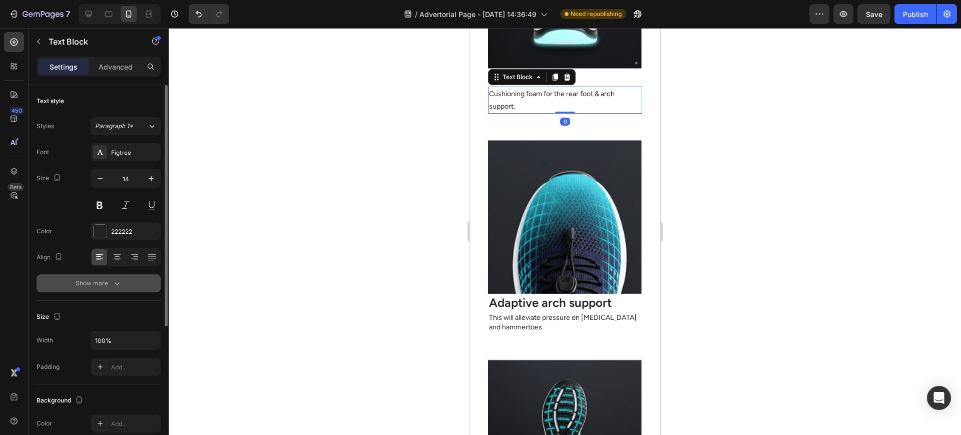
click at [118, 283] on icon "button" at bounding box center [117, 283] width 10 height 10
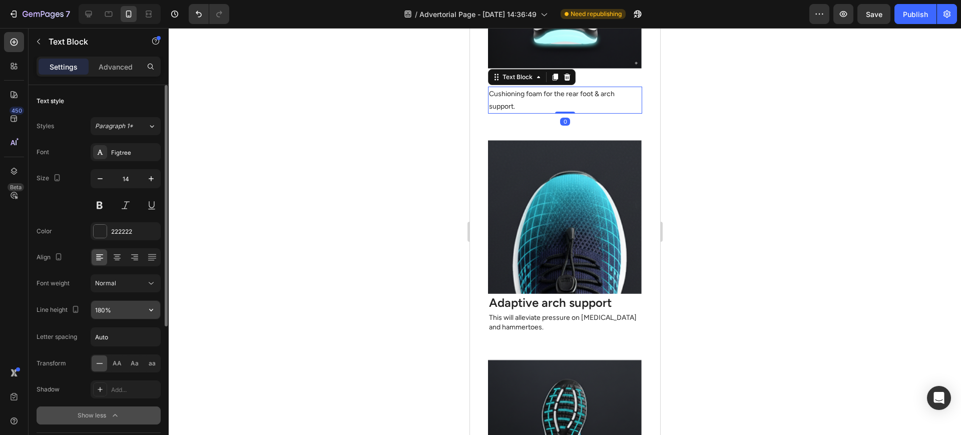
click at [103, 311] on input "180%" at bounding box center [125, 310] width 69 height 18
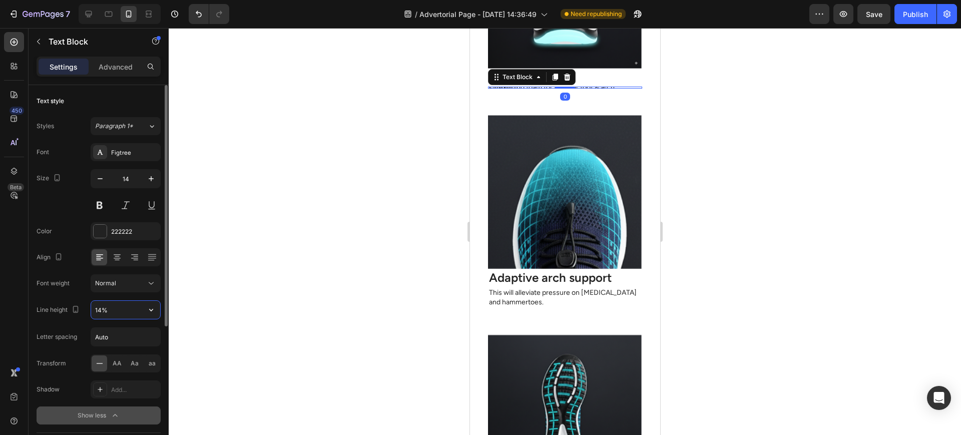
type input "140%"
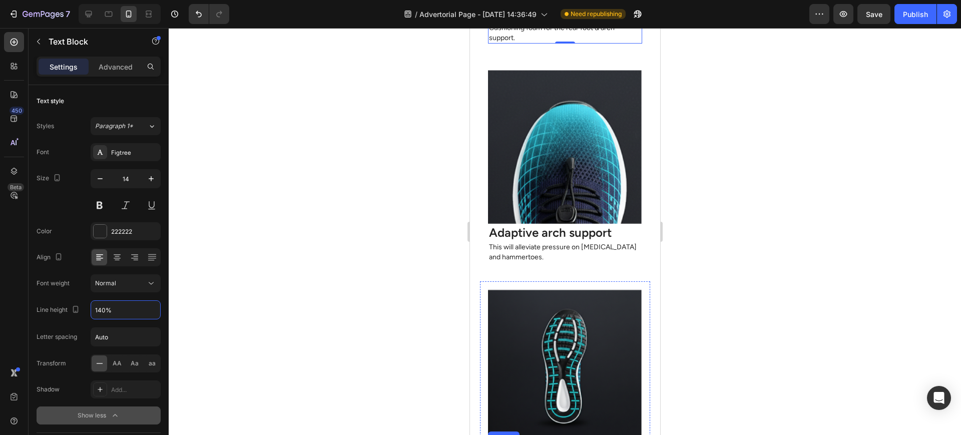
scroll to position [2961, 0]
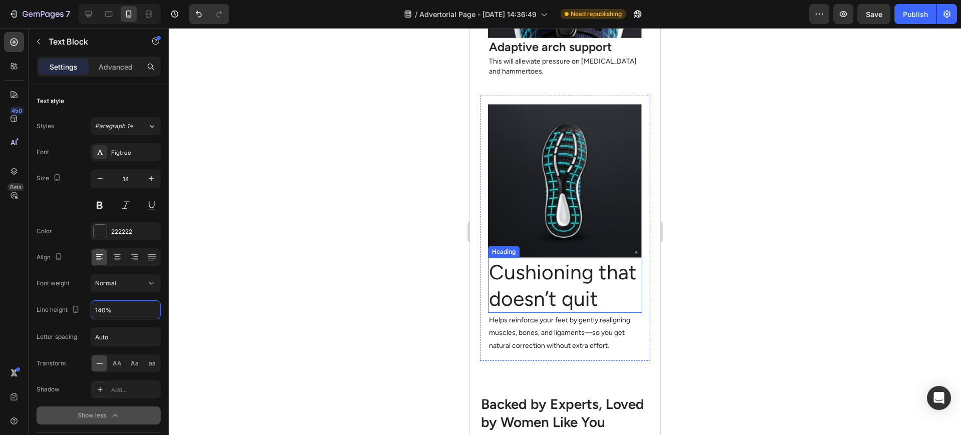
click at [530, 336] on p "Helps reinforce your feet by gently realigning muscles, bones, and ligaments—so…" at bounding box center [565, 333] width 152 height 38
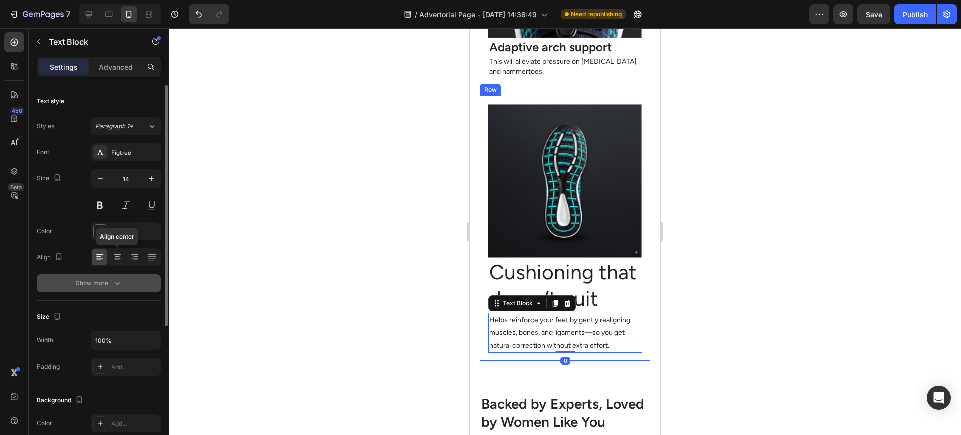
click at [117, 285] on icon "button" at bounding box center [117, 283] width 10 height 10
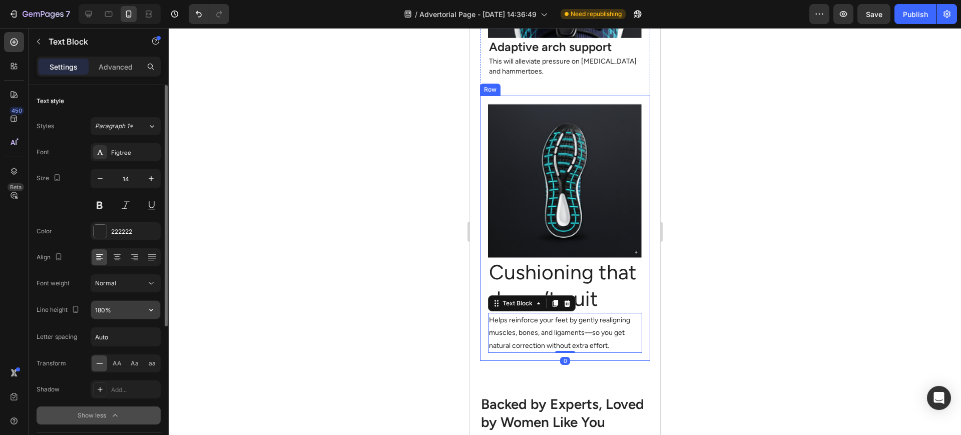
click at [97, 312] on input "180%" at bounding box center [125, 310] width 69 height 18
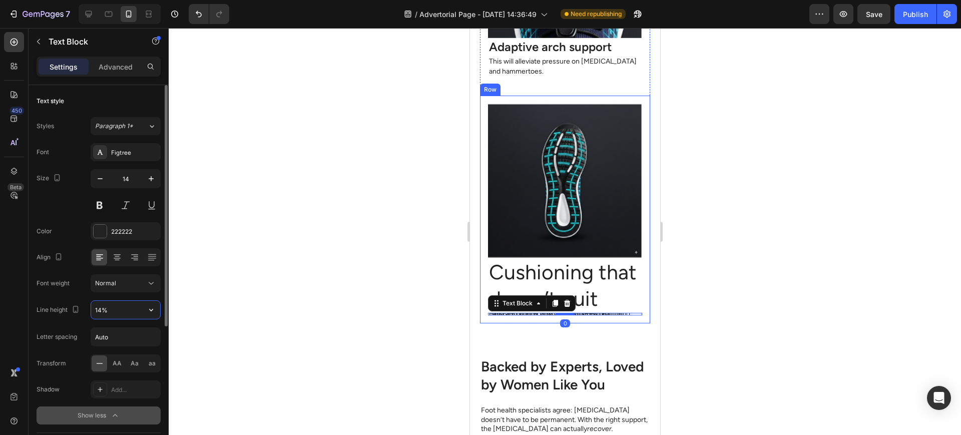
type input "140%"
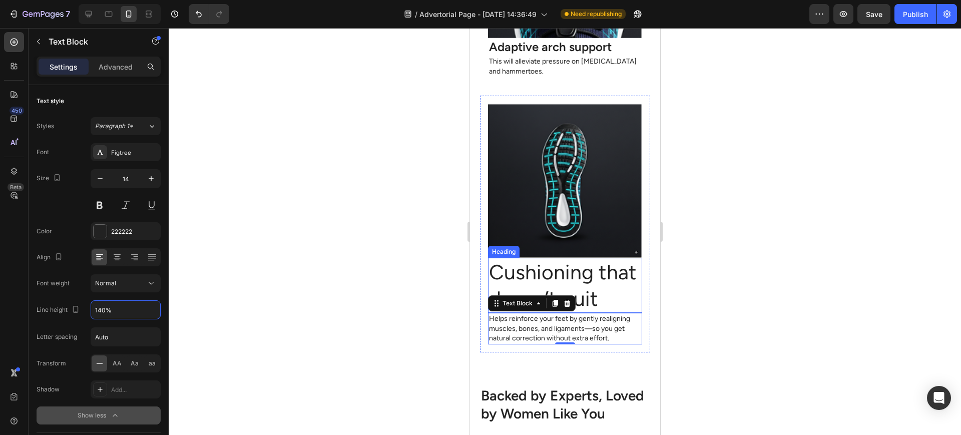
click at [580, 270] on p "Cushioning that doesn’t quit" at bounding box center [565, 286] width 152 height 54
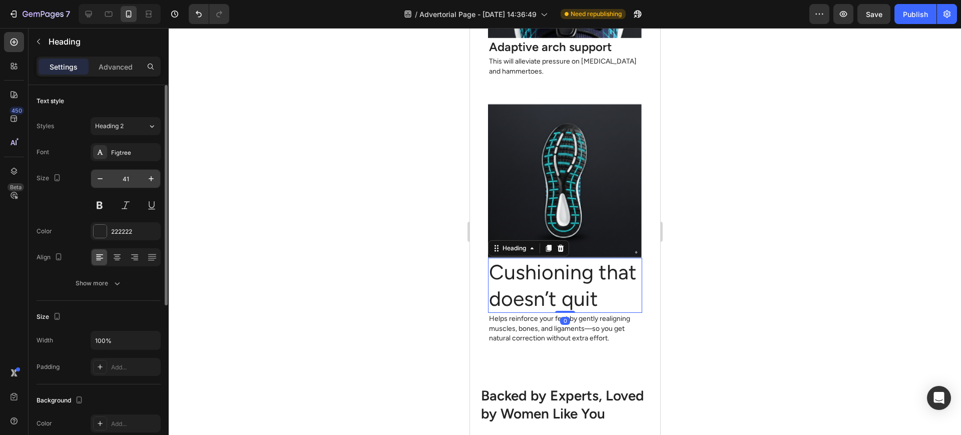
click at [130, 179] on input "41" at bounding box center [125, 179] width 33 height 18
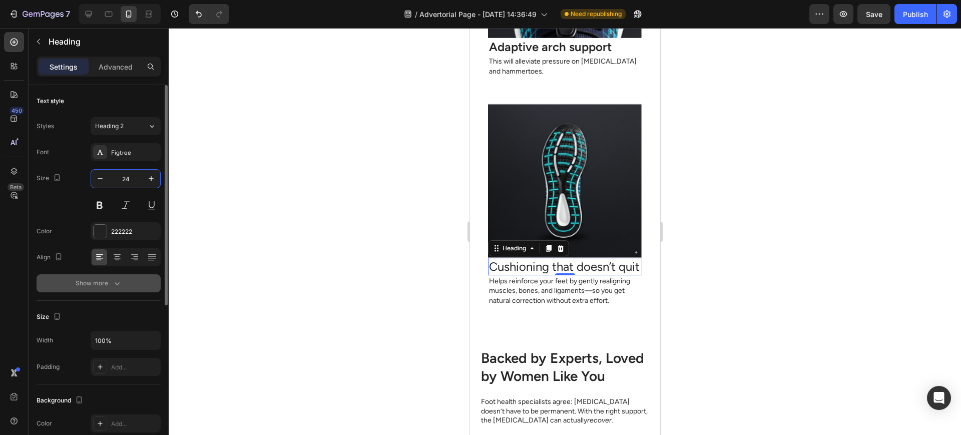
type input "24"
click at [129, 290] on button "Show more" at bounding box center [99, 283] width 124 height 18
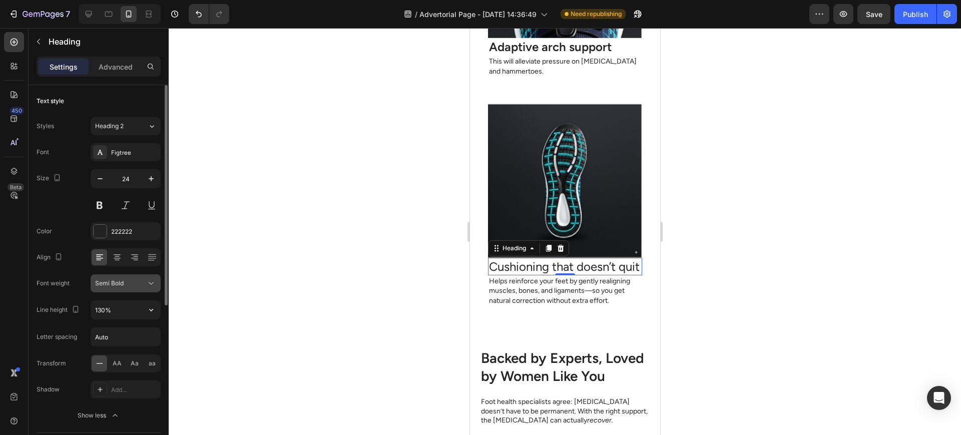
click at [146, 284] on div "Semi Bold" at bounding box center [120, 283] width 51 height 9
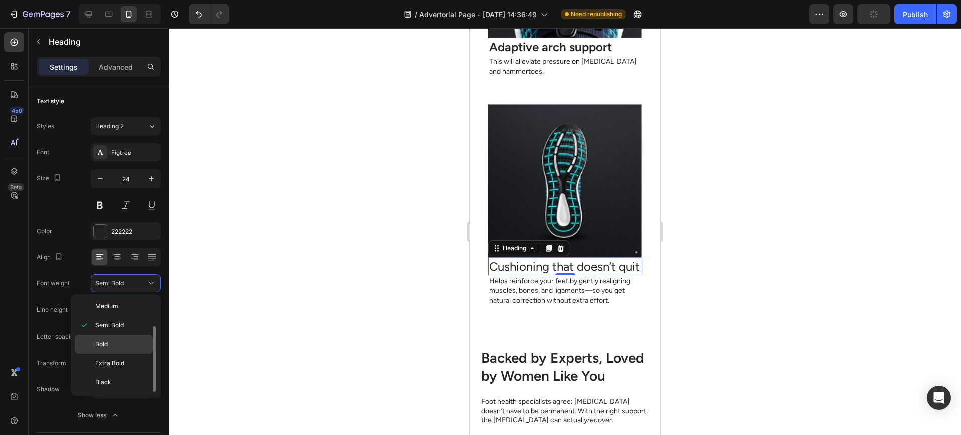
scroll to position [0, 0]
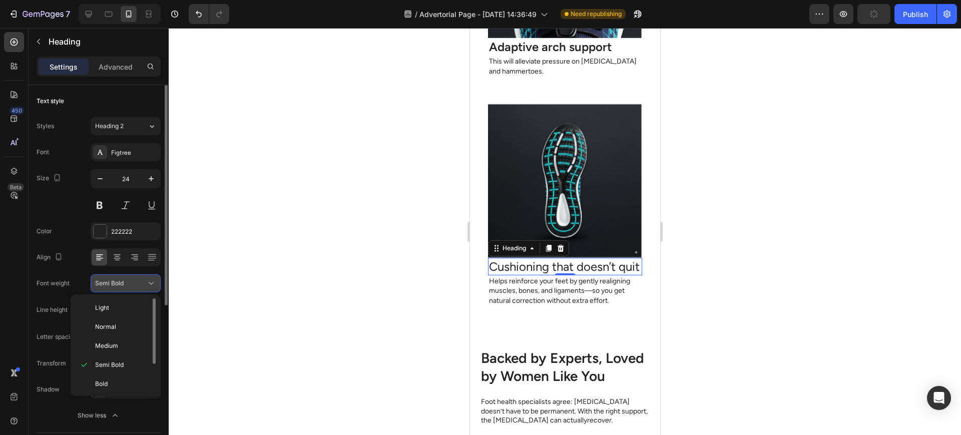
click at [145, 276] on button "Semi Bold" at bounding box center [126, 283] width 70 height 18
click at [148, 282] on icon at bounding box center [151, 283] width 10 height 10
click at [132, 367] on p "Semi Bold" at bounding box center [121, 365] width 53 height 9
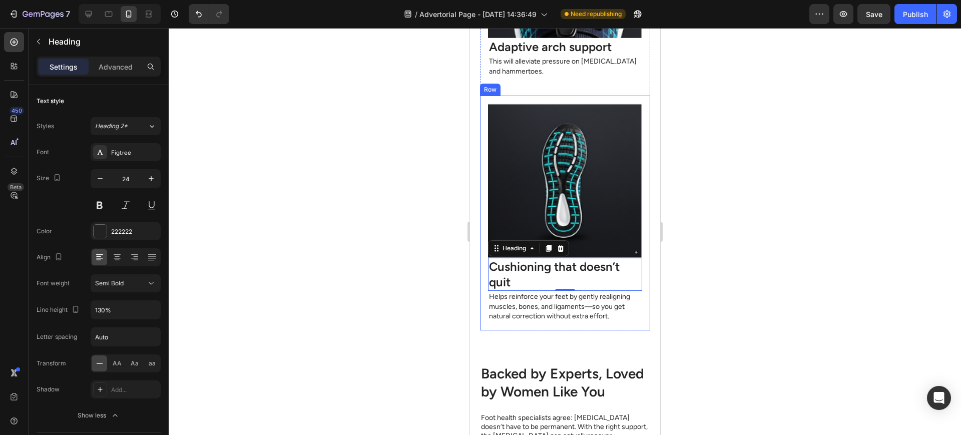
click at [496, 311] on div "Image Cushioning that doesn’t quit Heading 0 Helps reinforce your feet by gentl…" at bounding box center [565, 213] width 170 height 235
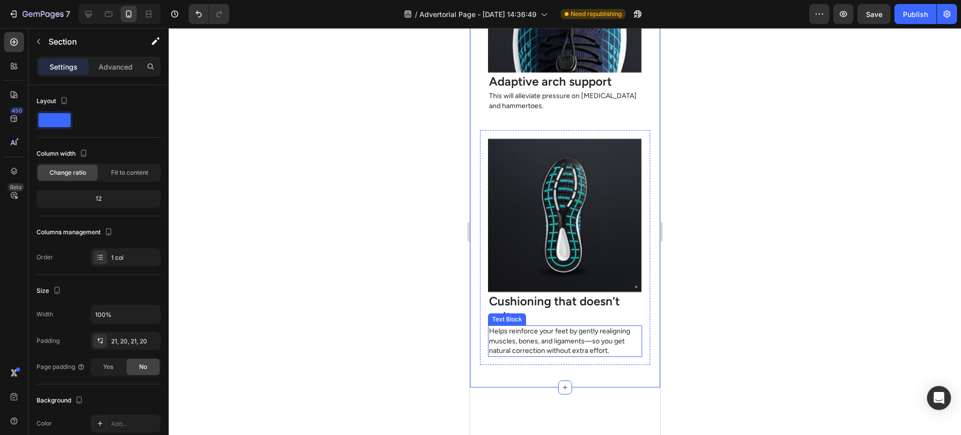
scroll to position [2794, 0]
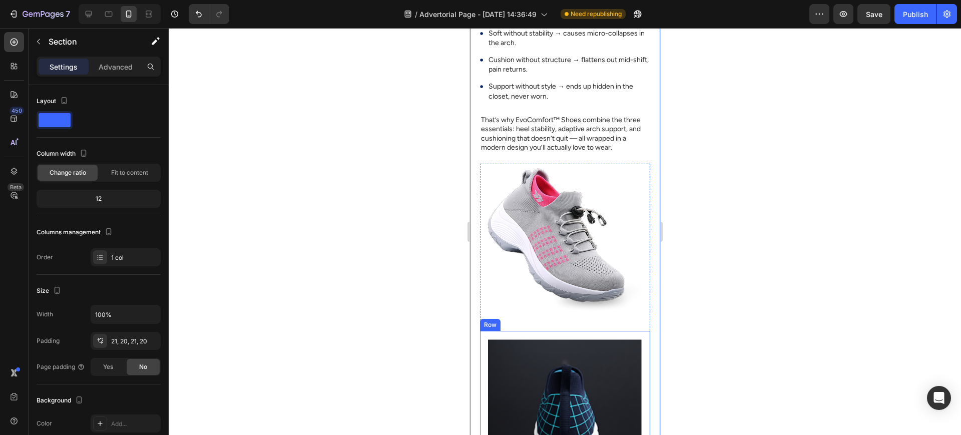
scroll to position [2293, 0]
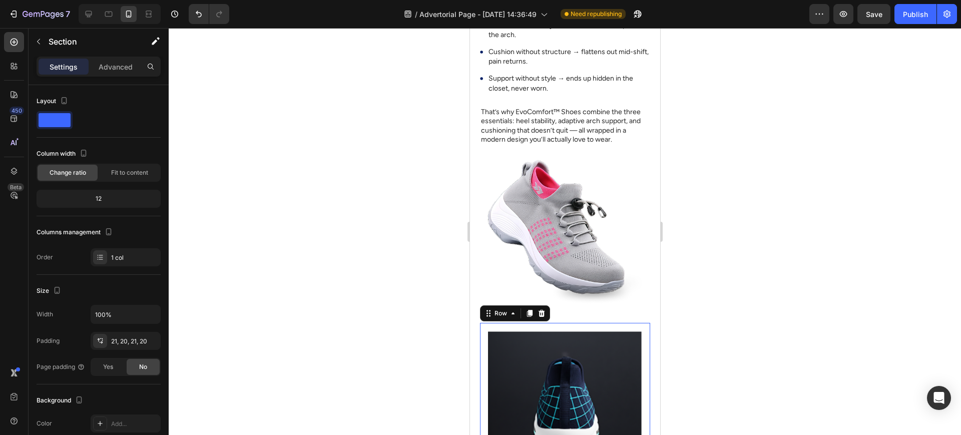
click at [484, 343] on div "Image Heel stability Heading Cushioning foam for the rear foot & arch support. …" at bounding box center [565, 428] width 170 height 210
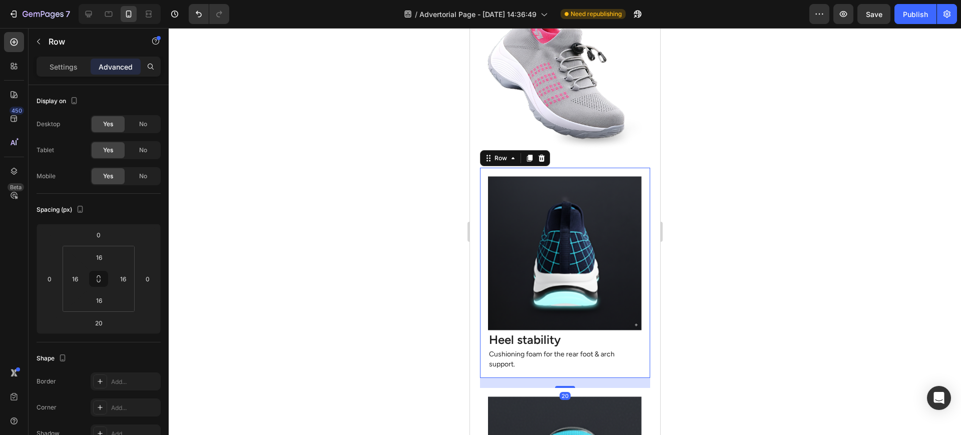
scroll to position [2460, 0]
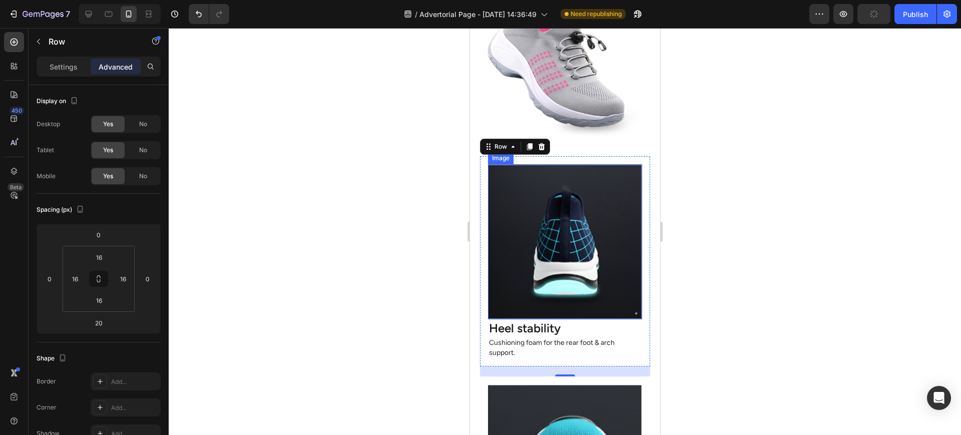
click at [497, 226] on img at bounding box center [565, 241] width 154 height 155
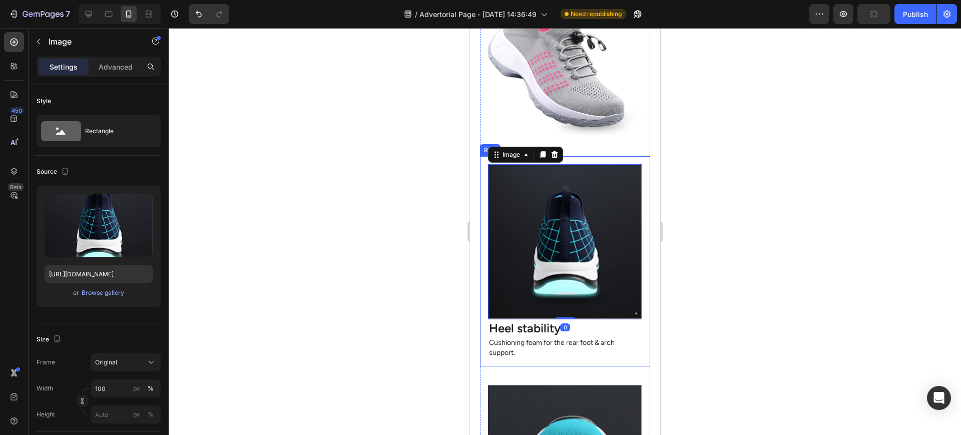
click at [482, 222] on div "Image 0 Heel stability Heading Cushioning foam for the rear foot & arch support…" at bounding box center [565, 261] width 170 height 210
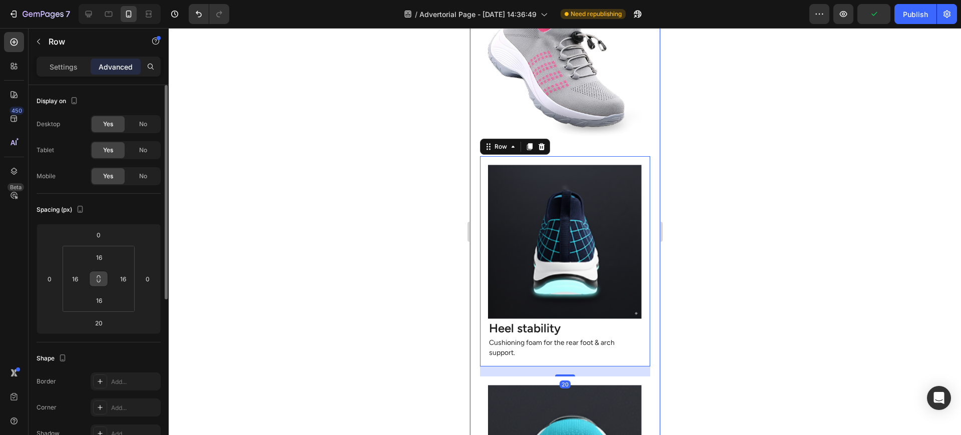
click at [99, 278] on icon at bounding box center [99, 279] width 8 height 8
click at [117, 283] on input "16" at bounding box center [123, 278] width 15 height 15
type input "0"
click at [180, 271] on div at bounding box center [565, 231] width 793 height 407
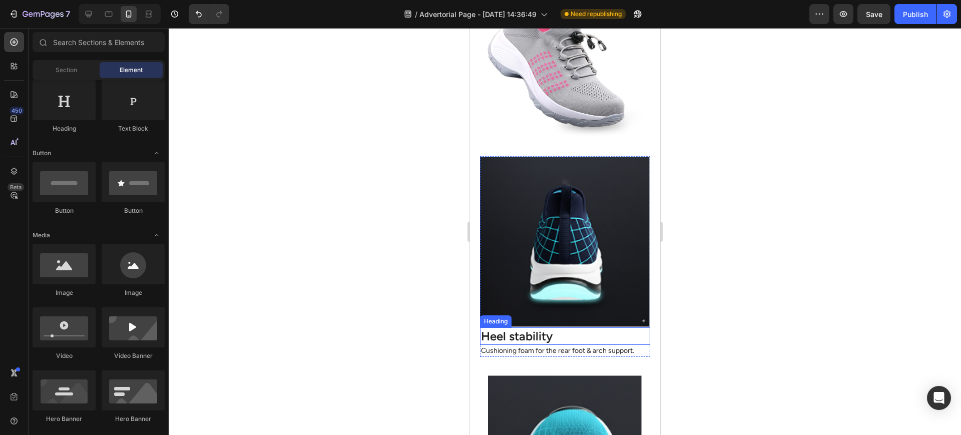
click at [508, 344] on h2 "Heel stability" at bounding box center [565, 336] width 170 height 18
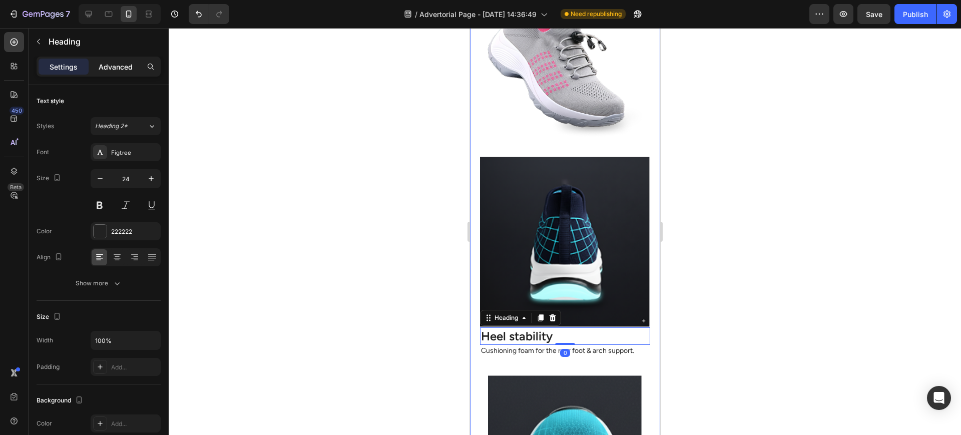
click at [122, 68] on p "Advanced" at bounding box center [116, 67] width 34 height 11
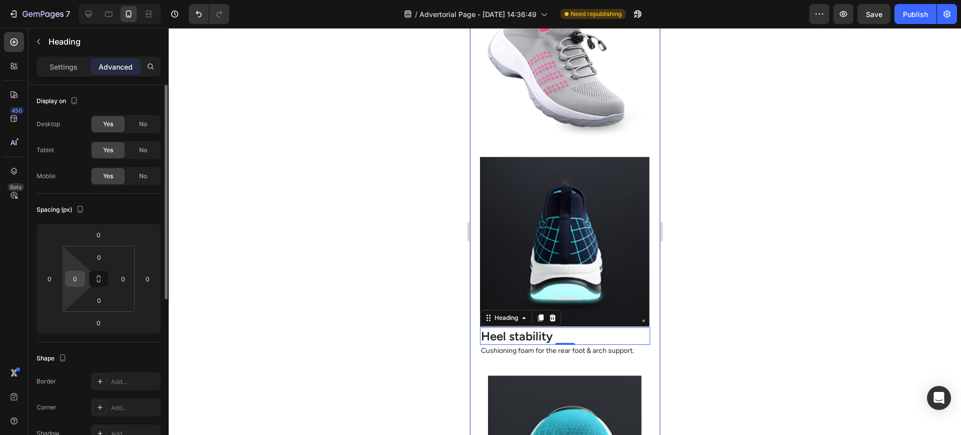
click at [72, 277] on input "0" at bounding box center [75, 278] width 15 height 15
type input "16"
click at [121, 279] on input "0" at bounding box center [123, 278] width 15 height 15
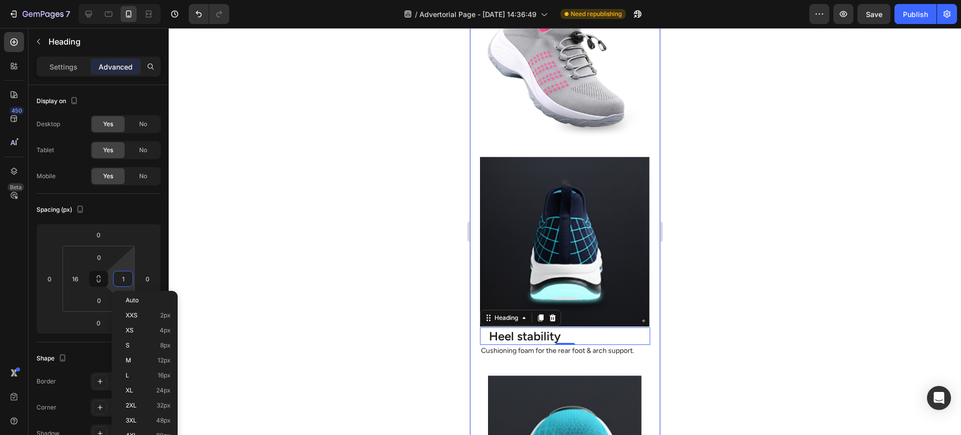
type input "16"
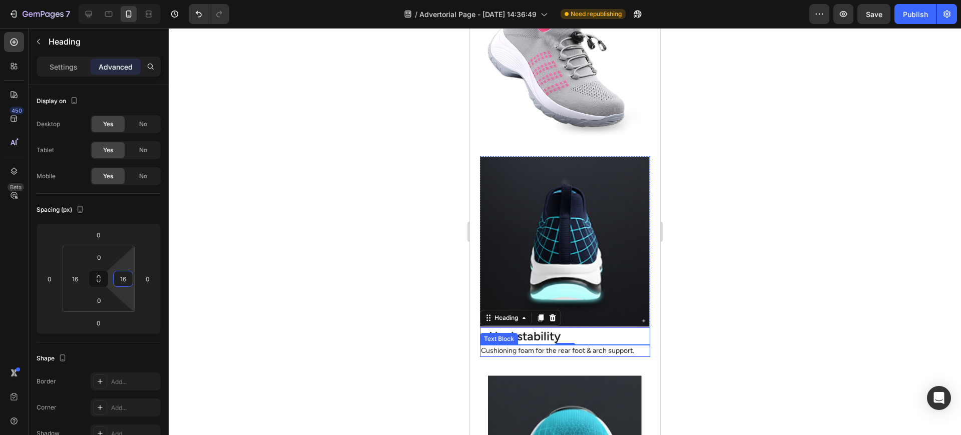
click at [523, 356] on p "Cushioning foam for the rear foot & arch support." at bounding box center [565, 351] width 168 height 10
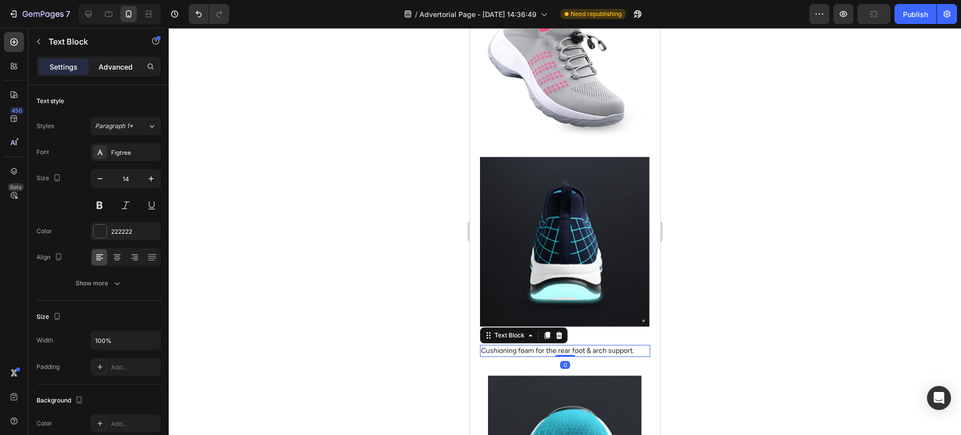
click at [119, 71] on p "Advanced" at bounding box center [116, 67] width 34 height 11
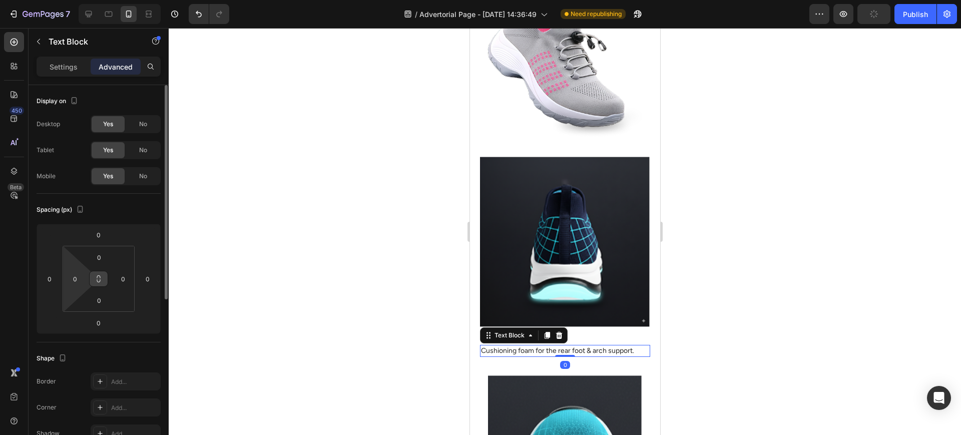
click at [80, 284] on input "0" at bounding box center [75, 278] width 15 height 15
type input "6"
click at [123, 280] on input "0" at bounding box center [123, 278] width 15 height 15
type input "6"
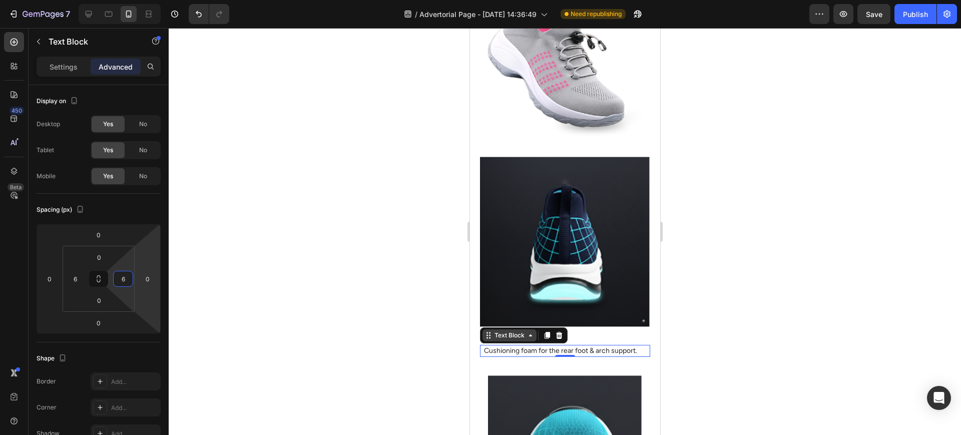
scroll to position [2627, 0]
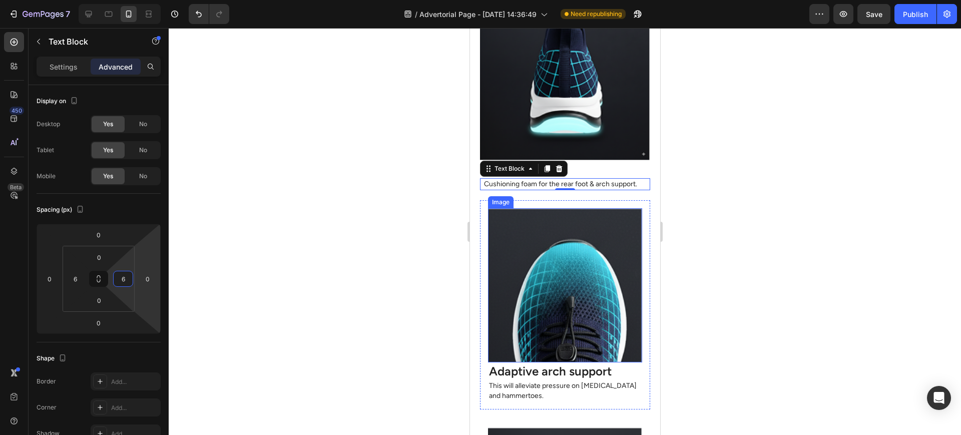
click at [518, 277] on img at bounding box center [565, 285] width 154 height 154
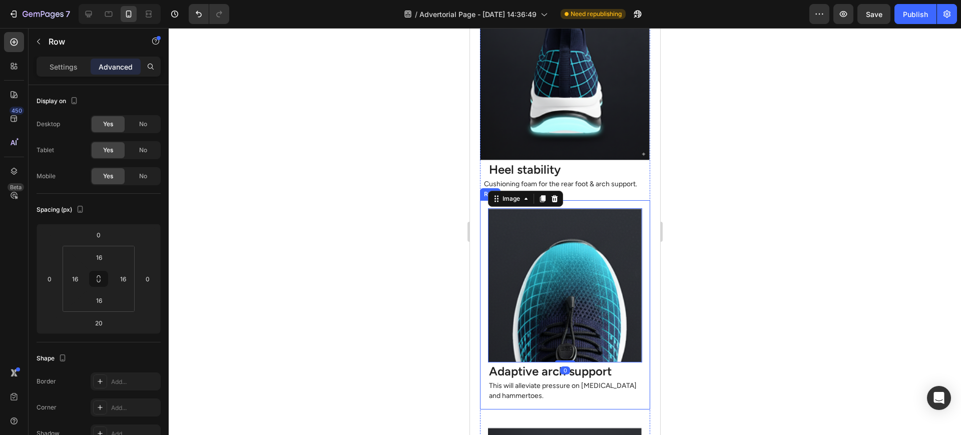
click at [482, 333] on div "Image 0 Adaptive arch support Heading This will alleviate pressure on bunions a…" at bounding box center [565, 304] width 170 height 209
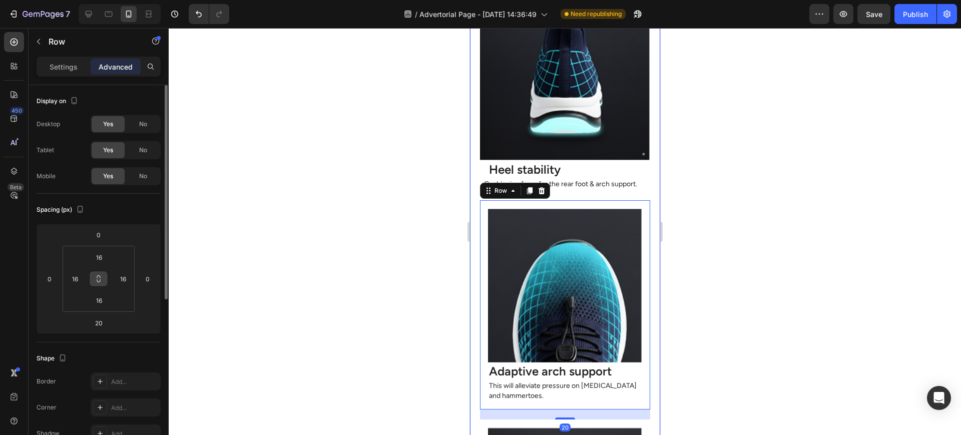
click at [102, 277] on icon at bounding box center [99, 279] width 8 height 8
click at [123, 279] on input "16" at bounding box center [123, 278] width 15 height 15
type input "0"
click at [175, 280] on div at bounding box center [565, 231] width 793 height 407
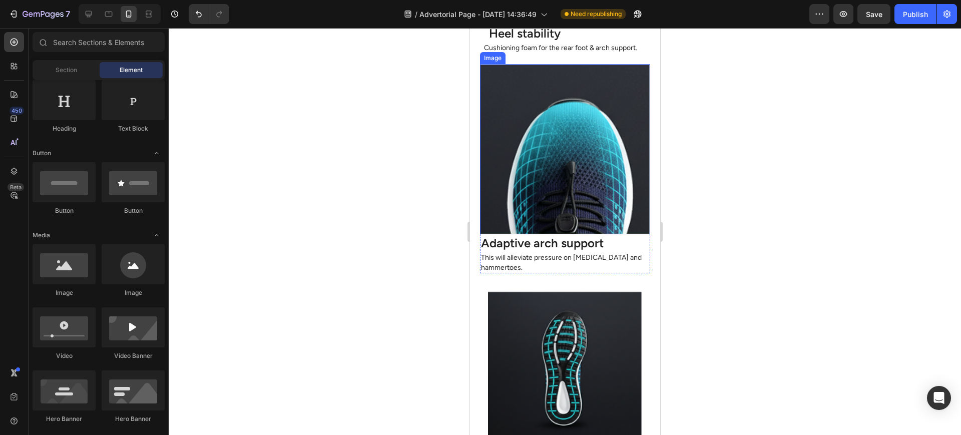
scroll to position [2794, 0]
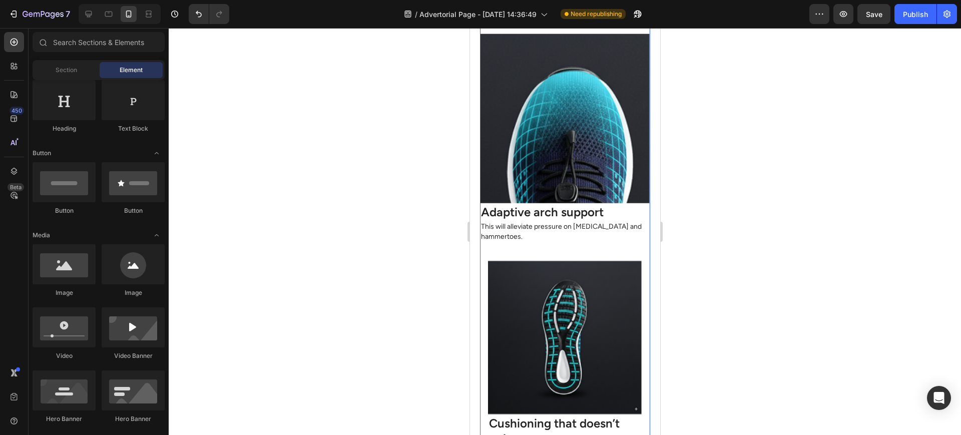
click at [524, 216] on p "Adaptive arch support" at bounding box center [565, 212] width 168 height 16
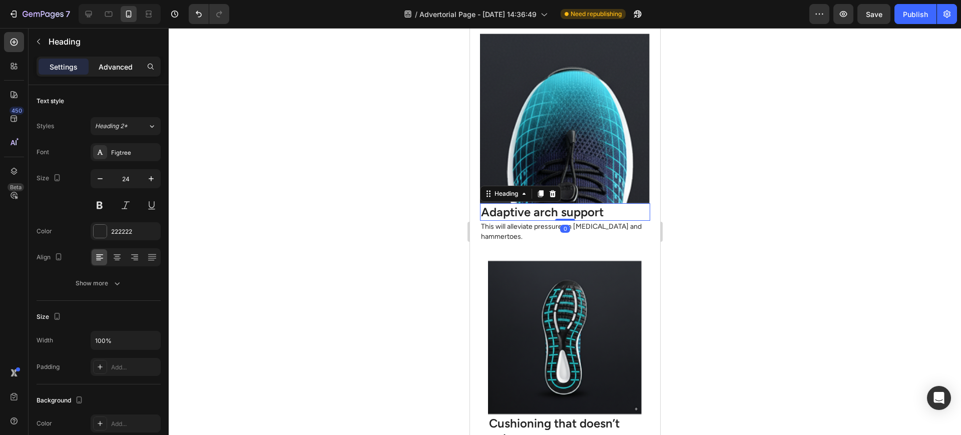
click at [114, 60] on div "Advanced" at bounding box center [116, 67] width 50 height 16
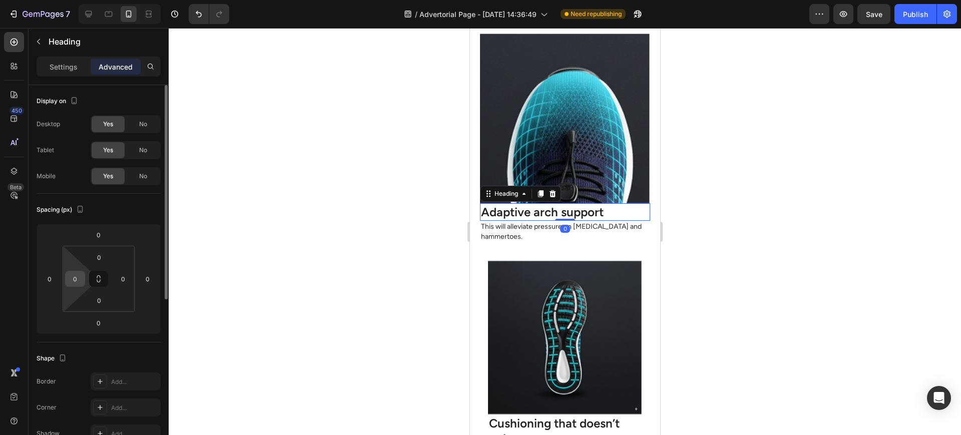
click at [75, 285] on input "0" at bounding box center [75, 278] width 15 height 15
type input "16"
click at [129, 276] on input "0" at bounding box center [123, 278] width 15 height 15
type input "16"
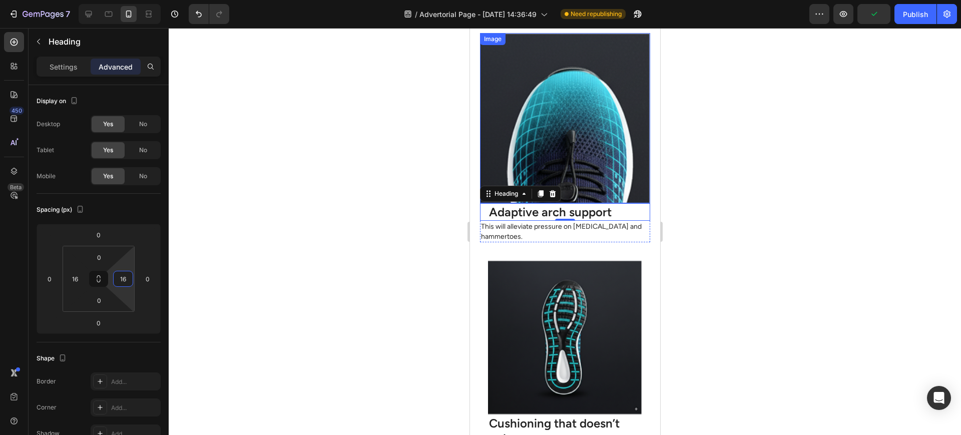
click at [594, 195] on img at bounding box center [565, 118] width 170 height 170
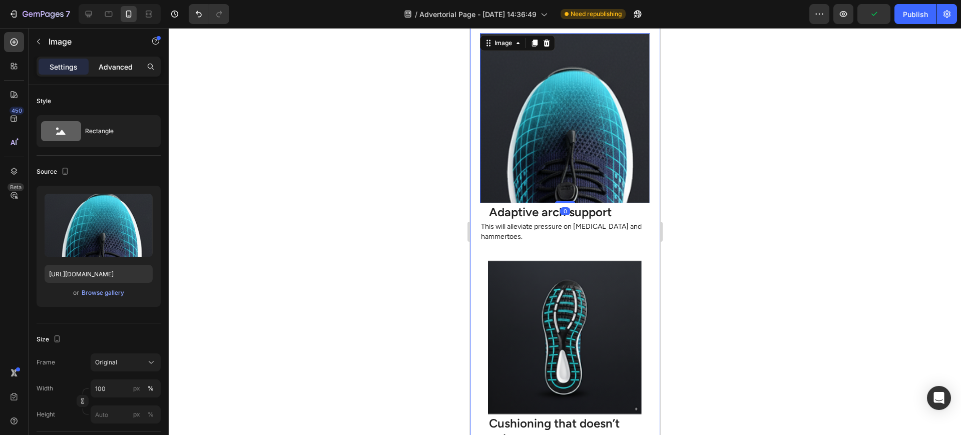
click at [110, 71] on p "Advanced" at bounding box center [116, 67] width 34 height 11
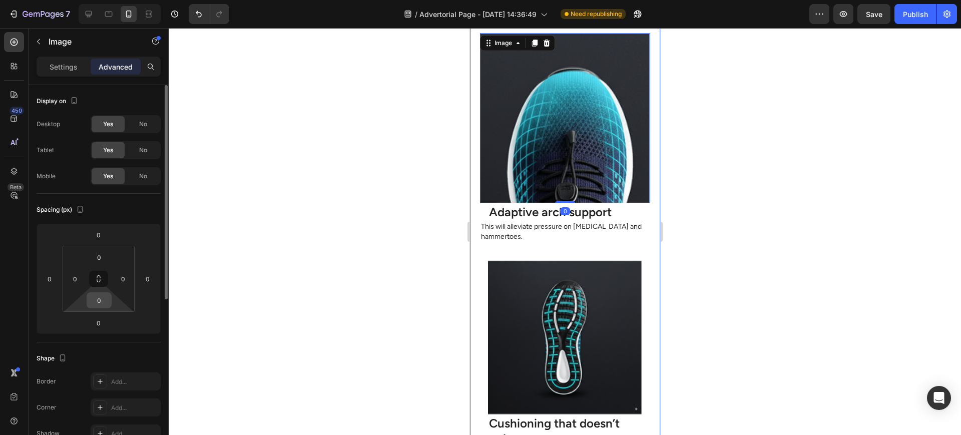
click at [100, 302] on input "0" at bounding box center [99, 300] width 20 height 15
type input "16"
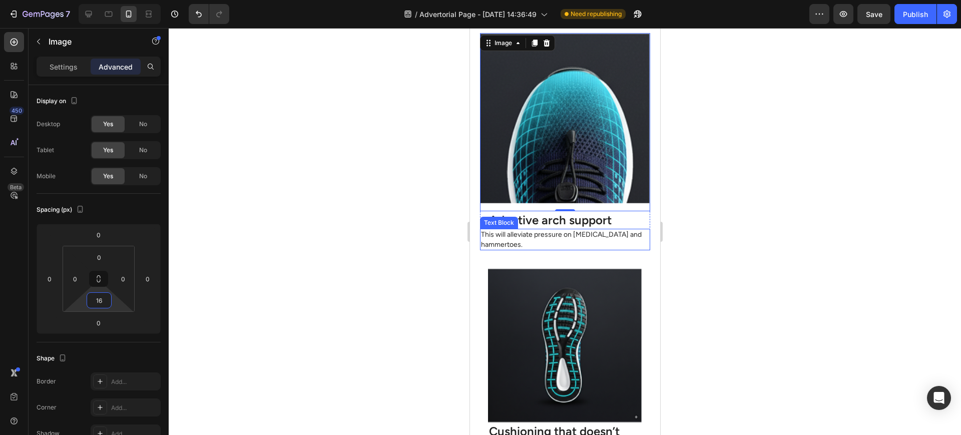
click at [500, 241] on p "This will alleviate pressure on [MEDICAL_DATA] and hammertoes." at bounding box center [565, 240] width 168 height 20
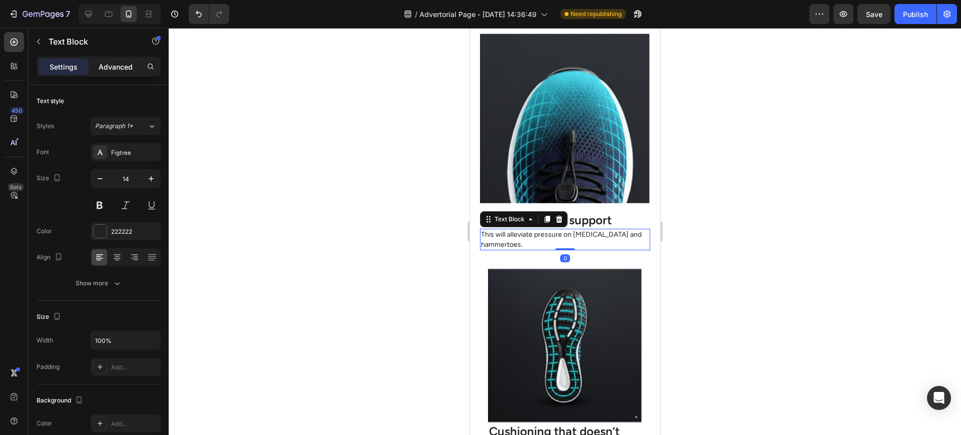
click at [106, 71] on p "Advanced" at bounding box center [116, 67] width 34 height 11
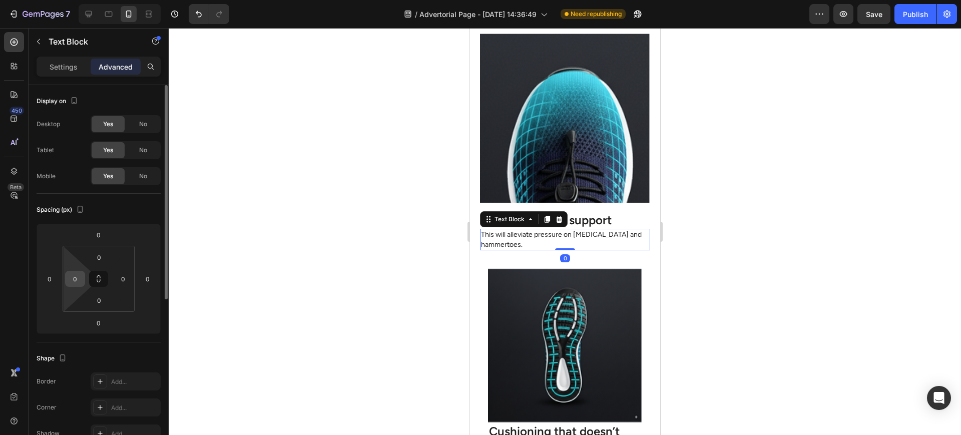
click at [80, 274] on input "0" at bounding box center [75, 278] width 15 height 15
type input "16"
click at [130, 276] on input "01" at bounding box center [123, 278] width 15 height 15
type input "6"
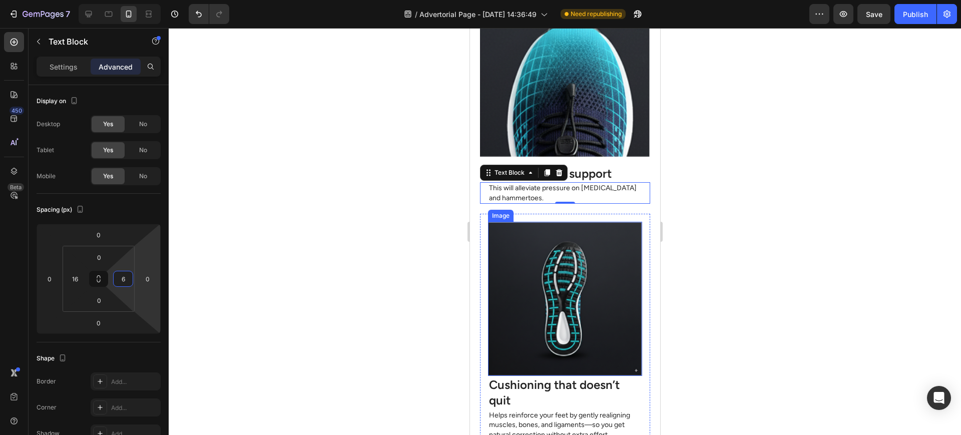
scroll to position [2961, 0]
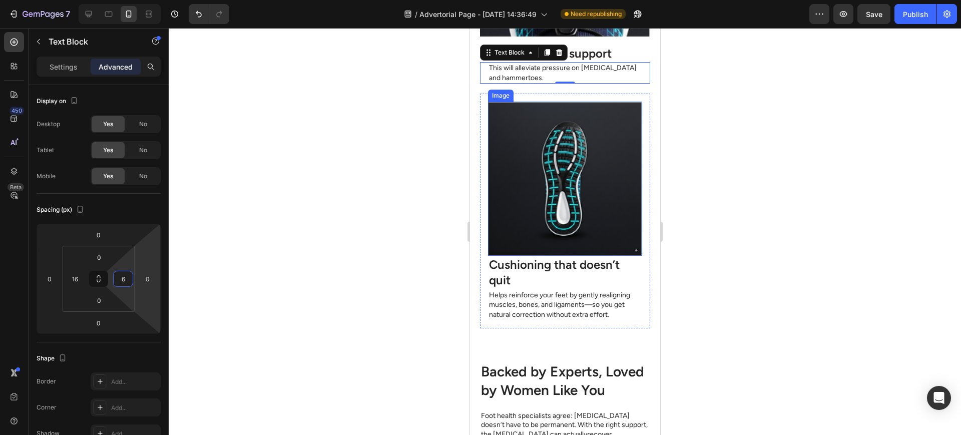
drag, startPoint x: 540, startPoint y: 231, endPoint x: 519, endPoint y: 233, distance: 21.6
click at [540, 230] on img at bounding box center [565, 179] width 154 height 154
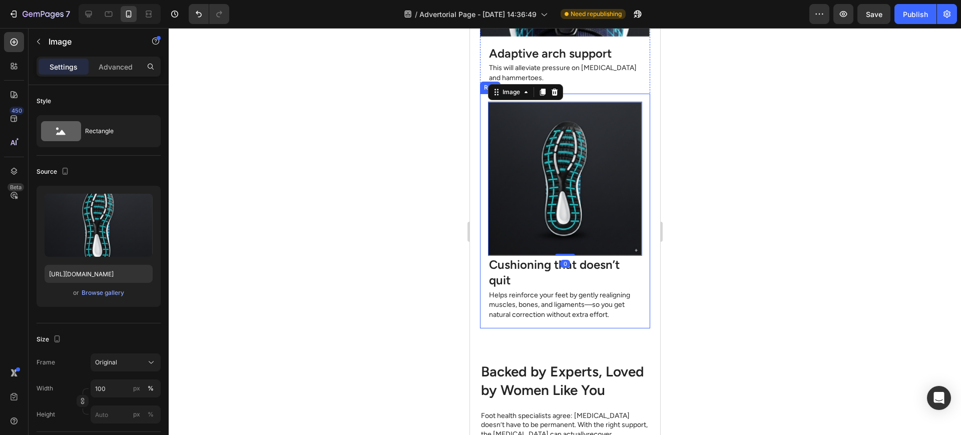
click at [480, 240] on div "Image 0 Cushioning that doesn’t quit Heading Helps reinforce your feet by gentl…" at bounding box center [565, 211] width 170 height 235
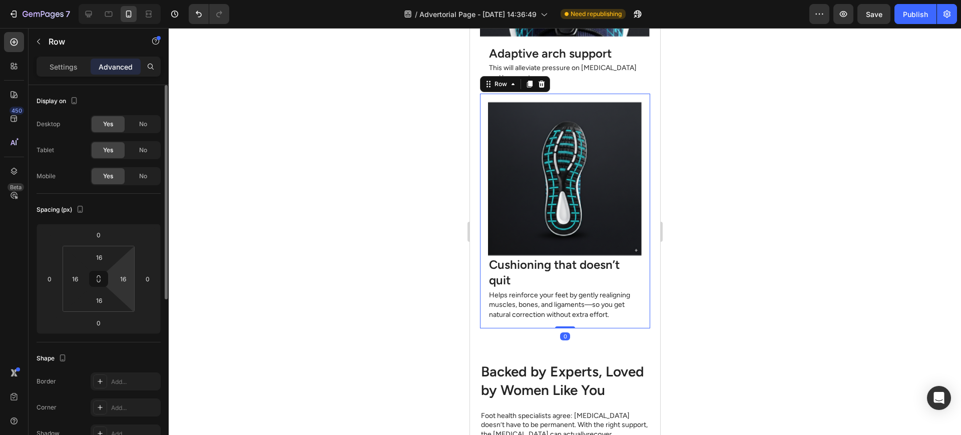
click at [109, 0] on html "7 Version history / Advertorial Page - Sep 29, 14:36:49 Need republishing Previ…" at bounding box center [480, 0] width 961 height 0
click at [104, 276] on button at bounding box center [98, 279] width 19 height 16
click at [125, 277] on input "16" at bounding box center [123, 278] width 15 height 15
type input "0"
click at [451, 255] on div at bounding box center [565, 231] width 793 height 407
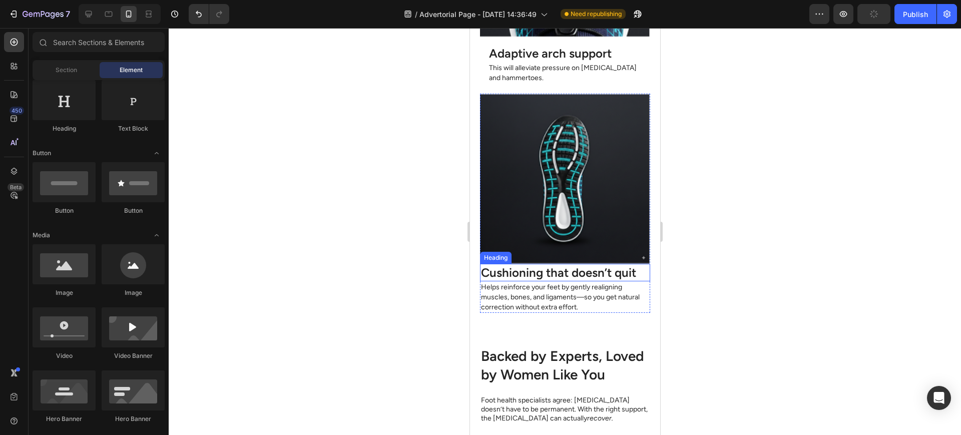
click at [510, 269] on p "Cushioning that doesn’t quit" at bounding box center [565, 273] width 168 height 16
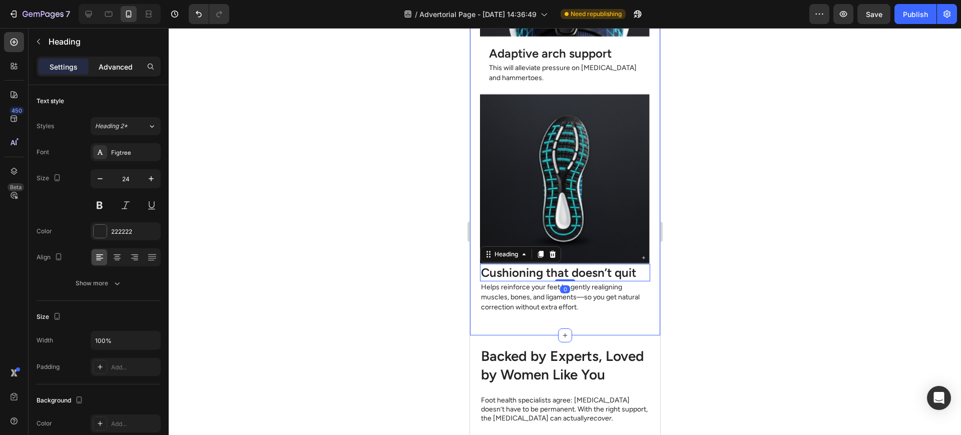
click at [121, 66] on p "Advanced" at bounding box center [116, 67] width 34 height 11
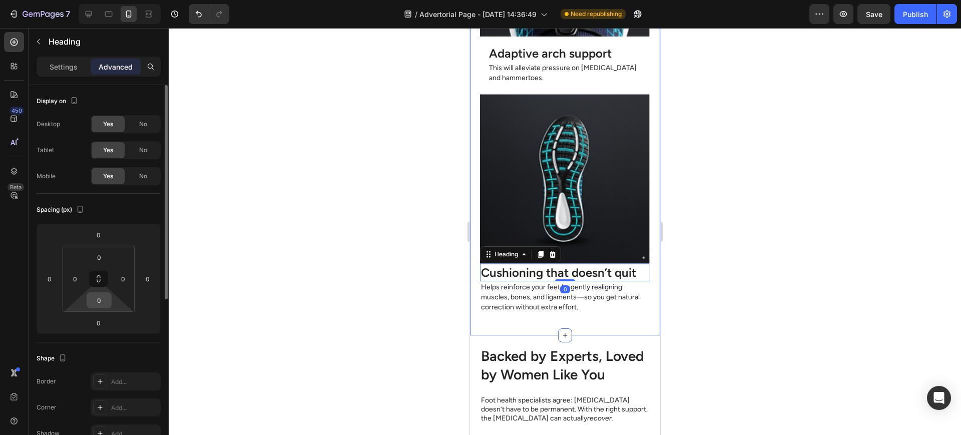
click at [99, 300] on input "0" at bounding box center [99, 300] width 20 height 15
click at [82, 0] on html "7 Version history / Advertorial Page - Sep 29, 14:36:49 Need republishing Previ…" at bounding box center [480, 0] width 961 height 0
type input "161"
click at [127, 283] on input "0" at bounding box center [123, 278] width 15 height 15
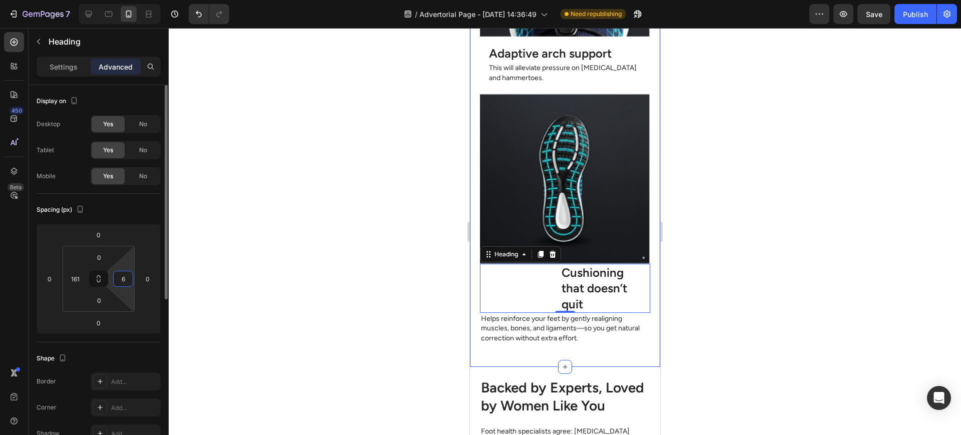
click at [117, 274] on input "6" at bounding box center [123, 278] width 15 height 15
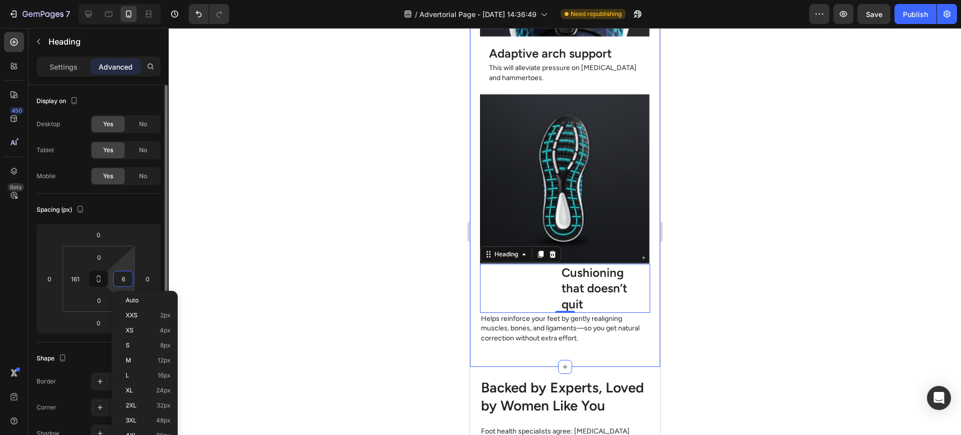
click at [117, 274] on input "6" at bounding box center [123, 278] width 15 height 15
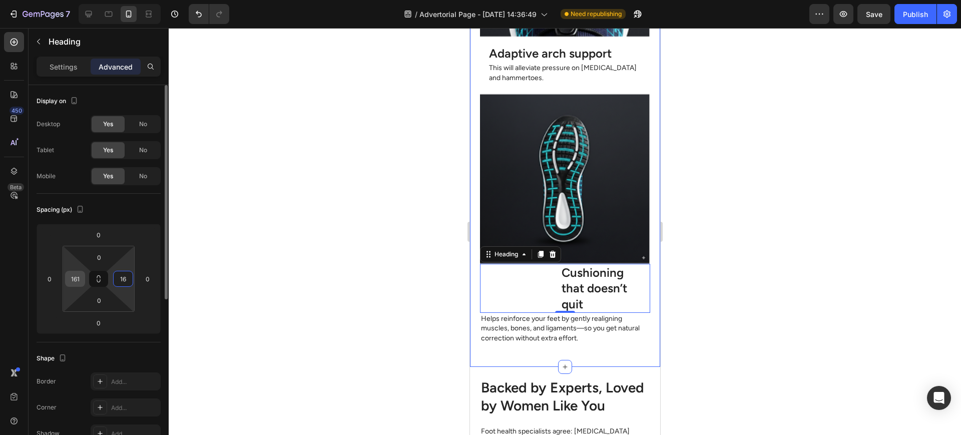
type input "16"
click at [70, 277] on input "161" at bounding box center [75, 278] width 15 height 15
type input "16"
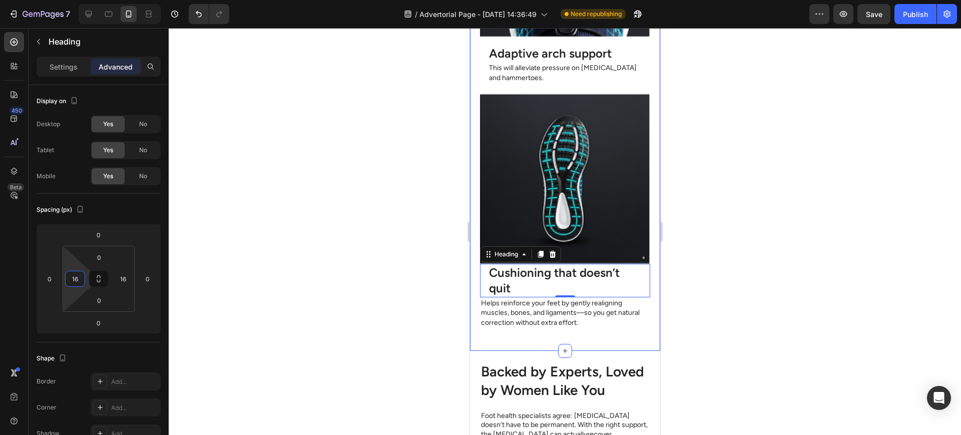
click at [518, 301] on p "Helps reinforce your feet by gently realigning muscles, bones, and ligaments—so…" at bounding box center [565, 313] width 168 height 30
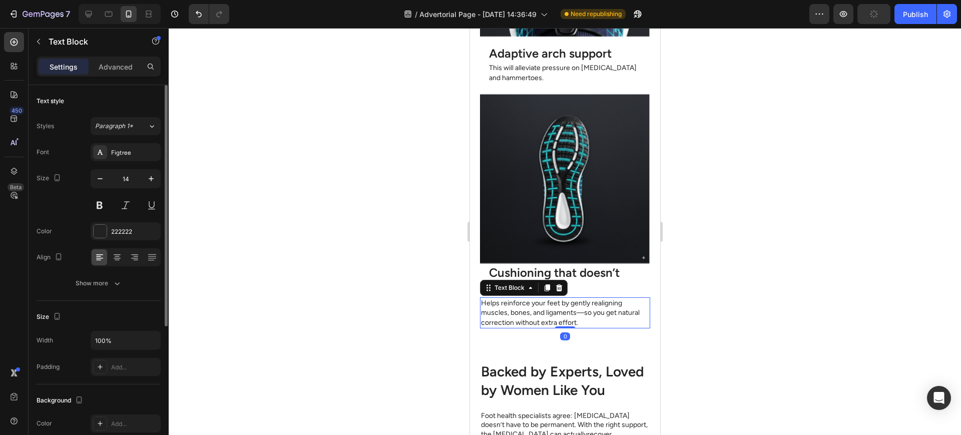
drag, startPoint x: 123, startPoint y: 65, endPoint x: 121, endPoint y: 111, distance: 46.1
click at [123, 65] on p "Advanced" at bounding box center [116, 67] width 34 height 11
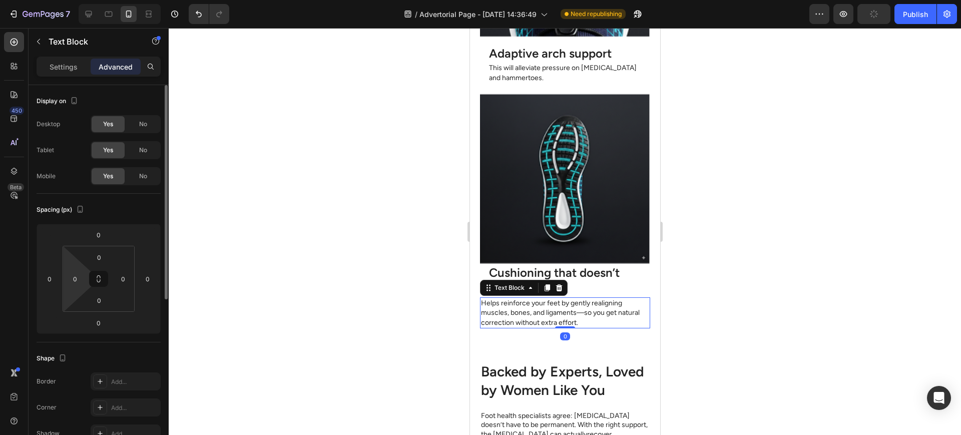
click at [83, 281] on div "0" at bounding box center [75, 279] width 20 height 16
click at [123, 279] on input "0" at bounding box center [123, 278] width 15 height 15
type input "16"
click at [72, 277] on input "0" at bounding box center [75, 278] width 15 height 15
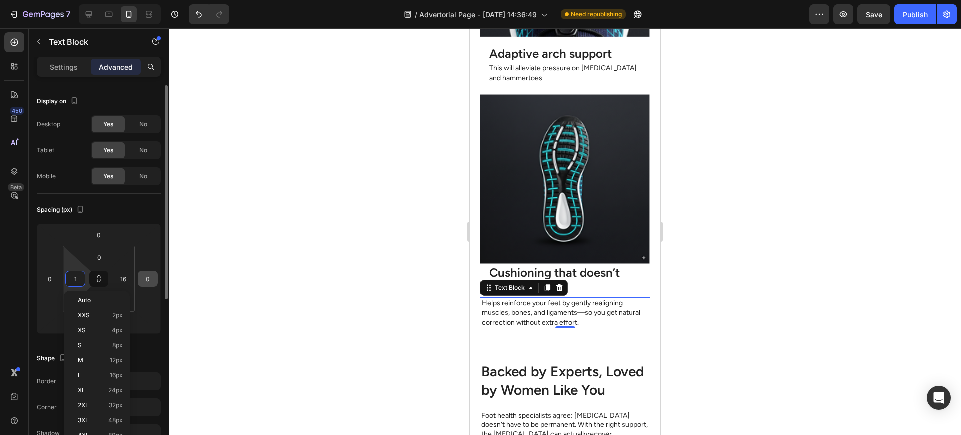
type input "16"
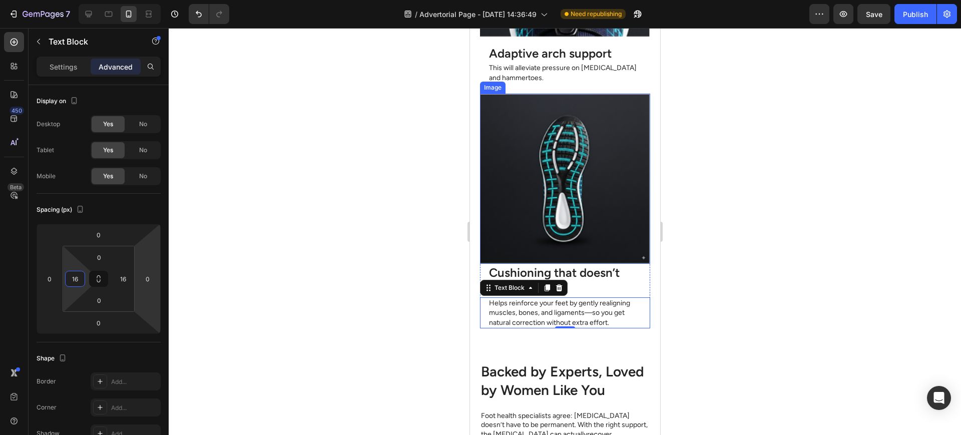
click at [567, 265] on p "Cushioning that doesn’t quit" at bounding box center [565, 280] width 152 height 31
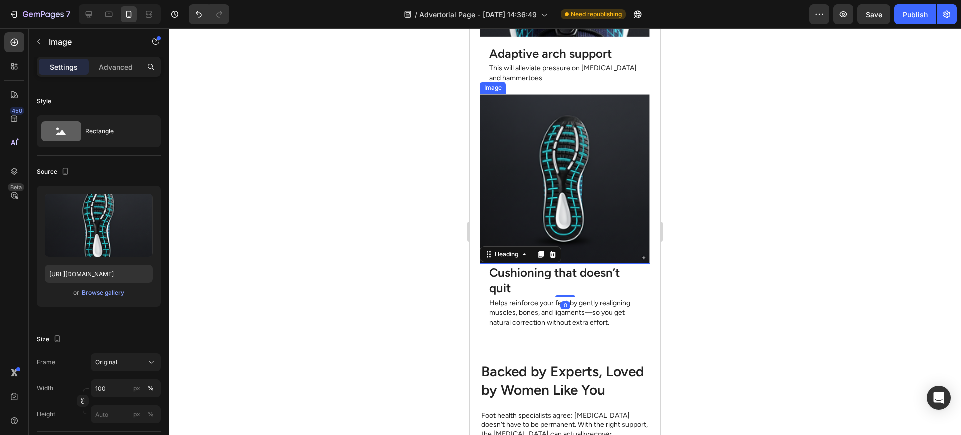
click at [575, 240] on img at bounding box center [565, 179] width 170 height 170
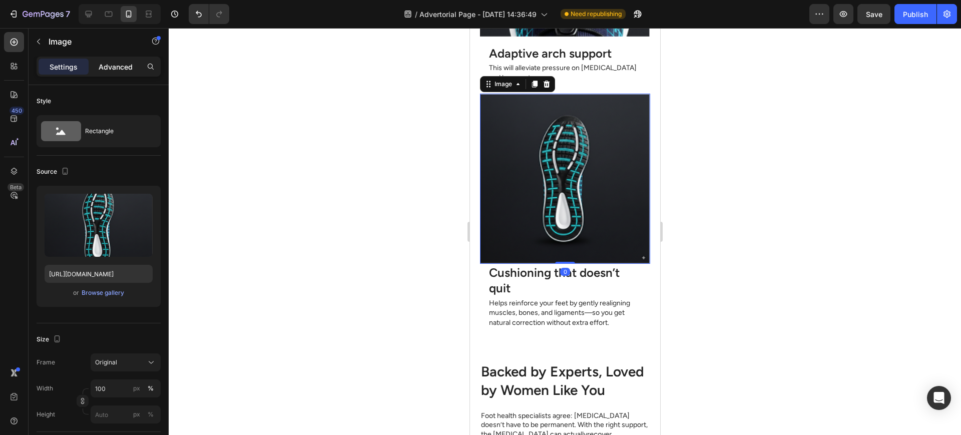
click at [117, 70] on p "Advanced" at bounding box center [116, 67] width 34 height 11
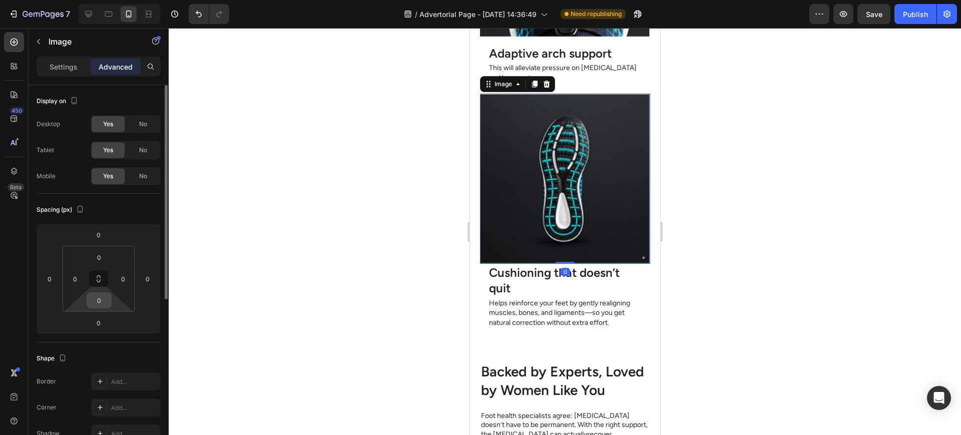
click at [103, 300] on input "0" at bounding box center [99, 300] width 20 height 15
type input "16"
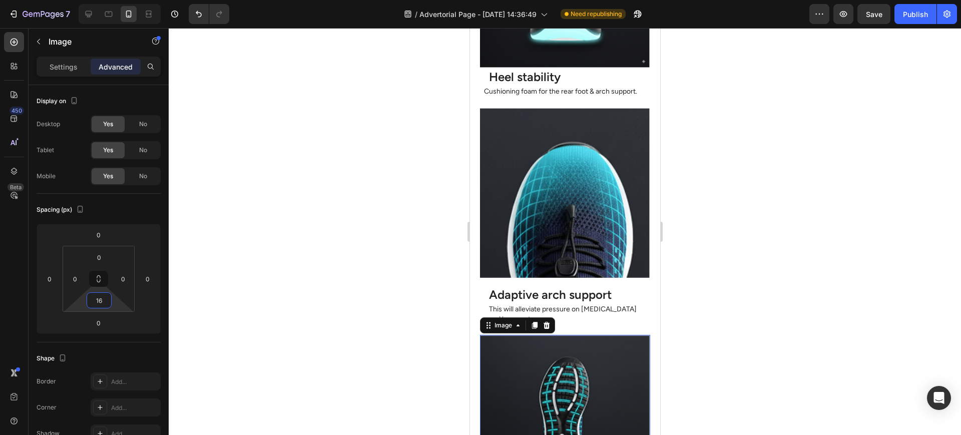
scroll to position [2710, 0]
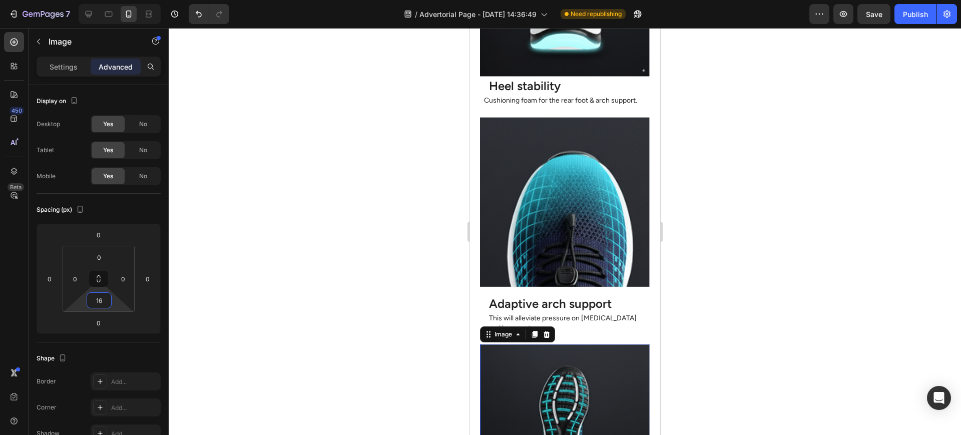
click at [565, 248] on img at bounding box center [565, 202] width 170 height 170
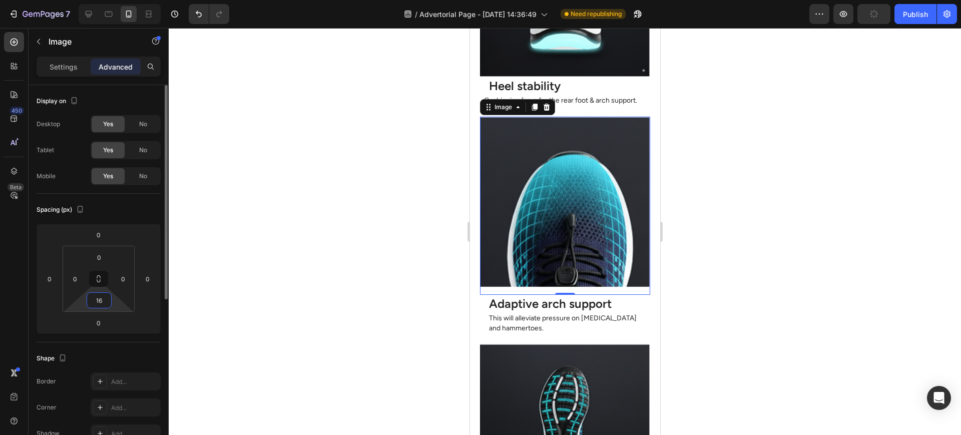
click at [99, 301] on input "16" at bounding box center [99, 300] width 20 height 15
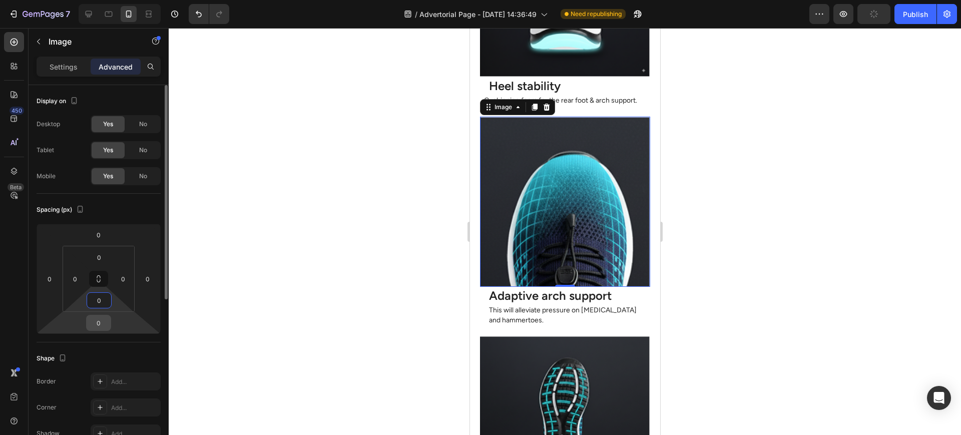
type input "0"
click at [105, 321] on input "0" at bounding box center [99, 322] width 20 height 15
type input "16"
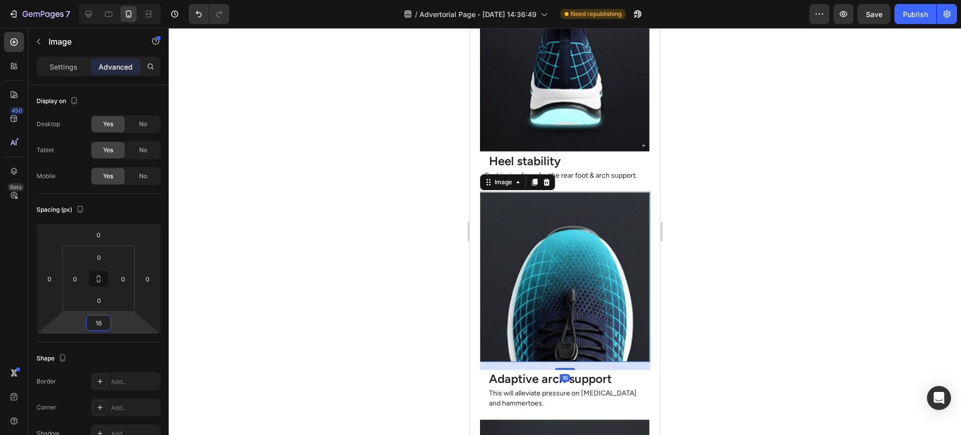
scroll to position [2627, 0]
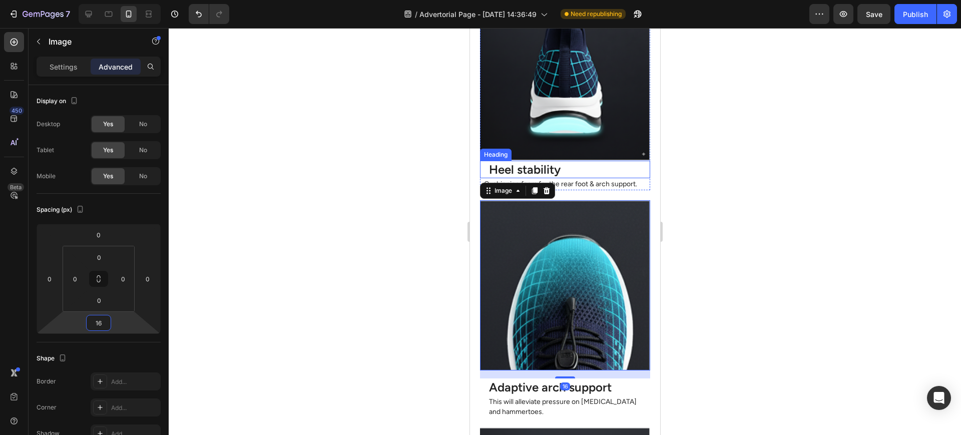
click at [585, 137] on img at bounding box center [565, 74] width 170 height 171
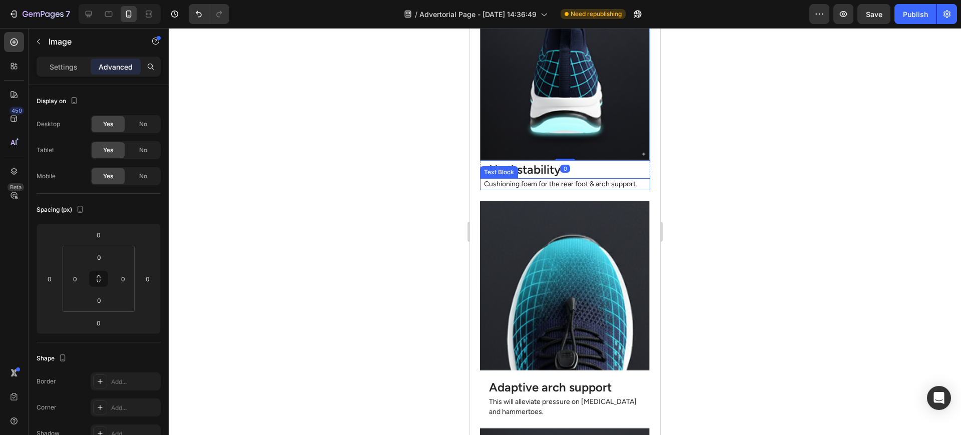
click at [496, 189] on p "Cushioning foam for the rear foot & arch support." at bounding box center [565, 184] width 162 height 10
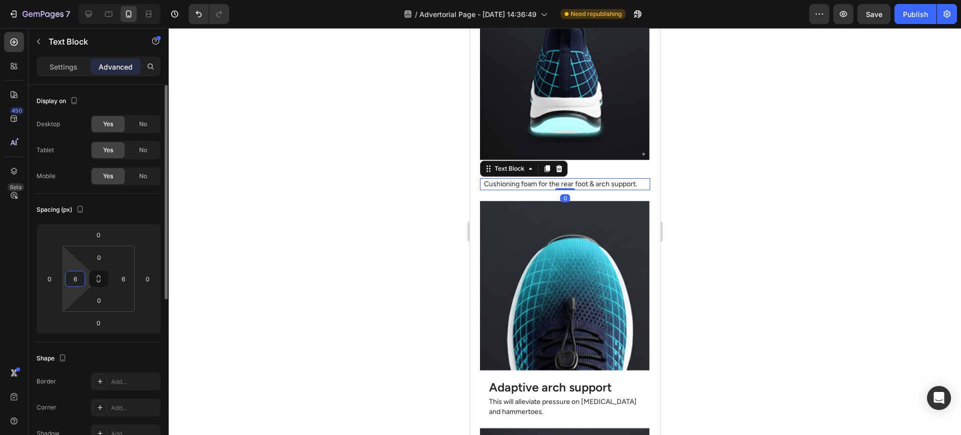
click at [73, 275] on input "6" at bounding box center [75, 278] width 15 height 15
type input "16"
click at [122, 279] on input "6" at bounding box center [123, 278] width 15 height 15
click at [121, 279] on input "6" at bounding box center [123, 278] width 15 height 15
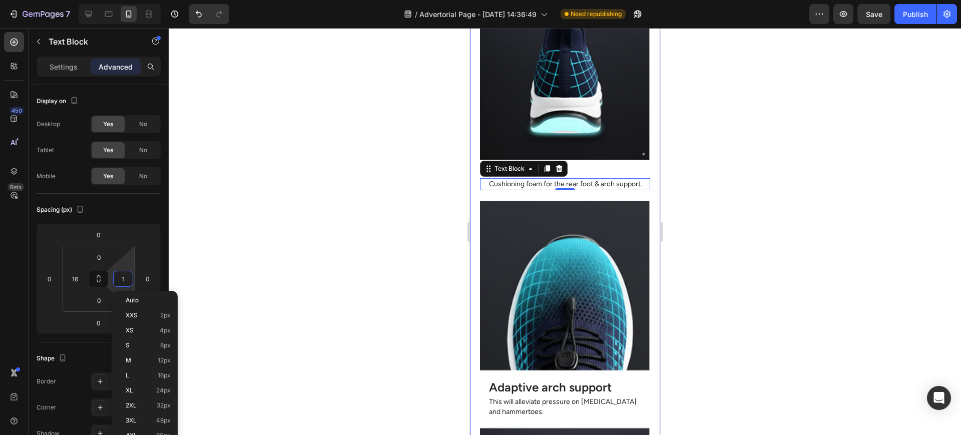
type input "16"
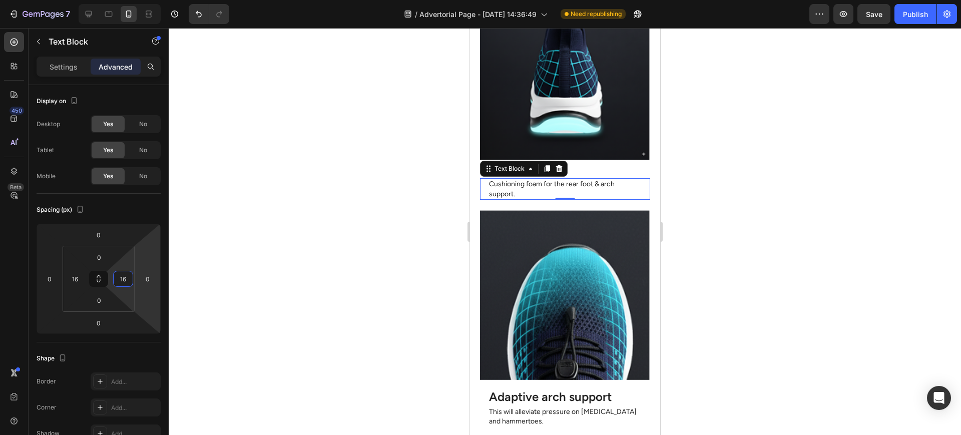
click at [586, 133] on img at bounding box center [565, 74] width 170 height 171
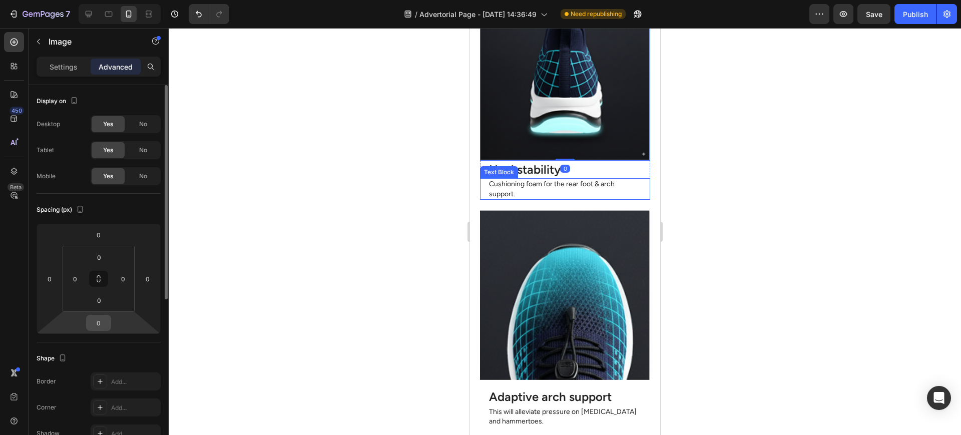
click at [100, 322] on input "0" at bounding box center [99, 322] width 20 height 15
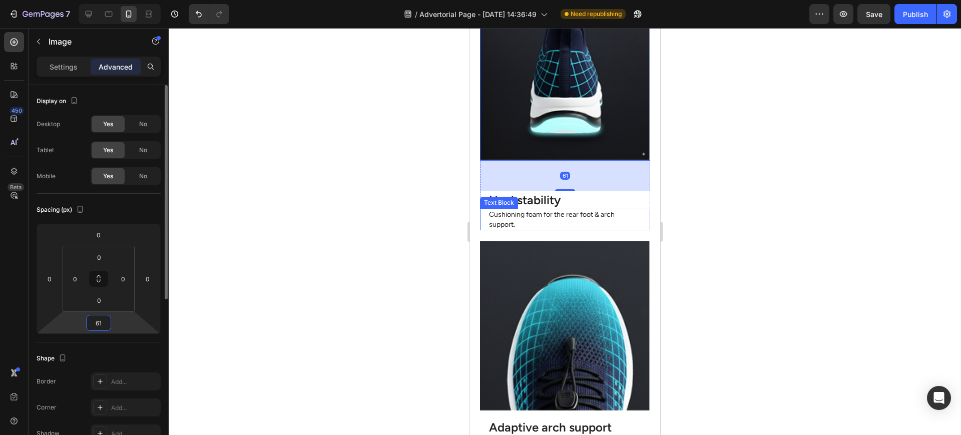
click at [101, 323] on input "61" at bounding box center [99, 322] width 20 height 15
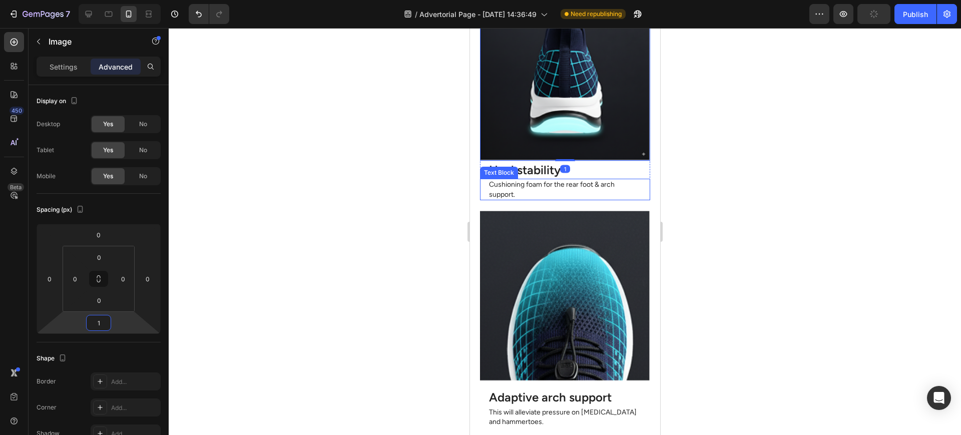
type input "16"
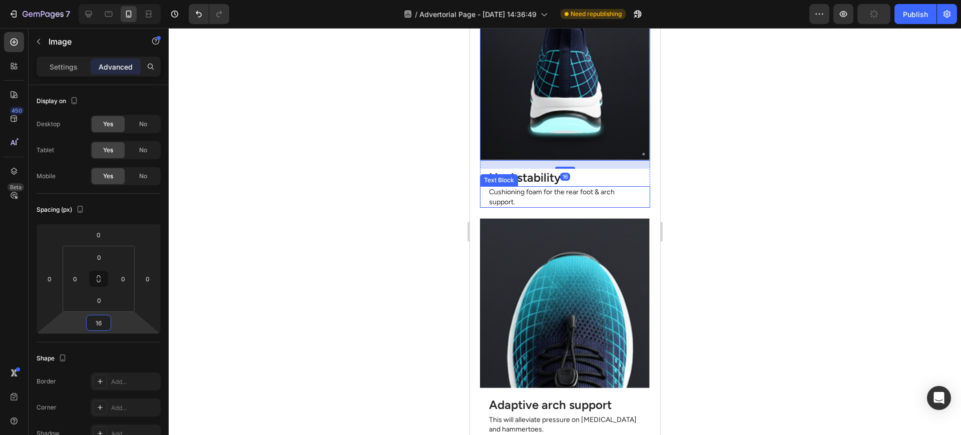
click at [588, 256] on img at bounding box center [565, 303] width 170 height 170
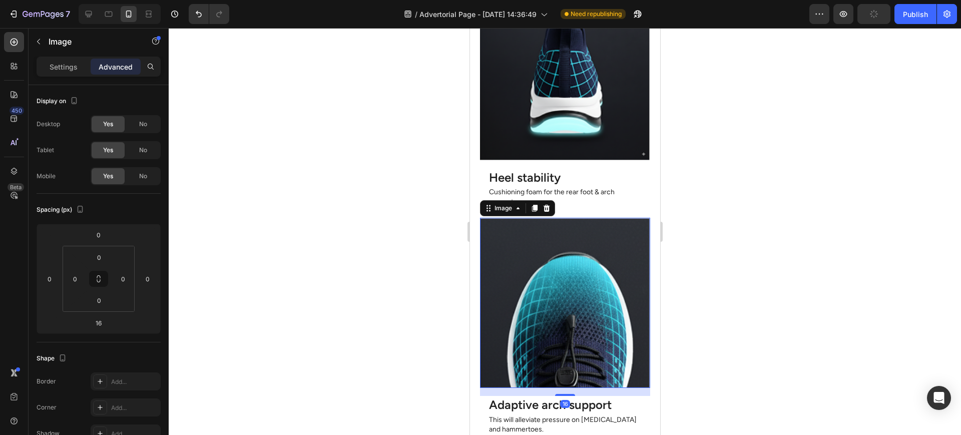
click at [750, 245] on div at bounding box center [565, 231] width 793 height 407
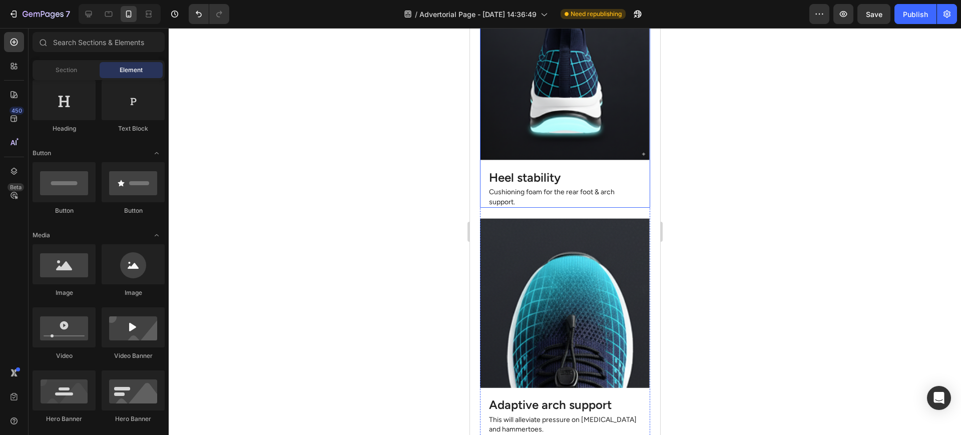
click at [592, 159] on img at bounding box center [565, 74] width 170 height 171
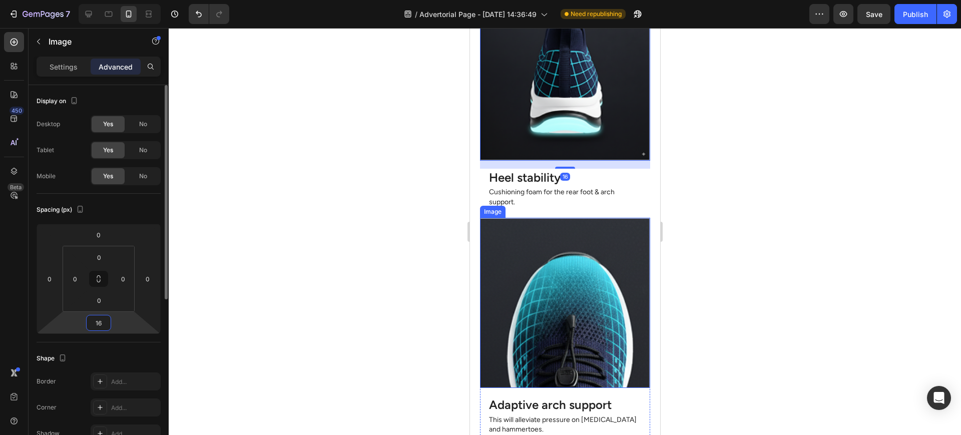
click at [101, 324] on input "16" at bounding box center [99, 322] width 20 height 15
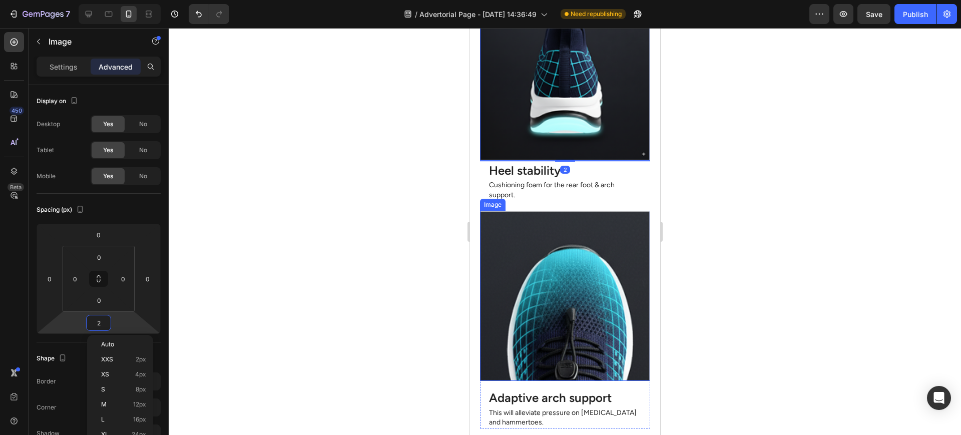
type input "23"
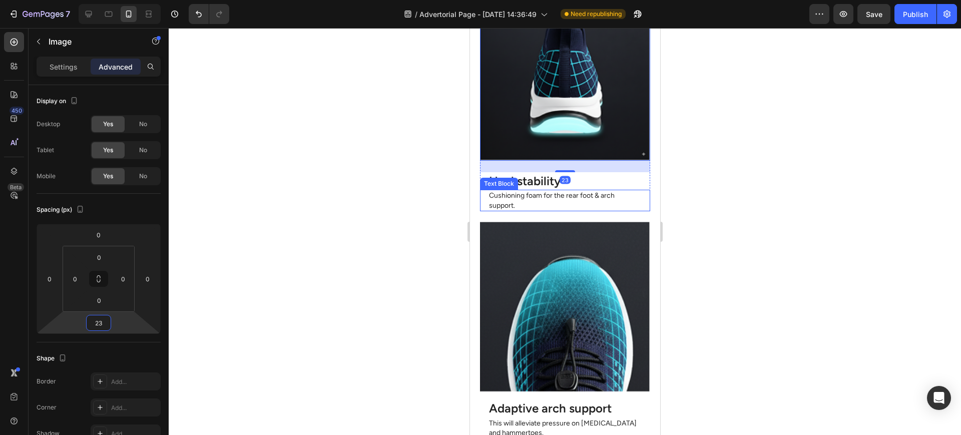
click at [582, 204] on p "Cushioning foam for the rear foot & arch support." at bounding box center [565, 201] width 152 height 20
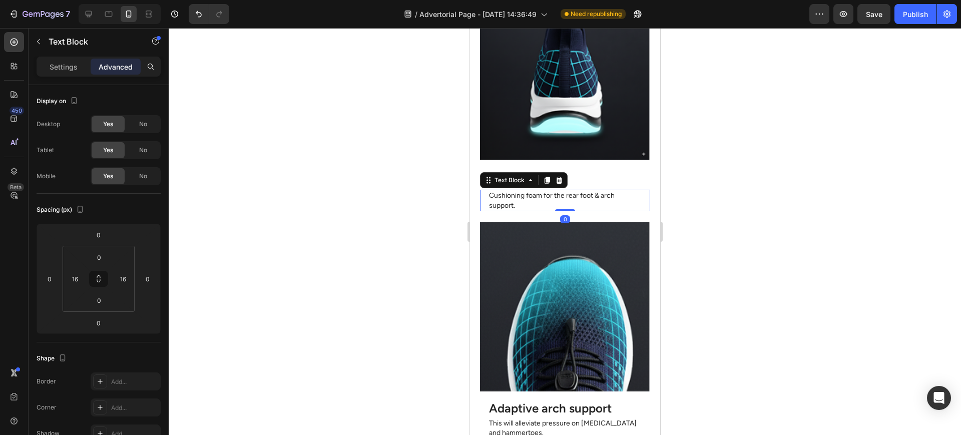
click at [605, 211] on div "Cushioning foam for the rear foot & arch support." at bounding box center [565, 201] width 154 height 22
click at [637, 187] on div "Heel stability Heading" at bounding box center [565, 181] width 170 height 18
click at [636, 171] on div "Image" at bounding box center [565, 80] width 170 height 183
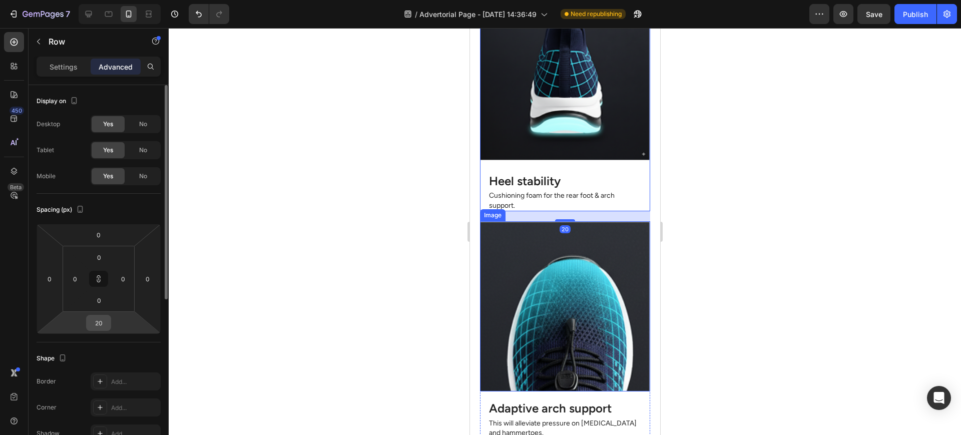
click at [96, 326] on input "20" at bounding box center [99, 322] width 20 height 15
type input "2"
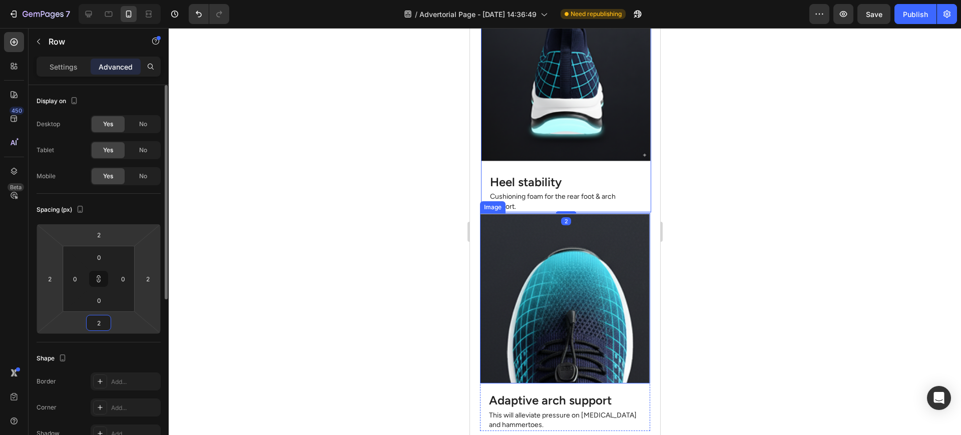
type input "24"
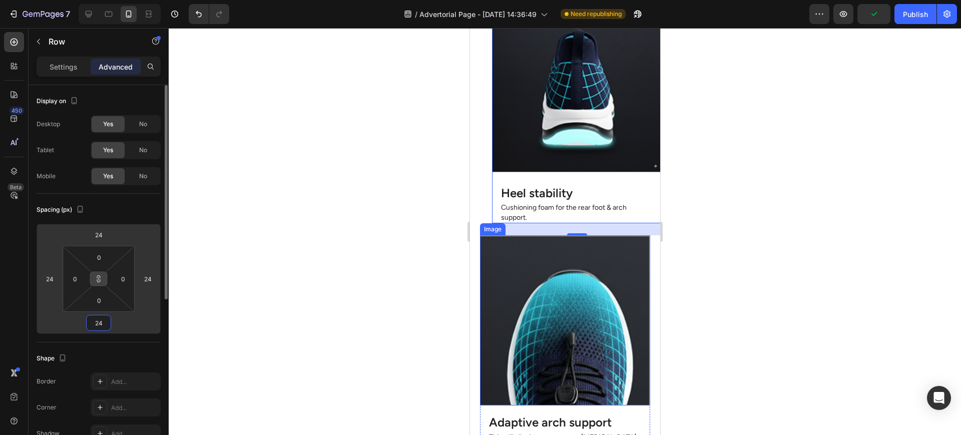
type input "24"
click at [99, 279] on icon at bounding box center [99, 279] width 1 height 4
click at [155, 278] on div "24" at bounding box center [148, 279] width 20 height 16
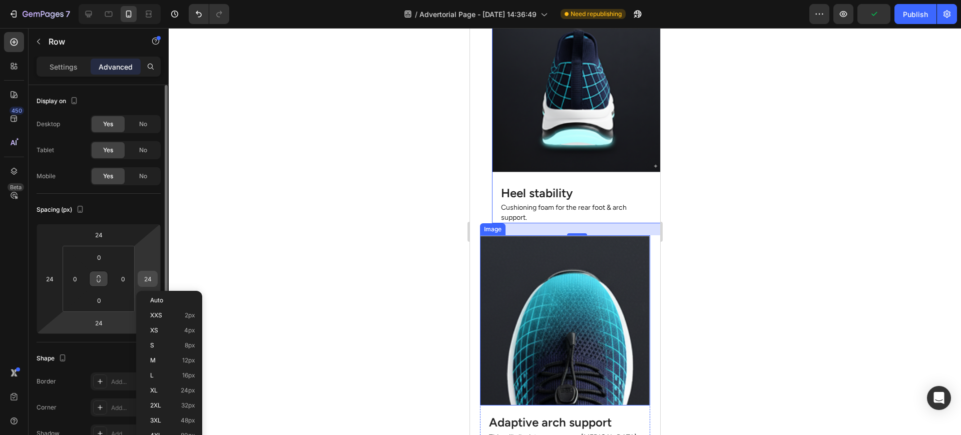
click at [152, 274] on input "24" at bounding box center [147, 278] width 15 height 15
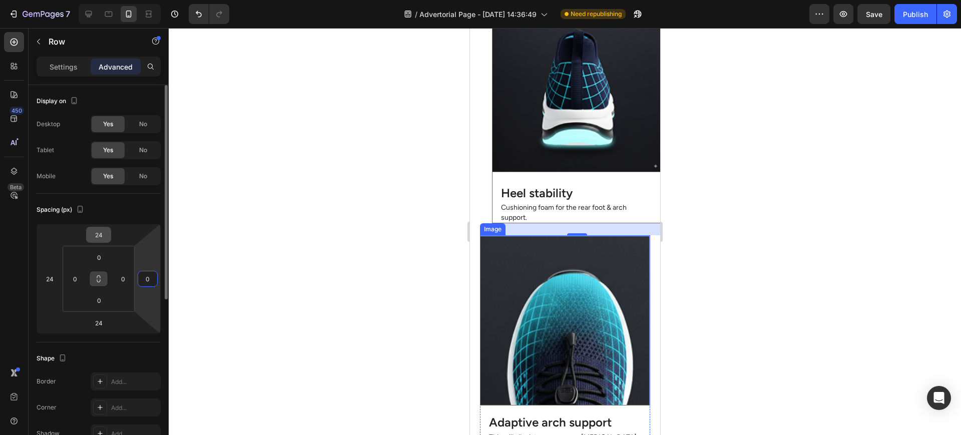
type input "0"
click at [104, 235] on input "24" at bounding box center [99, 234] width 20 height 15
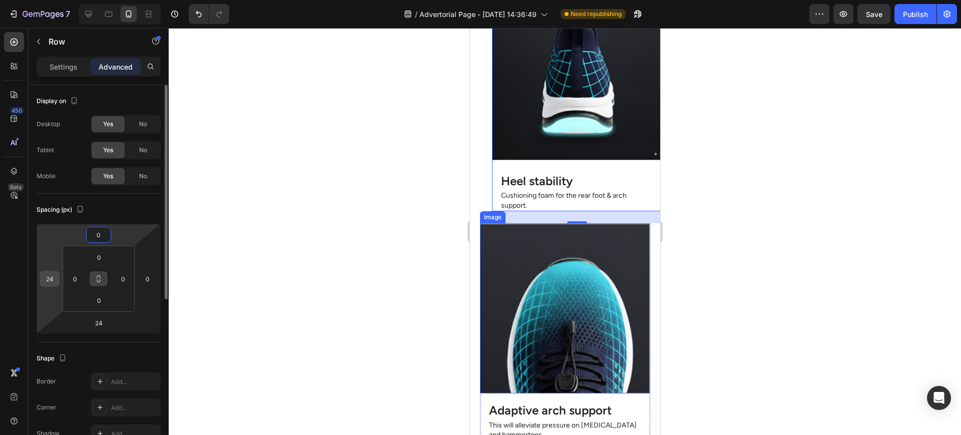
type input "0"
click at [47, 282] on input "24" at bounding box center [49, 278] width 15 height 15
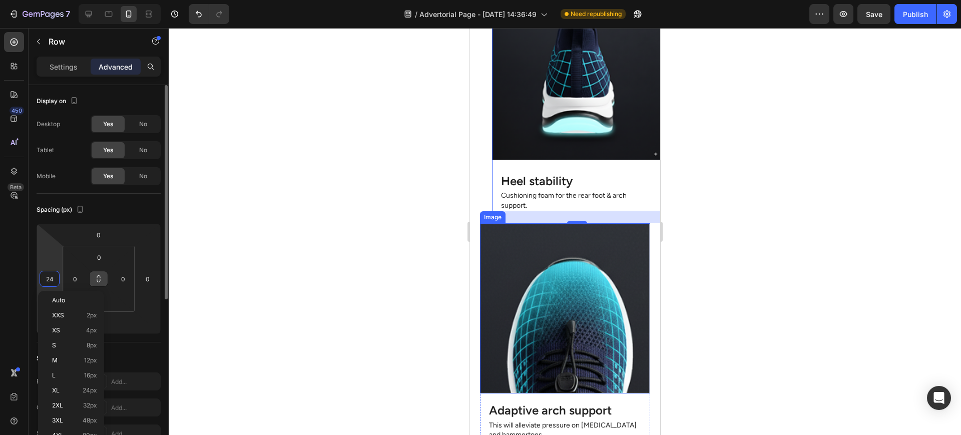
type input "0"
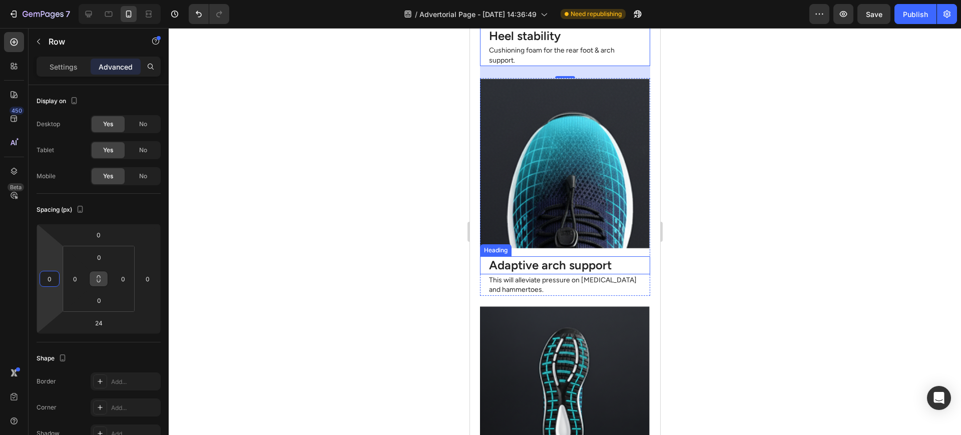
scroll to position [2794, 0]
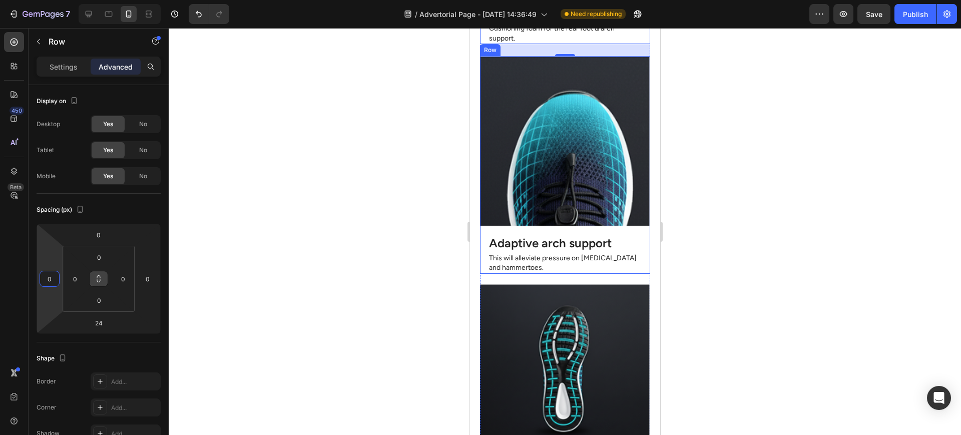
click at [482, 226] on div "Image" at bounding box center [565, 145] width 170 height 178
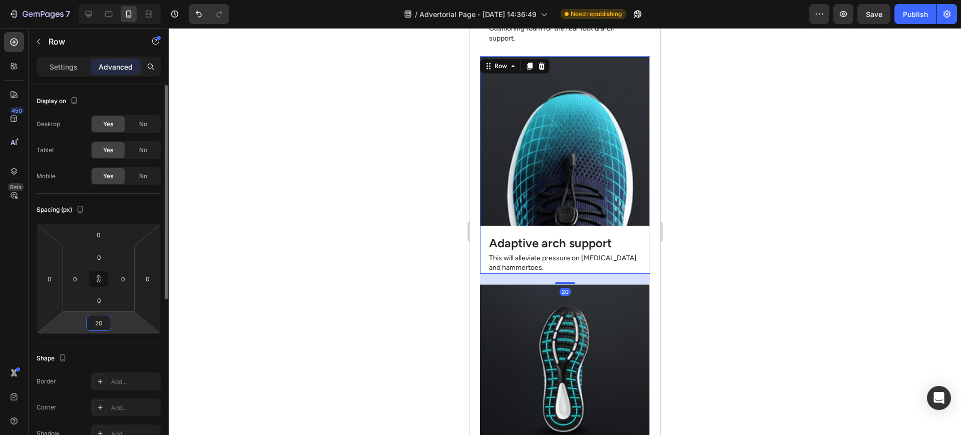
click at [103, 322] on input "20" at bounding box center [99, 322] width 20 height 15
type input "2"
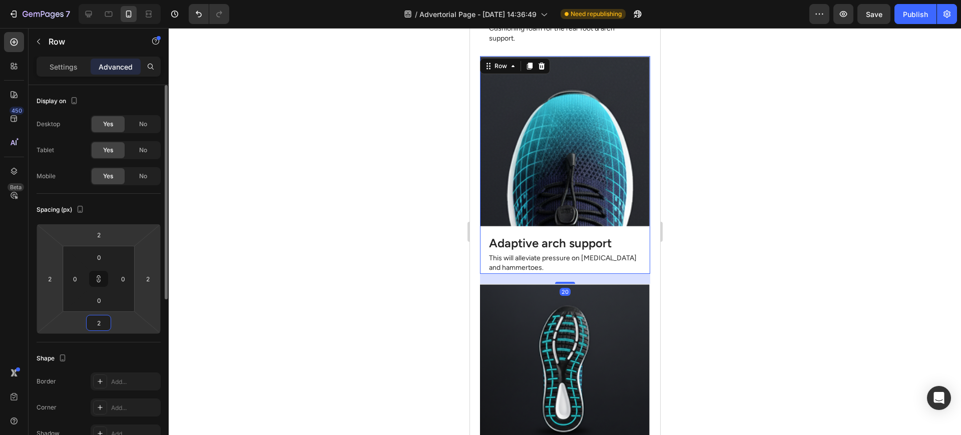
type input "24"
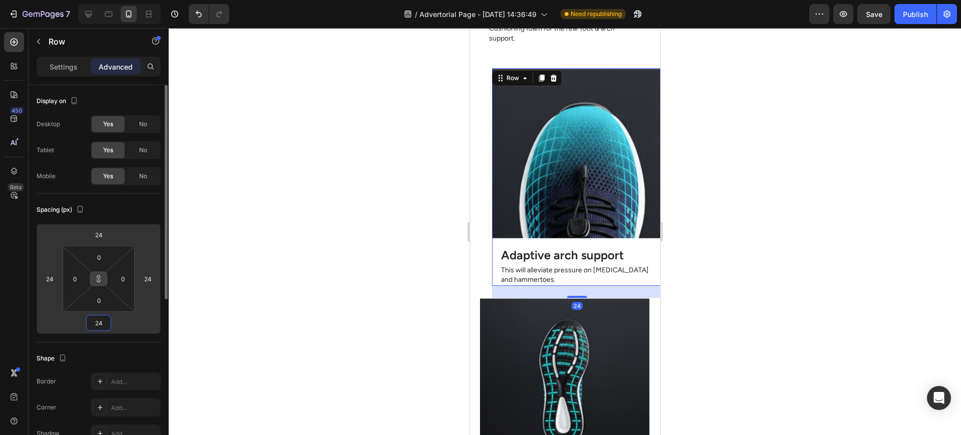
click at [102, 276] on icon at bounding box center [99, 279] width 8 height 8
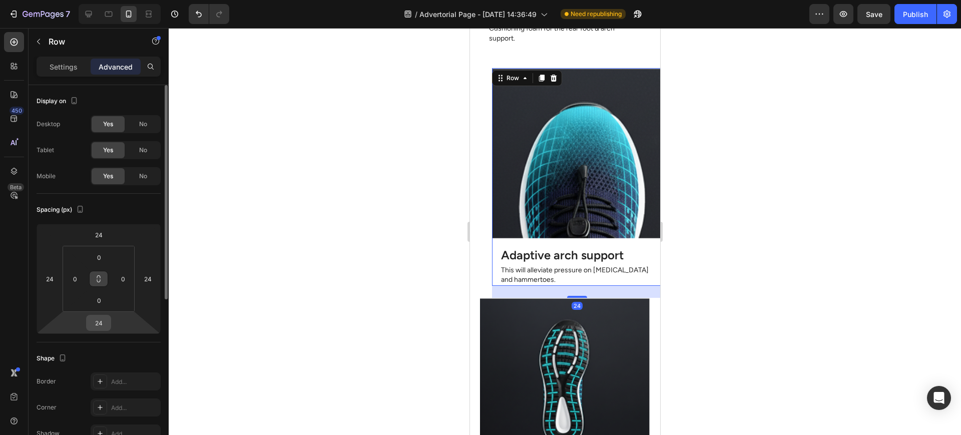
click at [103, 326] on input "24" at bounding box center [99, 322] width 20 height 15
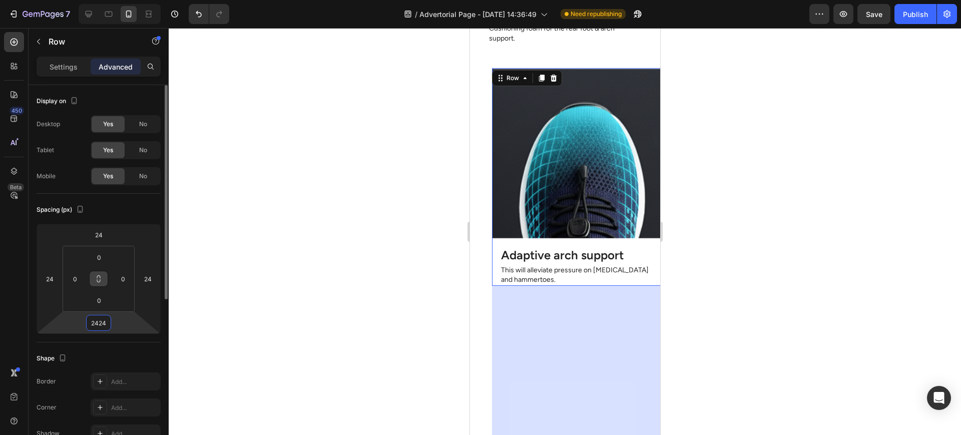
click at [90, 321] on input "2424" at bounding box center [99, 322] width 20 height 15
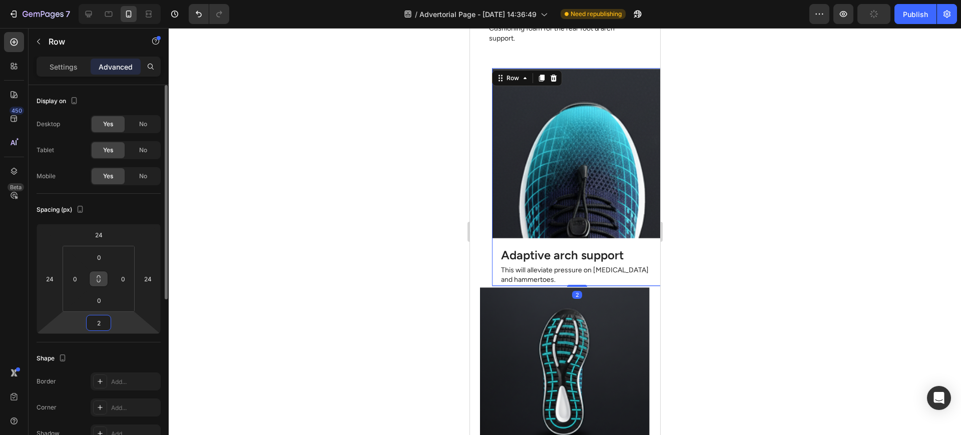
type input "24"
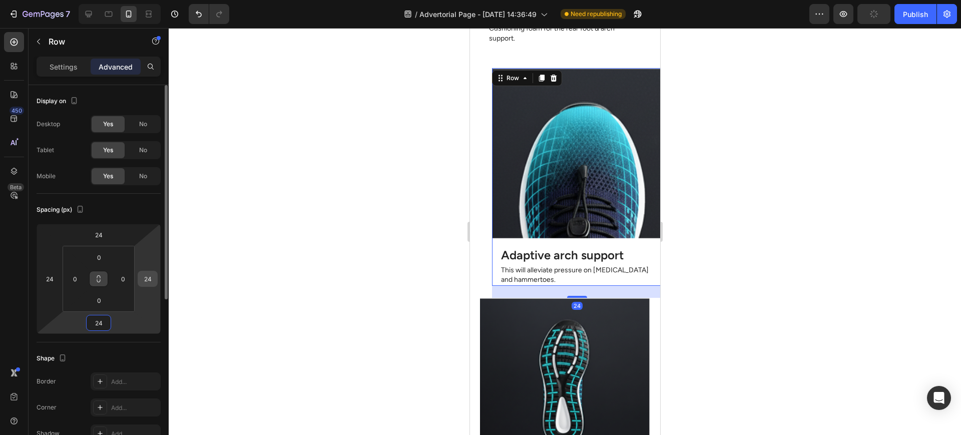
click at [149, 277] on input "24" at bounding box center [147, 278] width 15 height 15
type input "0"
click at [104, 230] on input "24" at bounding box center [99, 234] width 20 height 15
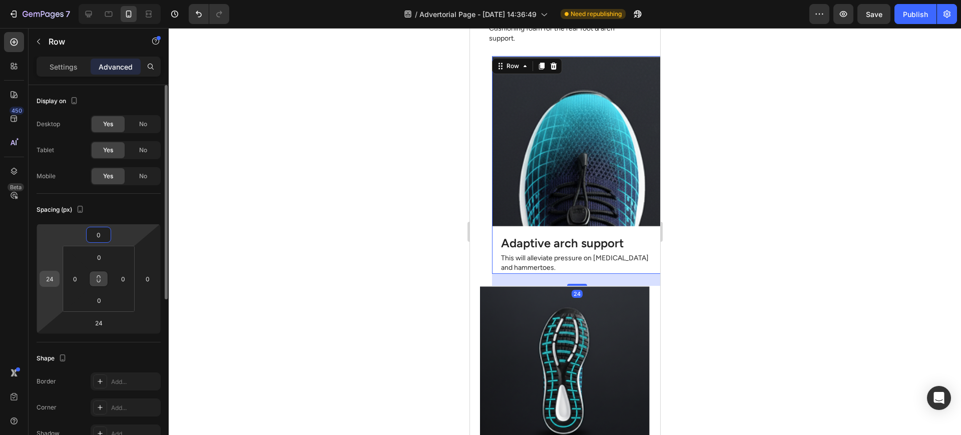
type input "0"
click at [53, 277] on input "24" at bounding box center [49, 278] width 15 height 15
type input "0"
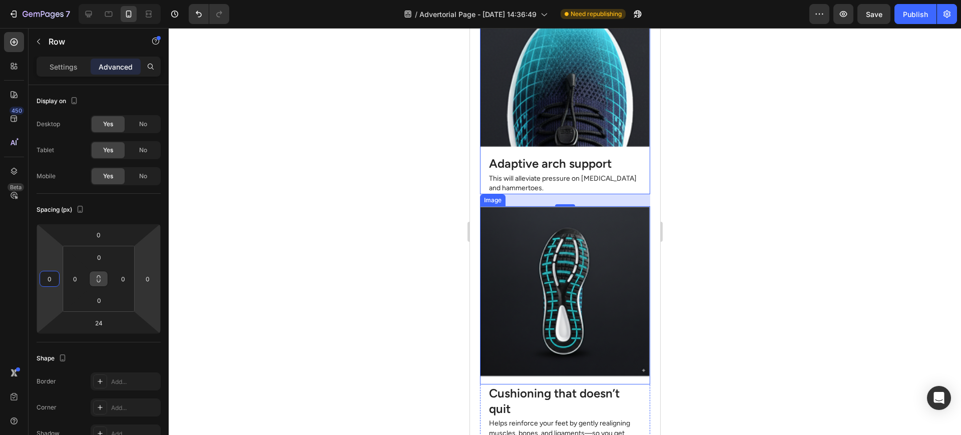
scroll to position [3044, 0]
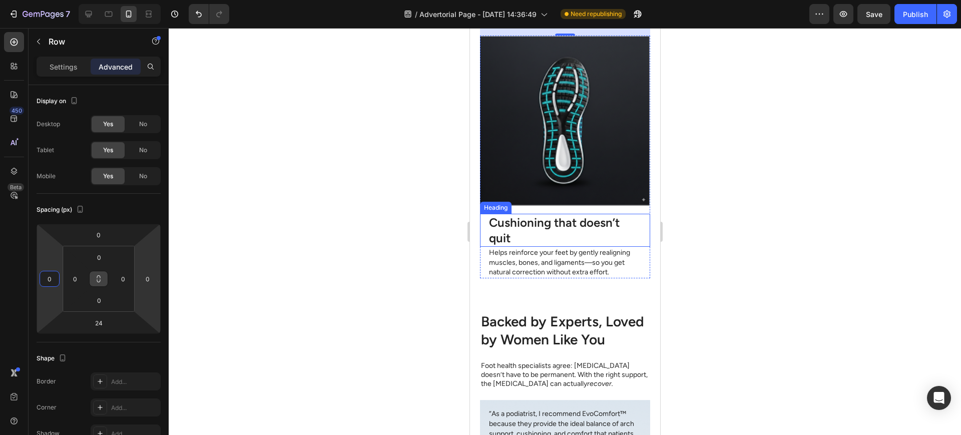
click at [480, 214] on div "Cushioning that doesn’t quit Heading" at bounding box center [565, 230] width 170 height 33
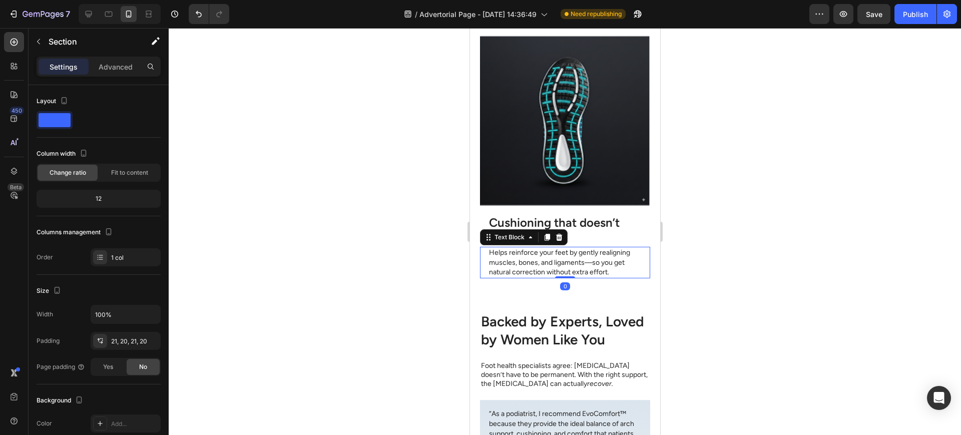
click at [481, 248] on div "Helps reinforce your feet by gently realigning muscles, bones, and ligaments—so…" at bounding box center [565, 263] width 170 height 32
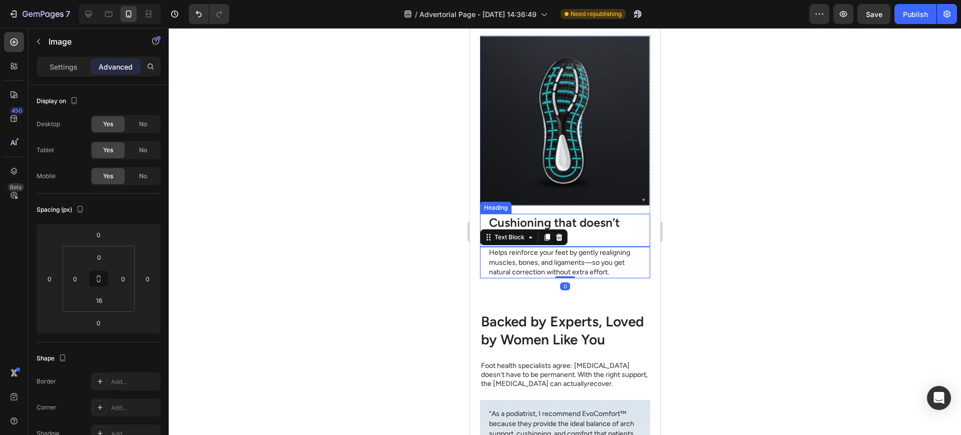
click at [484, 185] on img at bounding box center [565, 121] width 170 height 170
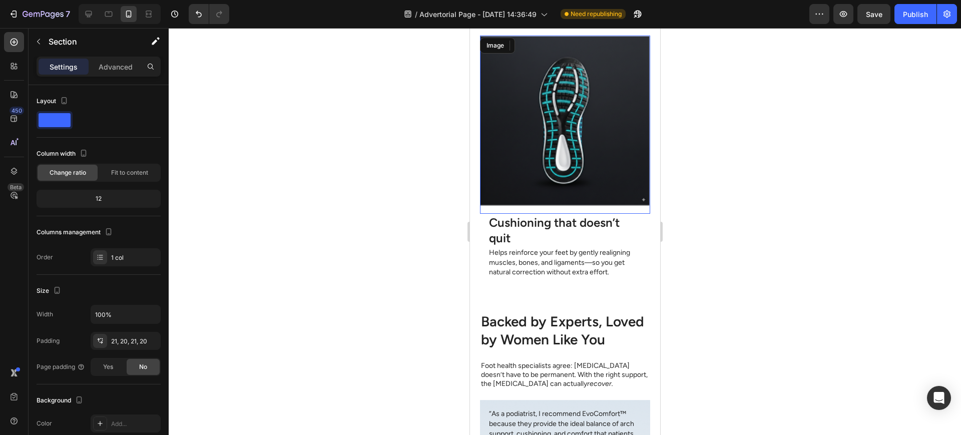
click at [482, 196] on div "Image" at bounding box center [565, 125] width 170 height 178
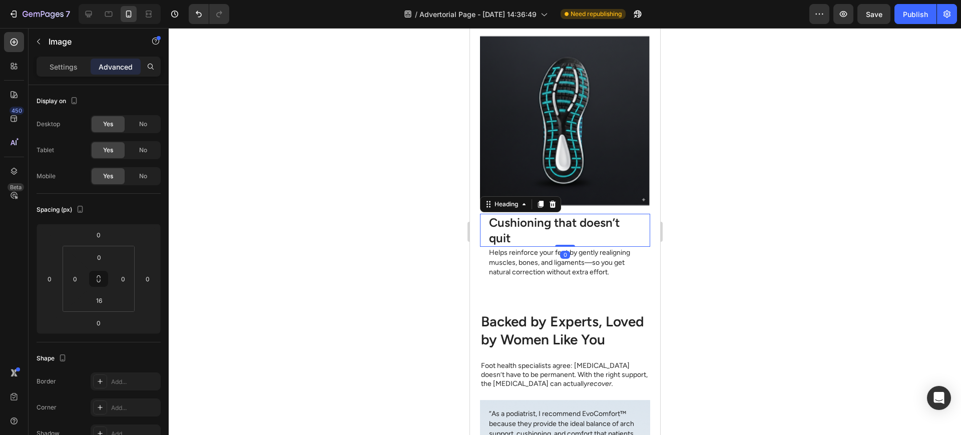
drag, startPoint x: 480, startPoint y: 202, endPoint x: 487, endPoint y: 234, distance: 32.3
click at [480, 214] on div "Cushioning that doesn’t quit Heading 0" at bounding box center [565, 230] width 170 height 33
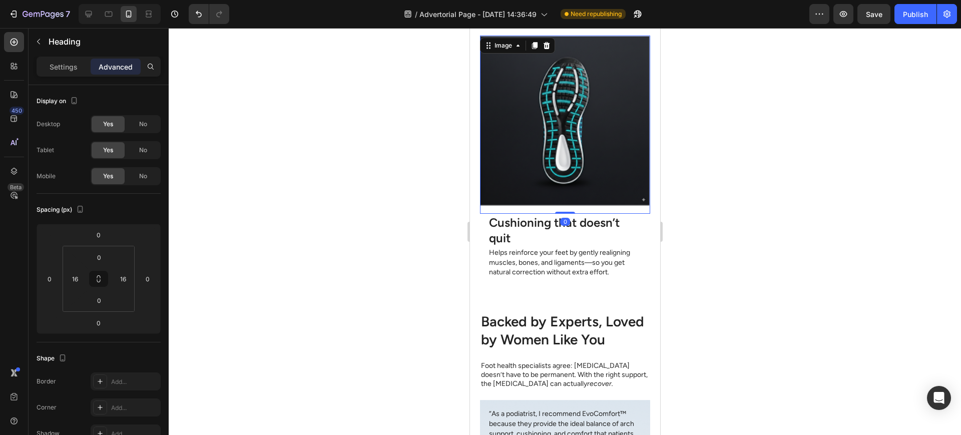
click at [639, 194] on div "Image 0" at bounding box center [565, 125] width 170 height 178
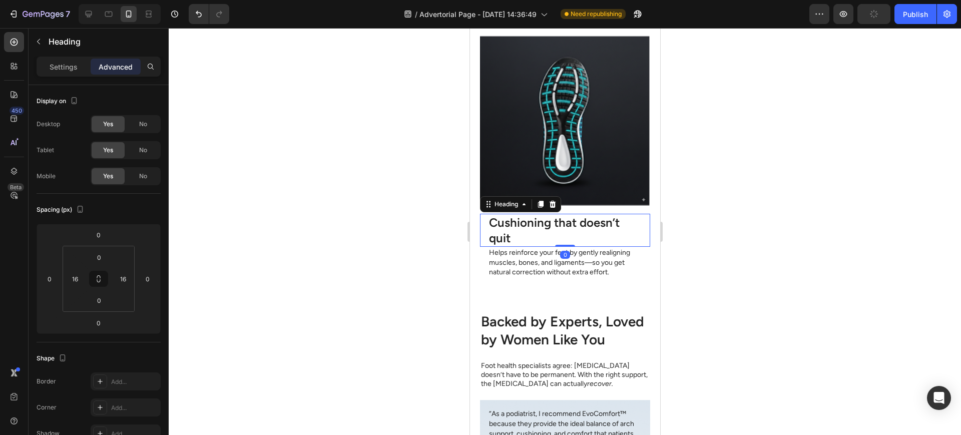
click at [640, 214] on div "Cushioning that doesn’t quit Heading 0" at bounding box center [565, 230] width 170 height 33
drag, startPoint x: 19, startPoint y: 167, endPoint x: 25, endPoint y: 168, distance: 6.6
click at [18, 167] on icon at bounding box center [14, 171] width 10 height 10
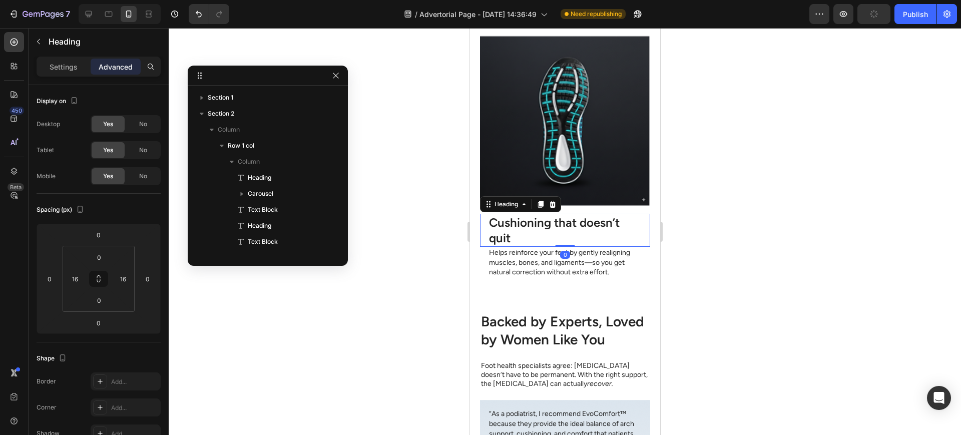
scroll to position [315, 0]
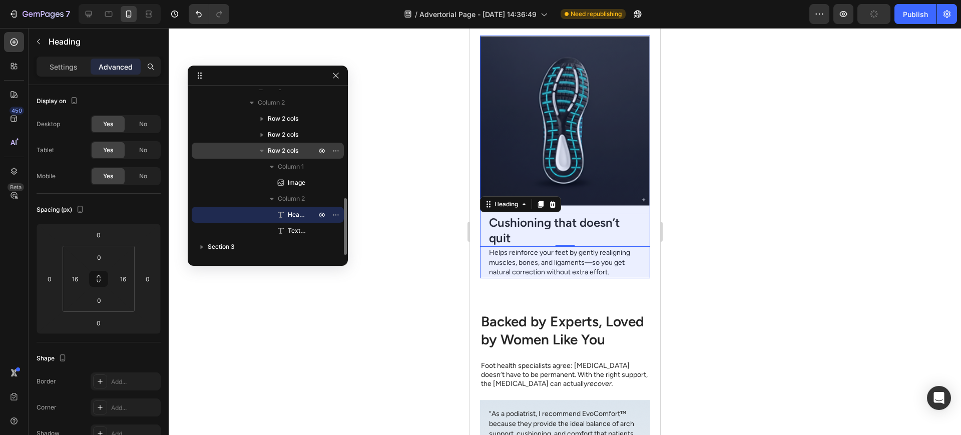
click at [288, 152] on span "Row 2 cols" at bounding box center [283, 151] width 31 height 10
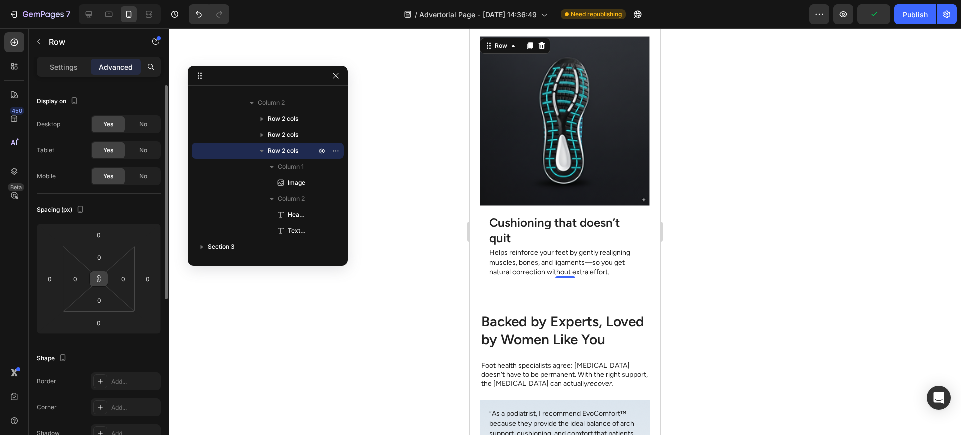
click at [105, 278] on button at bounding box center [98, 279] width 19 height 16
click at [96, 324] on input "0" at bounding box center [99, 322] width 20 height 15
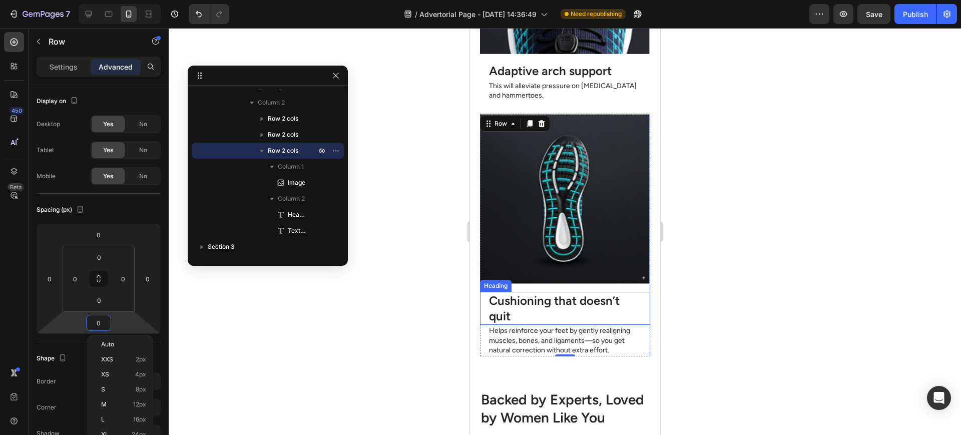
scroll to position [2961, 0]
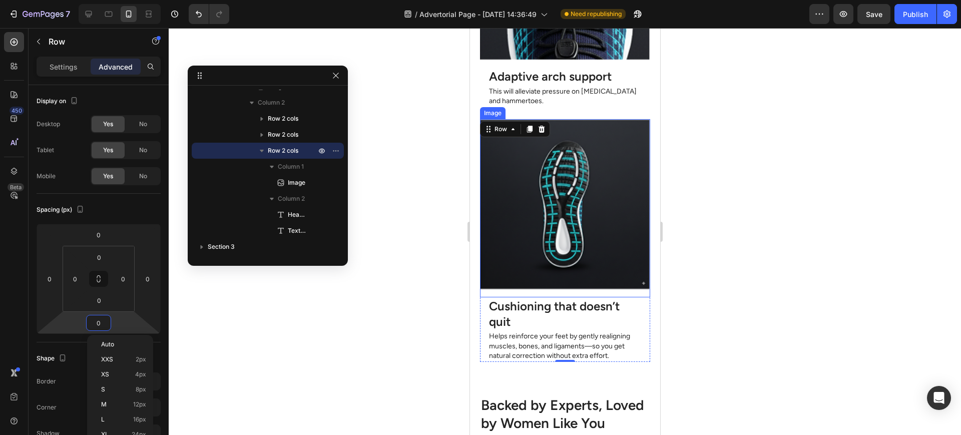
click at [563, 269] on img at bounding box center [565, 204] width 170 height 170
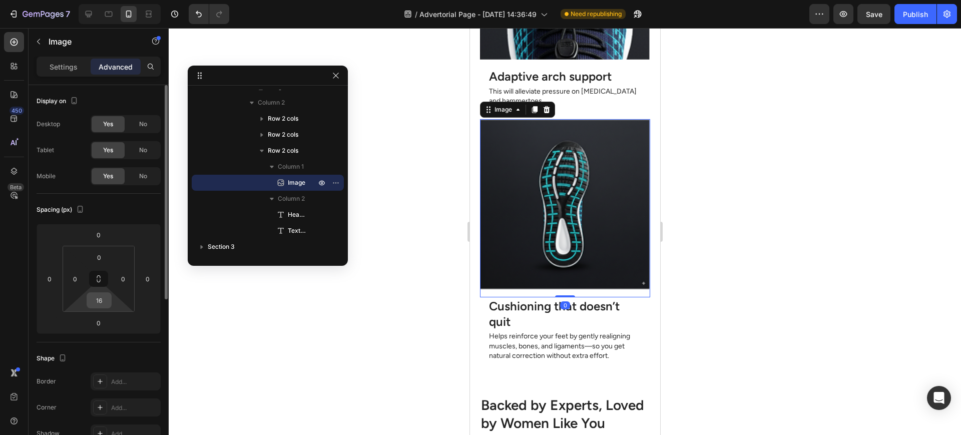
click at [101, 301] on input "16" at bounding box center [99, 300] width 20 height 15
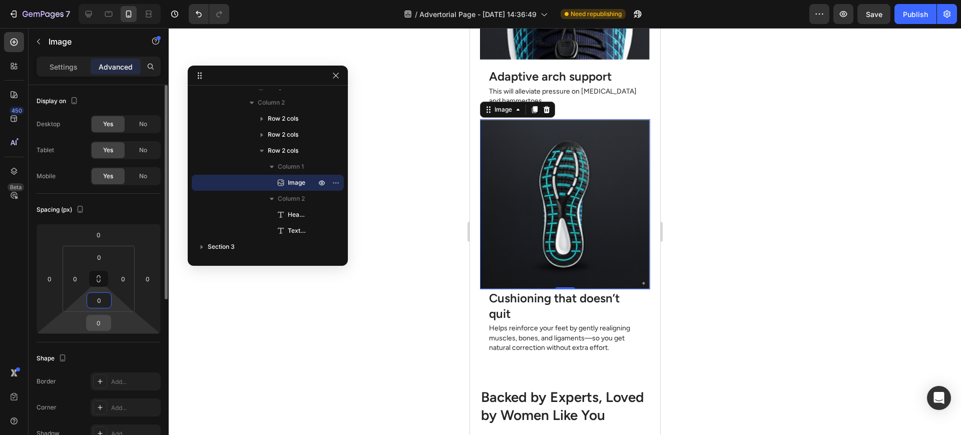
type input "0"
click at [95, 323] on input "0" at bounding box center [99, 322] width 20 height 15
type input "16"
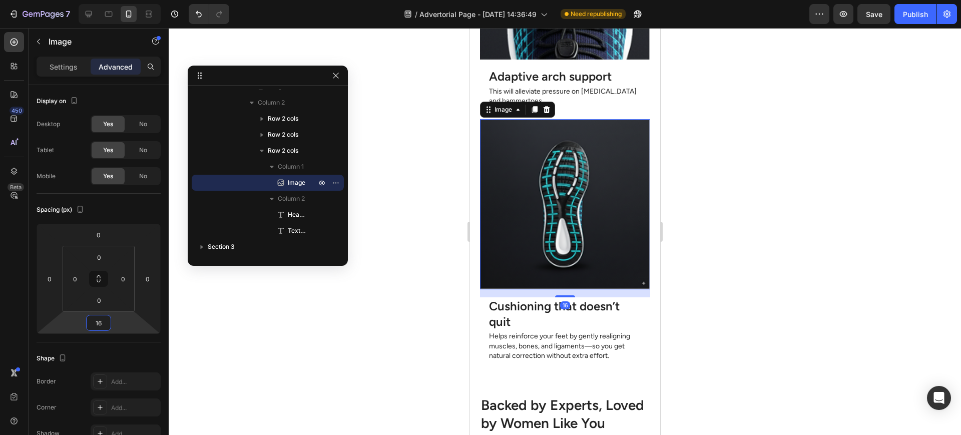
click at [820, 252] on div at bounding box center [565, 231] width 793 height 407
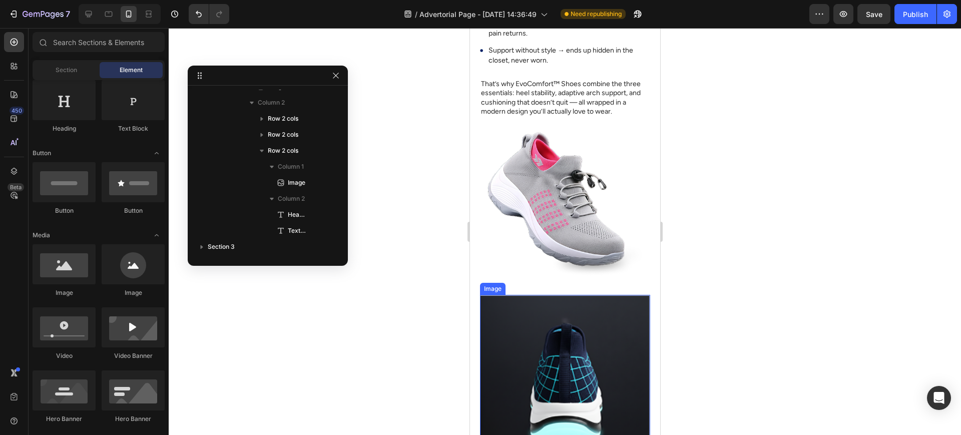
scroll to position [2293, 0]
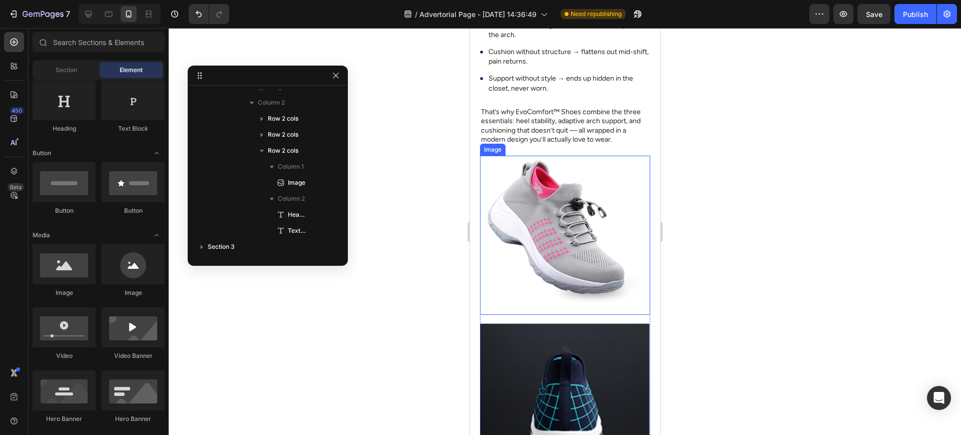
click at [572, 226] on img at bounding box center [565, 235] width 170 height 159
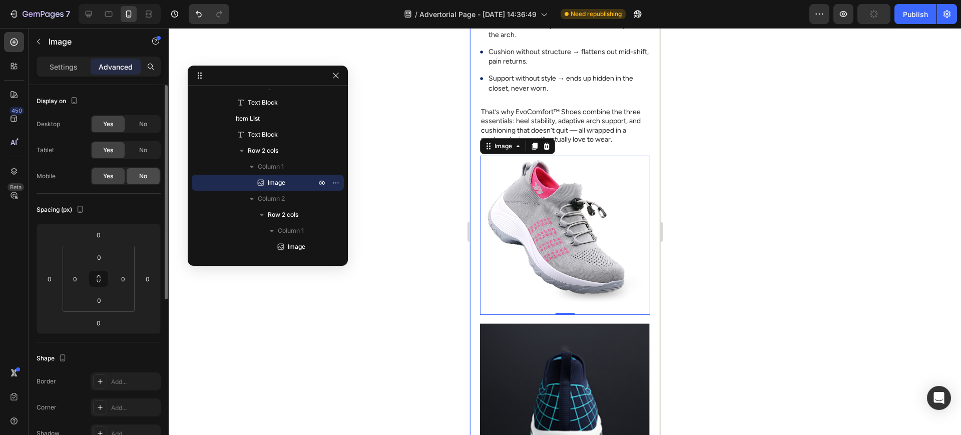
click at [139, 173] on span "No" at bounding box center [143, 176] width 8 height 9
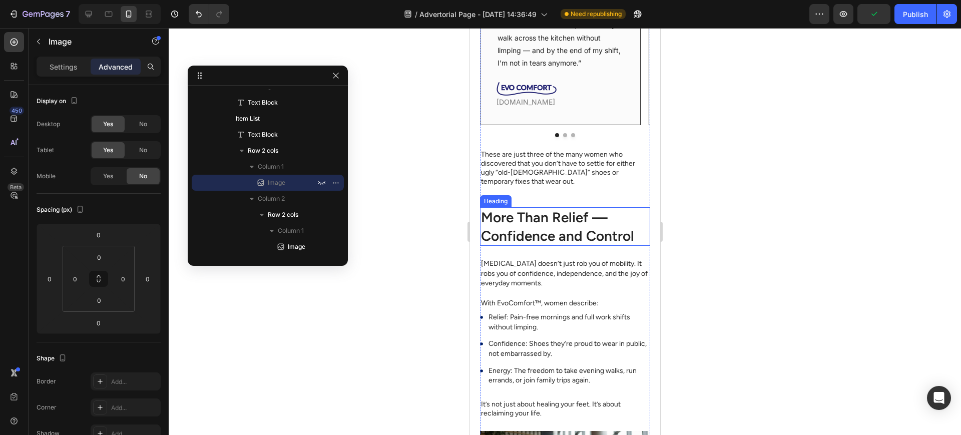
scroll to position [1542, 0]
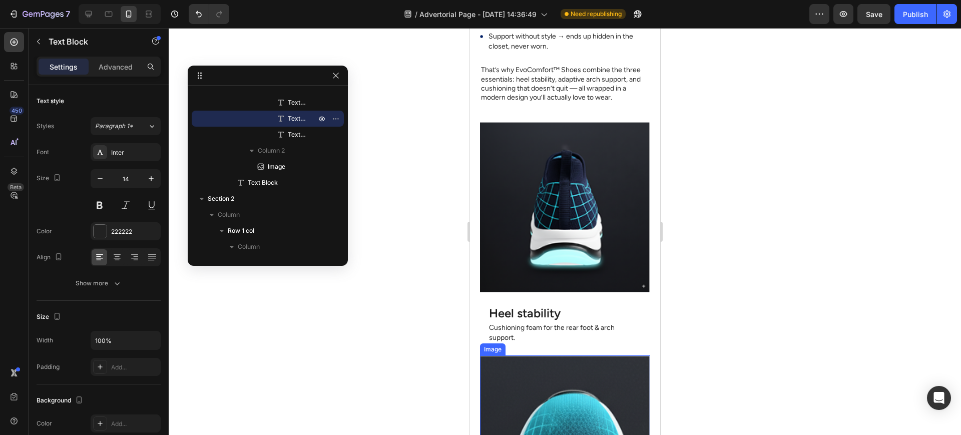
scroll to position [2877, 0]
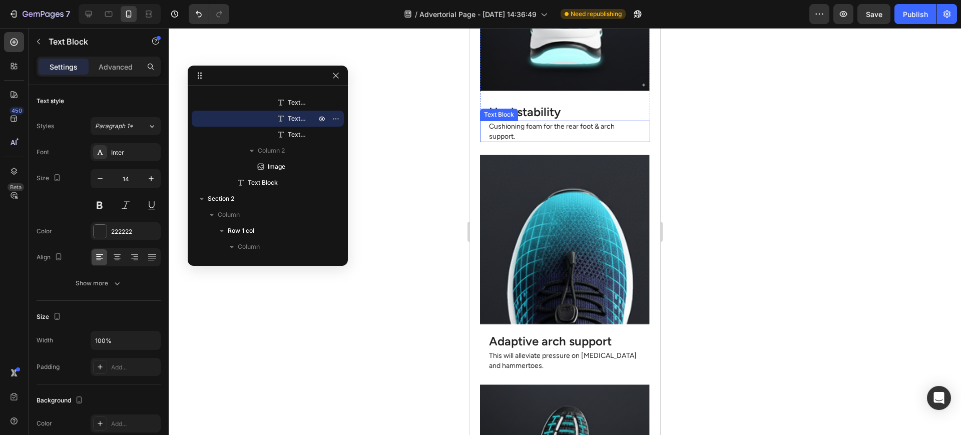
click at [530, 111] on h2 "Heel stability" at bounding box center [565, 112] width 154 height 18
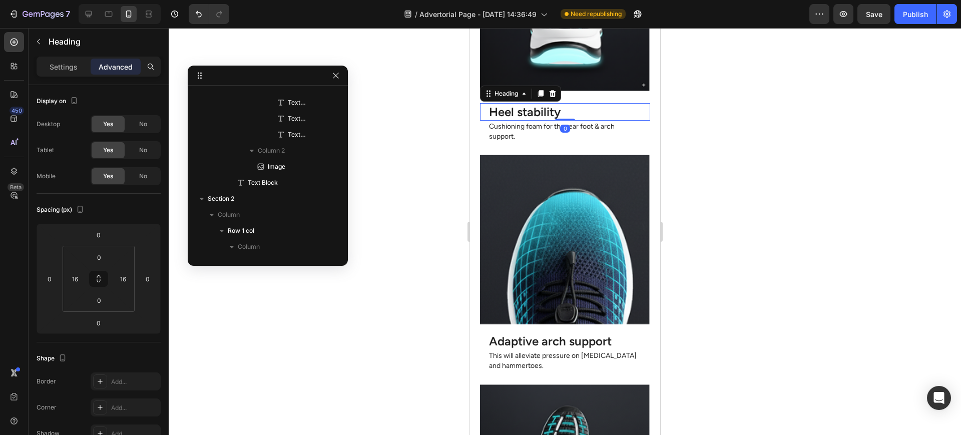
scroll to position [1071, 0]
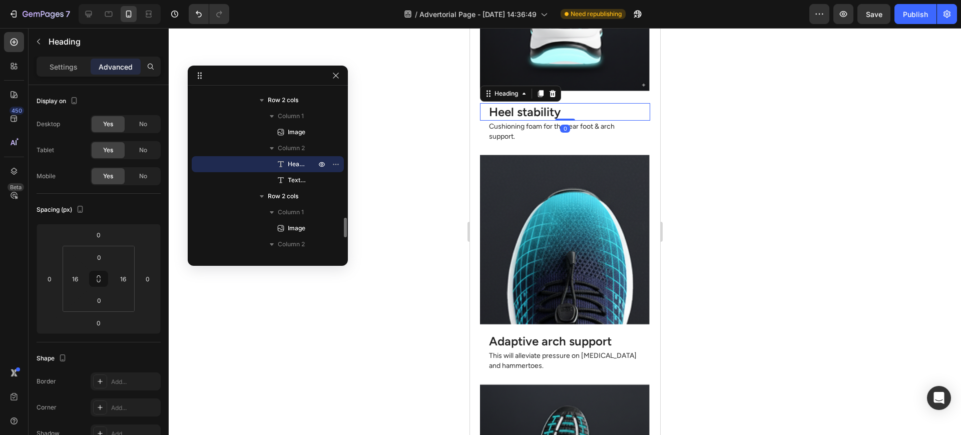
click at [61, 65] on p "Settings" at bounding box center [64, 67] width 28 height 11
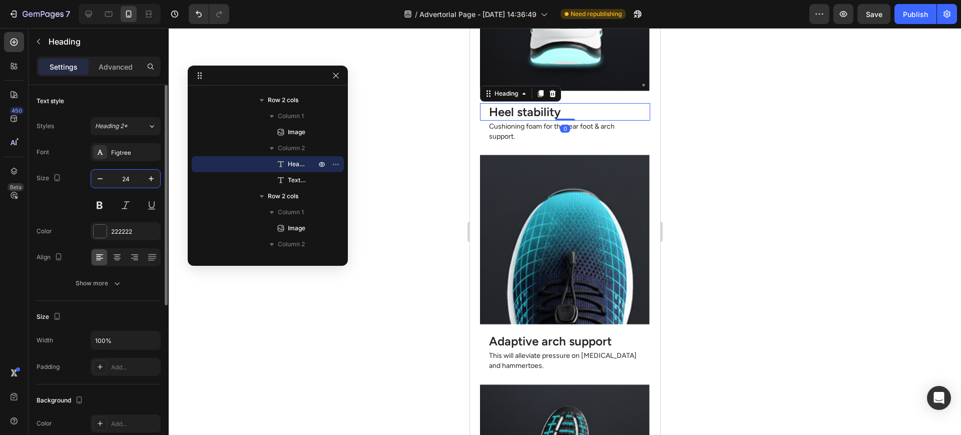
click at [125, 175] on input "24" at bounding box center [125, 179] width 33 height 18
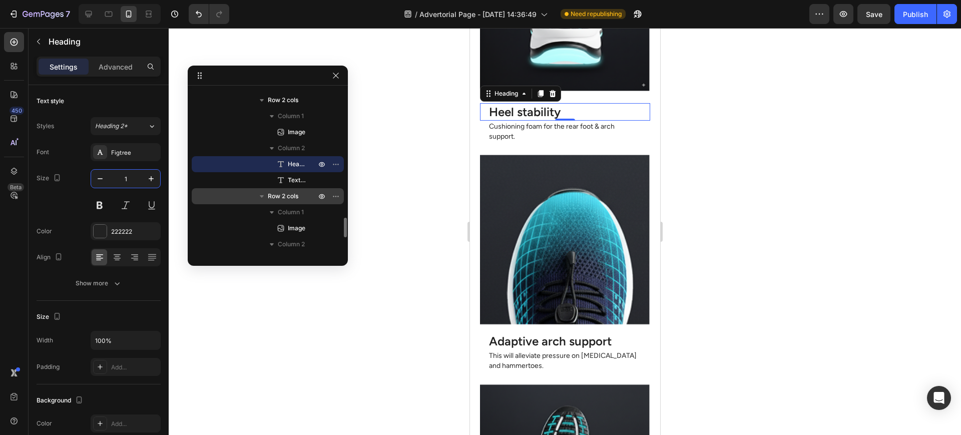
type input "14"
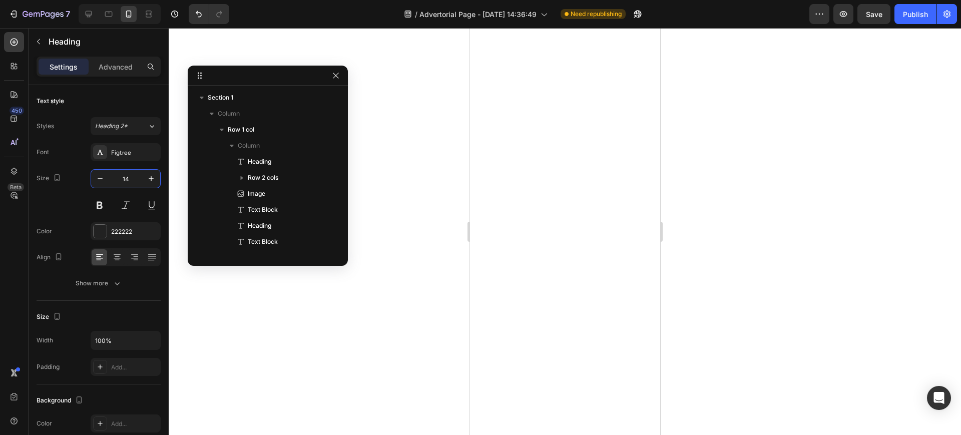
scroll to position [1071, 0]
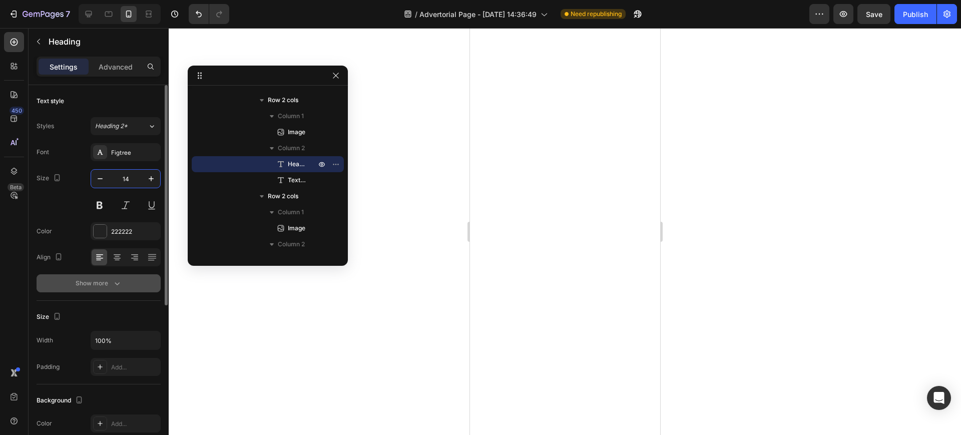
type input "14"
click at [131, 291] on button "Show more" at bounding box center [99, 283] width 124 height 18
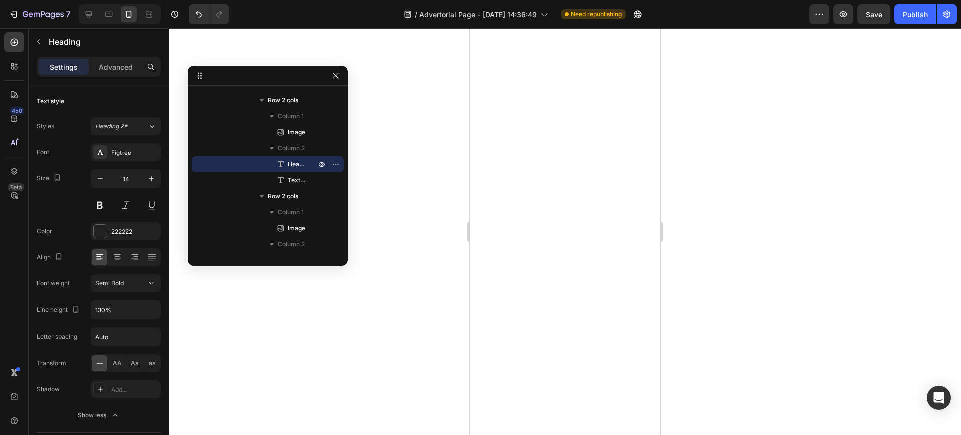
scroll to position [3044, 0]
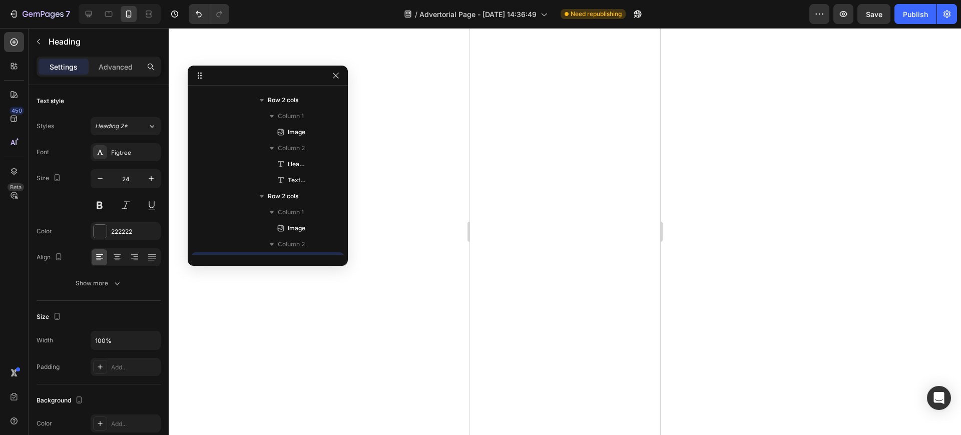
scroll to position [1167, 0]
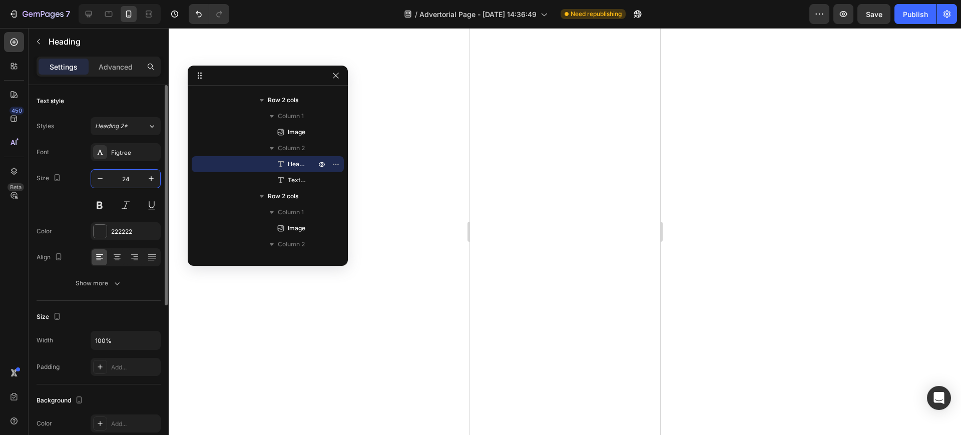
click at [129, 176] on input "24" at bounding box center [125, 179] width 33 height 18
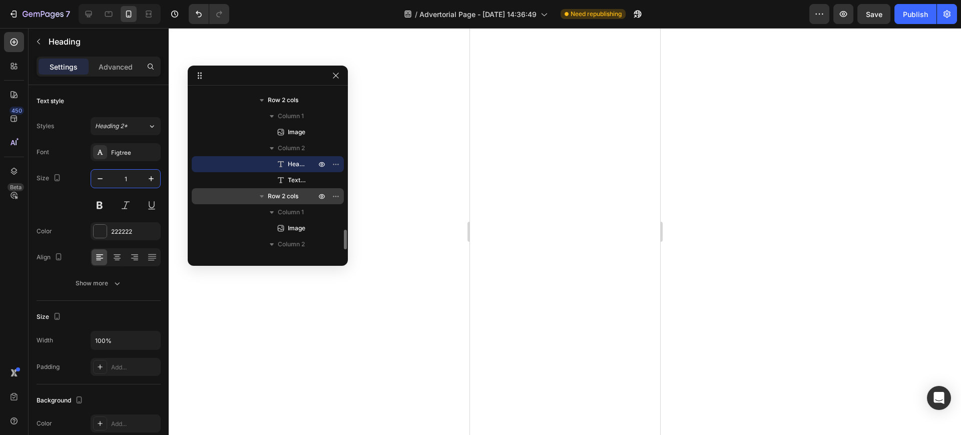
type input "14"
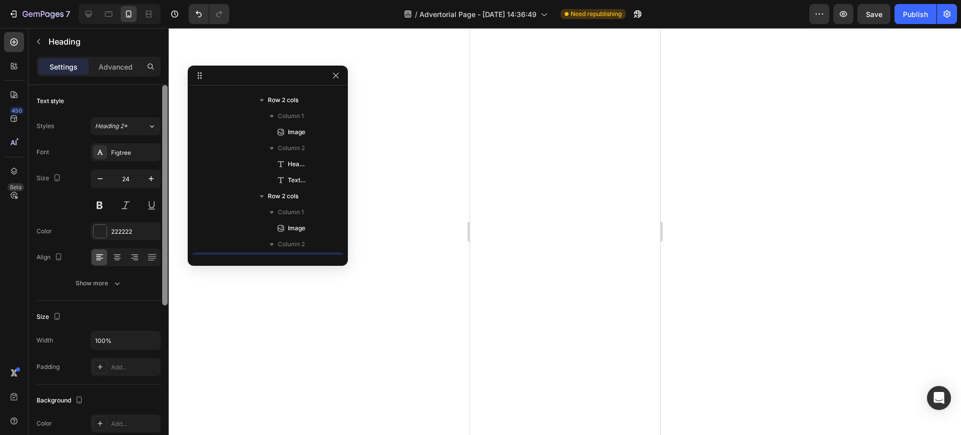
scroll to position [1213, 0]
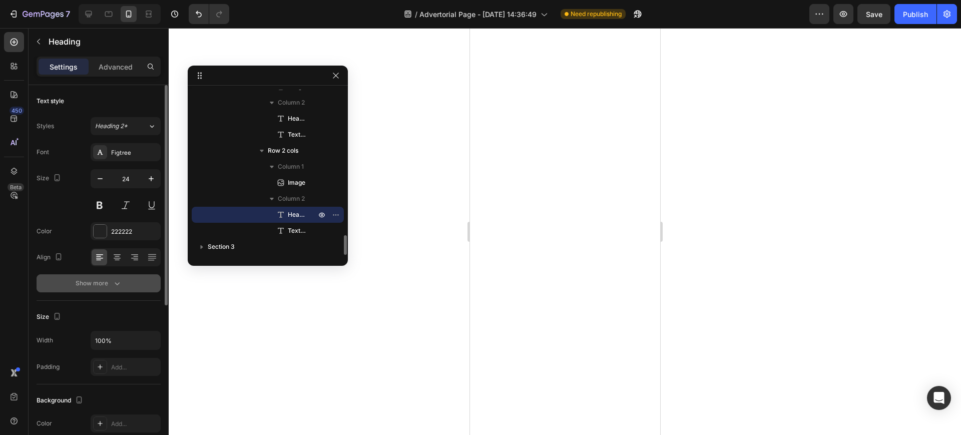
click at [103, 275] on div "Font Figtree Size 24 Color 222222 Align Show more" at bounding box center [99, 217] width 124 height 149
drag, startPoint x: 114, startPoint y: 285, endPoint x: 116, endPoint y: 296, distance: 11.8
click at [114, 286] on icon "button" at bounding box center [117, 283] width 10 height 10
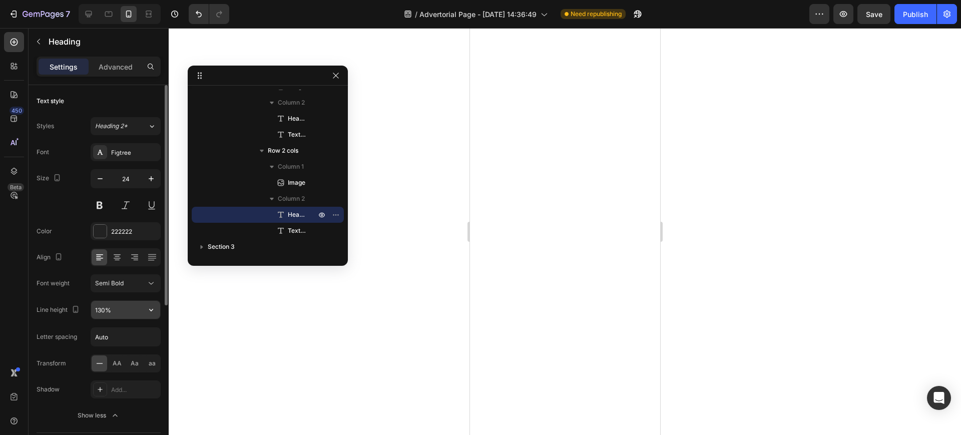
click at [105, 307] on input "130%" at bounding box center [125, 310] width 69 height 18
click at [123, 178] on input "24" at bounding box center [125, 179] width 33 height 18
type input "14"
click at [459, 325] on div at bounding box center [565, 231] width 793 height 407
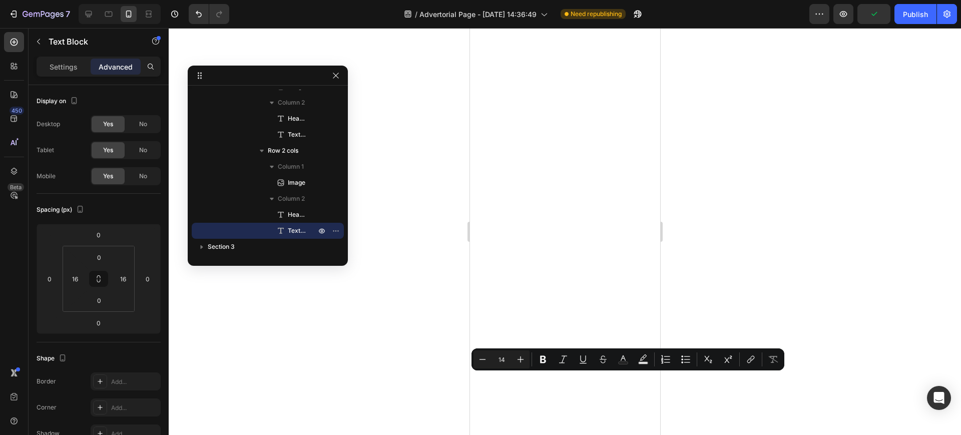
drag, startPoint x: 694, startPoint y: 398, endPoint x: 686, endPoint y: 392, distance: 10.0
click at [694, 397] on div at bounding box center [565, 231] width 793 height 407
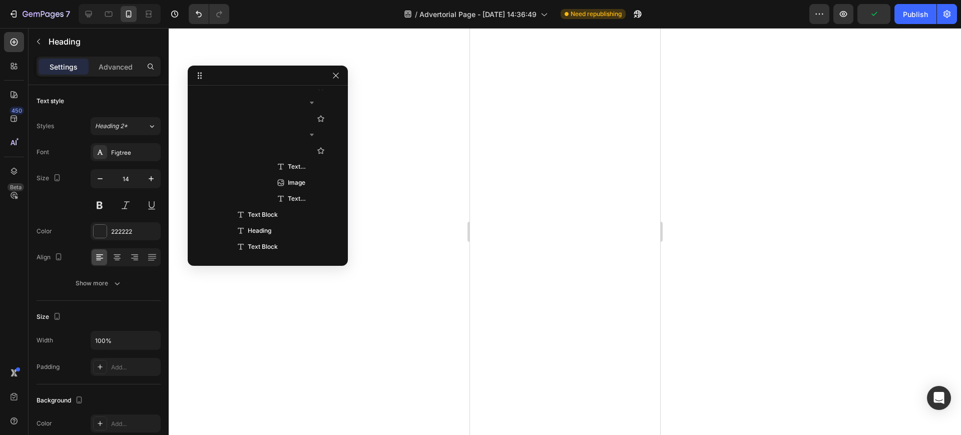
scroll to position [1934, 0]
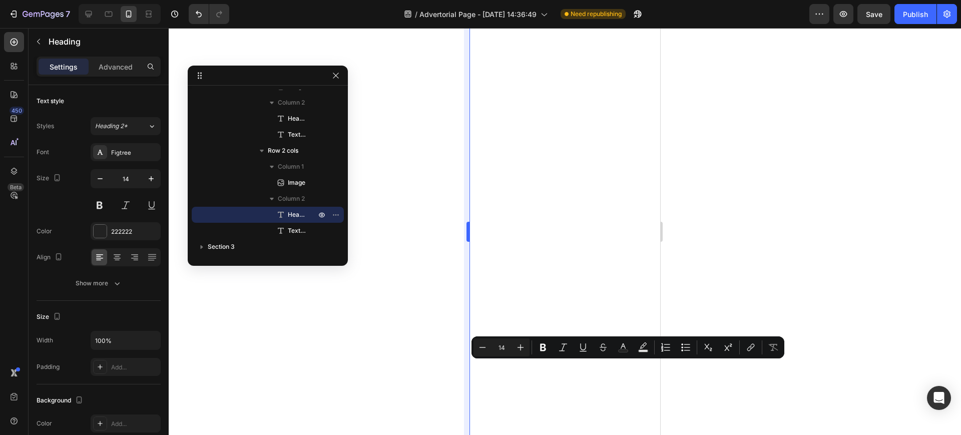
drag, startPoint x: 4, startPoint y: 354, endPoint x: 469, endPoint y: 386, distance: 466.2
click at [469, 386] on div "Section 1 Column Row 1 col Column Heading Row 2 cols Image Text Block Heading T…" at bounding box center [565, 231] width 793 height 407
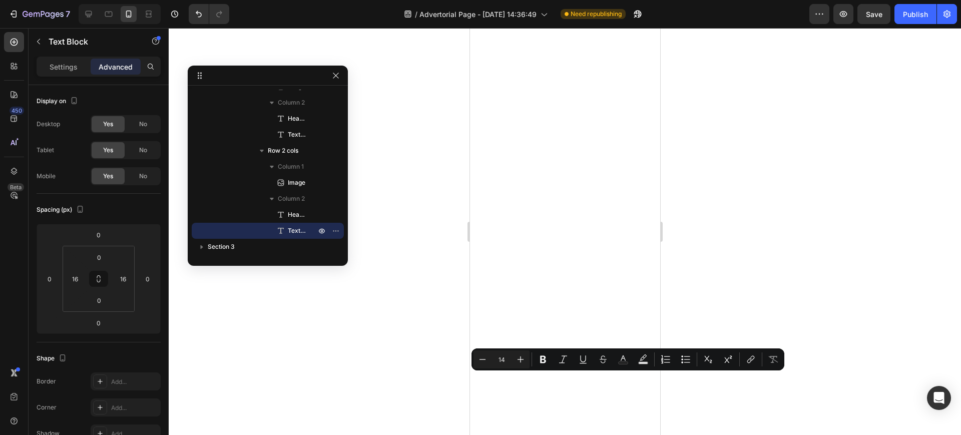
click at [438, 386] on div at bounding box center [565, 231] width 793 height 407
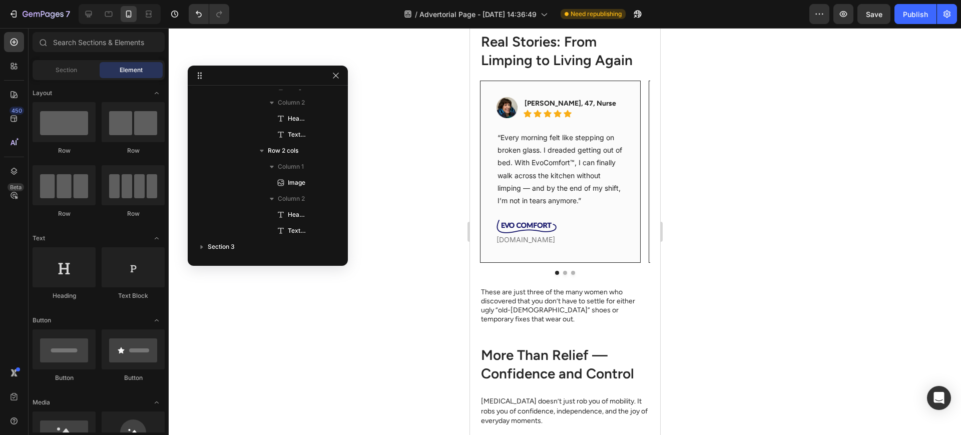
scroll to position [1292, 0]
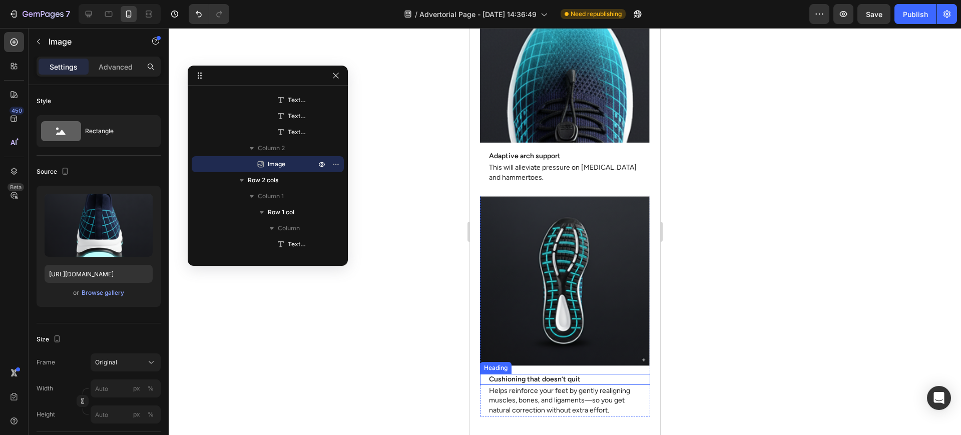
scroll to position [3044, 0]
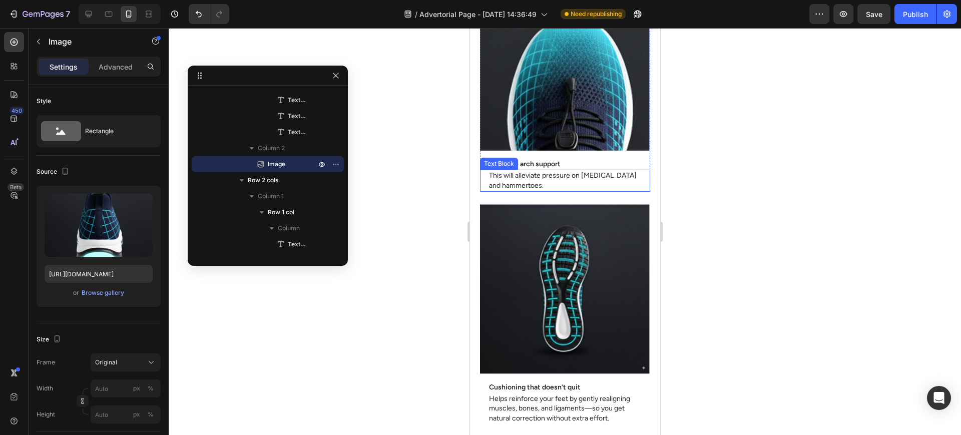
click at [488, 170] on div "This will alleviate pressure on [MEDICAL_DATA] and hammertoes." at bounding box center [567, 181] width 159 height 22
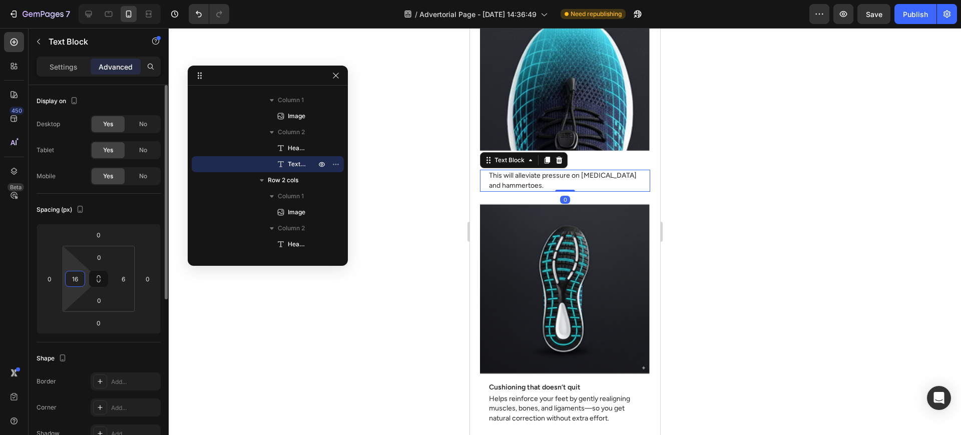
click at [75, 276] on input "16" at bounding box center [75, 278] width 15 height 15
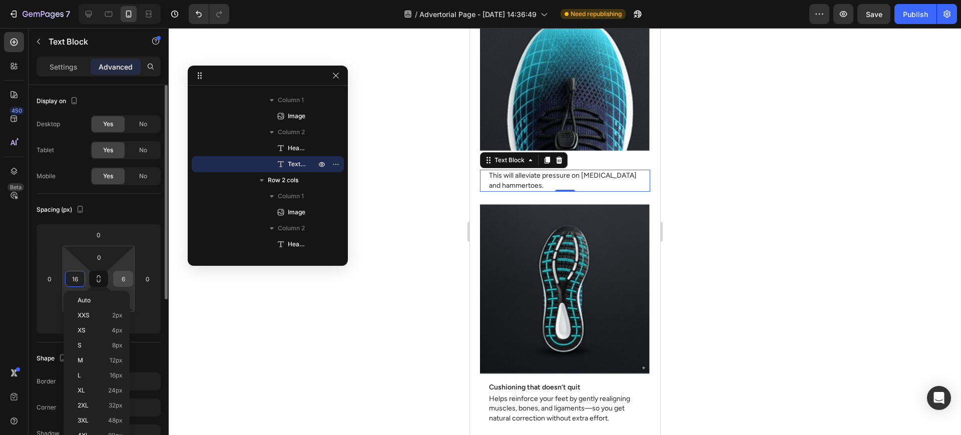
click at [123, 277] on input "6" at bounding box center [123, 278] width 15 height 15
click at [82, 274] on input "16" at bounding box center [75, 278] width 15 height 15
click at [78, 277] on input "16" at bounding box center [75, 278] width 15 height 15
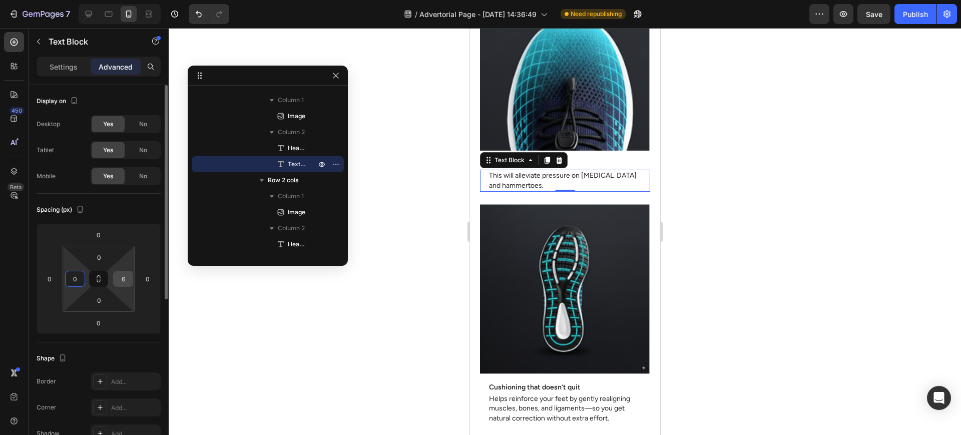
type input "0"
click at [124, 276] on input "6" at bounding box center [123, 278] width 15 height 15
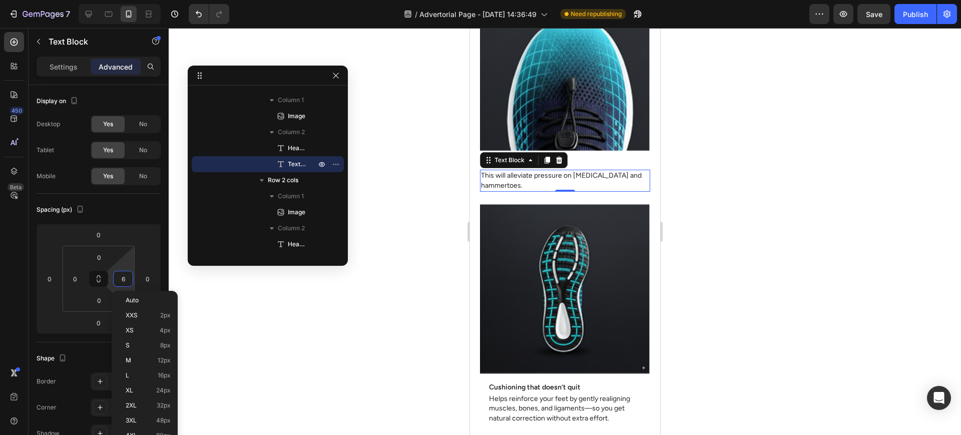
type input "0"
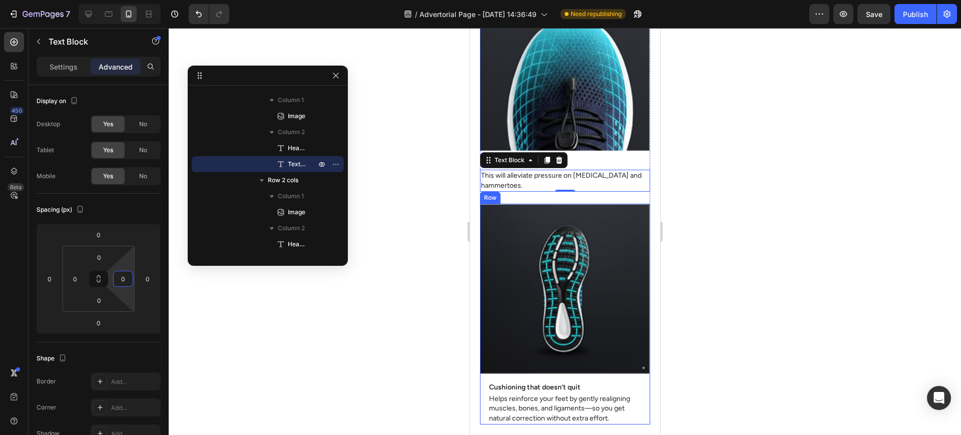
click at [536, 361] on div "Image" at bounding box center [565, 293] width 170 height 178
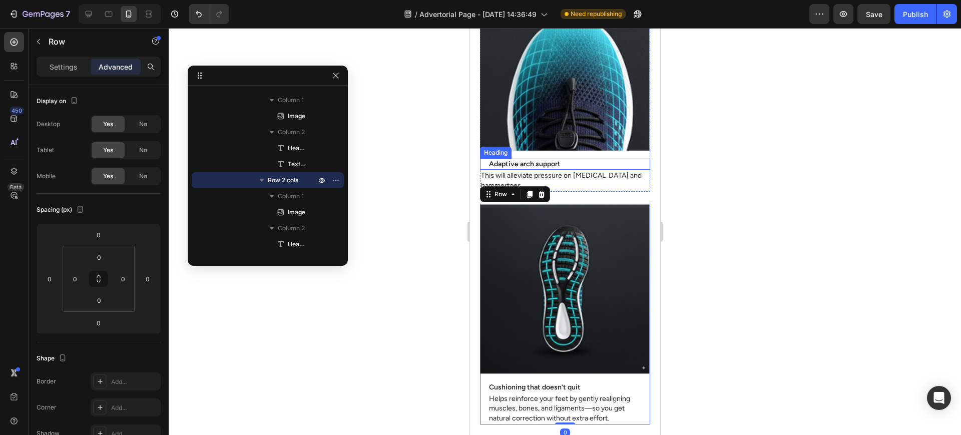
click at [567, 159] on h2 "Adaptive arch support" at bounding box center [565, 164] width 154 height 11
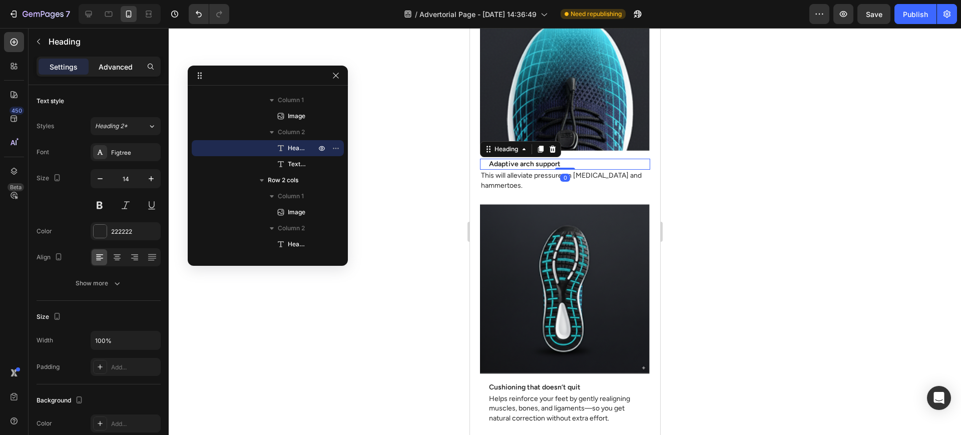
click at [118, 62] on p "Advanced" at bounding box center [116, 67] width 34 height 11
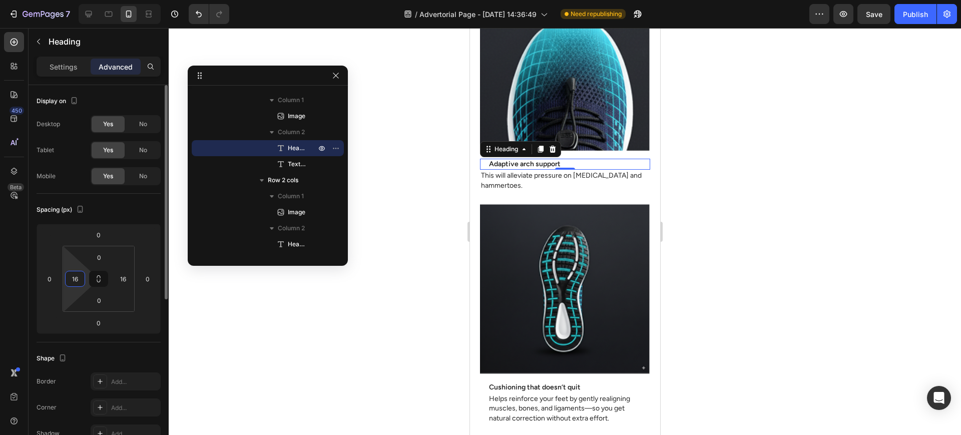
click at [77, 279] on input "16" at bounding box center [75, 278] width 15 height 15
type input "0"
click at [124, 278] on input "16" at bounding box center [123, 278] width 15 height 15
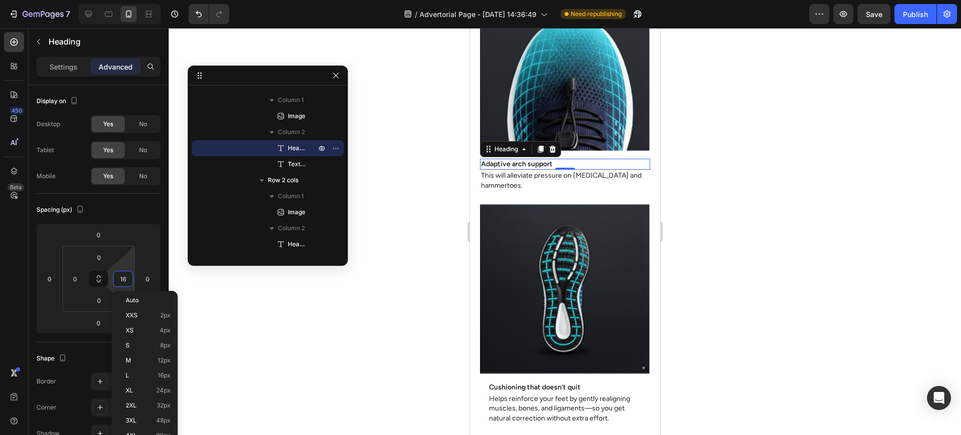
type input "0"
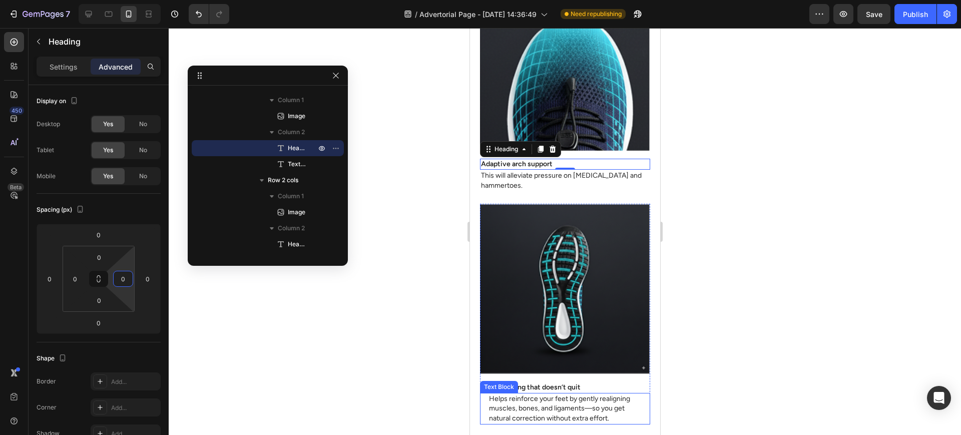
click at [529, 394] on p "Helps reinforce your feet by gently realigning muscles, bones, and ligaments—so…" at bounding box center [565, 409] width 152 height 30
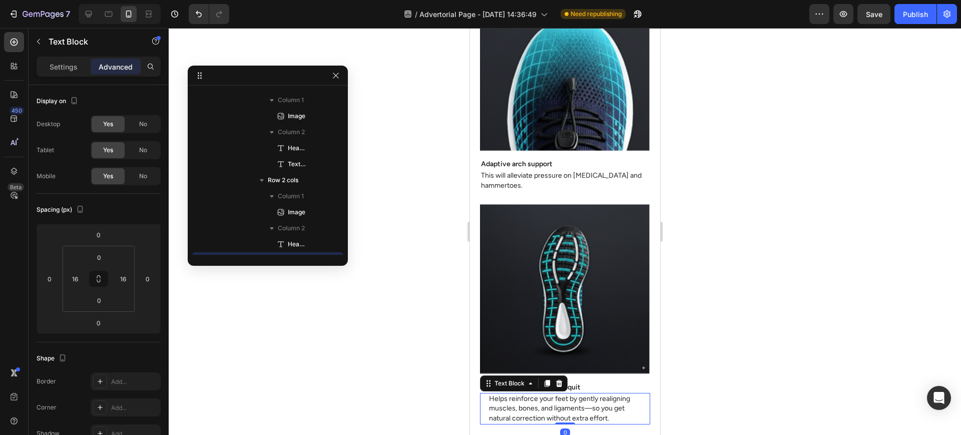
scroll to position [2190, 0]
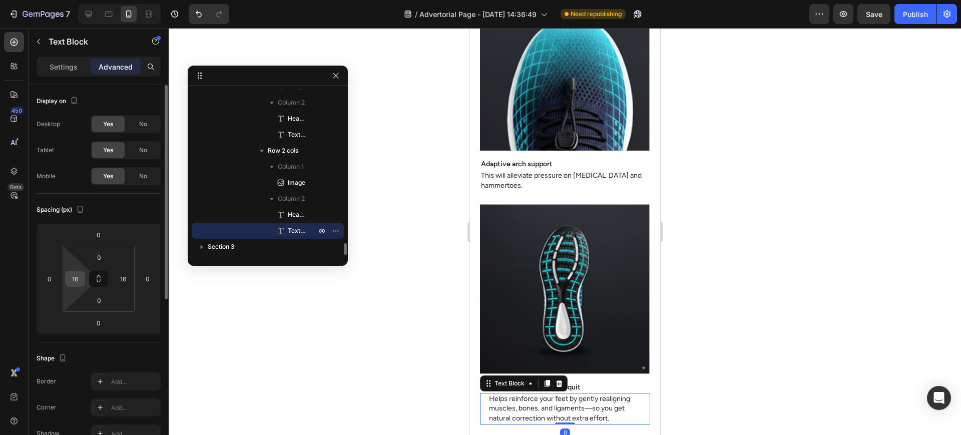
click at [75, 273] on input "16" at bounding box center [75, 278] width 15 height 15
type input "0"
click at [119, 278] on input "16" at bounding box center [123, 278] width 15 height 15
type input "0"
click at [594, 382] on h2 "Cushioning that doesn’t quit" at bounding box center [565, 387] width 154 height 11
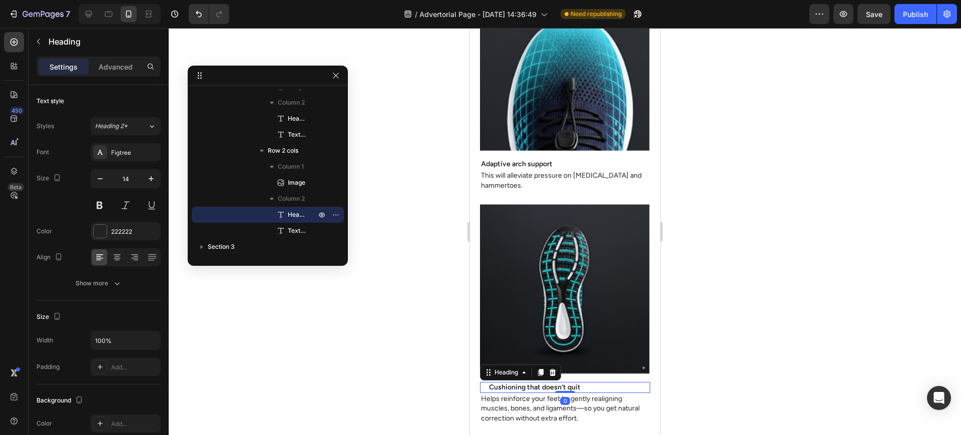
click at [118, 57] on div "Settings Advanced" at bounding box center [99, 67] width 124 height 20
click at [115, 69] on p "Advanced" at bounding box center [116, 67] width 34 height 11
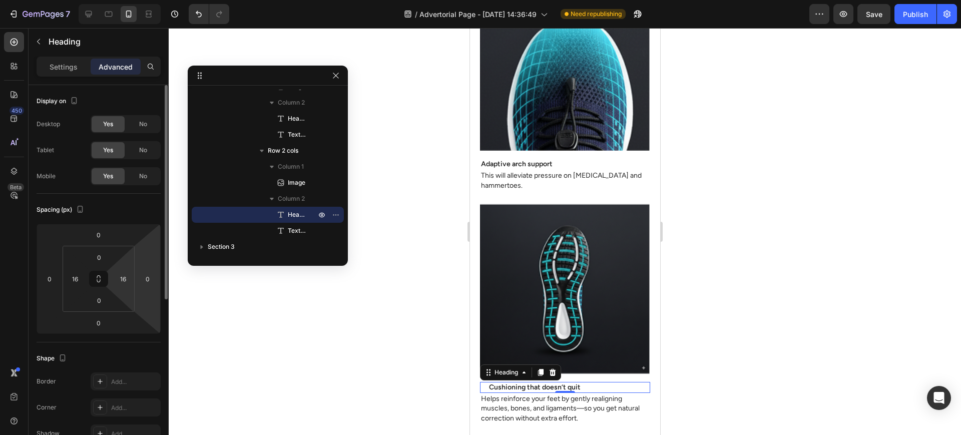
click at [131, 0] on html "7 Version history / Advertorial Page - Sep 29, 14:36:49 Need republishing Previ…" at bounding box center [480, 0] width 961 height 0
type input "0"
click at [76, 279] on input "16" at bounding box center [75, 278] width 15 height 15
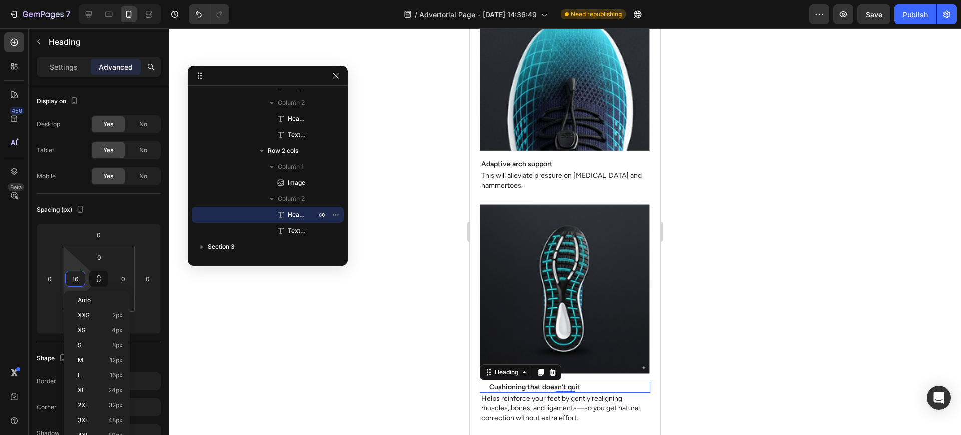
type input "0"
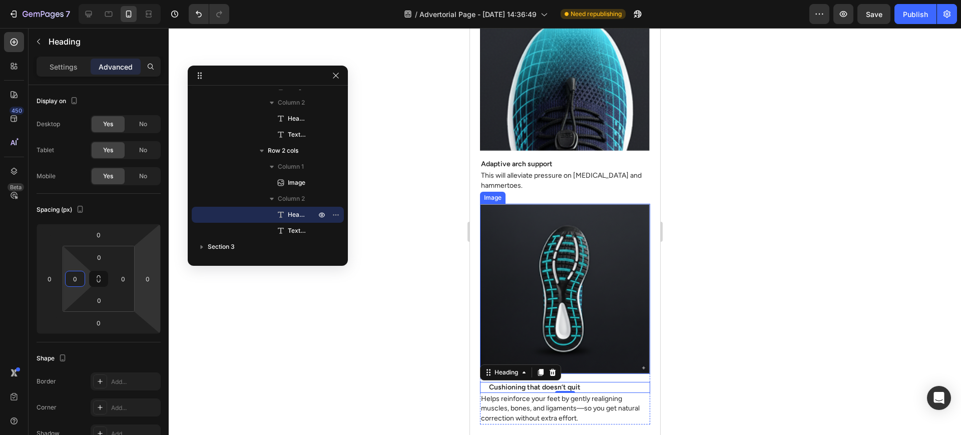
click at [603, 289] on img at bounding box center [565, 289] width 170 height 170
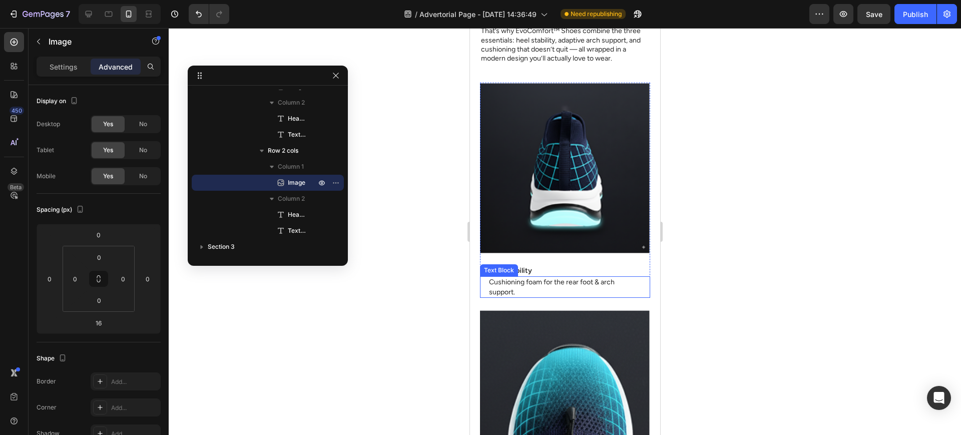
scroll to position [2710, 0]
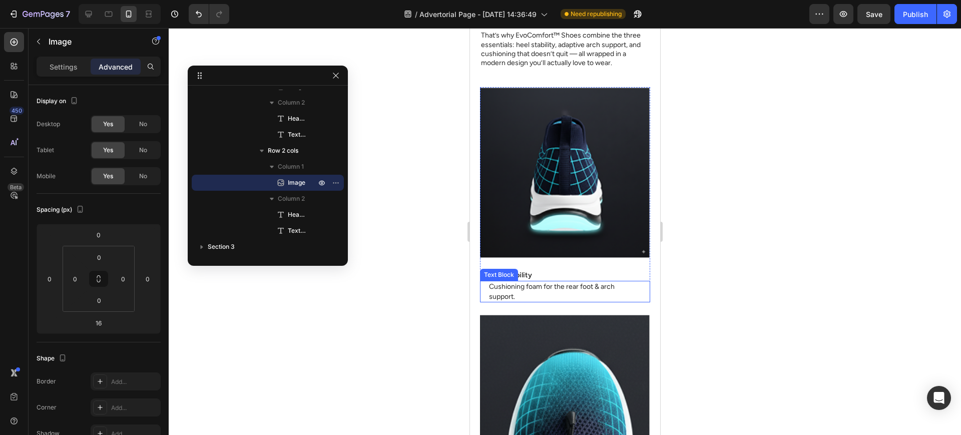
click at [555, 284] on p "Cushioning foam for the rear foot & arch support." at bounding box center [565, 292] width 152 height 20
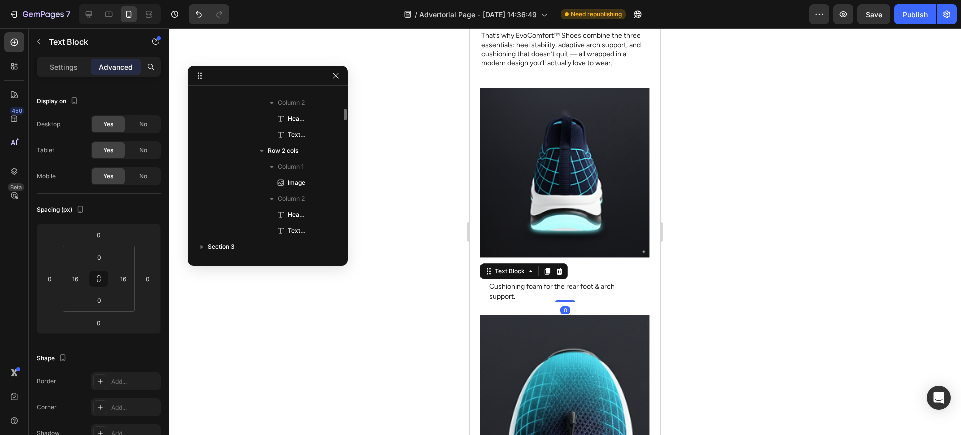
scroll to position [2065, 0]
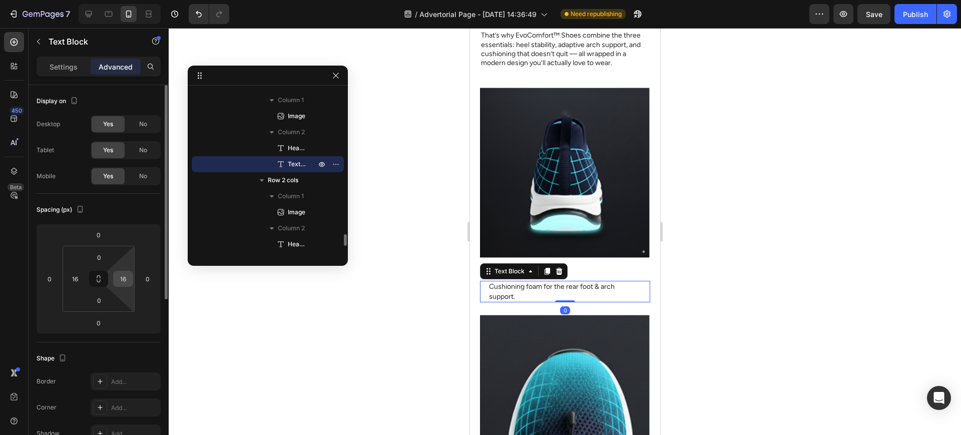
click at [123, 286] on div "16" at bounding box center [123, 279] width 20 height 16
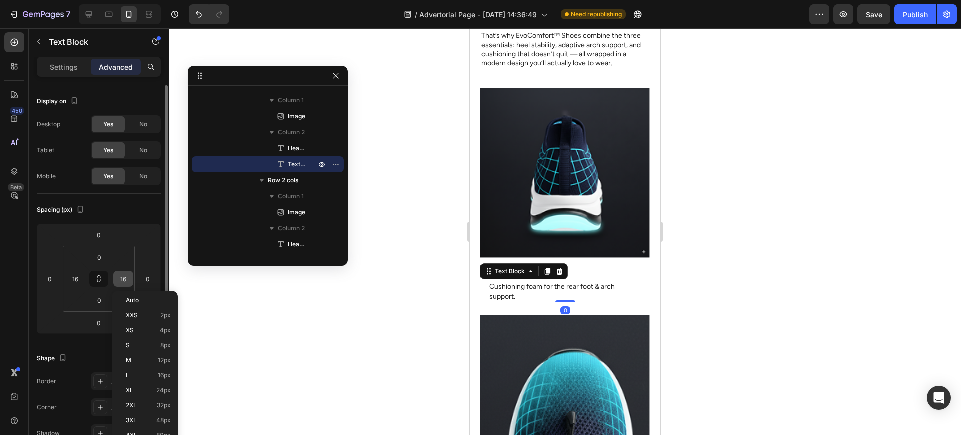
click at [121, 278] on input "16" at bounding box center [123, 278] width 15 height 15
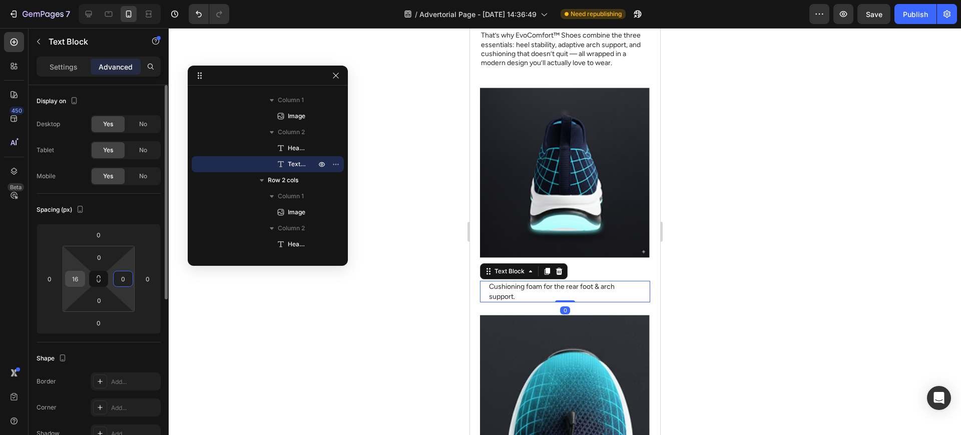
type input "0"
click at [80, 278] on input "16" at bounding box center [75, 278] width 15 height 15
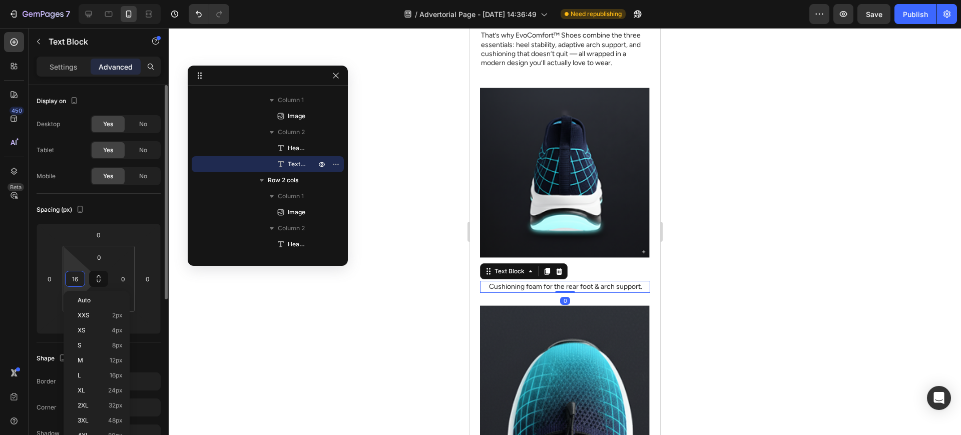
type input "0"
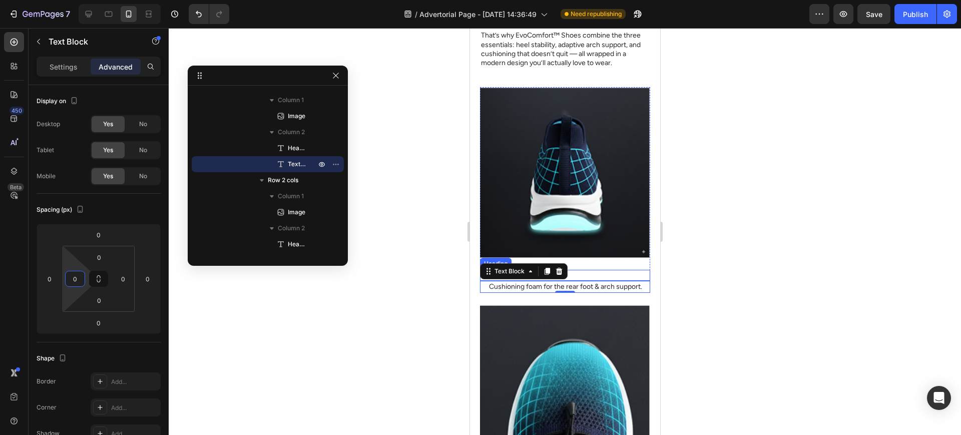
click at [584, 273] on h2 "Heel stability" at bounding box center [565, 275] width 154 height 11
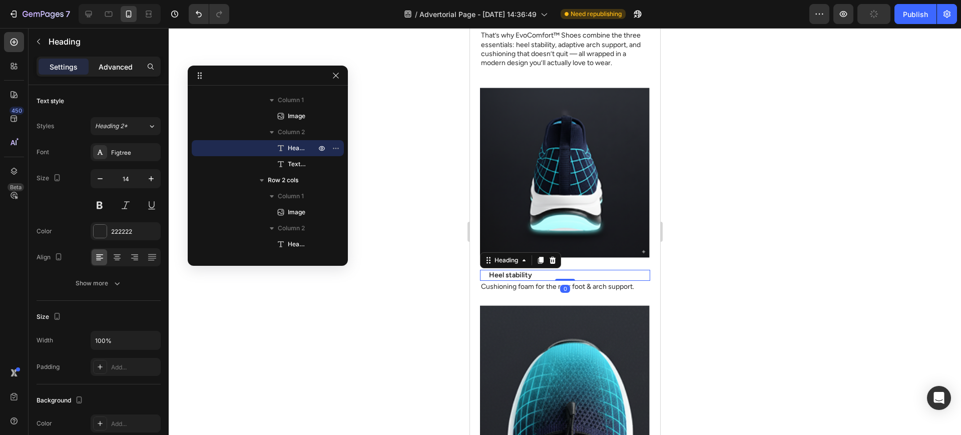
click at [110, 64] on p "Advanced" at bounding box center [116, 67] width 34 height 11
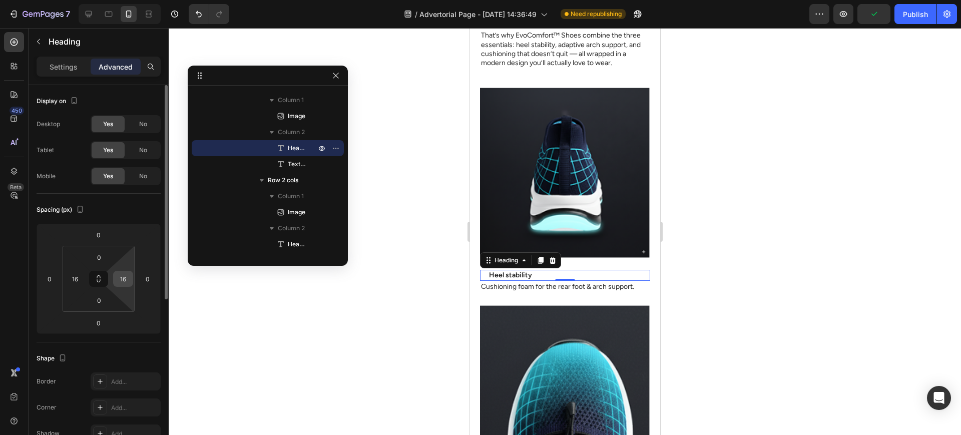
click at [123, 271] on input "16" at bounding box center [123, 278] width 15 height 15
type input "0"
click at [76, 279] on input "16" at bounding box center [75, 278] width 15 height 15
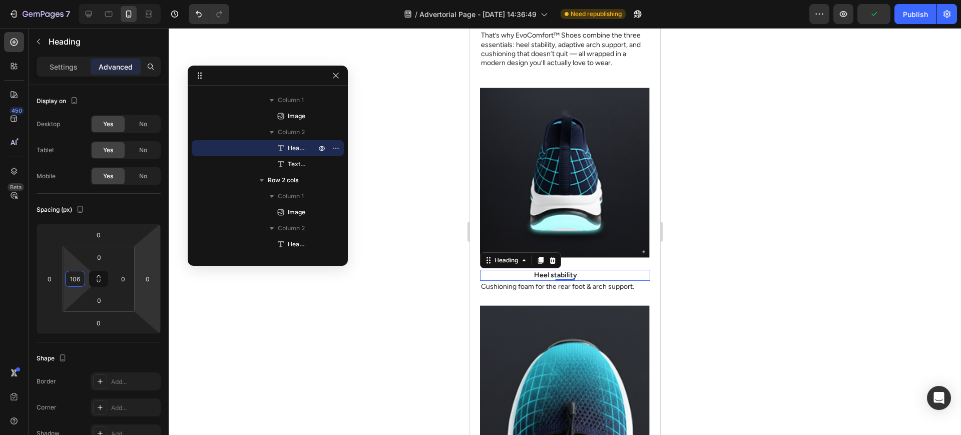
type input "0"
click at [446, 322] on div at bounding box center [565, 231] width 793 height 407
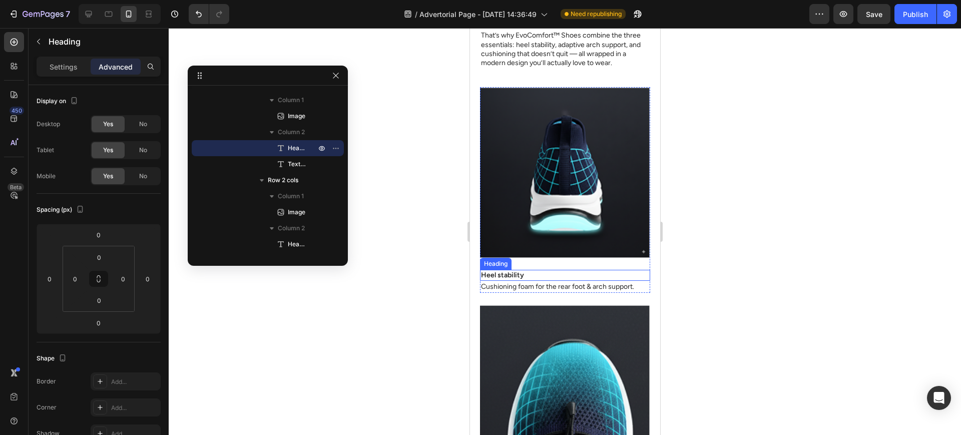
click at [556, 271] on h2 "Heel stability" at bounding box center [565, 275] width 170 height 11
click at [606, 252] on img at bounding box center [565, 172] width 170 height 171
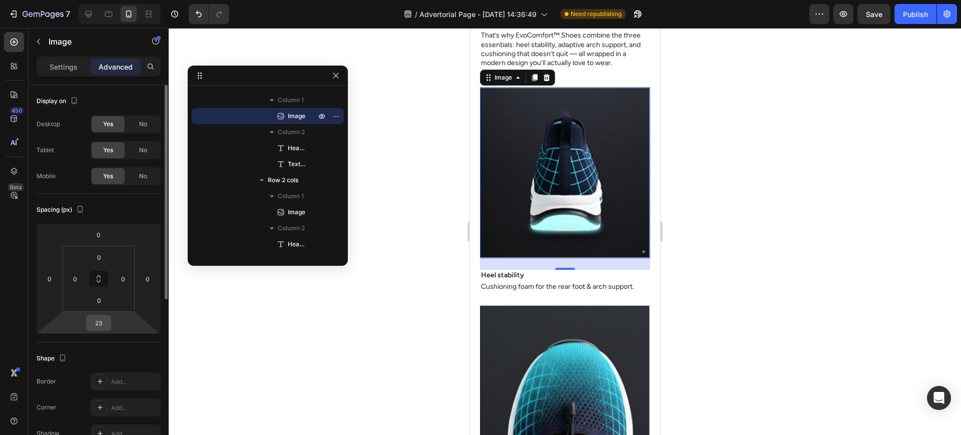
click at [104, 322] on input "23" at bounding box center [99, 322] width 20 height 15
type input "16"
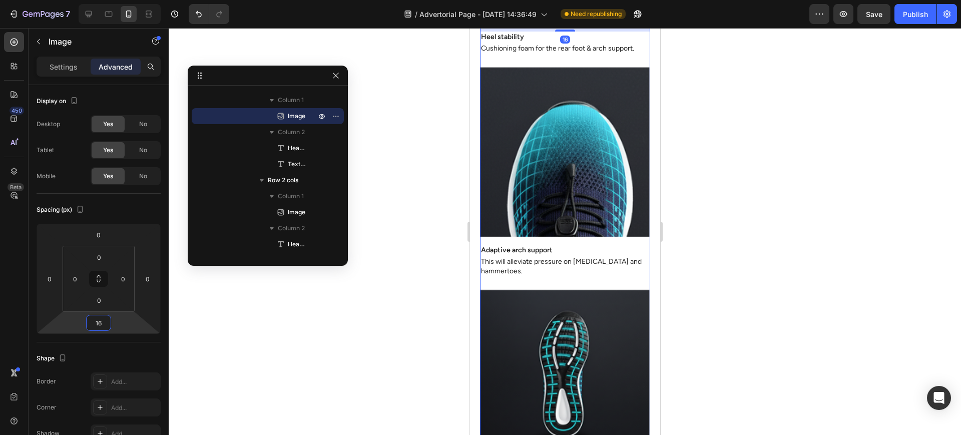
scroll to position [2961, 0]
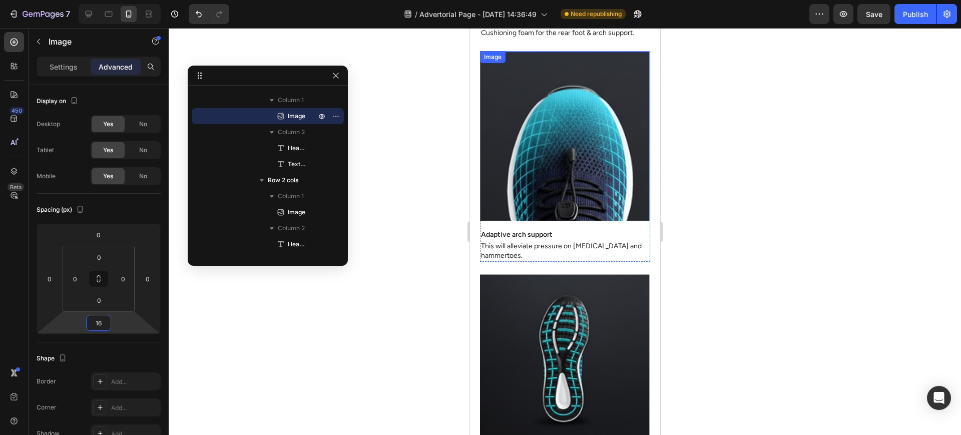
click at [571, 185] on img at bounding box center [565, 136] width 170 height 170
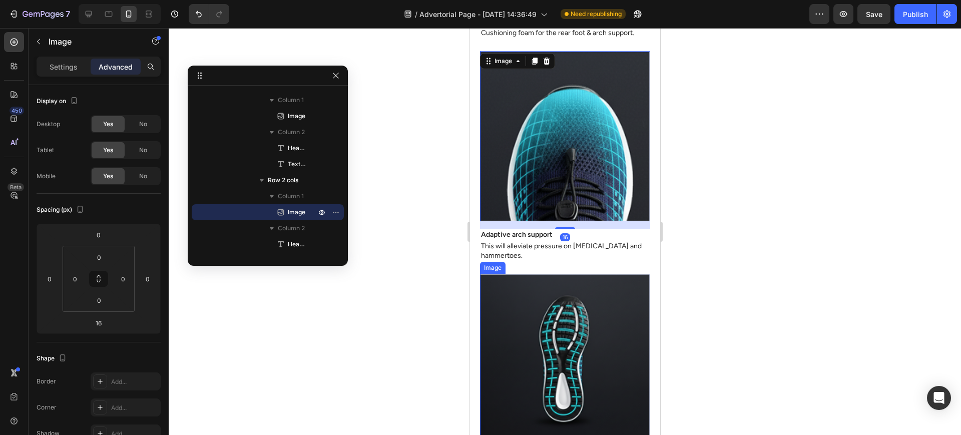
click at [570, 274] on img at bounding box center [565, 359] width 170 height 170
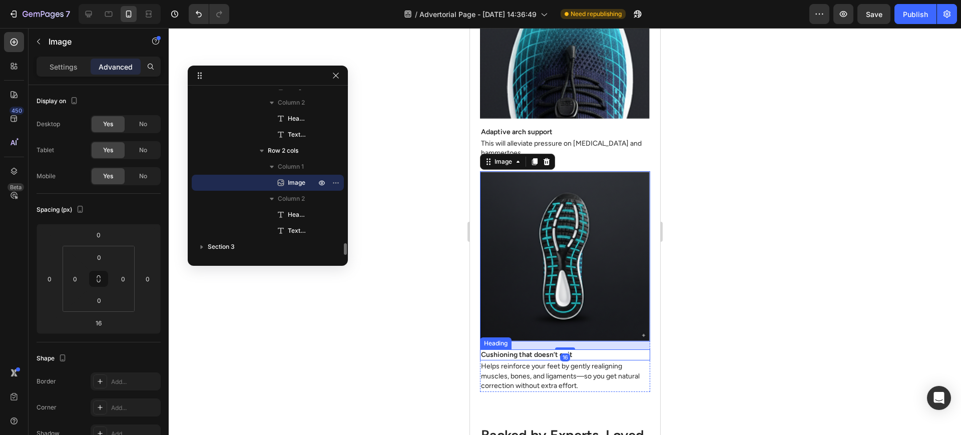
scroll to position [3128, 0]
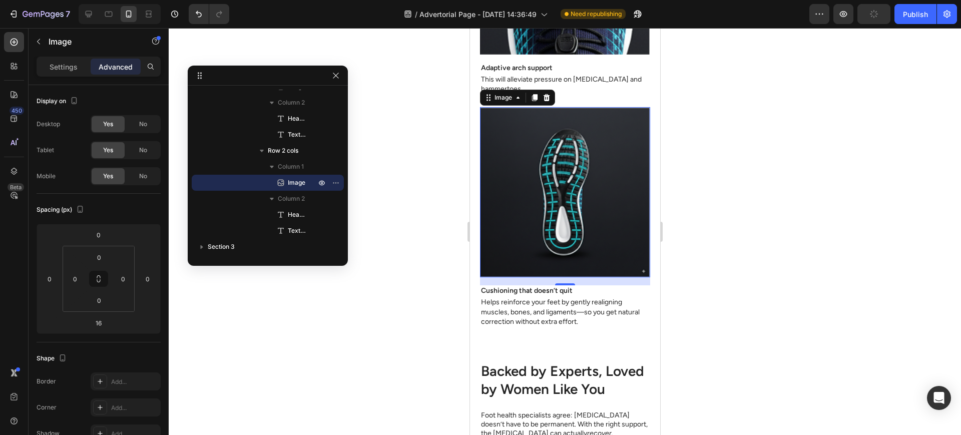
click at [756, 305] on div at bounding box center [565, 231] width 793 height 407
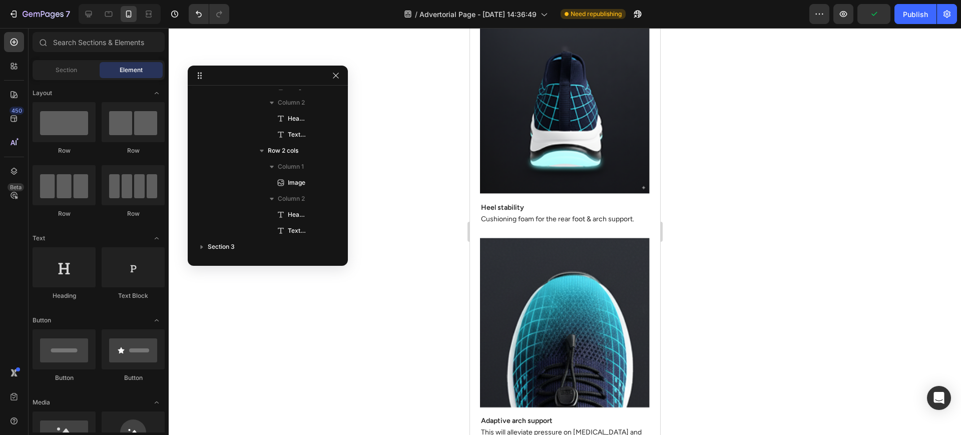
scroll to position [2460, 0]
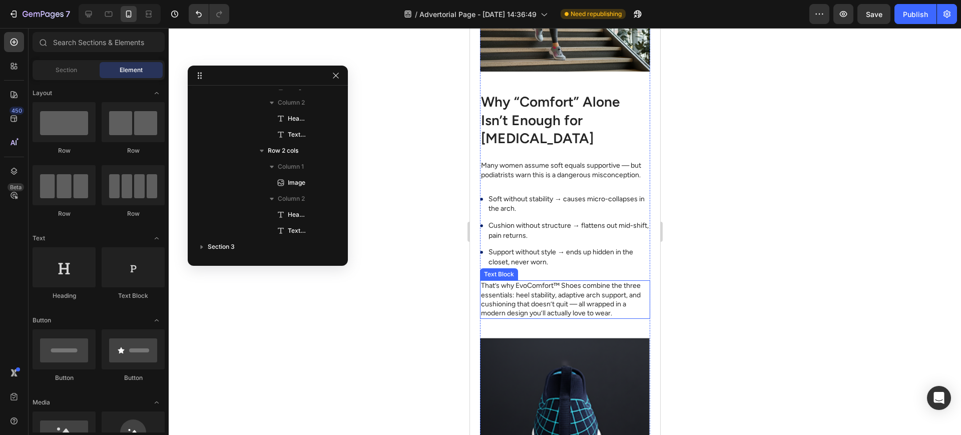
click at [557, 312] on p "That’s why EvoComfort™ Shoes combine the three essentials: heel stability, adap…" at bounding box center [565, 299] width 168 height 37
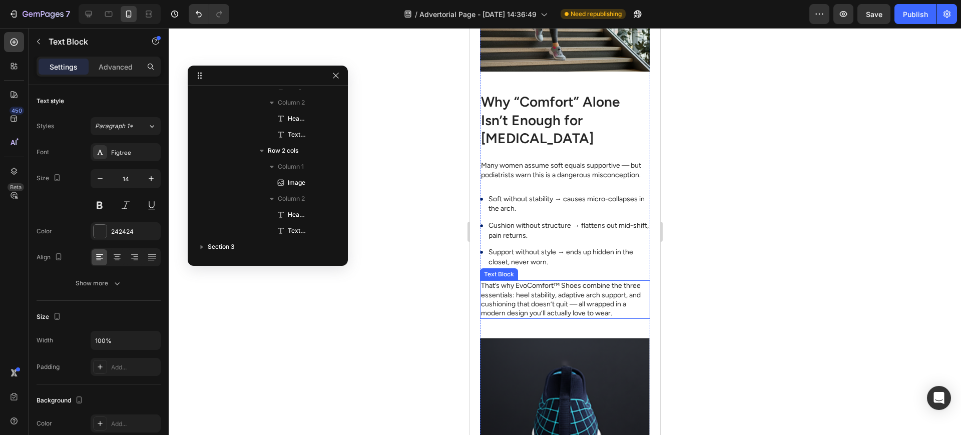
scroll to position [1904, 0]
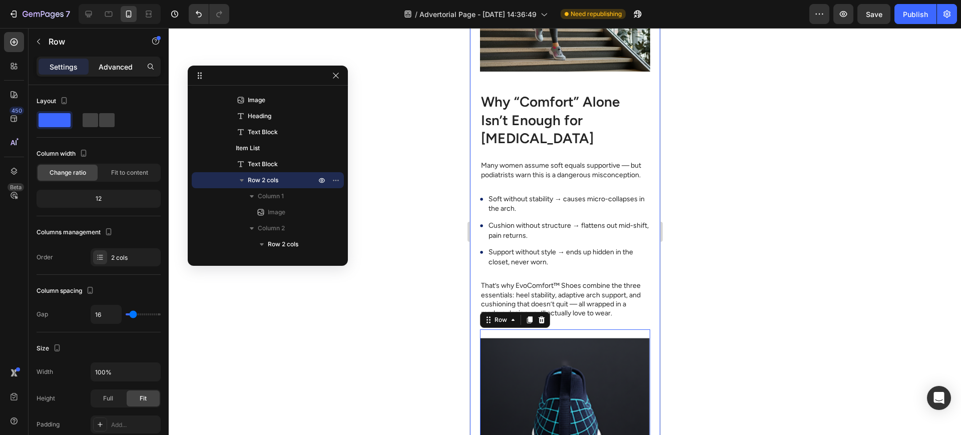
click at [116, 62] on p "Advanced" at bounding box center [116, 67] width 34 height 11
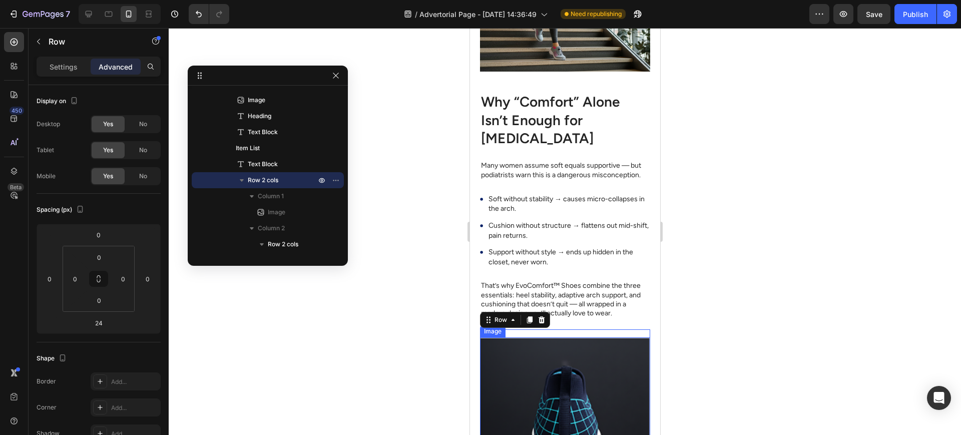
click at [559, 355] on img at bounding box center [565, 422] width 170 height 171
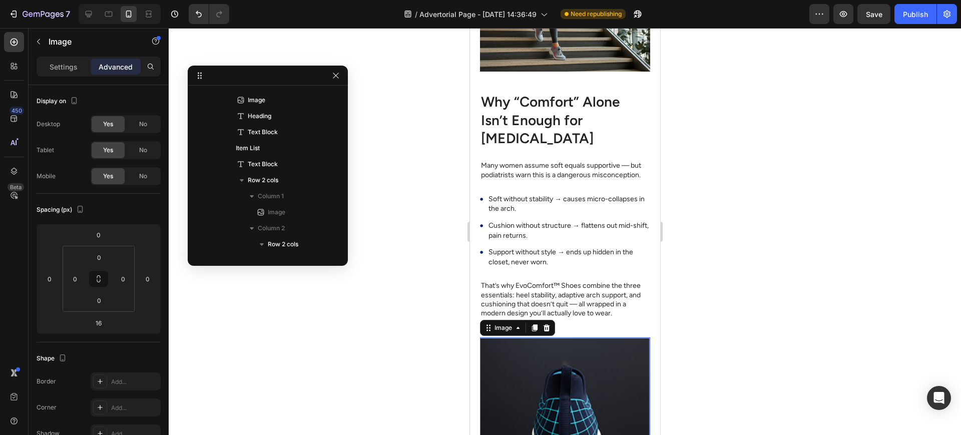
scroll to position [2016, 0]
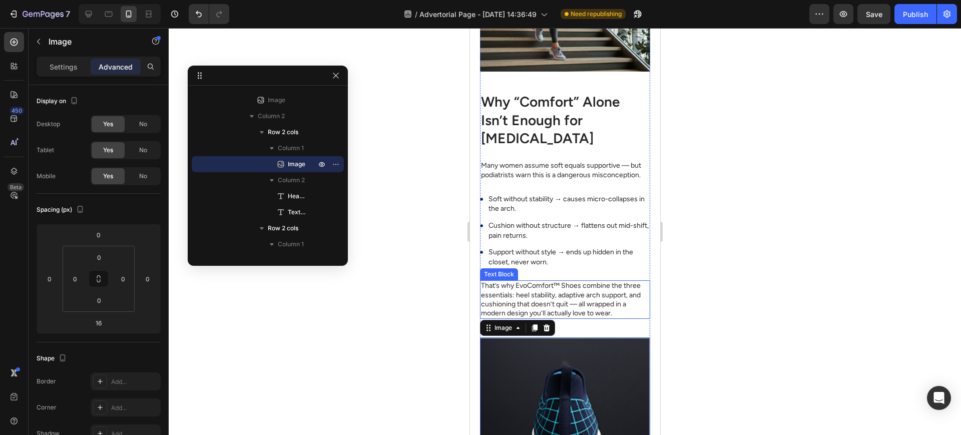
click at [590, 332] on div "Real Stories: From Limping to Living Again Heading Image Karen, 47, Nurse Text …" at bounding box center [565, 185] width 170 height 1643
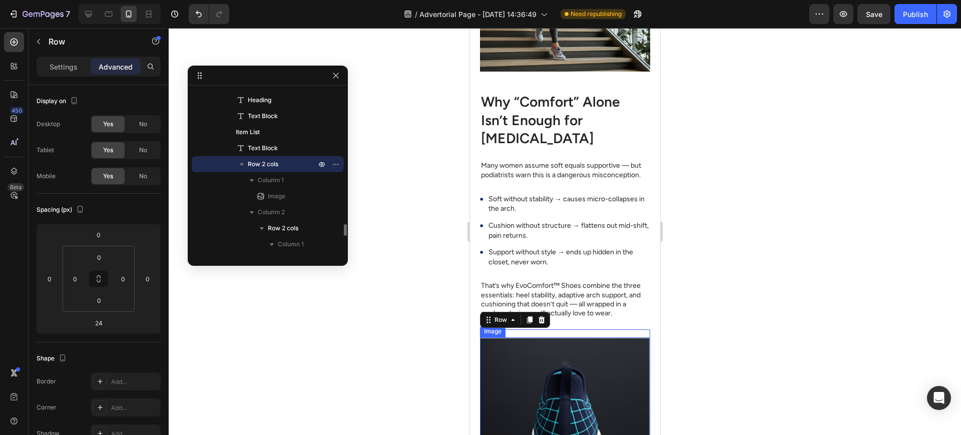
click at [601, 346] on img at bounding box center [565, 422] width 170 height 171
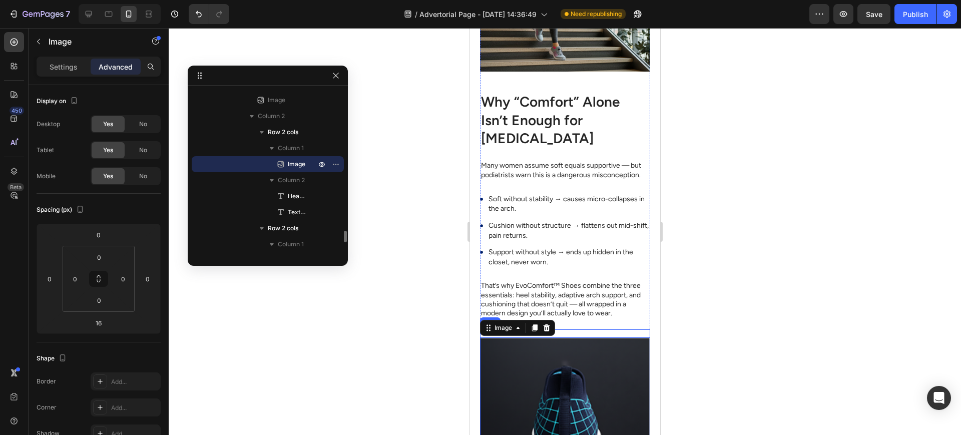
scroll to position [1920, 0]
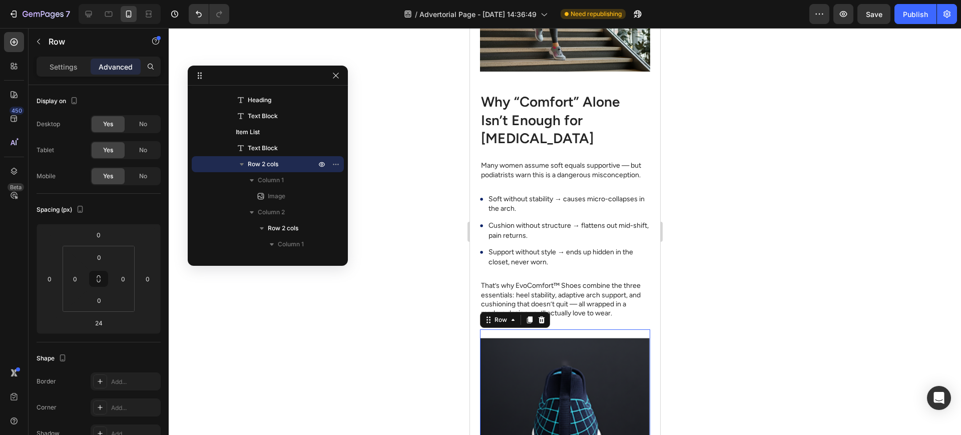
click at [54, 67] on p "Settings" at bounding box center [64, 67] width 28 height 11
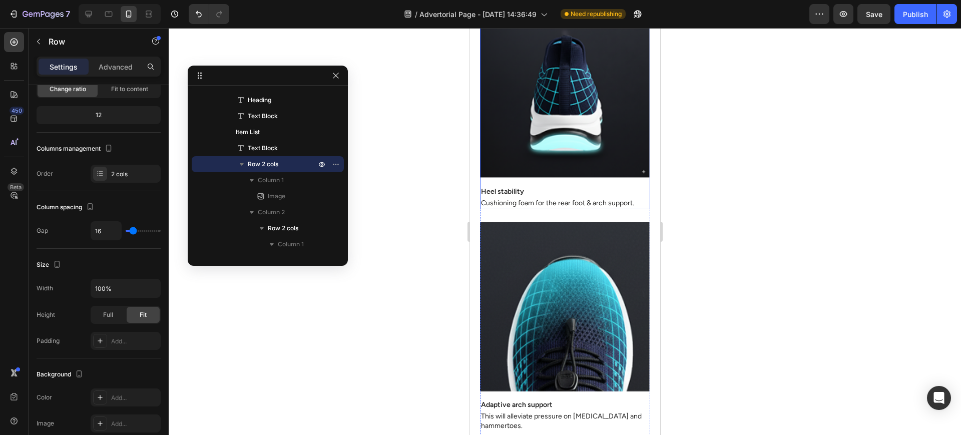
scroll to position [2794, 0]
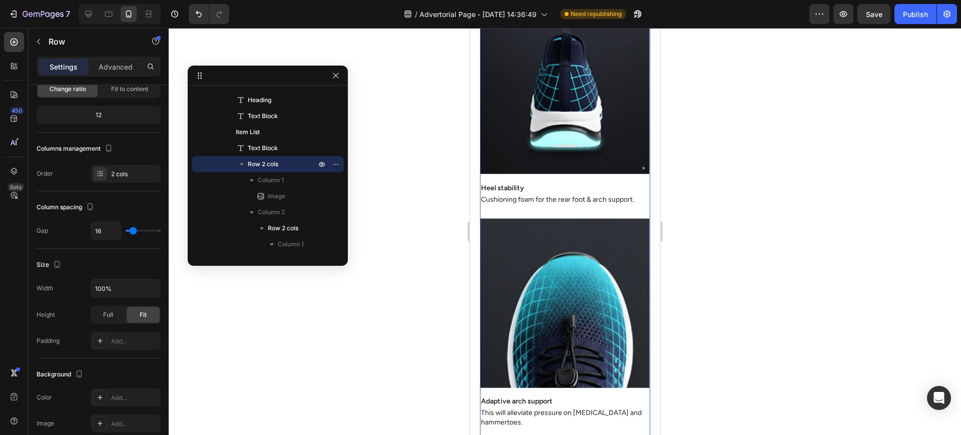
click at [606, 208] on div "Image Heel stability Heading Cushioning foam for the rear foot & arch support. …" at bounding box center [565, 333] width 170 height 658
click at [521, 198] on p "Cushioning foam for the rear foot & arch support." at bounding box center [565, 200] width 168 height 10
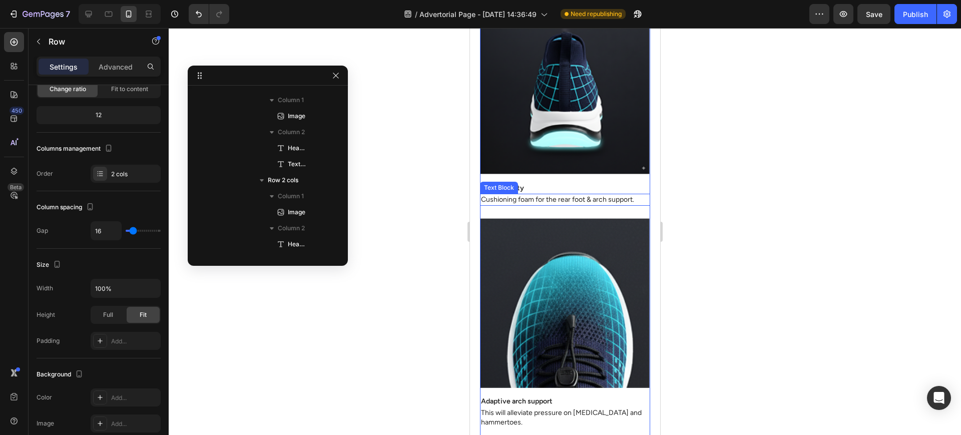
scroll to position [0, 0]
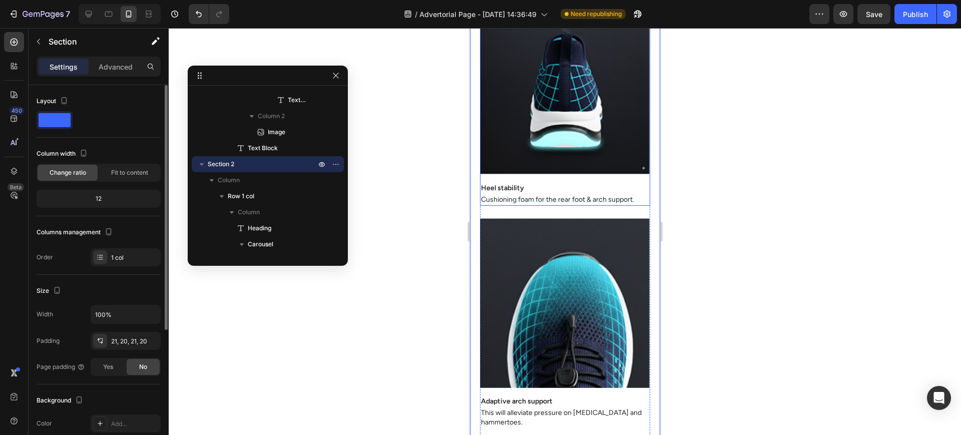
click at [637, 179] on div "Image" at bounding box center [565, 93] width 170 height 179
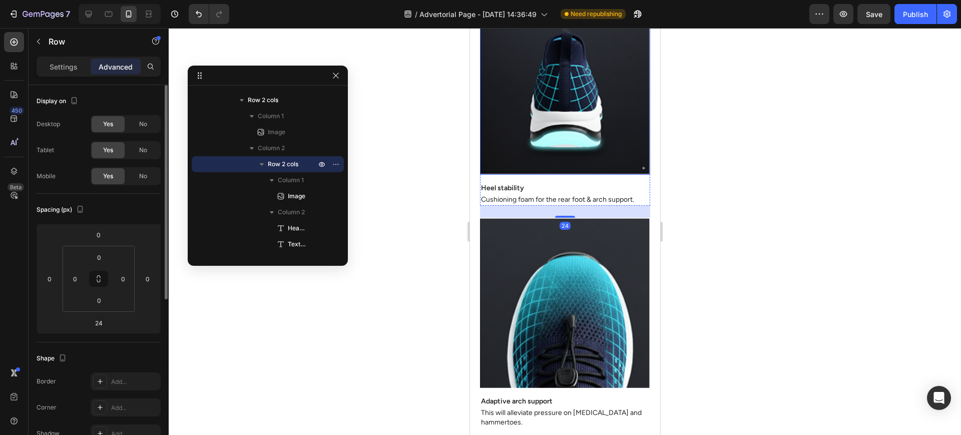
click at [623, 131] on img at bounding box center [565, 89] width 170 height 171
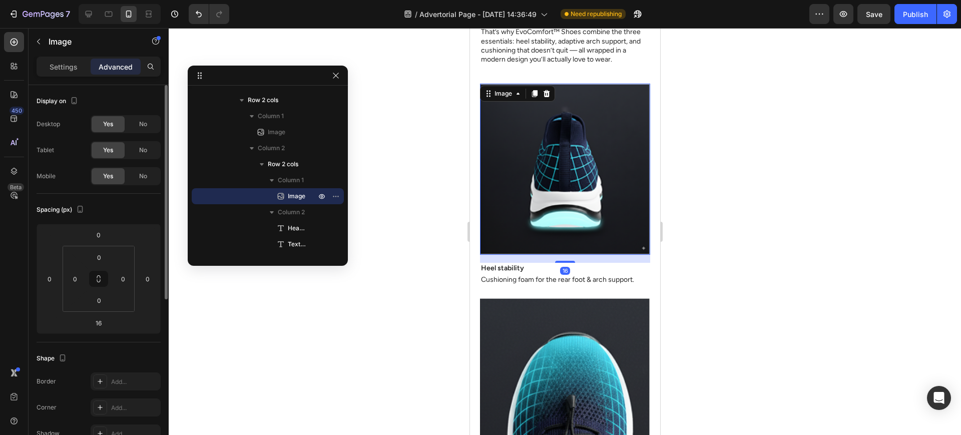
scroll to position [2710, 0]
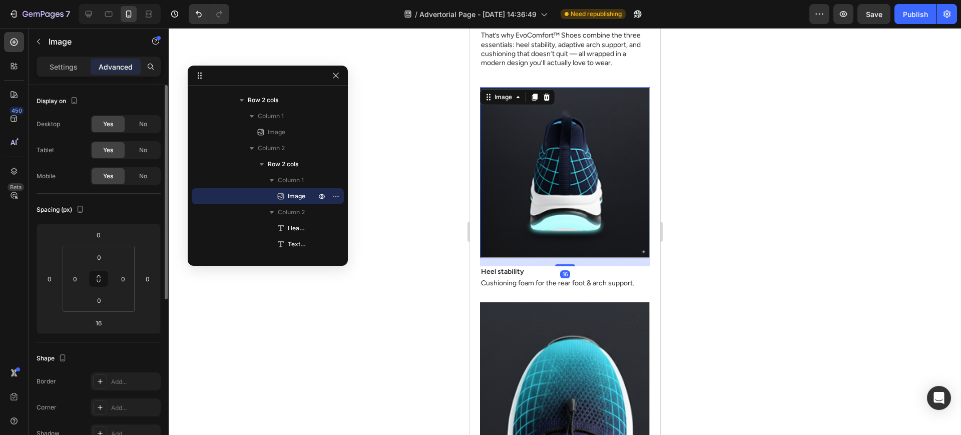
click at [638, 99] on img at bounding box center [565, 172] width 170 height 171
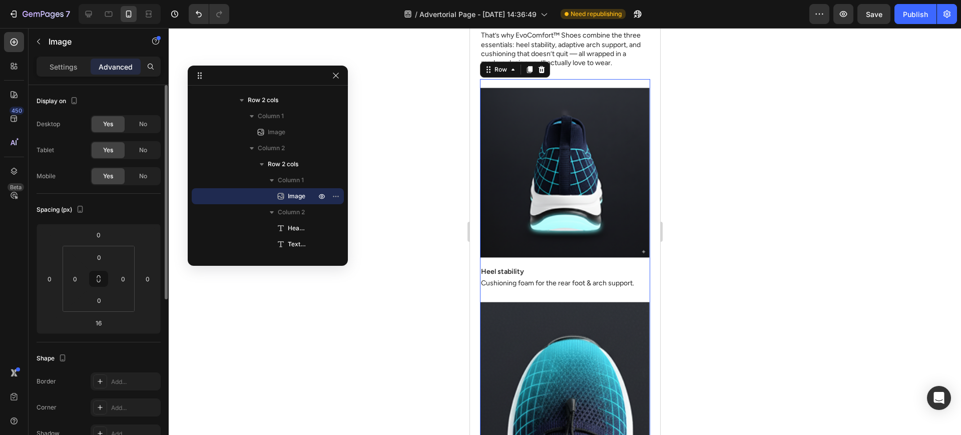
click at [637, 88] on div "Image Image Heel stability Heading Cushioning foam for the rear foot & arch sup…" at bounding box center [565, 412] width 170 height 666
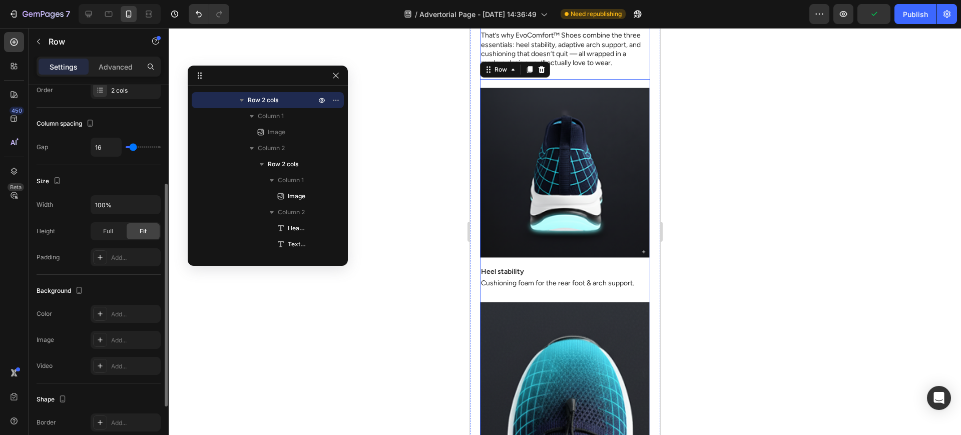
scroll to position [0, 0]
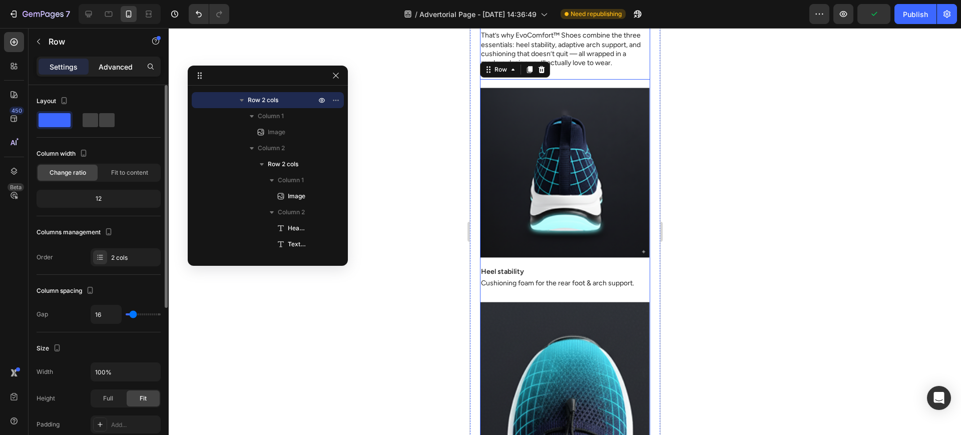
click at [116, 71] on p "Advanced" at bounding box center [116, 67] width 34 height 11
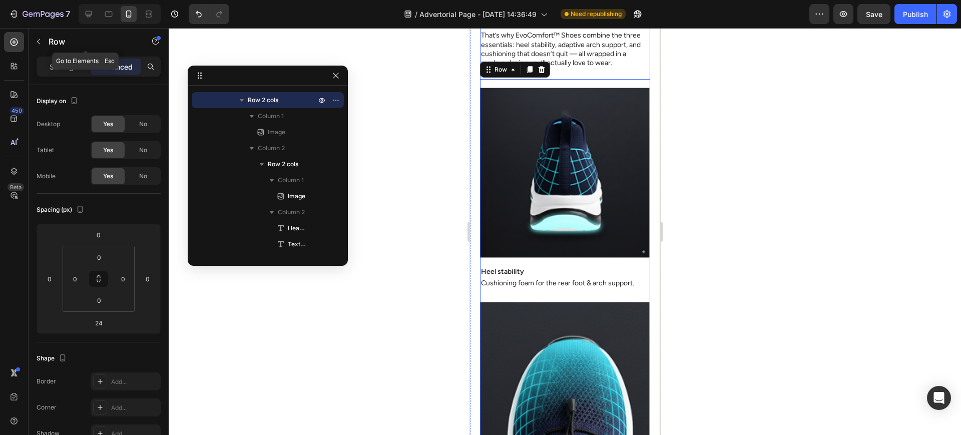
click at [104, 52] on div "Row" at bounding box center [86, 42] width 114 height 26
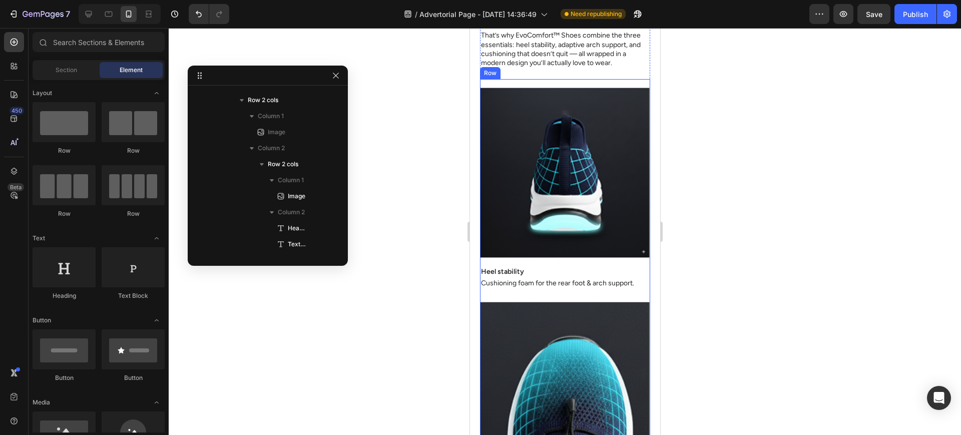
click at [589, 93] on div "Image Image Heel stability Heading Cushioning foam for the rear foot & arch sup…" at bounding box center [565, 412] width 170 height 666
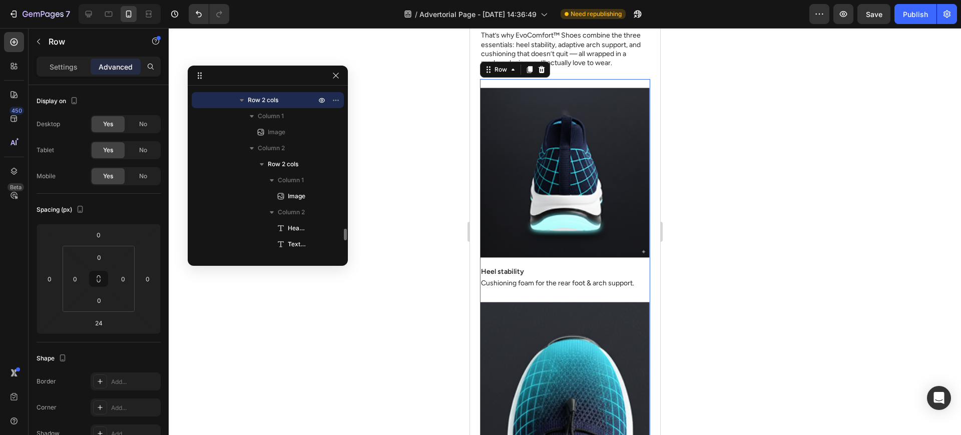
scroll to position [1901, 0]
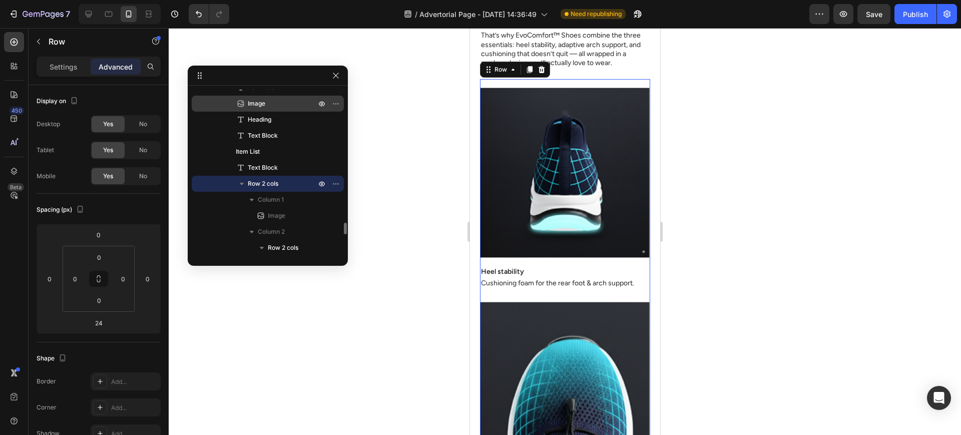
click at [259, 105] on span "Image" at bounding box center [257, 104] width 18 height 10
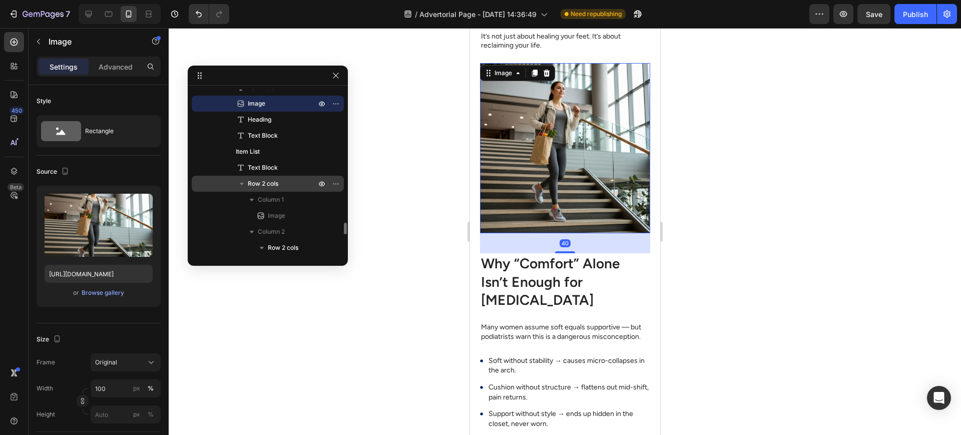
click at [265, 190] on div "Row 2 cols" at bounding box center [268, 184] width 144 height 16
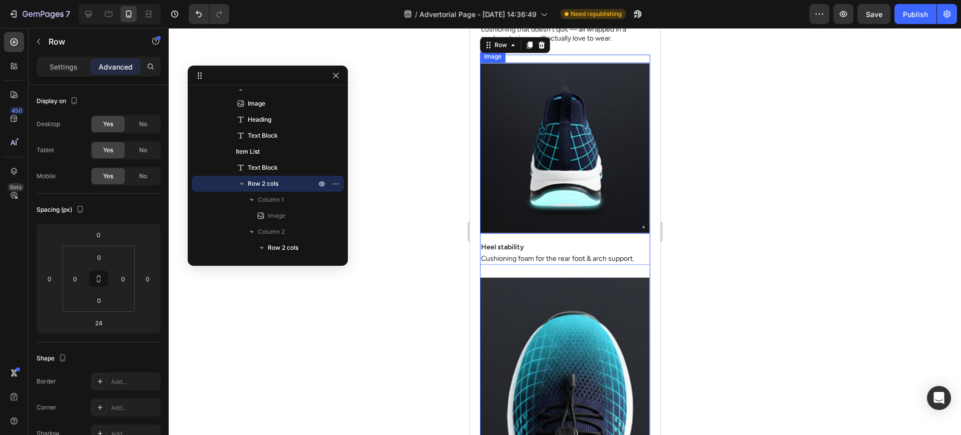
scroll to position [2736, 0]
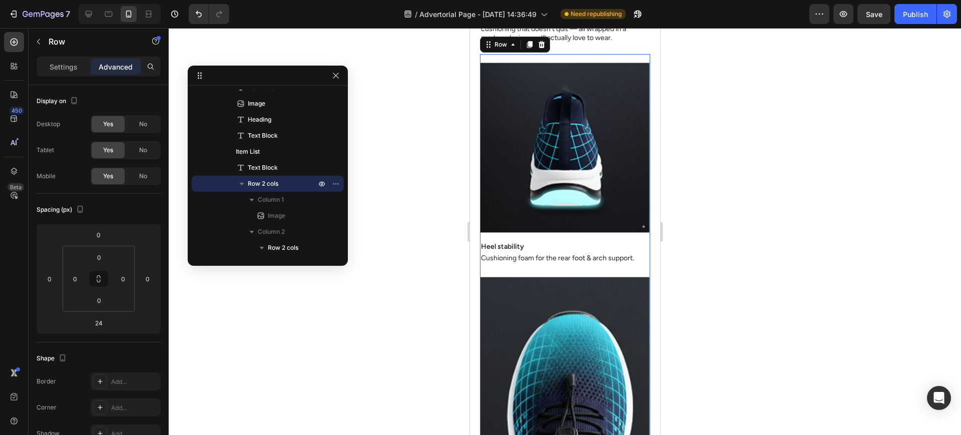
click at [639, 273] on div "Image Heel stability Heading Cushioning foam for the rear foot & arch support. …" at bounding box center [565, 391] width 170 height 658
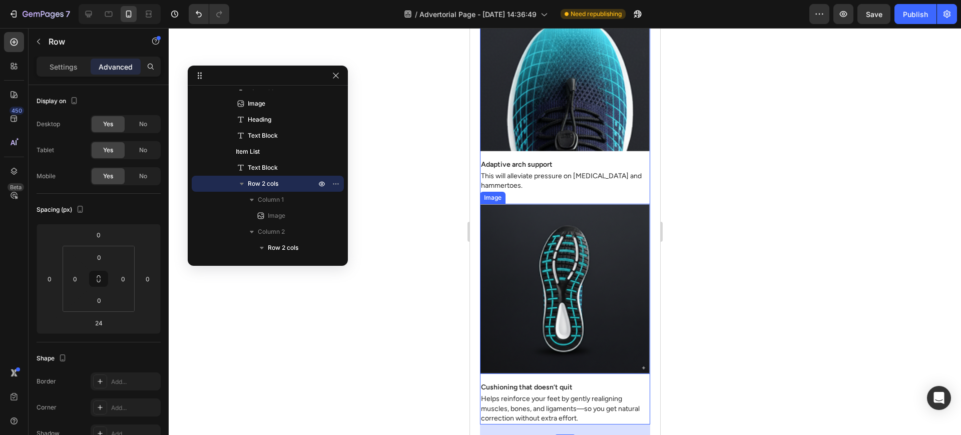
scroll to position [3153, 0]
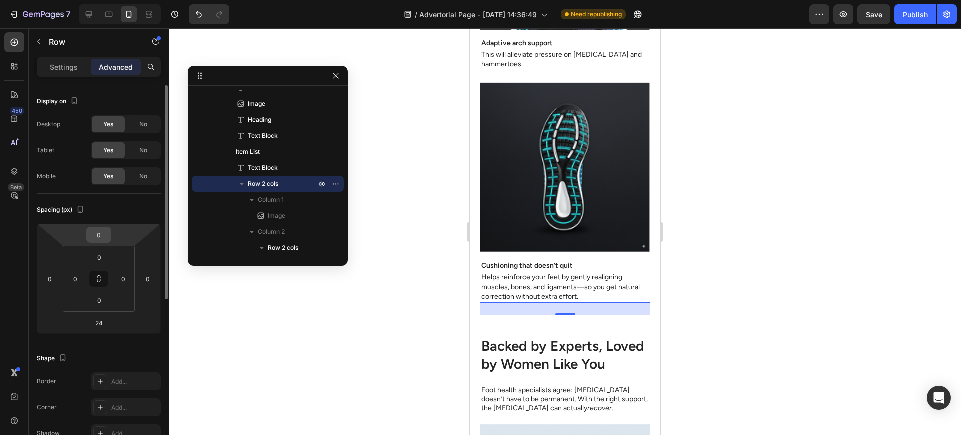
click at [101, 235] on input "0" at bounding box center [99, 234] width 20 height 15
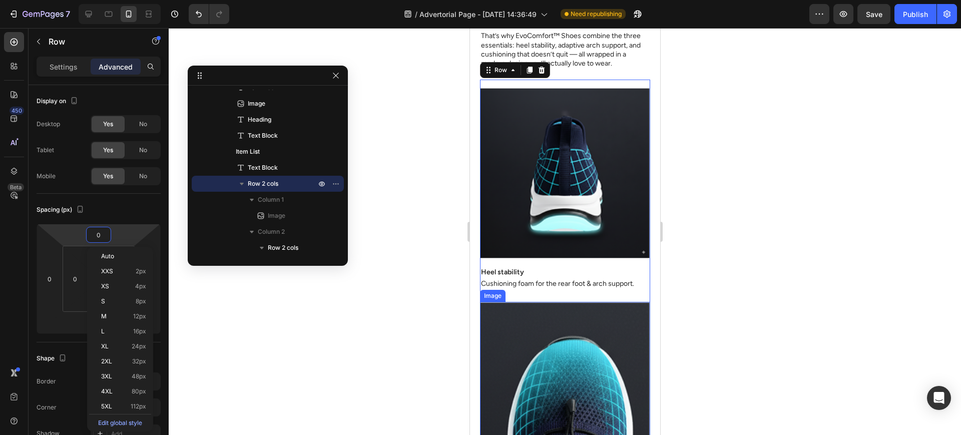
scroll to position [2652, 0]
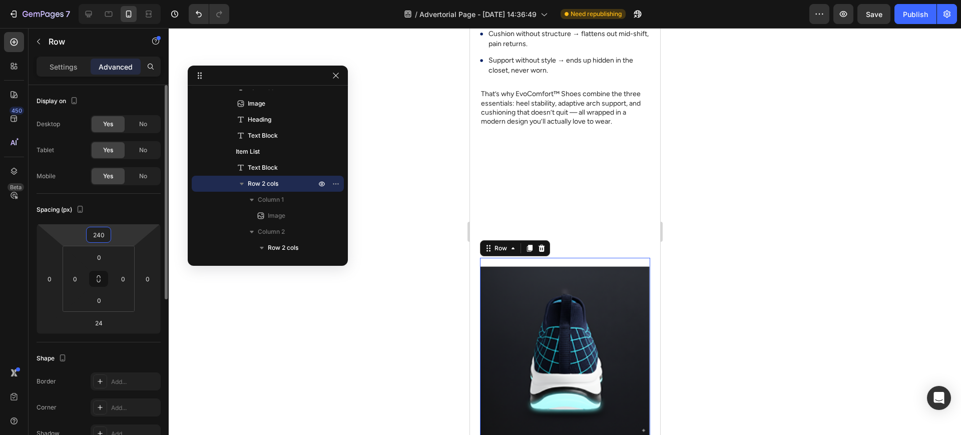
click at [106, 237] on input "240" at bounding box center [99, 234] width 20 height 15
type input "0"
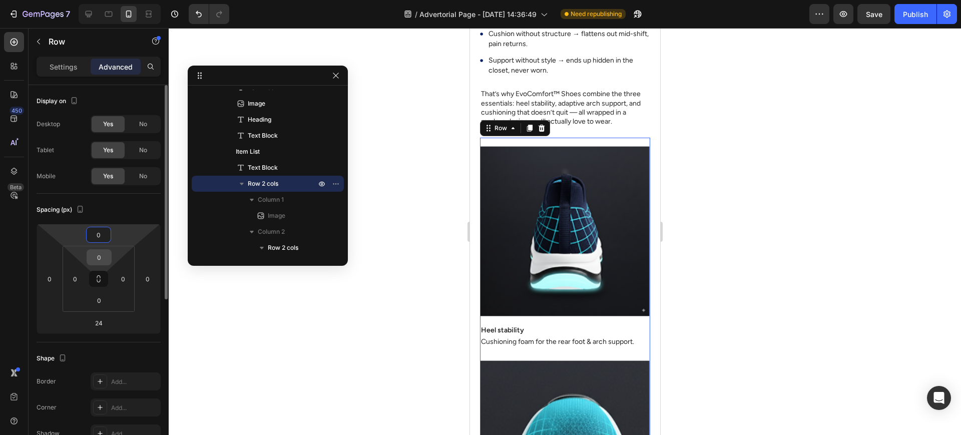
click at [107, 251] on input "0" at bounding box center [99, 257] width 20 height 15
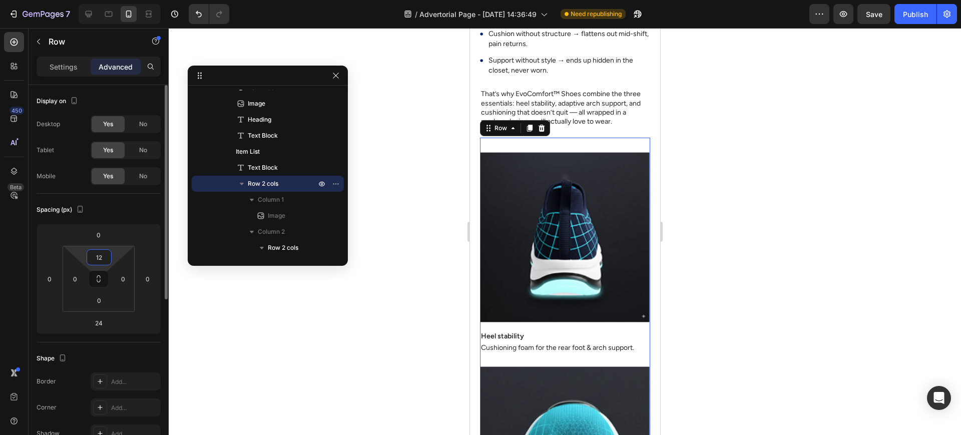
click at [103, 255] on input "12" at bounding box center [99, 257] width 20 height 15
type input "0"
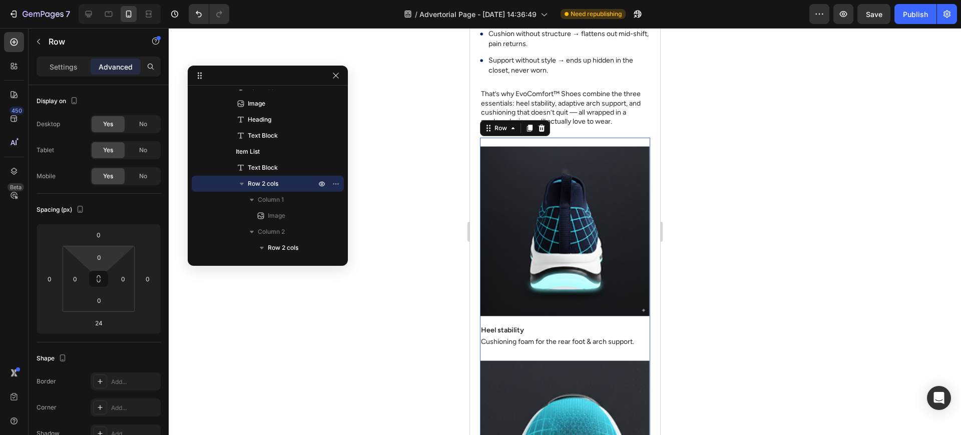
click at [338, 324] on div at bounding box center [565, 231] width 793 height 407
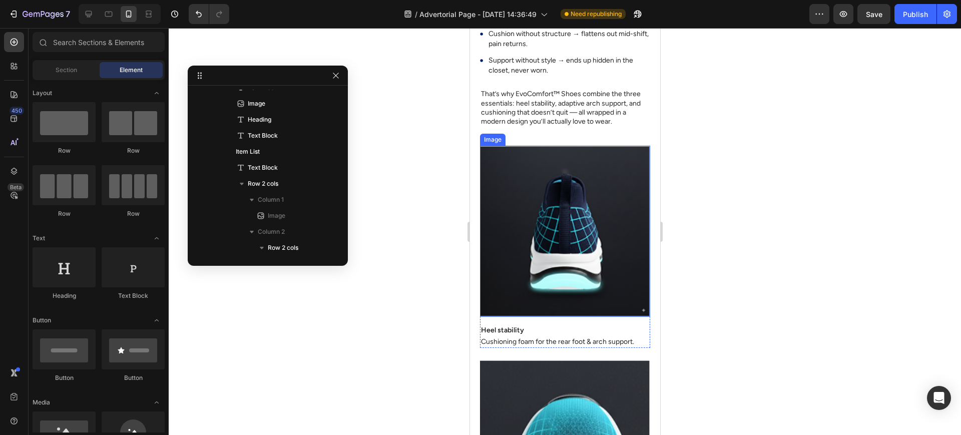
click at [543, 156] on img at bounding box center [565, 231] width 170 height 171
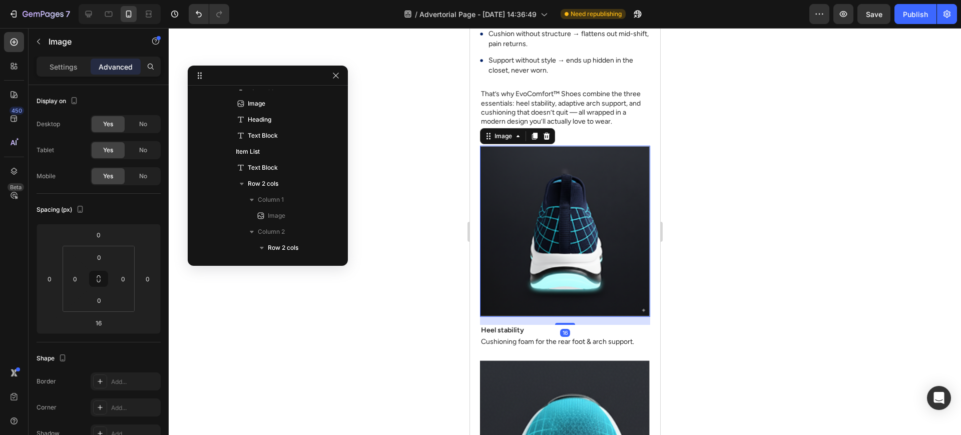
scroll to position [2016, 0]
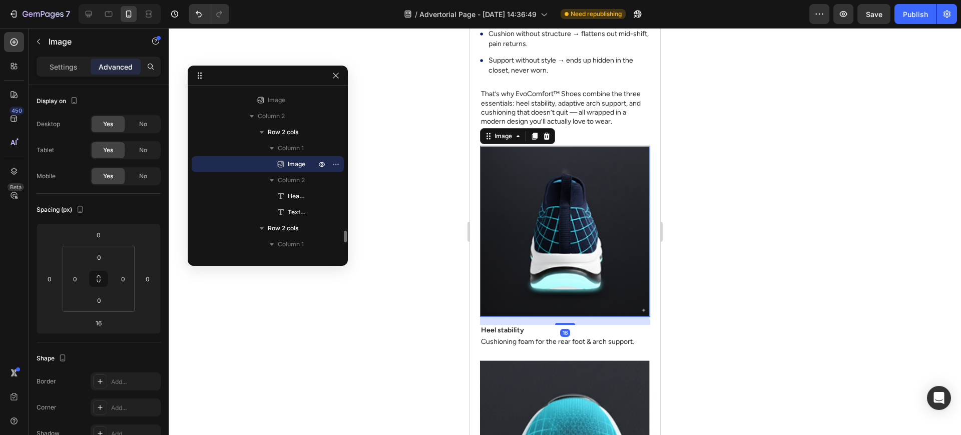
click at [294, 165] on span "Image" at bounding box center [297, 164] width 18 height 10
click at [294, 141] on div "Column 1" at bounding box center [268, 148] width 144 height 16
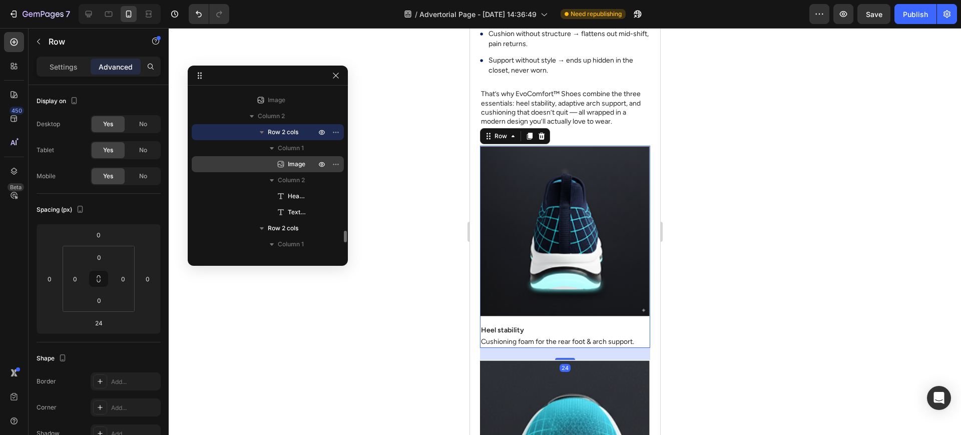
click at [297, 161] on span "Image" at bounding box center [297, 164] width 18 height 10
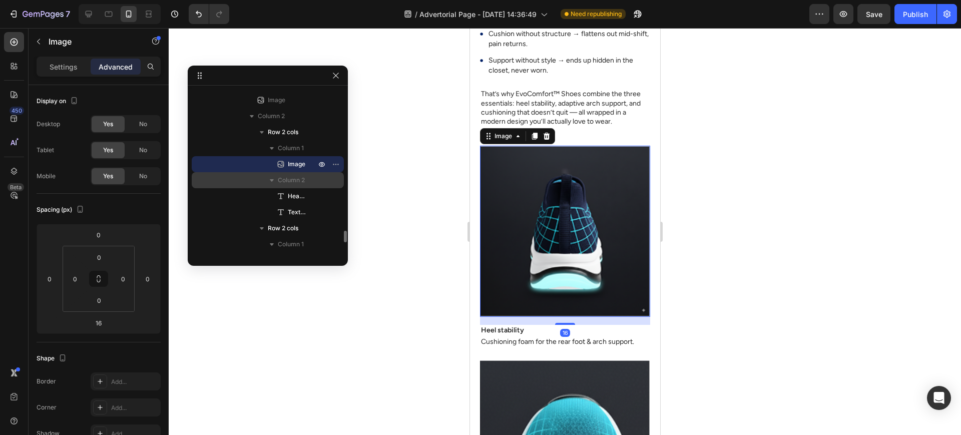
click at [295, 180] on span "Column 2" at bounding box center [291, 180] width 27 height 10
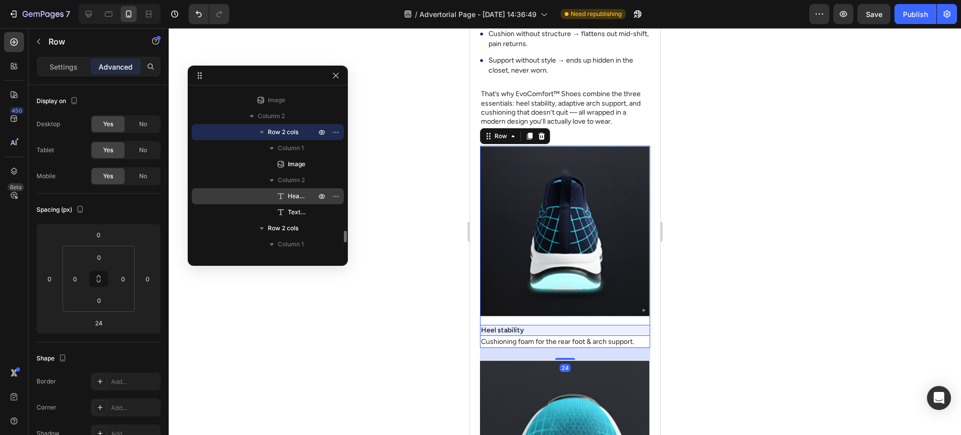
click at [294, 191] on span "Heading" at bounding box center [297, 196] width 18 height 10
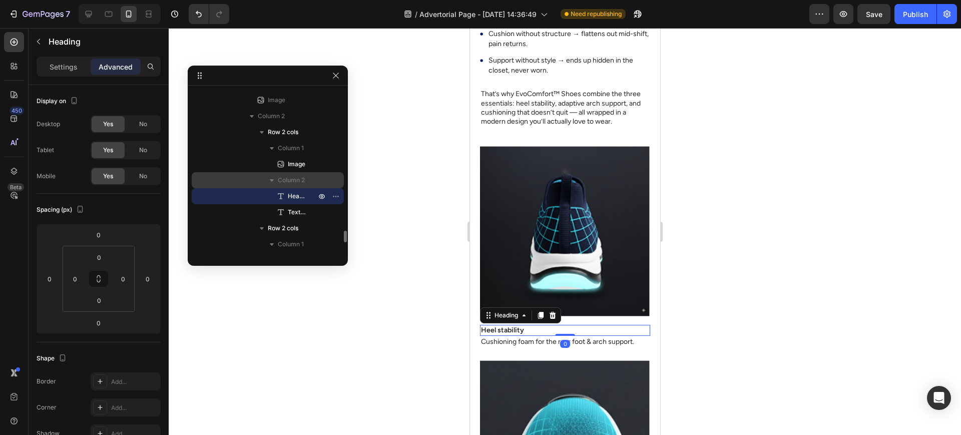
click at [297, 176] on span "Column 2" at bounding box center [291, 180] width 27 height 10
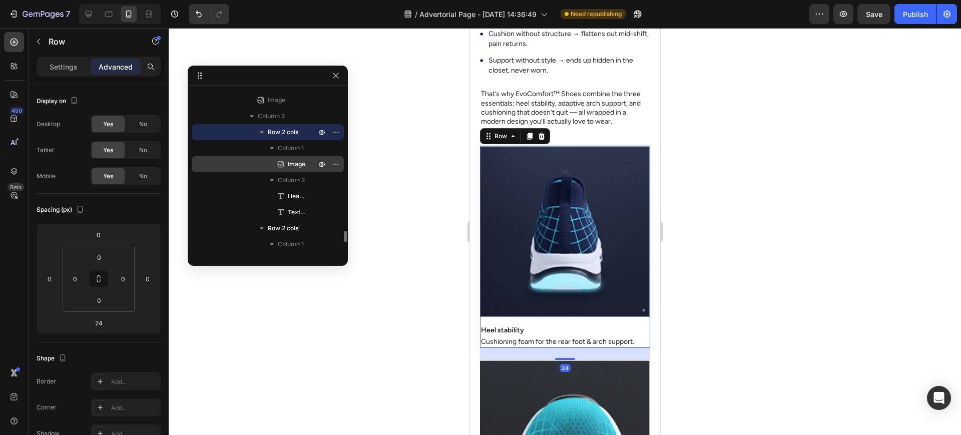
click at [294, 163] on span "Image" at bounding box center [297, 164] width 18 height 10
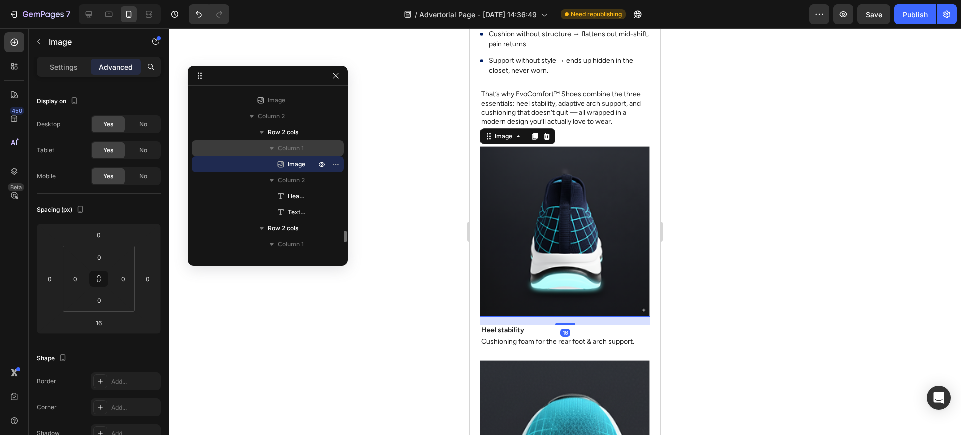
click at [295, 150] on span "Column 1" at bounding box center [291, 148] width 26 height 10
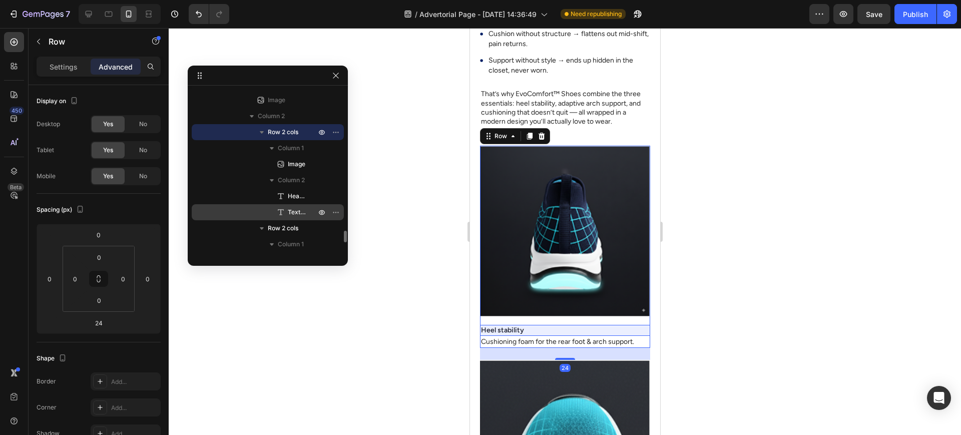
drag, startPoint x: 298, startPoint y: 191, endPoint x: 300, endPoint y: 209, distance: 18.1
click at [297, 192] on span "Heading" at bounding box center [297, 196] width 18 height 10
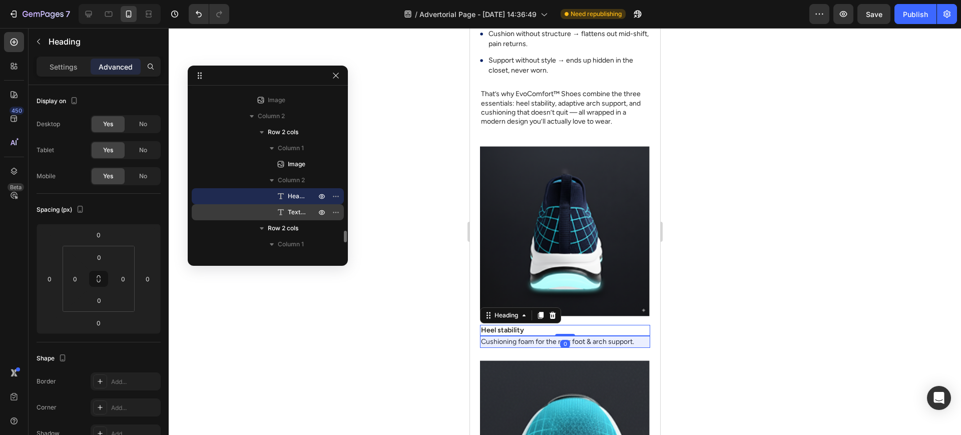
drag, startPoint x: 298, startPoint y: 211, endPoint x: 297, endPoint y: 218, distance: 7.2
click at [298, 212] on span "Text Block" at bounding box center [297, 212] width 18 height 10
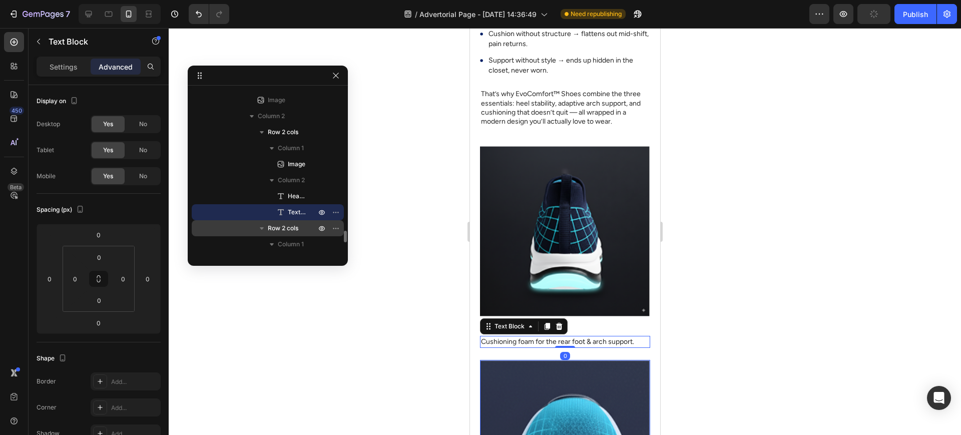
click at [294, 230] on span "Row 2 cols" at bounding box center [283, 228] width 31 height 10
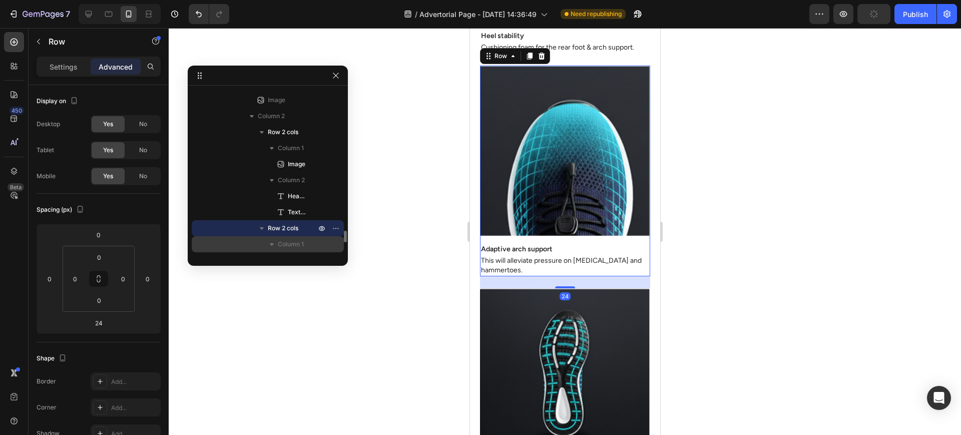
scroll to position [2948, 0]
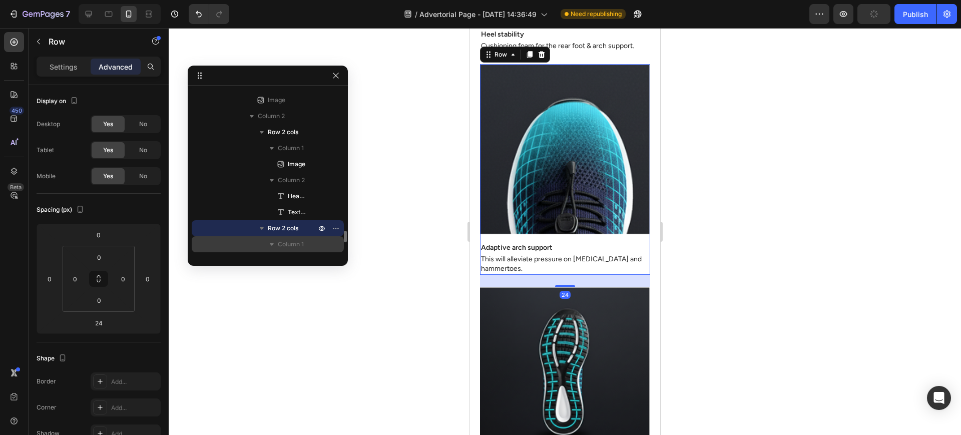
click at [293, 242] on span "Column 1" at bounding box center [291, 244] width 26 height 10
click at [425, 241] on div at bounding box center [565, 231] width 793 height 407
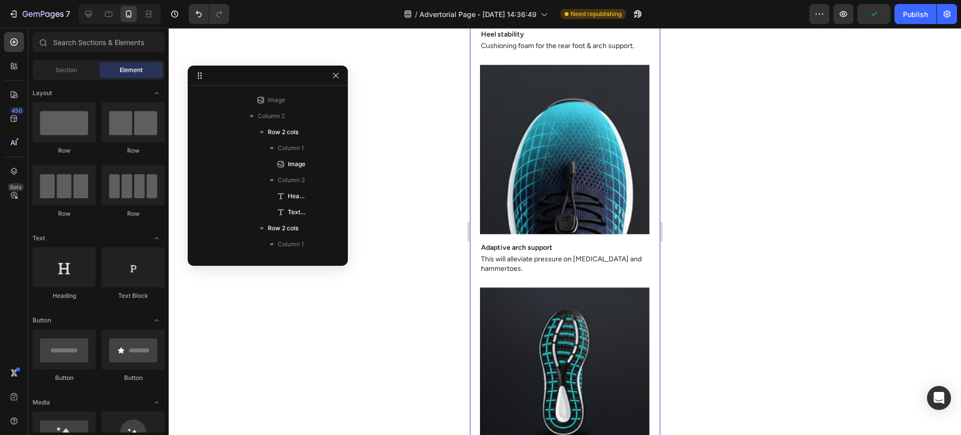
click at [910, 28] on div "7 Version history / Advertorial Page - Sep 29, 14:36:49 Need republishing Previ…" at bounding box center [480, 14] width 961 height 29
click at [917, 21] on button "Publish" at bounding box center [916, 14] width 42 height 20
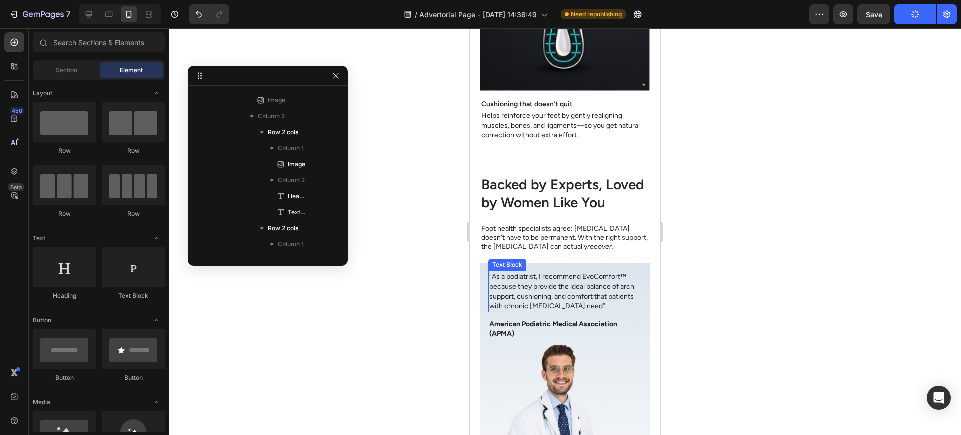
scroll to position [3198, 0]
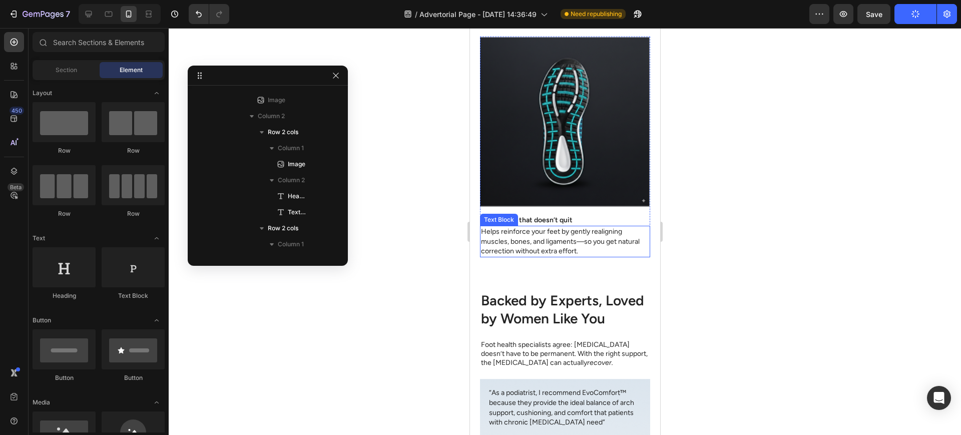
click at [545, 234] on p "Helps reinforce your feet by gently realigning muscles, bones, and ligaments—so…" at bounding box center [565, 242] width 168 height 30
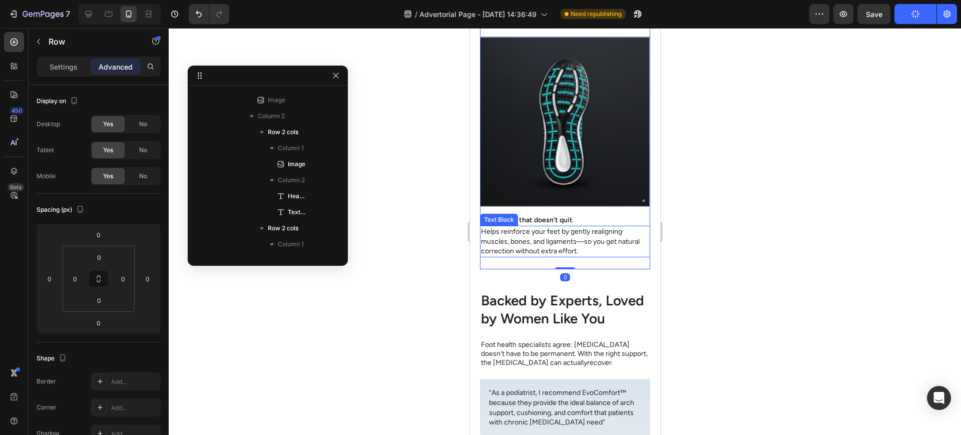
click at [529, 227] on p "Helps reinforce your feet by gently realigning muscles, bones, and ligaments—so…" at bounding box center [565, 242] width 168 height 30
click at [560, 237] on div "Helps reinforce your feet by gently realigning muscles, bones, and ligaments—so…" at bounding box center [565, 242] width 170 height 32
click at [632, 230] on p "Helps reinforce your feet by gently realigning muscles, bones, and ligaments—so…" at bounding box center [565, 242] width 168 height 30
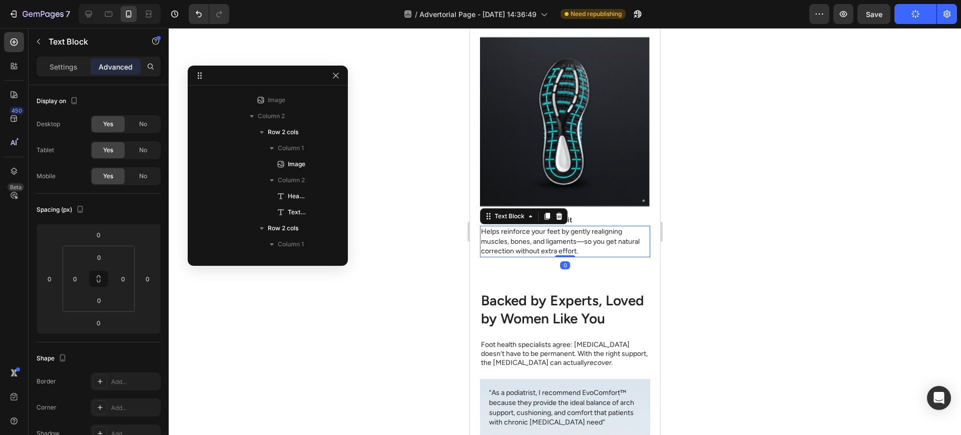
click at [639, 236] on p "Helps reinforce your feet by gently realigning muscles, bones, and ligaments—so…" at bounding box center [565, 242] width 168 height 30
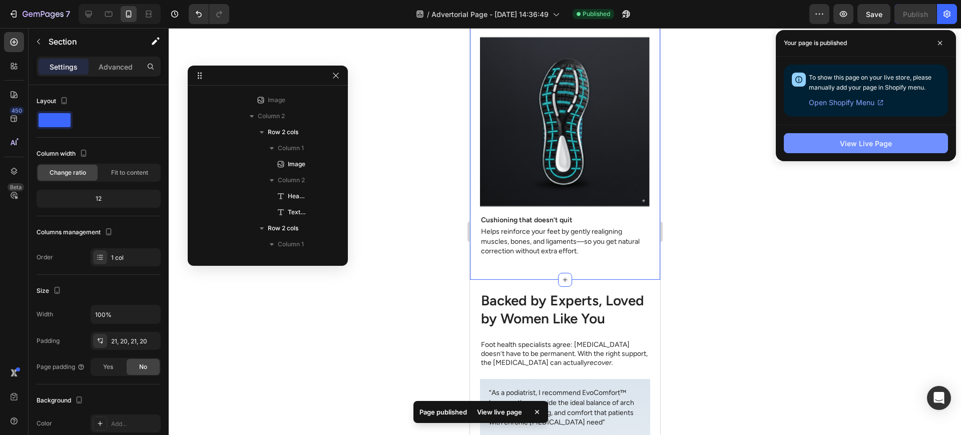
click at [847, 148] on button "View Live Page" at bounding box center [866, 143] width 164 height 20
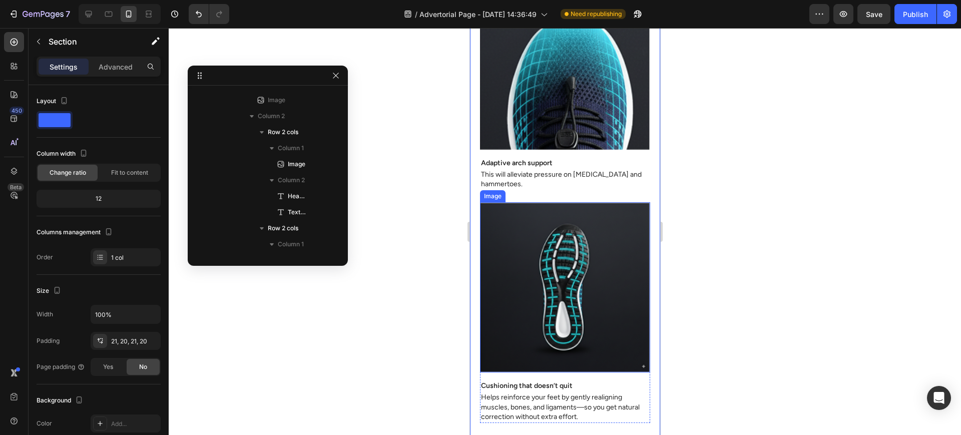
scroll to position [3031, 0]
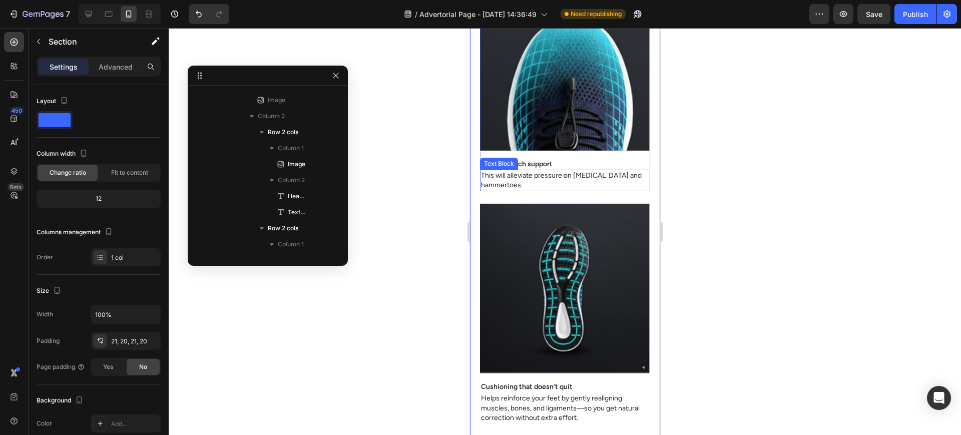
click at [557, 172] on p "This will alleviate pressure on [MEDICAL_DATA] and hammertoes." at bounding box center [565, 181] width 168 height 20
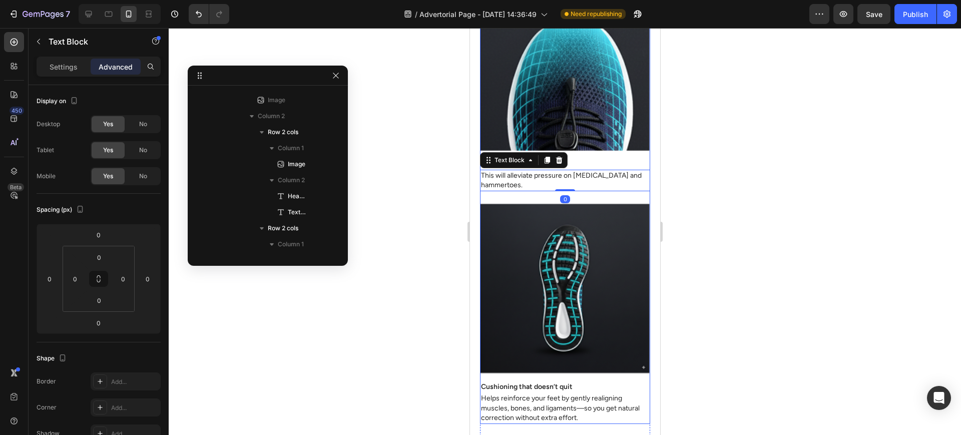
click at [595, 184] on div "Image Heel stability Heading Cushioning foam for the rear foot & arch support. …" at bounding box center [565, 95] width 170 height 658
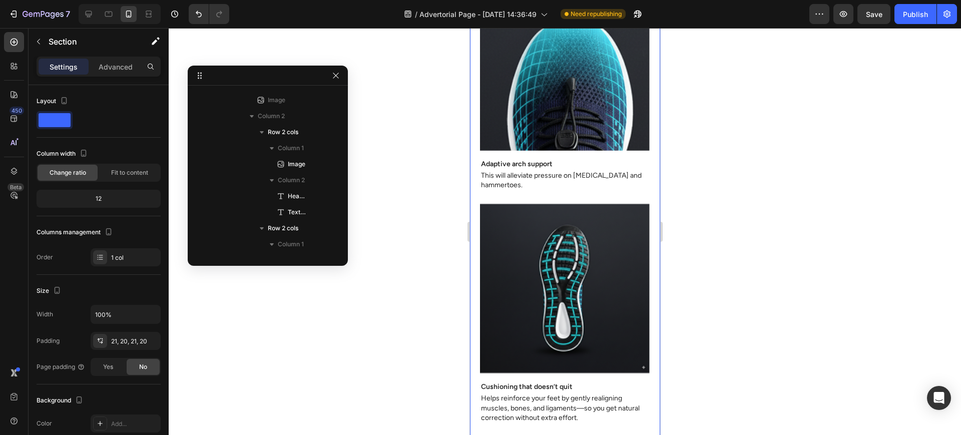
click at [290, 129] on span "Row 2 cols" at bounding box center [283, 132] width 31 height 10
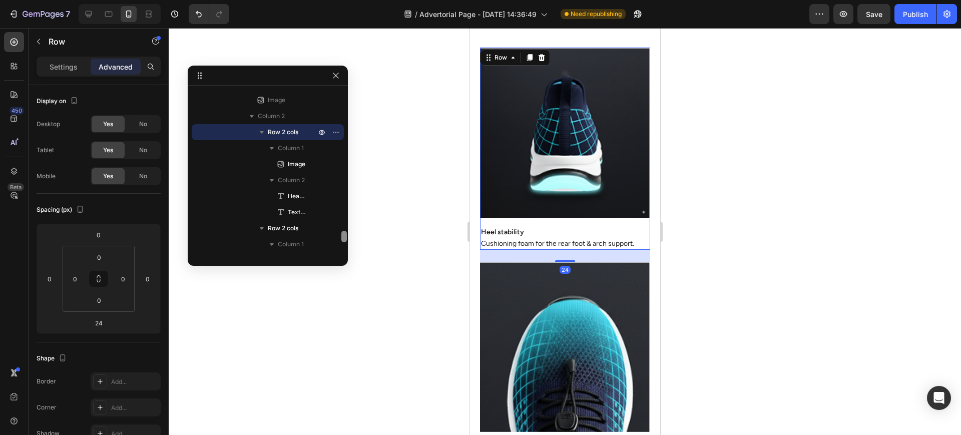
scroll to position [2744, 0]
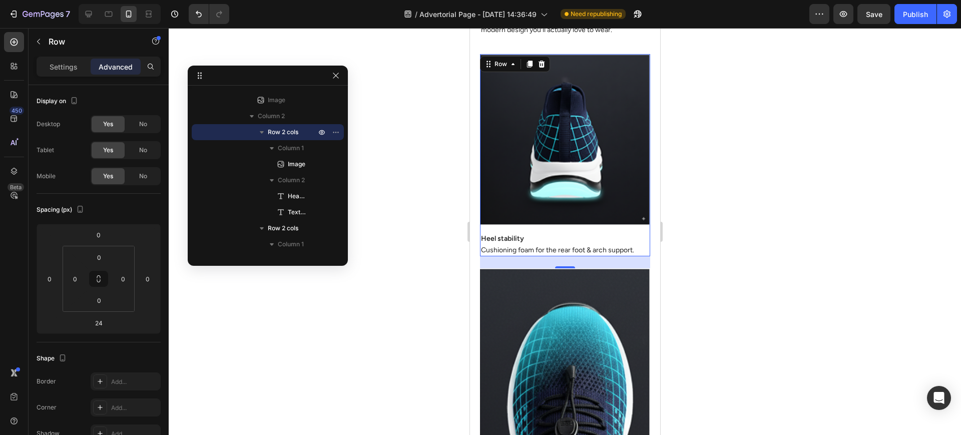
click at [532, 217] on img at bounding box center [565, 139] width 170 height 171
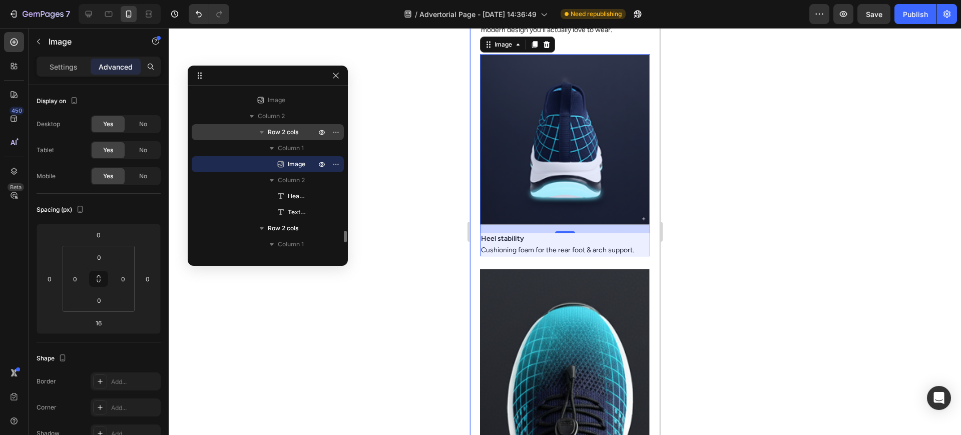
click at [288, 132] on span "Row 2 cols" at bounding box center [283, 132] width 31 height 10
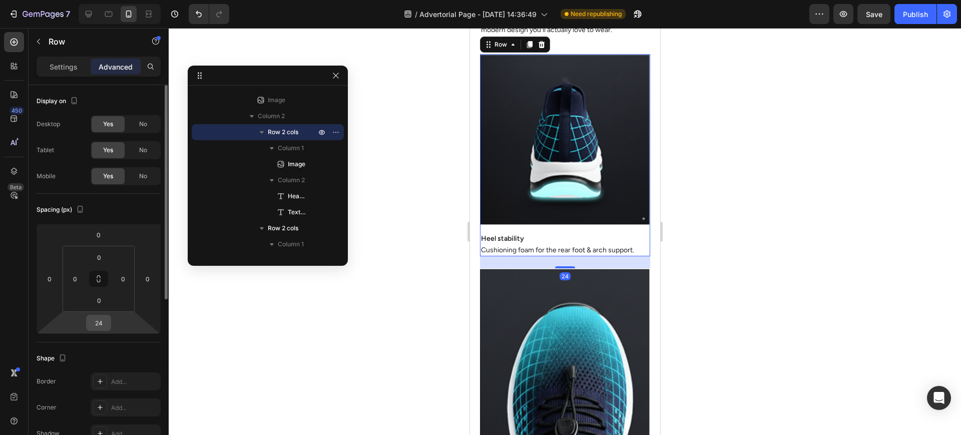
click at [100, 320] on input "24" at bounding box center [99, 322] width 20 height 15
type input "40"
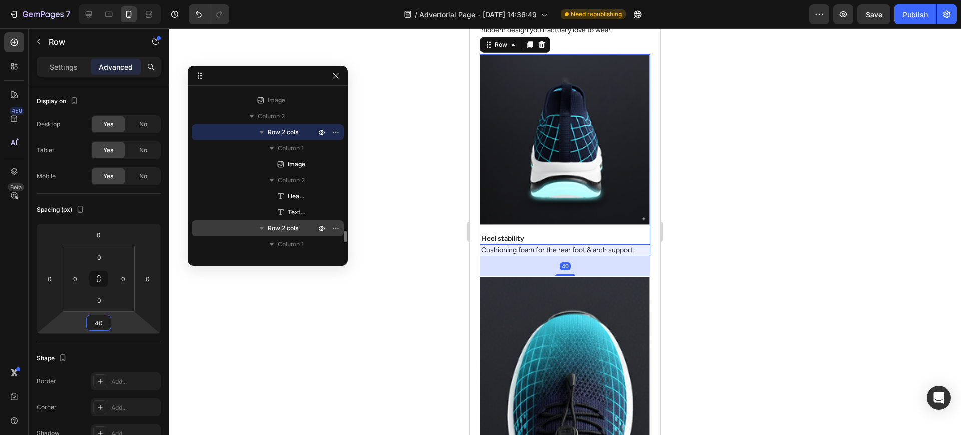
click at [293, 222] on div "Row 2 cols" at bounding box center [268, 228] width 144 height 16
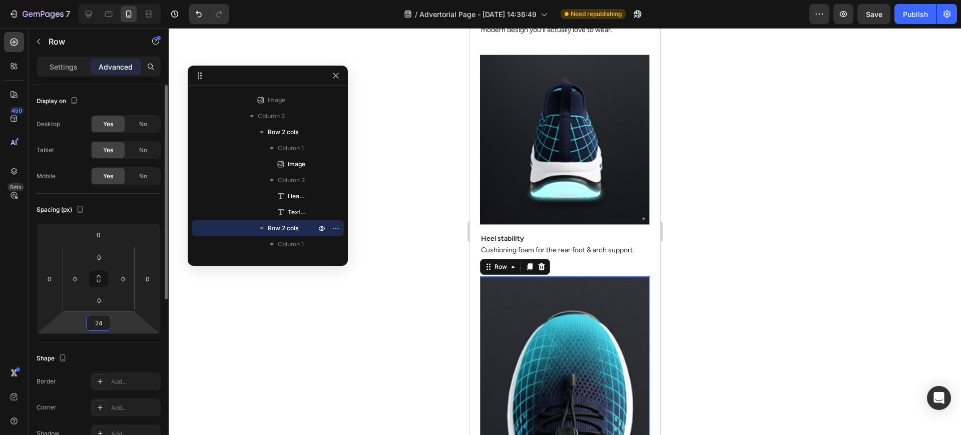
click at [103, 322] on input "24" at bounding box center [99, 322] width 20 height 15
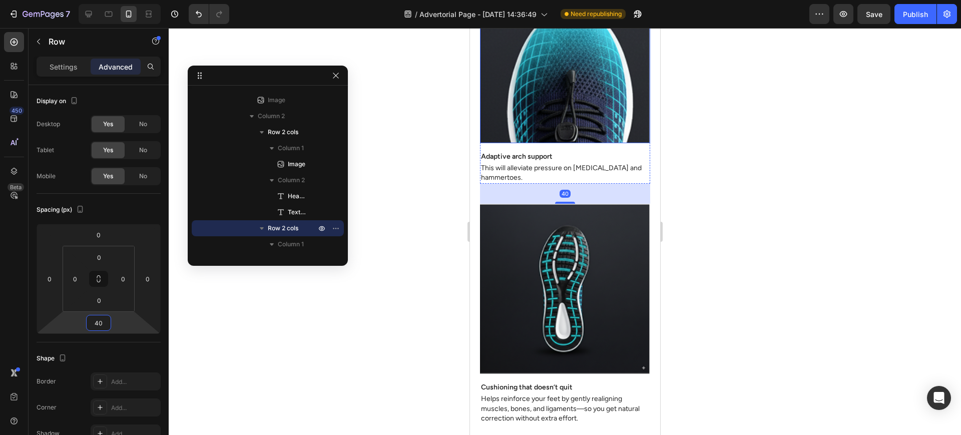
scroll to position [3078, 0]
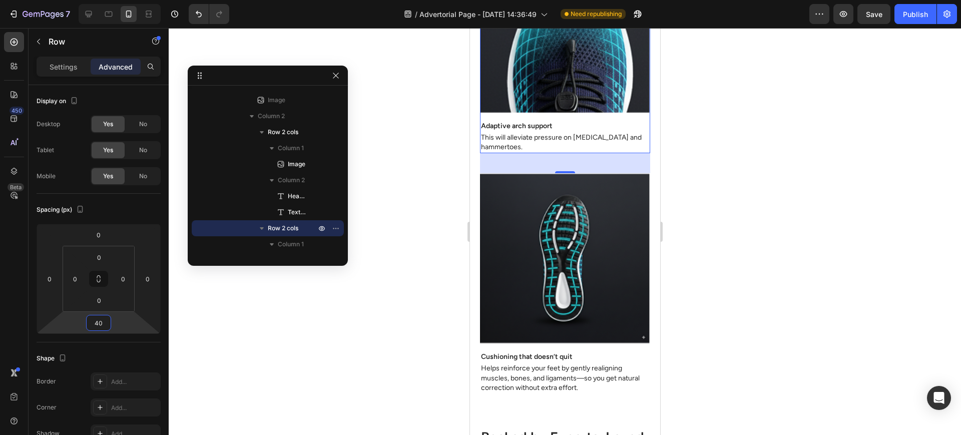
click at [917, 20] on button "Publish" at bounding box center [916, 14] width 42 height 20
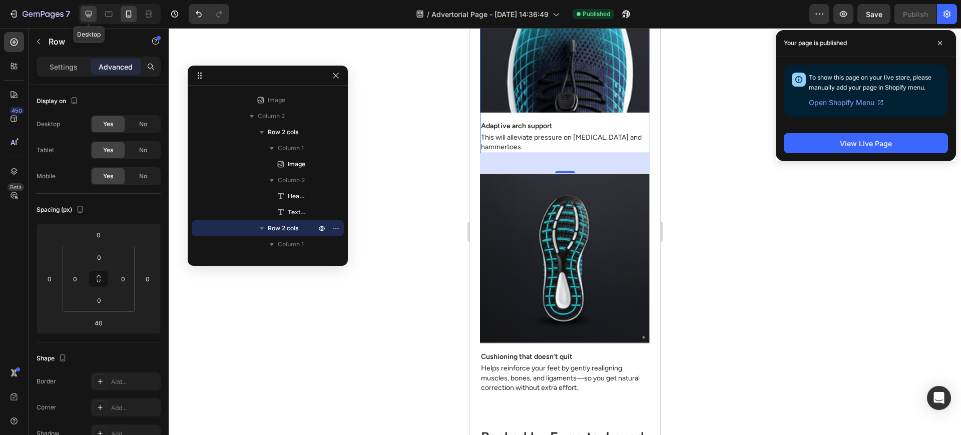
click at [95, 9] on div at bounding box center [89, 14] width 16 height 16
type input "20"
type input "16"
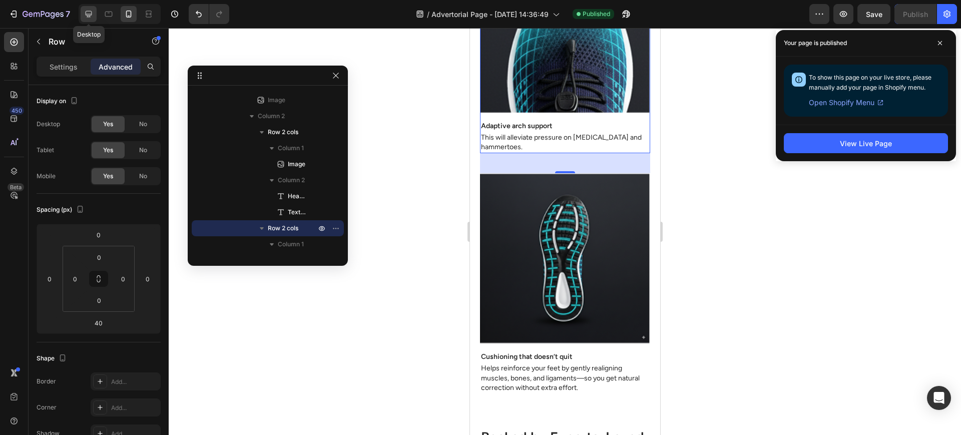
type input "16"
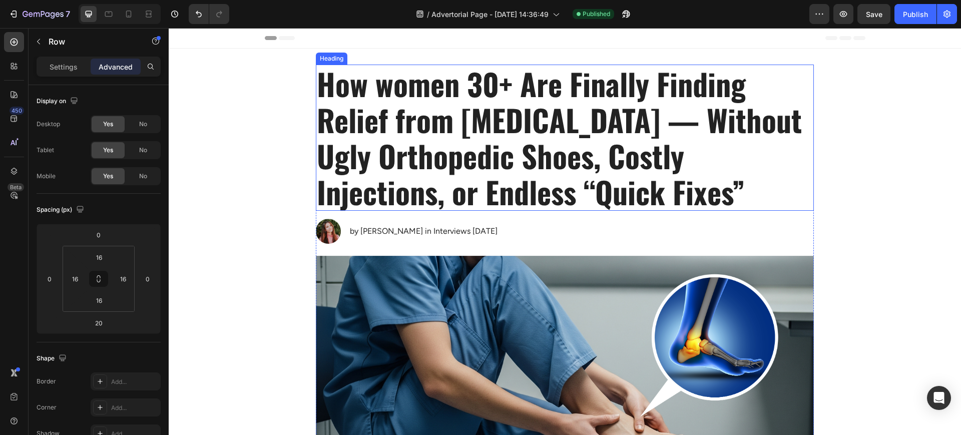
click at [480, 149] on h1 "How women 30+ Are Finally Finding Relief from [MEDICAL_DATA] — Without Ugly Ort…" at bounding box center [565, 138] width 498 height 146
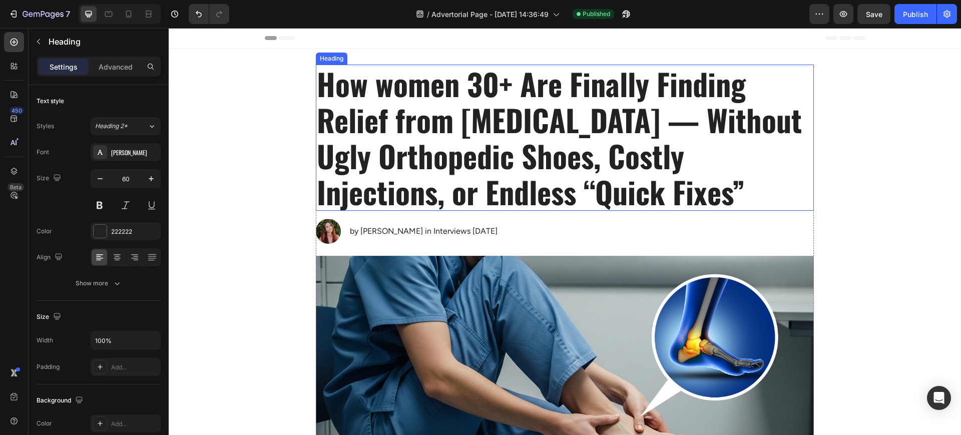
click at [480, 149] on h1 "How women 30+ Are Finally Finding Relief from [MEDICAL_DATA] — Without Ugly Ort…" at bounding box center [565, 138] width 498 height 146
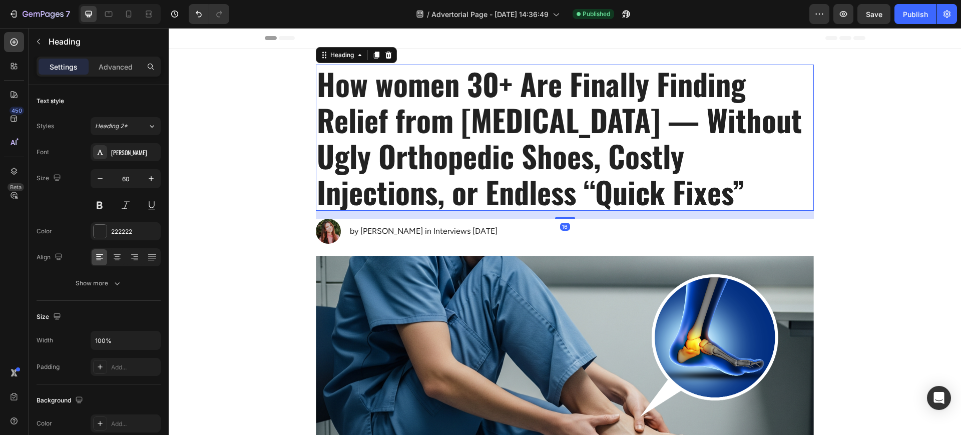
click at [480, 149] on p "How women 30+ Are Finally Finding Relief from [MEDICAL_DATA] — Without Ugly Ort…" at bounding box center [565, 138] width 496 height 144
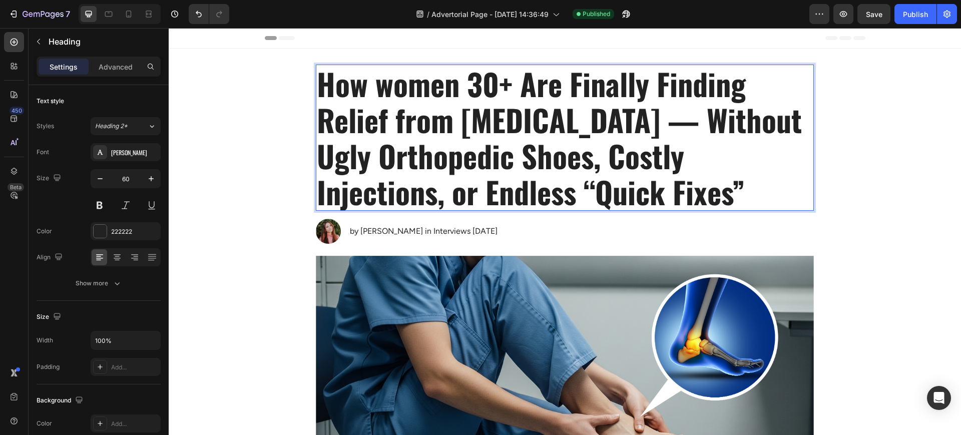
click at [480, 149] on p "How women 30+ Are Finally Finding Relief from [MEDICAL_DATA] — Without Ugly Ort…" at bounding box center [565, 138] width 496 height 144
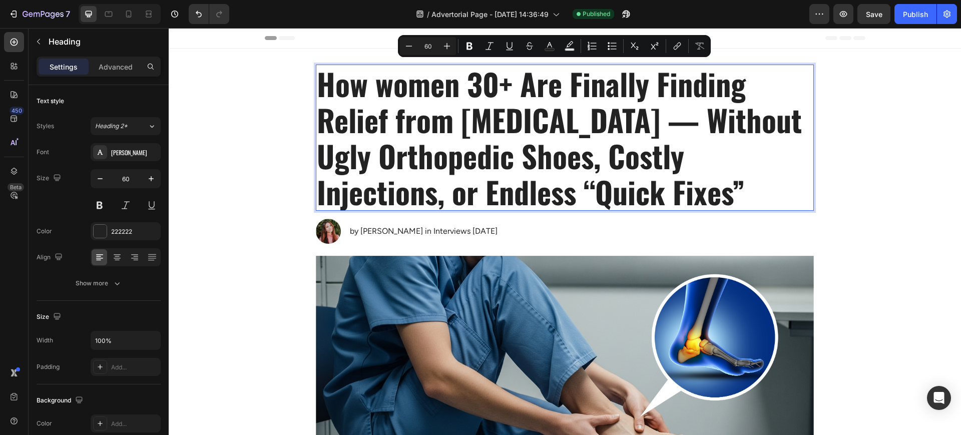
copy p "How women 30+ Are Finally Finding Relief from [MEDICAL_DATA] — Without Ugly Ort…"
click at [814, 12] on button "button" at bounding box center [820, 14] width 20 height 20
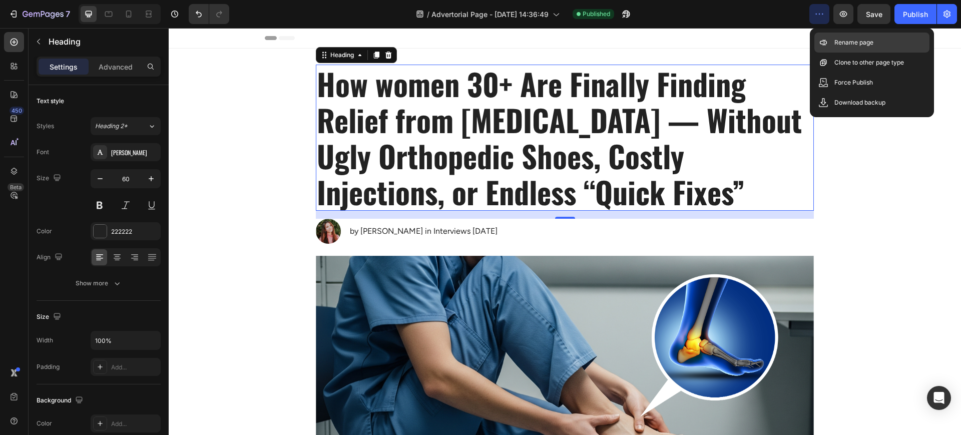
click at [858, 41] on p "Rename page" at bounding box center [854, 43] width 39 height 10
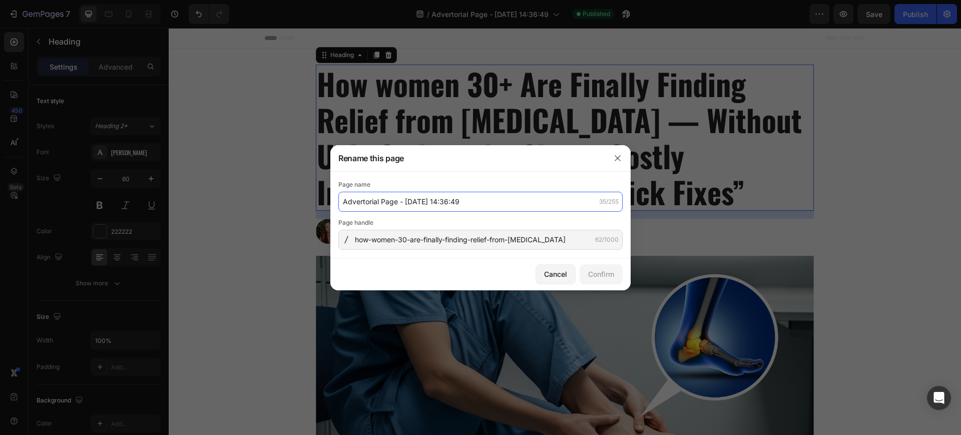
click at [388, 199] on input "Advertorial Page - Sep 29, 14:36:49" at bounding box center [480, 202] width 284 height 20
paste input "How women 30+ Are Finally Finding Relief from [MEDICAL_DATA] — Without Ugly Ort…"
type input "How women 30+ Are Finally Finding Relief from [MEDICAL_DATA] — Without Ugly Ort…"
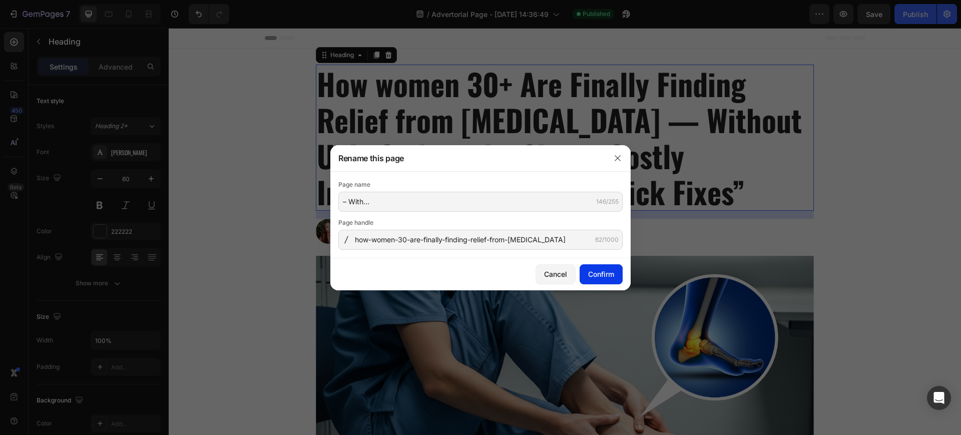
scroll to position [0, 0]
click at [590, 277] on div "Confirm" at bounding box center [601, 274] width 26 height 11
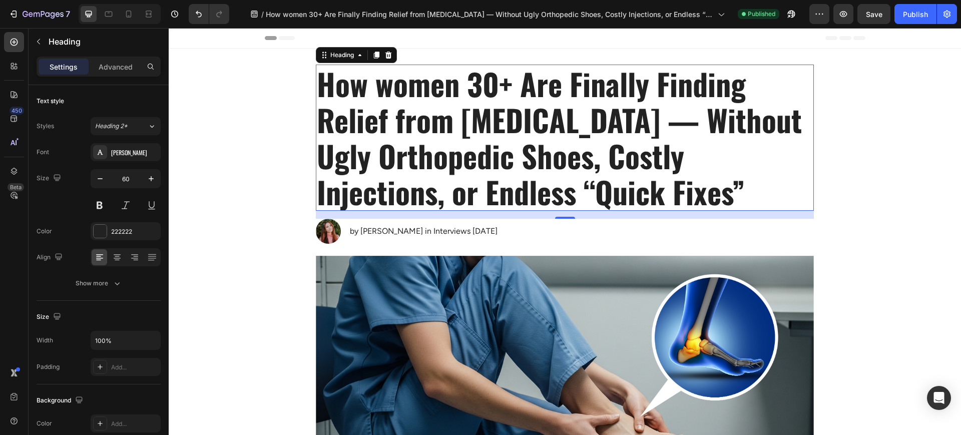
click at [197, 33] on span "Header" at bounding box center [199, 38] width 22 height 10
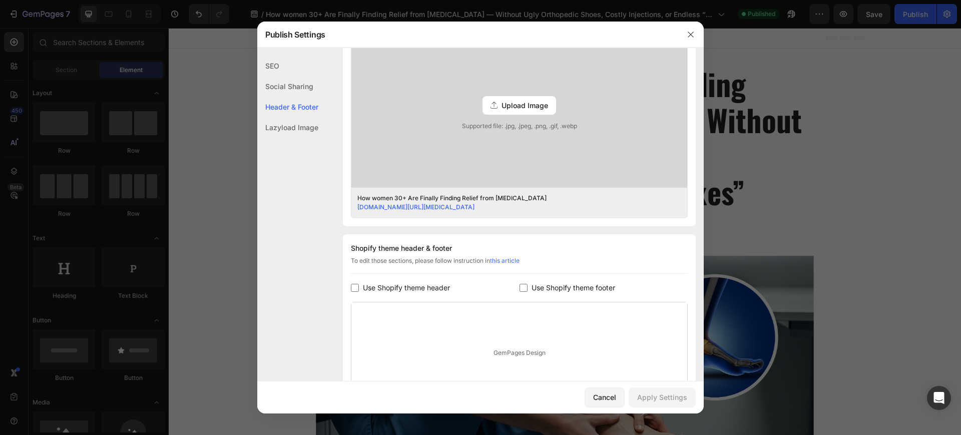
scroll to position [63, 0]
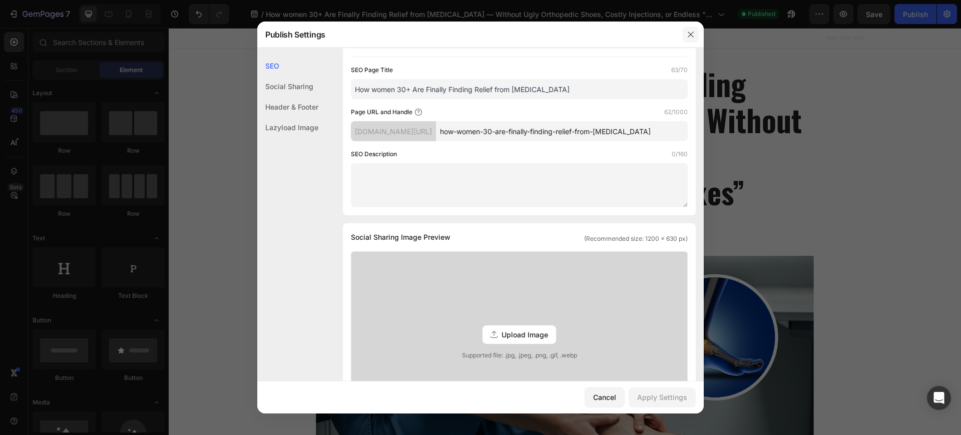
click at [690, 36] on icon "button" at bounding box center [691, 35] width 8 height 8
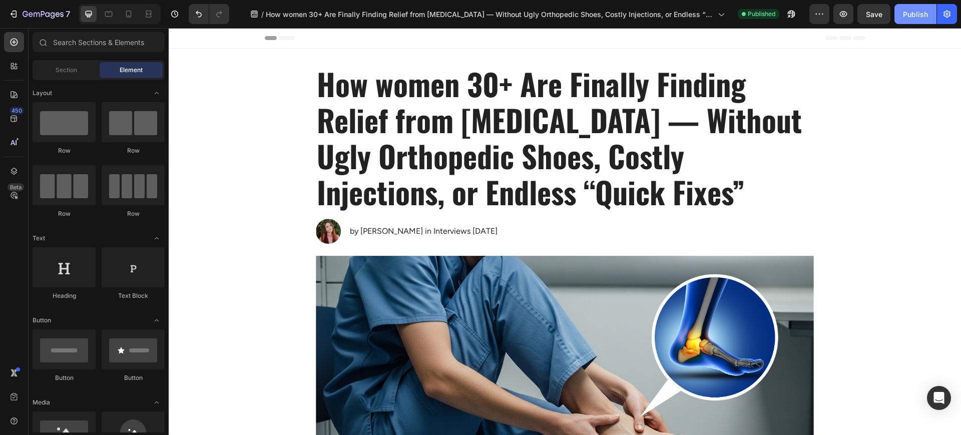
click at [928, 11] on div "Publish" at bounding box center [915, 14] width 25 height 11
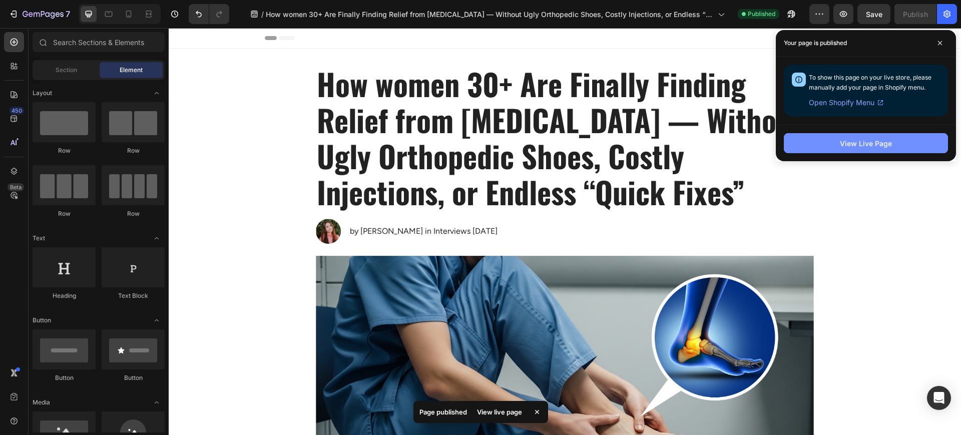
click at [880, 148] on div "View Live Page" at bounding box center [866, 143] width 52 height 11
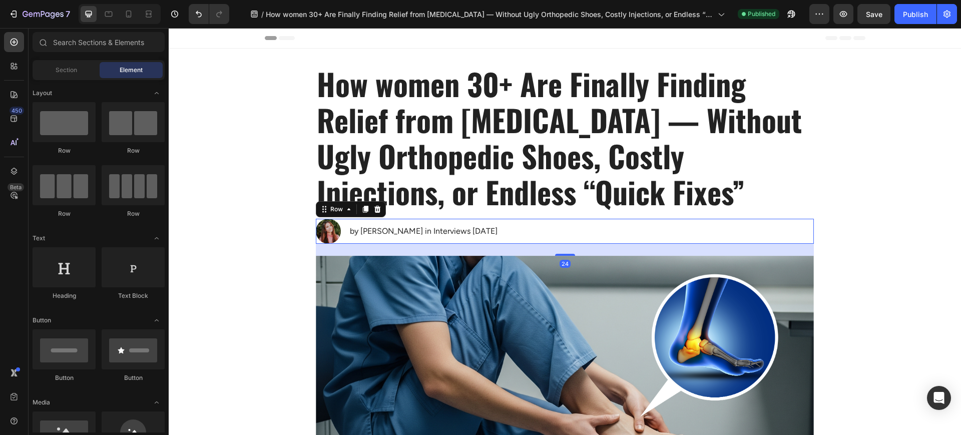
click at [441, 223] on div "by Ka ti Vervack in Interviews Sep 2, 2025 Text Block" at bounding box center [424, 231] width 150 height 25
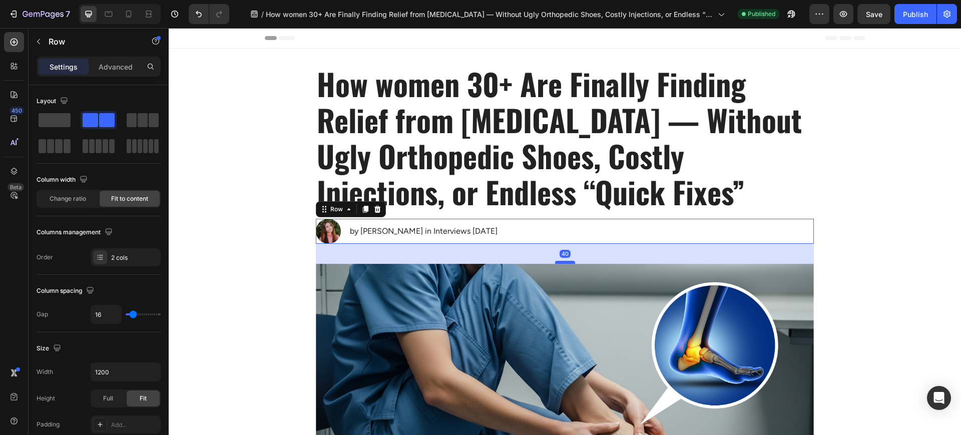
drag, startPoint x: 568, startPoint y: 254, endPoint x: 570, endPoint y: 262, distance: 8.3
click at [570, 262] on div at bounding box center [565, 262] width 20 height 3
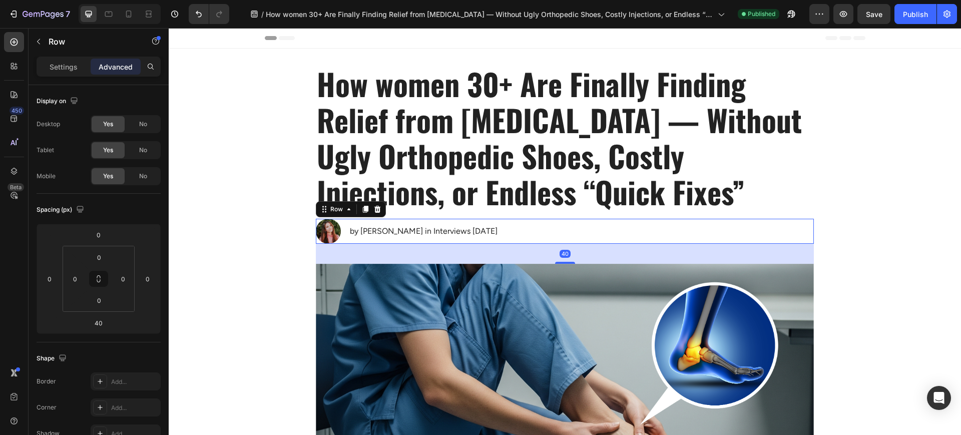
click at [596, 193] on p "How women 30+ Are Finally Finding Relief from [MEDICAL_DATA] — Without Ugly Ort…" at bounding box center [565, 138] width 496 height 144
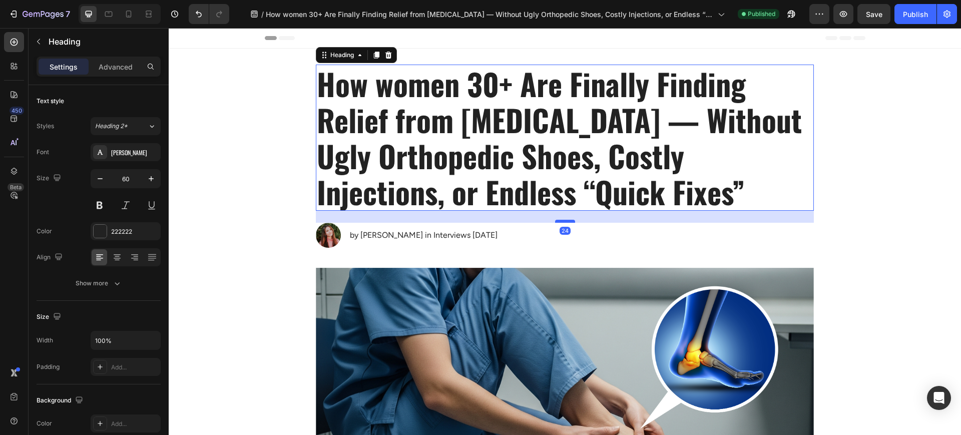
click at [566, 221] on div at bounding box center [565, 221] width 20 height 3
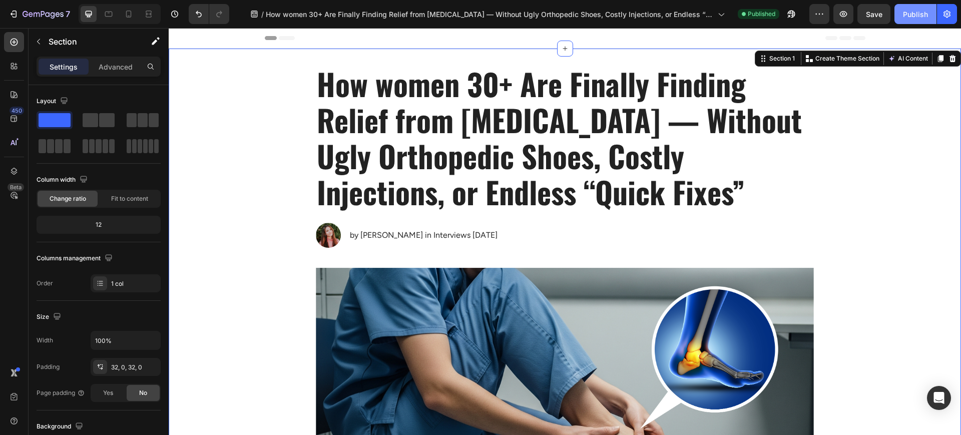
click at [910, 12] on div "Publish" at bounding box center [915, 14] width 25 height 11
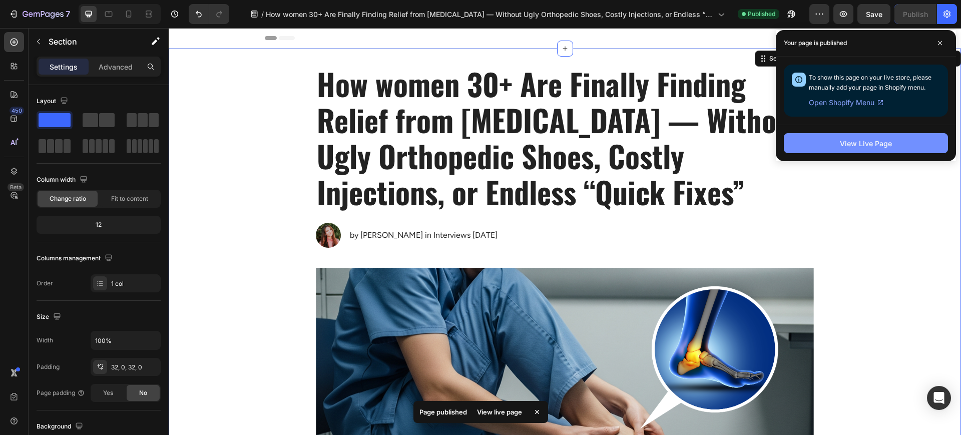
click at [878, 149] on button "View Live Page" at bounding box center [866, 143] width 164 height 20
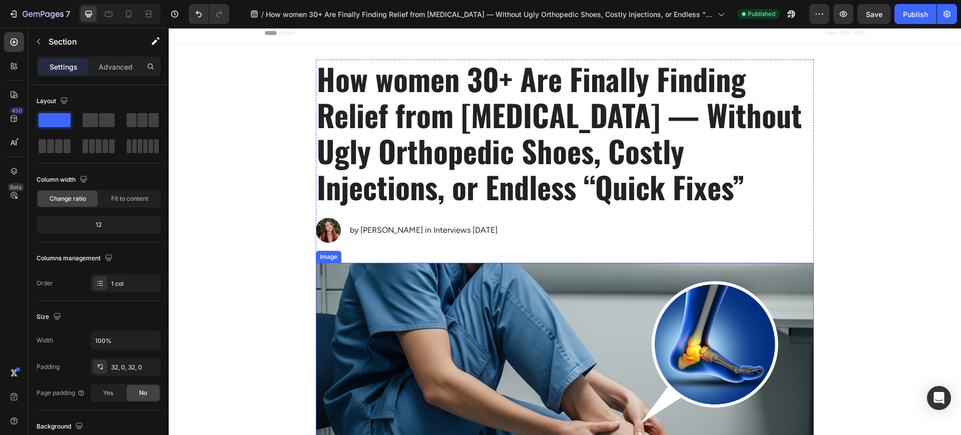
scroll to position [0, 0]
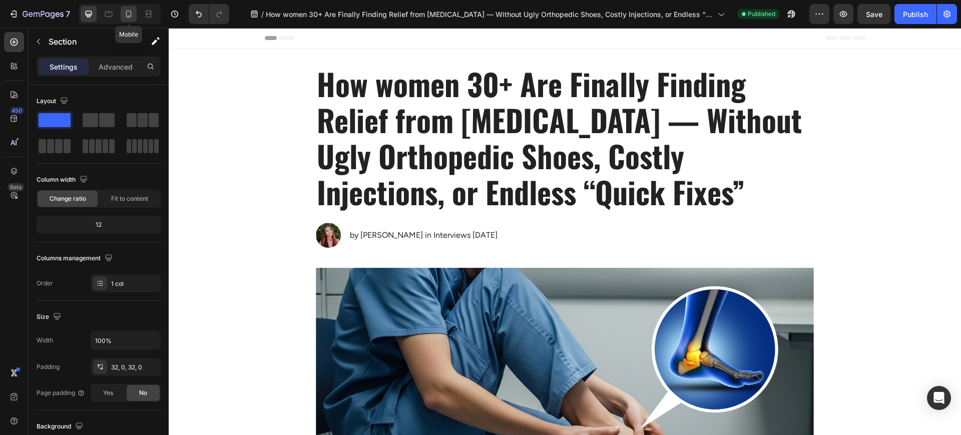
click at [134, 12] on div at bounding box center [129, 14] width 16 height 16
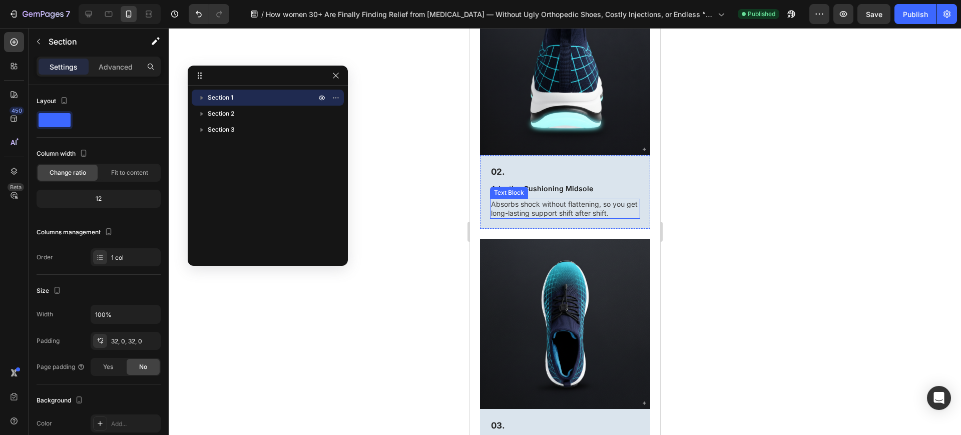
scroll to position [1753, 0]
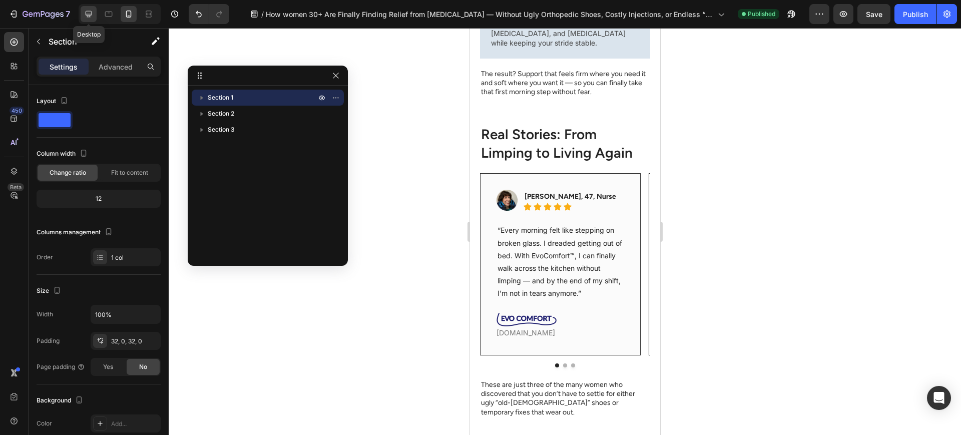
click at [91, 11] on icon at bounding box center [89, 14] width 7 height 7
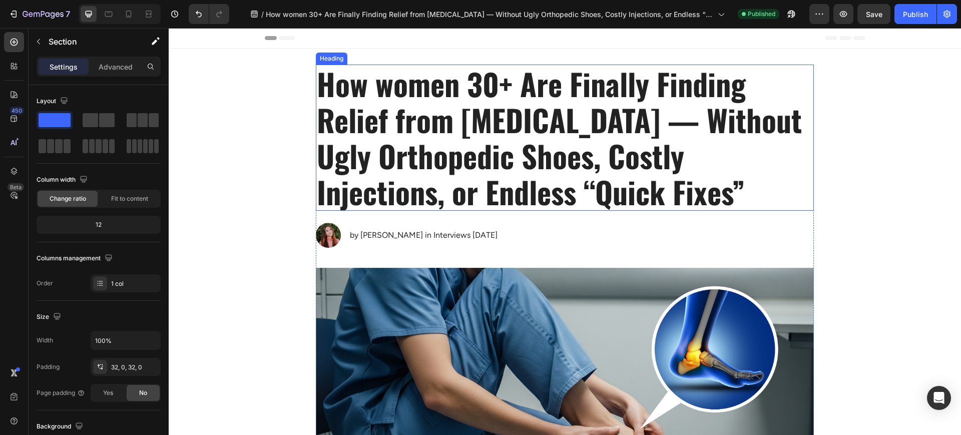
click at [537, 163] on h1 "How women 30+ Are Finally Finding Relief from [MEDICAL_DATA] — Without Ugly Ort…" at bounding box center [565, 138] width 498 height 146
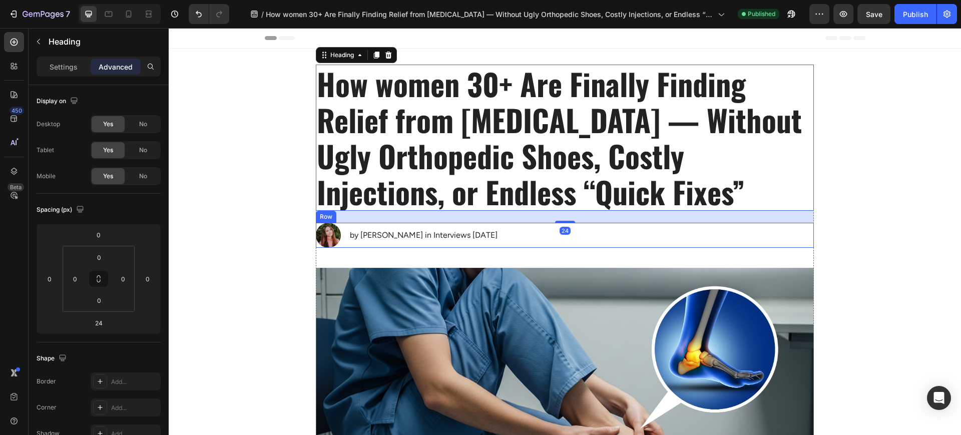
click at [464, 224] on div "by Ka ti Vervack in Interviews Sep 2, 2025 Text Block" at bounding box center [424, 235] width 150 height 25
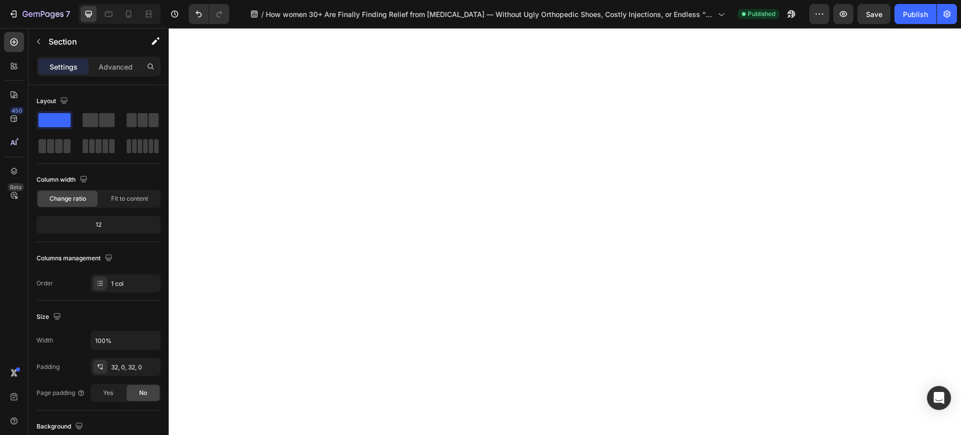
scroll to position [2518, 0]
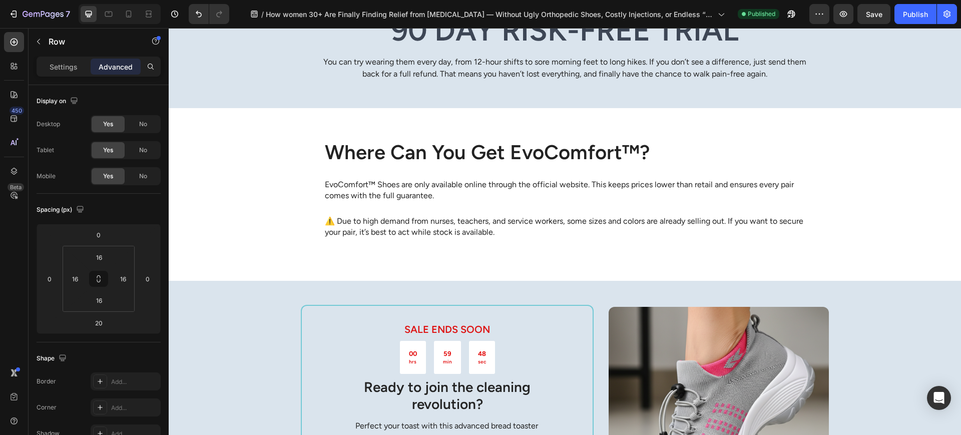
click at [69, 69] on p "Settings" at bounding box center [64, 67] width 28 height 11
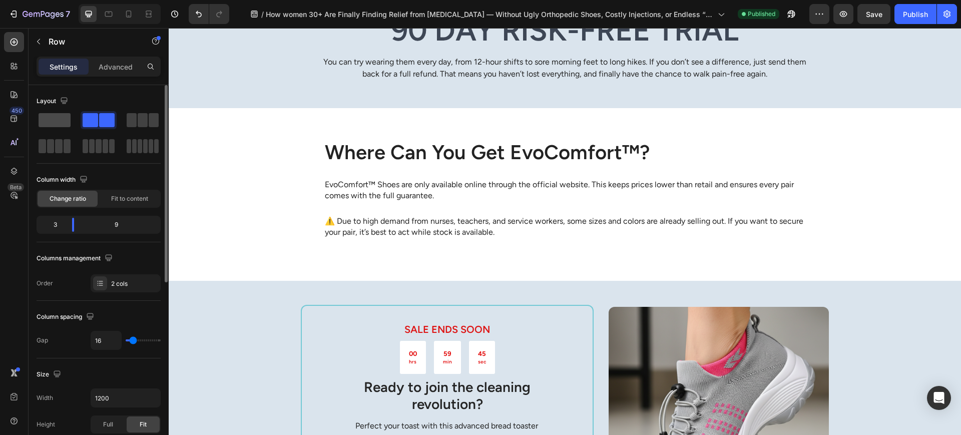
click at [56, 123] on span at bounding box center [55, 120] width 32 height 14
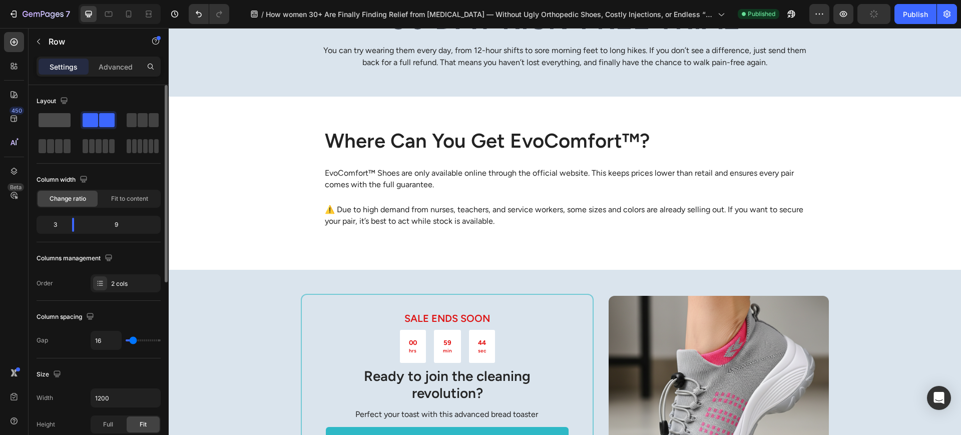
click at [58, 124] on span at bounding box center [55, 120] width 32 height 14
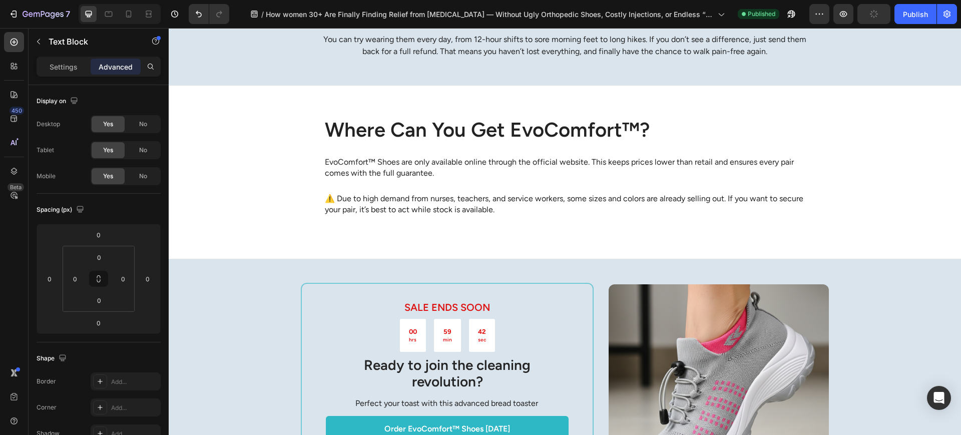
click at [69, 69] on p "Settings" at bounding box center [64, 67] width 28 height 11
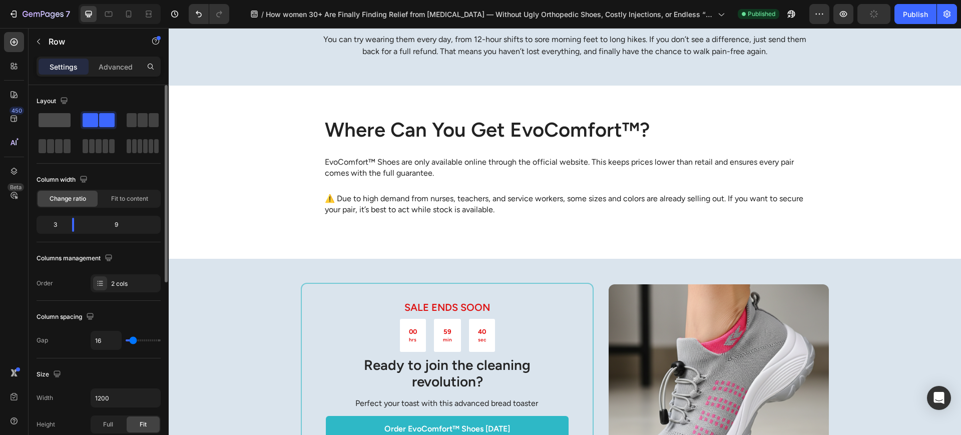
click at [51, 122] on span at bounding box center [55, 120] width 32 height 14
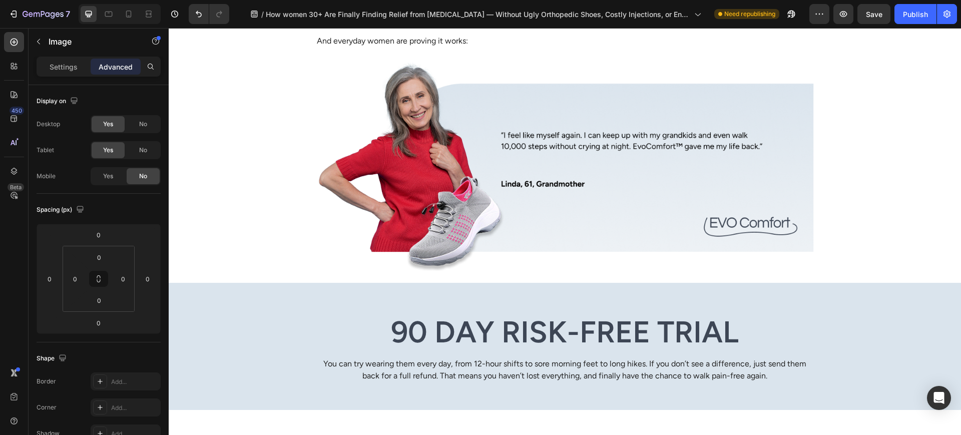
scroll to position [2434, 0]
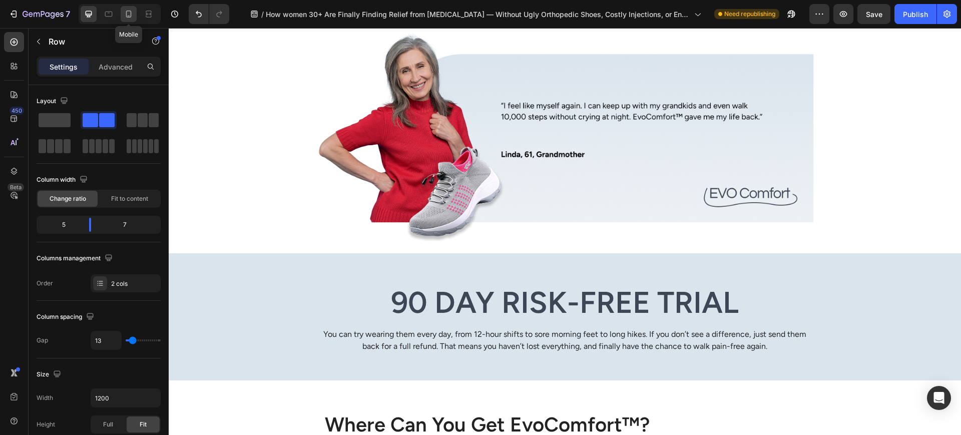
click at [130, 12] on icon at bounding box center [129, 14] width 10 height 10
type input "16"
type input "100%"
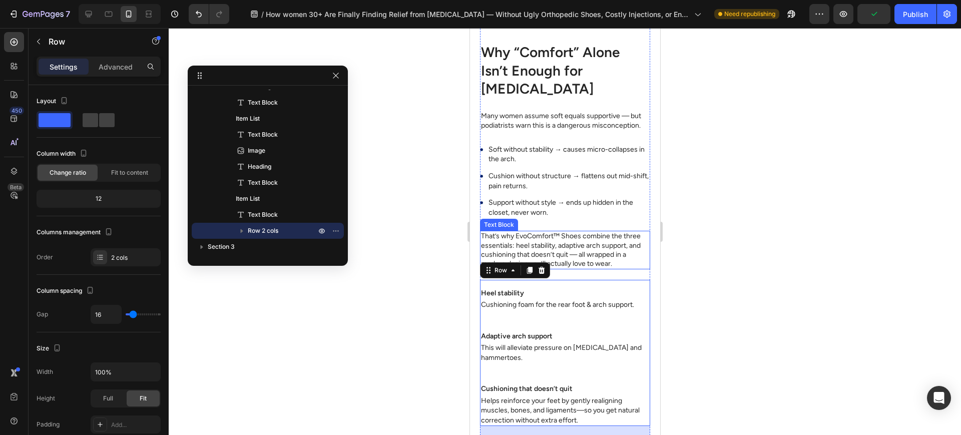
scroll to position [2254, 0]
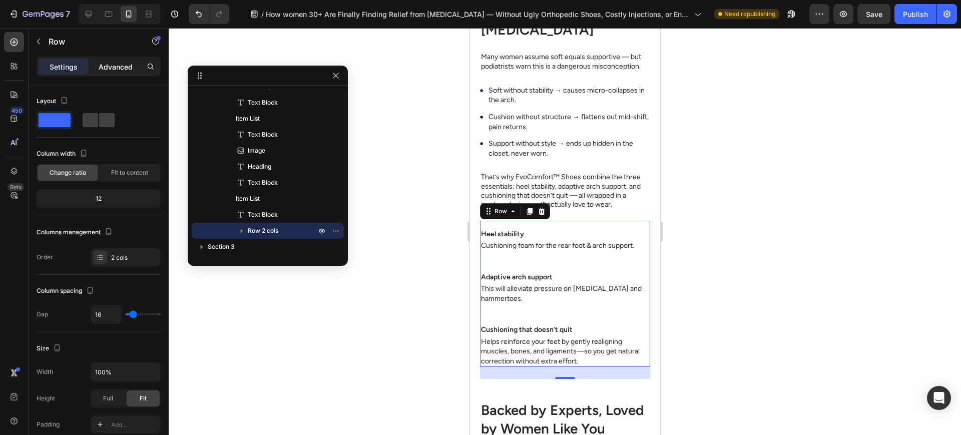
click at [117, 63] on p "Advanced" at bounding box center [116, 67] width 34 height 11
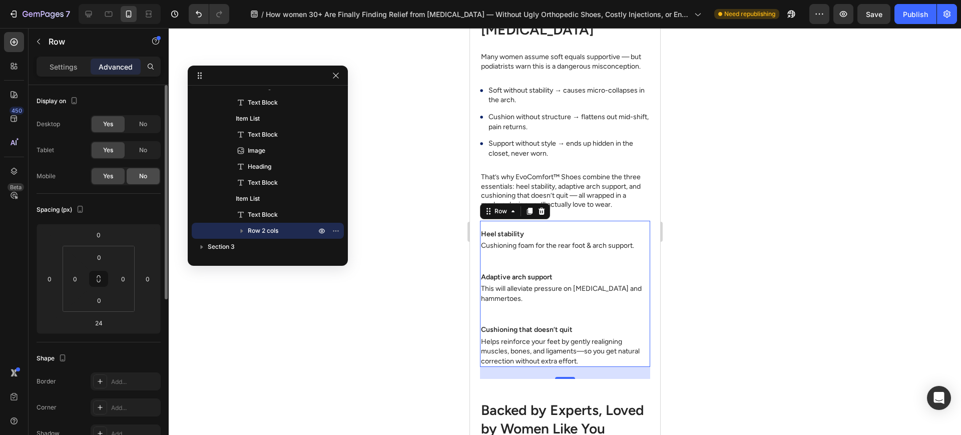
click at [141, 172] on span "No" at bounding box center [143, 176] width 8 height 9
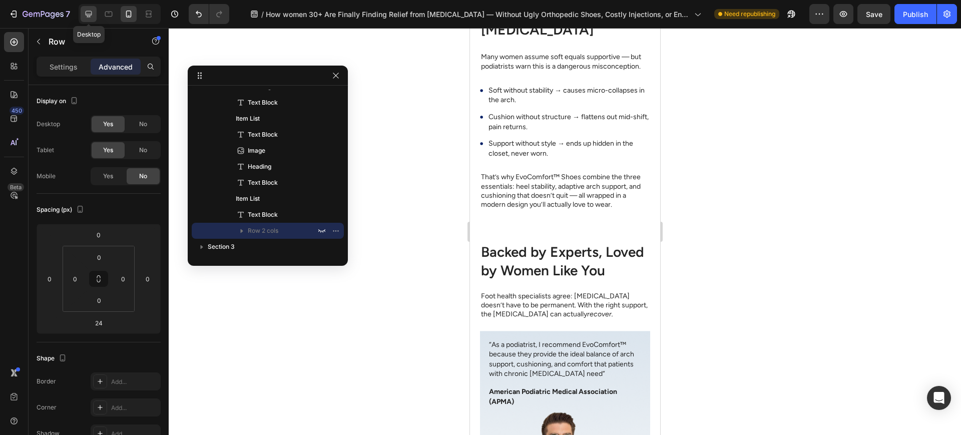
click at [91, 18] on icon at bounding box center [89, 14] width 10 height 10
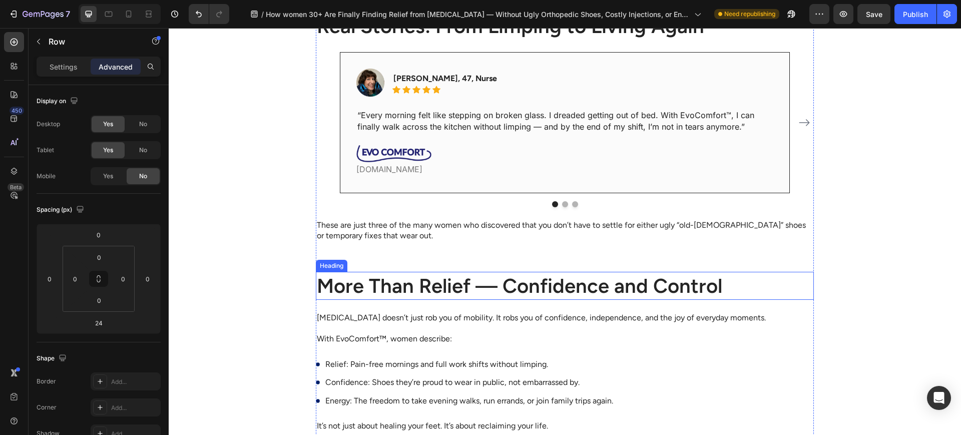
scroll to position [1488, 0]
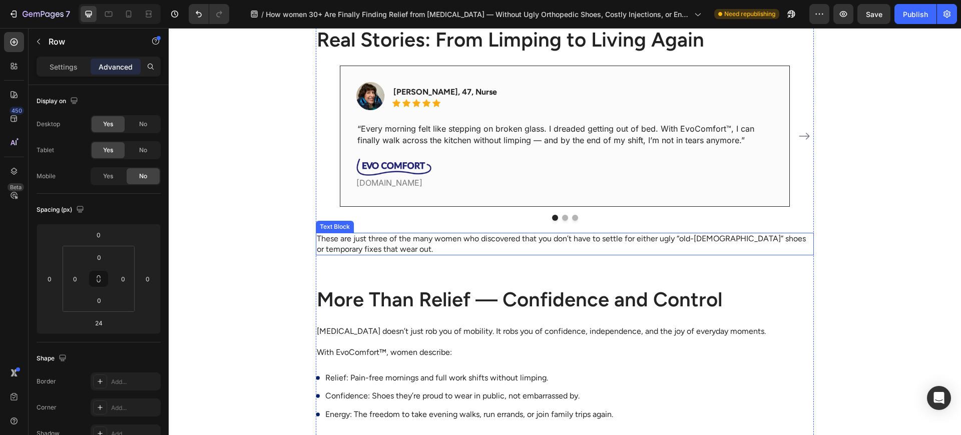
click at [437, 246] on p "These are just three of the many women who discovered that you don’t have to se…" at bounding box center [565, 244] width 496 height 21
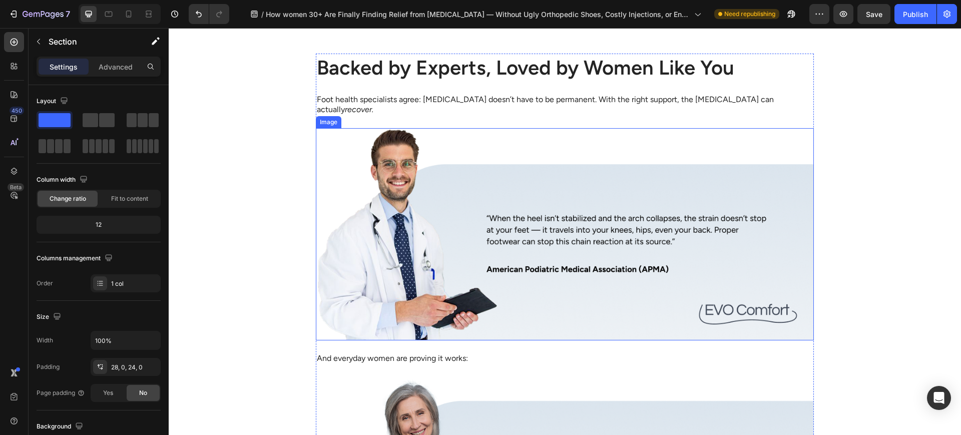
scroll to position [3002, 0]
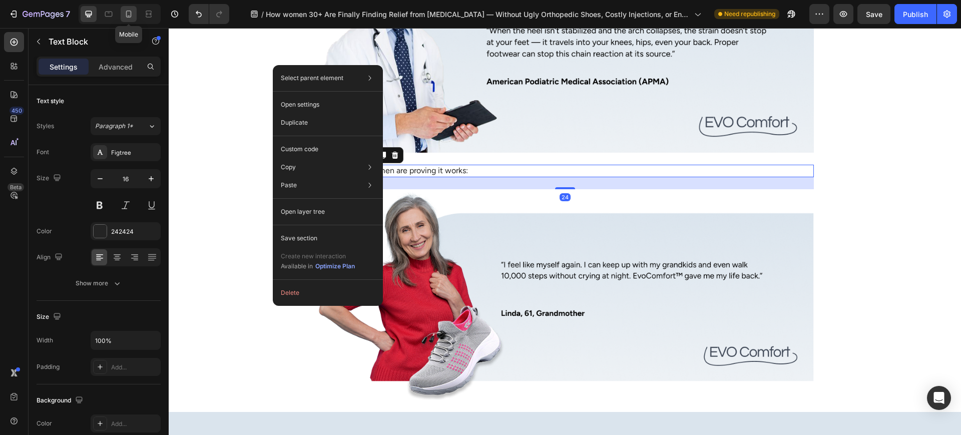
click at [126, 7] on div at bounding box center [129, 14] width 16 height 16
type input "14"
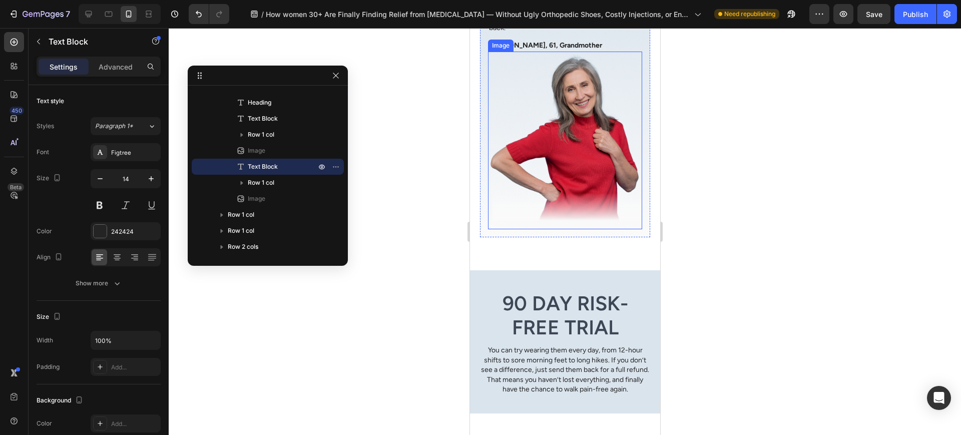
scroll to position [3232, 0]
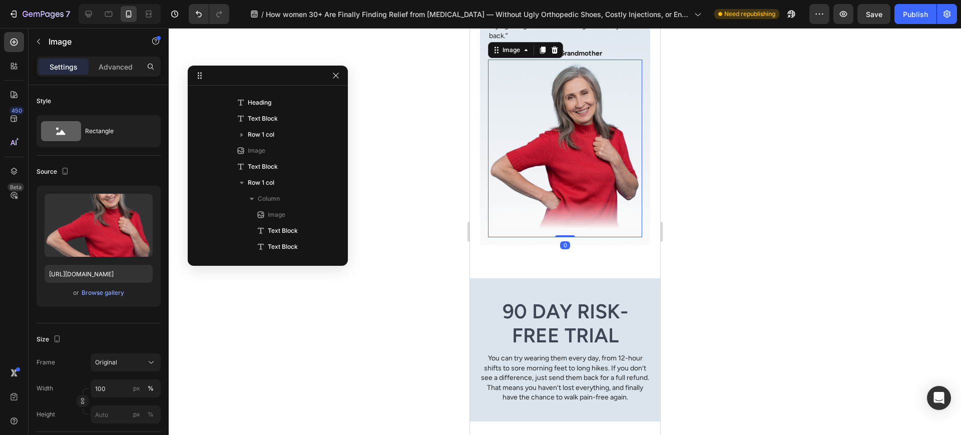
click at [523, 226] on img at bounding box center [565, 149] width 154 height 178
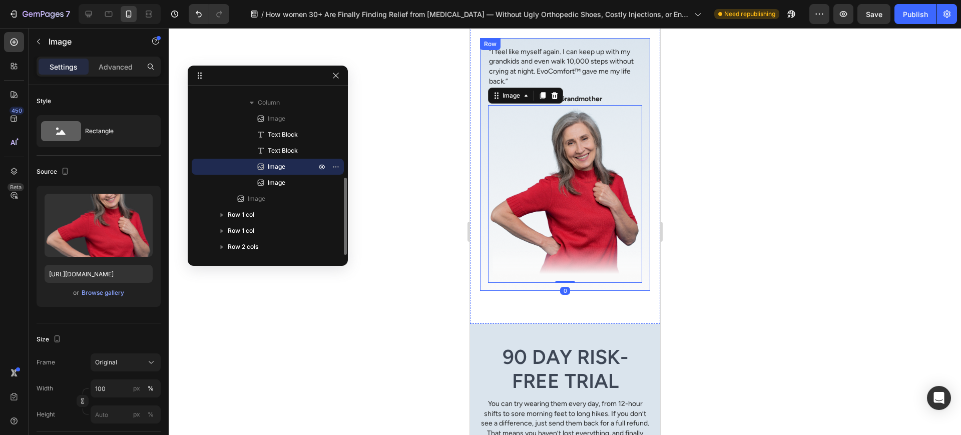
scroll to position [3148, 0]
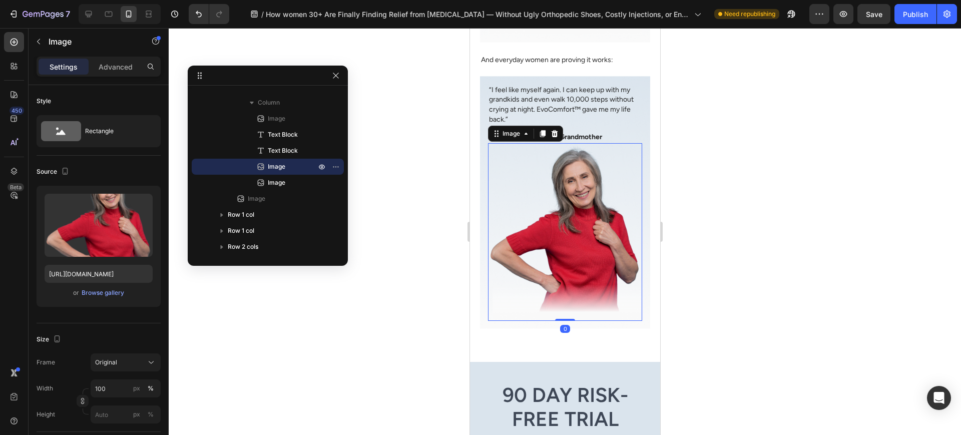
click at [470, 251] on div "Backed by Experts, Loved by Women Like You Heading Foot health specialists agre…" at bounding box center [565, 38] width 190 height 647
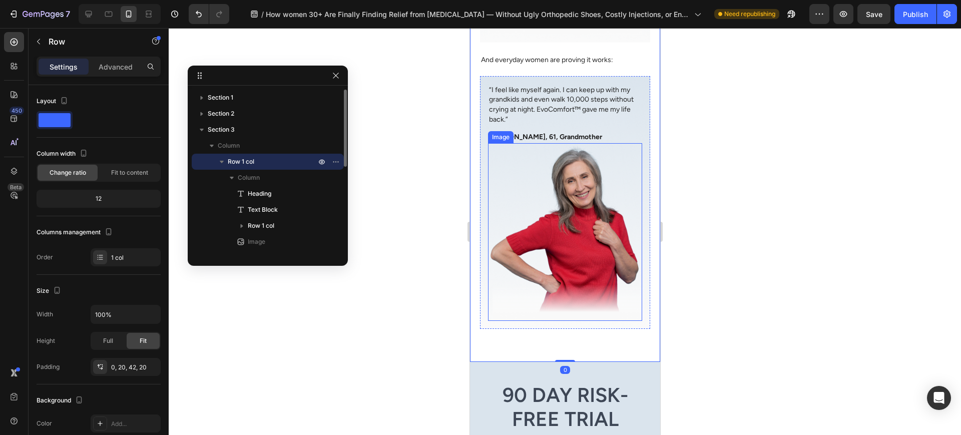
click at [498, 266] on img at bounding box center [565, 232] width 154 height 178
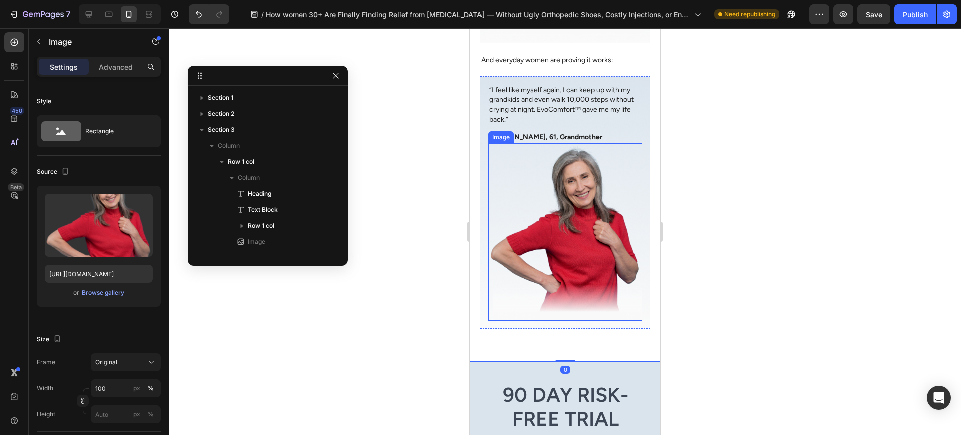
scroll to position [187, 0]
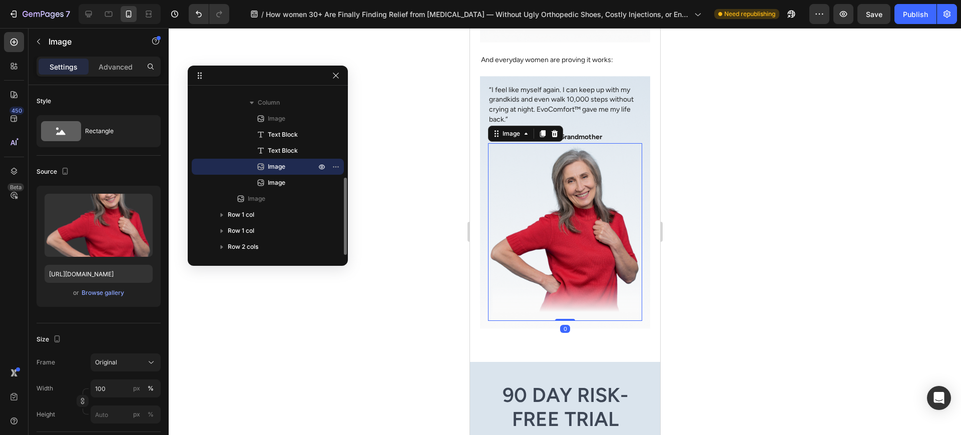
drag, startPoint x: 492, startPoint y: 289, endPoint x: 491, endPoint y: 297, distance: 7.5
click at [492, 290] on img at bounding box center [565, 232] width 154 height 178
click at [261, 196] on span "Image" at bounding box center [257, 199] width 18 height 10
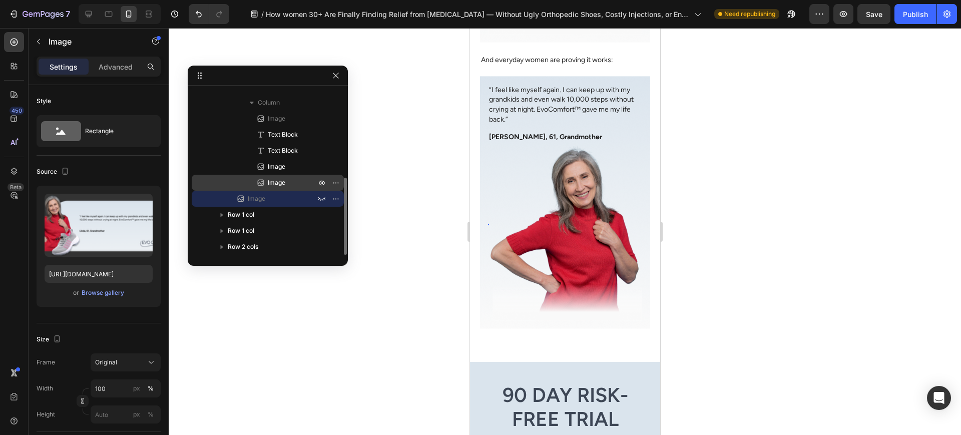
click at [289, 182] on p "Image" at bounding box center [281, 183] width 50 height 10
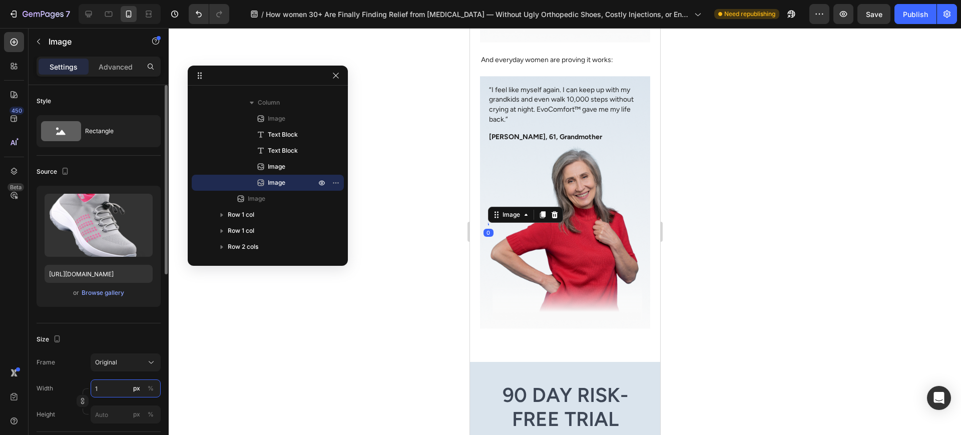
click at [112, 381] on input "1" at bounding box center [126, 389] width 70 height 18
type input "2"
type input "1"
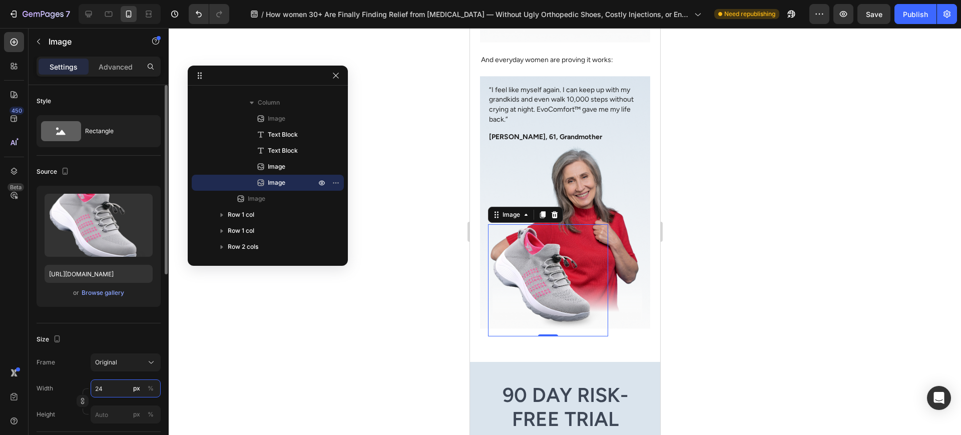
type input "2"
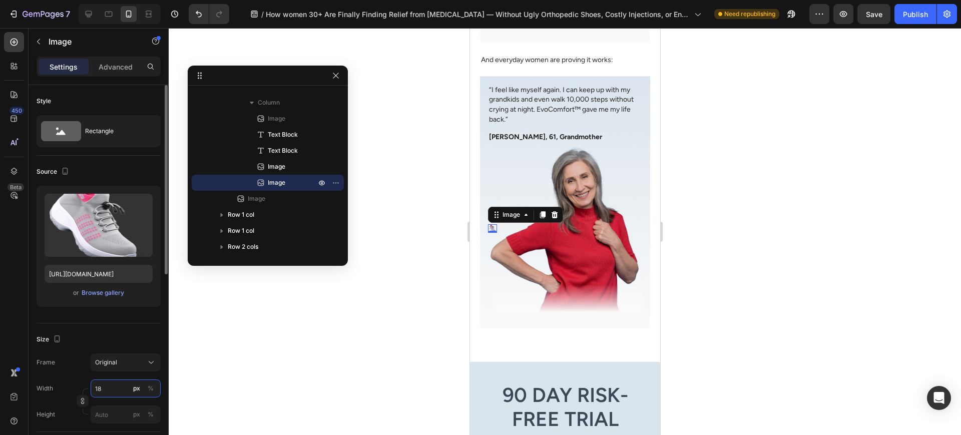
type input "1"
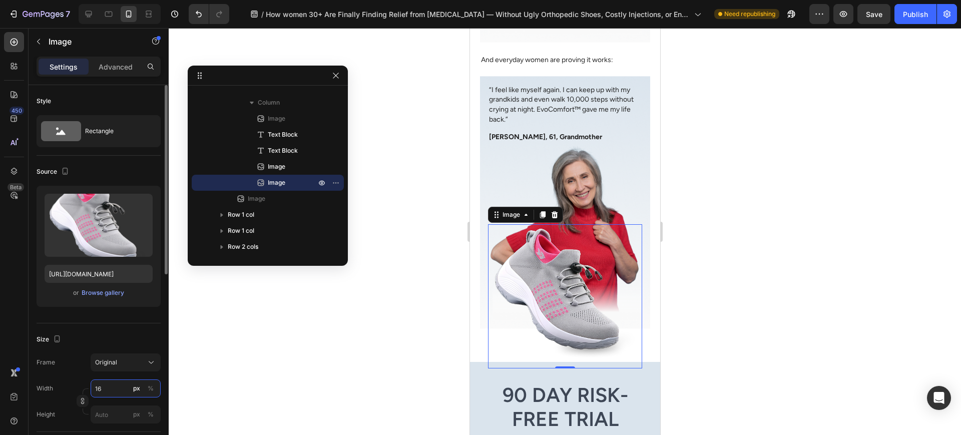
type input "160"
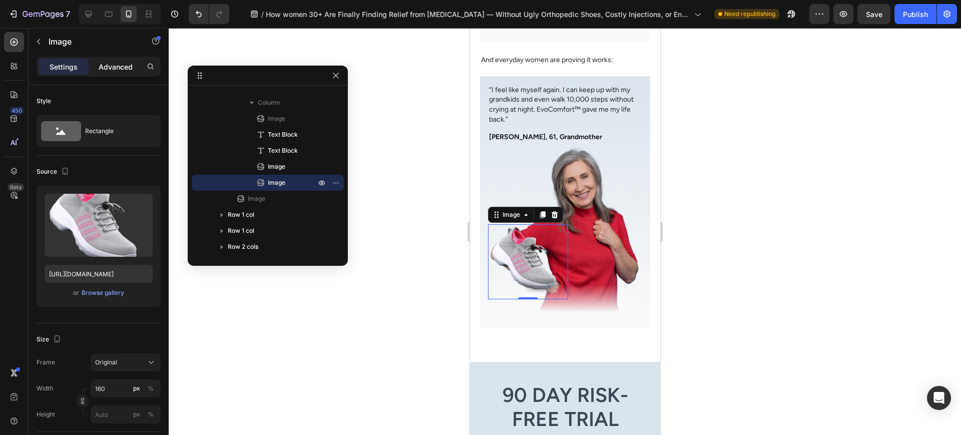
click at [138, 71] on div "Advanced" at bounding box center [116, 67] width 50 height 16
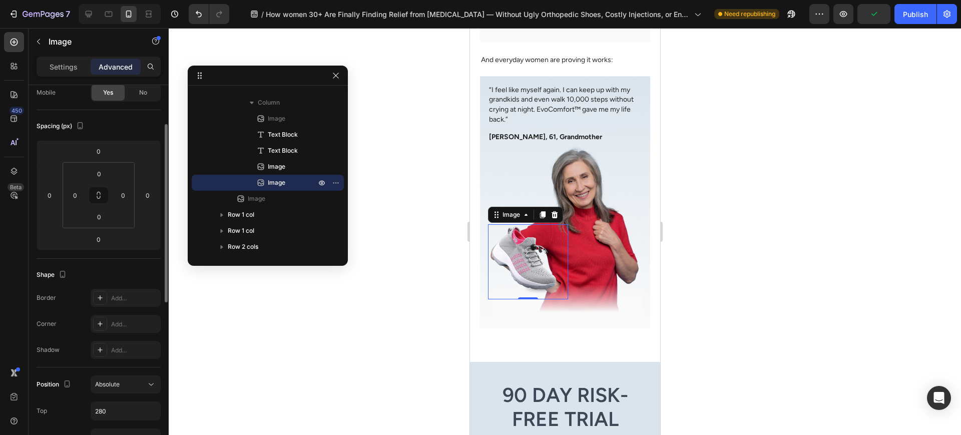
scroll to position [251, 0]
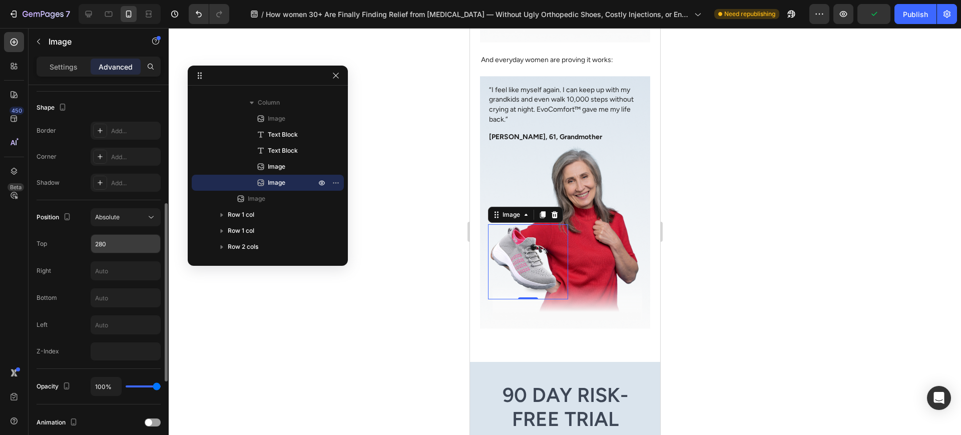
click at [122, 244] on input "280" at bounding box center [125, 244] width 69 height 18
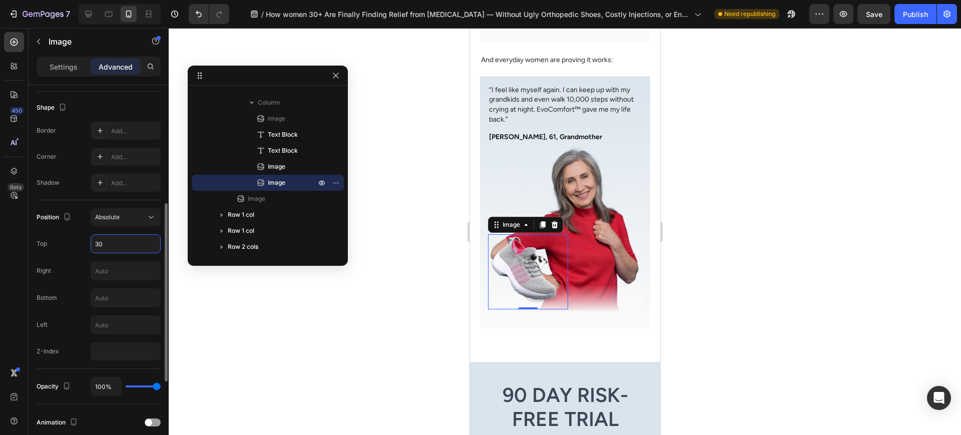
type input "3"
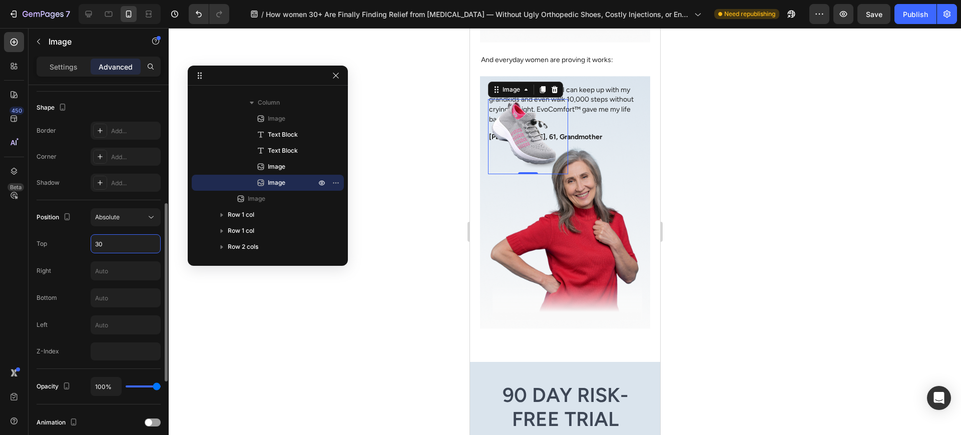
type input "3"
type input "340"
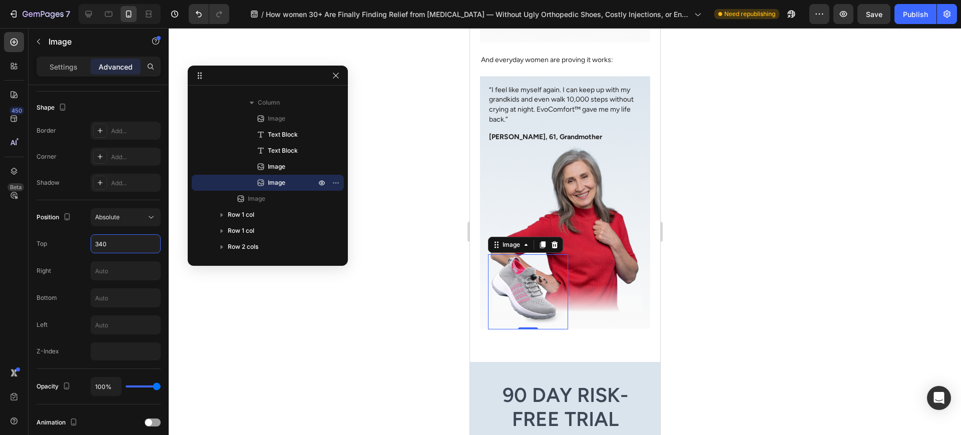
click at [723, 145] on div at bounding box center [565, 231] width 793 height 407
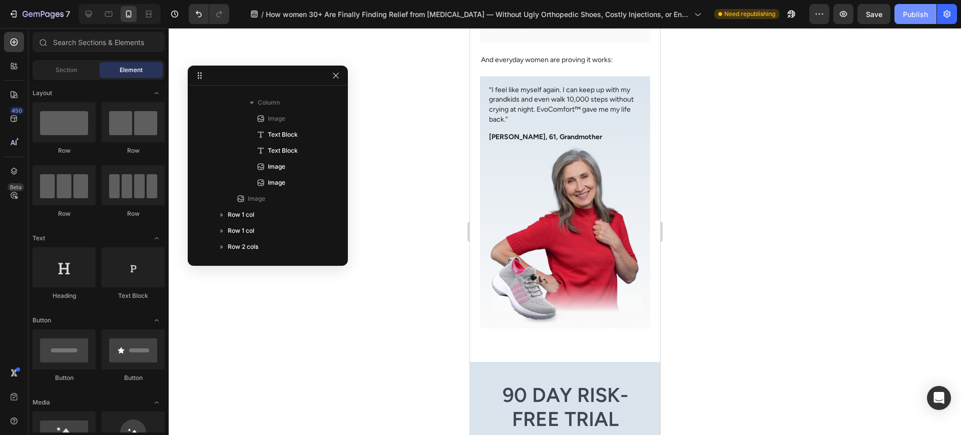
click at [918, 20] on button "Publish" at bounding box center [916, 14] width 42 height 20
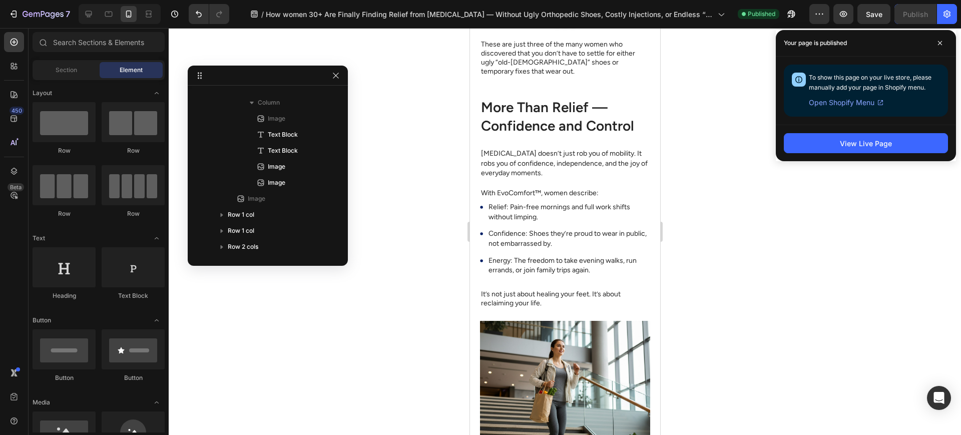
scroll to position [1730, 0]
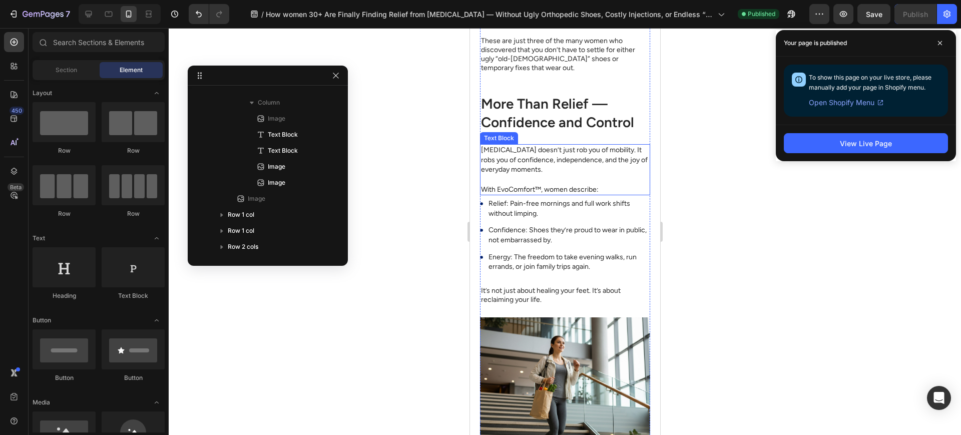
click at [559, 159] on p "[MEDICAL_DATA] doesn’t just rob you of mobility. It robs you of confidence, ind…" at bounding box center [565, 160] width 168 height 30
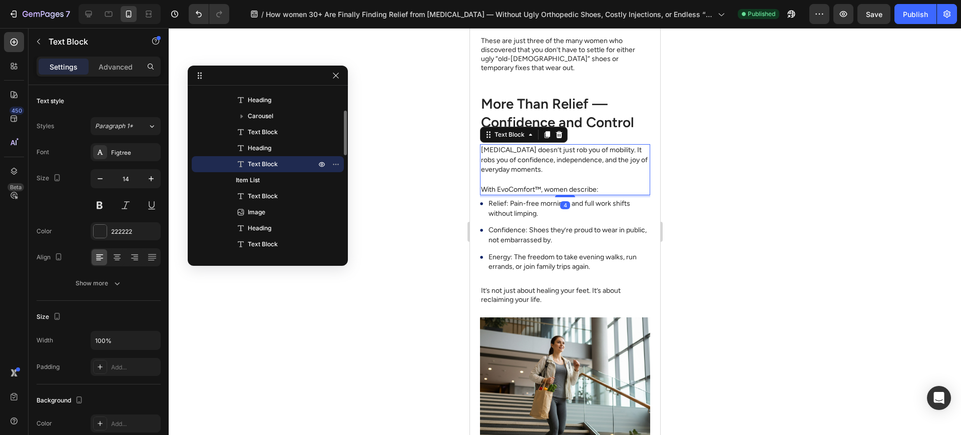
click at [558, 176] on p "Rich Text Editor. Editing area: main" at bounding box center [565, 180] width 168 height 10
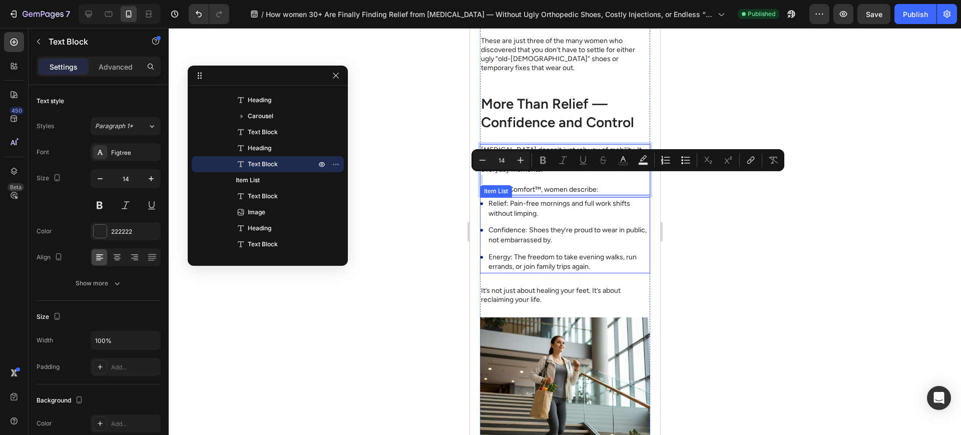
click at [620, 223] on div "Relief: Pain-free mornings and full work shifts without limping. Confidence: Sh…" at bounding box center [565, 235] width 170 height 76
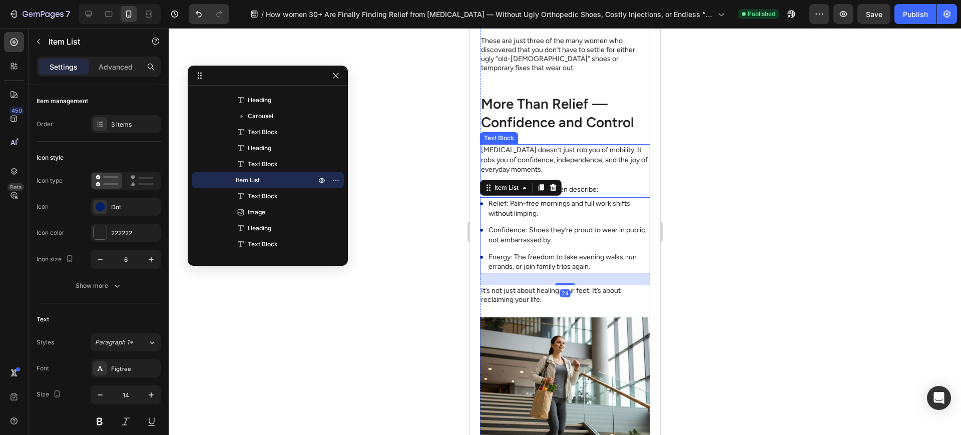
click at [623, 187] on p "With EvoComfort™, women describe:" at bounding box center [565, 190] width 168 height 10
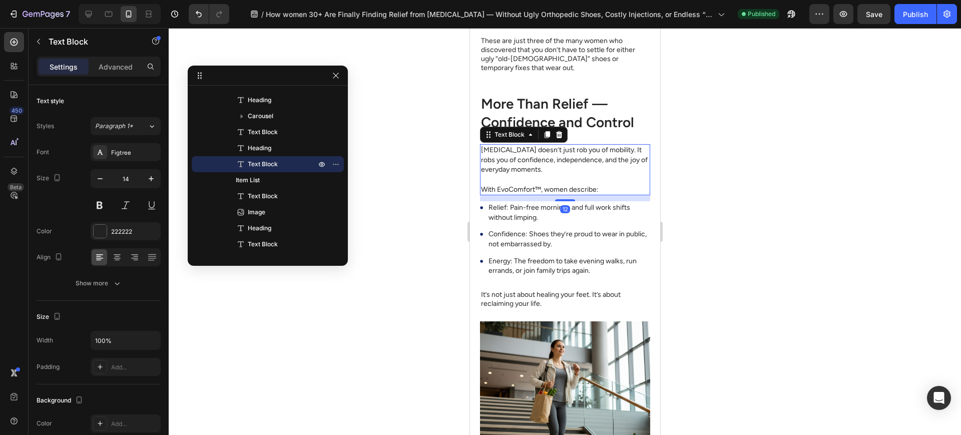
drag, startPoint x: 558, startPoint y: 197, endPoint x: 565, endPoint y: 270, distance: 73.9
click at [559, 201] on div at bounding box center [565, 200] width 20 height 2
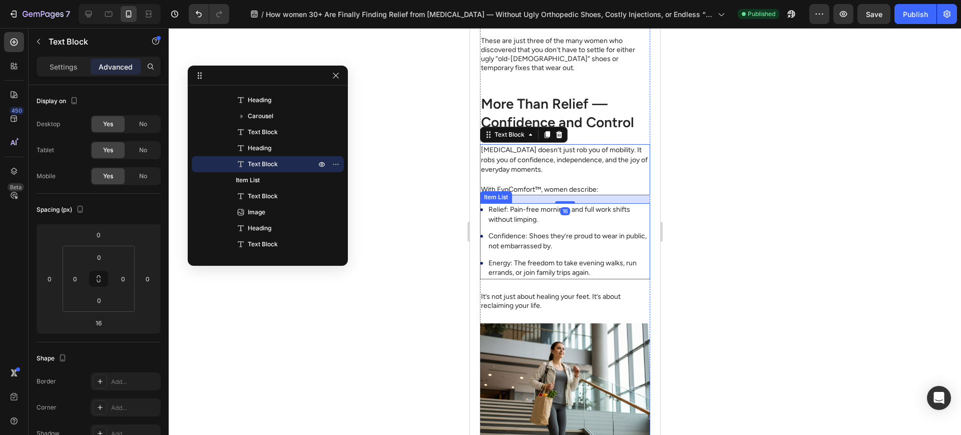
click at [566, 270] on p "Energy: The freedom to take evening walks, run errands, or join family trips ag…" at bounding box center [568, 268] width 160 height 20
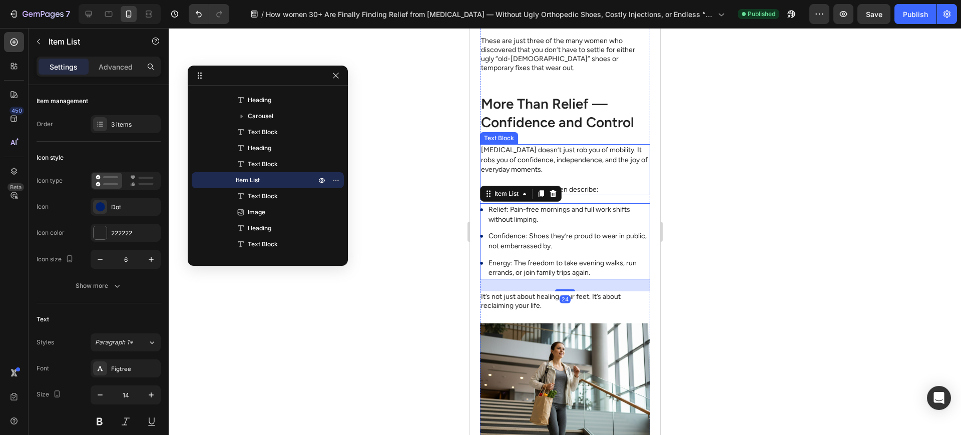
click at [598, 178] on p "Rich Text Editor. Editing area: main" at bounding box center [565, 180] width 168 height 10
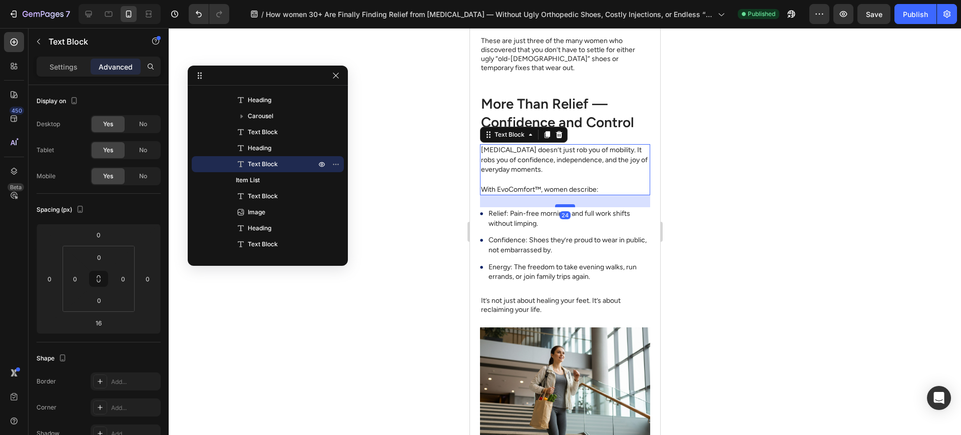
click at [567, 206] on div at bounding box center [565, 205] width 20 height 3
type input "24"
click at [724, 215] on div at bounding box center [565, 231] width 793 height 407
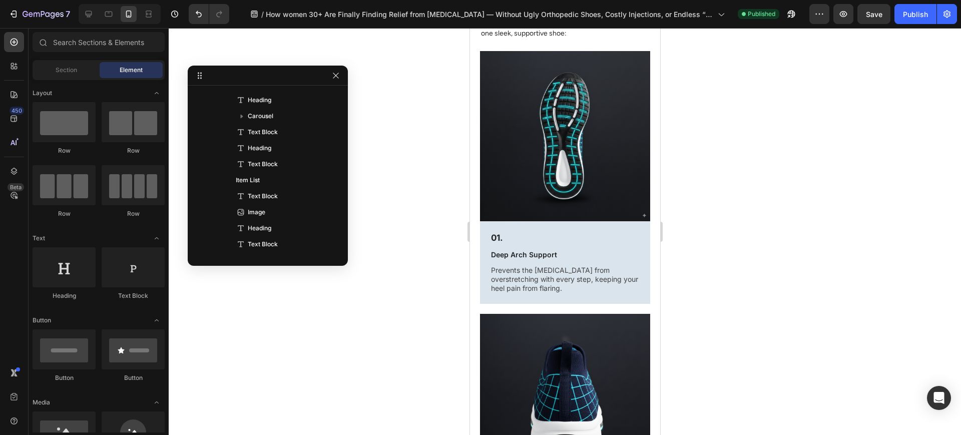
scroll to position [978, 0]
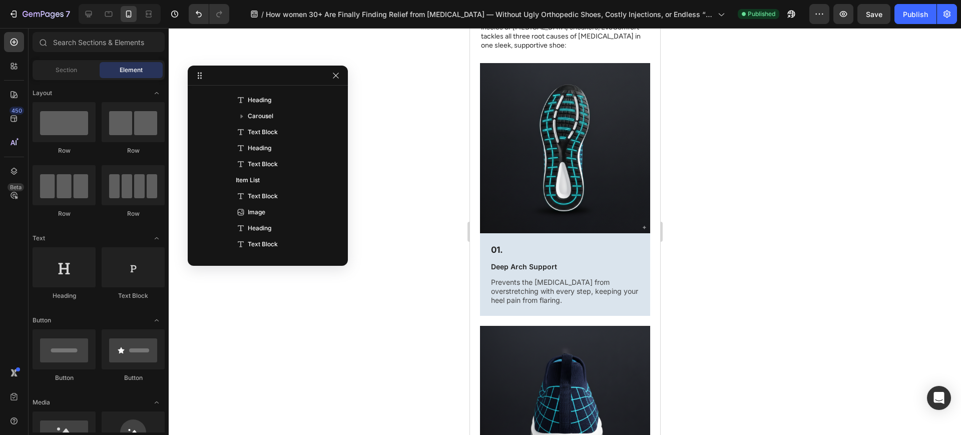
click at [607, 244] on p "01." at bounding box center [565, 249] width 148 height 11
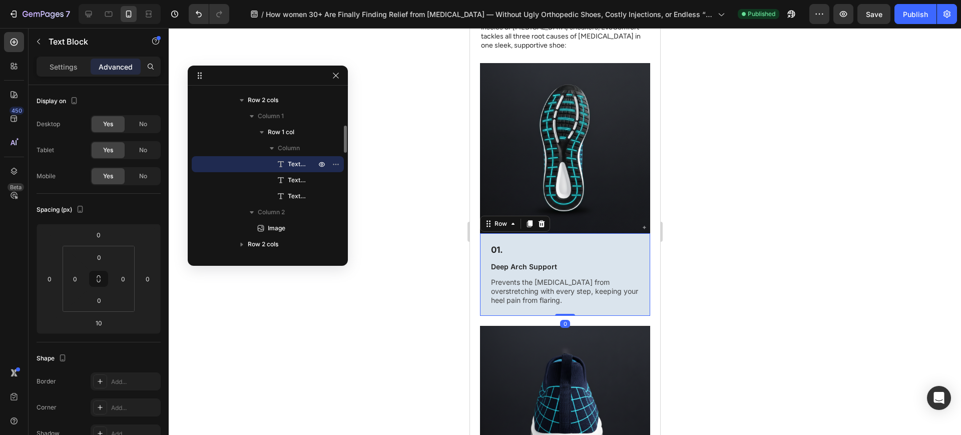
click at [636, 233] on div "01. Text Block Deep Arch Support Text Block Prevents the fascia from overstretc…" at bounding box center [565, 274] width 170 height 83
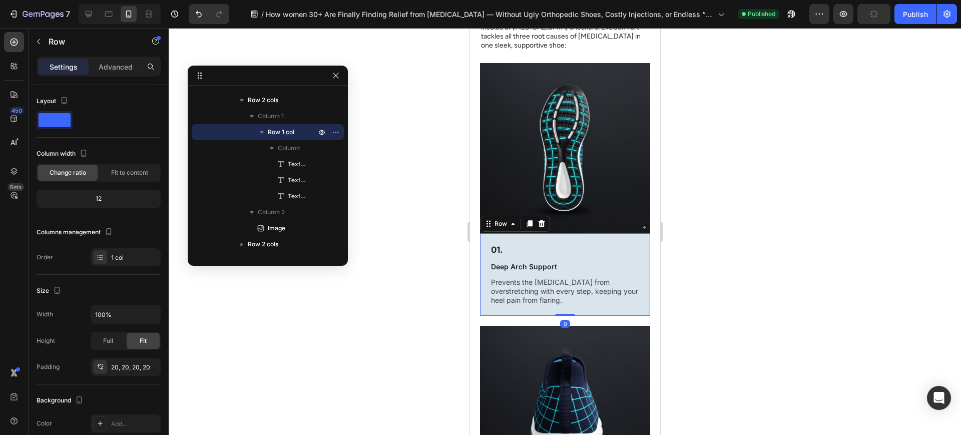
click at [563, 283] on div "01. Text Block Deep Arch Support Text Block Prevents the fascia from overstretc…" at bounding box center [565, 274] width 170 height 83
drag, startPoint x: 565, startPoint y: 284, endPoint x: 616, endPoint y: 274, distance: 52.0
click at [568, 278] on div "01. Text Block Deep Arch Support Text Block Prevents the fascia from overstretc…" at bounding box center [565, 274] width 170 height 83
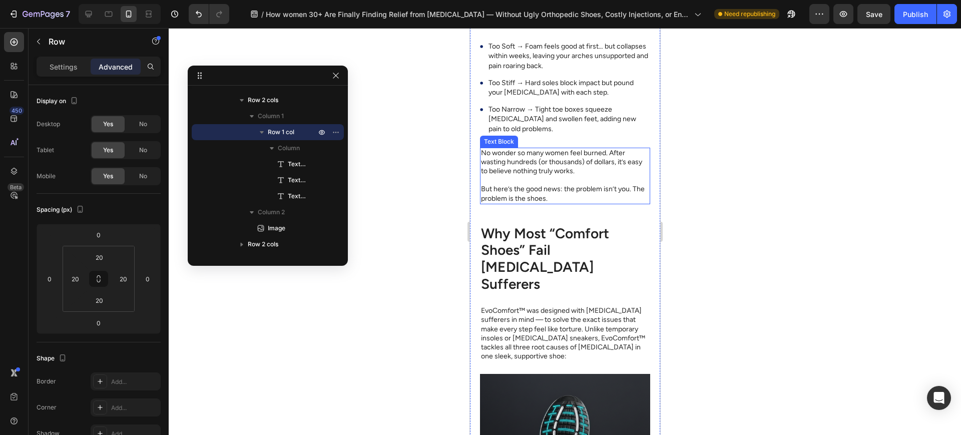
scroll to position [1001, 0]
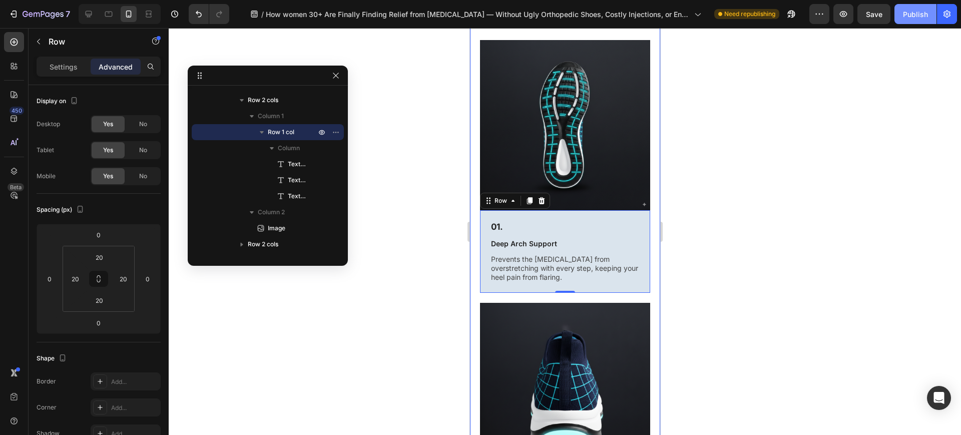
click at [915, 21] on button "Publish" at bounding box center [916, 14] width 42 height 20
click at [92, 16] on icon at bounding box center [89, 14] width 10 height 10
type input "48"
type input "42"
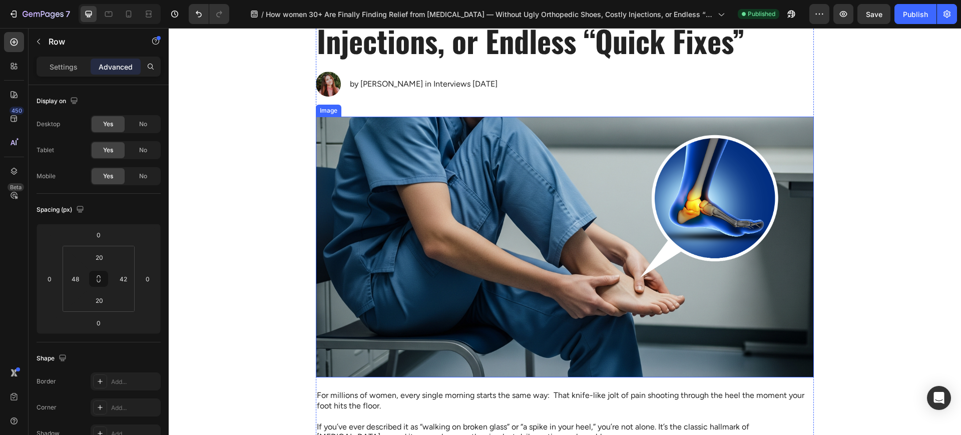
scroll to position [501, 0]
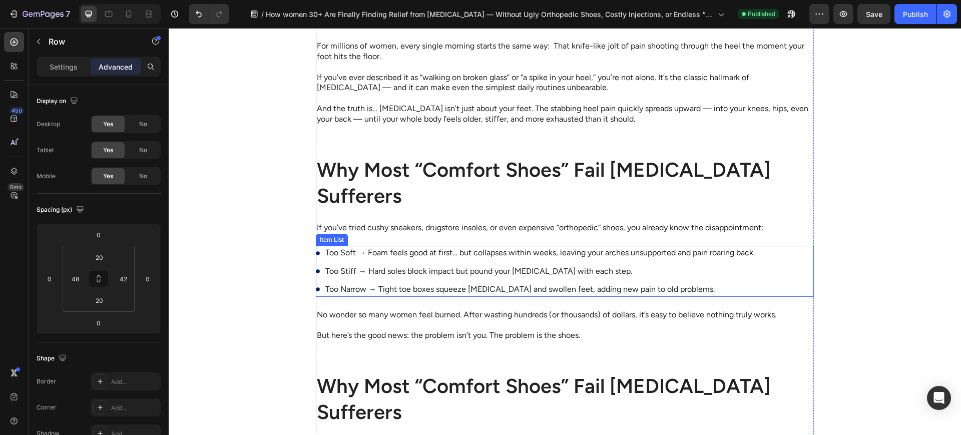
click at [519, 280] on div "Too Soft → Foam feels good at first… but collapses within weeks, leaving your a…" at bounding box center [536, 271] width 441 height 51
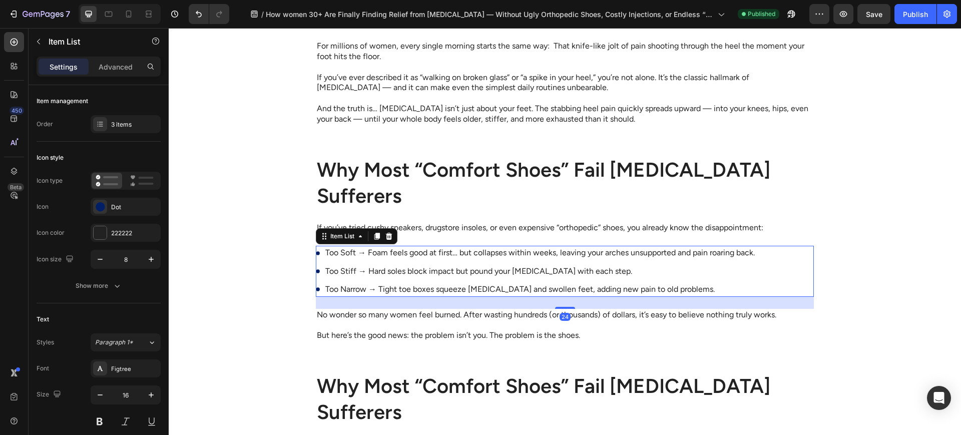
click at [765, 273] on div "Too Soft → Foam feels good at first… but collapses within weeks, leaving your a…" at bounding box center [565, 271] width 498 height 51
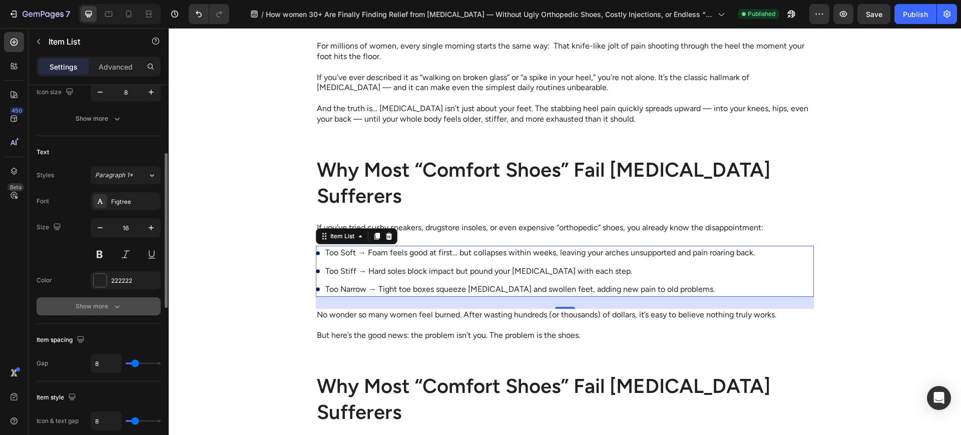
click at [136, 299] on button "Show more" at bounding box center [99, 306] width 124 height 18
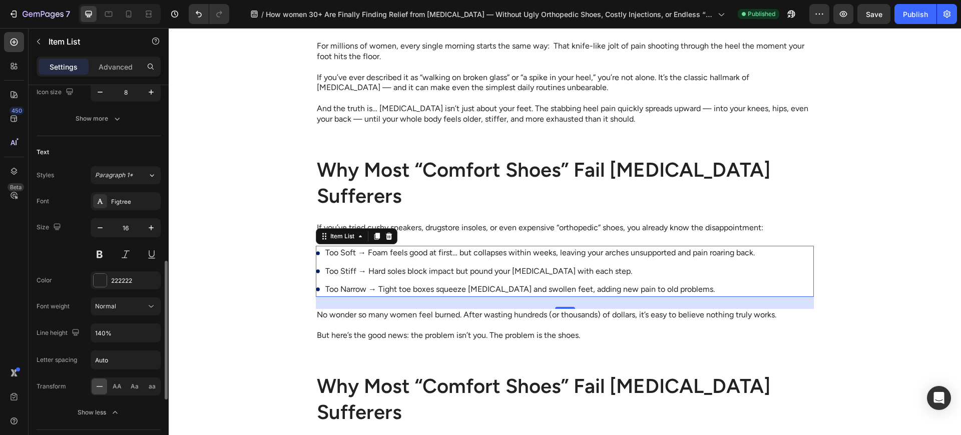
scroll to position [334, 0]
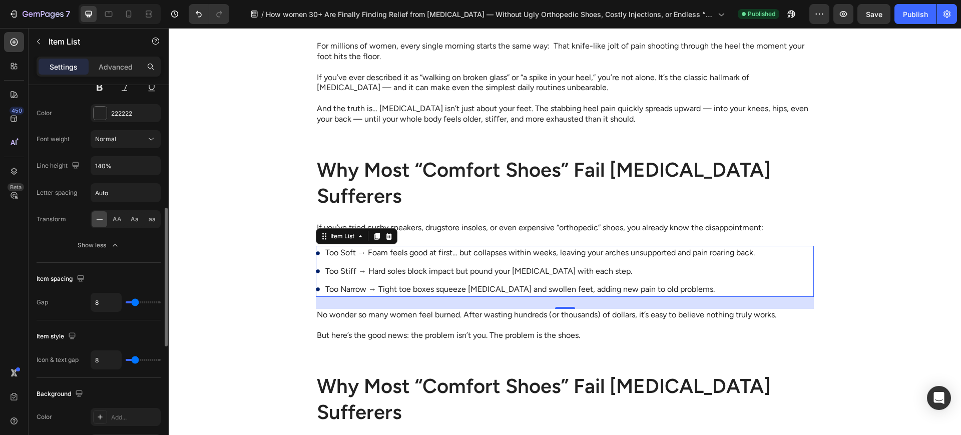
type input "7"
type input "5"
type input "4"
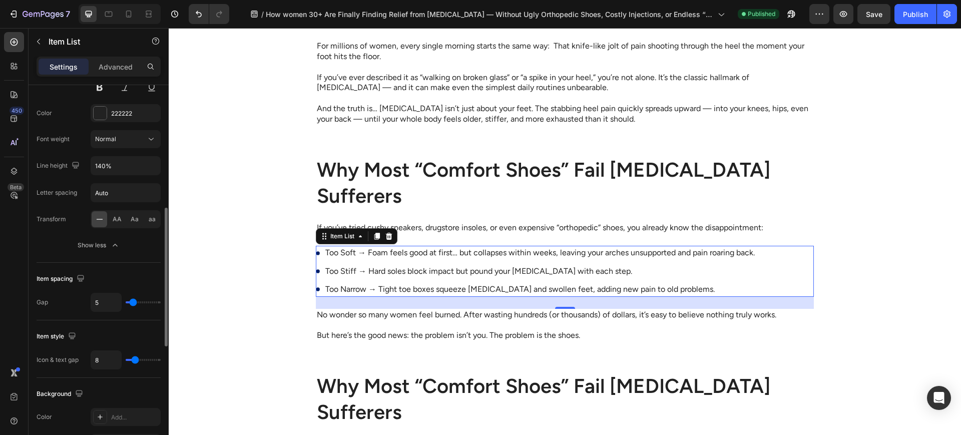
type input "4"
type input "3"
type input "1"
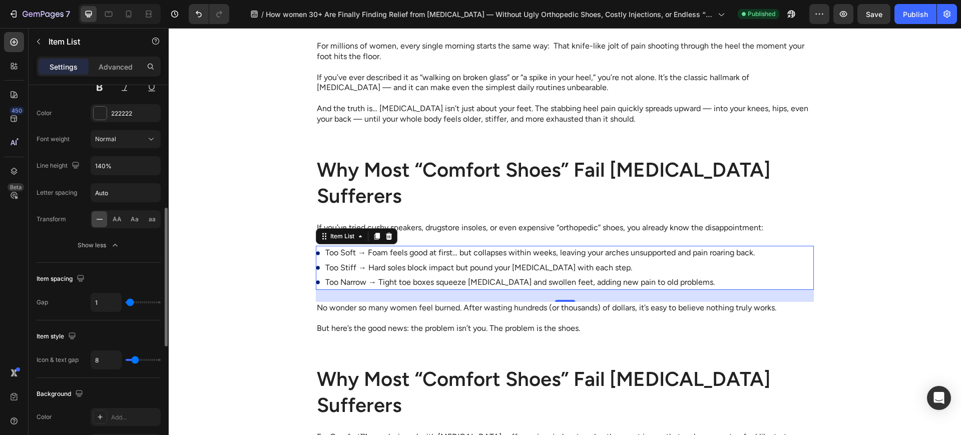
type input "0"
drag, startPoint x: 135, startPoint y: 305, endPoint x: 113, endPoint y: 303, distance: 22.6
type input "0"
click at [126, 303] on input "range" at bounding box center [143, 302] width 35 height 2
click at [301, 317] on div "How women 30+ Are Finally Finding Relief from Plantar Fasciitis — Without Ugly …" at bounding box center [565, 274] width 793 height 1421
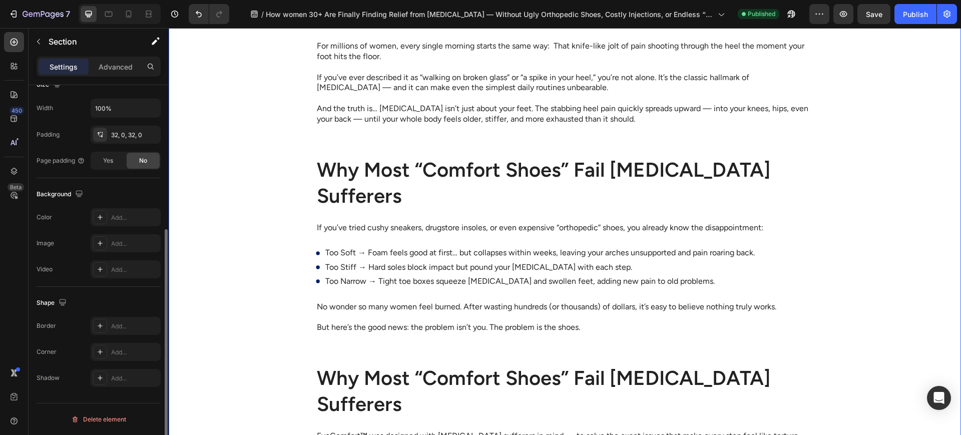
scroll to position [0, 0]
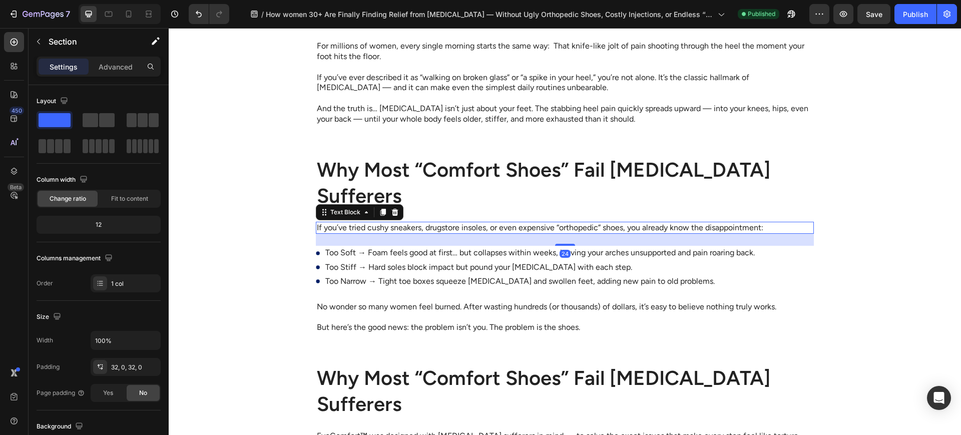
click at [436, 232] on p "If you’ve tried cushy sneakers, drugstore insoles, or even expensive “orthopedi…" at bounding box center [565, 228] width 496 height 11
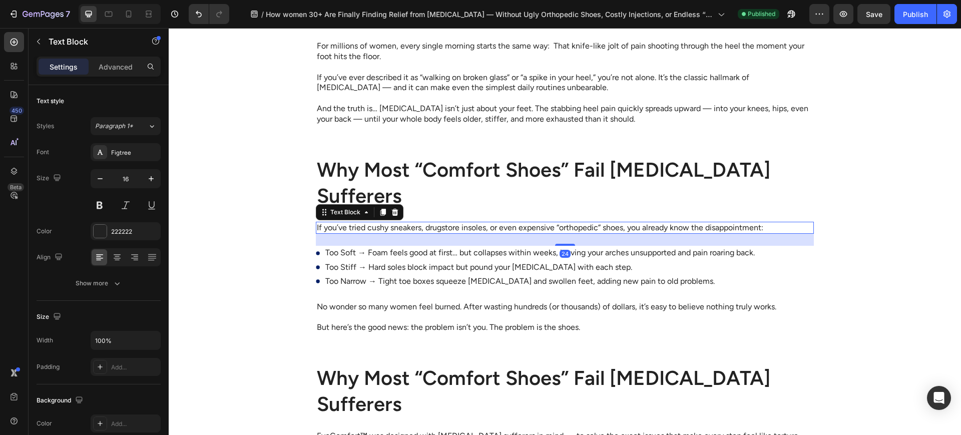
click at [430, 238] on div "24" at bounding box center [565, 240] width 498 height 12
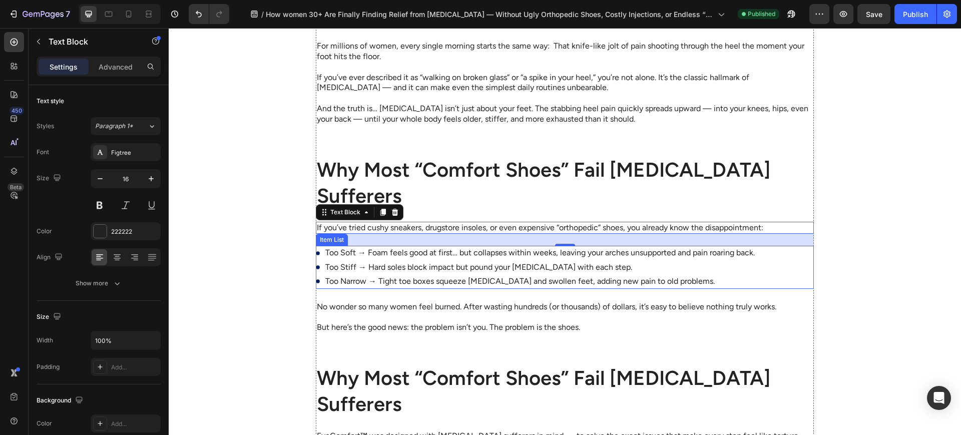
click at [773, 274] on div "Too Soft → Foam feels good at first… but collapses within weeks, leaving your a…" at bounding box center [565, 267] width 498 height 43
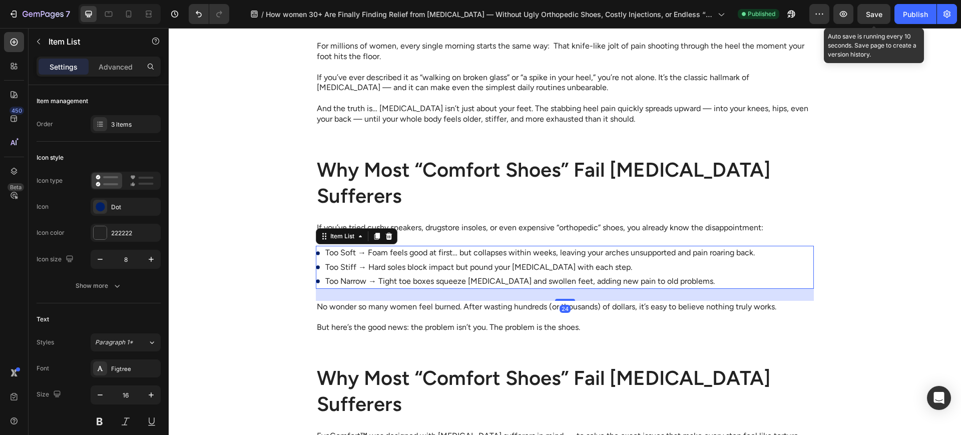
click at [891, 12] on div "Preview Save Auto save is running every 10 seconds. Save page to create a versi…" at bounding box center [884, 14] width 148 height 20
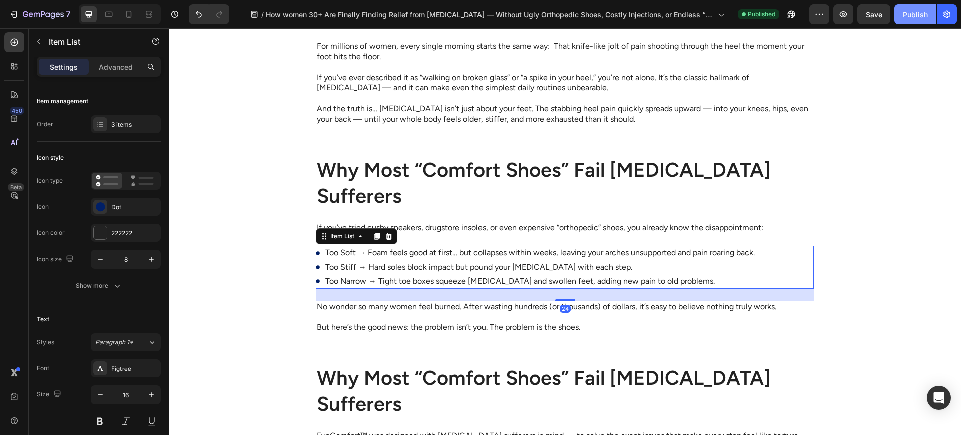
click at [899, 21] on button "Publish" at bounding box center [916, 14] width 42 height 20
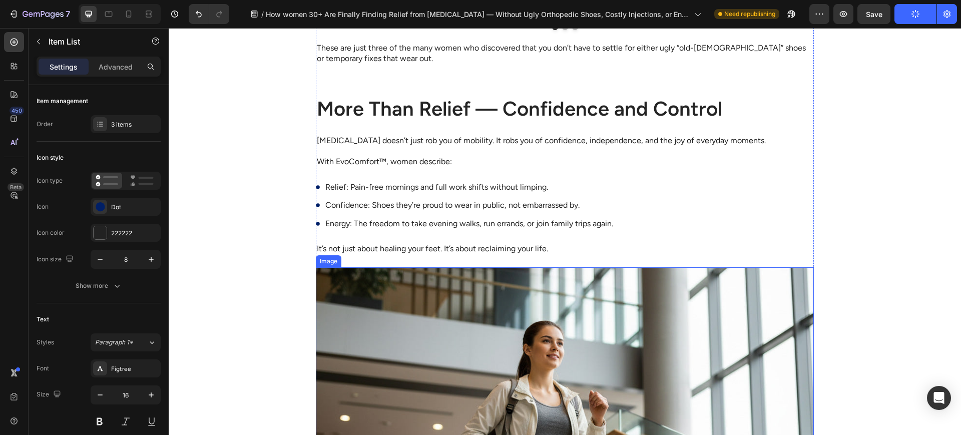
scroll to position [1669, 0]
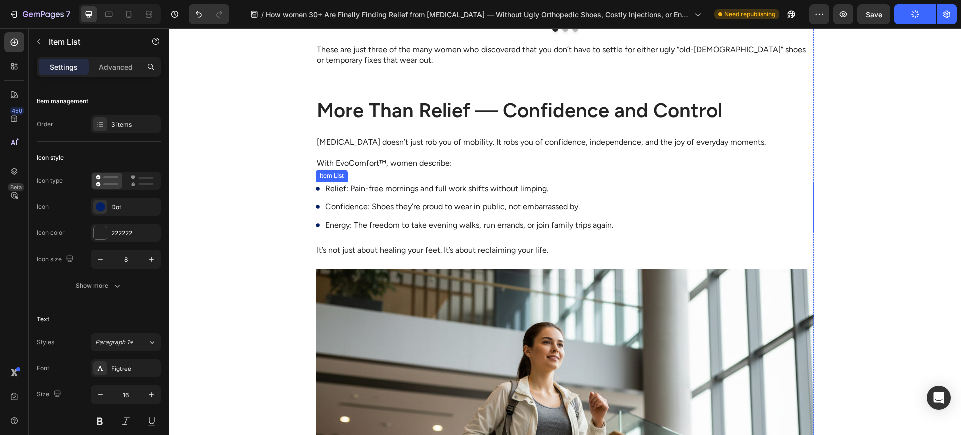
click at [776, 191] on div "Relief: Pain-free mornings and full work shifts without limping. Confidence: Sh…" at bounding box center [565, 207] width 498 height 51
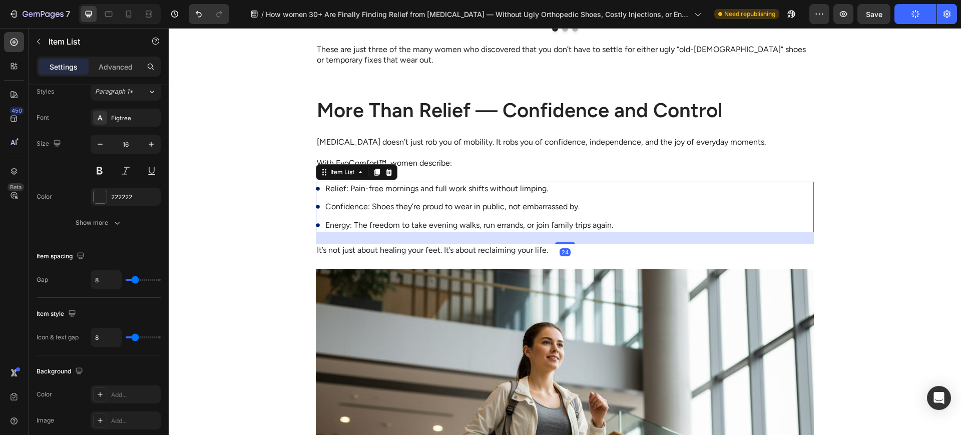
scroll to position [334, 0]
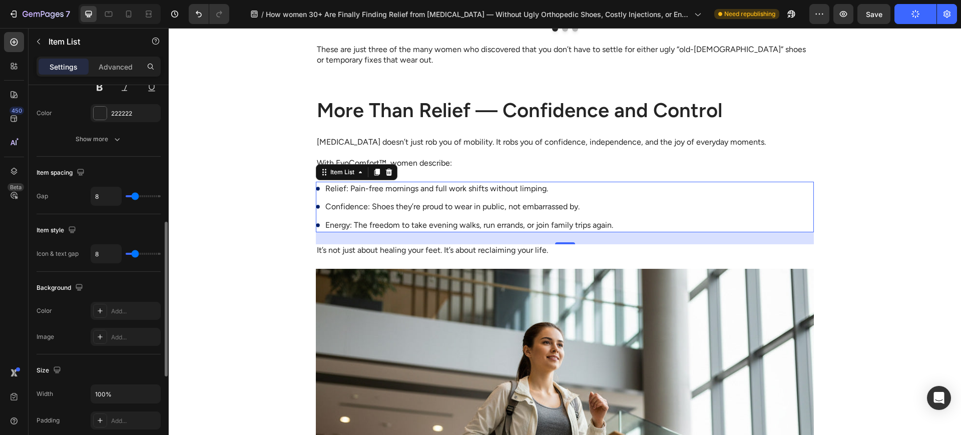
type input "11"
type input "10"
type input "0"
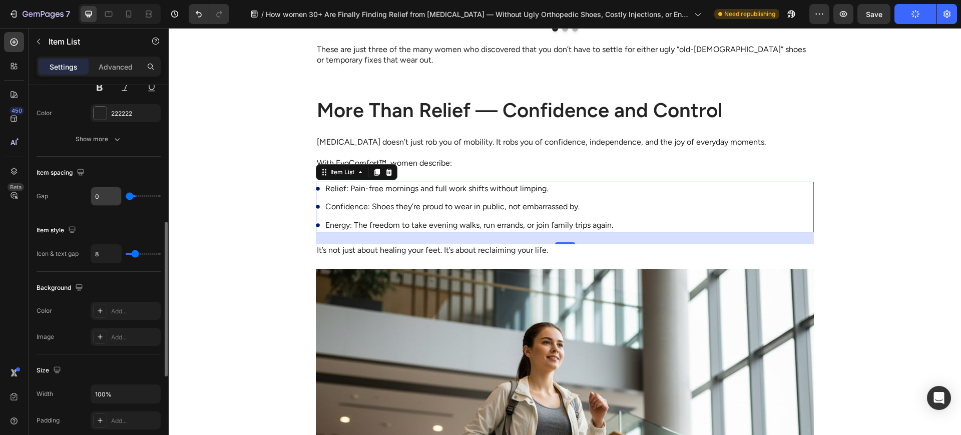
drag, startPoint x: 138, startPoint y: 193, endPoint x: 112, endPoint y: 196, distance: 25.8
type input "0"
click at [126, 195] on input "range" at bounding box center [143, 196] width 35 height 2
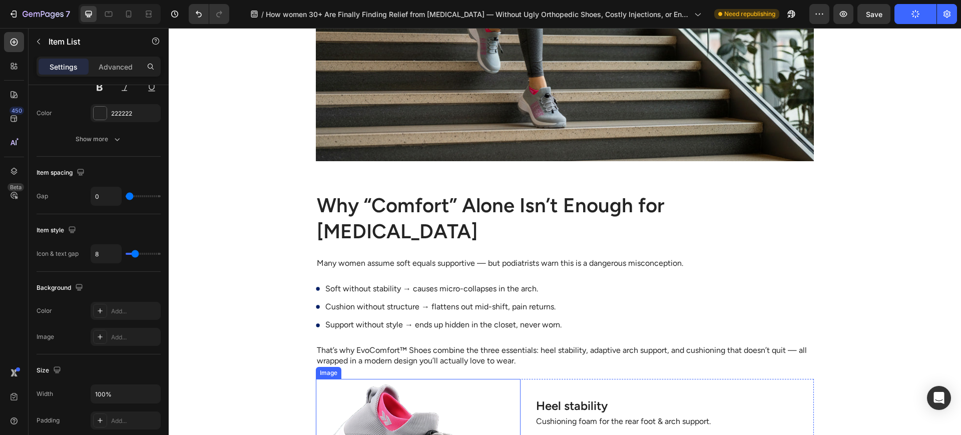
scroll to position [2420, 0]
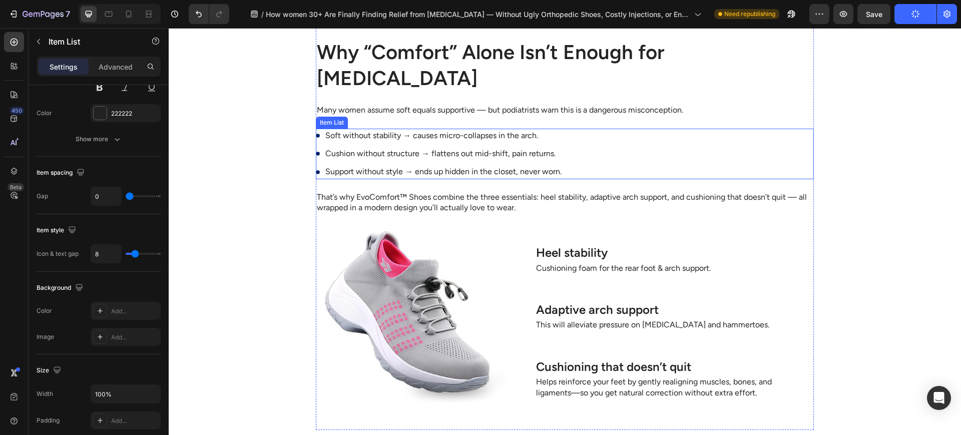
click at [688, 129] on div "Soft without stability → causes micro-collapses in the arch. Cushion without st…" at bounding box center [565, 154] width 498 height 51
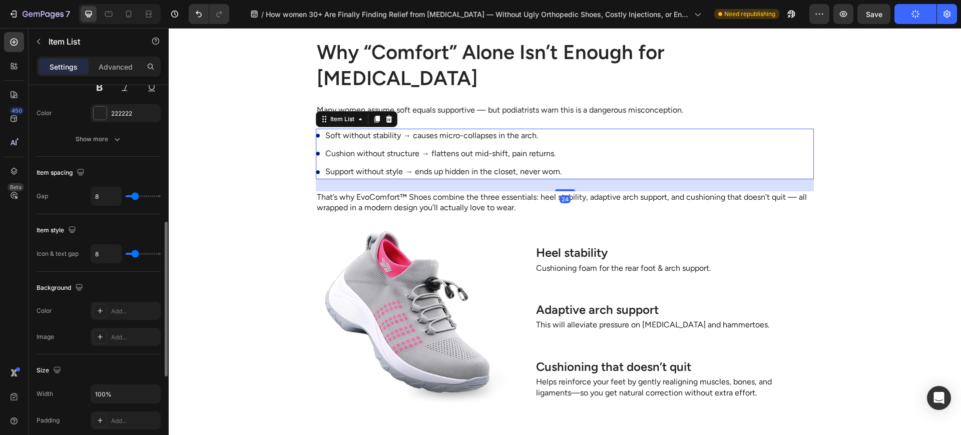
type input "0"
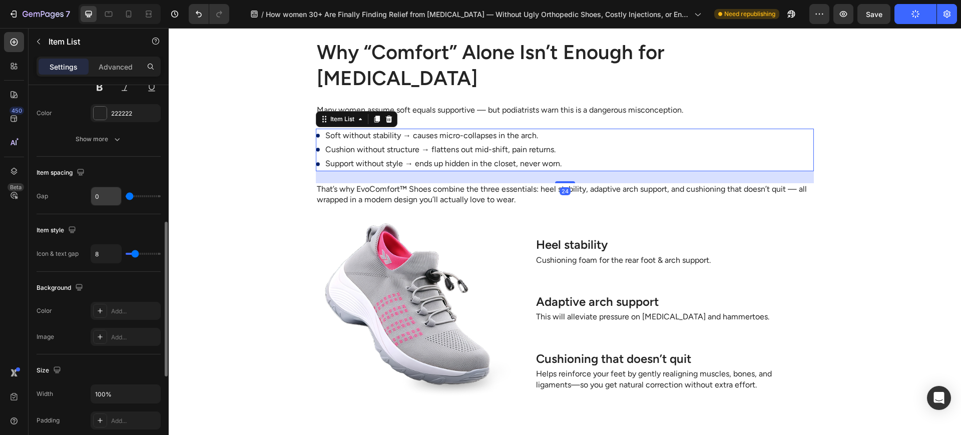
drag, startPoint x: 133, startPoint y: 195, endPoint x: 93, endPoint y: 195, distance: 40.1
type input "0"
click at [126, 195] on input "range" at bounding box center [143, 196] width 35 height 2
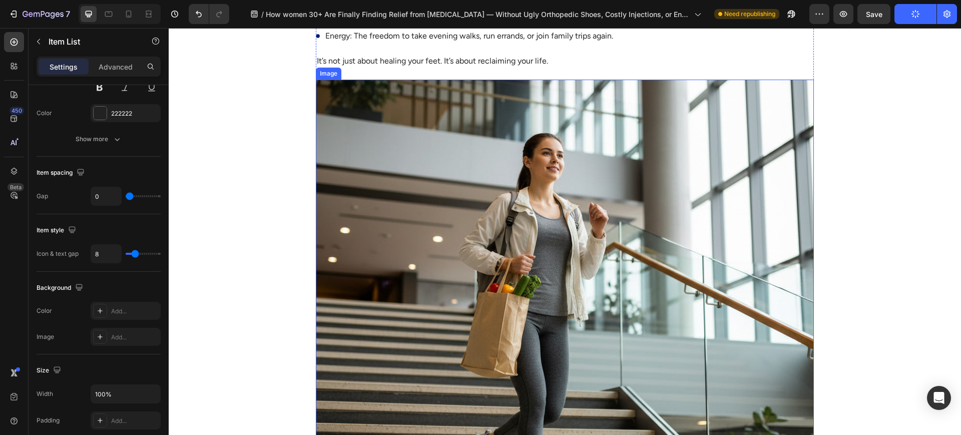
scroll to position [1516, 0]
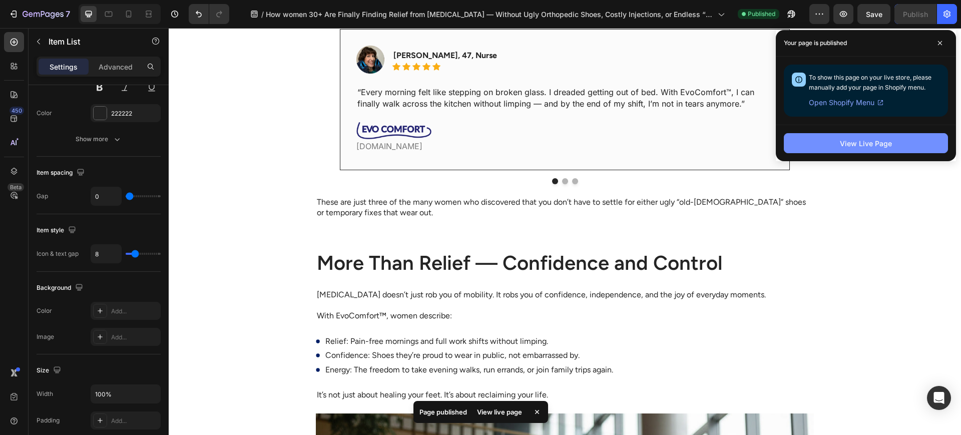
click at [889, 146] on div "View Live Page" at bounding box center [866, 143] width 52 height 11
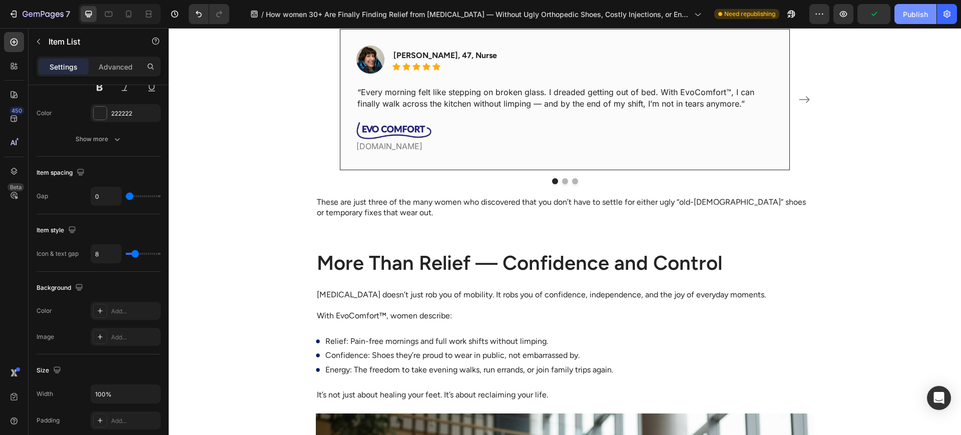
click at [919, 21] on button "Publish" at bounding box center [916, 14] width 42 height 20
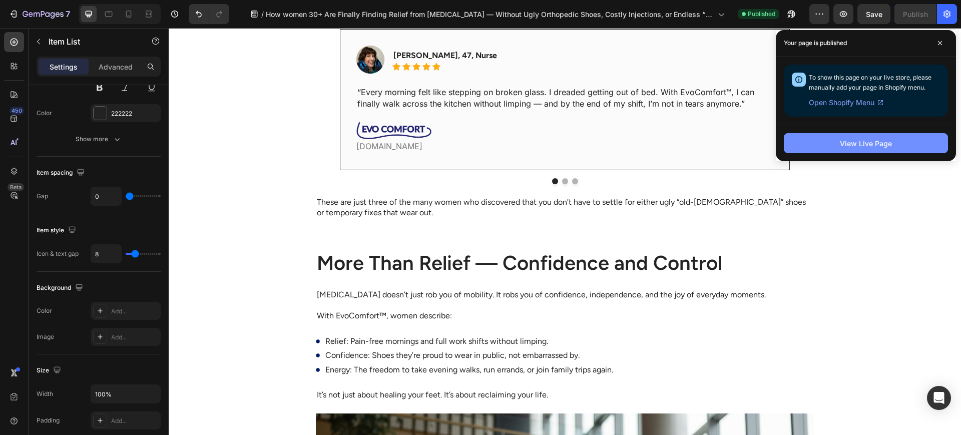
click at [832, 137] on button "View Live Page" at bounding box center [866, 143] width 164 height 20
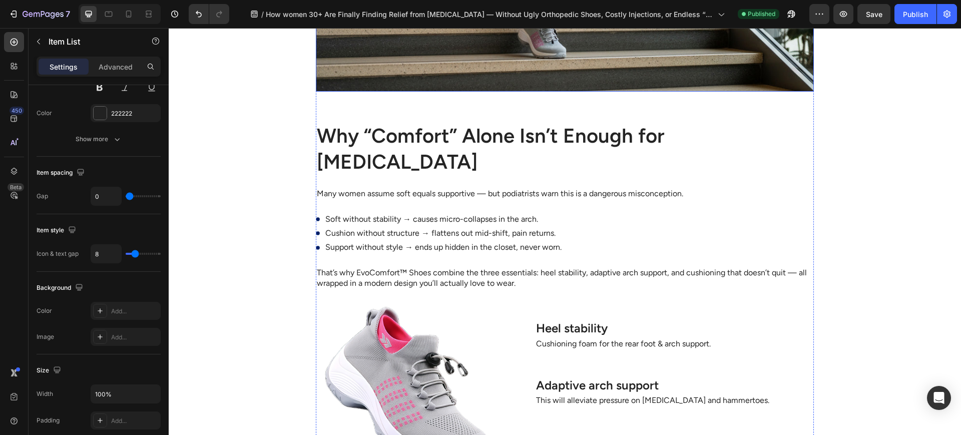
scroll to position [2601, 0]
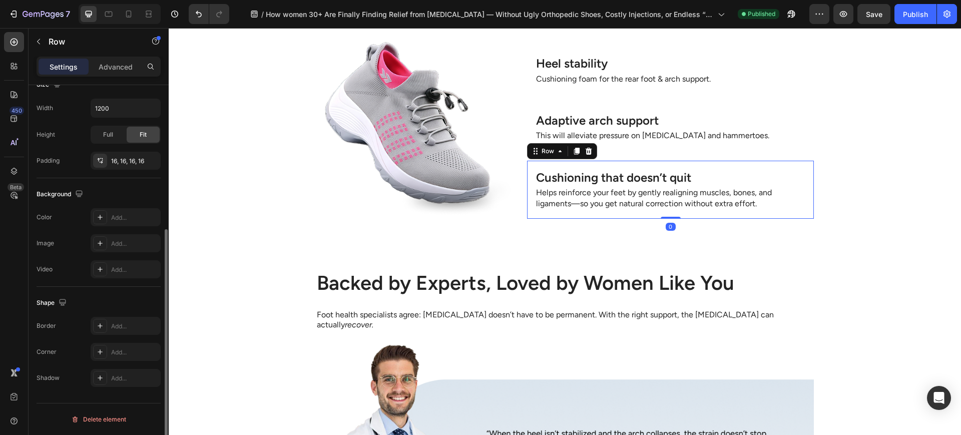
click at [527, 161] on div "Cushioning that doesn’t quit Heading Helps reinforce your feet by gently realig…" at bounding box center [670, 190] width 287 height 58
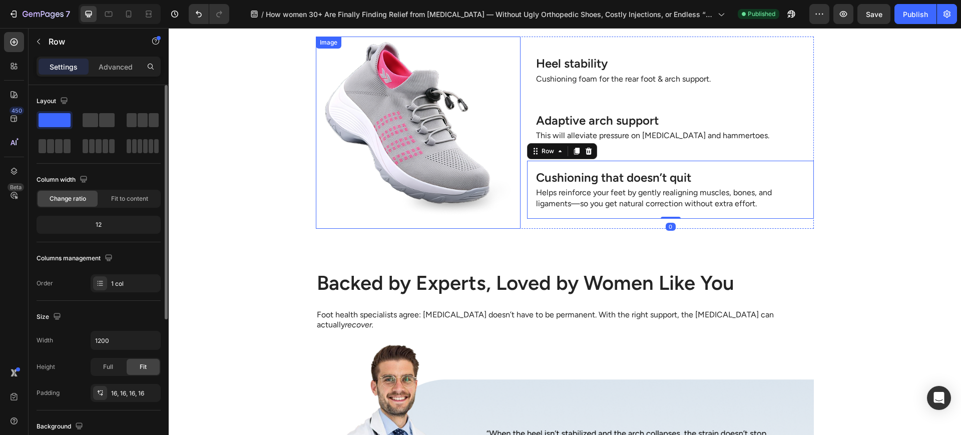
click at [515, 153] on img at bounding box center [418, 133] width 205 height 192
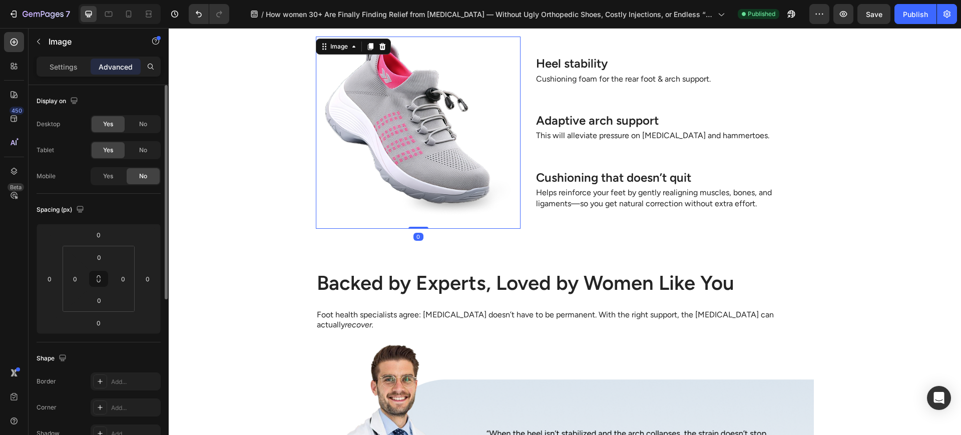
click at [527, 161] on div "Cushioning that doesn’t quit Heading Helps reinforce your feet by gently realig…" at bounding box center [670, 190] width 287 height 58
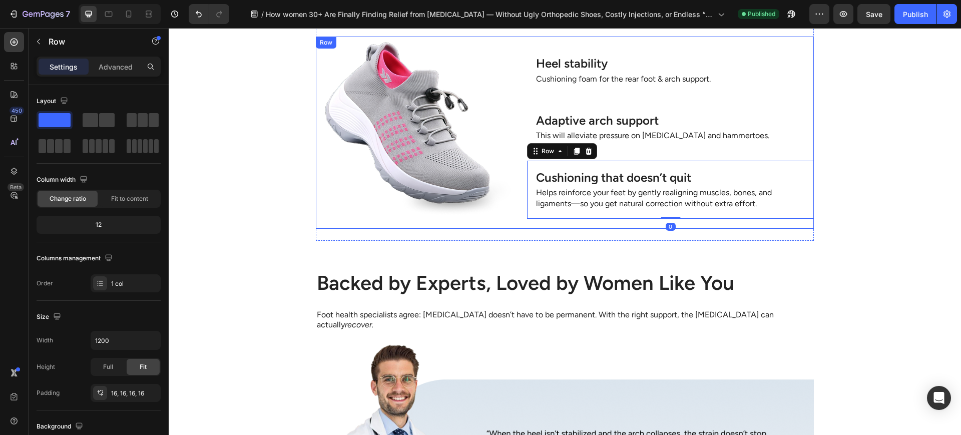
click at [520, 156] on div "Image Heel stability Heading Cushioning foam for the rear foot & arch support. …" at bounding box center [565, 133] width 498 height 192
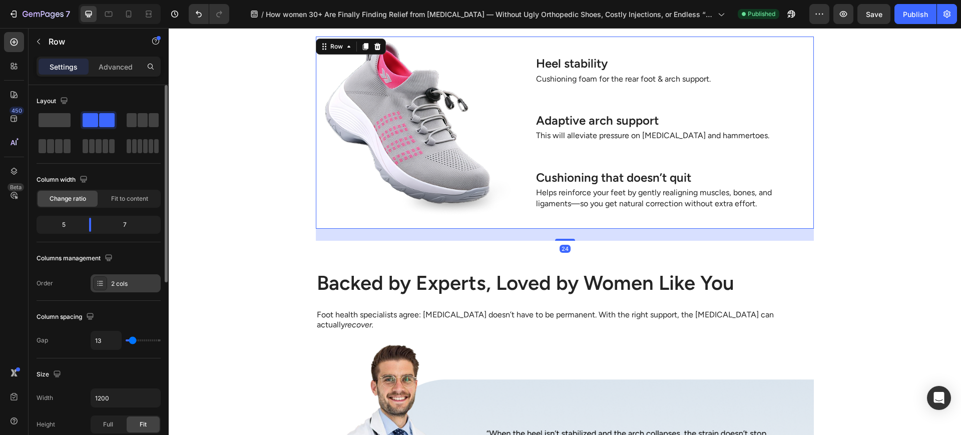
click at [117, 287] on div "2 cols" at bounding box center [134, 283] width 47 height 9
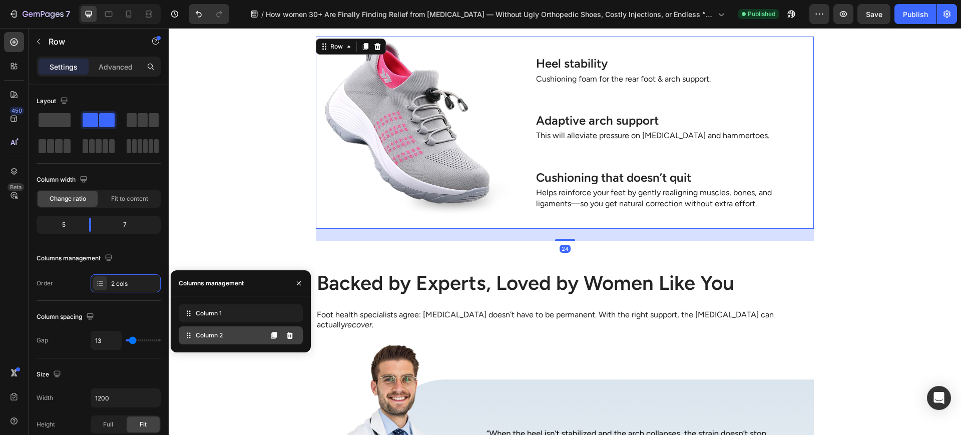
drag, startPoint x: 202, startPoint y: 313, endPoint x: 221, endPoint y: 319, distance: 20.0
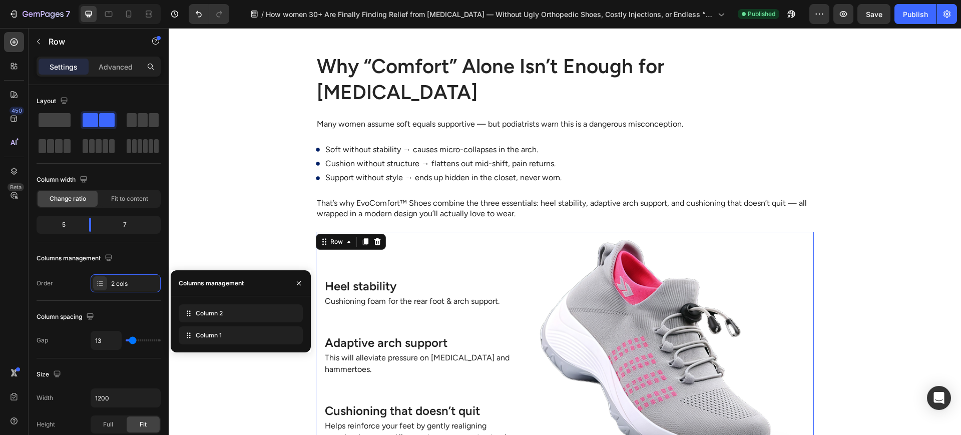
scroll to position [2518, 0]
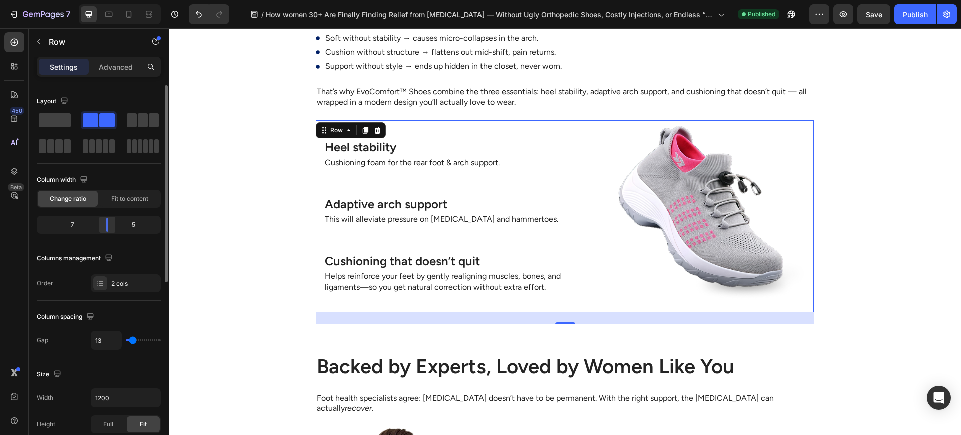
drag, startPoint x: 91, startPoint y: 224, endPoint x: 115, endPoint y: 220, distance: 24.9
click at [115, 220] on div at bounding box center [107, 225] width 18 height 14
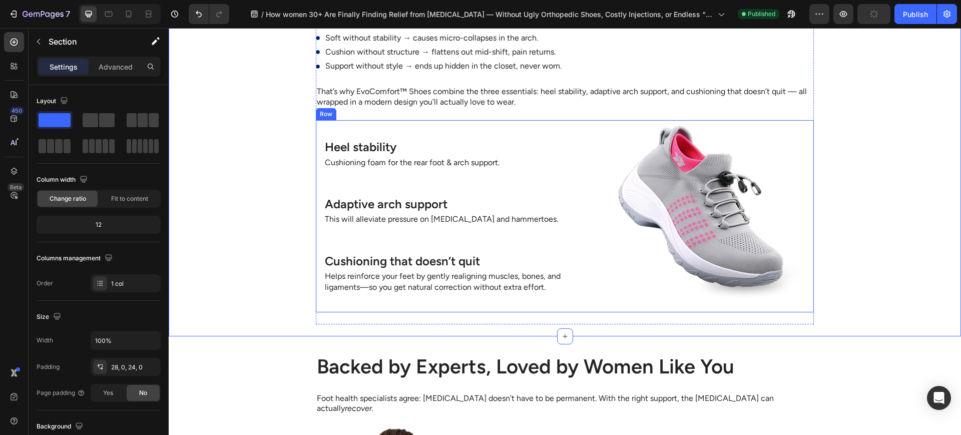
click at [599, 152] on div "Image Heel stability Heading Cushioning foam for the rear foot & arch support. …" at bounding box center [565, 216] width 498 height 192
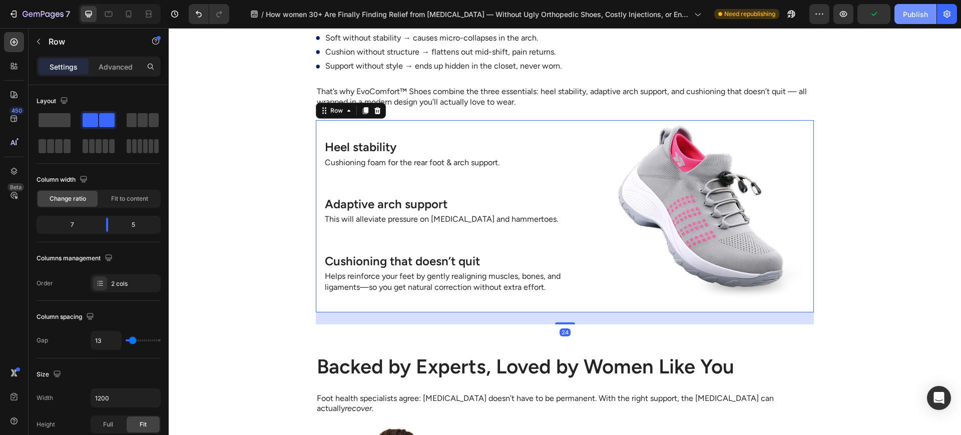
click at [914, 17] on div "Publish" at bounding box center [915, 14] width 25 height 11
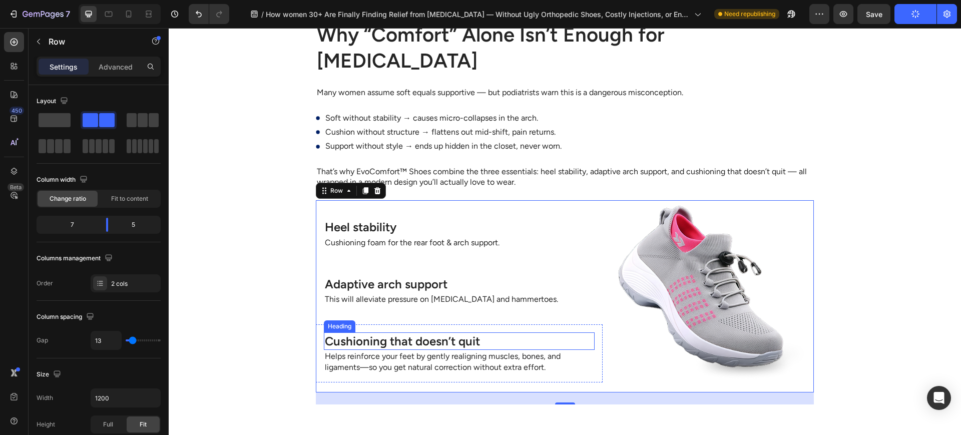
scroll to position [2434, 0]
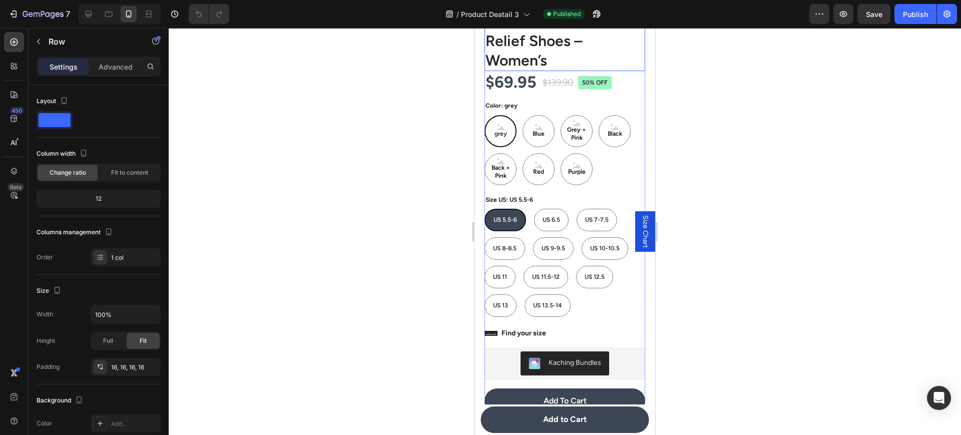
scroll to position [584, 0]
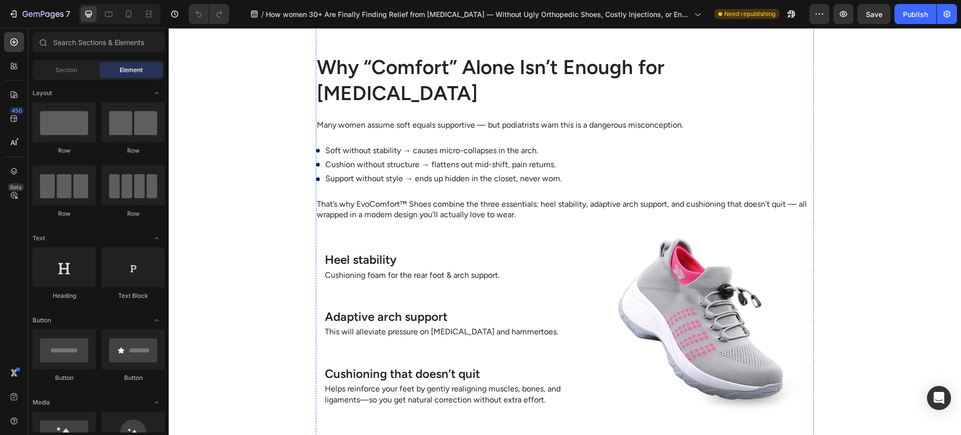
scroll to position [2087, 0]
